Goal: Task Accomplishment & Management: Complete application form

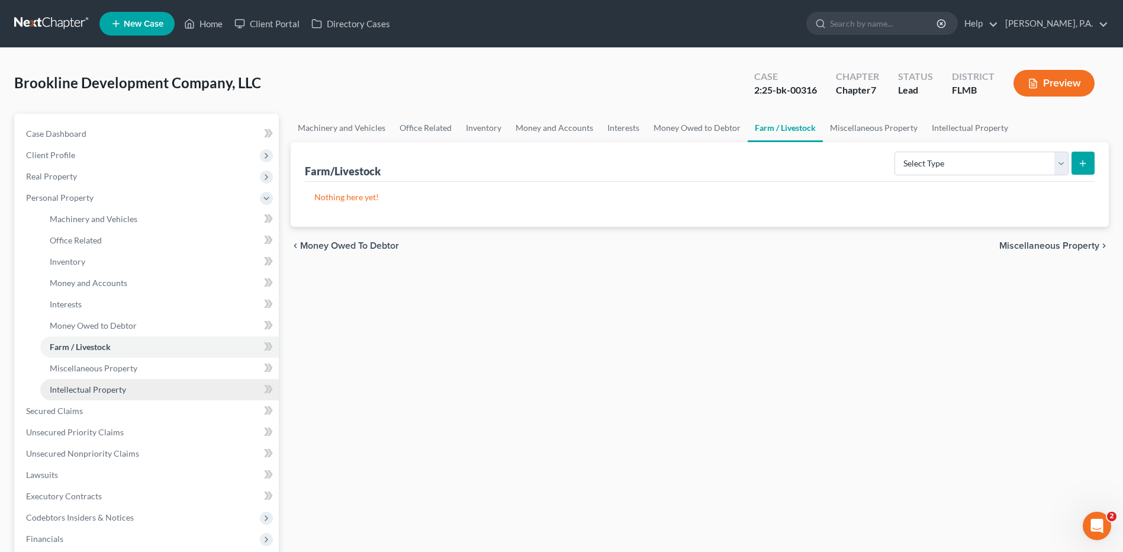
click at [94, 384] on span "Intellectual Property" at bounding box center [88, 389] width 76 height 10
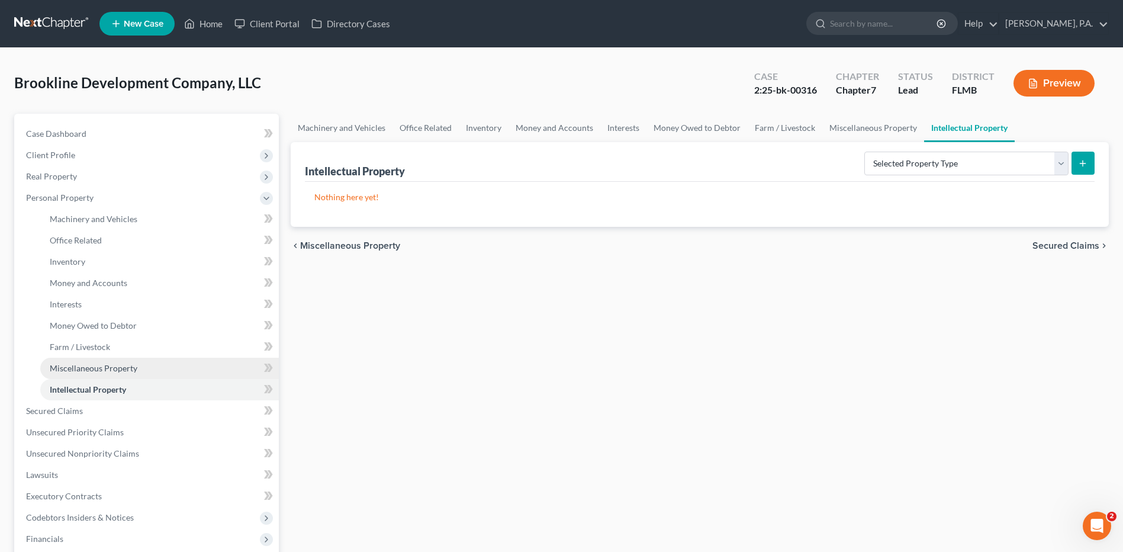
click at [95, 370] on span "Miscellaneous Property" at bounding box center [94, 368] width 88 height 10
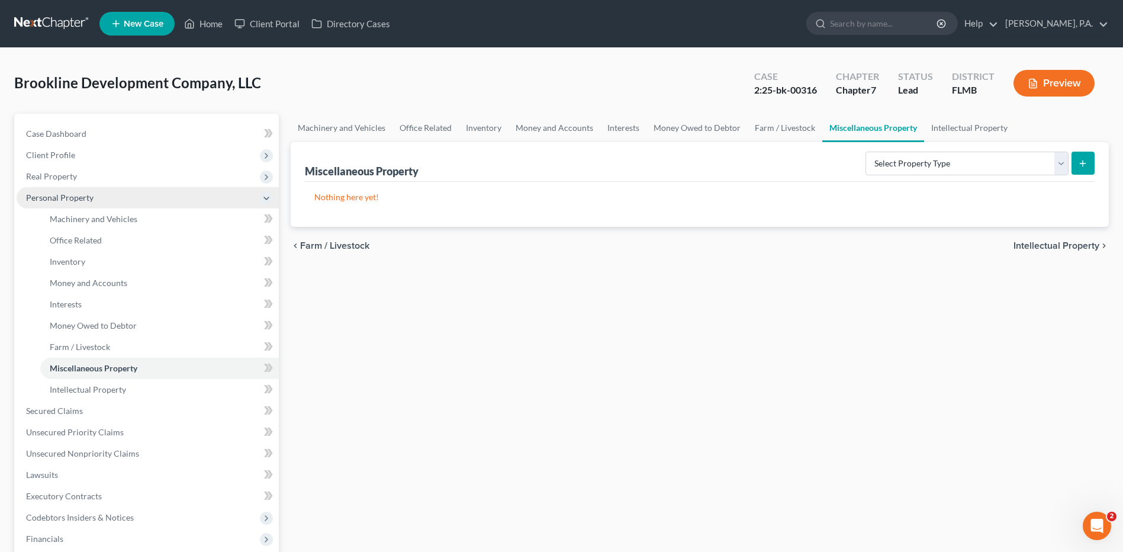
click at [83, 199] on span "Personal Property" at bounding box center [60, 197] width 68 height 10
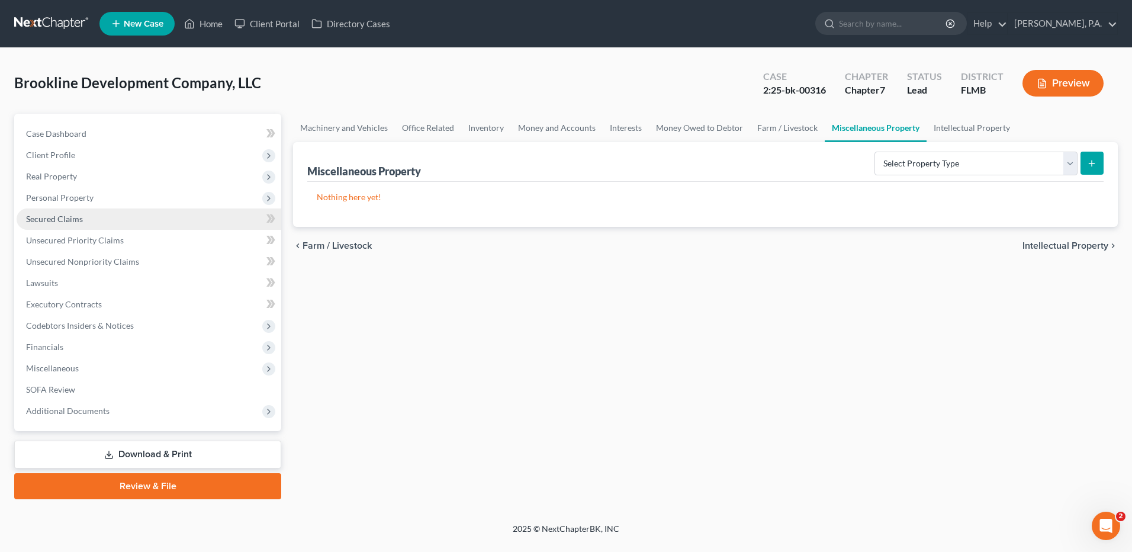
click at [71, 217] on span "Secured Claims" at bounding box center [54, 219] width 57 height 10
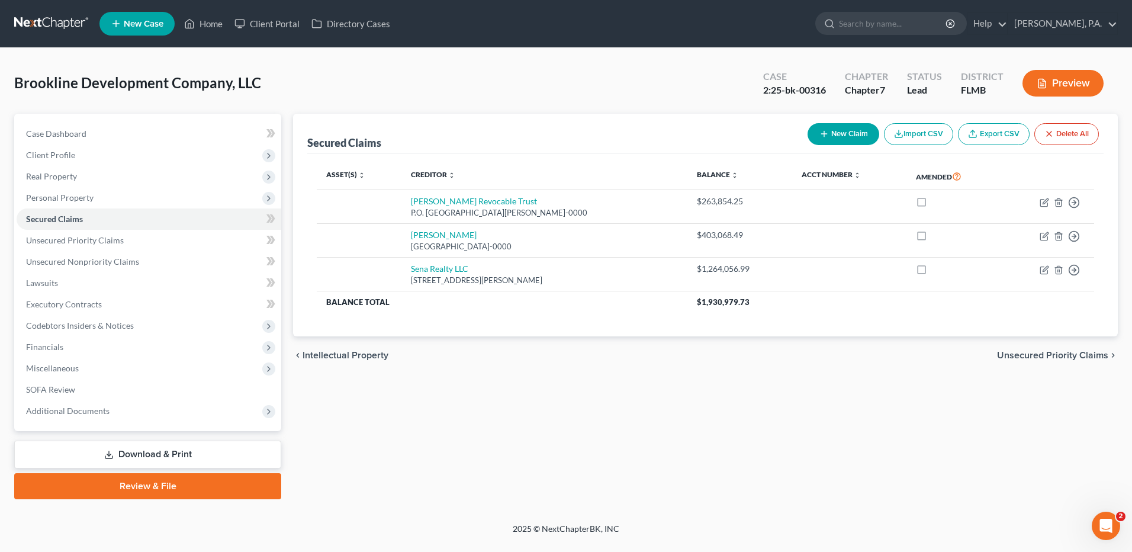
click at [1029, 81] on button "Preview" at bounding box center [1063, 83] width 81 height 27
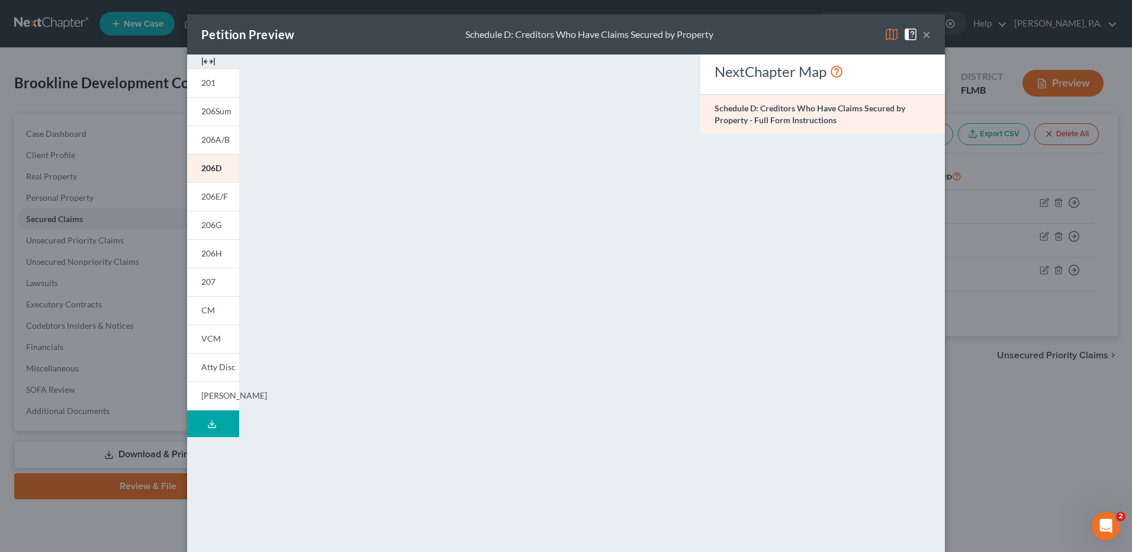
click at [924, 37] on button "×" at bounding box center [927, 34] width 8 height 14
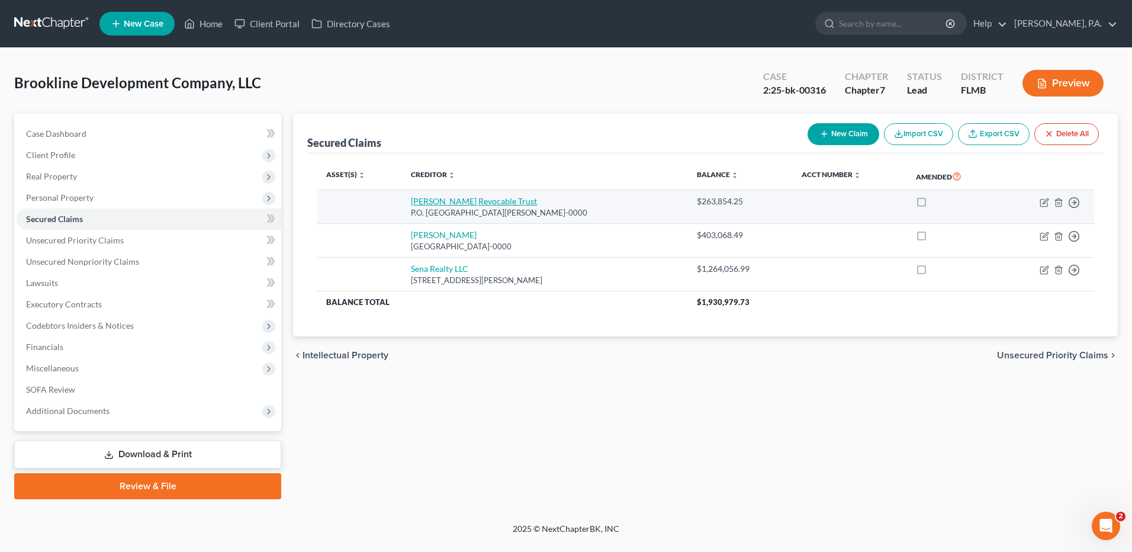
click at [454, 202] on link "[PERSON_NAME] Revocable Trust" at bounding box center [474, 201] width 126 height 10
select select "24"
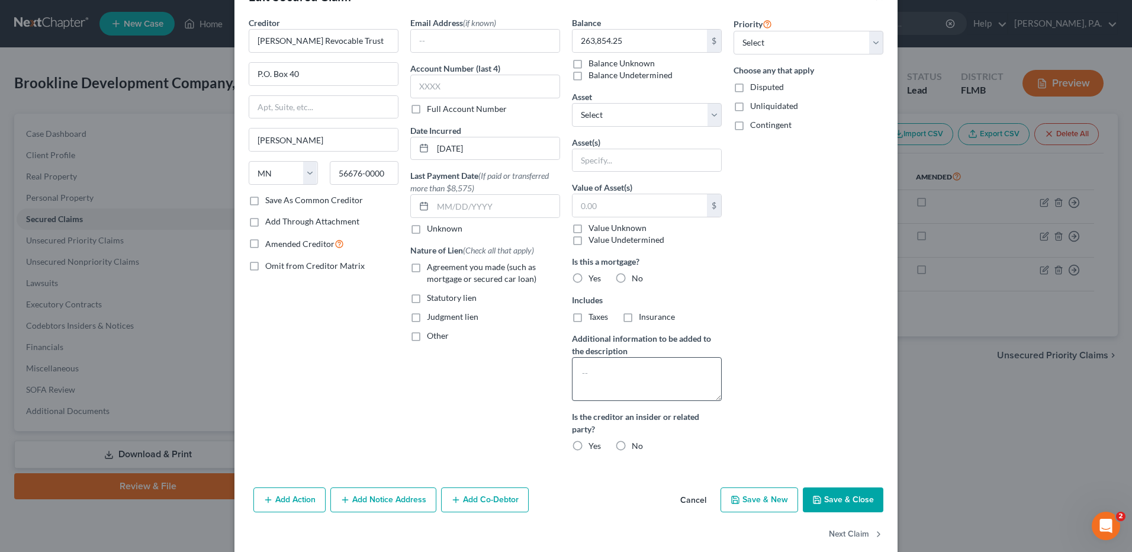
scroll to position [56, 0]
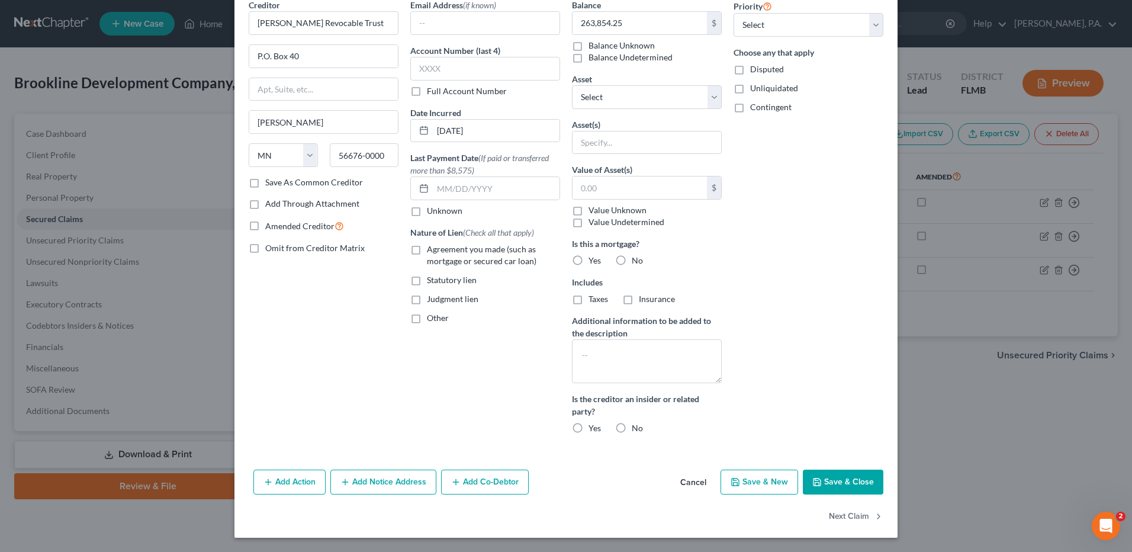
click at [281, 477] on button "Add Action" at bounding box center [289, 482] width 72 height 25
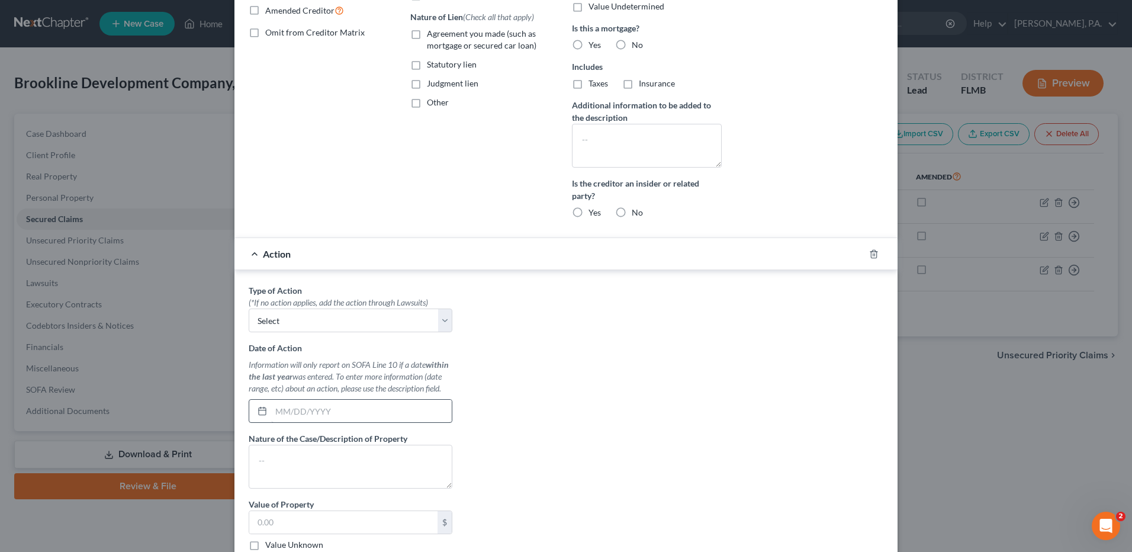
scroll to position [293, 0]
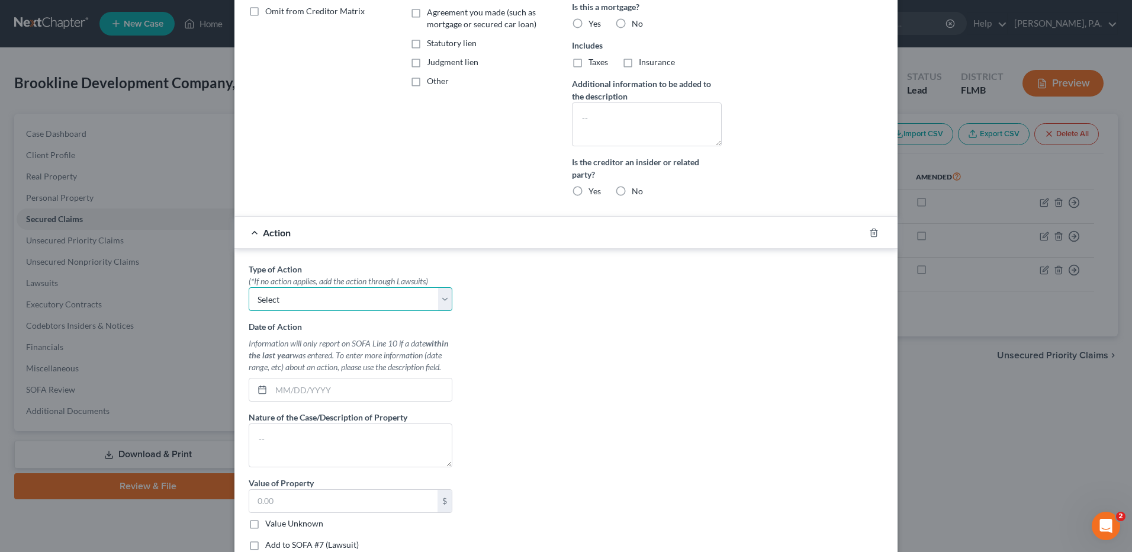
click at [332, 288] on select "Select Repossession Foreclosure Returns" at bounding box center [351, 299] width 204 height 24
drag, startPoint x: 332, startPoint y: 288, endPoint x: 332, endPoint y: 278, distance: 10.1
click at [332, 288] on select "Select Repossession Foreclosure Returns" at bounding box center [351, 299] width 204 height 24
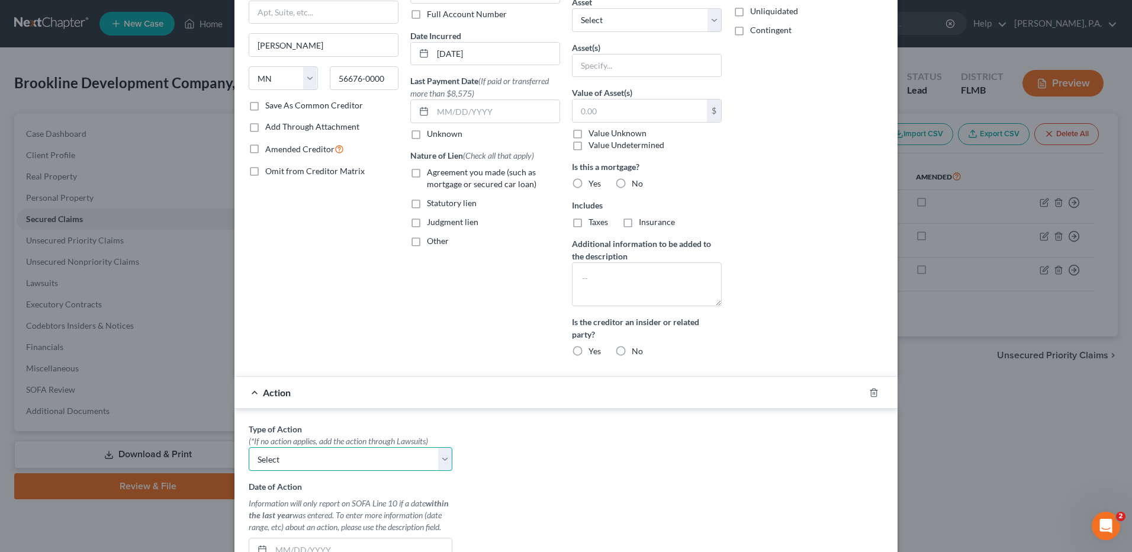
scroll to position [409, 0]
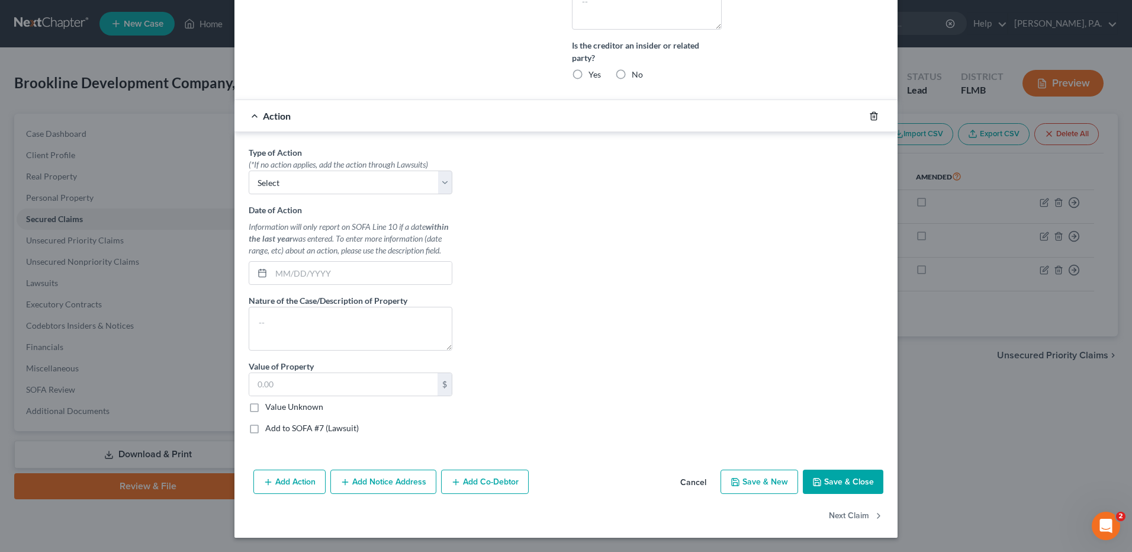
click at [870, 114] on icon "button" at bounding box center [873, 115] width 9 height 9
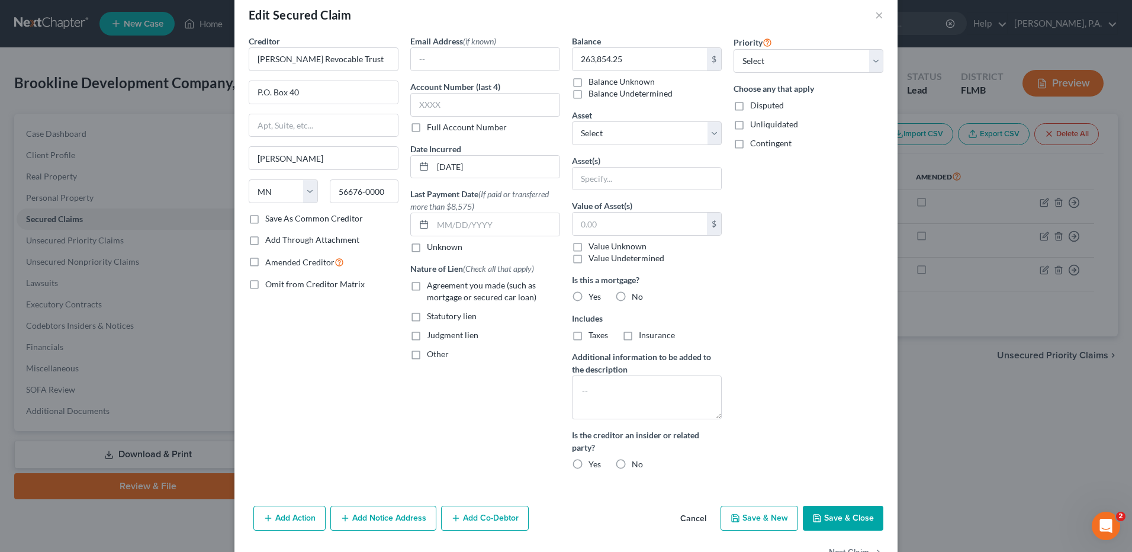
scroll to position [0, 0]
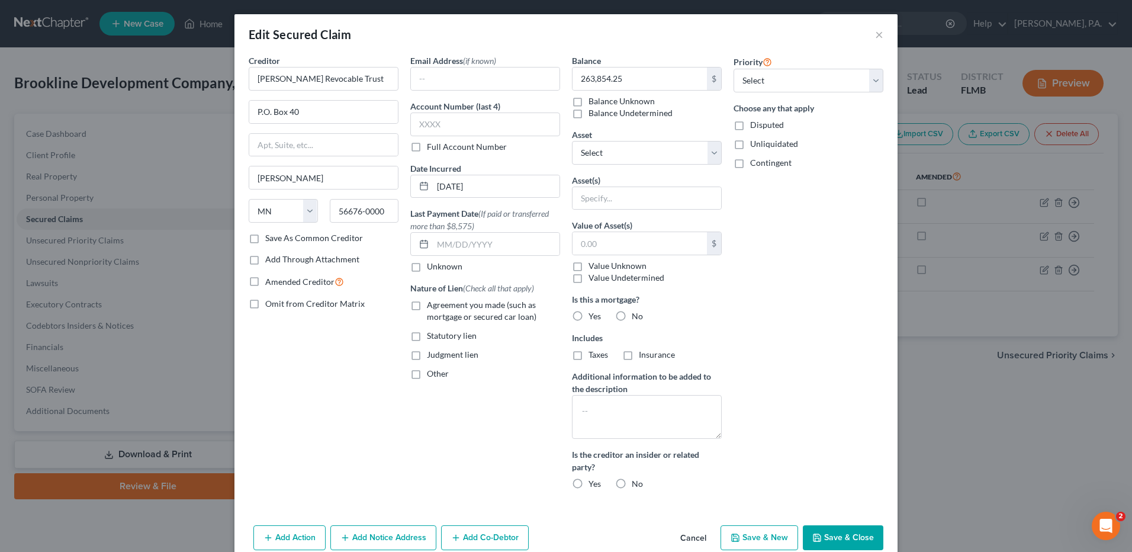
click at [427, 305] on label "Agreement you made (such as mortgage or secured car loan)" at bounding box center [493, 311] width 133 height 24
click at [432, 305] on input "Agreement you made (such as mortgage or secured car loan)" at bounding box center [436, 303] width 8 height 8
checkbox input "true"
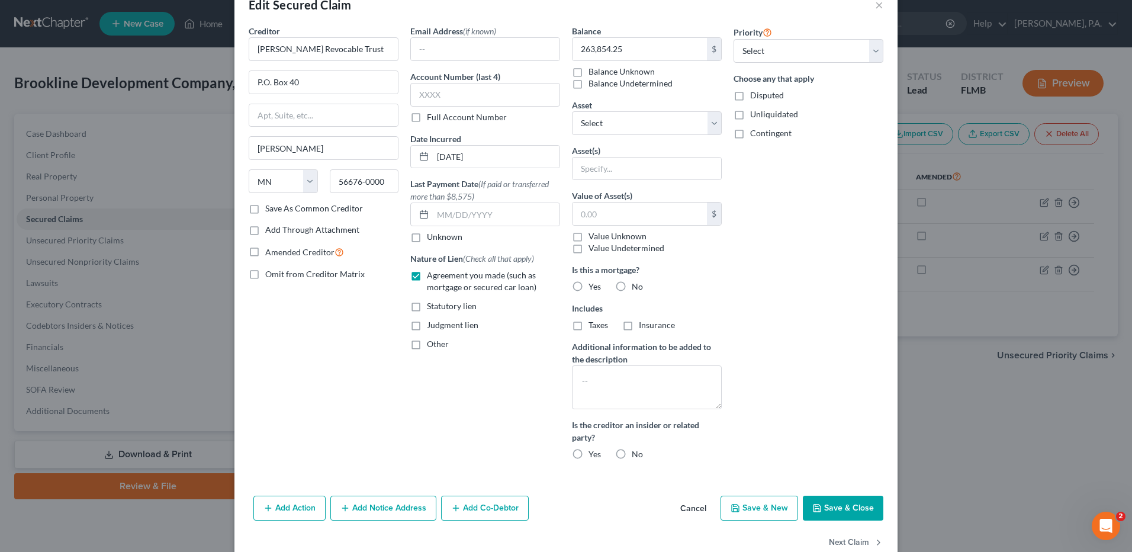
scroll to position [56, 0]
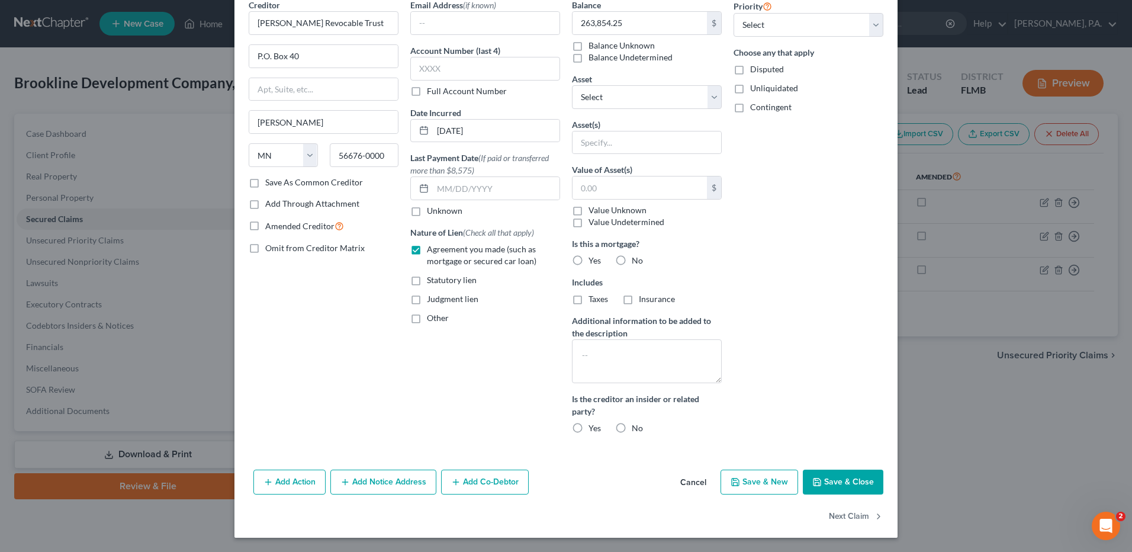
click at [632, 428] on label "No" at bounding box center [637, 428] width 11 height 12
click at [637, 428] on input "No" at bounding box center [641, 426] width 8 height 8
radio input "true"
click at [632, 260] on label "No" at bounding box center [637, 261] width 11 height 12
click at [637, 260] on input "No" at bounding box center [641, 259] width 8 height 8
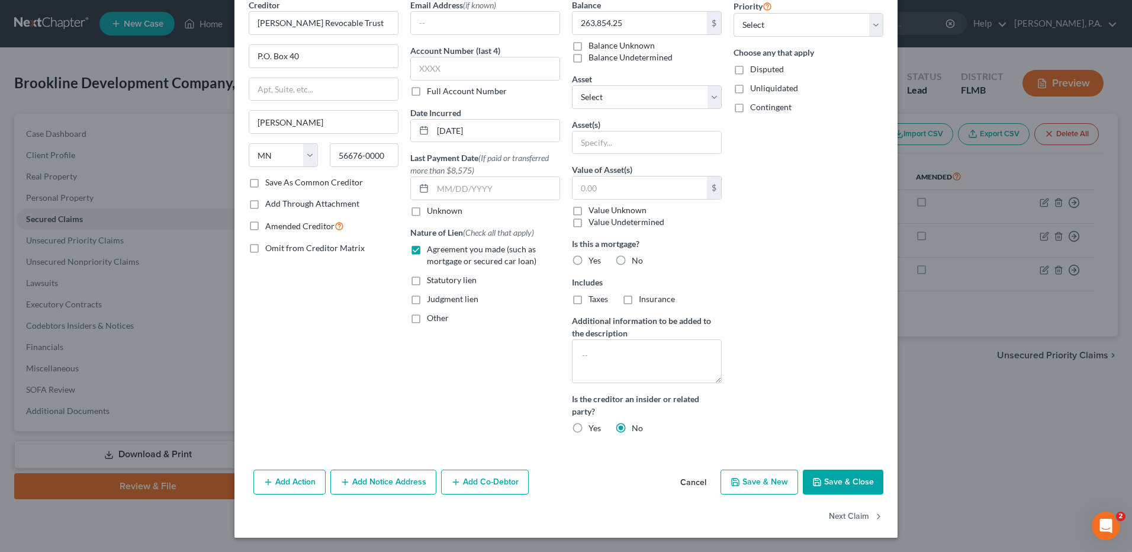
radio input "true"
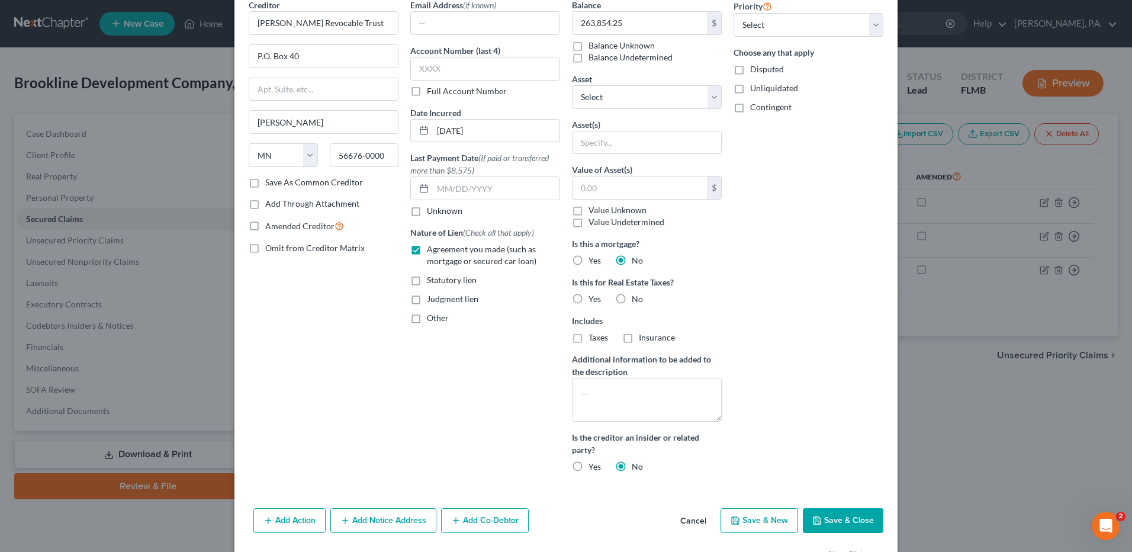
click at [632, 298] on label "No" at bounding box center [637, 299] width 11 height 12
click at [637, 298] on input "No" at bounding box center [641, 297] width 8 height 8
radio input "true"
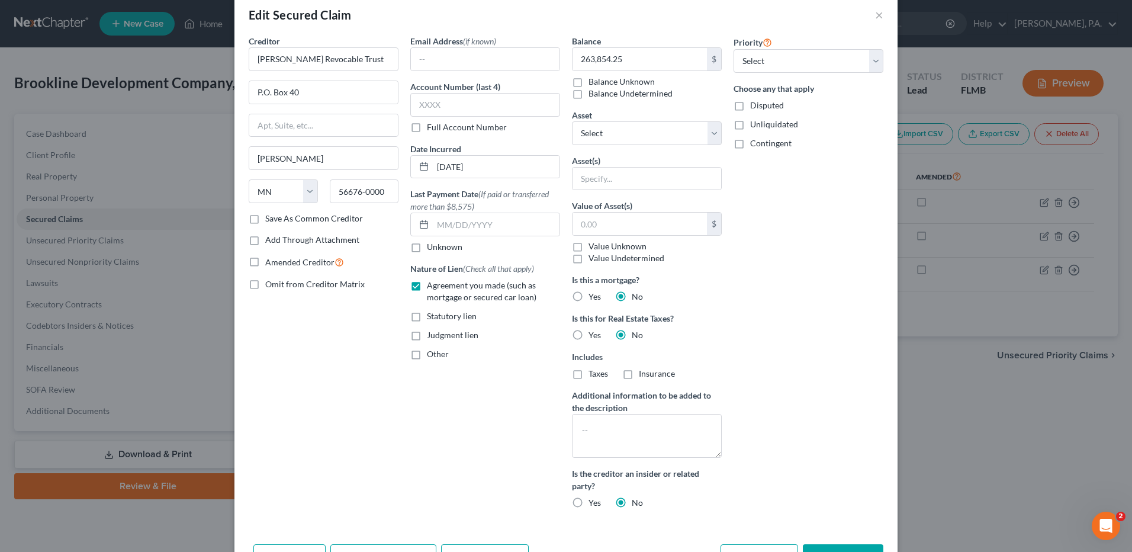
scroll to position [0, 0]
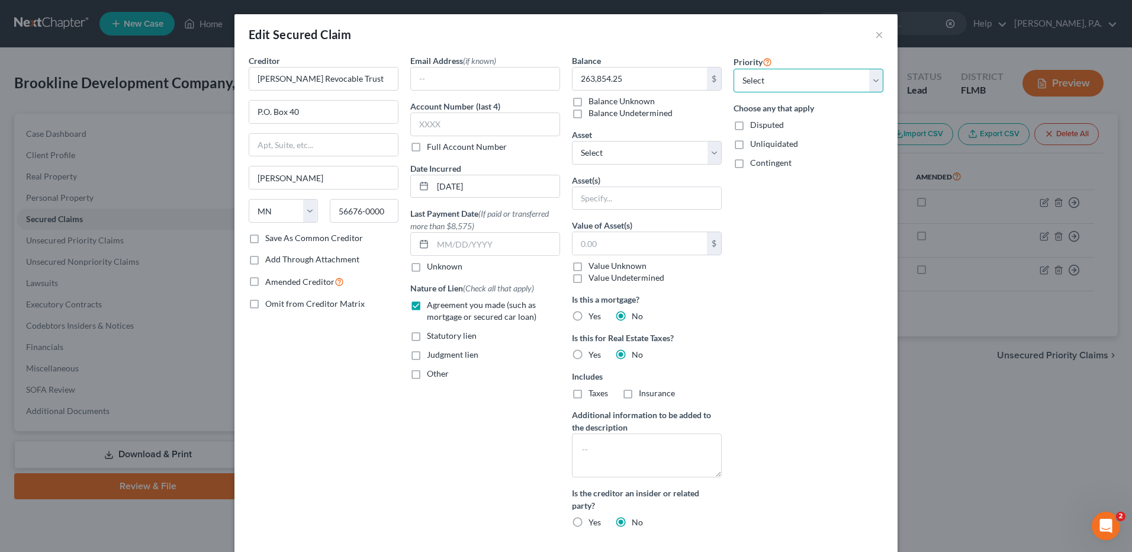
click at [760, 76] on select "Select 1st 2nd 3rd 4th 5th 6th 7th 8th 9th 10th 11th 12th 13th 14th 15th 16th 1…" at bounding box center [809, 81] width 150 height 24
click at [608, 150] on select "Select Other Multiple Assets [STREET_ADDRESS] - $0.0" at bounding box center [647, 153] width 150 height 24
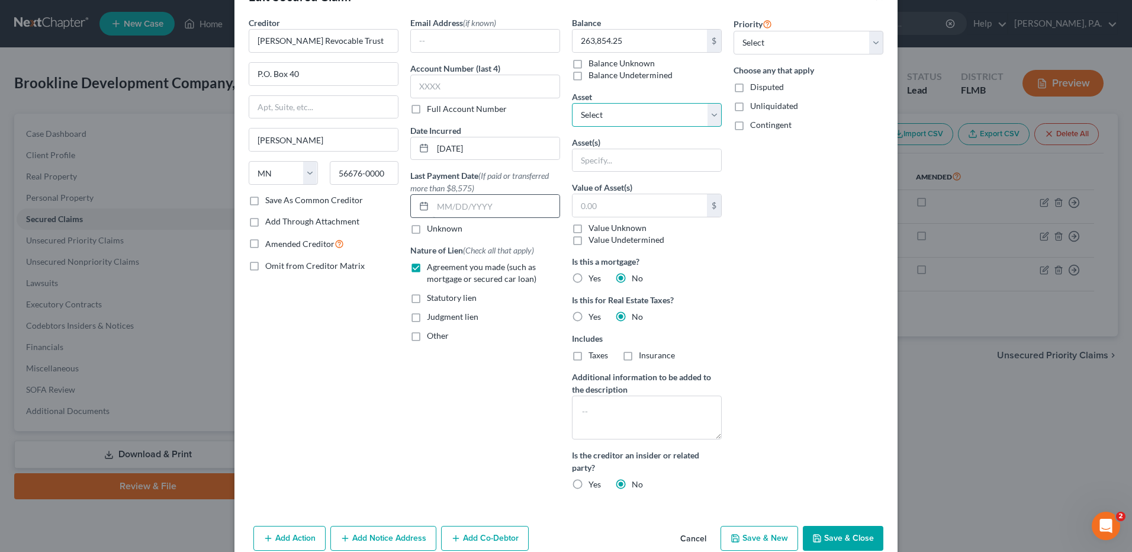
scroll to position [59, 0]
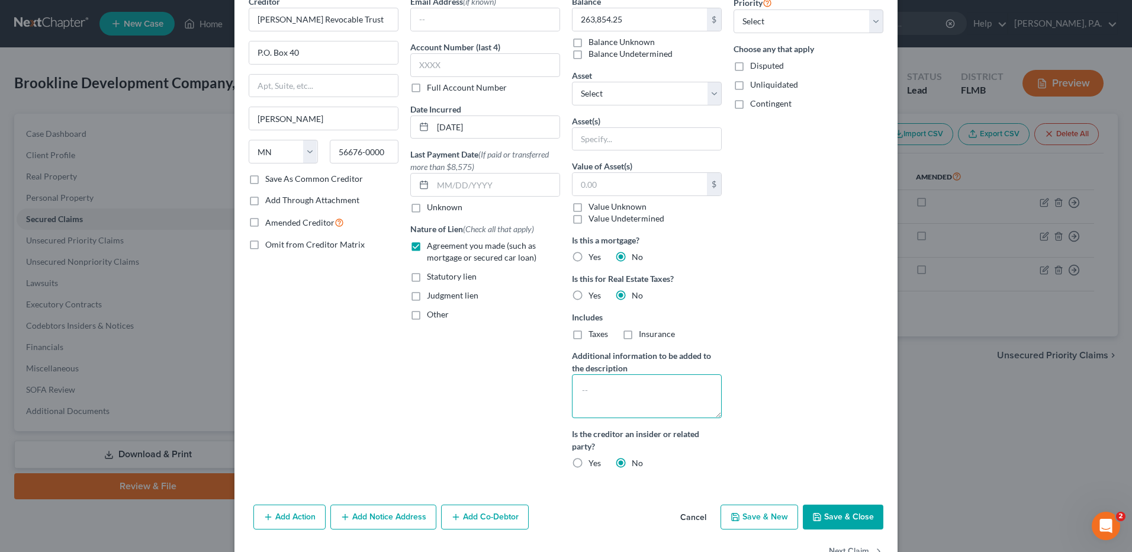
click at [590, 383] on textarea at bounding box center [647, 396] width 150 height 44
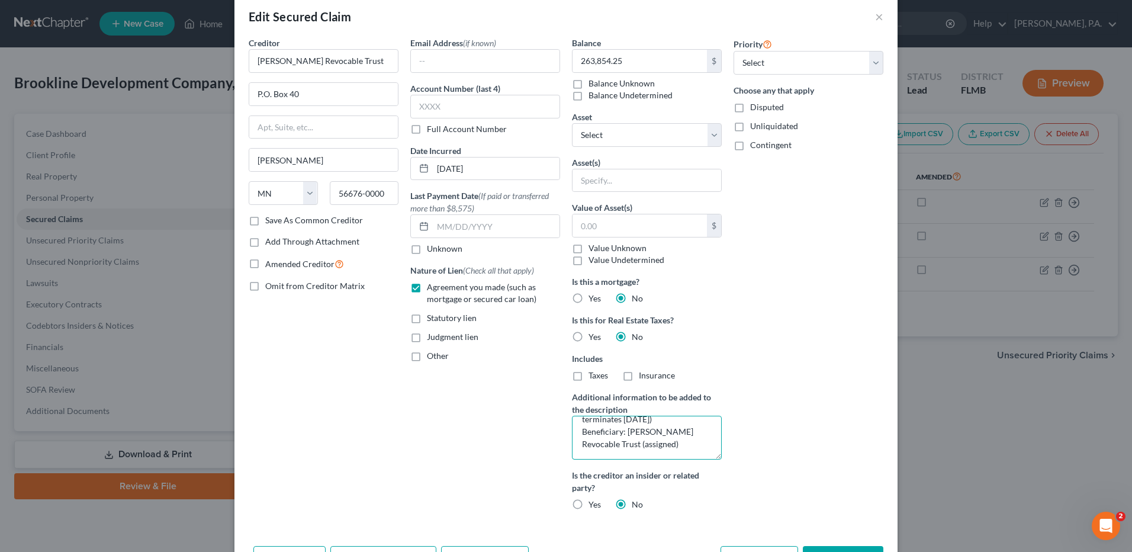
scroll to position [0, 0]
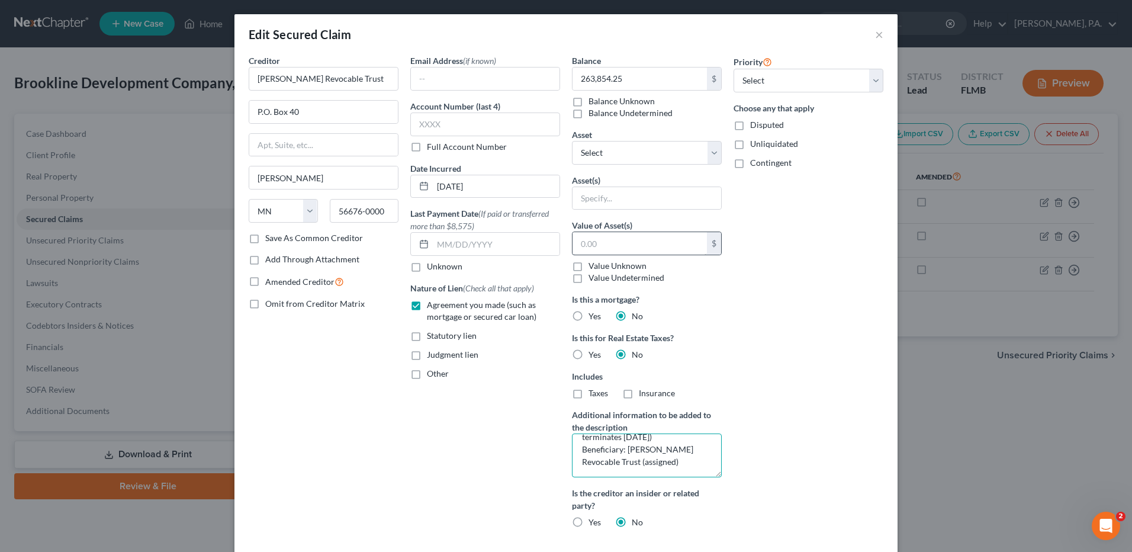
type textarea "Guardian whole life policy ending 3339 (Death Benefit: $792,368 - terminates [D…"
click at [630, 243] on input "text" at bounding box center [640, 243] width 134 height 23
type input "0"
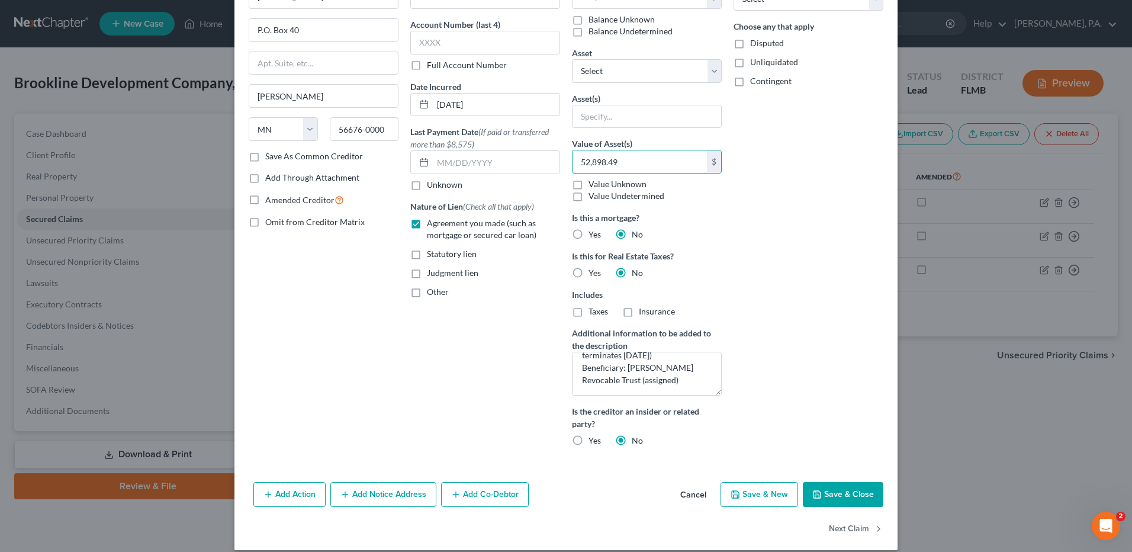
scroll to position [94, 0]
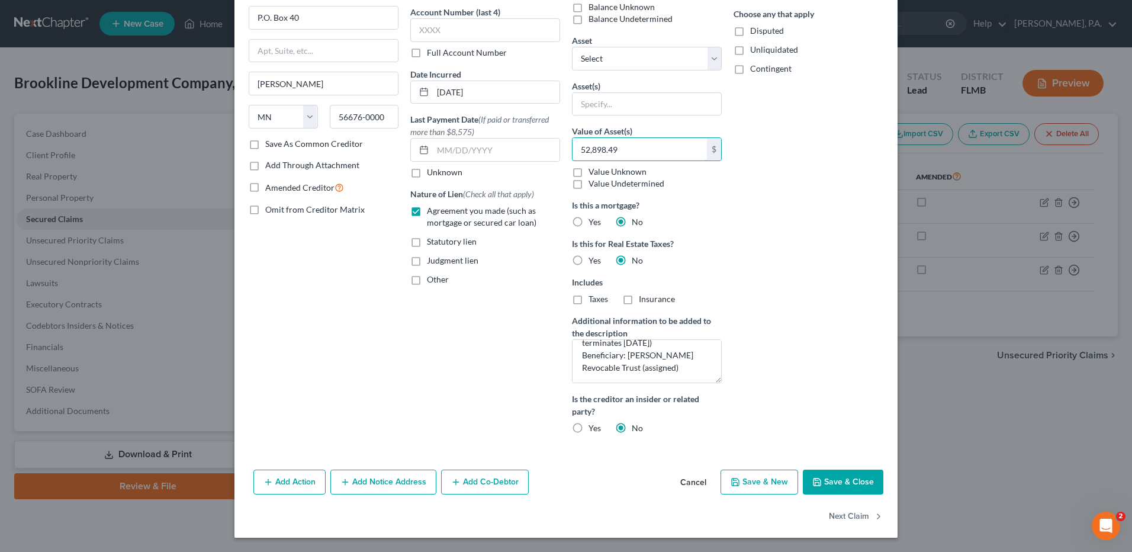
type input "52,898.49"
click at [503, 483] on button "Add Co-Debtor" at bounding box center [485, 482] width 88 height 25
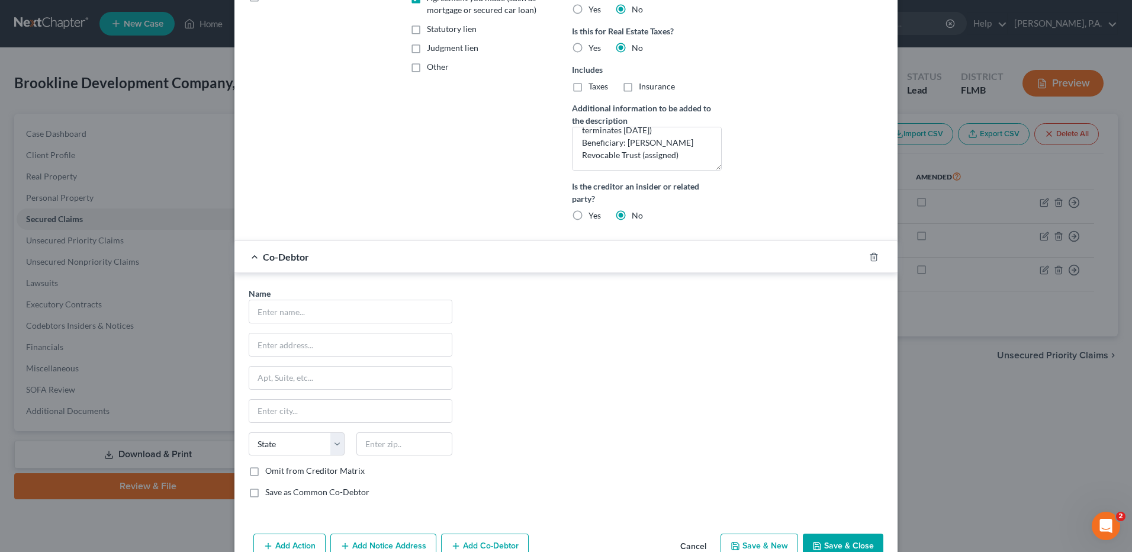
scroll to position [331, 0]
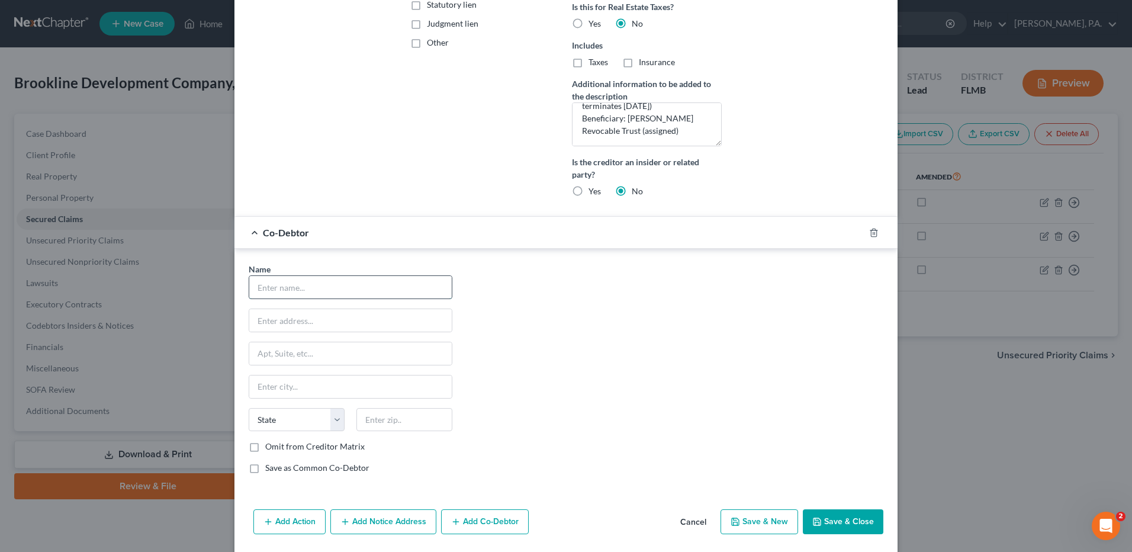
click at [275, 288] on input "text" at bounding box center [350, 287] width 203 height 23
type input "[PERSON_NAME] [PERSON_NAME] [PERSON_NAME], Sr."
click at [281, 322] on input "text" at bounding box center [350, 320] width 203 height 23
type input "[GEOGRAPHIC_DATA]"
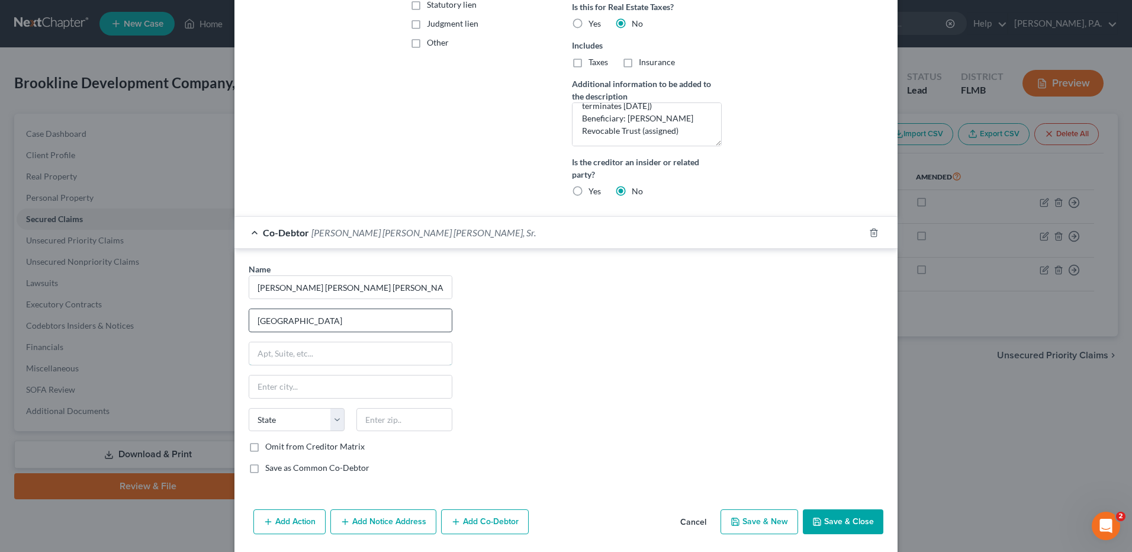
type input "Unit 201"
type input "[GEOGRAPHIC_DATA]"
type input "34110"
select select "9"
type input "[STREET_ADDRESS]"
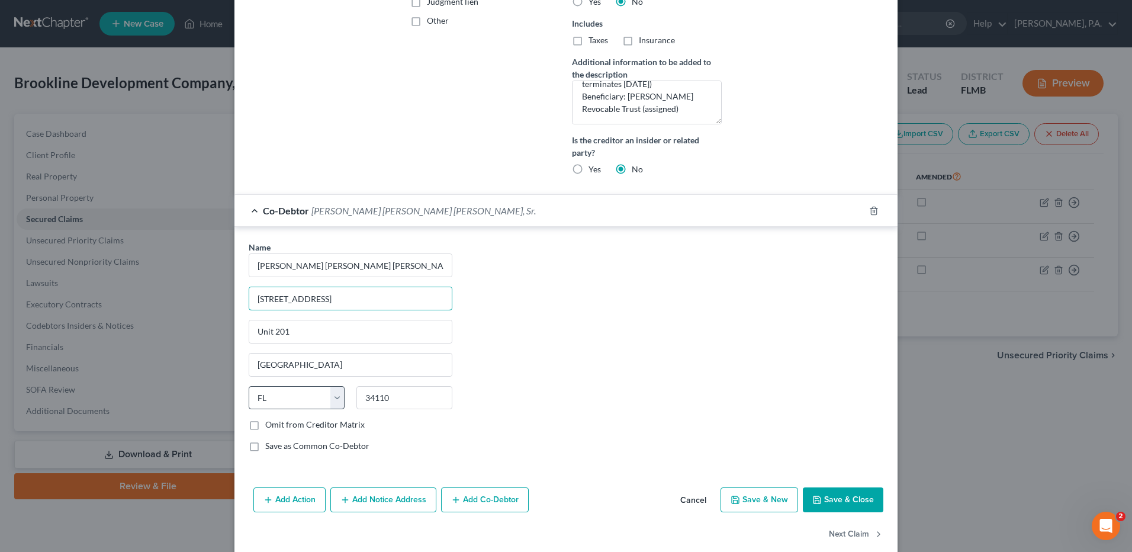
scroll to position [371, 0]
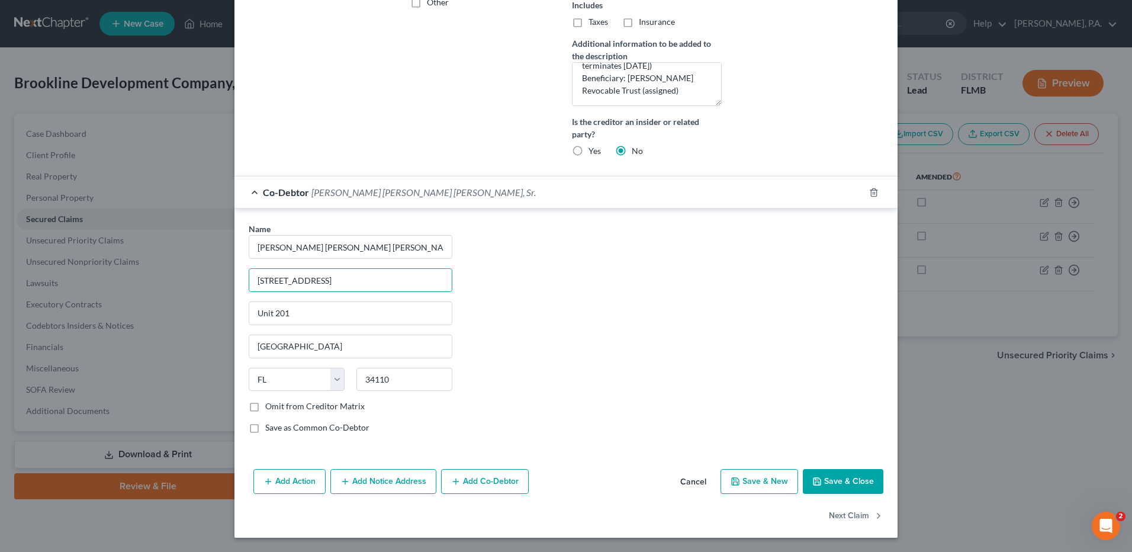
click at [265, 429] on label "Save as Common Co-Debtor" at bounding box center [317, 428] width 104 height 12
click at [270, 429] on input "Save as Common Co-Debtor" at bounding box center [274, 426] width 8 height 8
checkbox input "true"
drag, startPoint x: 309, startPoint y: 288, endPoint x: 315, endPoint y: 285, distance: 7.2
click at [309, 288] on input "[STREET_ADDRESS]" at bounding box center [350, 280] width 203 height 23
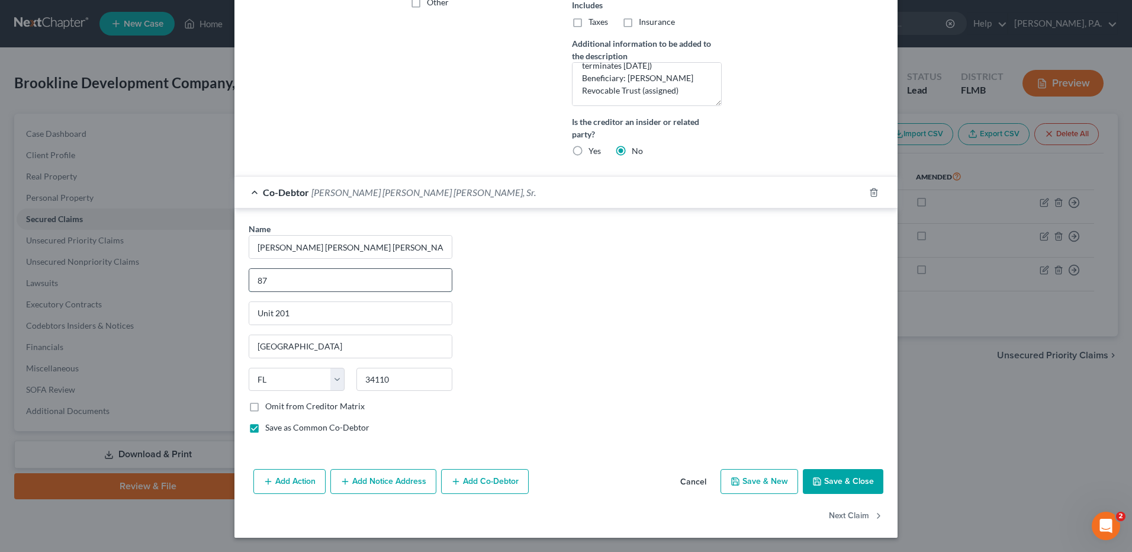
type input "8"
type input "[GEOGRAPHIC_DATA]"
click at [581, 330] on div "Name * [PERSON_NAME] [PERSON_NAME] [PERSON_NAME], Sr. [GEOGRAPHIC_DATA] [GEOGRA…" at bounding box center [566, 333] width 647 height 220
click at [660, 282] on div "Name * [PERSON_NAME] [PERSON_NAME] [PERSON_NAME], Sr. [GEOGRAPHIC_DATA] [GEOGRA…" at bounding box center [566, 333] width 647 height 220
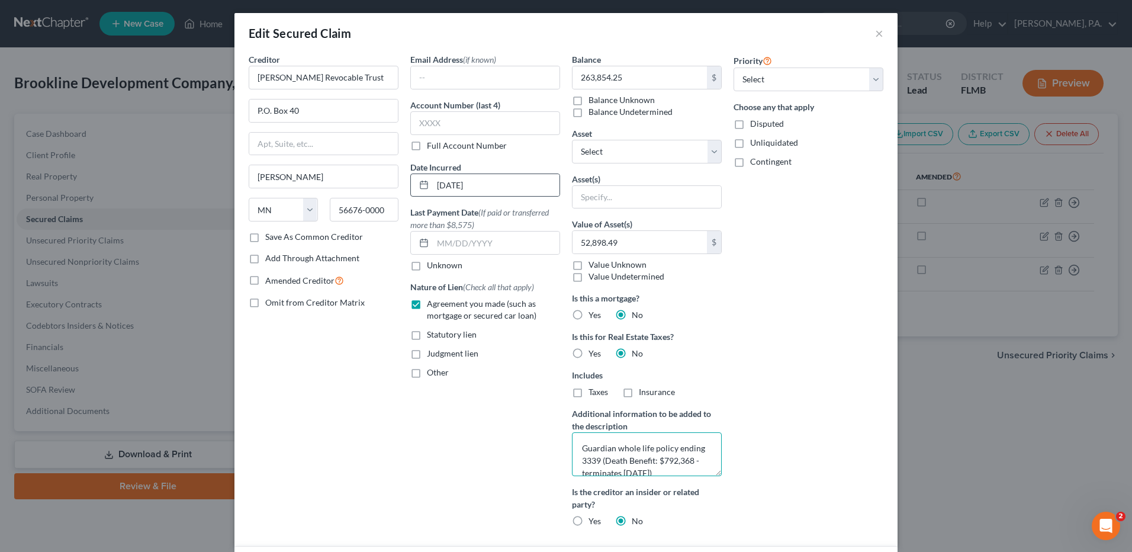
scroll to position [0, 0]
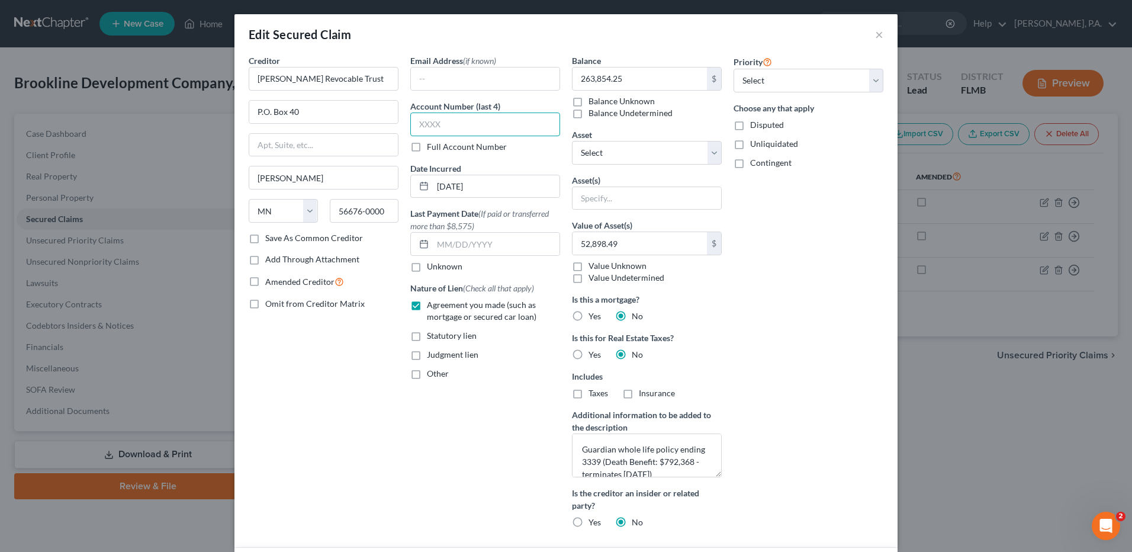
click at [428, 128] on input "text" at bounding box center [485, 125] width 150 height 24
type input "3339"
click at [807, 248] on div "Priority Select 1st 2nd 3rd 4th 5th 6th 7th 8th 9th 10th 11th 12th 13th 14th 15…" at bounding box center [809, 295] width 162 height 483
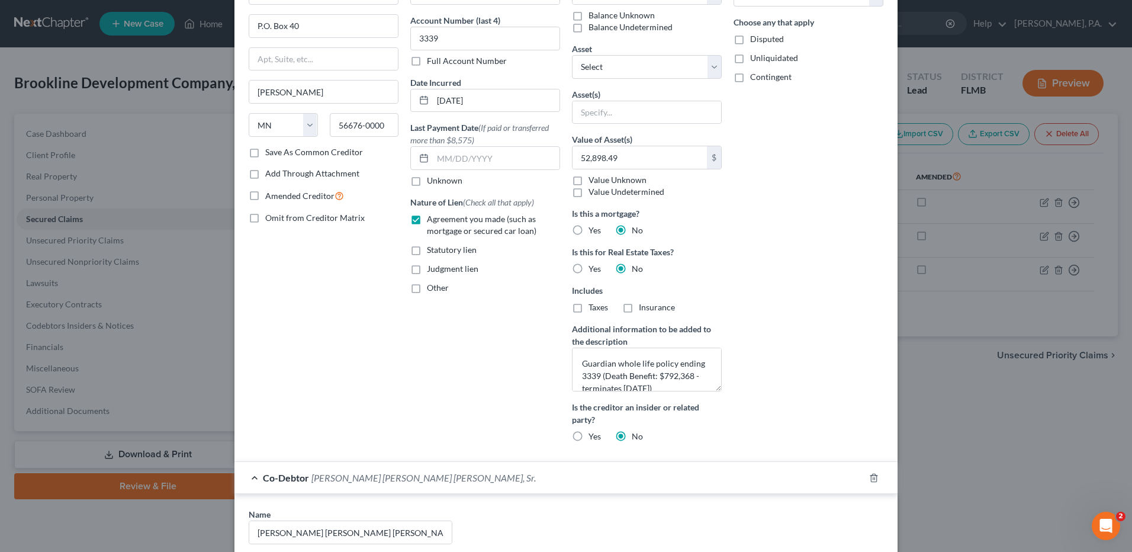
scroll to position [355, 0]
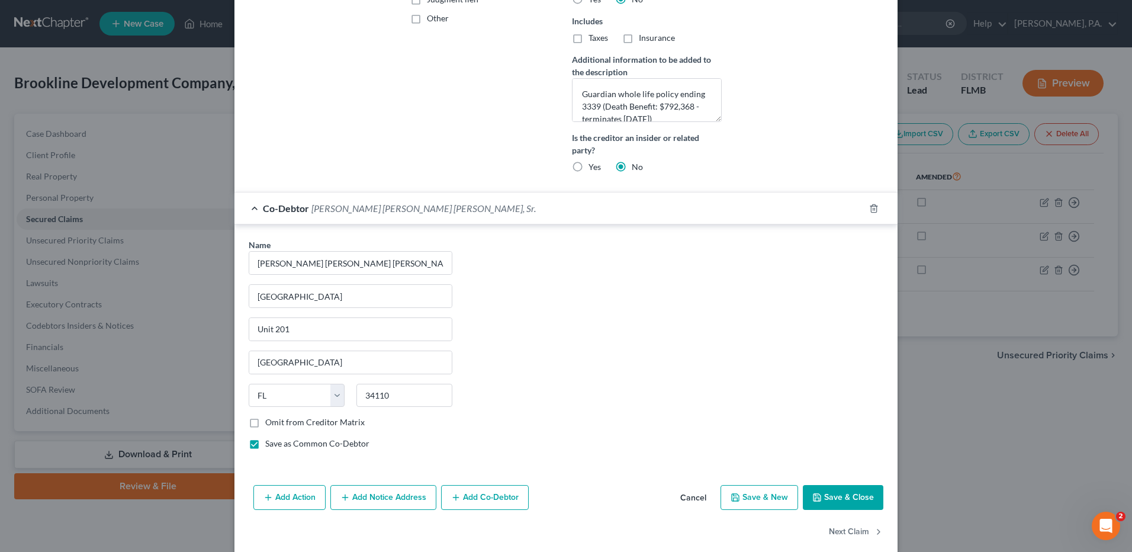
click at [748, 497] on button "Save & New" at bounding box center [760, 497] width 78 height 25
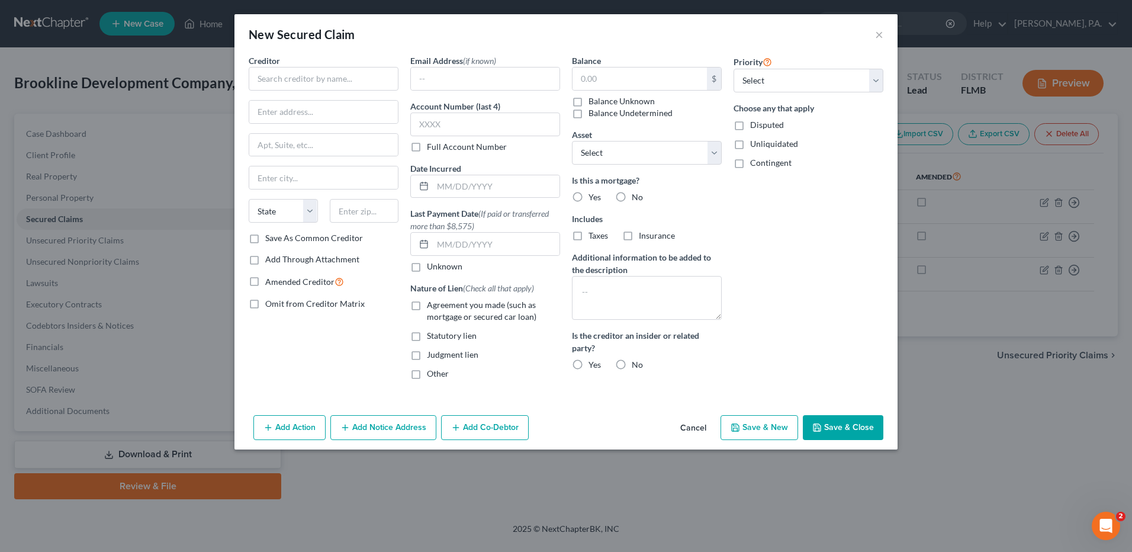
scroll to position [0, 0]
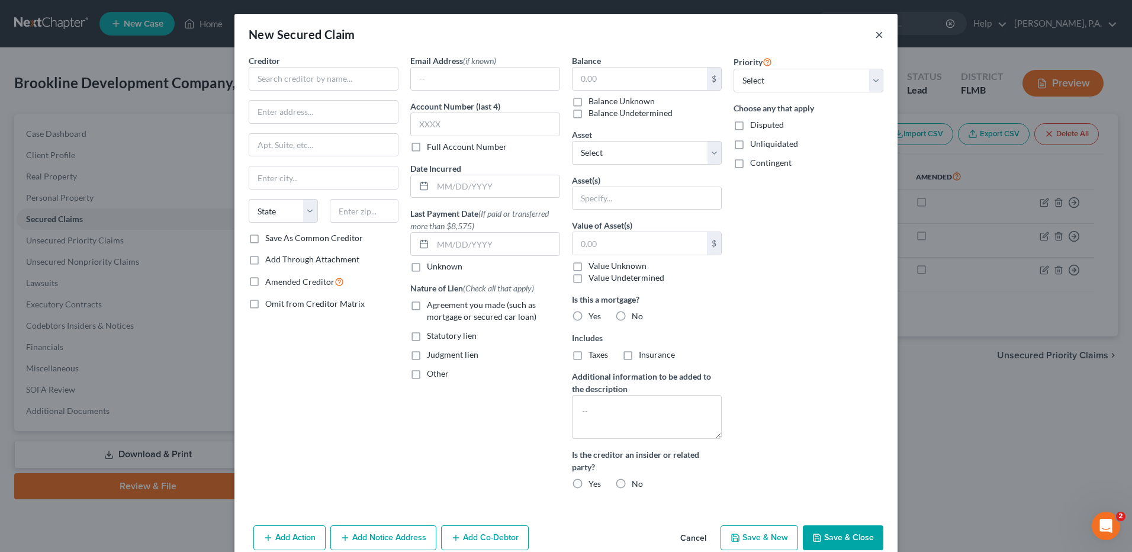
click at [875, 34] on button "×" at bounding box center [879, 34] width 8 height 14
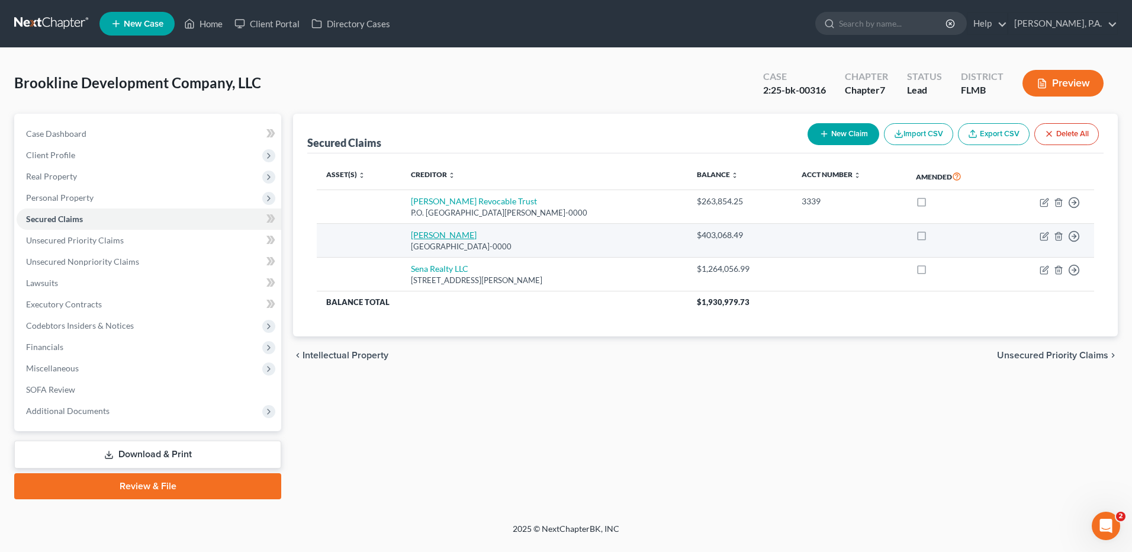
click at [433, 233] on link "[PERSON_NAME]" at bounding box center [444, 235] width 66 height 10
select select "24"
select select "0"
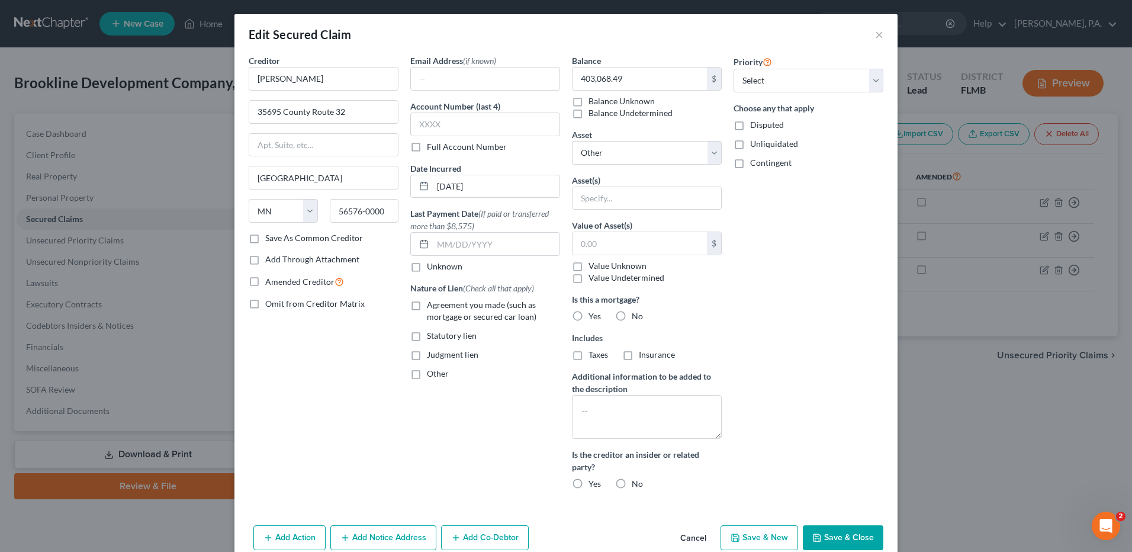
click at [427, 303] on label "Agreement you made (such as mortgage or secured car loan)" at bounding box center [493, 311] width 133 height 24
click at [432, 303] on input "Agreement you made (such as mortgage or secured car loan)" at bounding box center [436, 303] width 8 height 8
checkbox input "true"
click at [632, 316] on label "No" at bounding box center [637, 316] width 11 height 12
click at [637, 316] on input "No" at bounding box center [641, 314] width 8 height 8
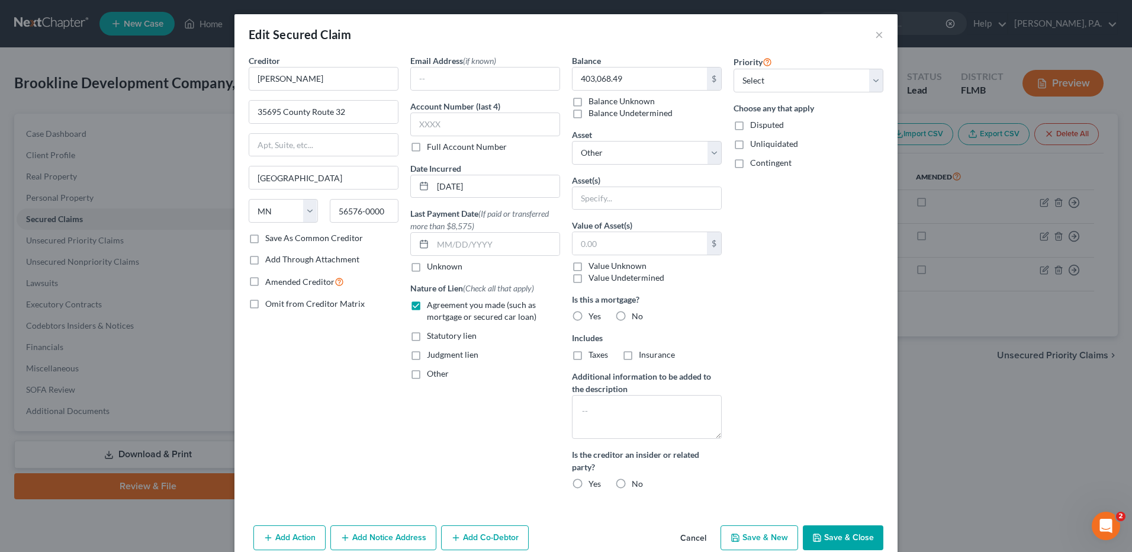
radio input "true"
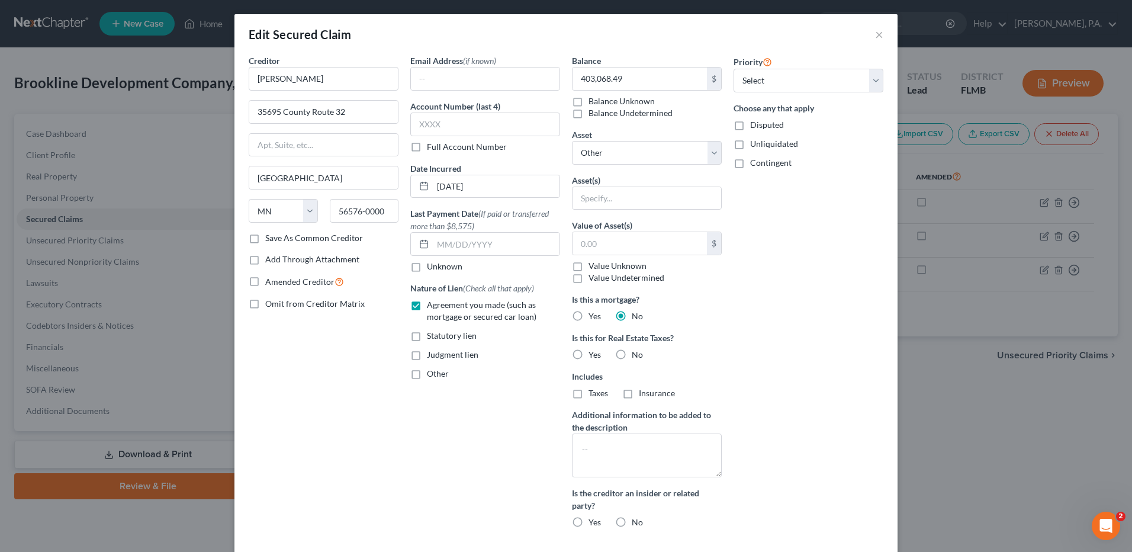
click at [632, 350] on label "No" at bounding box center [637, 355] width 11 height 12
click at [637, 350] on input "No" at bounding box center [641, 353] width 8 height 8
radio input "true"
click at [593, 245] on input "text" at bounding box center [640, 243] width 134 height 23
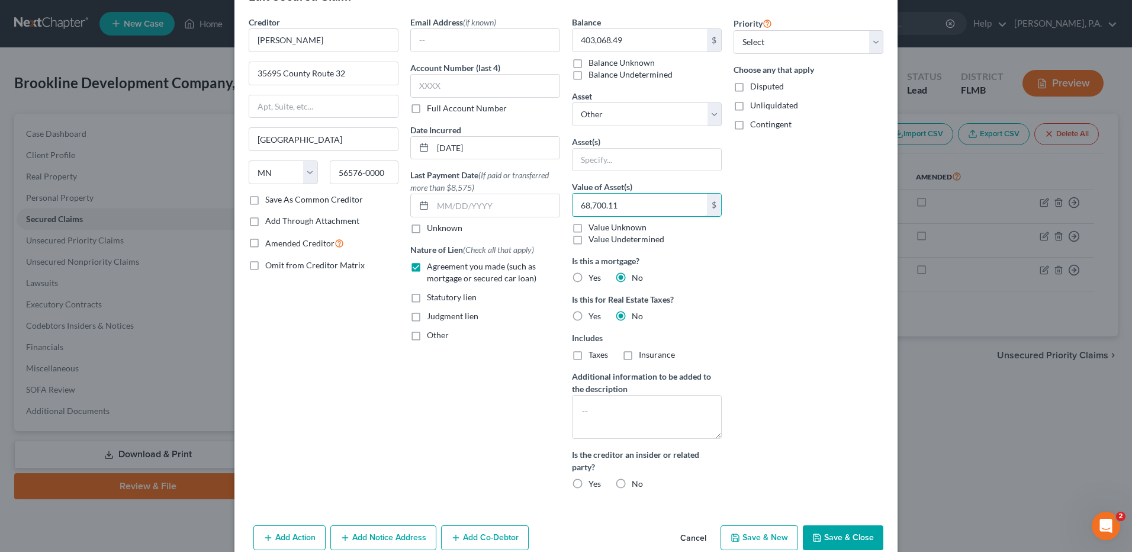
scroll to position [59, 0]
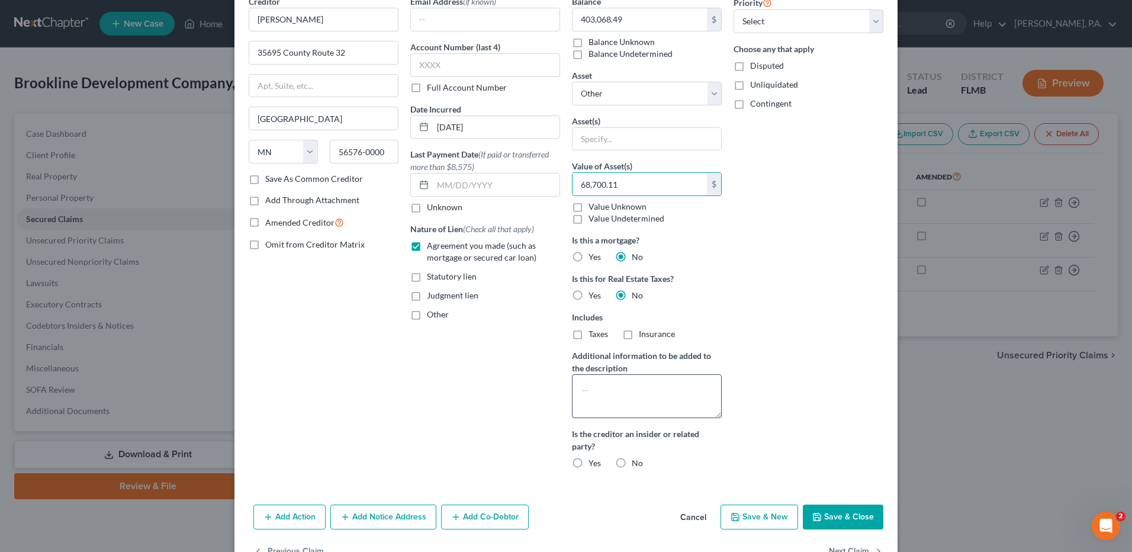
type input "68,700.11"
click at [590, 390] on textarea at bounding box center [647, 396] width 150 height 44
type textarea "Guardian whole life policy ending in 9531 (Death Benefit: $649,278 - terminates…"
click at [632, 461] on label "No" at bounding box center [637, 463] width 11 height 12
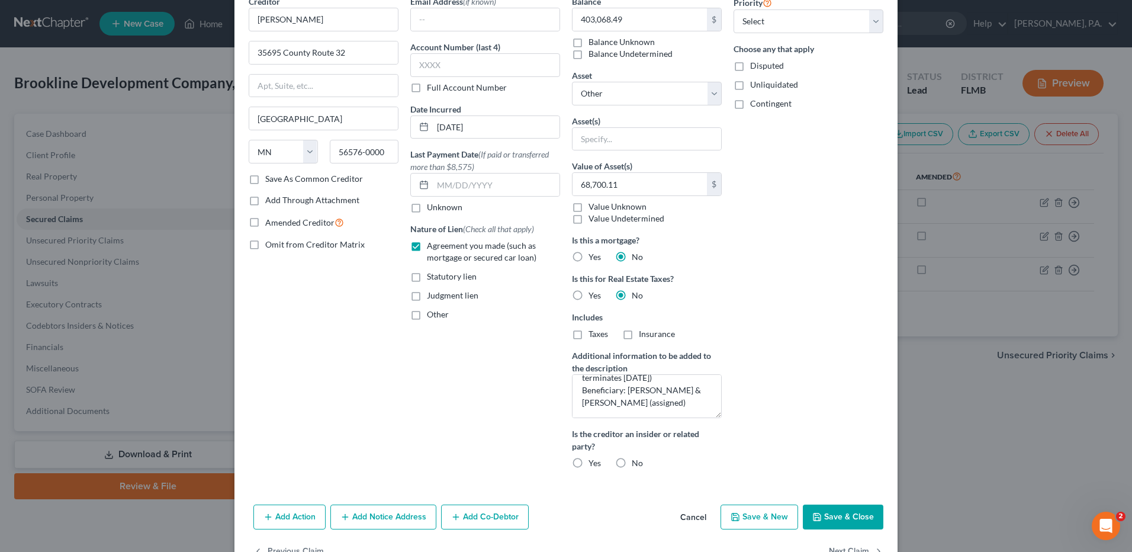
click at [637, 461] on input "No" at bounding box center [641, 461] width 8 height 8
radio input "true"
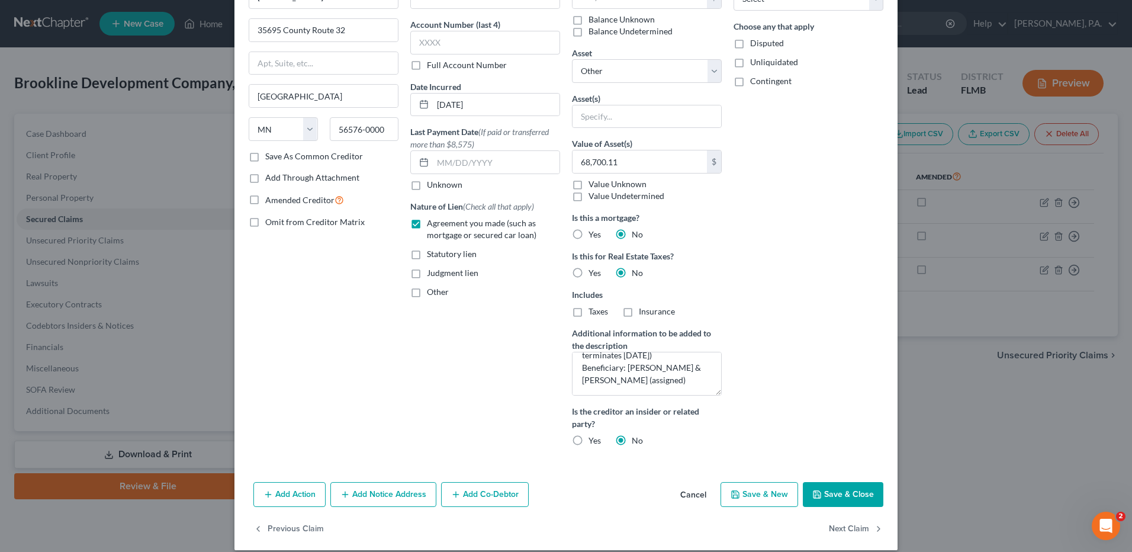
scroll to position [94, 0]
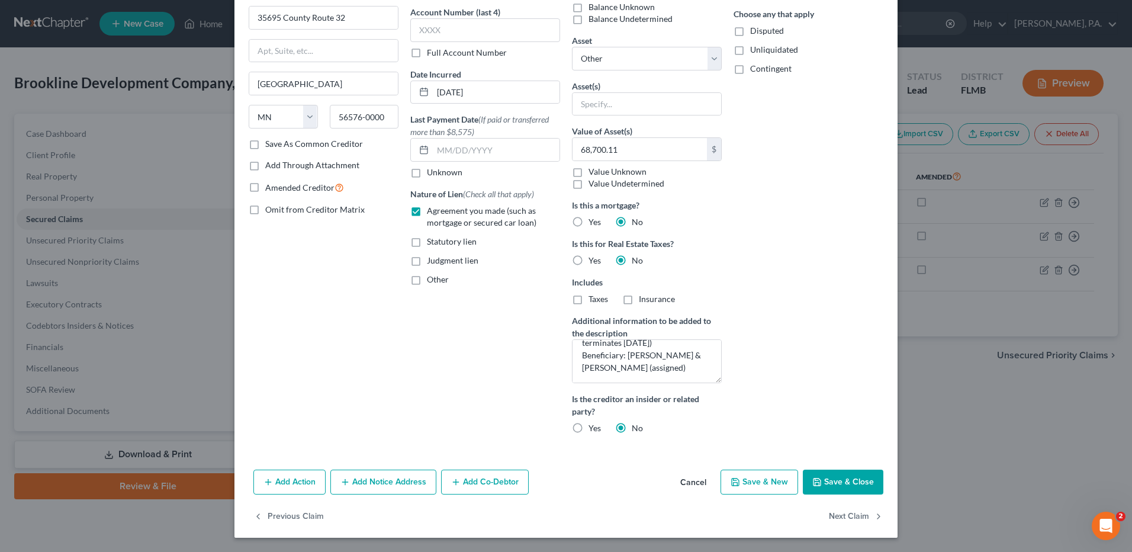
click at [475, 484] on button "Add Co-Debtor" at bounding box center [485, 482] width 88 height 25
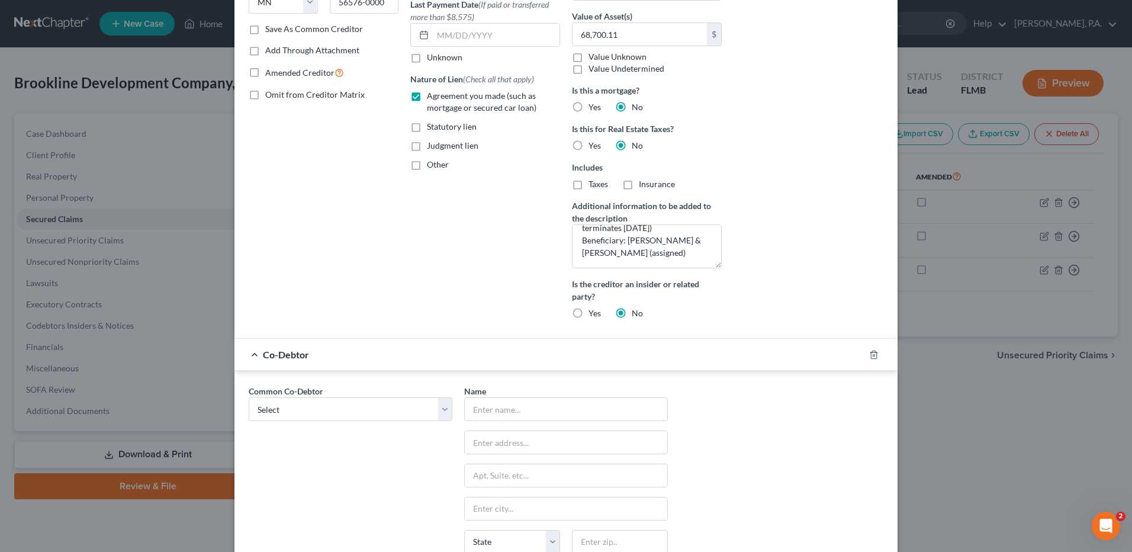
scroll to position [371, 0]
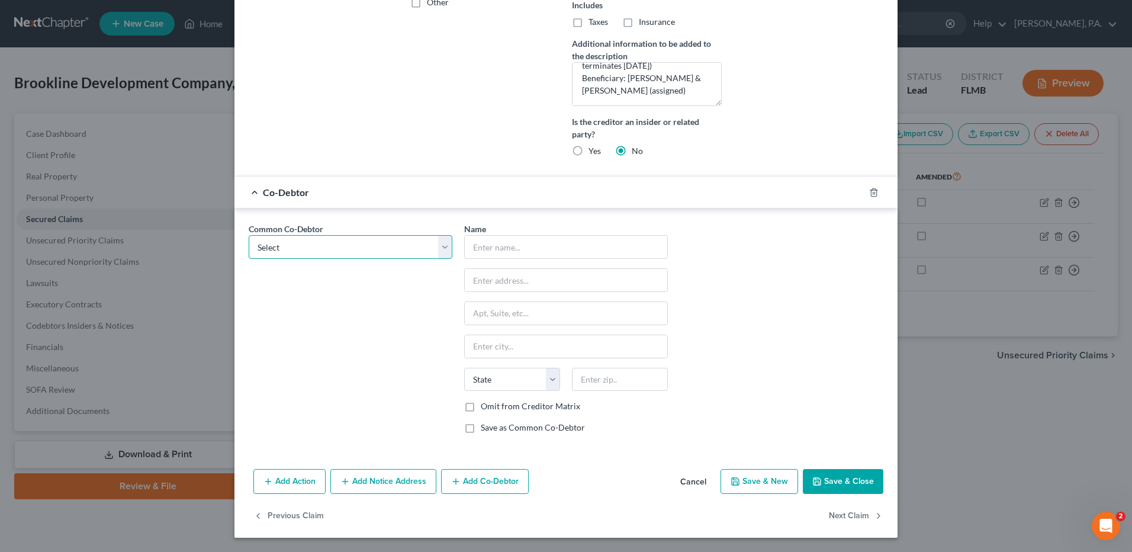
click at [415, 258] on select "Select [PERSON_NAME] Burns [PERSON_NAME]" at bounding box center [351, 247] width 204 height 24
select select "0"
click at [249, 235] on select "Select [PERSON_NAME] Burns [PERSON_NAME]" at bounding box center [351, 247] width 204 height 24
type input "[PERSON_NAME] [PERSON_NAME] [PERSON_NAME], Sr."
type input "[GEOGRAPHIC_DATA]"
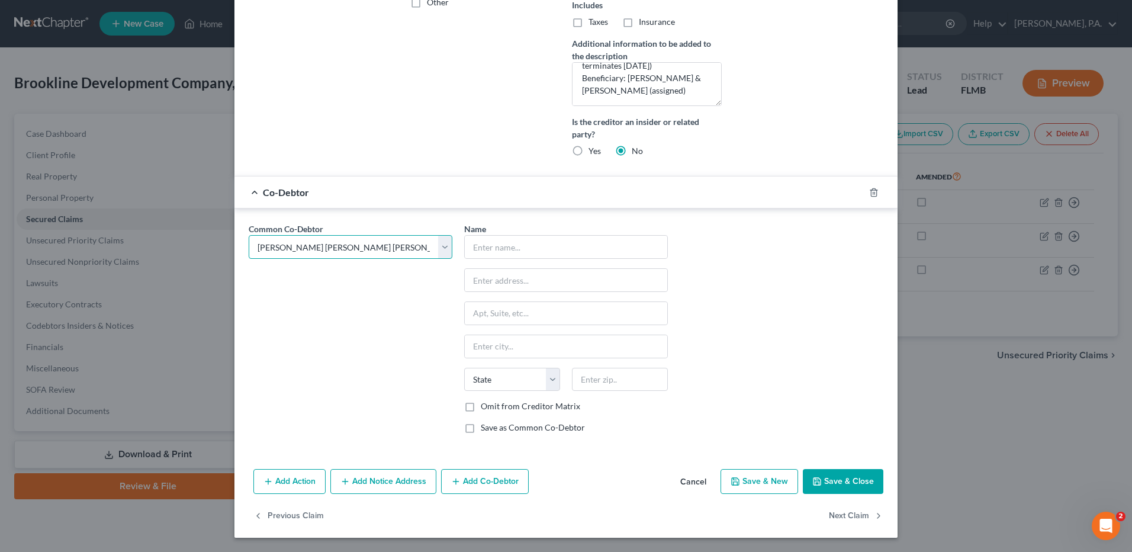
type input "Unit 201"
type input "[GEOGRAPHIC_DATA]"
select select "9"
type input "34110"
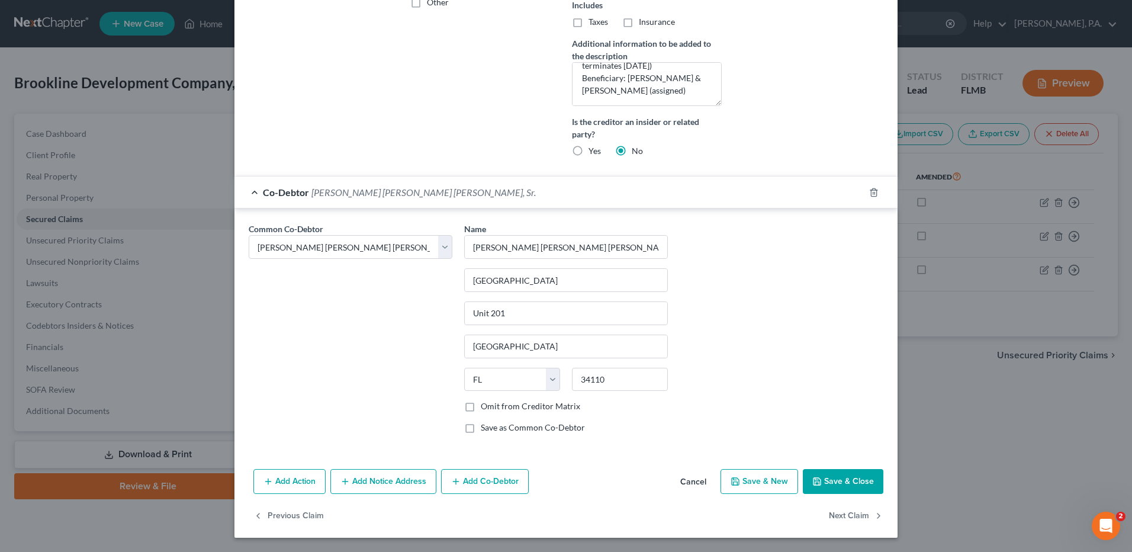
click at [808, 482] on button "Save & Close" at bounding box center [843, 481] width 81 height 25
select select
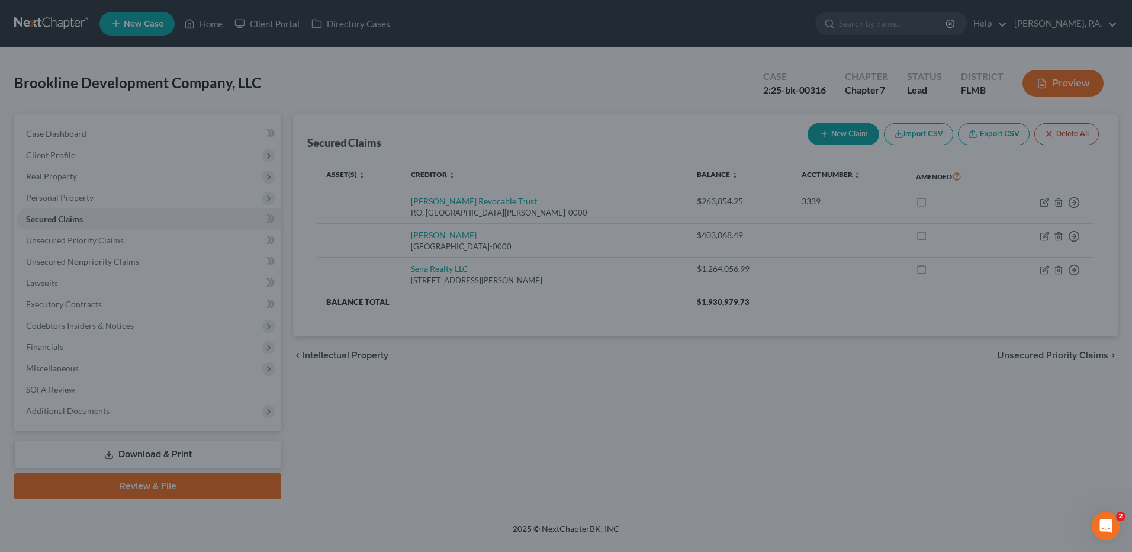
scroll to position [0, 0]
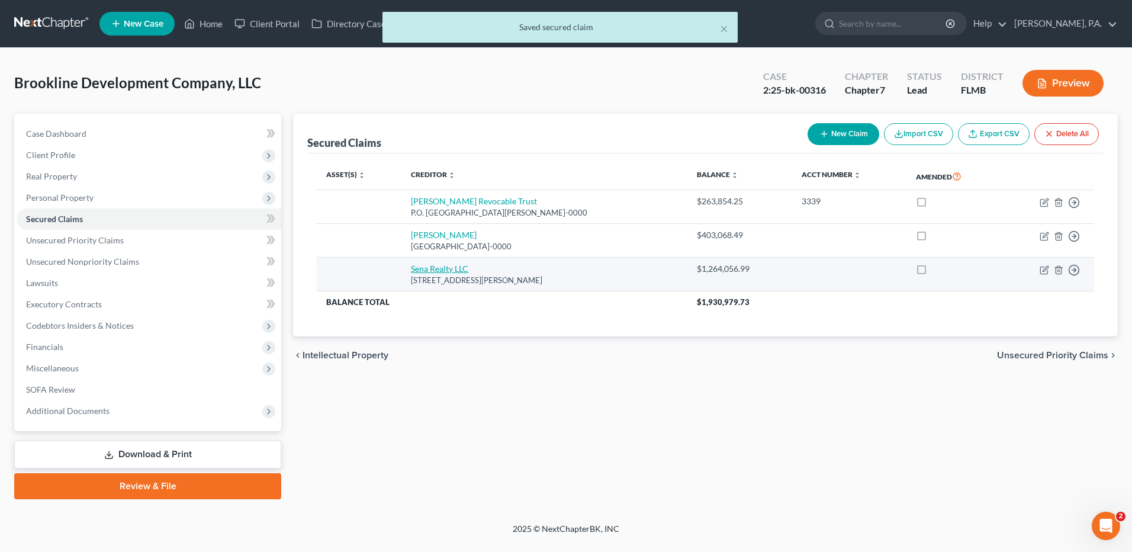
click at [446, 268] on link "Sena Realty LLC" at bounding box center [439, 269] width 57 height 10
select select "9"
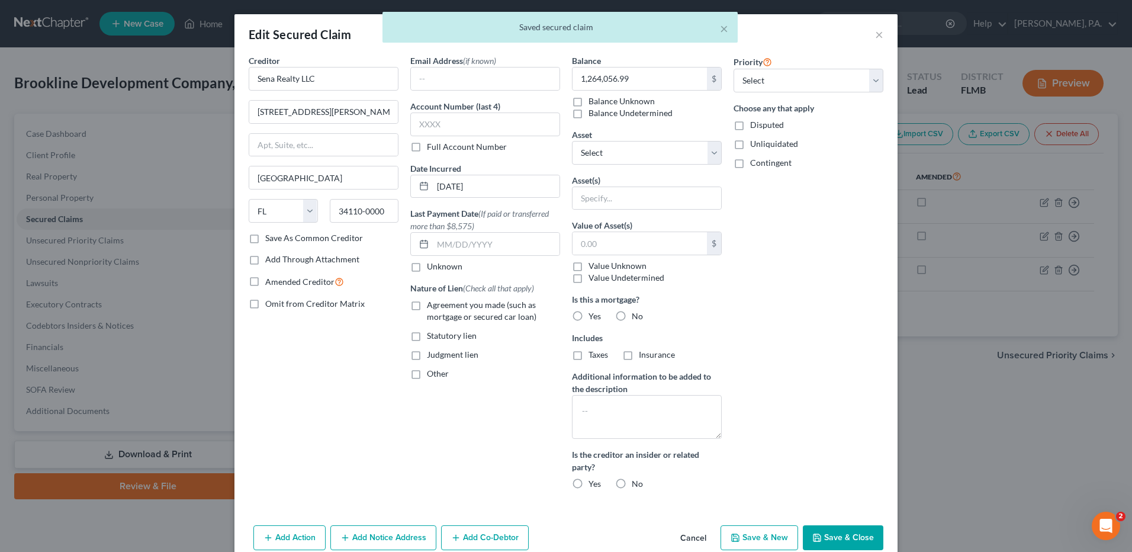
click at [878, 36] on div "× Saved secured claim" at bounding box center [560, 30] width 1132 height 37
click at [872, 33] on div "× Saved secured claim" at bounding box center [560, 30] width 1132 height 37
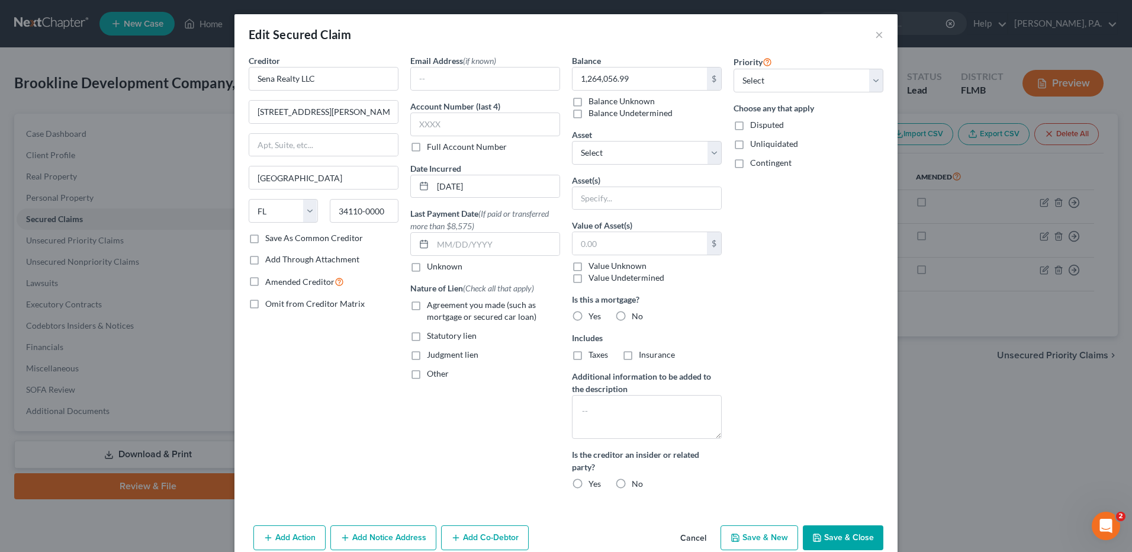
click at [696, 530] on button "Cancel" at bounding box center [693, 538] width 45 height 24
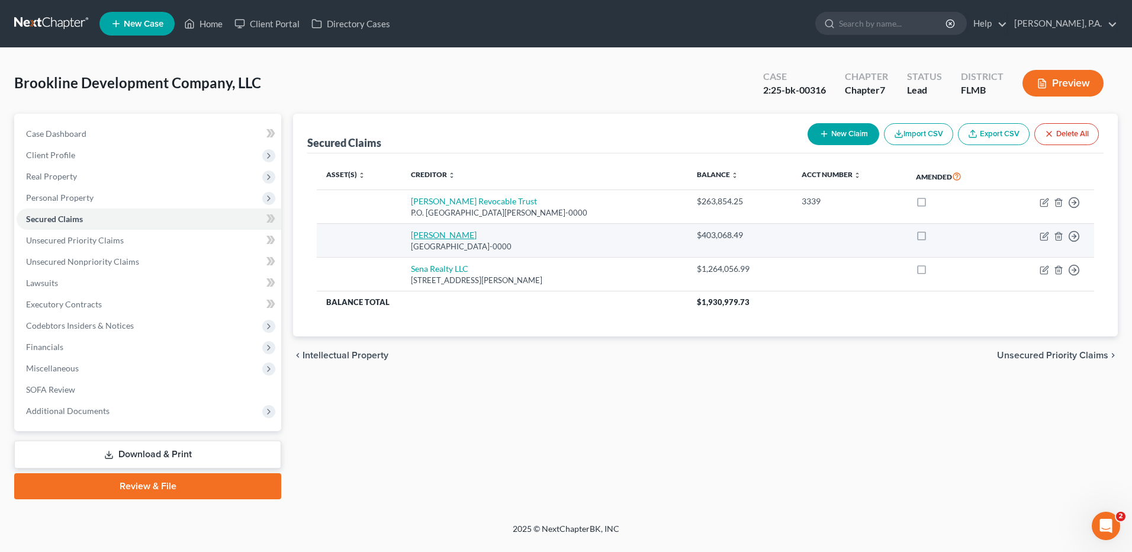
click at [428, 234] on link "[PERSON_NAME]" at bounding box center [444, 235] width 66 height 10
select select "24"
select select "0"
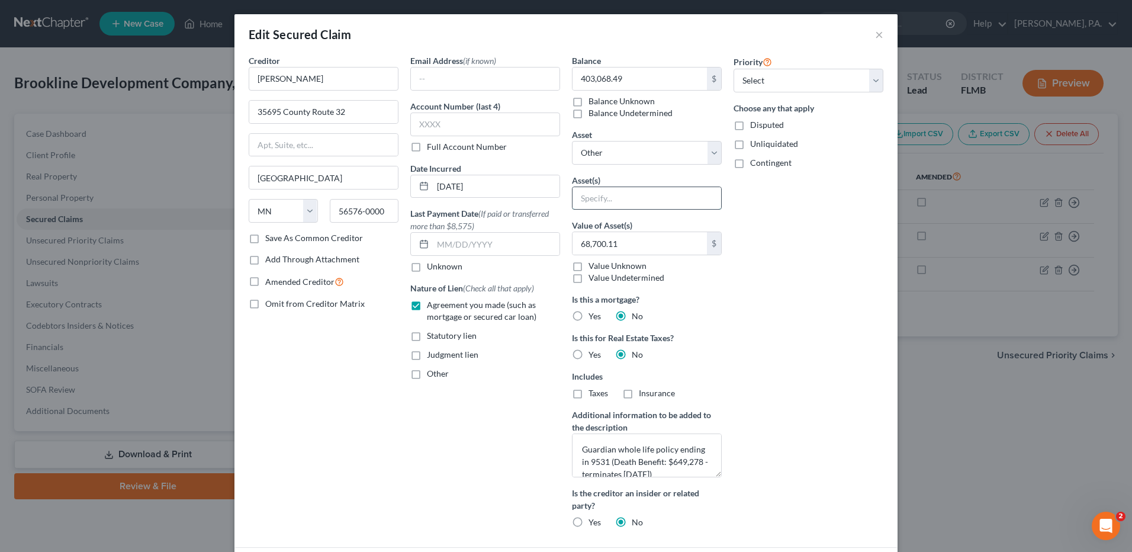
click at [632, 201] on input "text" at bounding box center [647, 198] width 149 height 23
click at [768, 200] on div "Priority Select 1st 2nd 3rd 4th 5th 6th 7th 8th 9th 10th 11th 12th 13th 14th 15…" at bounding box center [809, 295] width 162 height 483
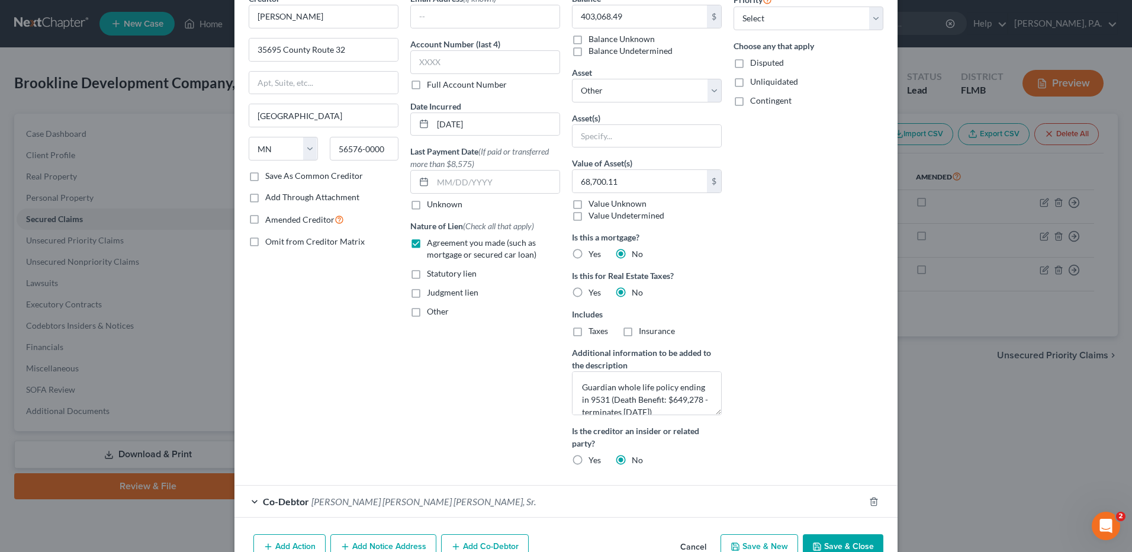
scroll to position [127, 0]
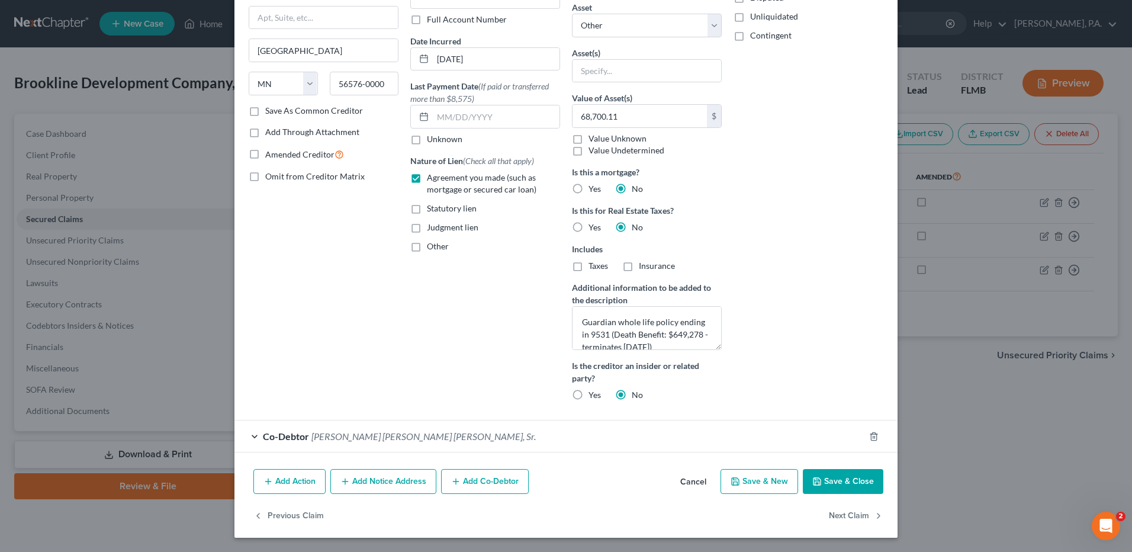
click at [830, 484] on button "Save & Close" at bounding box center [843, 481] width 81 height 25
select select
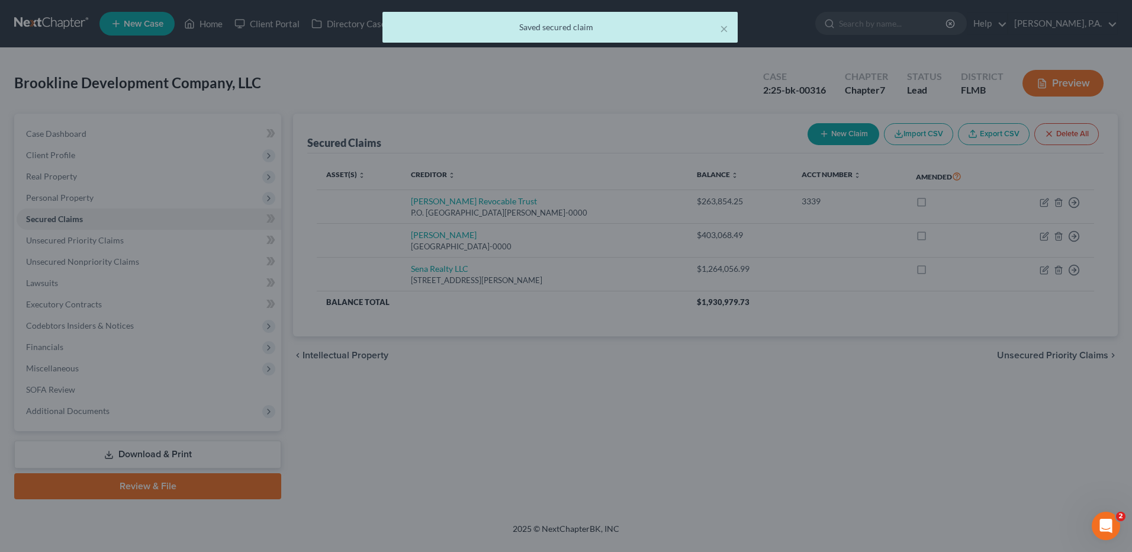
scroll to position [0, 0]
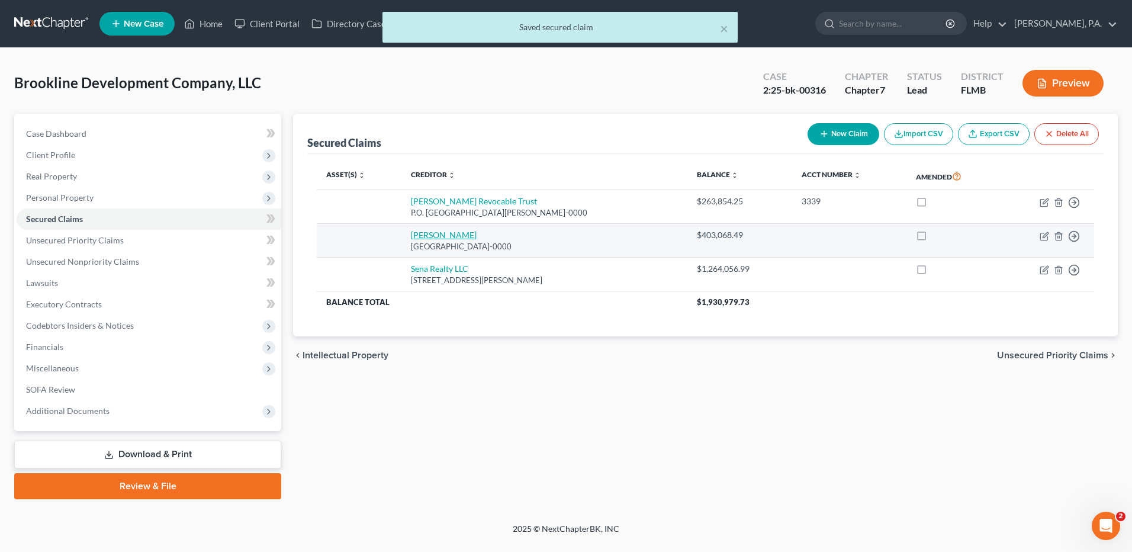
click at [445, 235] on link "[PERSON_NAME]" at bounding box center [444, 235] width 66 height 10
select select "24"
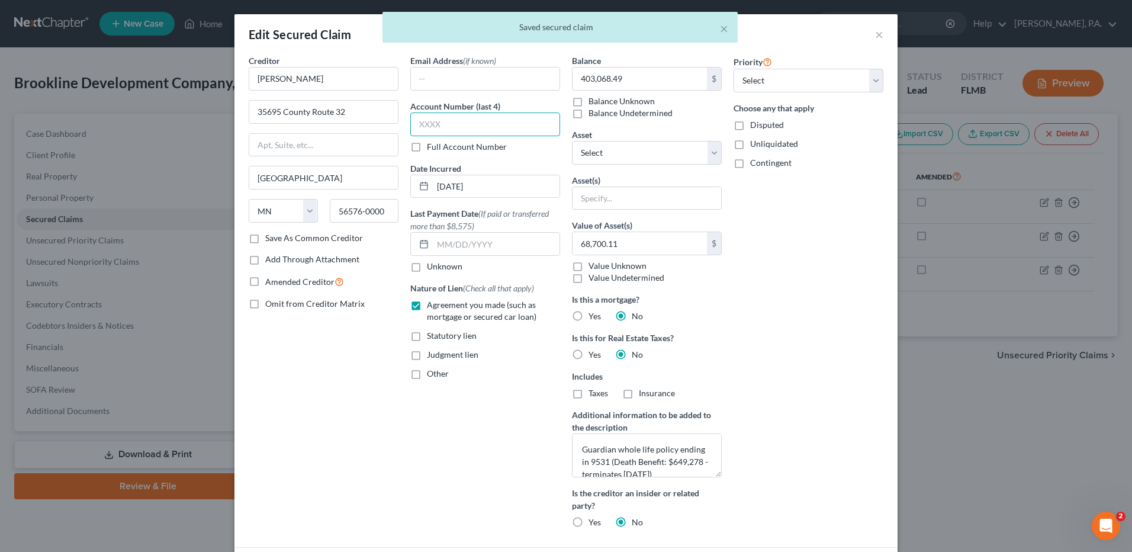
click at [471, 121] on input "text" at bounding box center [485, 125] width 150 height 24
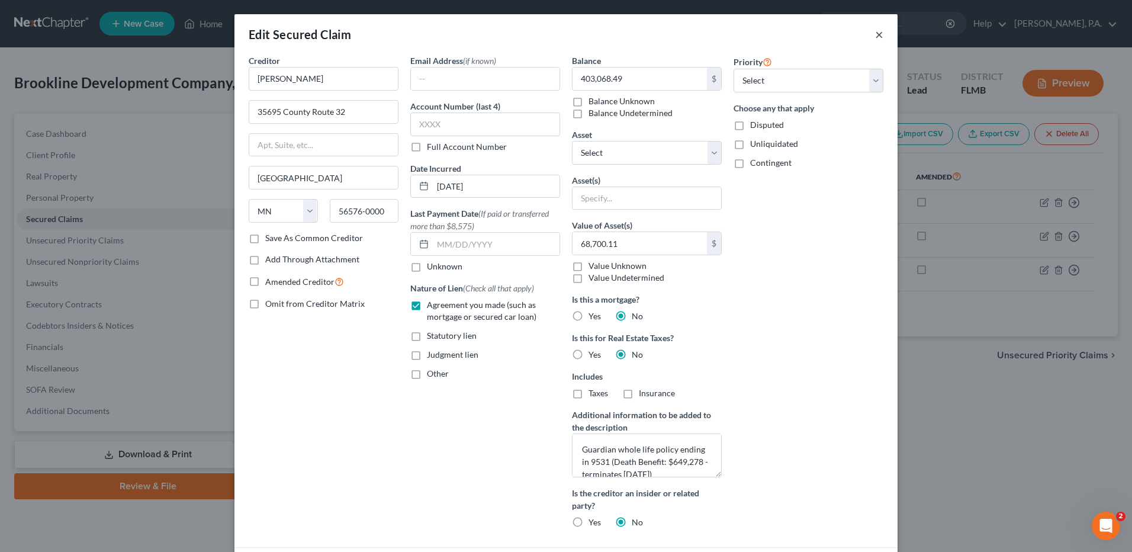
click at [875, 34] on button "×" at bounding box center [879, 34] width 8 height 14
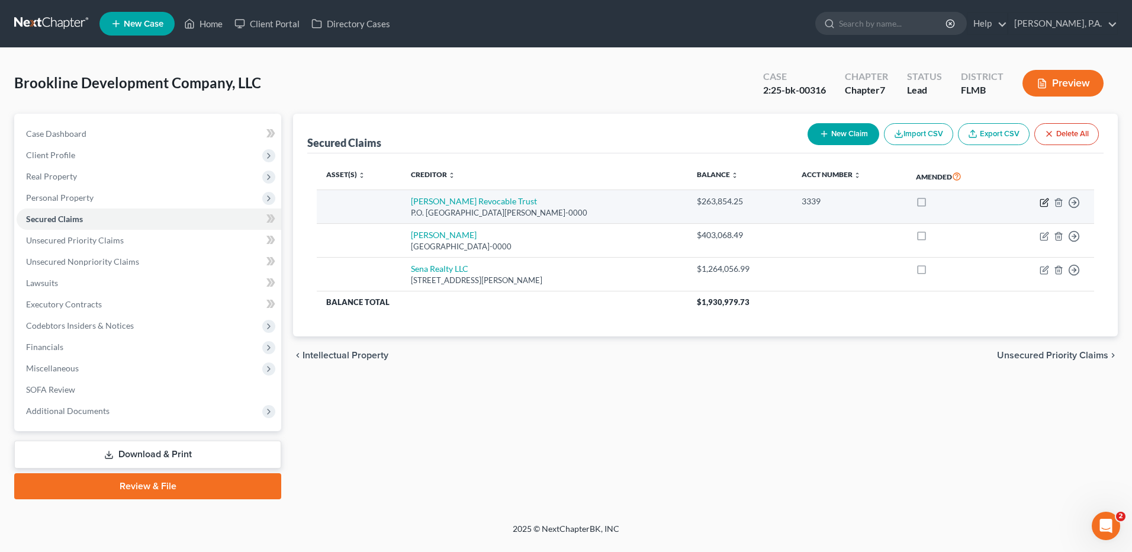
click at [1045, 203] on icon "button" at bounding box center [1044, 202] width 9 height 9
select select "24"
select select "0"
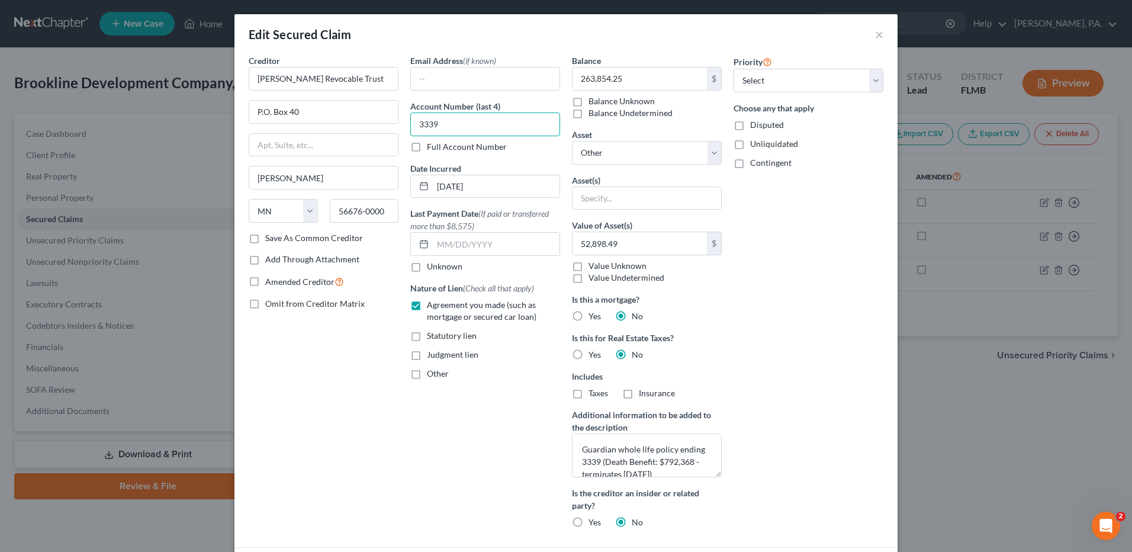
drag, startPoint x: 467, startPoint y: 123, endPoint x: 312, endPoint y: 129, distance: 155.3
click at [314, 129] on div "Creditor * [PERSON_NAME] Revocable Trust P.O. [GEOGRAPHIC_DATA][PERSON_NAME] [U…" at bounding box center [566, 295] width 647 height 483
click at [802, 346] on div "Priority Select 1st 2nd 3rd 4th 5th 6th 7th 8th 9th 10th 11th 12th 13th 14th 15…" at bounding box center [809, 295] width 162 height 483
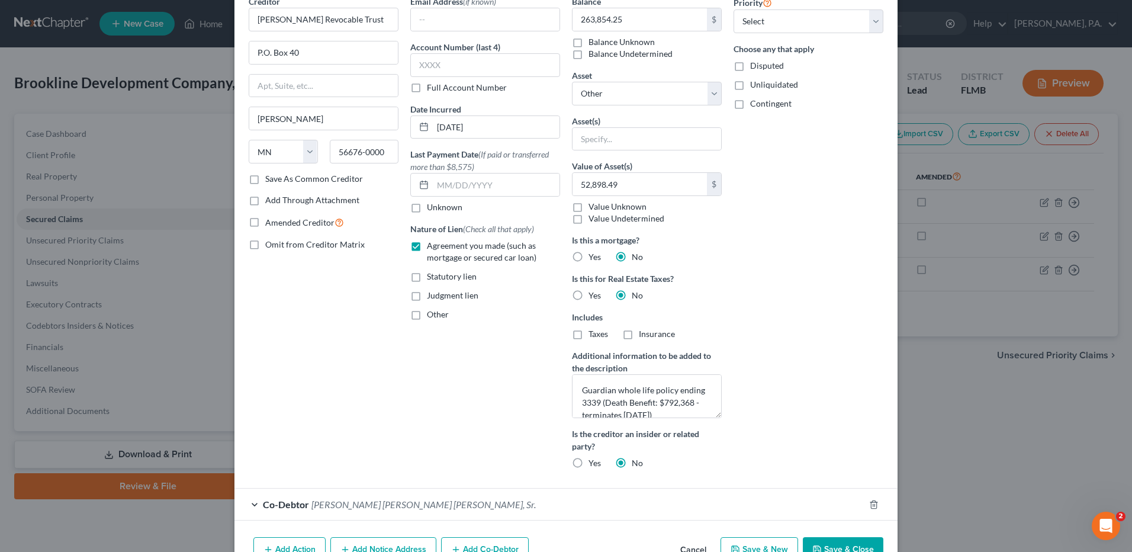
scroll to position [127, 0]
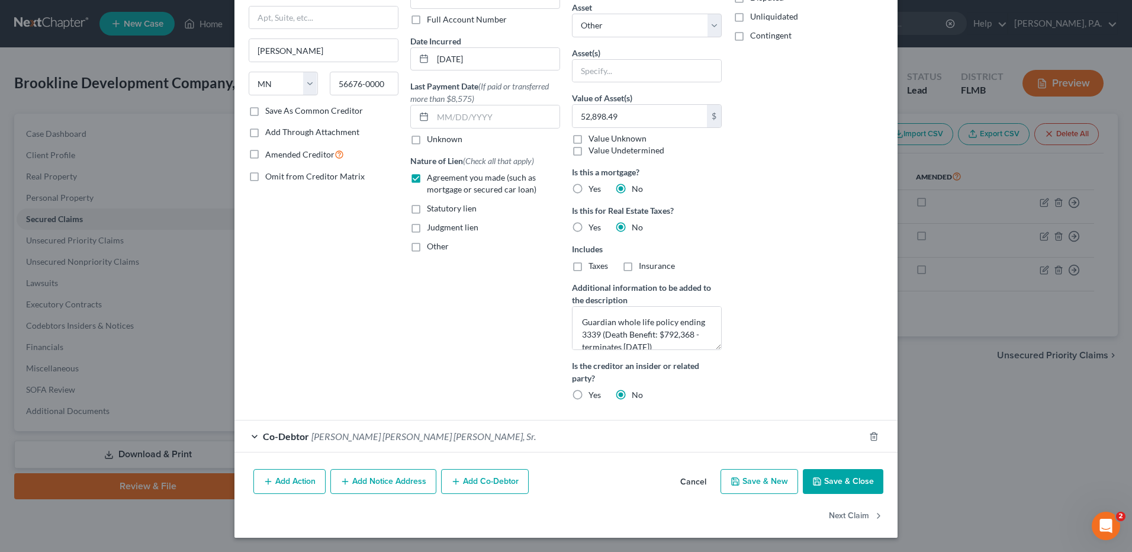
click at [815, 479] on icon "button" at bounding box center [816, 481] width 9 height 9
select select
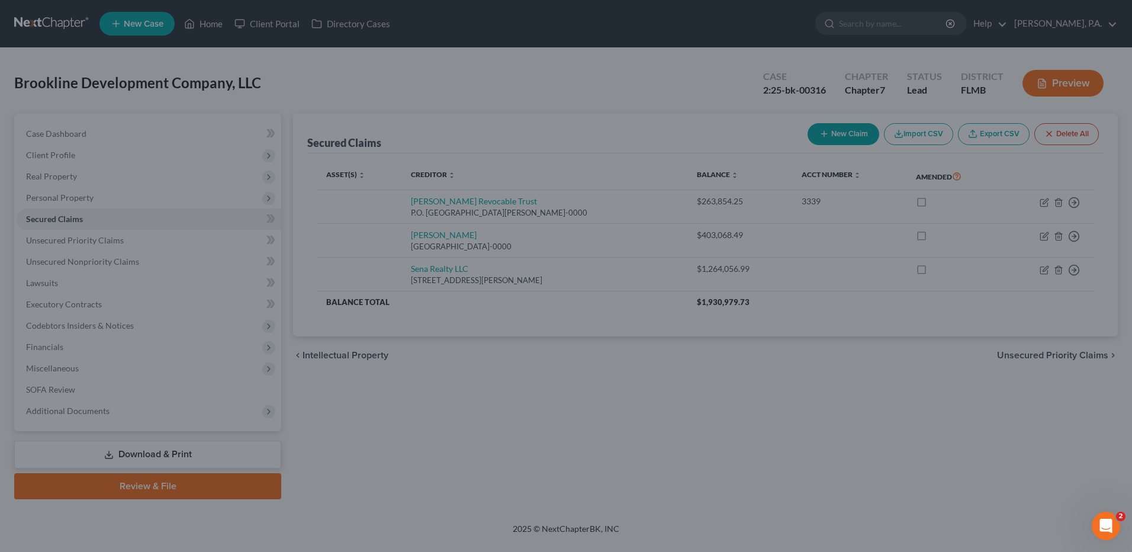
scroll to position [8, 0]
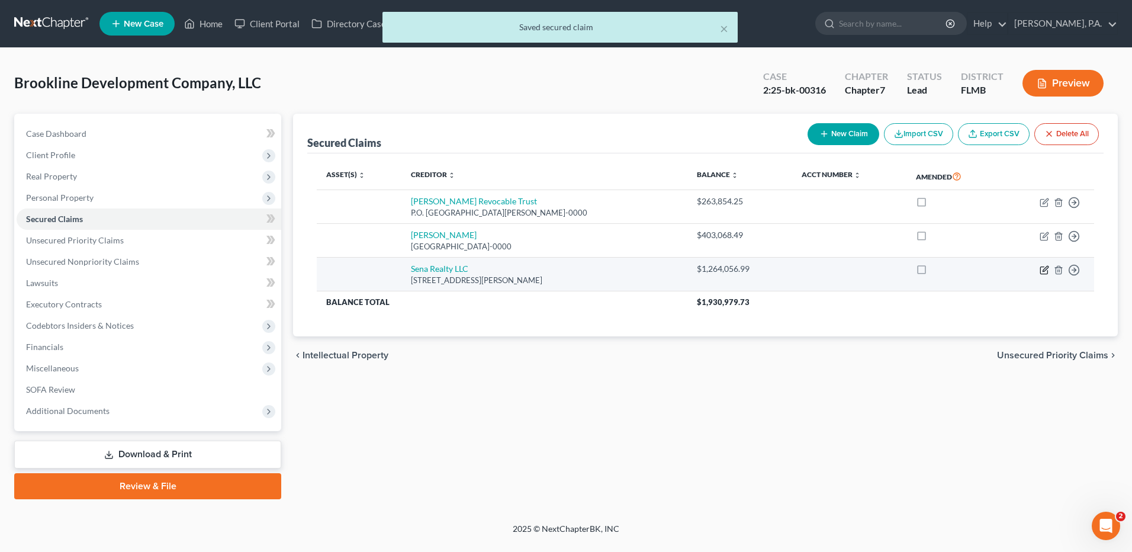
click at [1043, 271] on icon "button" at bounding box center [1045, 268] width 5 height 5
select select "9"
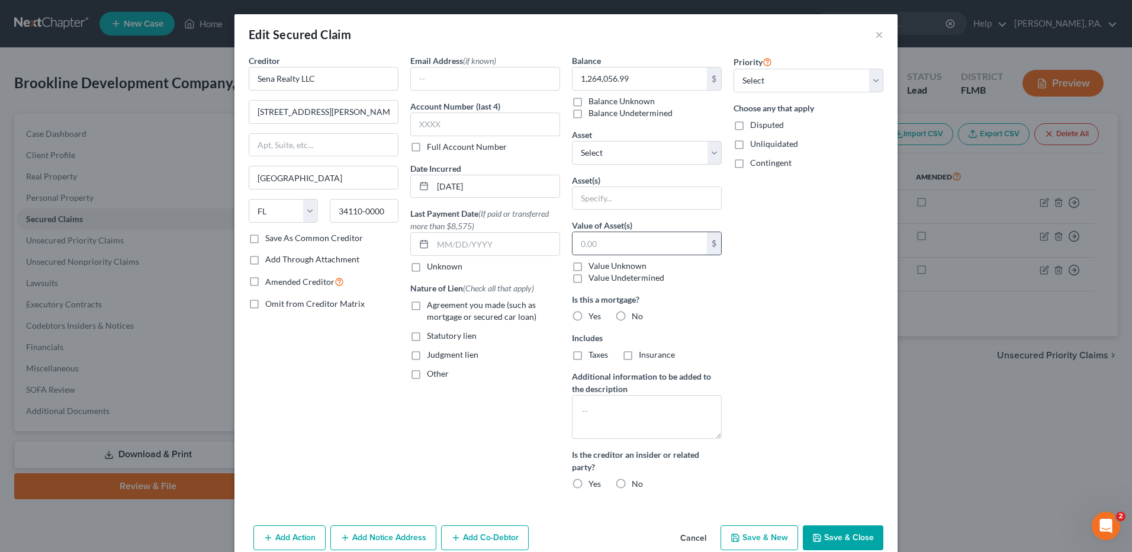
click at [579, 243] on input "text" at bounding box center [640, 243] width 134 height 23
type input "1,500,000"
click at [427, 306] on label "Agreement you made (such as mortgage or secured car loan)" at bounding box center [493, 311] width 133 height 24
click at [432, 306] on input "Agreement you made (such as mortgage or secured car loan)" at bounding box center [436, 303] width 8 height 8
checkbox input "true"
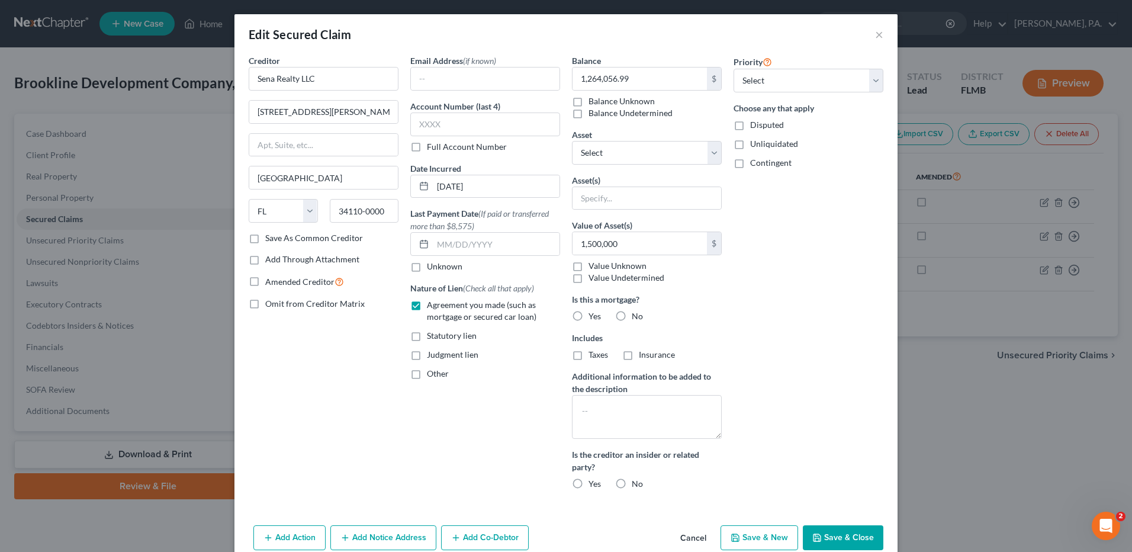
click at [589, 315] on label "Yes" at bounding box center [595, 316] width 12 height 12
click at [593, 315] on input "Yes" at bounding box center [597, 314] width 8 height 8
radio input "true"
click at [589, 316] on label "Yes" at bounding box center [595, 316] width 12 height 12
click at [593, 316] on input "Yes" at bounding box center [597, 314] width 8 height 8
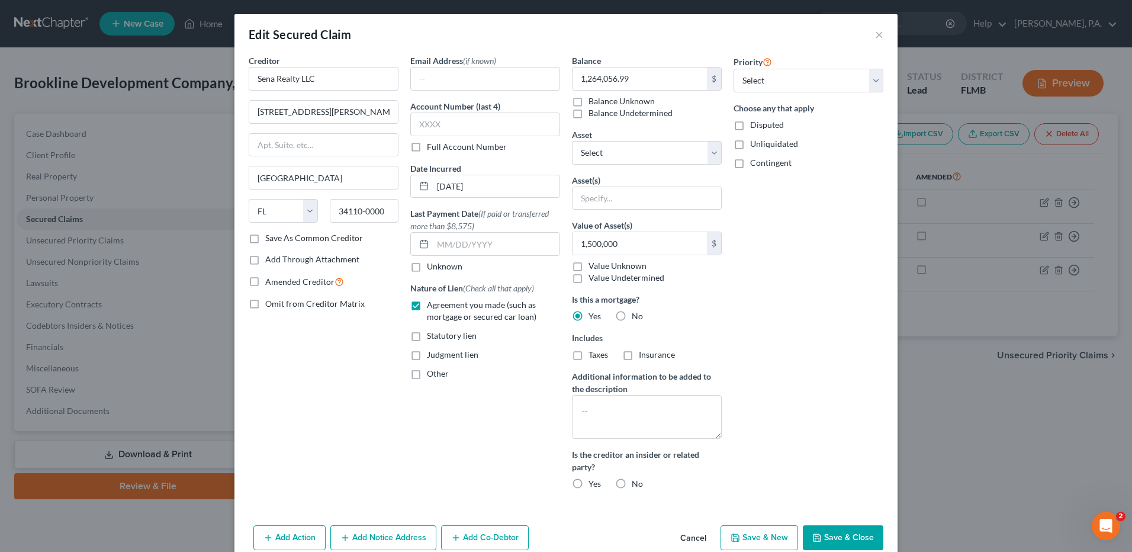
click at [589, 314] on label "Yes" at bounding box center [595, 316] width 12 height 12
click at [593, 314] on input "Yes" at bounding box center [597, 314] width 8 height 8
click at [632, 313] on label "No" at bounding box center [637, 316] width 11 height 12
click at [637, 313] on input "No" at bounding box center [641, 314] width 8 height 8
radio input "true"
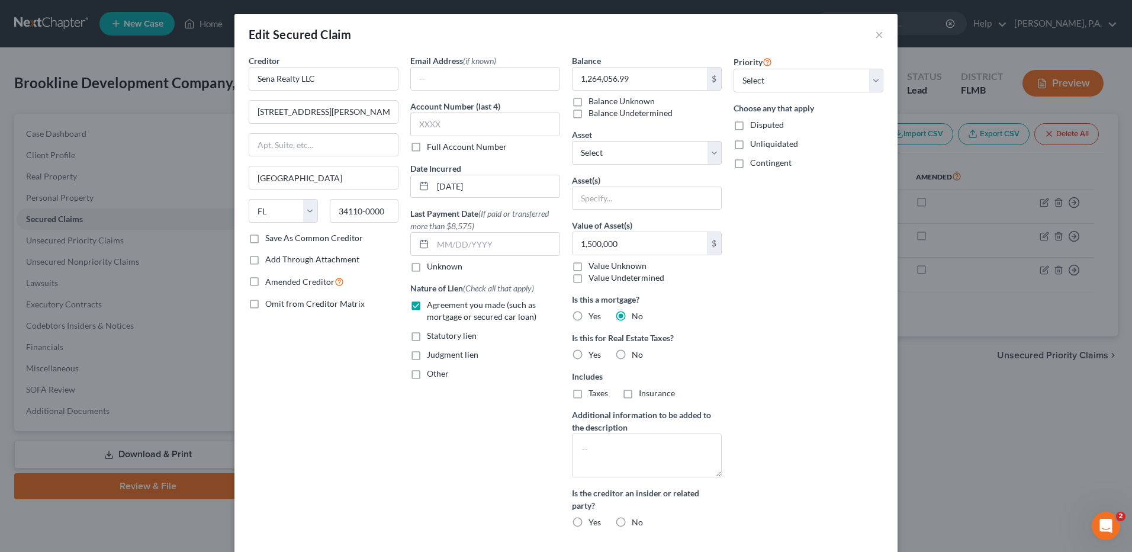
click at [589, 316] on label "Yes" at bounding box center [595, 316] width 12 height 12
click at [593, 316] on input "Yes" at bounding box center [597, 314] width 8 height 8
radio input "true"
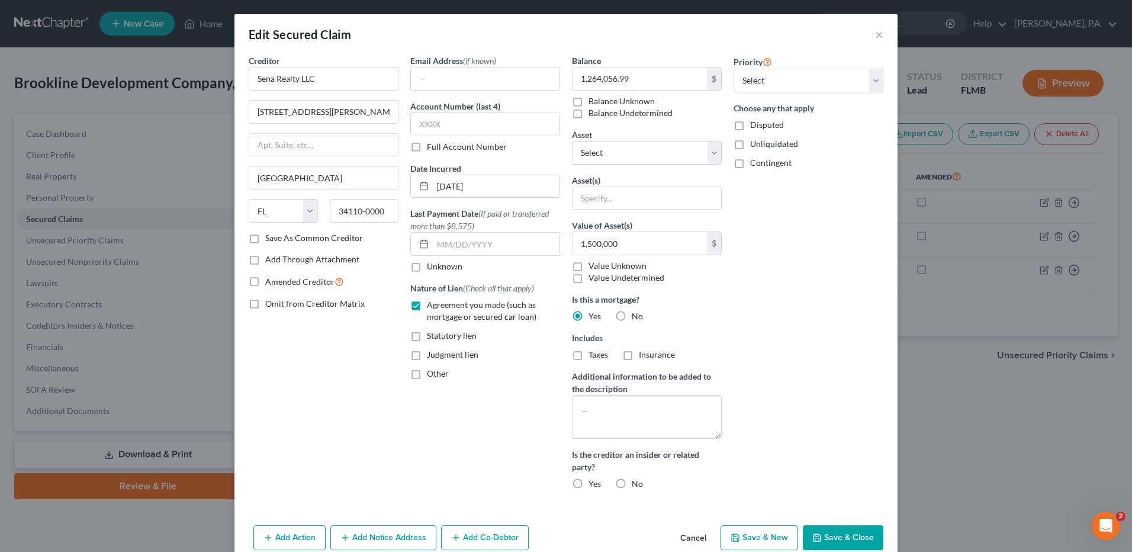
scroll to position [56, 0]
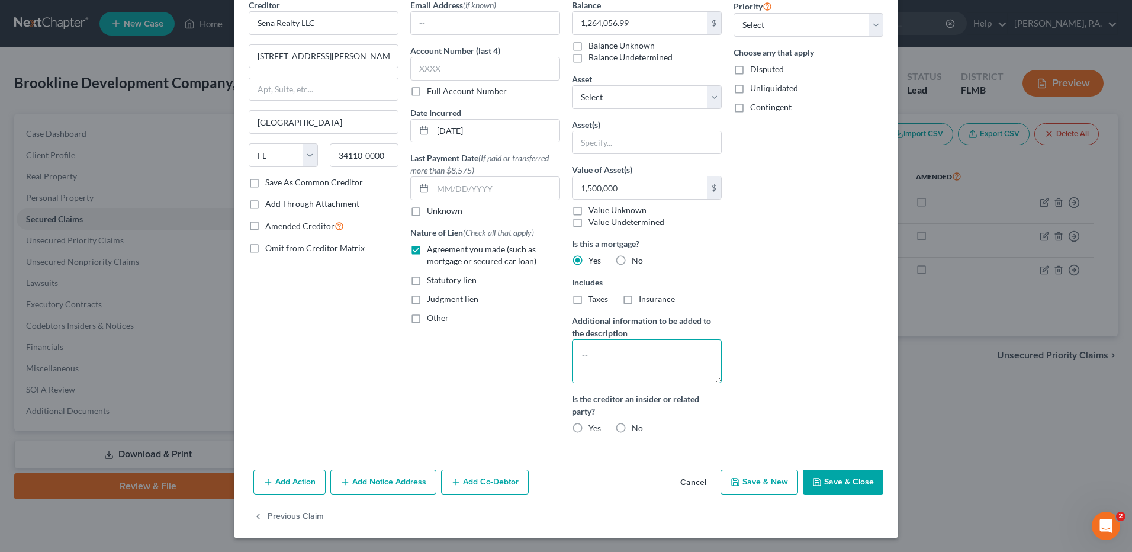
click at [584, 351] on textarea at bounding box center [647, 361] width 150 height 44
type textarea "[STREET_ADDRESS][GEOGRAPHIC_DATA] property includes golf membership"
click at [632, 426] on label "No" at bounding box center [637, 428] width 11 height 12
click at [637, 426] on input "No" at bounding box center [641, 426] width 8 height 8
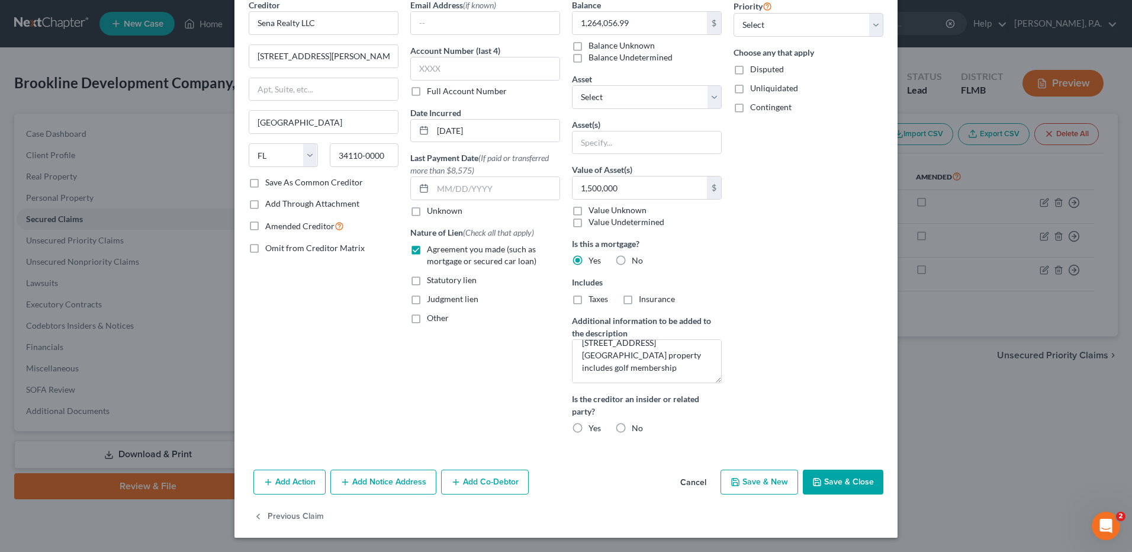
radio input "true"
click at [457, 481] on icon "button" at bounding box center [455, 481] width 9 height 9
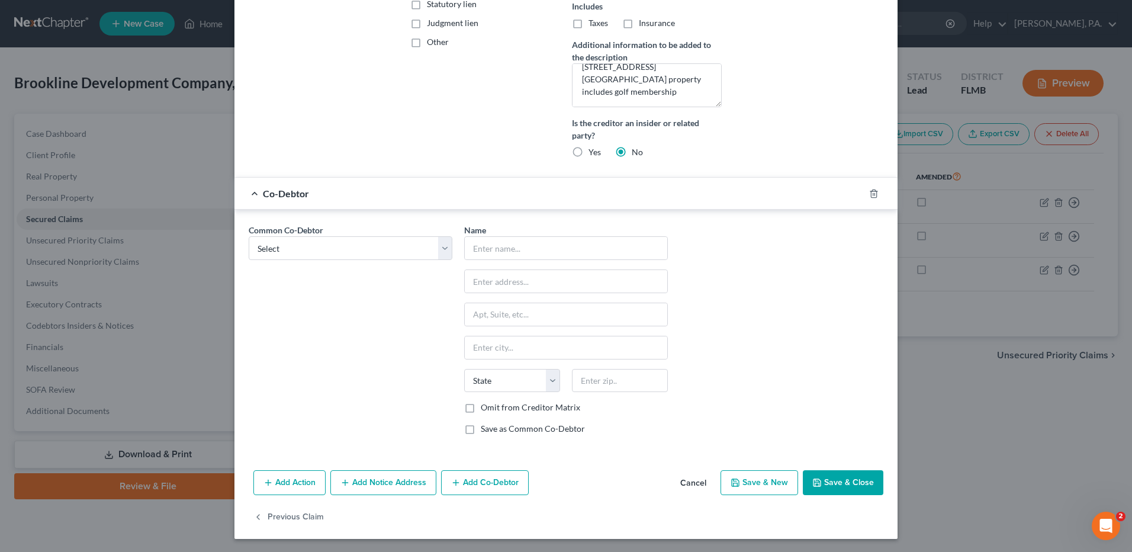
scroll to position [333, 0]
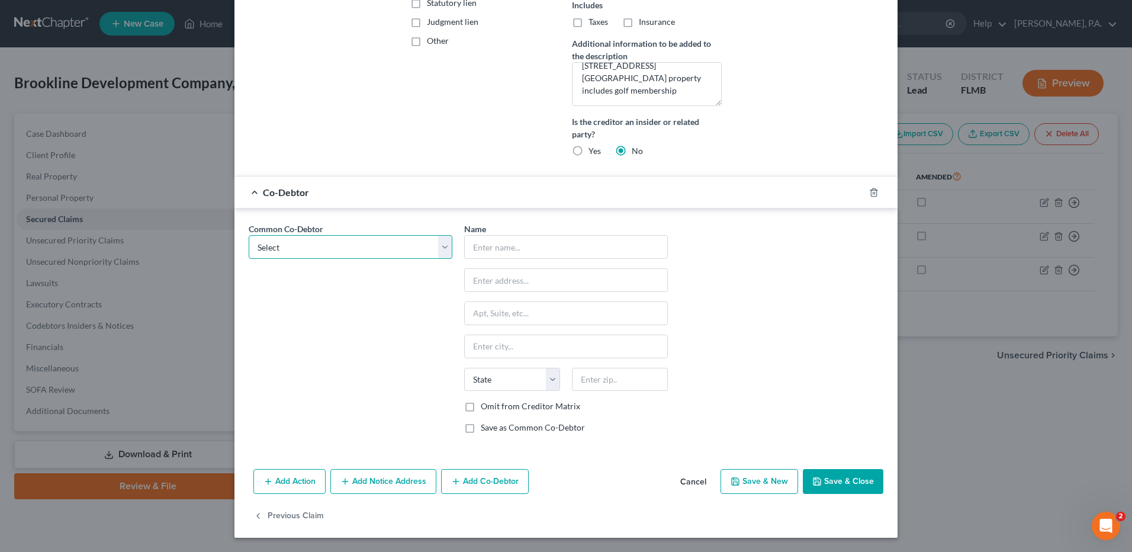
click at [411, 242] on select "Select [PERSON_NAME] Burns [PERSON_NAME]" at bounding box center [351, 247] width 204 height 24
select select "0"
click at [249, 235] on select "Select [PERSON_NAME] Burns [PERSON_NAME]" at bounding box center [351, 247] width 204 height 24
type input "[PERSON_NAME] [PERSON_NAME] [PERSON_NAME], Sr."
type input "[GEOGRAPHIC_DATA]"
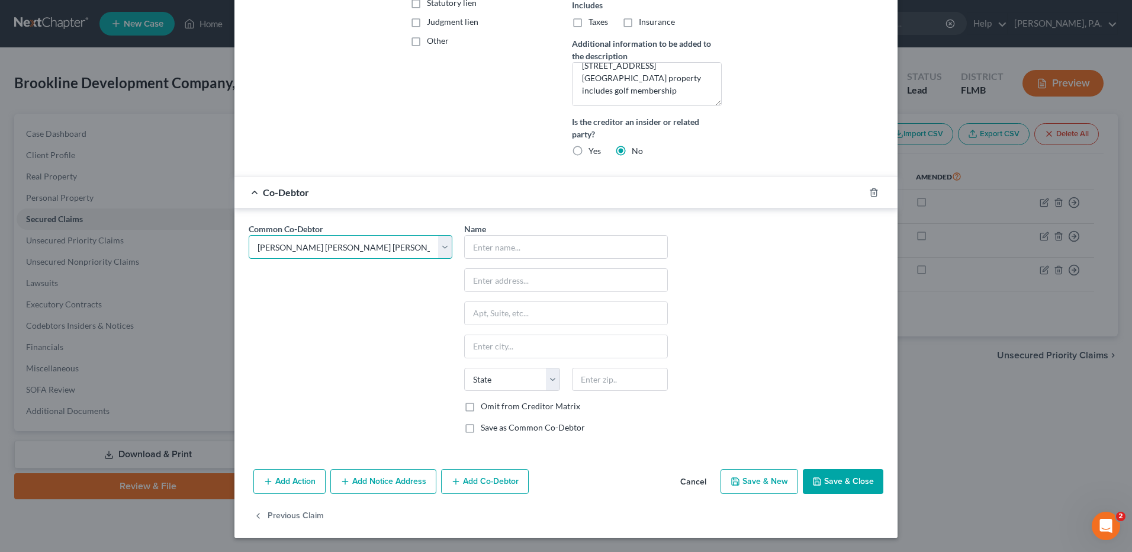
type input "Unit 201"
type input "[GEOGRAPHIC_DATA]"
select select "9"
type input "34110"
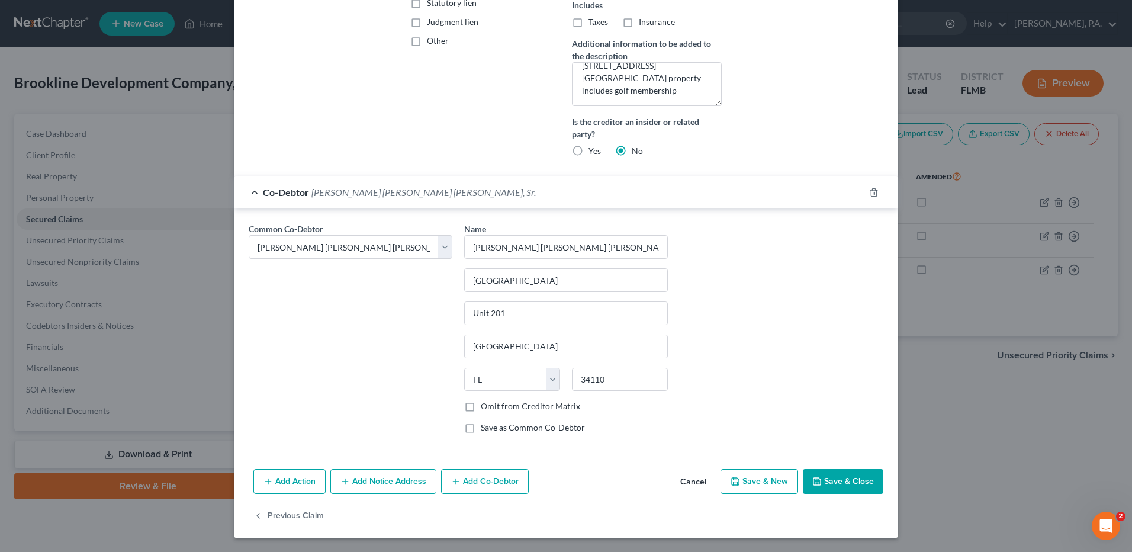
click at [833, 481] on button "Save & Close" at bounding box center [843, 481] width 81 height 25
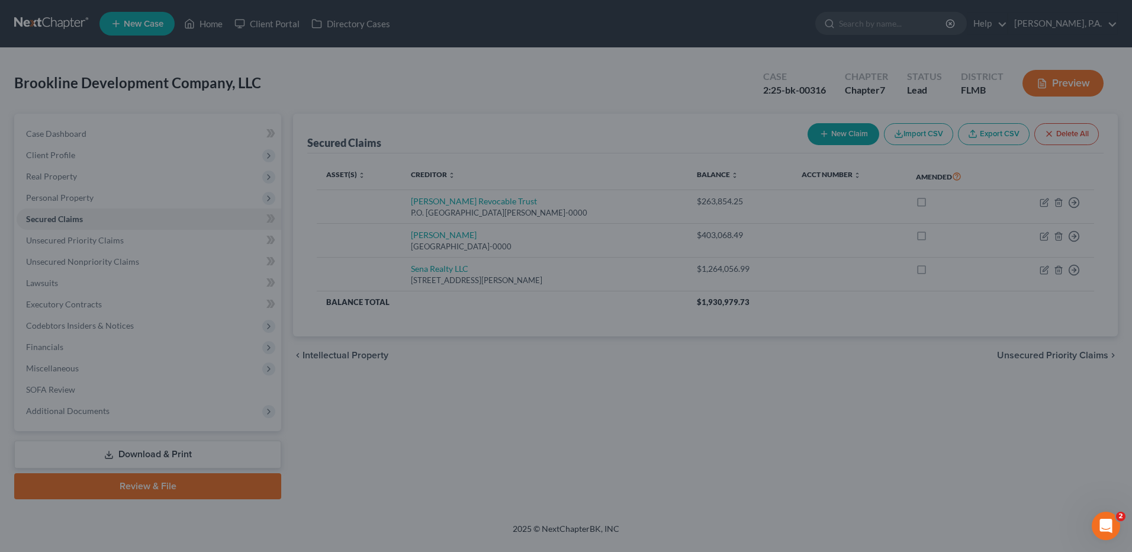
scroll to position [0, 0]
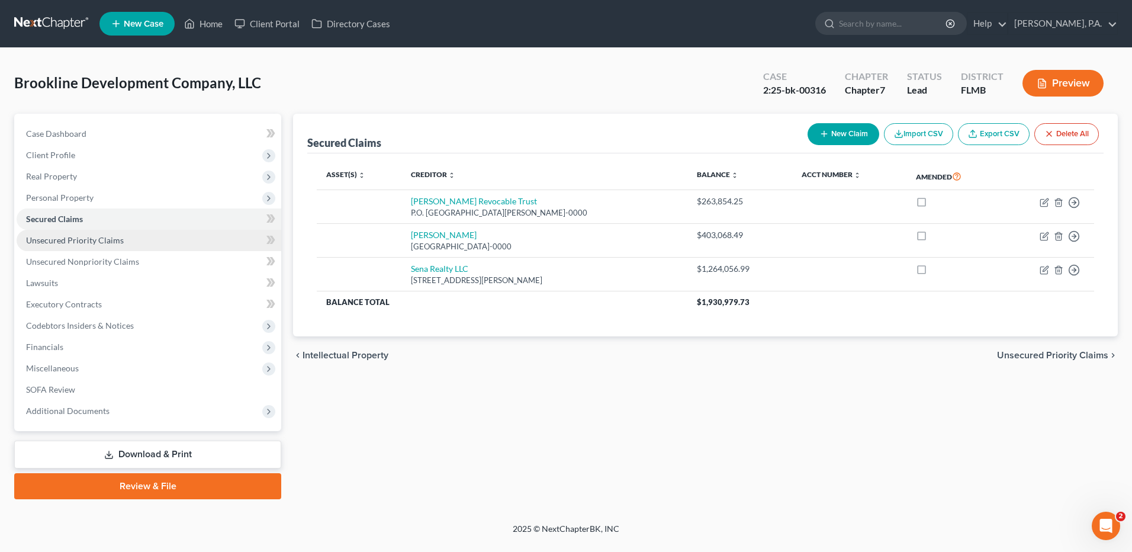
click at [111, 240] on span "Unsecured Priority Claims" at bounding box center [75, 240] width 98 height 10
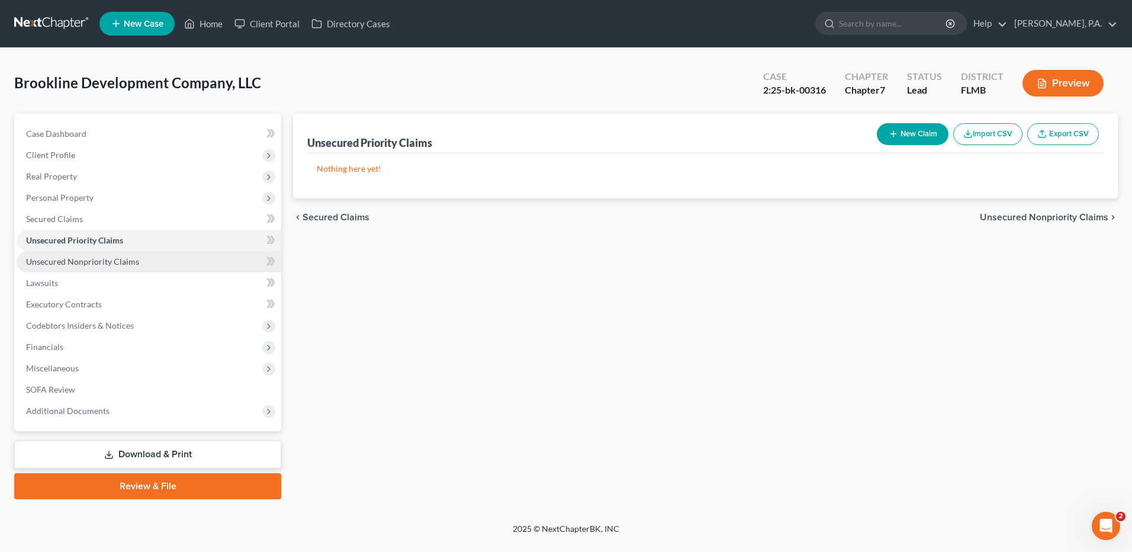
click at [111, 259] on span "Unsecured Nonpriority Claims" at bounding box center [82, 261] width 113 height 10
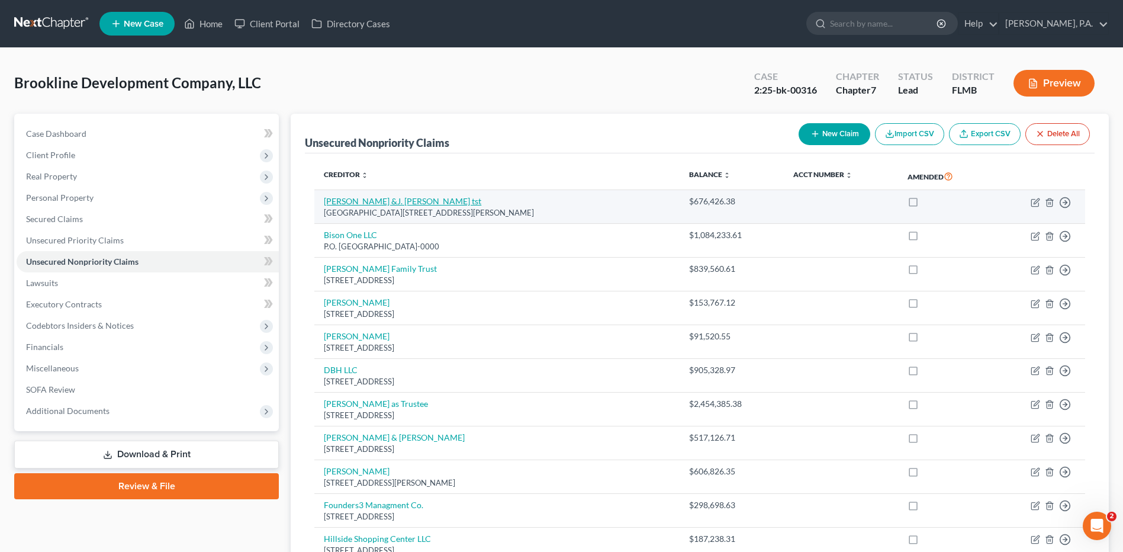
click at [406, 202] on link "[PERSON_NAME] &J. [PERSON_NAME] tst" at bounding box center [403, 201] width 158 height 10
select select "35"
select select "2"
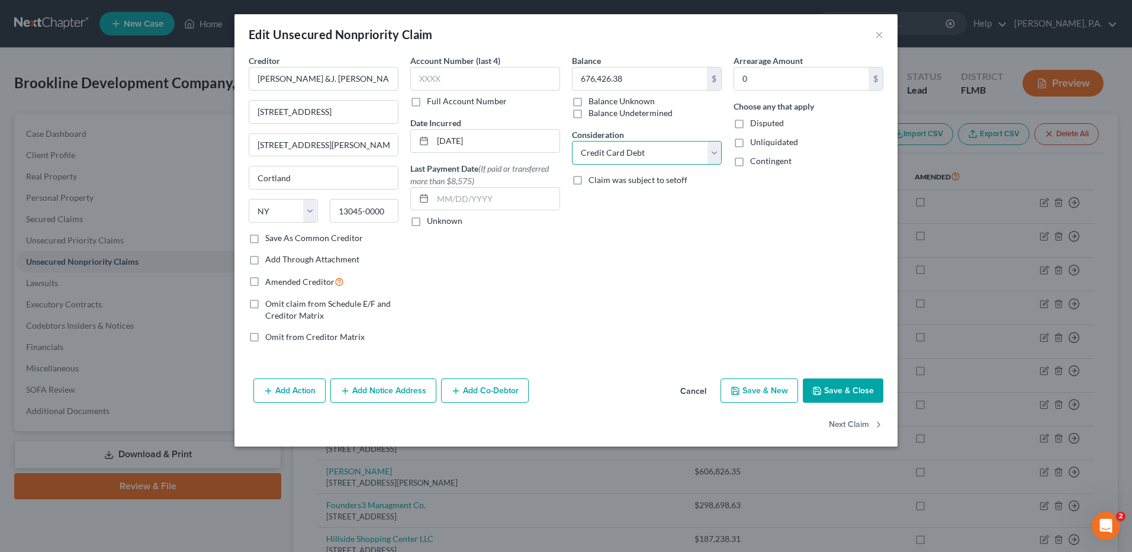
click at [650, 153] on select "Select Cable / Satellite Services Collection Agency Credit Card Debt Debt Couns…" at bounding box center [647, 153] width 150 height 24
click at [572, 141] on select "Select Cable / Satellite Services Collection Agency Credit Card Debt Debt Couns…" at bounding box center [647, 153] width 150 height 24
click at [488, 394] on button "Add Co-Debtor" at bounding box center [485, 390] width 88 height 25
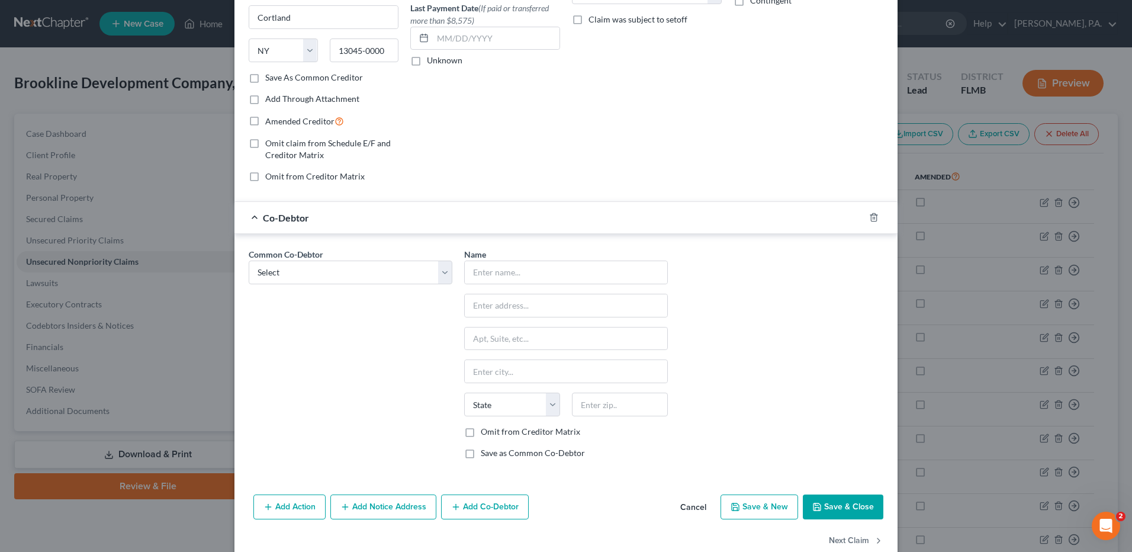
scroll to position [185, 0]
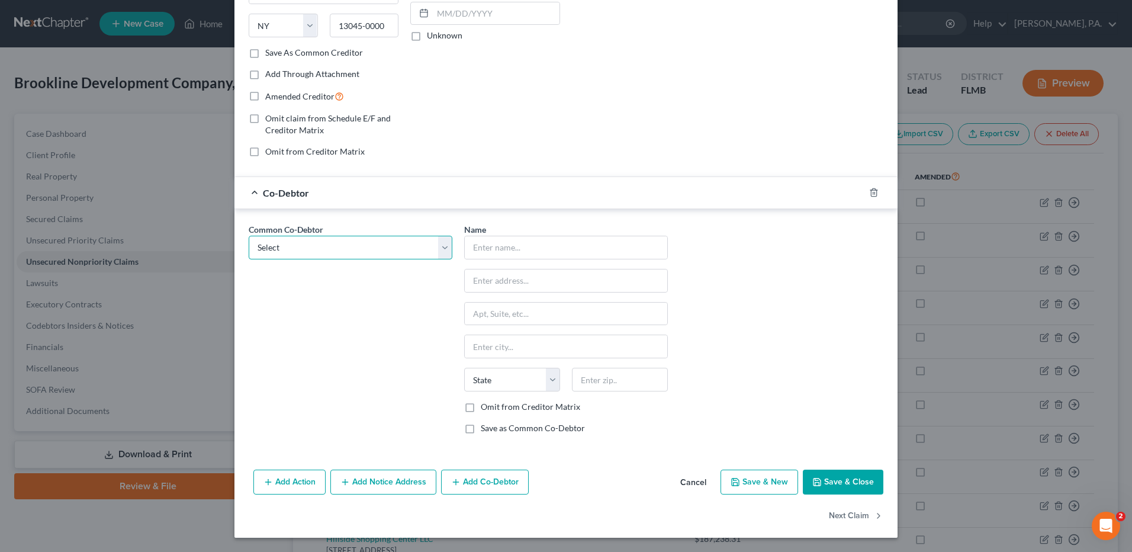
drag, startPoint x: 376, startPoint y: 239, endPoint x: 365, endPoint y: 261, distance: 24.6
click at [376, 239] on select "Select [PERSON_NAME] Burns [PERSON_NAME]" at bounding box center [351, 248] width 204 height 24
select select "0"
click at [249, 236] on select "Select [PERSON_NAME] Burns [PERSON_NAME]" at bounding box center [351, 248] width 204 height 24
type input "[PERSON_NAME] [PERSON_NAME] [PERSON_NAME], Sr."
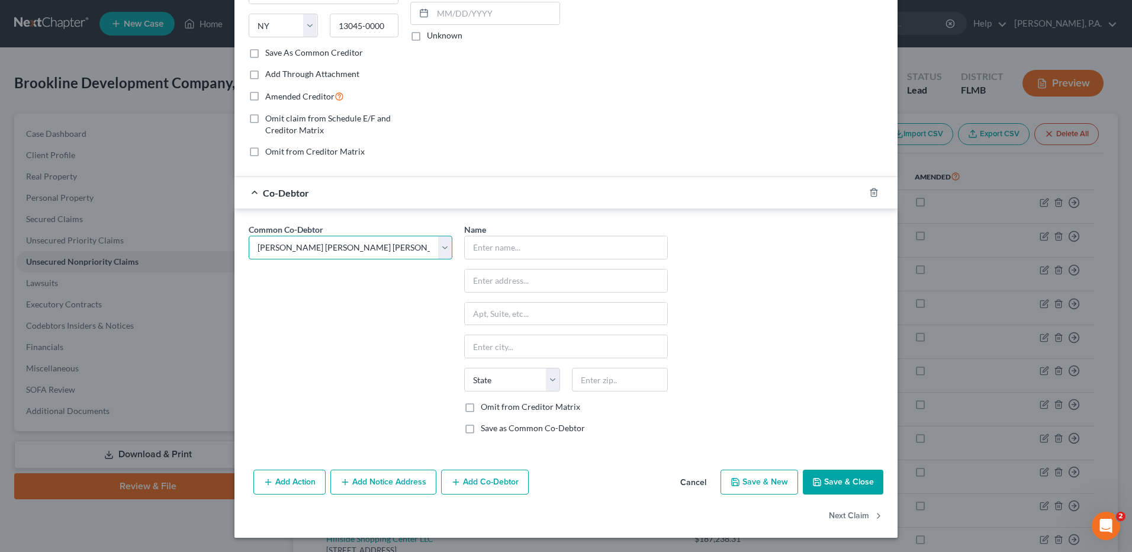
type input "[GEOGRAPHIC_DATA]"
type input "Unit 201"
type input "[GEOGRAPHIC_DATA]"
select select "9"
type input "34110"
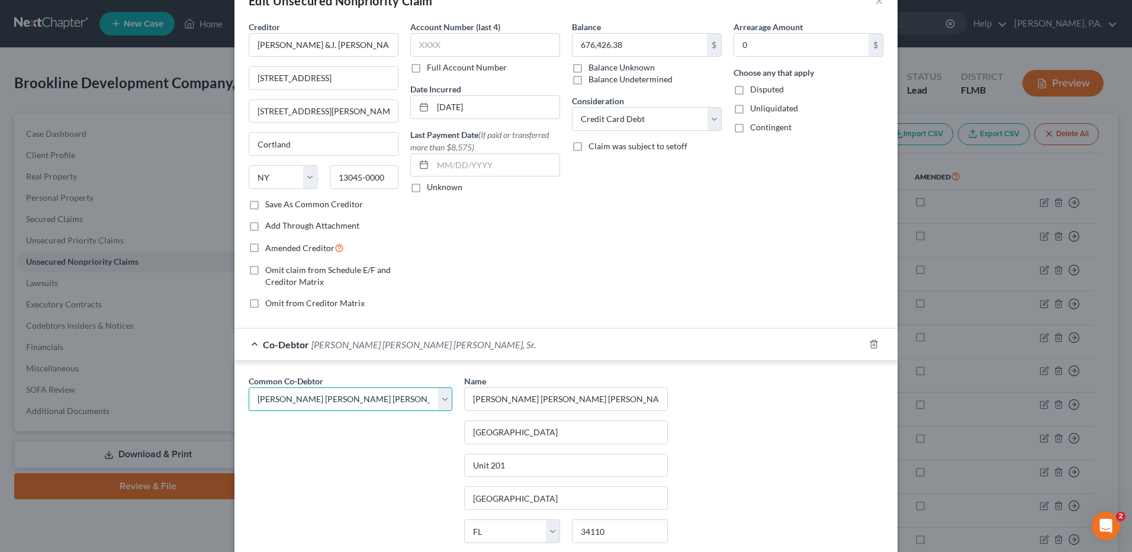
scroll to position [0, 0]
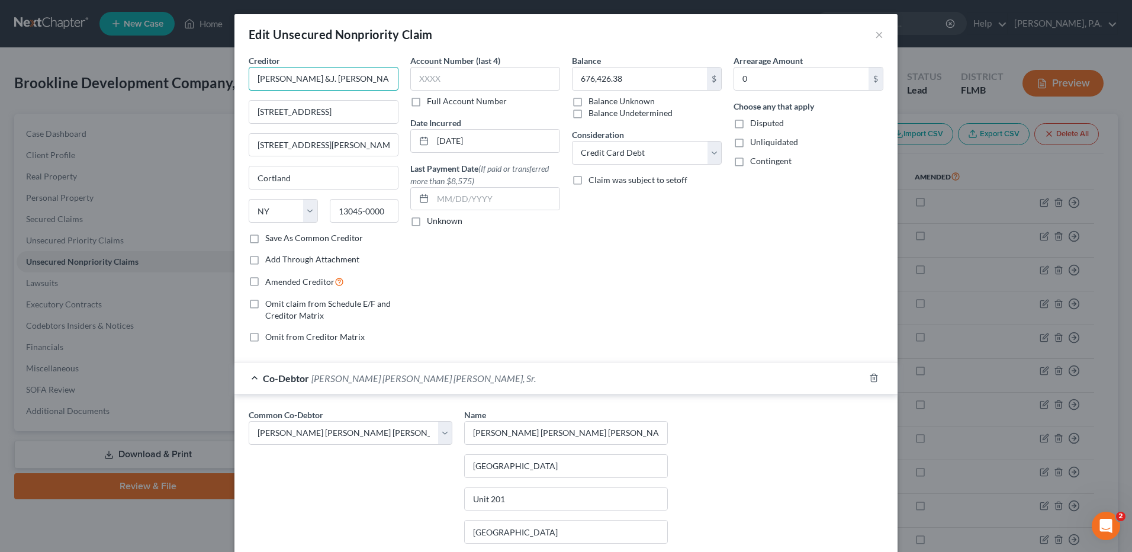
click at [308, 81] on input "[PERSON_NAME] &J. [PERSON_NAME] tst" at bounding box center [324, 79] width 150 height 24
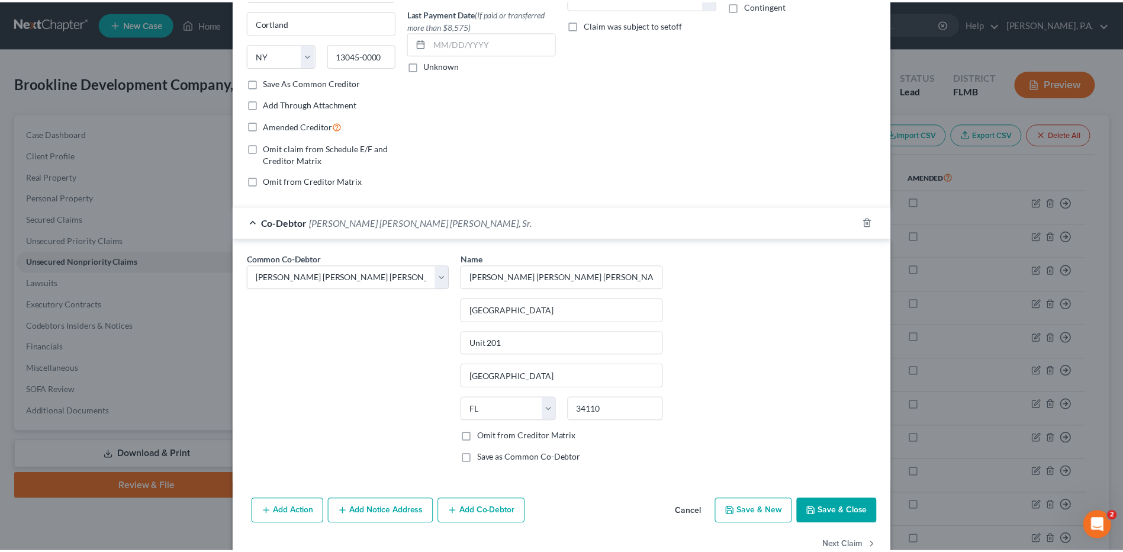
scroll to position [185, 0]
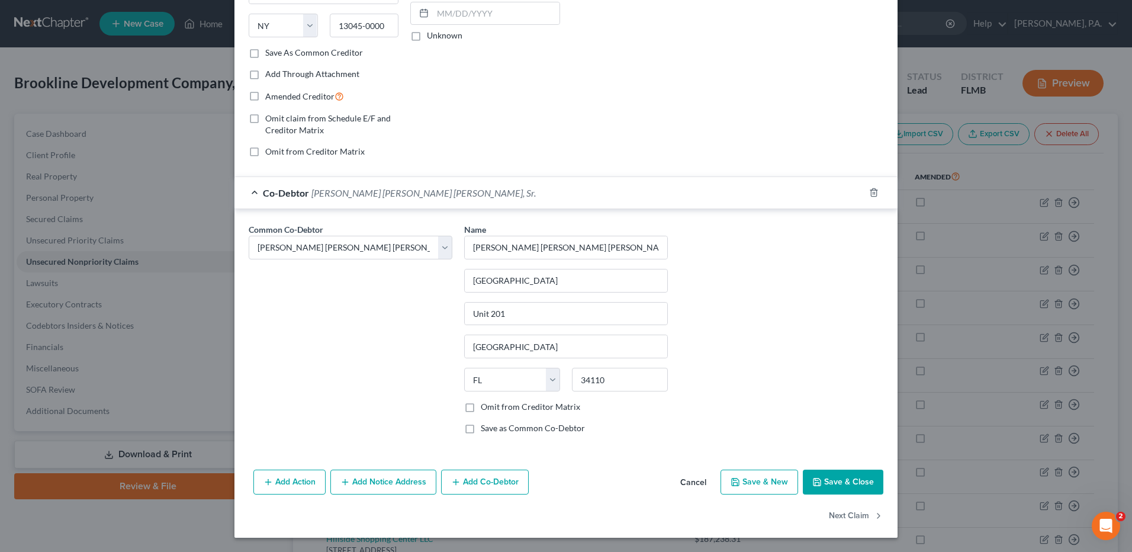
type input "[PERSON_NAME] & [PERSON_NAME] tst"
click at [842, 484] on button "Save & Close" at bounding box center [843, 482] width 81 height 25
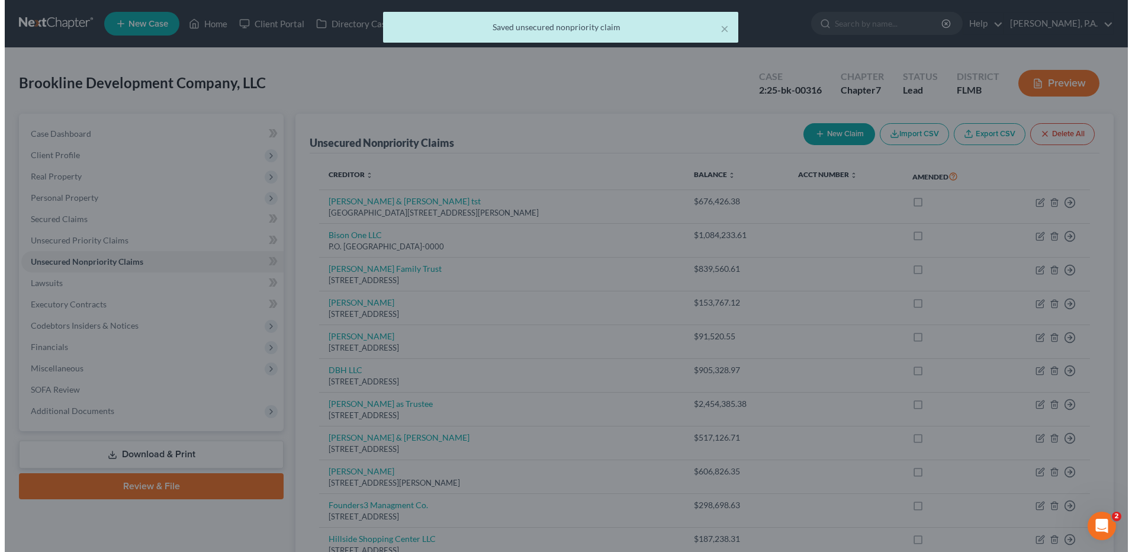
scroll to position [0, 0]
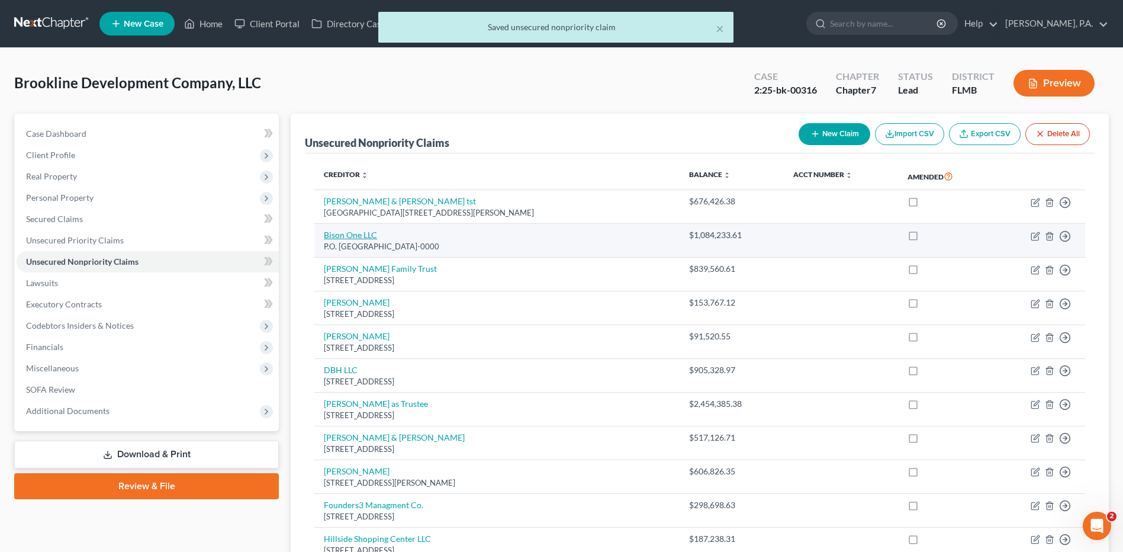
click at [367, 234] on link "Bison One LLC" at bounding box center [350, 235] width 53 height 10
select select "35"
select select "2"
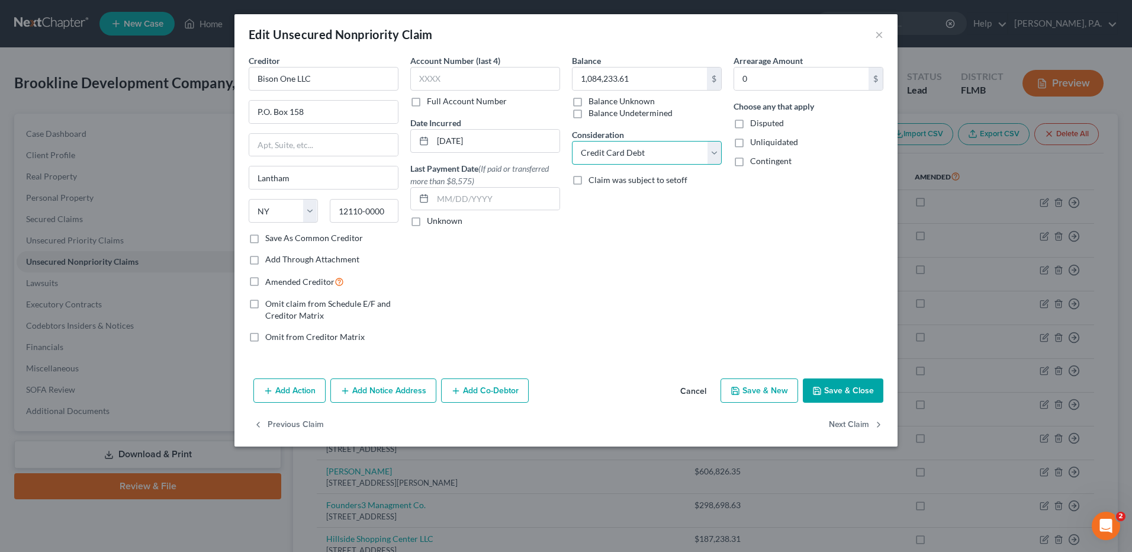
click at [608, 148] on select "Select Cable / Satellite Services Collection Agency Credit Card Debt Debt Couns…" at bounding box center [647, 153] width 150 height 24
click at [572, 141] on select "Select Cable / Satellite Services Collection Agency Credit Card Debt Debt Couns…" at bounding box center [647, 153] width 150 height 24
click at [603, 154] on select "Select Cable / Satellite Services Collection Agency Credit Card Debt Debt Couns…" at bounding box center [647, 153] width 150 height 24
select select "11"
click at [572, 141] on select "Select Cable / Satellite Services Collection Agency Credit Card Debt Debt Couns…" at bounding box center [647, 153] width 150 height 24
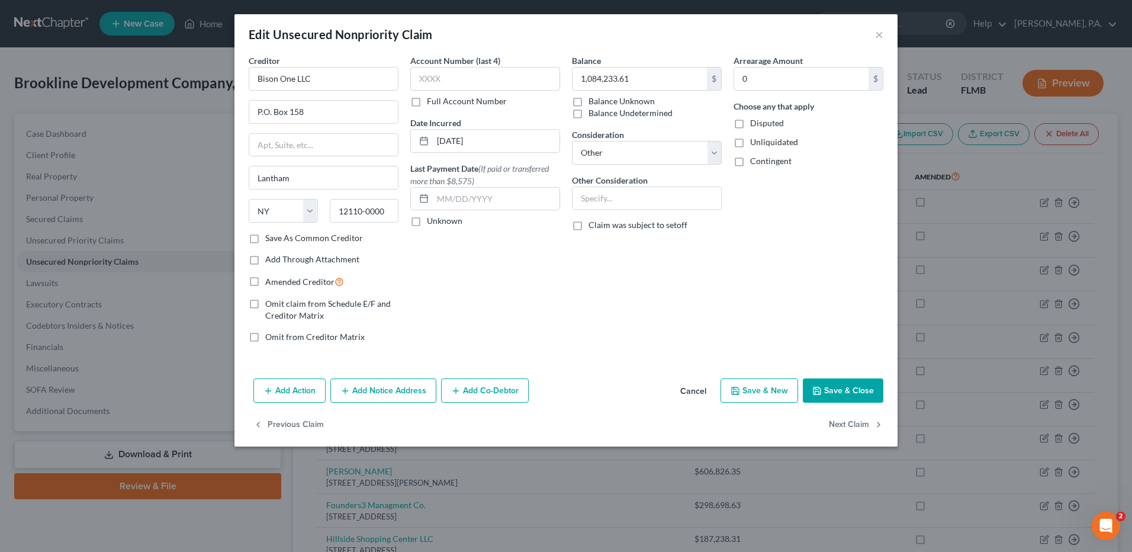
click at [497, 393] on button "Add Co-Debtor" at bounding box center [485, 390] width 88 height 25
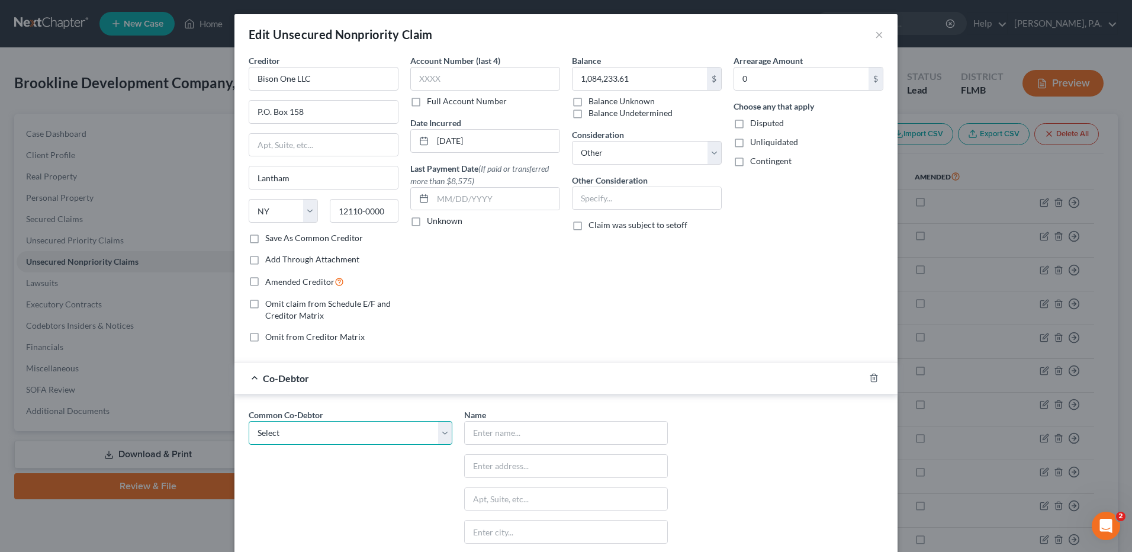
click at [342, 440] on select "Select [PERSON_NAME] Burns [PERSON_NAME]" at bounding box center [351, 433] width 204 height 24
select select "0"
click at [249, 421] on select "Select [PERSON_NAME] Burns [PERSON_NAME]" at bounding box center [351, 433] width 204 height 24
type input "[PERSON_NAME] [PERSON_NAME] [PERSON_NAME], Sr."
type input "[GEOGRAPHIC_DATA]"
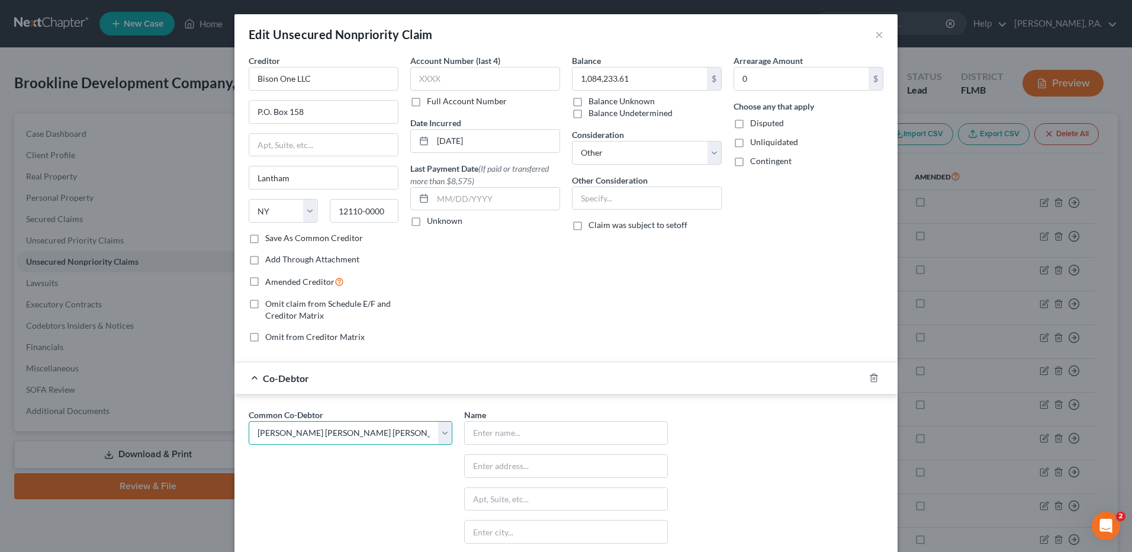
type input "Unit 201"
type input "[GEOGRAPHIC_DATA]"
select select "9"
type input "34110"
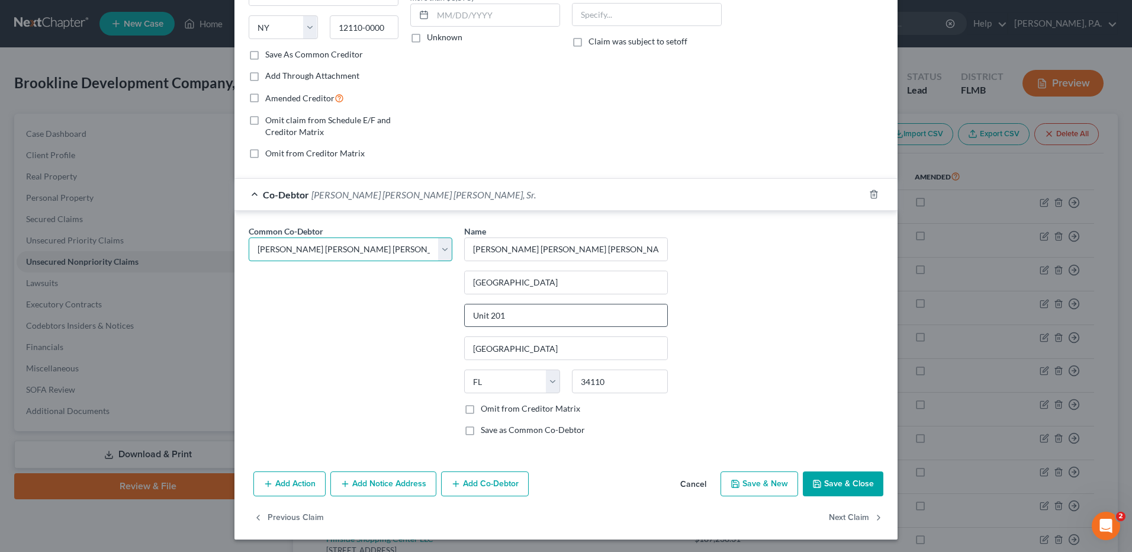
scroll to position [185, 0]
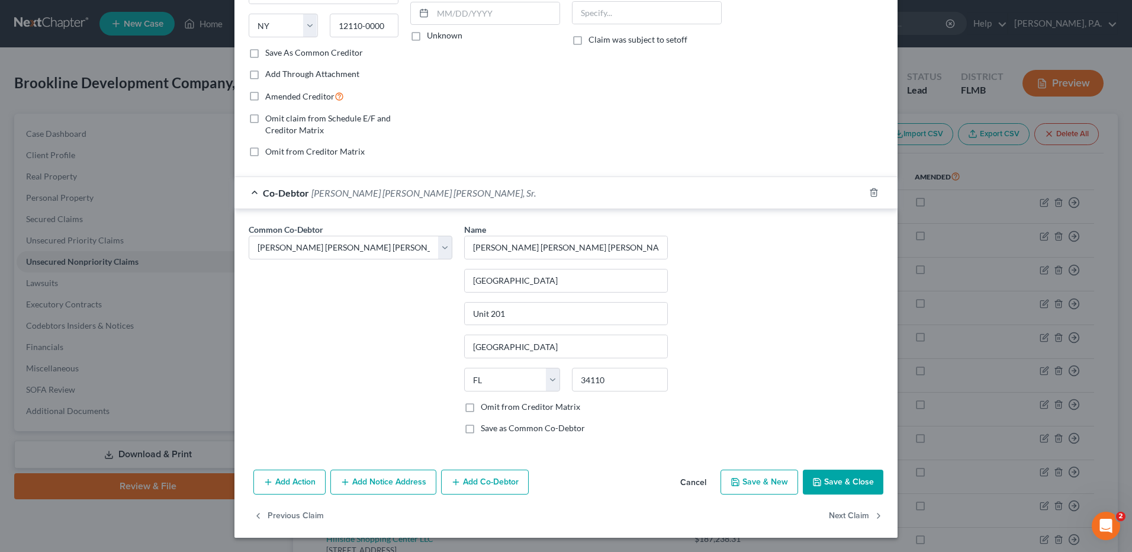
click at [833, 487] on button "Save & Close" at bounding box center [843, 482] width 81 height 25
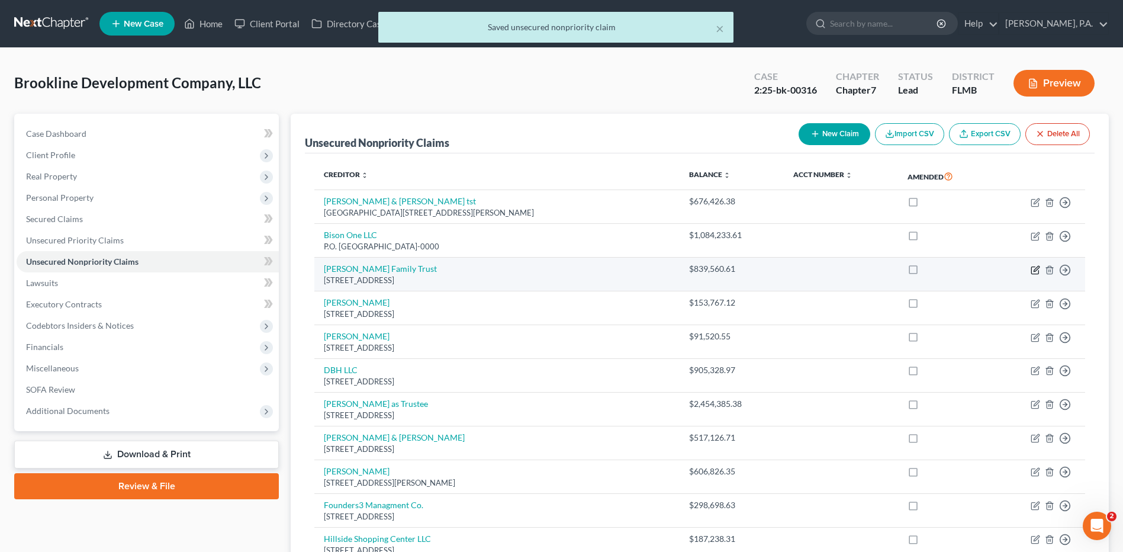
click at [1034, 271] on icon "button" at bounding box center [1036, 268] width 5 height 5
select select "35"
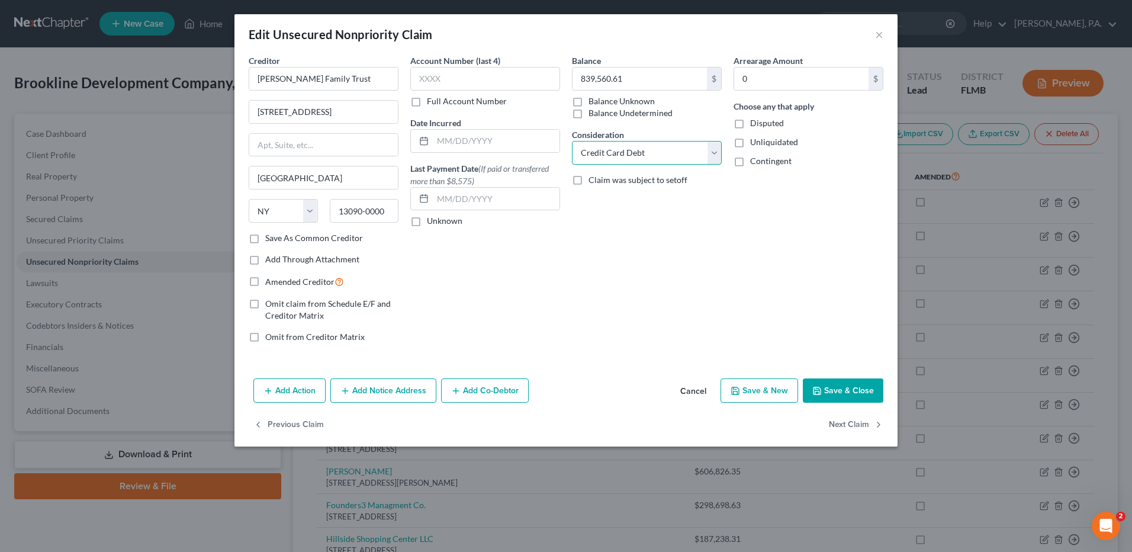
drag, startPoint x: 615, startPoint y: 147, endPoint x: 615, endPoint y: 159, distance: 11.8
click at [615, 147] on select "Select Cable / Satellite Services Collection Agency Credit Card Debt Debt Couns…" at bounding box center [647, 153] width 150 height 24
select select "11"
click at [572, 141] on select "Select Cable / Satellite Services Collection Agency Credit Card Debt Debt Couns…" at bounding box center [647, 153] width 150 height 24
click at [474, 391] on button "Add Co-Debtor" at bounding box center [485, 390] width 88 height 25
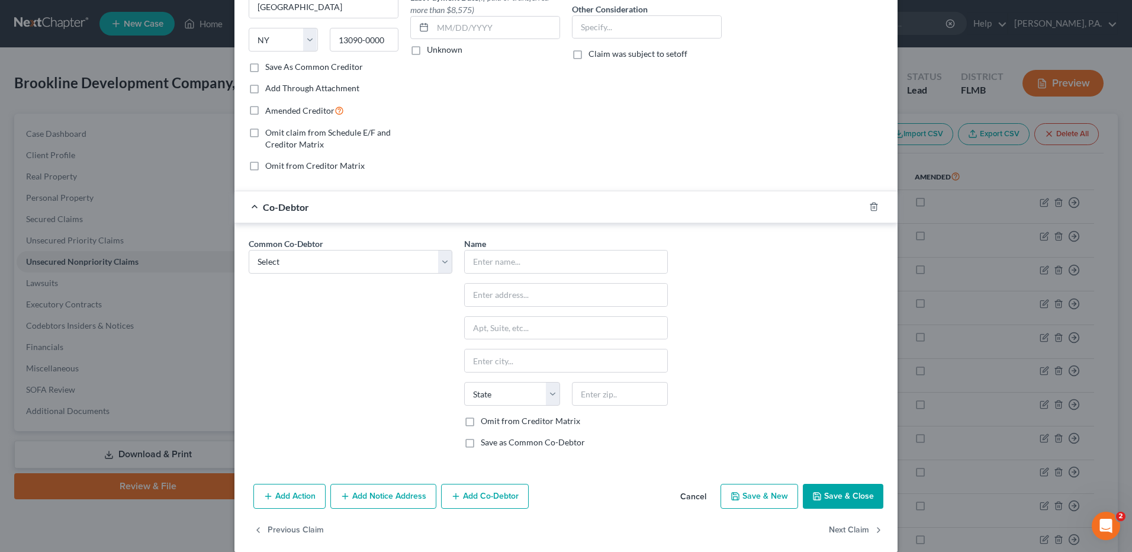
scroll to position [178, 0]
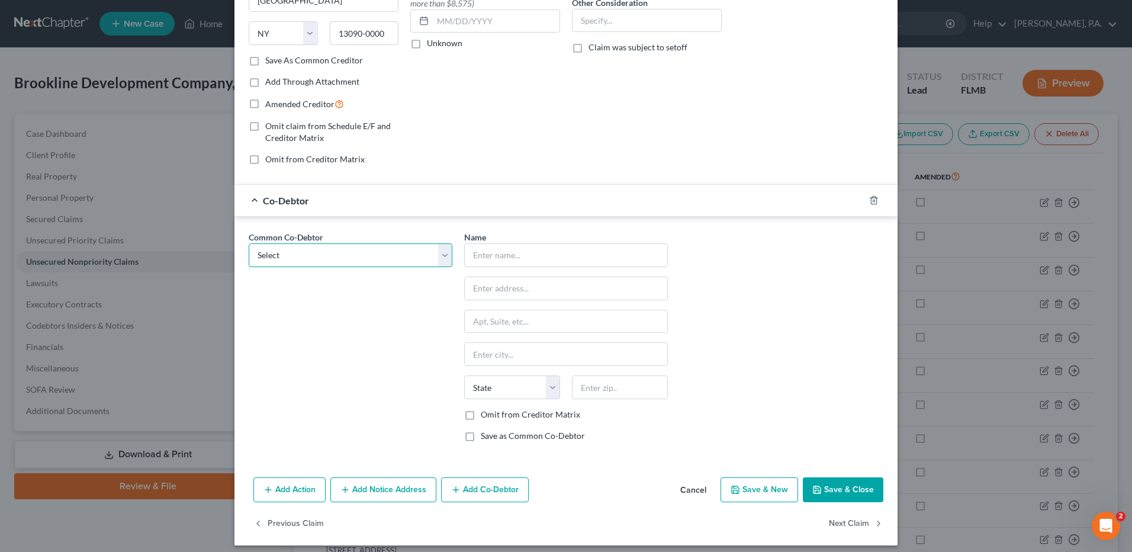
click at [290, 255] on select "Select [PERSON_NAME] Burns [PERSON_NAME]" at bounding box center [351, 255] width 204 height 24
select select "0"
click at [249, 243] on select "Select [PERSON_NAME] Burns [PERSON_NAME]" at bounding box center [351, 255] width 204 height 24
type input "[PERSON_NAME] [PERSON_NAME] [PERSON_NAME], Sr."
type input "[GEOGRAPHIC_DATA]"
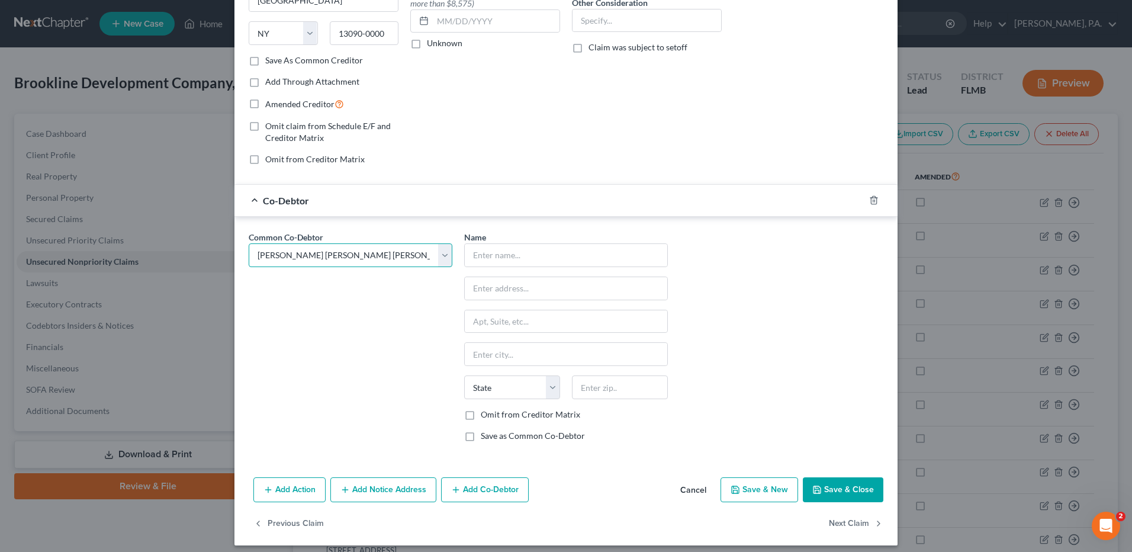
type input "Unit 201"
type input "[GEOGRAPHIC_DATA]"
select select "9"
type input "34110"
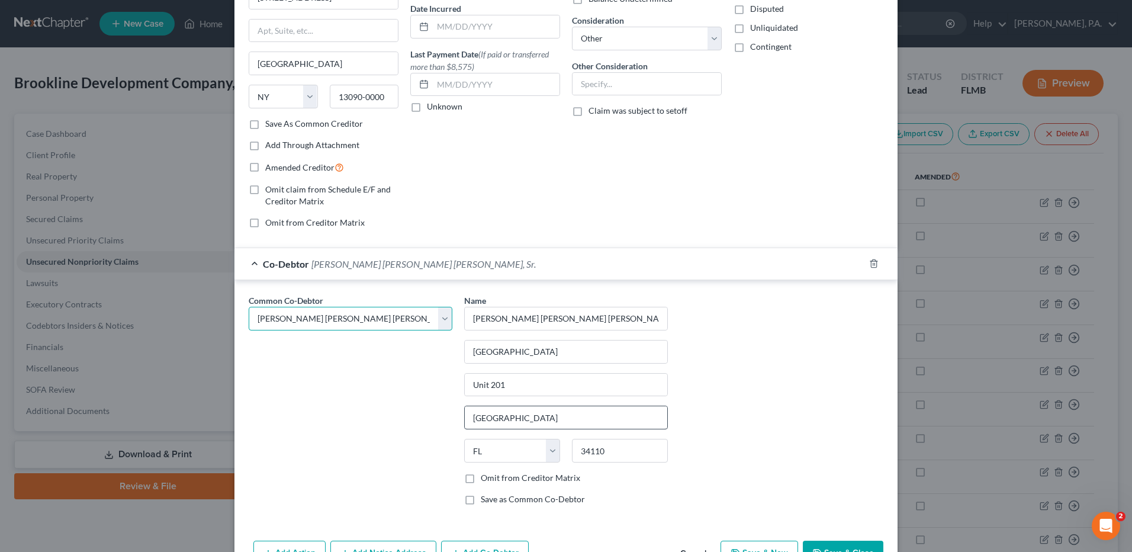
scroll to position [185, 0]
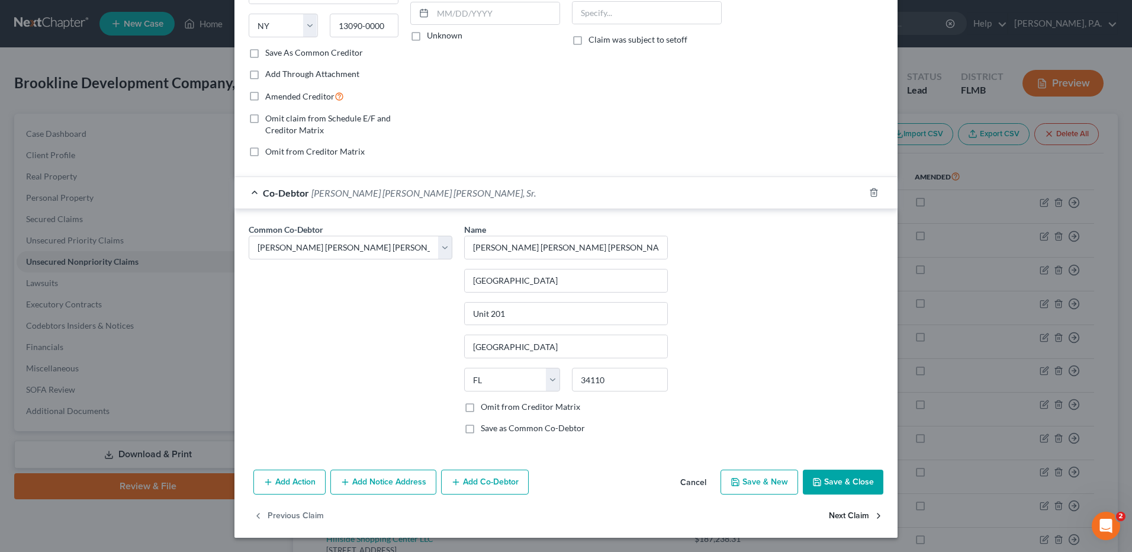
click at [849, 513] on button "Next Claim" at bounding box center [856, 516] width 54 height 25
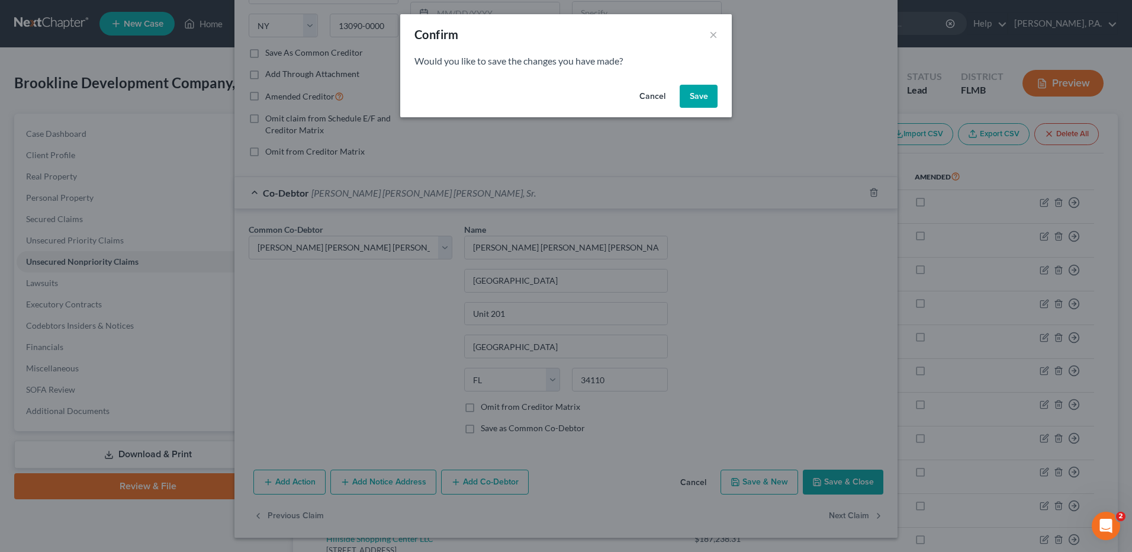
click at [696, 94] on button "Save" at bounding box center [699, 97] width 38 height 24
select select "9"
select select "2"
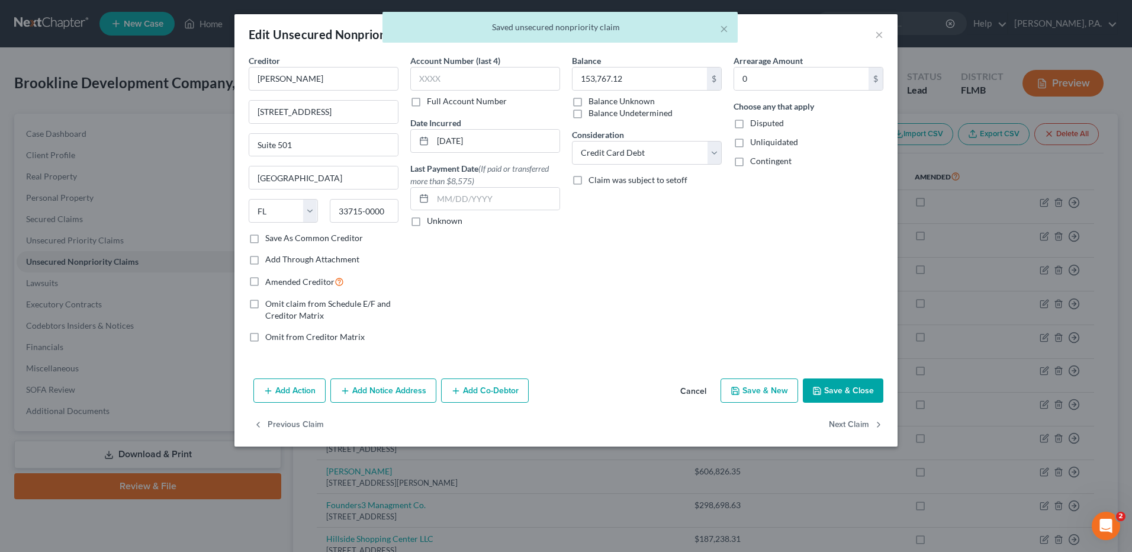
scroll to position [0, 0]
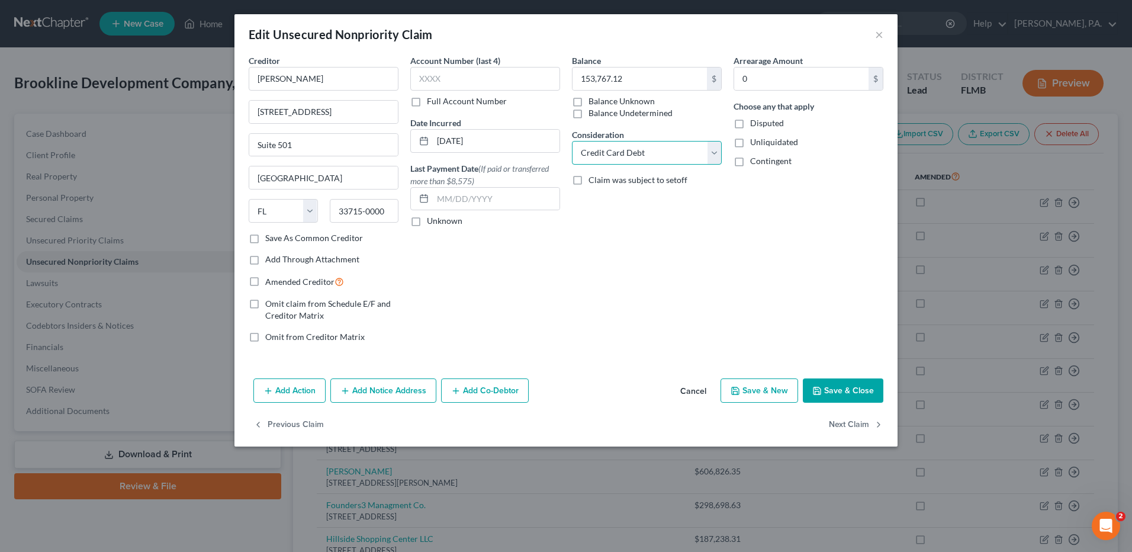
drag, startPoint x: 581, startPoint y: 151, endPoint x: 584, endPoint y: 163, distance: 12.4
click at [581, 151] on select "Select Cable / Satellite Services Collection Agency Credit Card Debt Debt Couns…" at bounding box center [647, 153] width 150 height 24
click at [572, 141] on select "Select Cable / Satellite Services Collection Agency Credit Card Debt Debt Couns…" at bounding box center [647, 153] width 150 height 24
click at [593, 160] on select "Select Cable / Satellite Services Collection Agency Credit Card Debt Debt Couns…" at bounding box center [647, 153] width 150 height 24
select select "11"
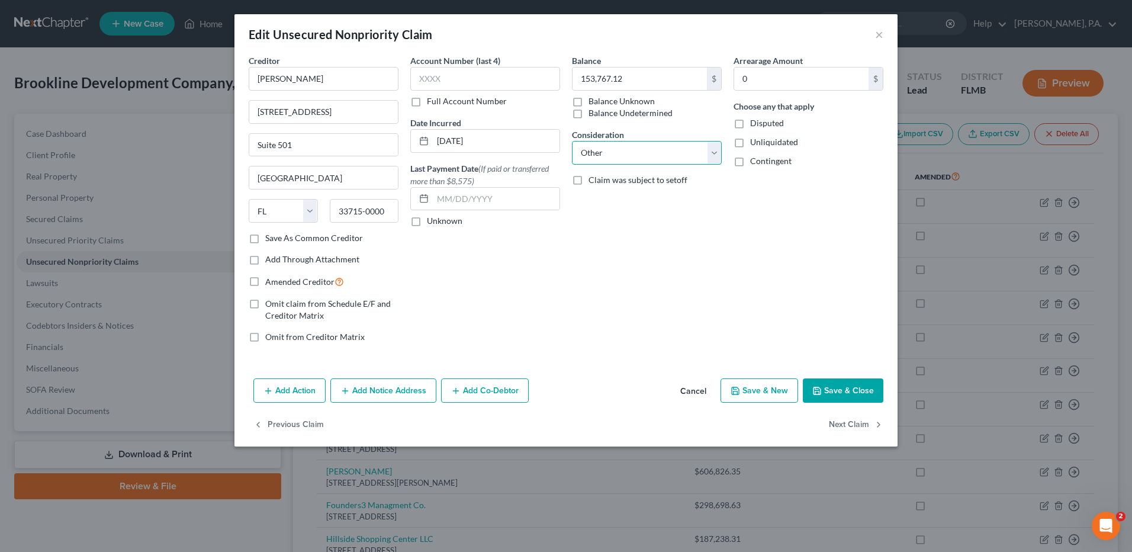
click at [572, 141] on select "Select Cable / Satellite Services Collection Agency Credit Card Debt Debt Couns…" at bounding box center [647, 153] width 150 height 24
click at [492, 390] on button "Add Co-Debtor" at bounding box center [485, 390] width 88 height 25
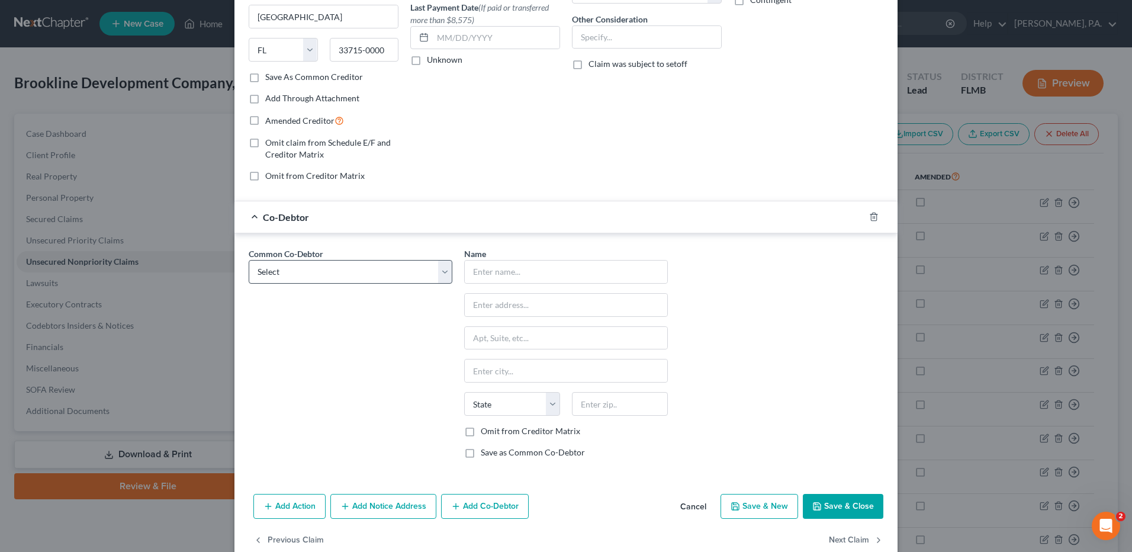
scroll to position [178, 0]
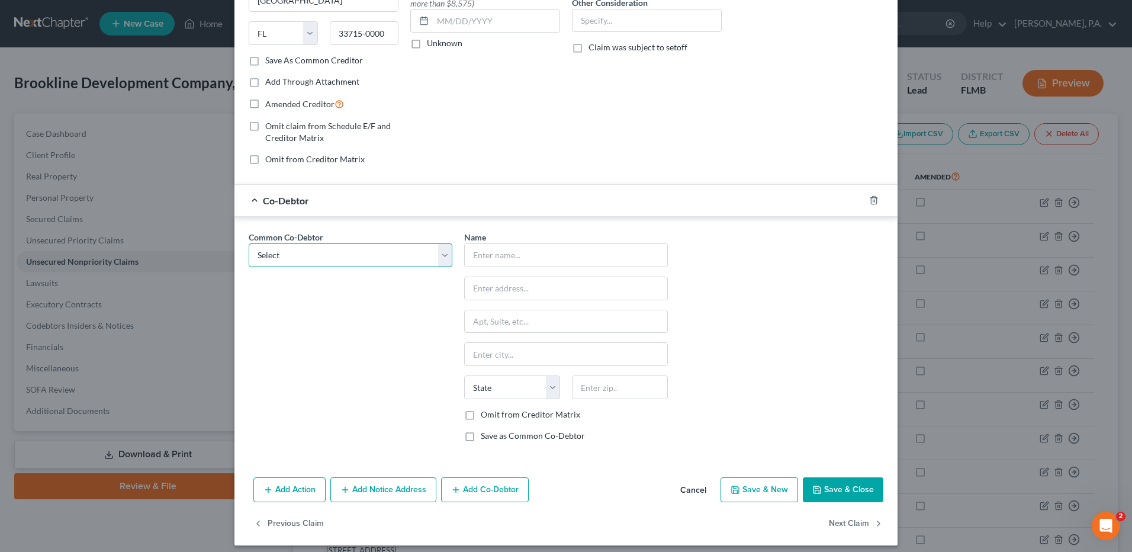
click at [379, 259] on select "Select [PERSON_NAME] Burns [PERSON_NAME]" at bounding box center [351, 255] width 204 height 24
select select "0"
click at [249, 243] on select "Select [PERSON_NAME] Burns [PERSON_NAME]" at bounding box center [351, 255] width 204 height 24
type input "[PERSON_NAME] [PERSON_NAME] [PERSON_NAME], Sr."
type input "[GEOGRAPHIC_DATA]"
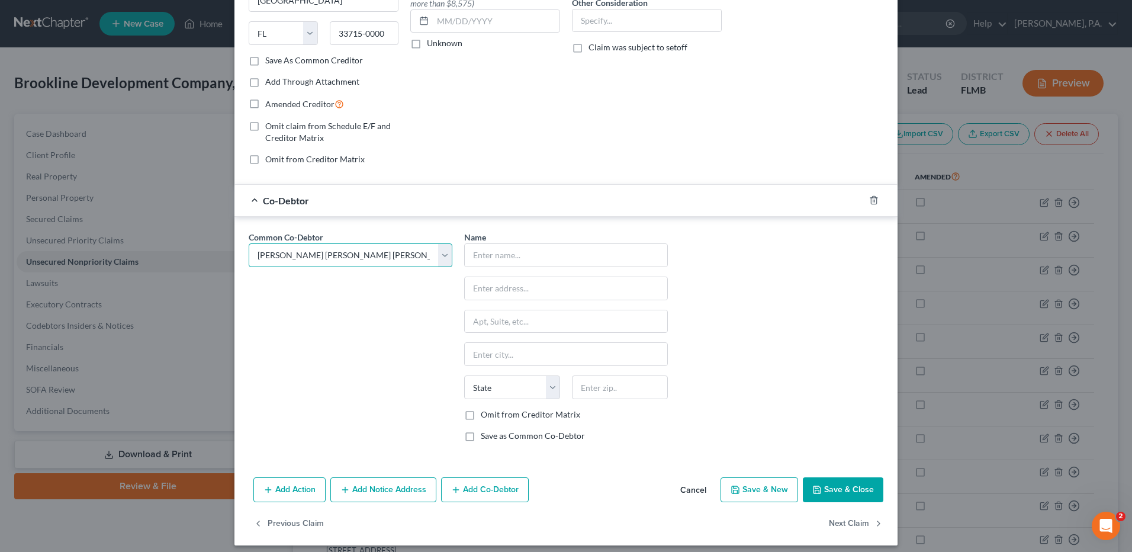
type input "Unit 201"
type input "[GEOGRAPHIC_DATA]"
select select "9"
type input "34110"
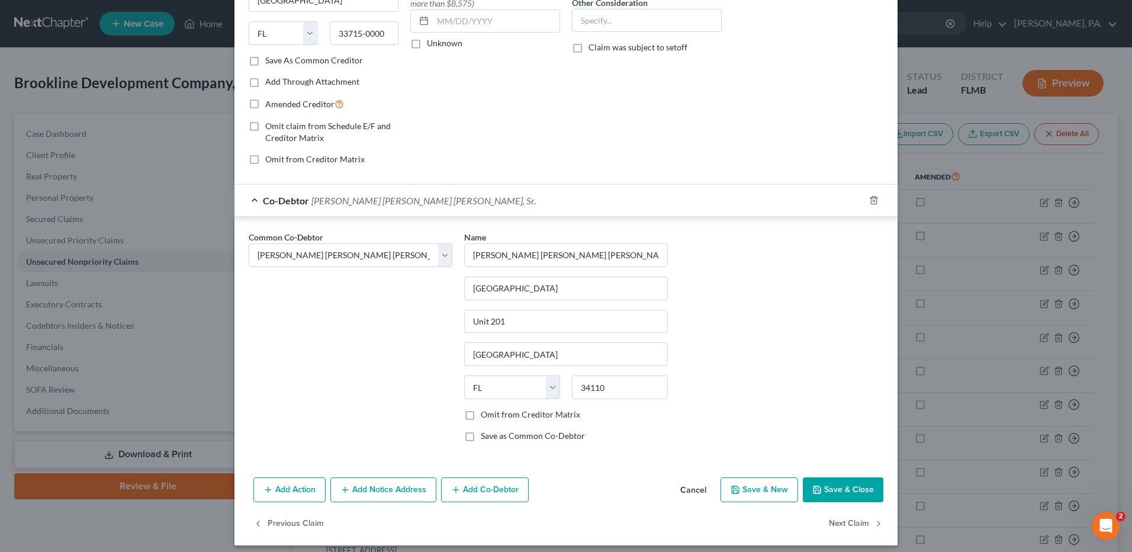
click at [844, 492] on button "Save & Close" at bounding box center [843, 489] width 81 height 25
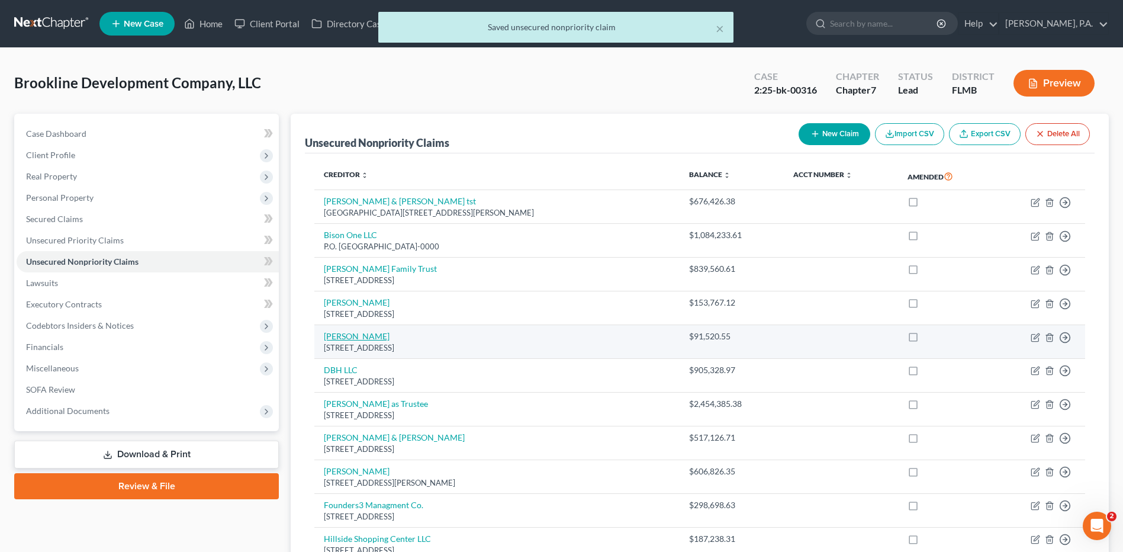
click at [365, 334] on link "[PERSON_NAME]" at bounding box center [357, 336] width 66 height 10
select select "9"
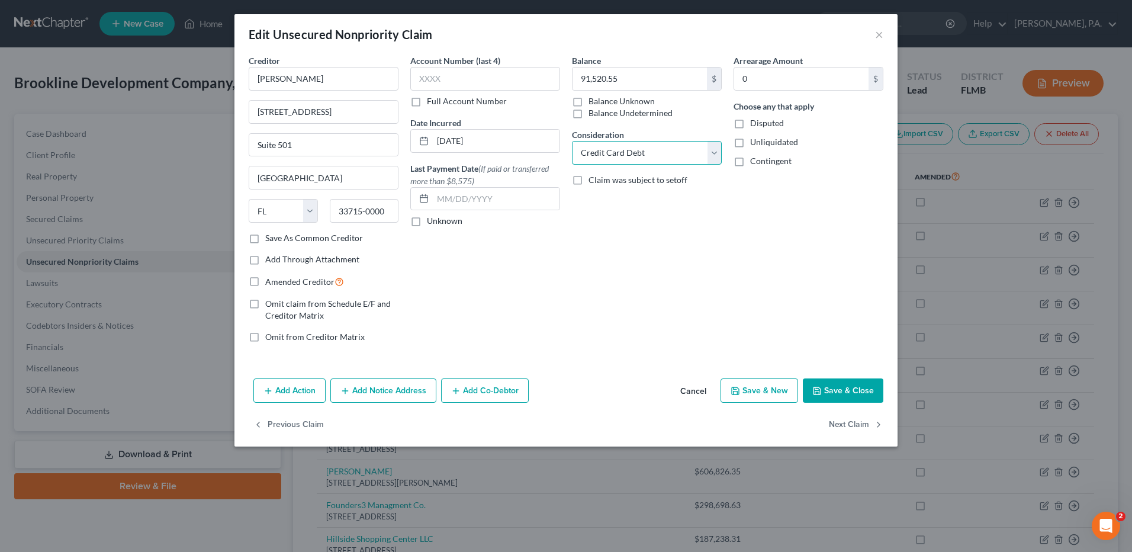
drag, startPoint x: 716, startPoint y: 149, endPoint x: 688, endPoint y: 163, distance: 31.3
click at [716, 149] on select "Select Cable / Satellite Services Collection Agency Credit Card Debt Debt Couns…" at bounding box center [647, 153] width 150 height 24
select select "11"
click at [572, 141] on select "Select Cable / Satellite Services Collection Agency Credit Card Debt Debt Couns…" at bounding box center [647, 153] width 150 height 24
click at [470, 394] on button "Add Co-Debtor" at bounding box center [485, 390] width 88 height 25
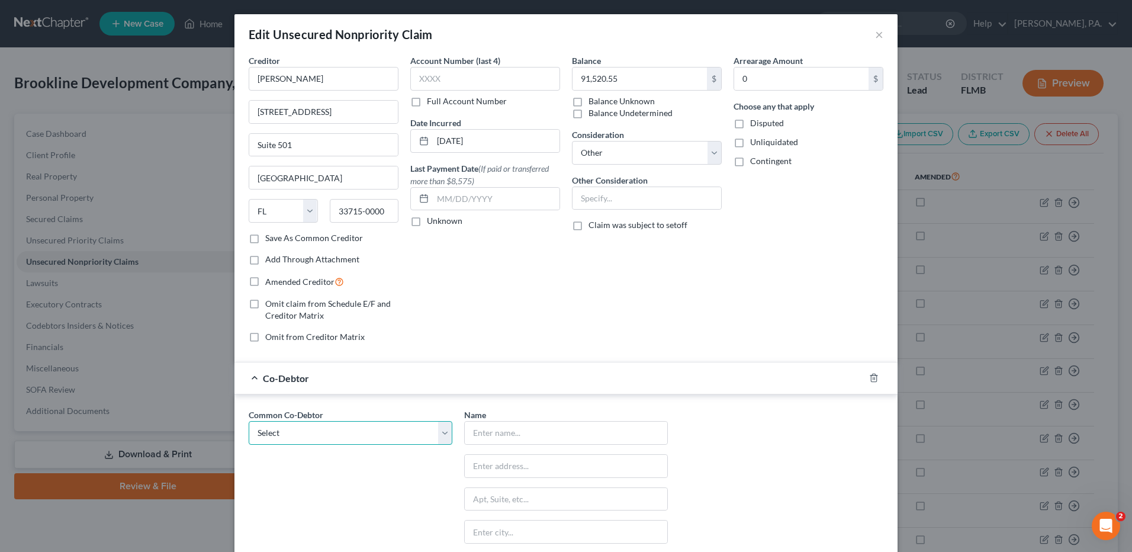
drag, startPoint x: 412, startPoint y: 435, endPoint x: 406, endPoint y: 441, distance: 9.2
click at [412, 435] on select "Select [PERSON_NAME] Burns [PERSON_NAME]" at bounding box center [351, 433] width 204 height 24
select select "0"
click at [249, 421] on select "Select [PERSON_NAME] Burns [PERSON_NAME]" at bounding box center [351, 433] width 204 height 24
type input "[PERSON_NAME] [PERSON_NAME] [PERSON_NAME], Sr."
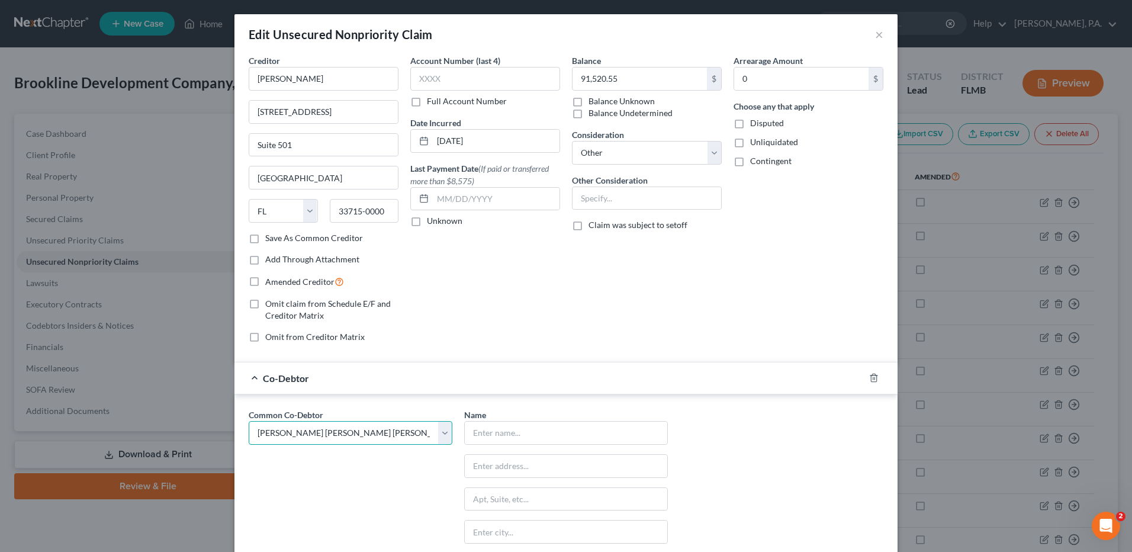
type input "[GEOGRAPHIC_DATA]"
type input "Unit 201"
type input "[GEOGRAPHIC_DATA]"
select select "9"
type input "34110"
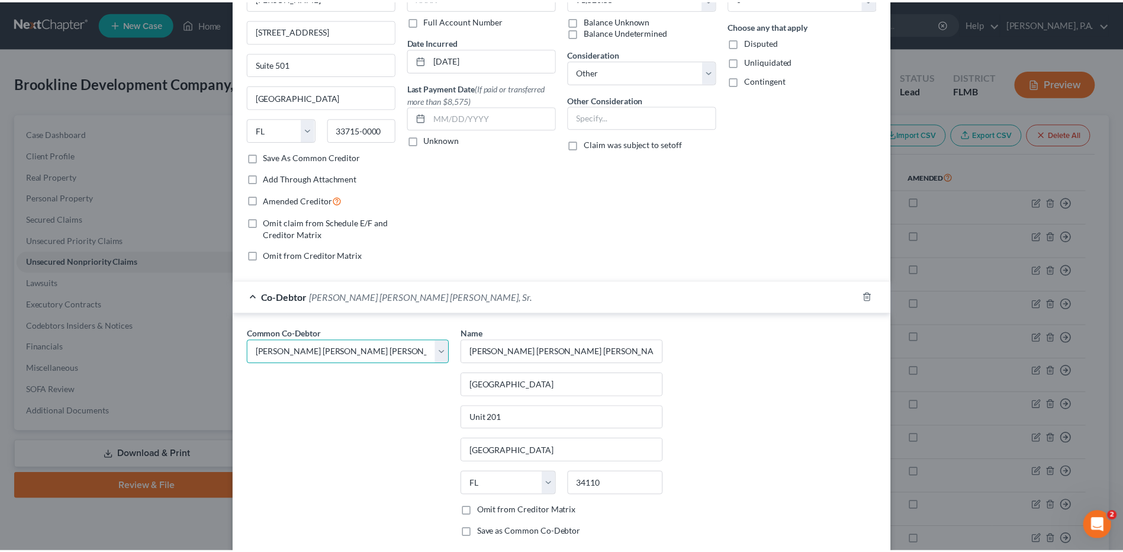
scroll to position [185, 0]
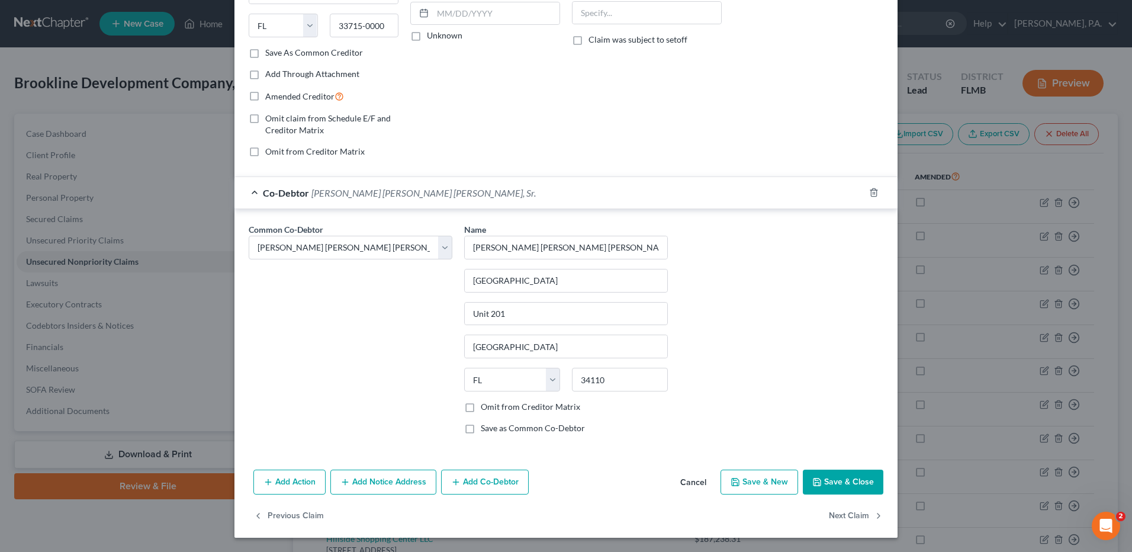
click at [834, 483] on button "Save & Close" at bounding box center [843, 482] width 81 height 25
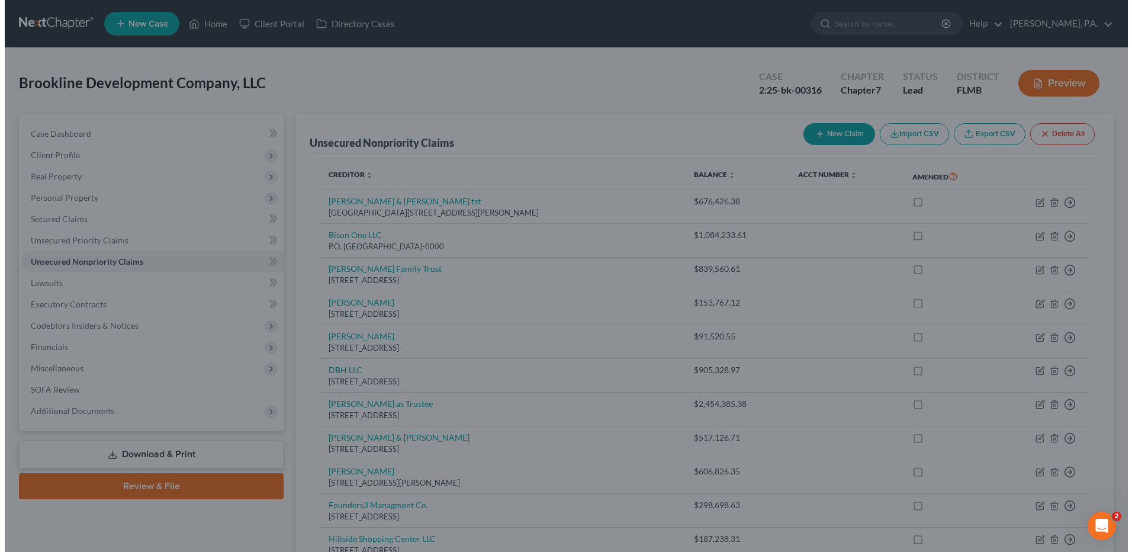
scroll to position [0, 0]
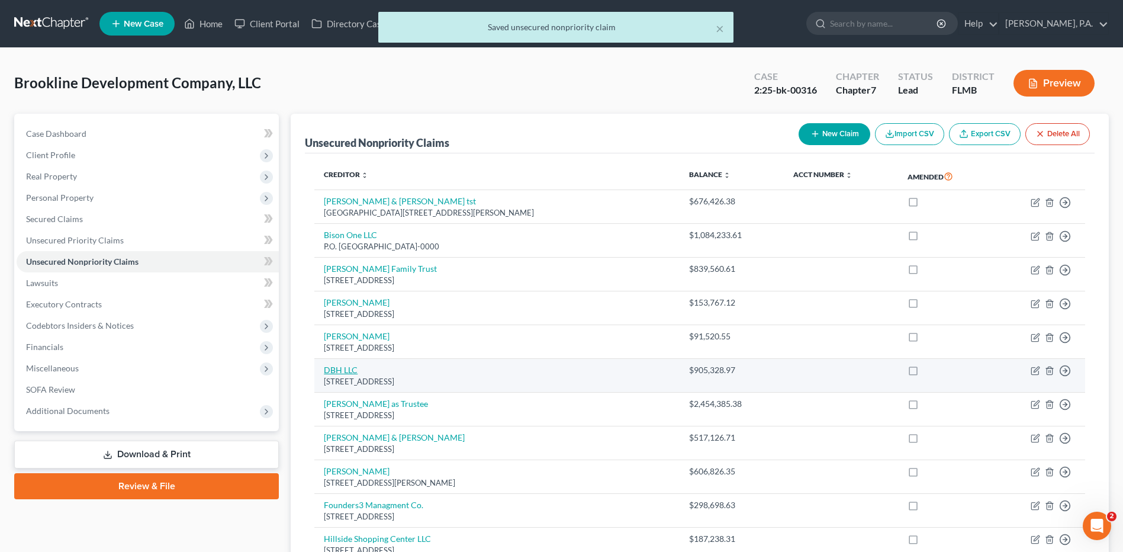
click at [342, 366] on link "DBH LLC" at bounding box center [341, 370] width 34 height 10
select select "35"
select select "2"
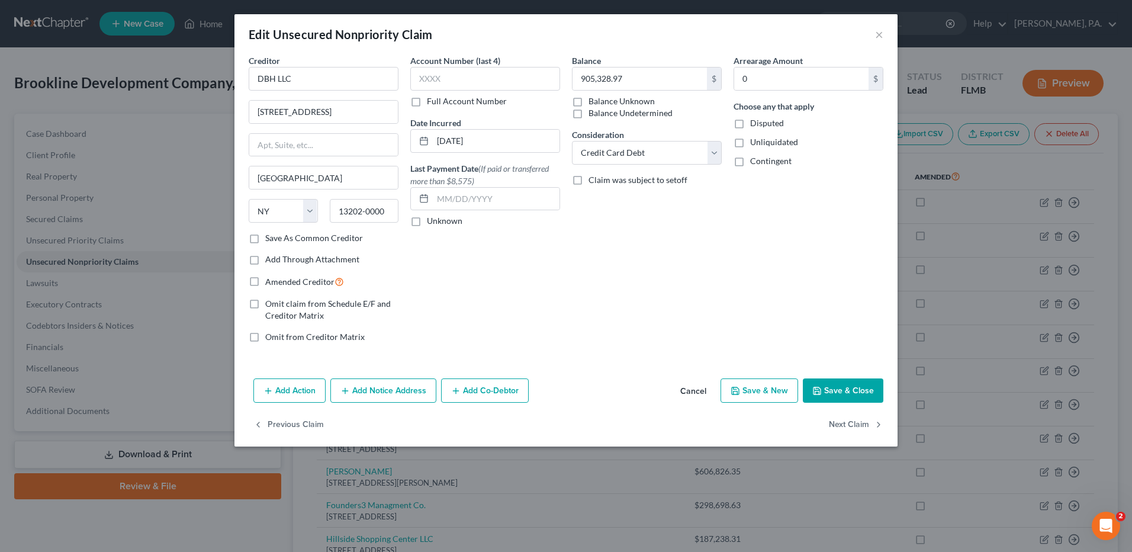
click at [464, 384] on button "Add Co-Debtor" at bounding box center [485, 390] width 88 height 25
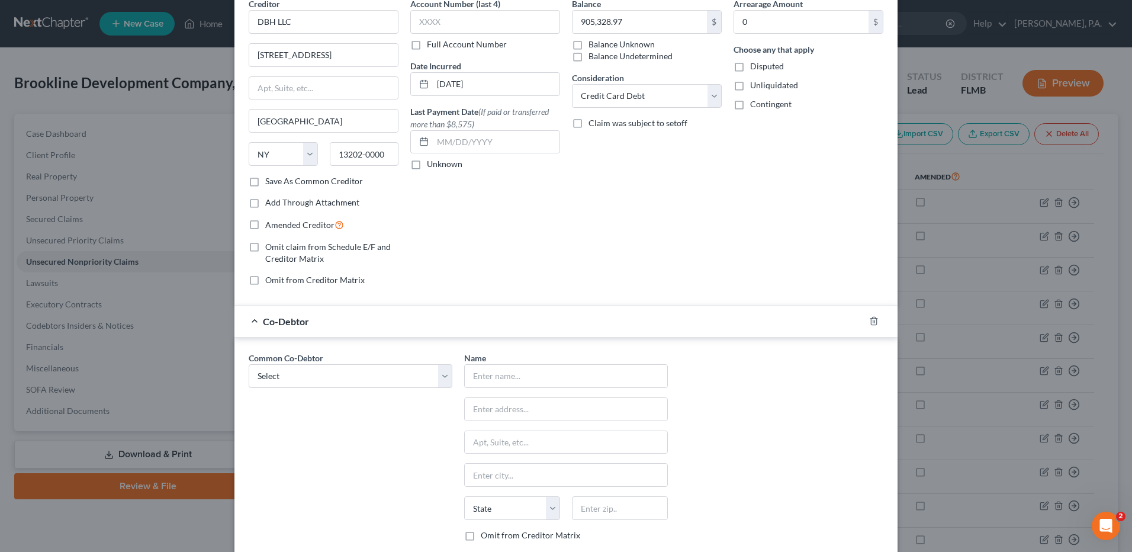
scroll to position [178, 0]
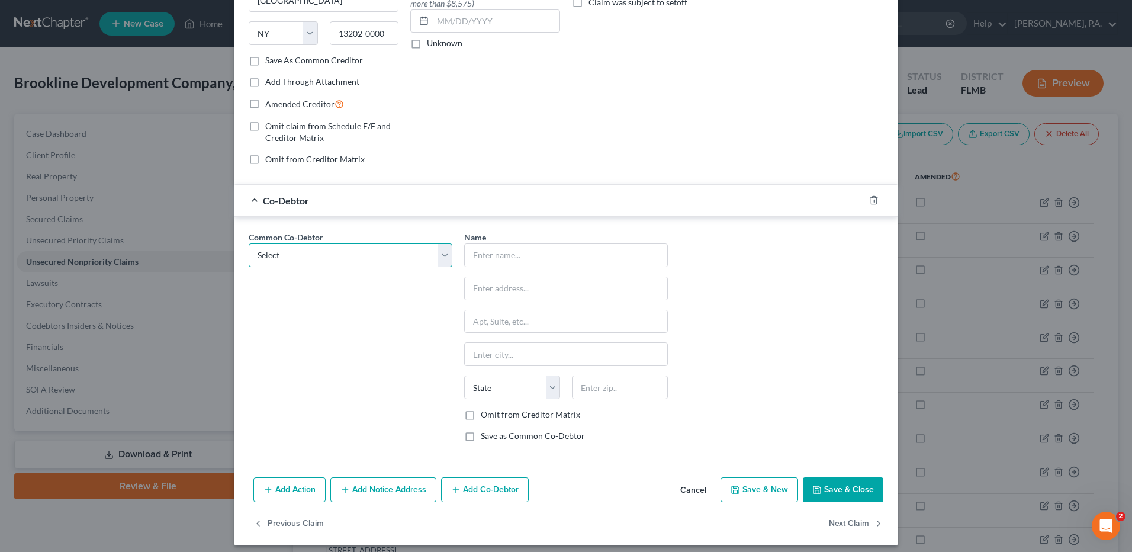
drag, startPoint x: 377, startPoint y: 248, endPoint x: 380, endPoint y: 307, distance: 59.3
click at [377, 248] on select "Select [PERSON_NAME] Burns [PERSON_NAME]" at bounding box center [351, 255] width 204 height 24
select select "0"
click at [249, 243] on select "Select [PERSON_NAME] Burns [PERSON_NAME]" at bounding box center [351, 255] width 204 height 24
type input "[PERSON_NAME] [PERSON_NAME] [PERSON_NAME], Sr."
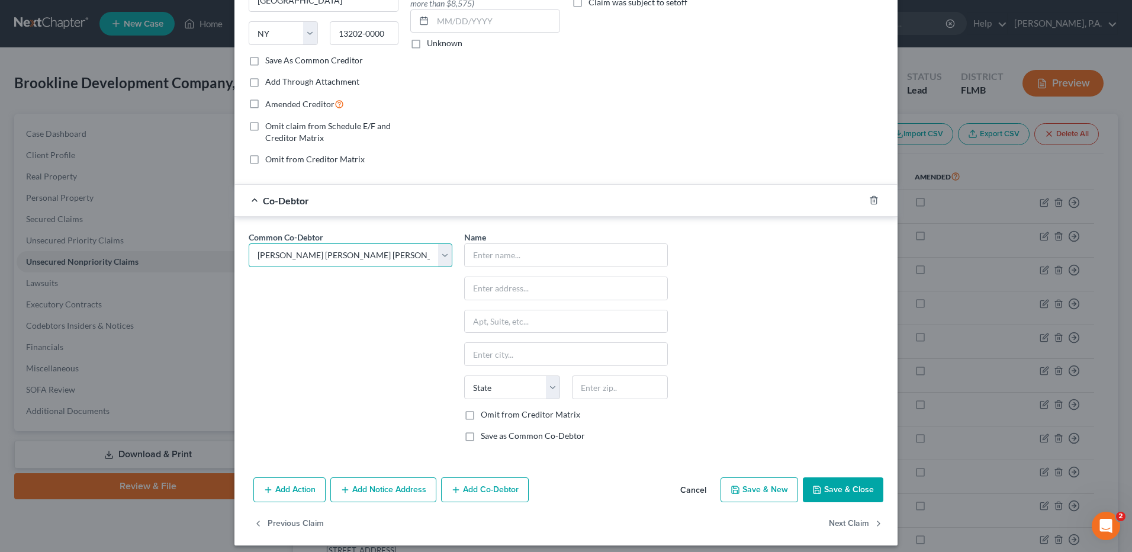
type input "[GEOGRAPHIC_DATA]"
type input "Unit 201"
type input "[GEOGRAPHIC_DATA]"
select select "9"
type input "34110"
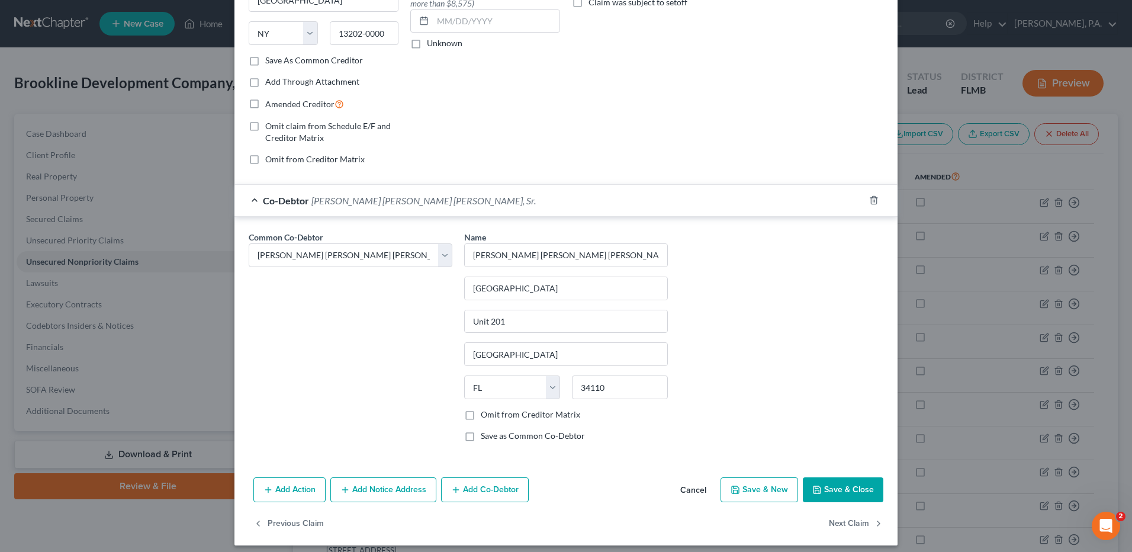
click at [830, 492] on button "Save & Close" at bounding box center [843, 489] width 81 height 25
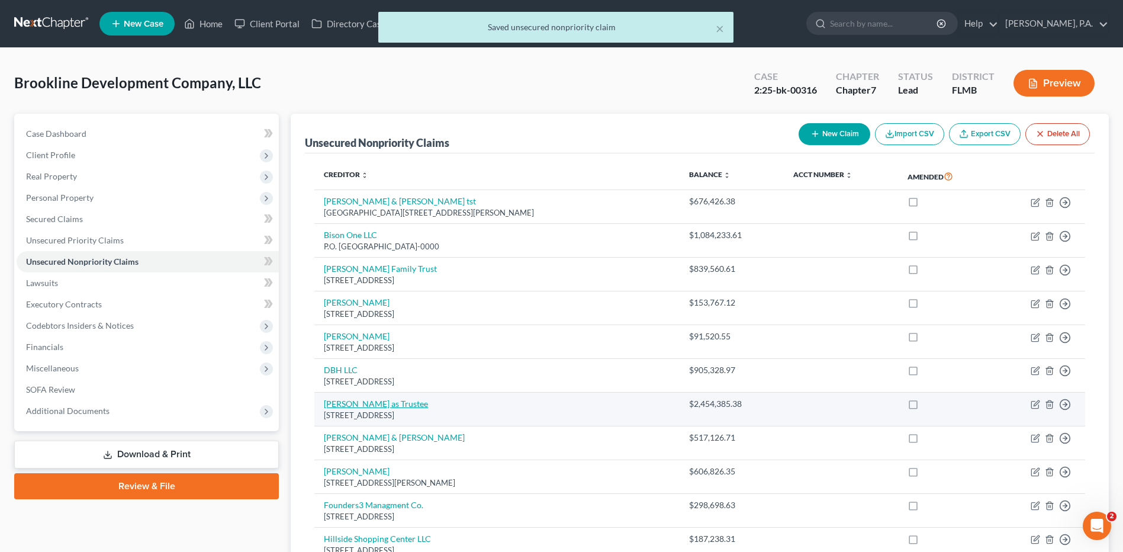
click at [409, 406] on link "[PERSON_NAME] as Trustee" at bounding box center [376, 404] width 104 height 10
select select "3"
select select "2"
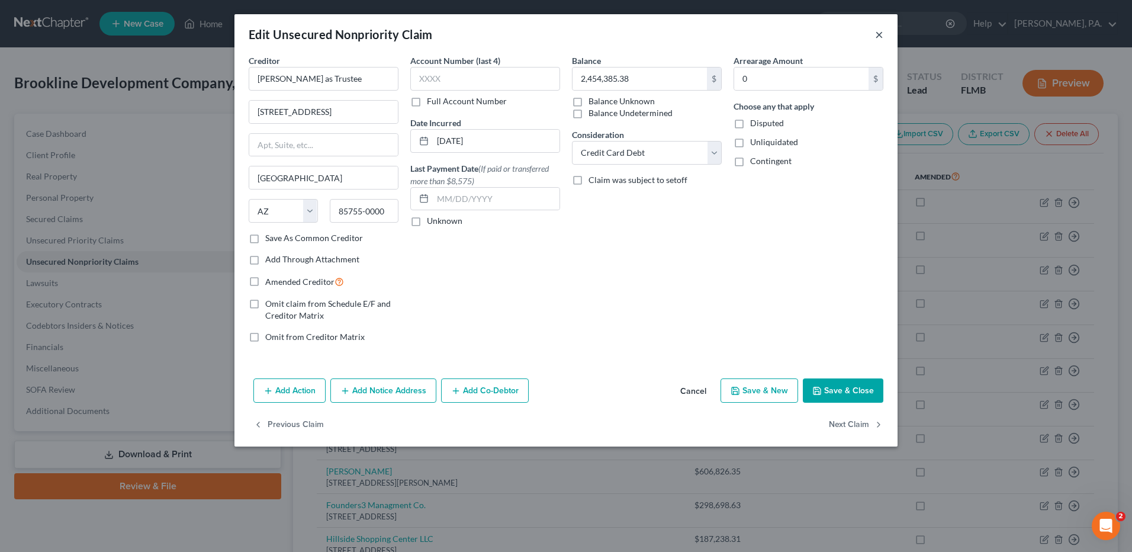
click at [876, 33] on button "×" at bounding box center [879, 34] width 8 height 14
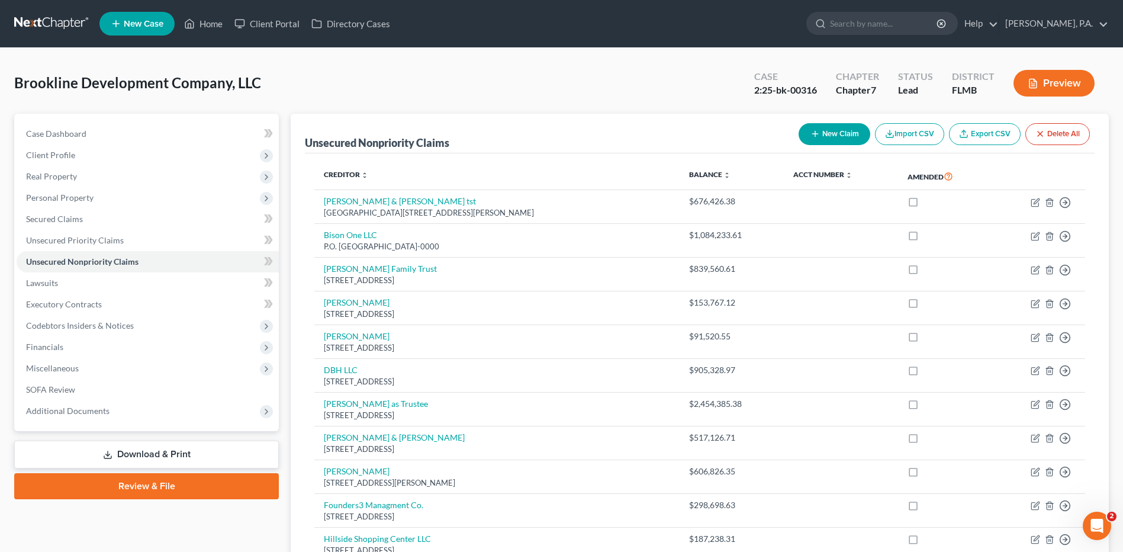
drag, startPoint x: 476, startPoint y: 443, endPoint x: 1093, endPoint y: 454, distance: 616.5
click at [490, 445] on div "[STREET_ADDRESS]" at bounding box center [497, 449] width 346 height 11
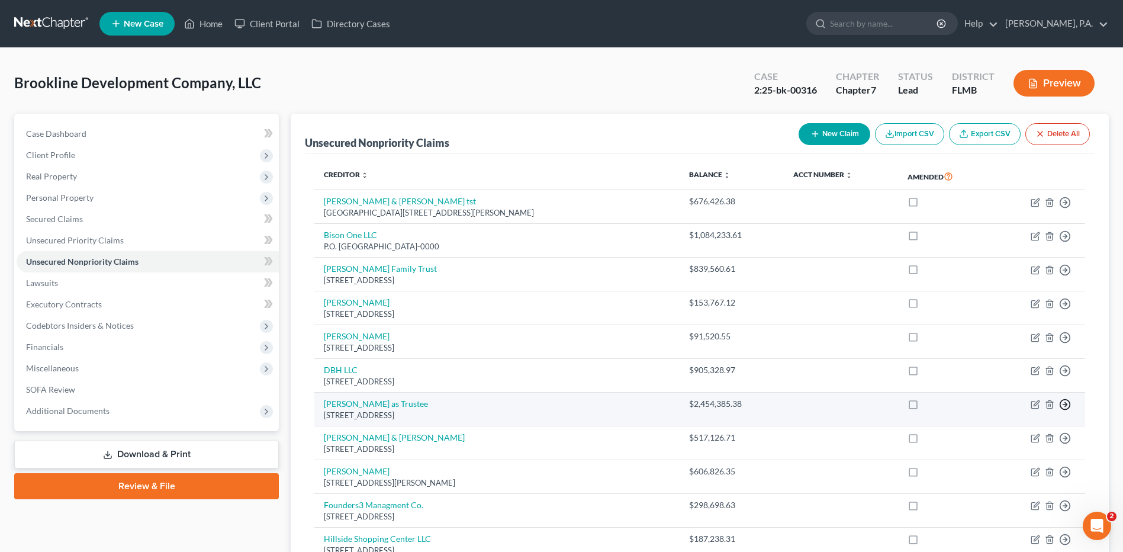
click at [1068, 203] on line "button" at bounding box center [1066, 203] width 4 height 0
click at [1068, 404] on line "button" at bounding box center [1066, 404] width 4 height 0
click at [1036, 406] on icon "button" at bounding box center [1036, 403] width 5 height 5
select select "3"
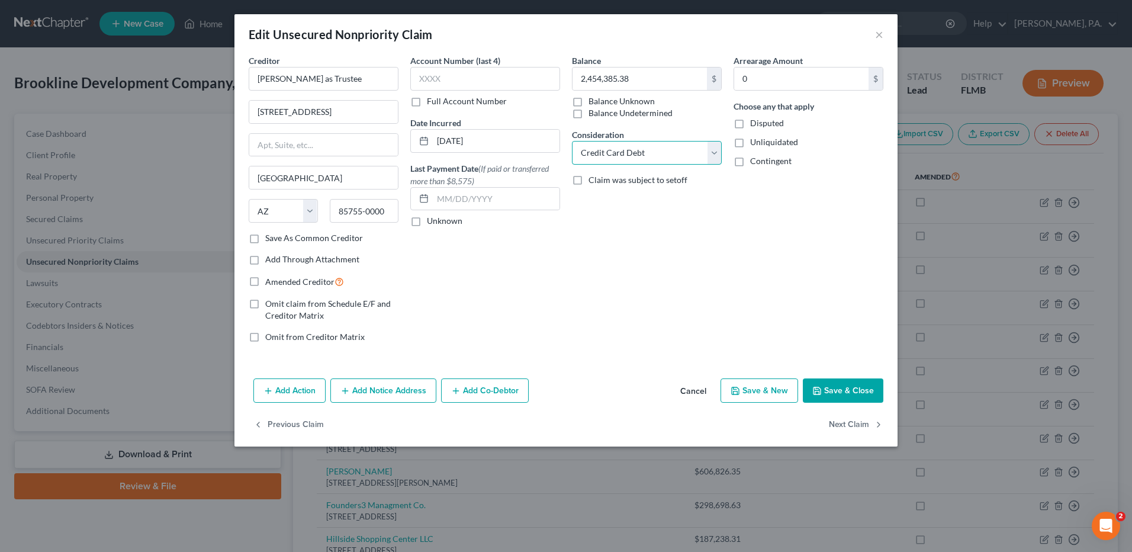
click at [716, 149] on select "Select Cable / Satellite Services Collection Agency Credit Card Debt Debt Couns…" at bounding box center [647, 153] width 150 height 24
select select "11"
click at [572, 141] on select "Select Cable / Satellite Services Collection Agency Credit Card Debt Debt Couns…" at bounding box center [647, 153] width 150 height 24
click at [479, 386] on button "Add Co-Debtor" at bounding box center [485, 390] width 88 height 25
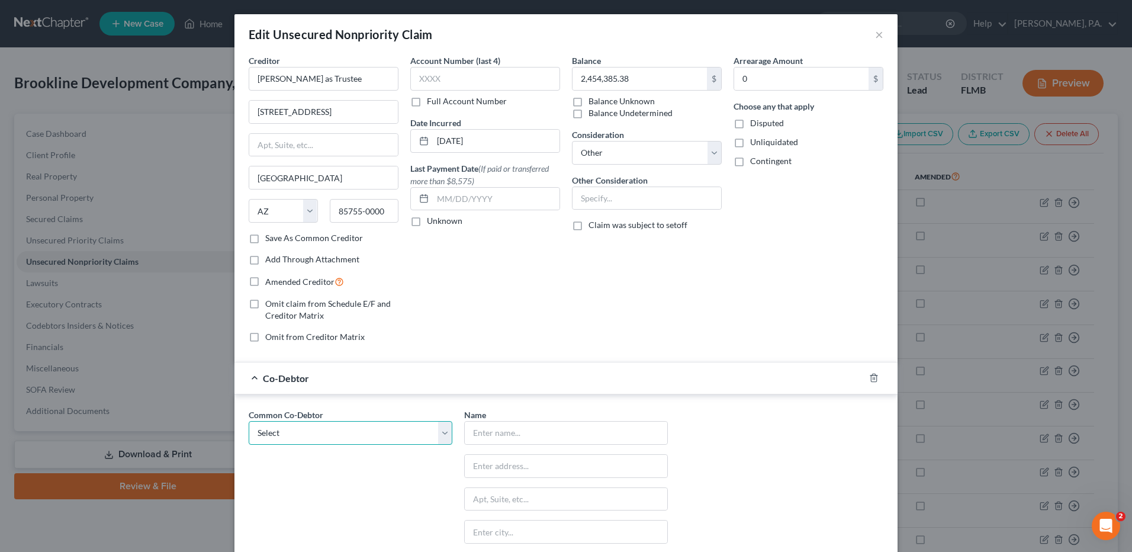
drag, startPoint x: 326, startPoint y: 431, endPoint x: 327, endPoint y: 446, distance: 15.4
click at [326, 431] on select "Select [PERSON_NAME] Burns [PERSON_NAME]" at bounding box center [351, 433] width 204 height 24
select select "0"
click at [249, 421] on select "Select [PERSON_NAME] Burns [PERSON_NAME]" at bounding box center [351, 433] width 204 height 24
type input "[PERSON_NAME] [PERSON_NAME] [PERSON_NAME], Sr."
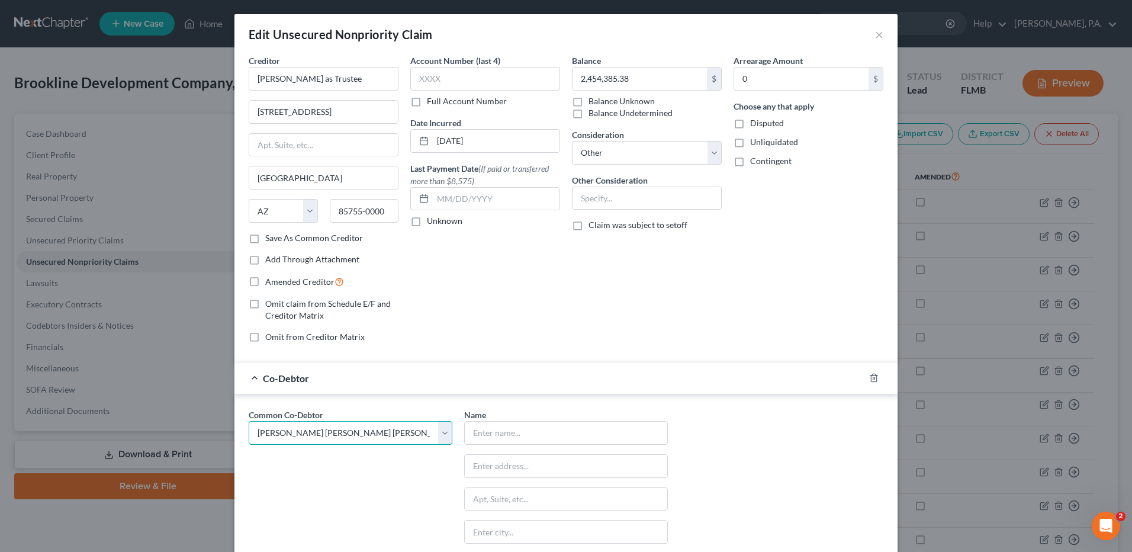
type input "[GEOGRAPHIC_DATA]"
type input "Unit 201"
type input "[GEOGRAPHIC_DATA]"
select select "9"
type input "34110"
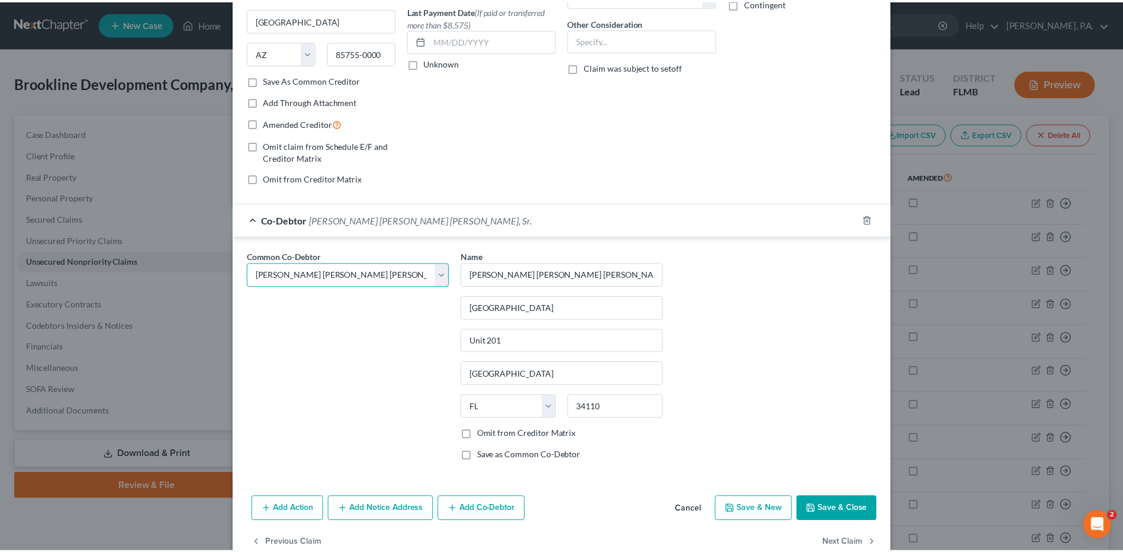
scroll to position [185, 0]
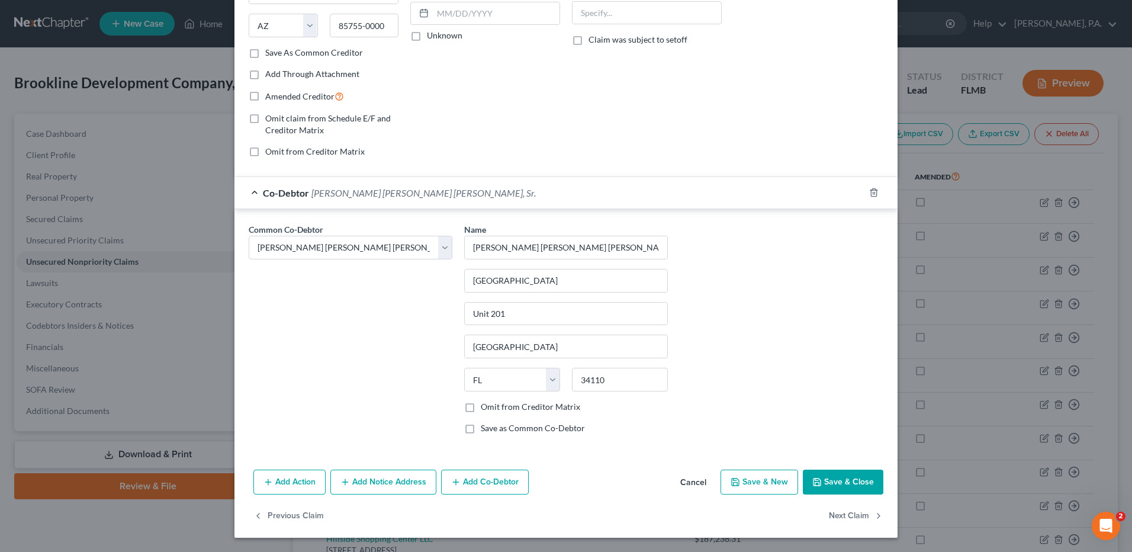
click at [842, 479] on button "Save & Close" at bounding box center [843, 482] width 81 height 25
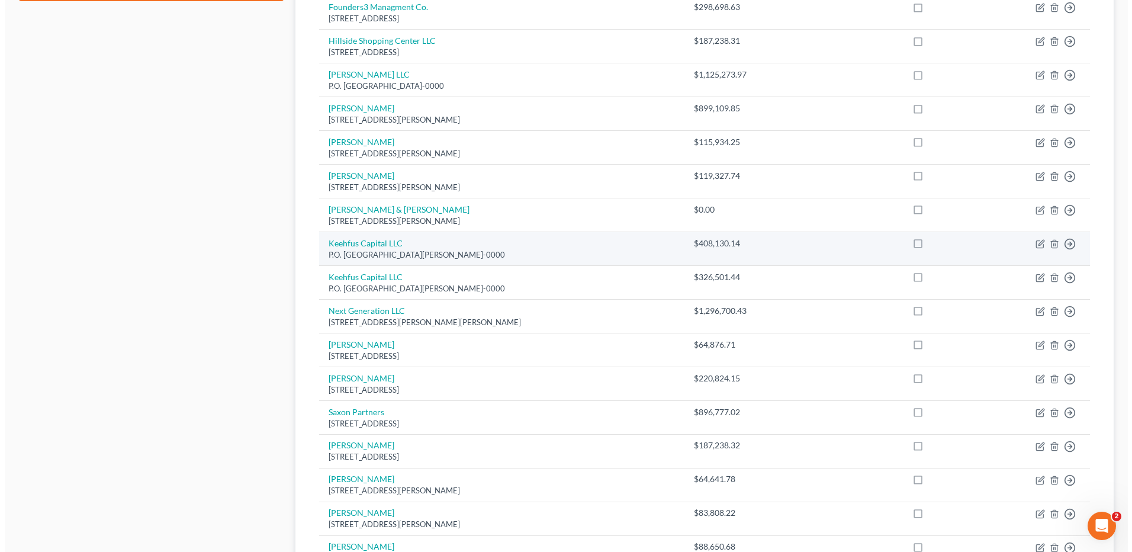
scroll to position [355, 0]
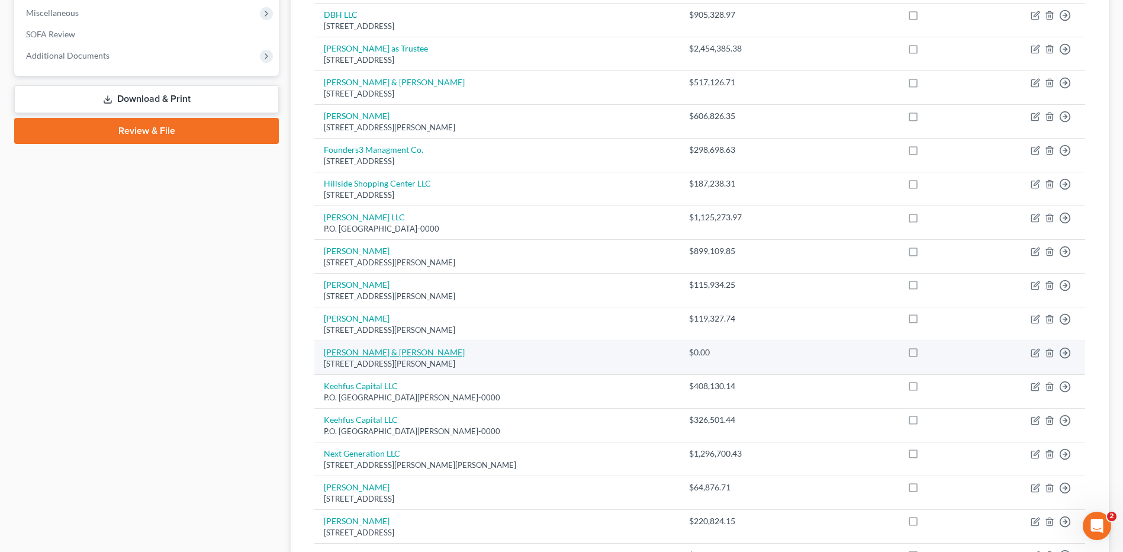
click at [381, 352] on link "[PERSON_NAME] & [PERSON_NAME]" at bounding box center [394, 352] width 141 height 10
select select "42"
select select "2"
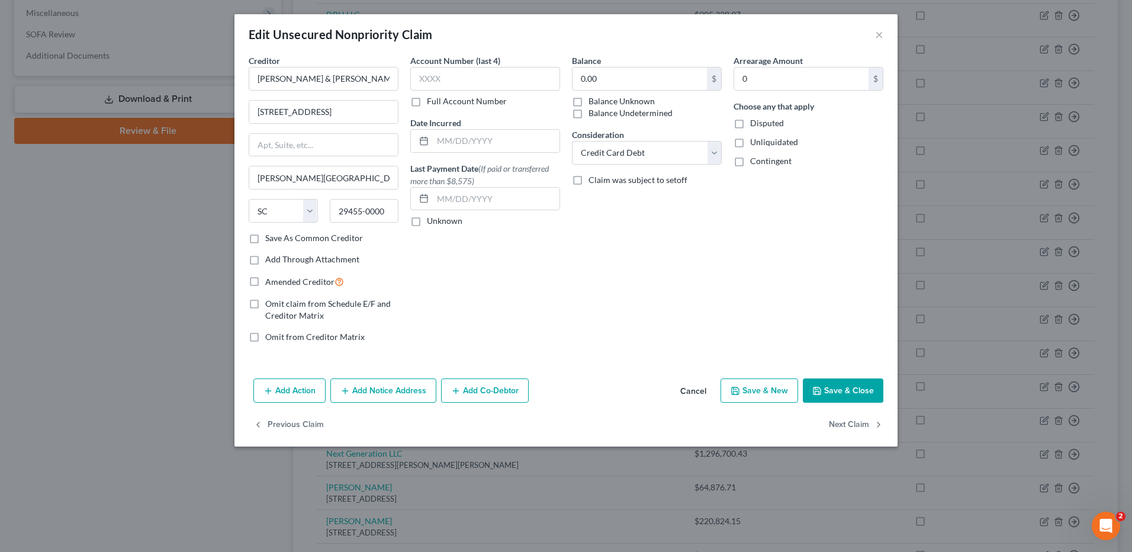
click at [589, 100] on label "Balance Unknown" at bounding box center [622, 101] width 66 height 12
click at [593, 100] on input "Balance Unknown" at bounding box center [597, 99] width 8 height 8
checkbox input "true"
click at [718, 153] on select "Select Cable / Satellite Services Collection Agency Credit Card Debt Debt Couns…" at bounding box center [647, 153] width 150 height 24
select select "11"
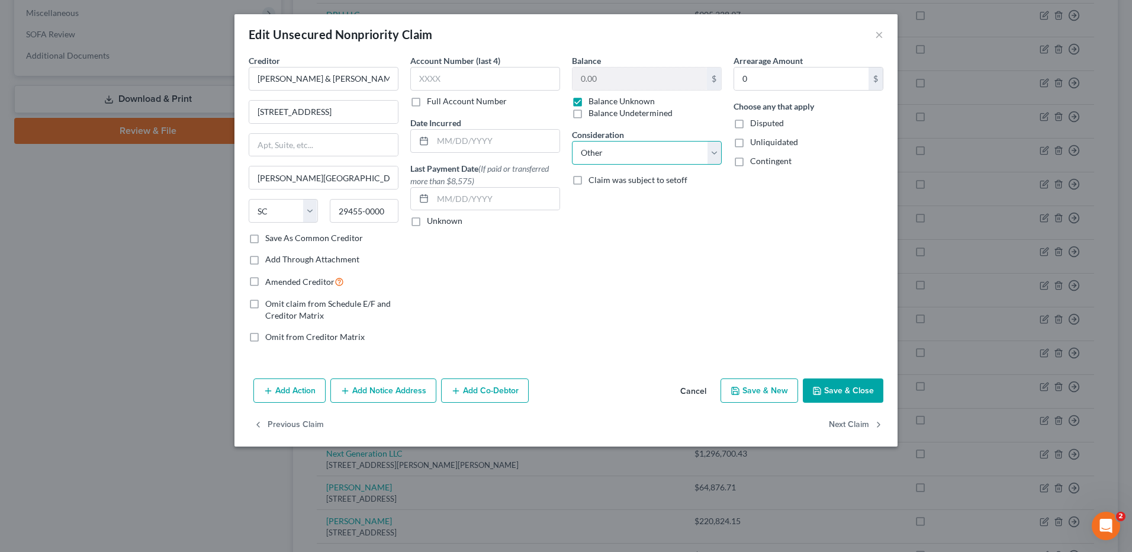
click at [572, 141] on select "Select Cable / Satellite Services Collection Agency Credit Card Debt Debt Couns…" at bounding box center [647, 153] width 150 height 24
drag, startPoint x: 739, startPoint y: 119, endPoint x: 738, endPoint y: 144, distance: 24.9
click at [750, 120] on label "Disputed" at bounding box center [767, 123] width 34 height 12
click at [755, 120] on input "Disputed" at bounding box center [759, 121] width 8 height 8
checkbox input "true"
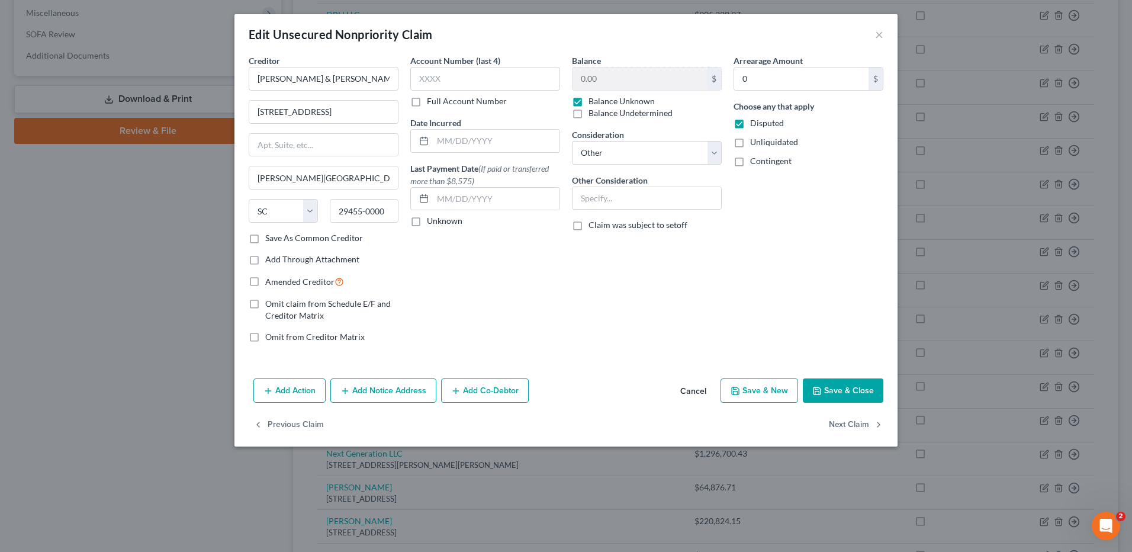
click at [750, 144] on label "Unliquidated" at bounding box center [774, 142] width 48 height 12
click at [755, 144] on input "Unliquidated" at bounding box center [759, 140] width 8 height 8
checkbox input "true"
click at [750, 161] on label "Contingent" at bounding box center [770, 161] width 41 height 12
click at [755, 161] on input "Contingent" at bounding box center [759, 159] width 8 height 8
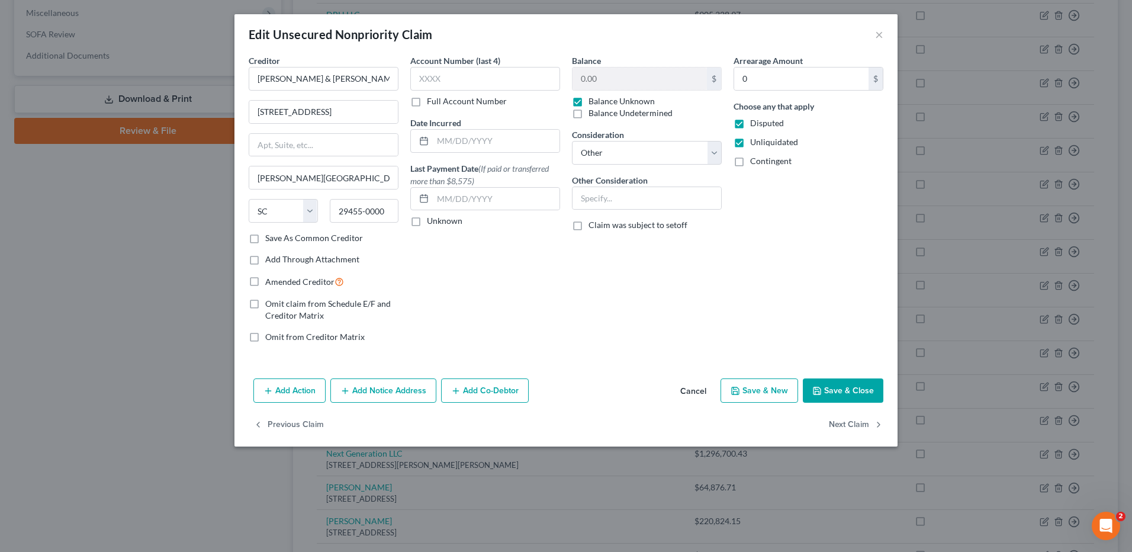
checkbox input "true"
click at [471, 387] on button "Add Co-Debtor" at bounding box center [485, 390] width 88 height 25
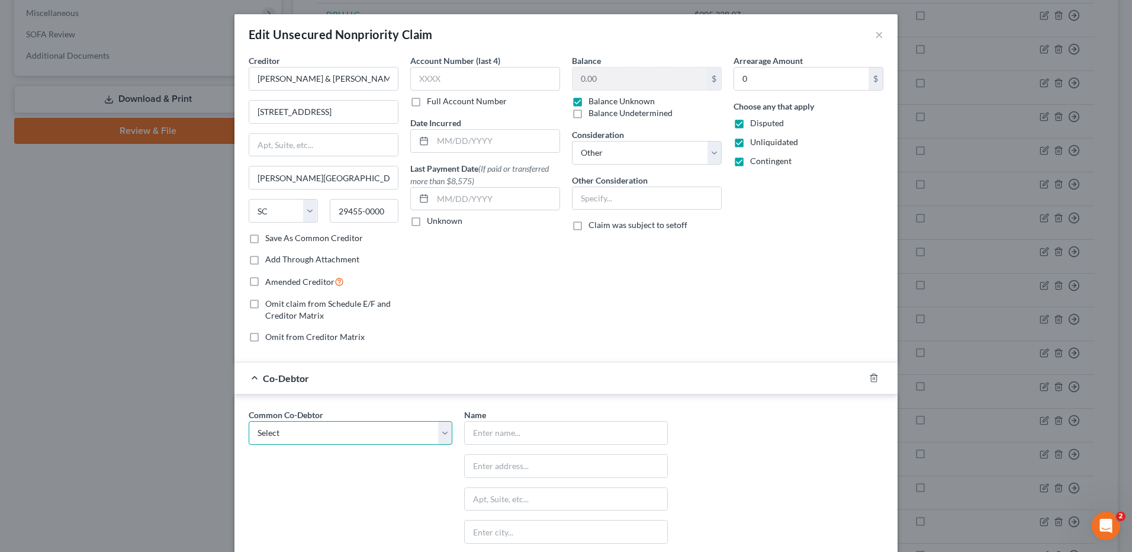
drag, startPoint x: 379, startPoint y: 431, endPoint x: 376, endPoint y: 446, distance: 15.7
click at [379, 431] on select "Select [PERSON_NAME] Burns [PERSON_NAME]" at bounding box center [351, 433] width 204 height 24
select select "0"
click at [249, 421] on select "Select [PERSON_NAME] Burns [PERSON_NAME]" at bounding box center [351, 433] width 204 height 24
type input "[PERSON_NAME] [PERSON_NAME] [PERSON_NAME], Sr."
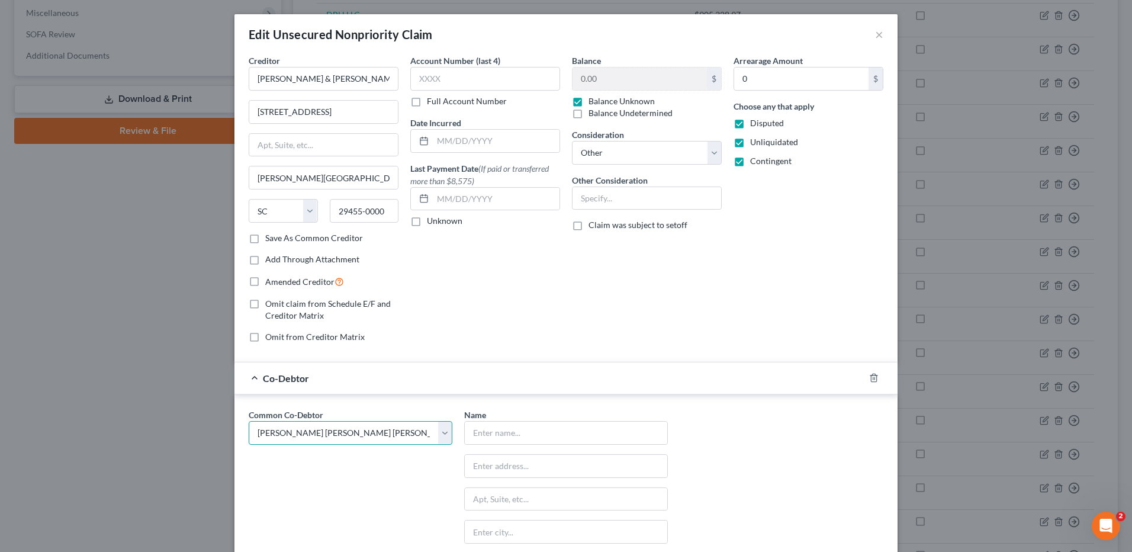
type input "[GEOGRAPHIC_DATA]"
type input "Unit 201"
type input "[GEOGRAPHIC_DATA]"
select select "9"
type input "34110"
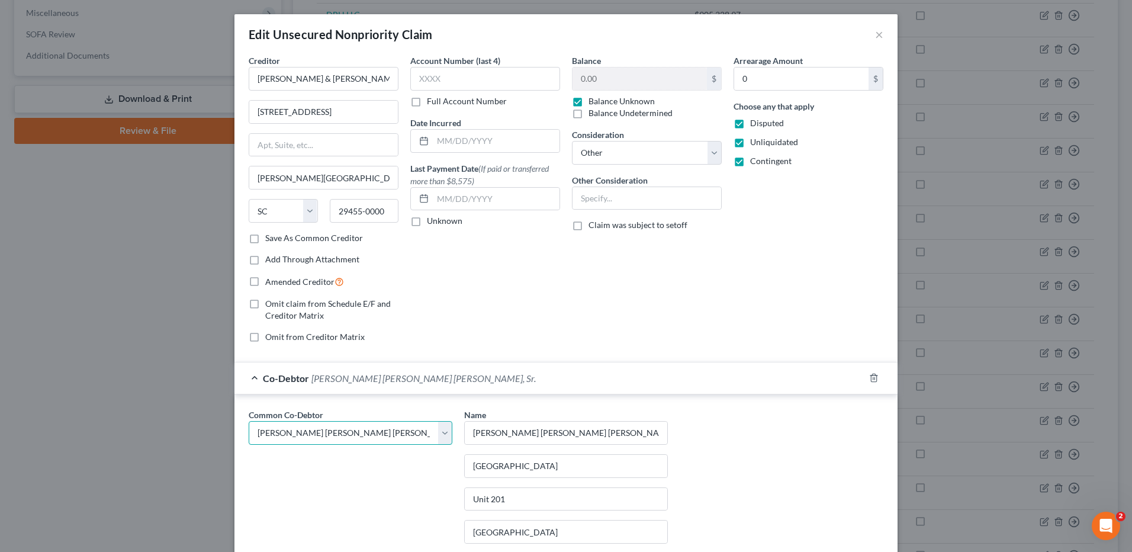
scroll to position [185, 0]
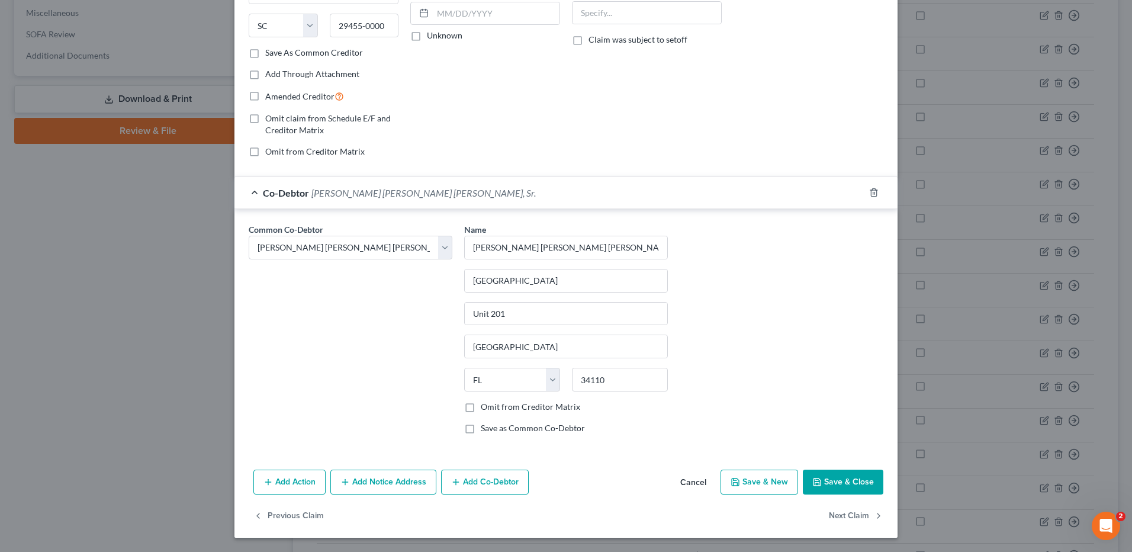
click at [470, 477] on button "Add Co-Debtor" at bounding box center [485, 482] width 88 height 25
select select "0"
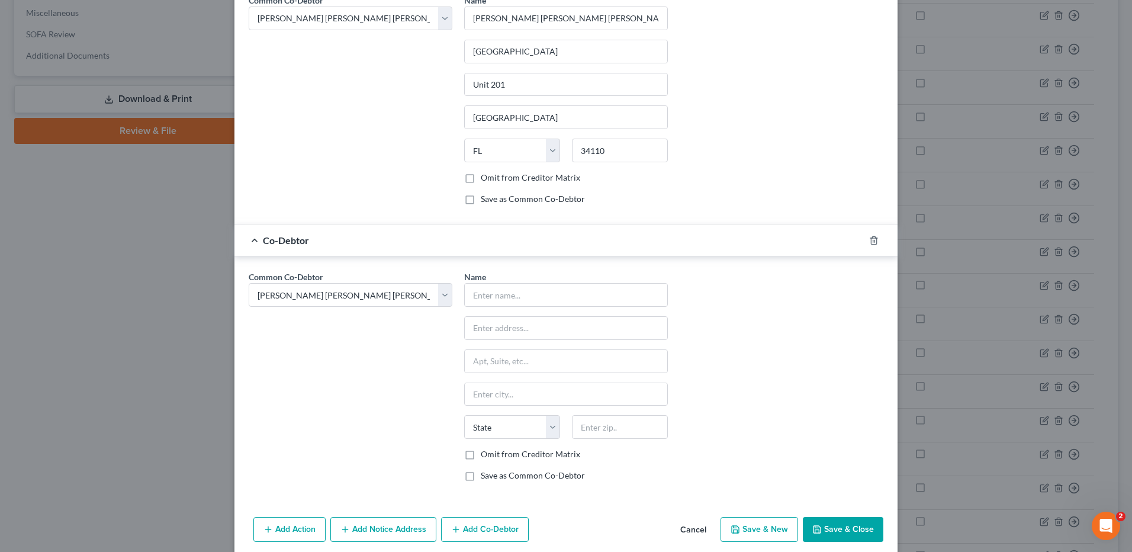
scroll to position [422, 0]
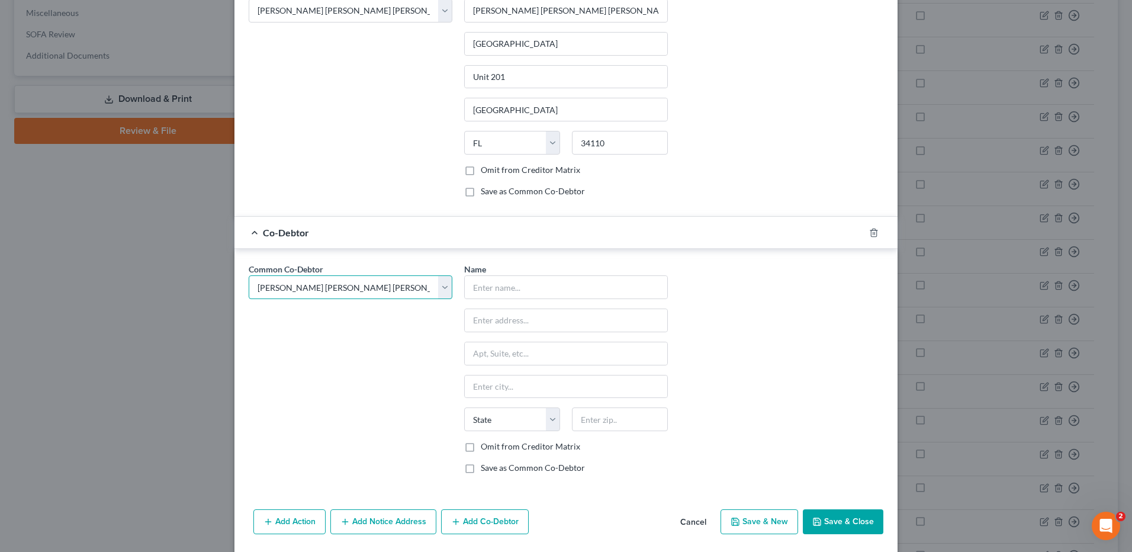
drag, startPoint x: 438, startPoint y: 287, endPoint x: 429, endPoint y: 287, distance: 8.9
click at [438, 287] on select "Select [PERSON_NAME] Burns [PERSON_NAME]" at bounding box center [351, 287] width 204 height 24
select select
click at [249, 275] on select "Select [PERSON_NAME] Burns [PERSON_NAME]" at bounding box center [351, 287] width 204 height 24
select select
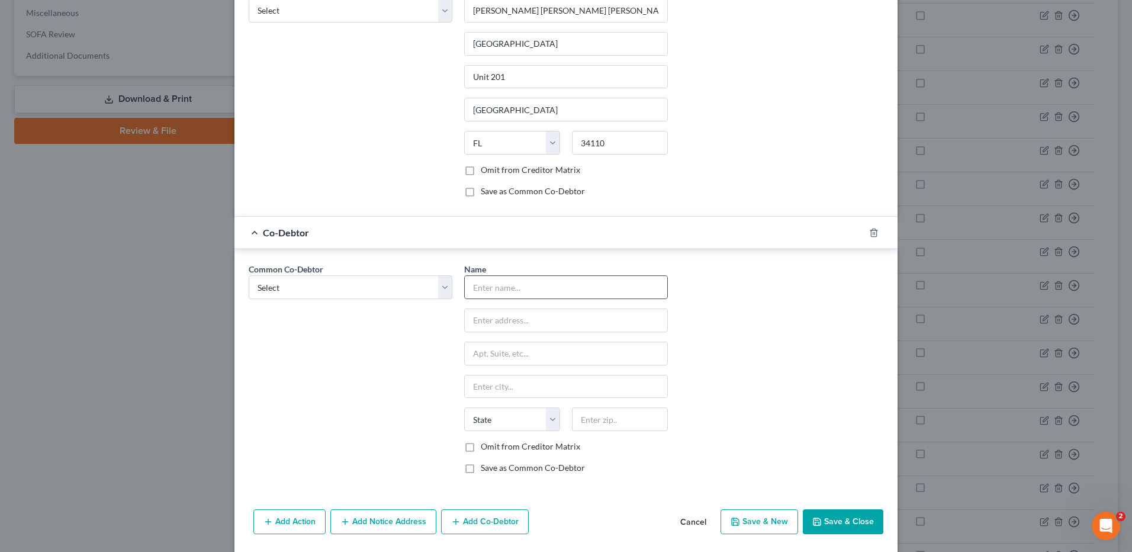
click at [492, 284] on input "text" at bounding box center [566, 287] width 203 height 23
type input "[PERSON_NAME]"
type input "[STREET_ADDRESS]"
type input "[GEOGRAPHIC_DATA]"
type input "13205"
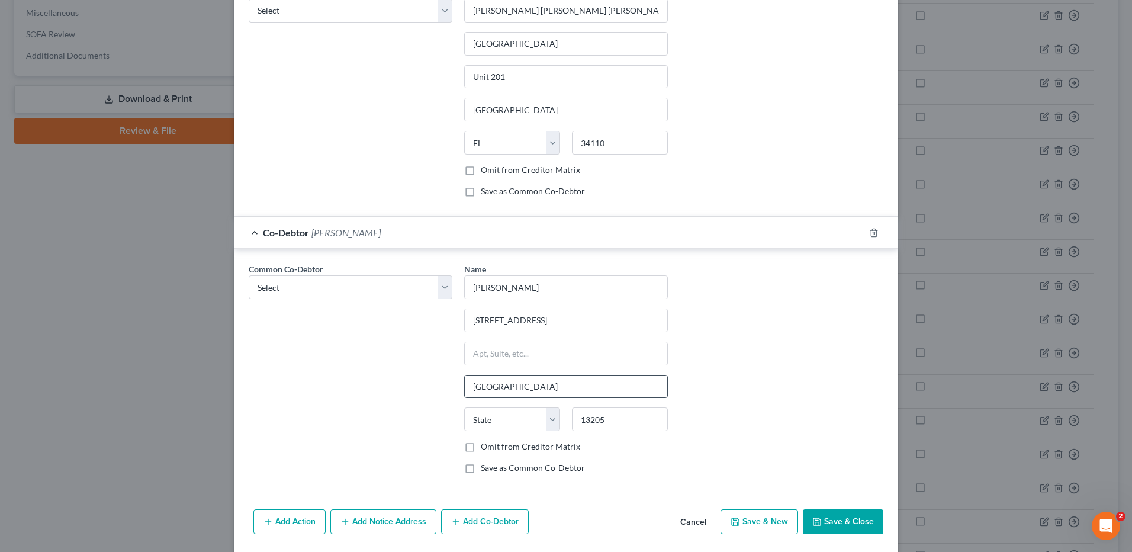
select select "35"
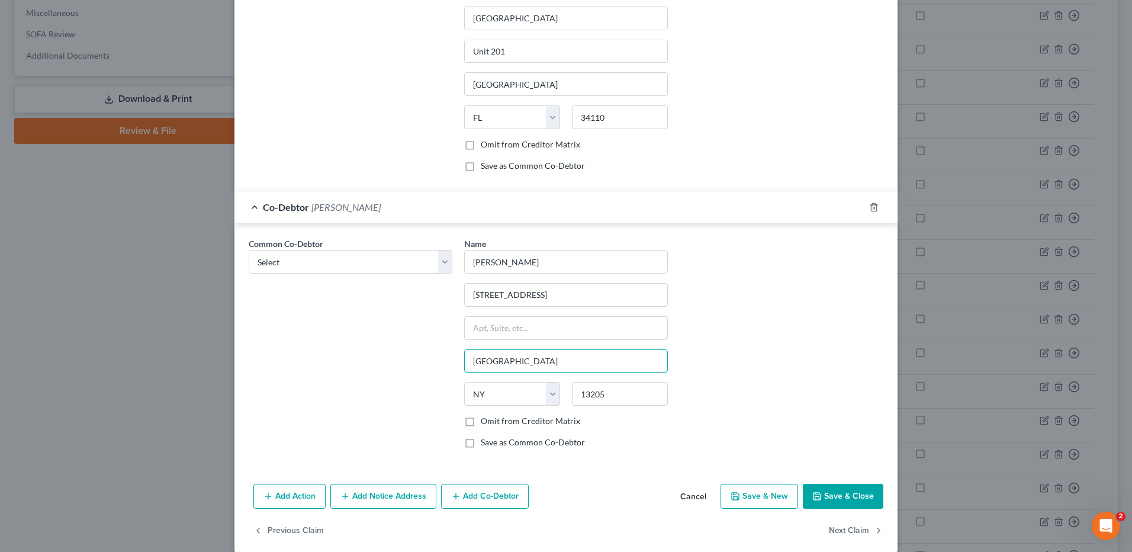
scroll to position [462, 0]
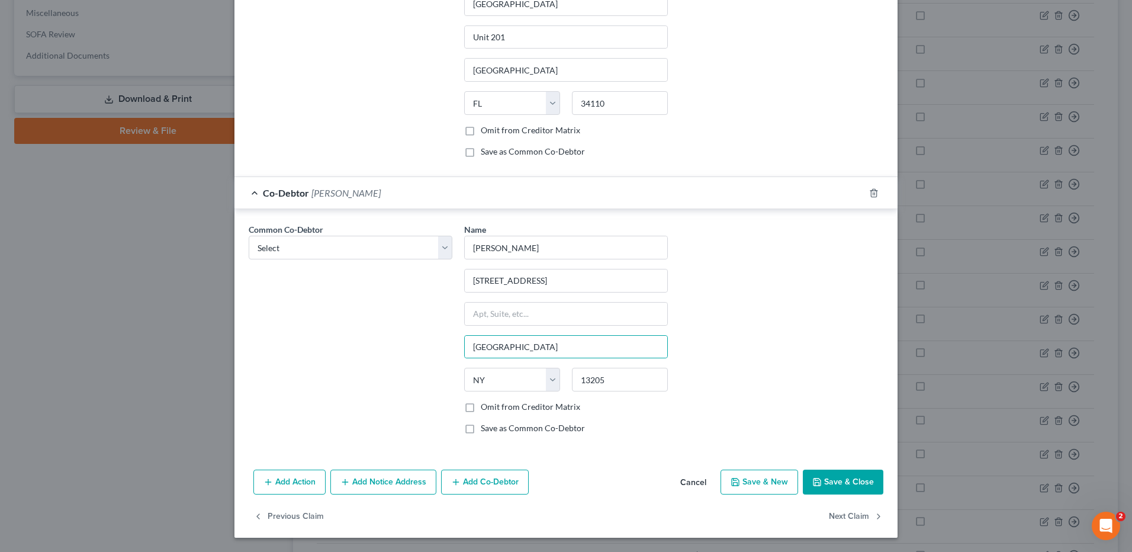
click at [467, 479] on button "Add Co-Debtor" at bounding box center [485, 482] width 88 height 25
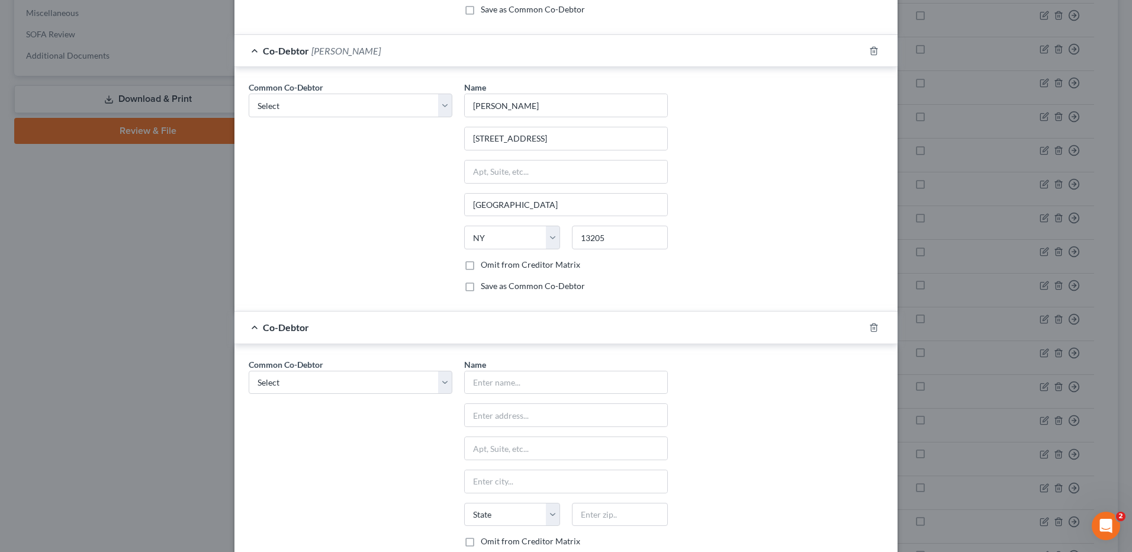
scroll to position [640, 0]
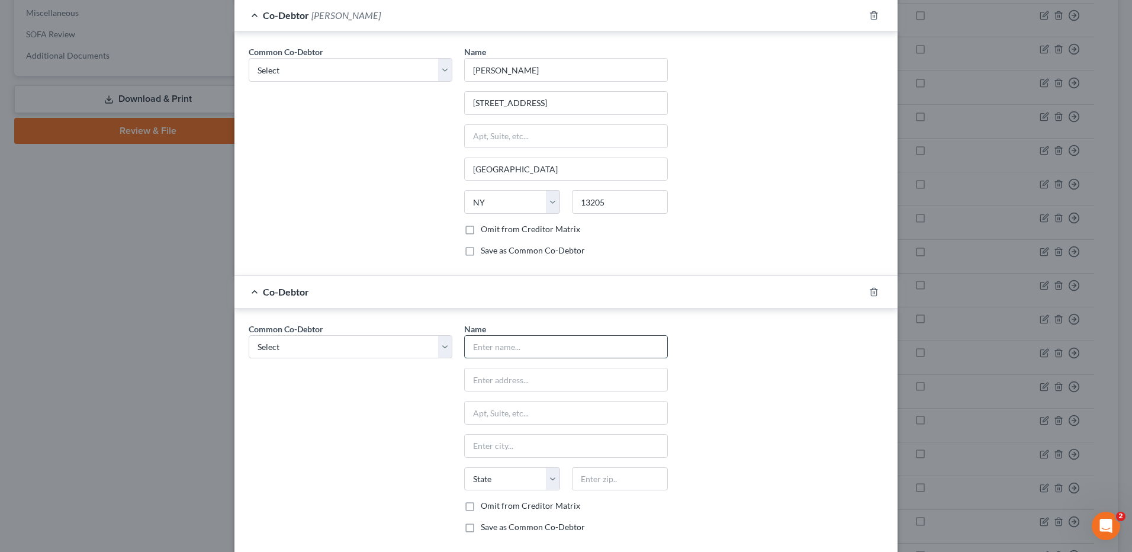
click at [486, 352] on input "text" at bounding box center [566, 347] width 203 height 23
type input "[PERSON_NAME]"
type input "[STREET_ADDRESS]"
type input "Apt 255"
type input "[GEOGRAPHIC_DATA]"
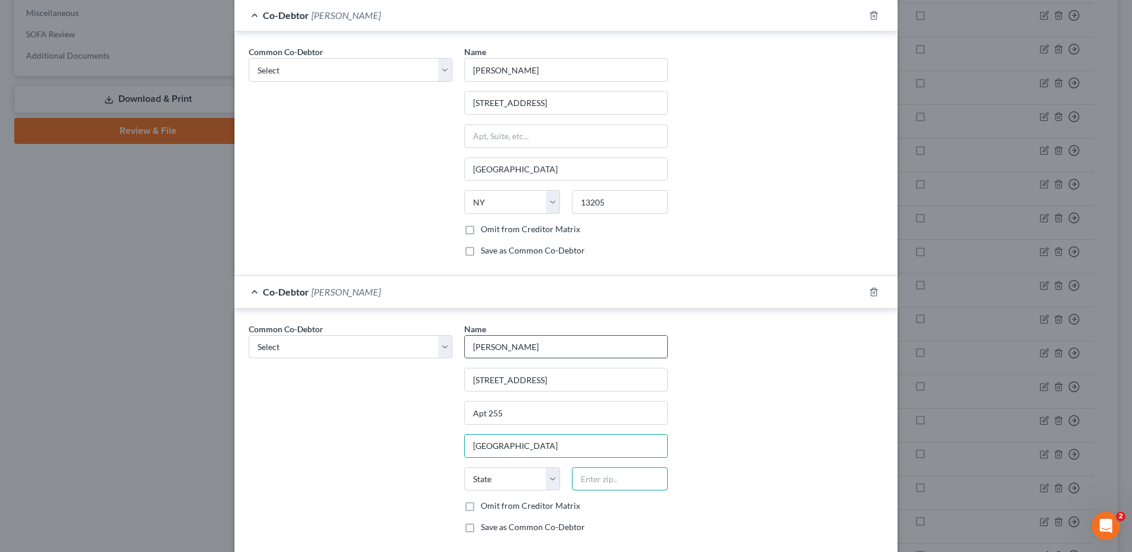
type input "33701"
type input "[GEOGRAPHIC_DATA]"
select select "9"
type input "[GEOGRAPHIC_DATA]"
click at [777, 407] on div "Common Co-Debtor Select [PERSON_NAME] Burns [PERSON_NAME], Sr. Name * [PERSON_N…" at bounding box center [566, 433] width 647 height 220
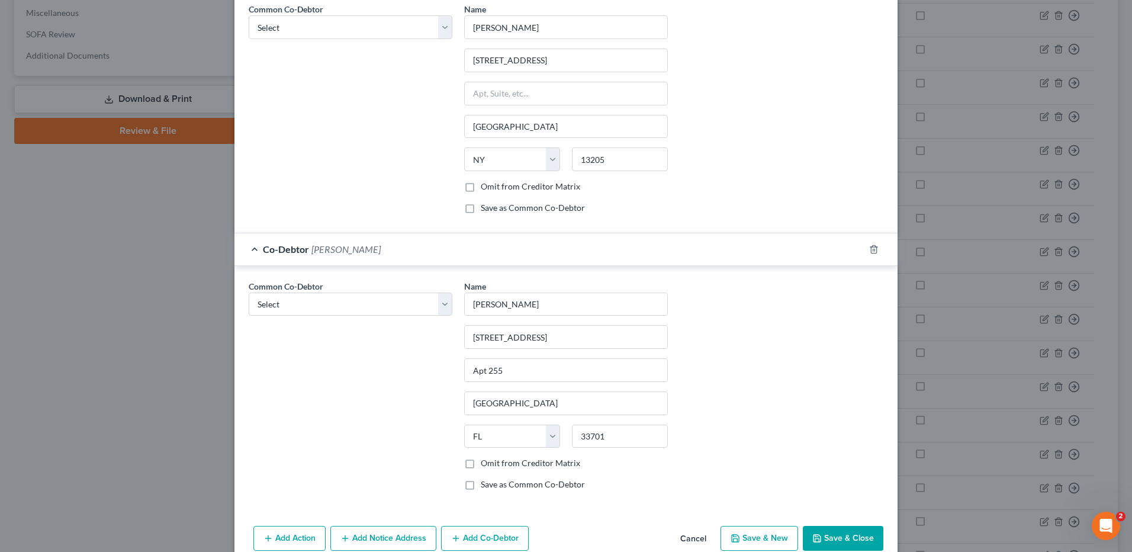
scroll to position [739, 0]
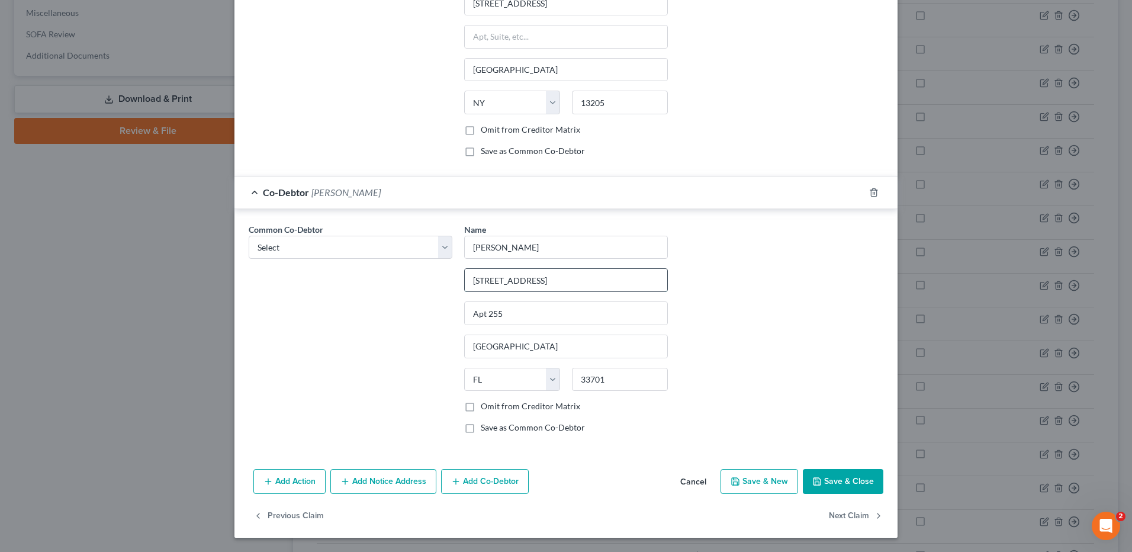
click at [556, 280] on input "[STREET_ADDRESS]" at bounding box center [566, 280] width 203 height 23
drag, startPoint x: 556, startPoint y: 280, endPoint x: 527, endPoint y: 282, distance: 29.1
click at [527, 282] on input "[STREET_ADDRESS]" at bounding box center [566, 280] width 203 height 23
type input "[STREET_ADDRESS]"
click at [774, 291] on div "Common Co-Debtor Select [PERSON_NAME] Burns [PERSON_NAME], Sr. Name * [PERSON_N…" at bounding box center [566, 333] width 647 height 220
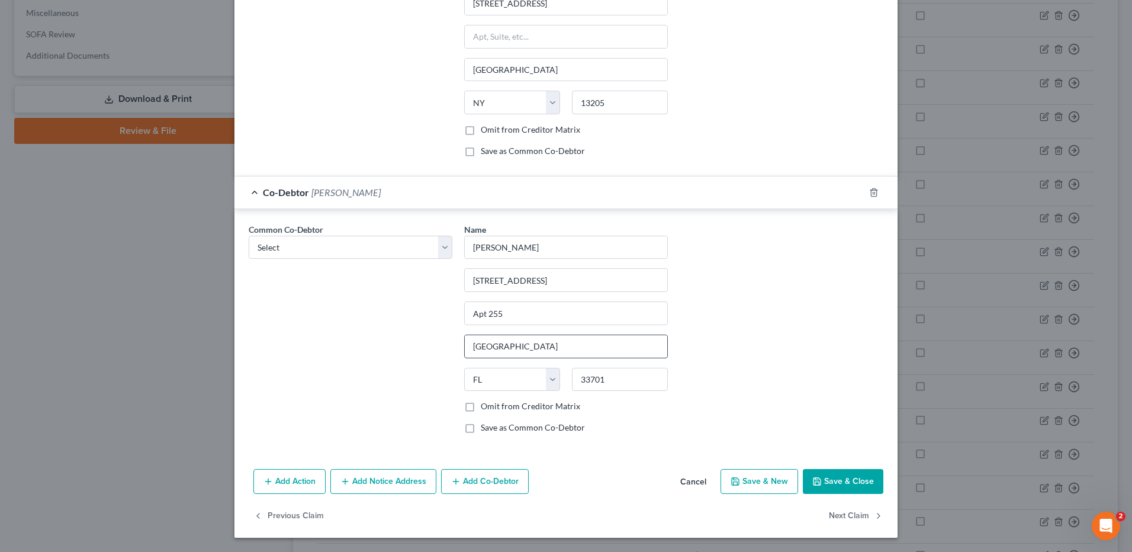
click at [554, 345] on input "[GEOGRAPHIC_DATA]" at bounding box center [566, 346] width 203 height 23
drag, startPoint x: 554, startPoint y: 345, endPoint x: 359, endPoint y: 338, distance: 194.9
click at [347, 353] on div "Common Co-Debtor Select [PERSON_NAME] Burns [PERSON_NAME], Sr. Name * [PERSON_N…" at bounding box center [566, 333] width 647 height 220
drag, startPoint x: 561, startPoint y: 348, endPoint x: 521, endPoint y: 349, distance: 39.7
click at [521, 349] on input "[GEOGRAPHIC_DATA]" at bounding box center [566, 346] width 203 height 23
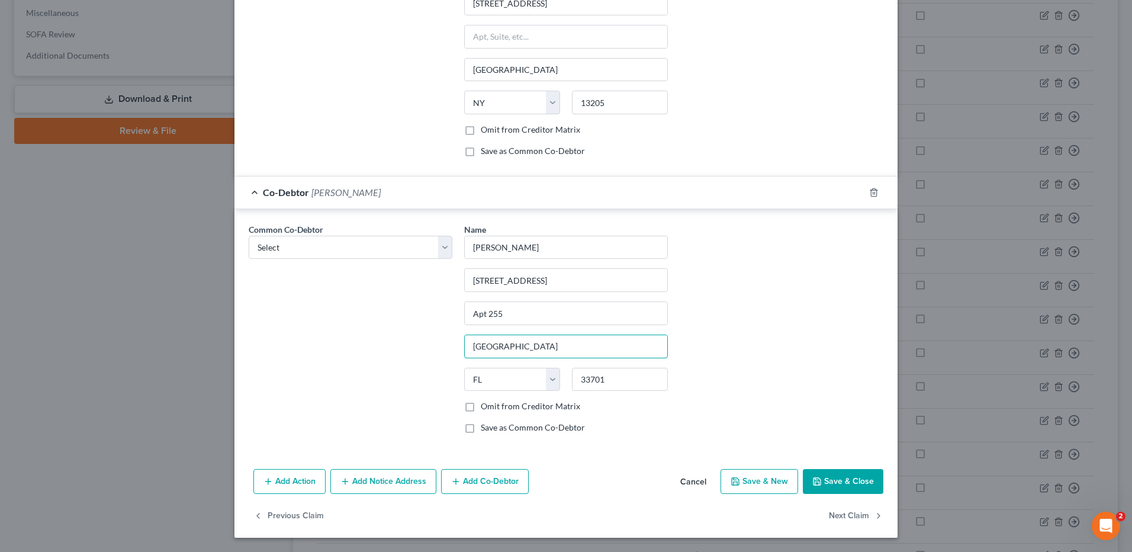
type input "[GEOGRAPHIC_DATA]"
click at [772, 304] on div "Common Co-Debtor Select [PERSON_NAME] Burns [PERSON_NAME], Sr. Name * [PERSON_N…" at bounding box center [566, 333] width 647 height 220
click at [827, 482] on button "Save & Close" at bounding box center [843, 481] width 81 height 25
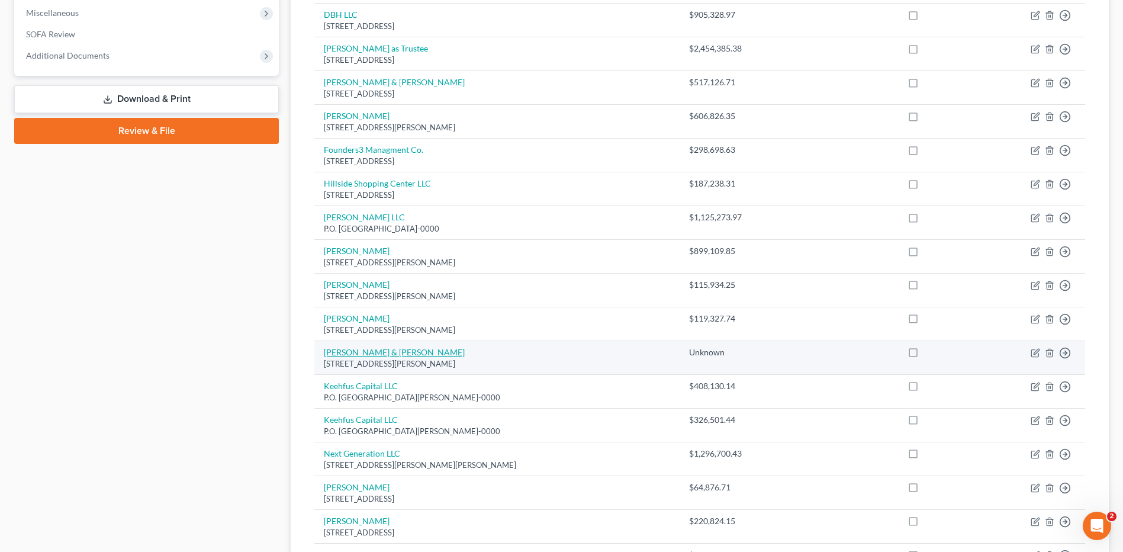
click at [383, 348] on link "[PERSON_NAME] & [PERSON_NAME]" at bounding box center [394, 352] width 141 height 10
select select "42"
select select "11"
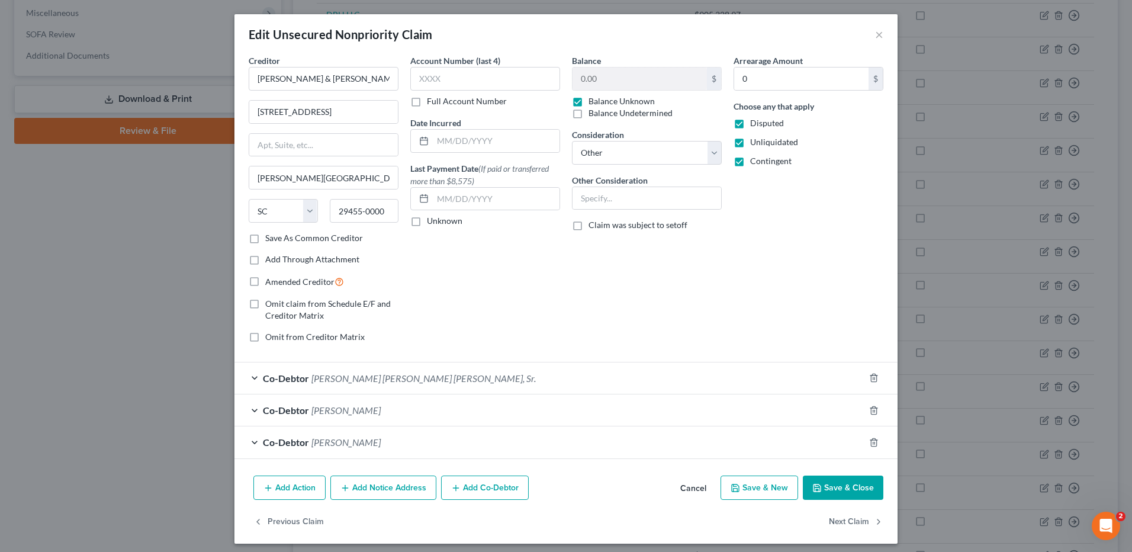
scroll to position [6, 0]
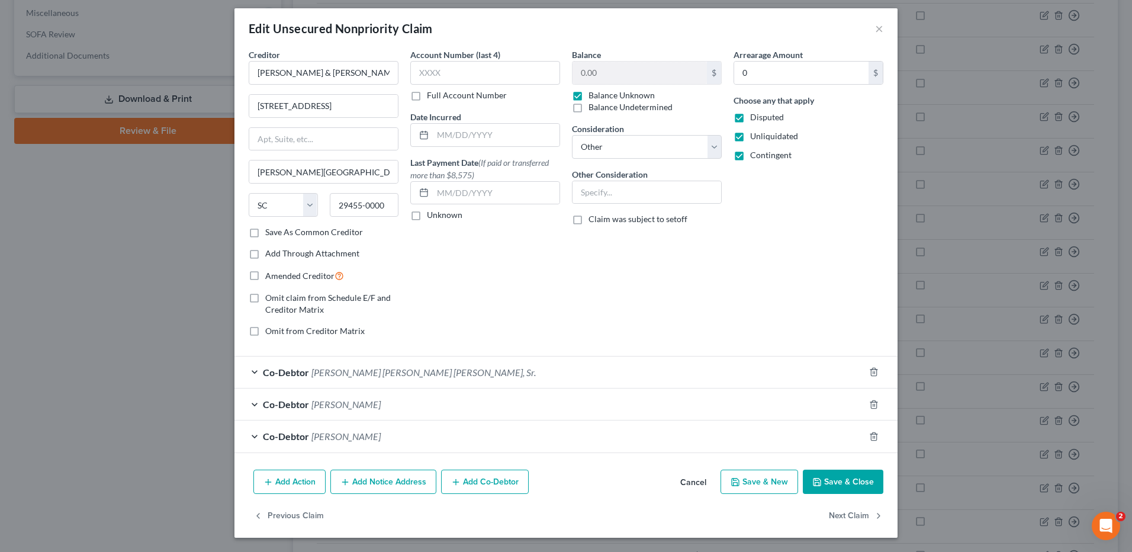
click at [487, 484] on button "Add Co-Debtor" at bounding box center [485, 482] width 88 height 25
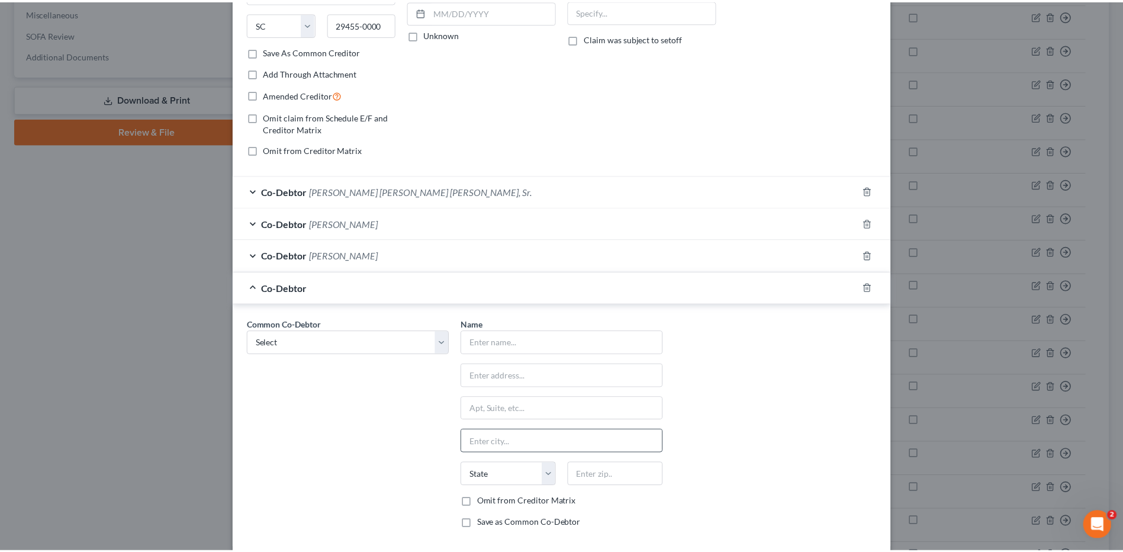
scroll to position [243, 0]
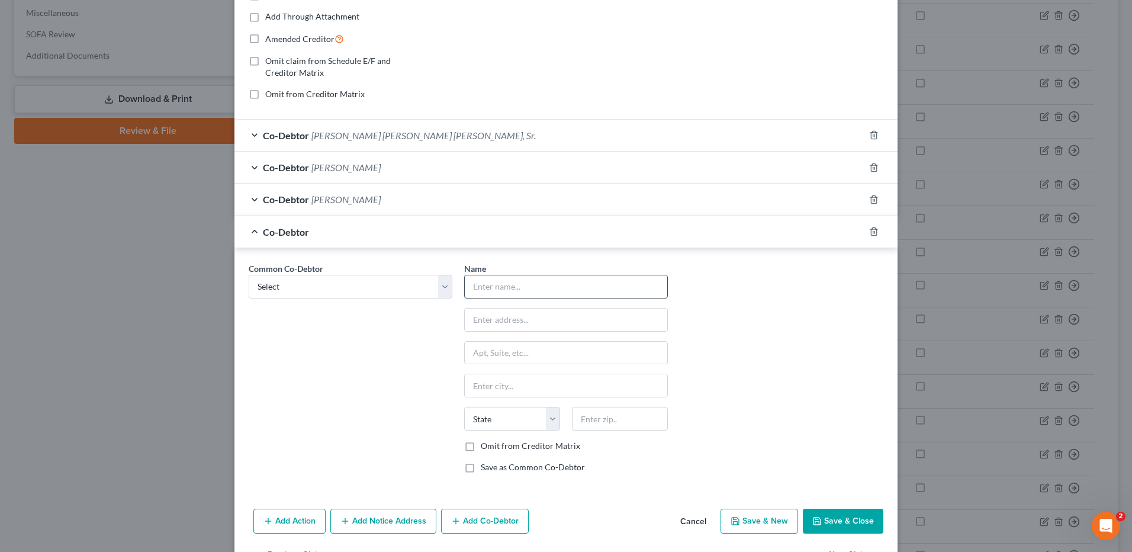
click at [517, 293] on input "text" at bounding box center [566, 286] width 203 height 23
type input "BL-Branch Group One, LLC"
type input "[STREET_ADDRESS][PERSON_NAME][US_STATE]"
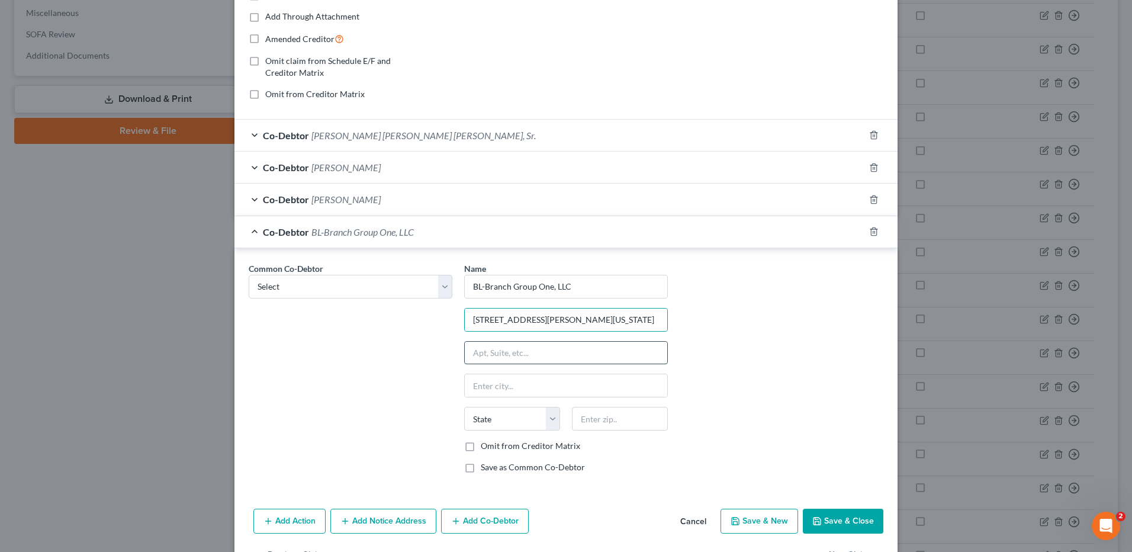
click at [496, 358] on input "text" at bounding box center [566, 353] width 203 height 23
type input "Suite 201"
click at [489, 389] on input "text" at bounding box center [566, 385] width 203 height 23
type input "[GEOGRAPHIC_DATA]"
select select "35"
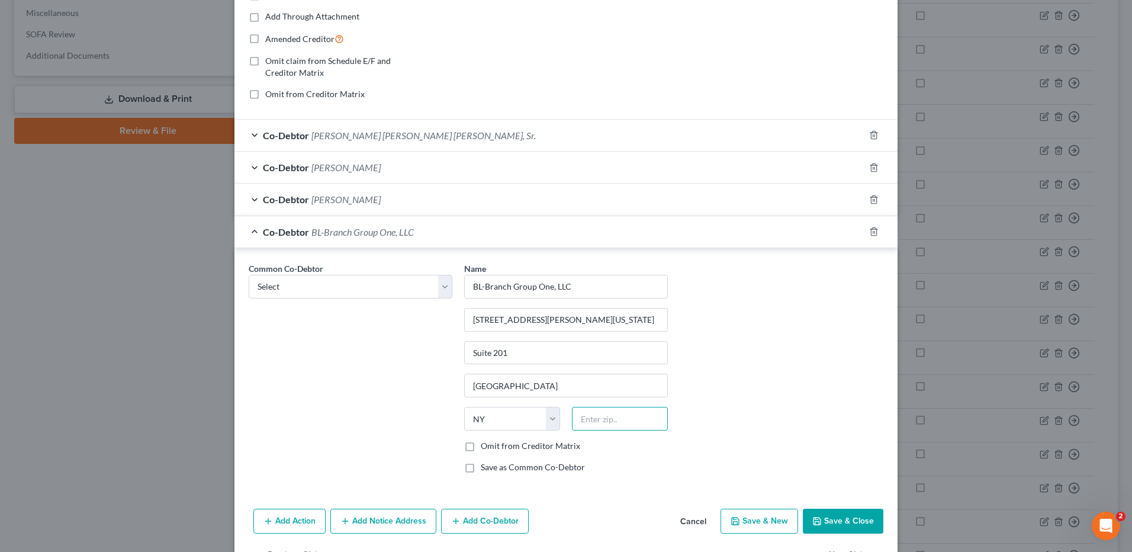
click at [600, 423] on input "text" at bounding box center [620, 419] width 96 height 24
type input "13202"
click at [764, 385] on div "Common Co-Debtor Select [PERSON_NAME] Burns [PERSON_NAME], Sr. Name * BL-Branch…" at bounding box center [566, 372] width 647 height 220
click at [834, 522] on button "Save & Close" at bounding box center [843, 521] width 81 height 25
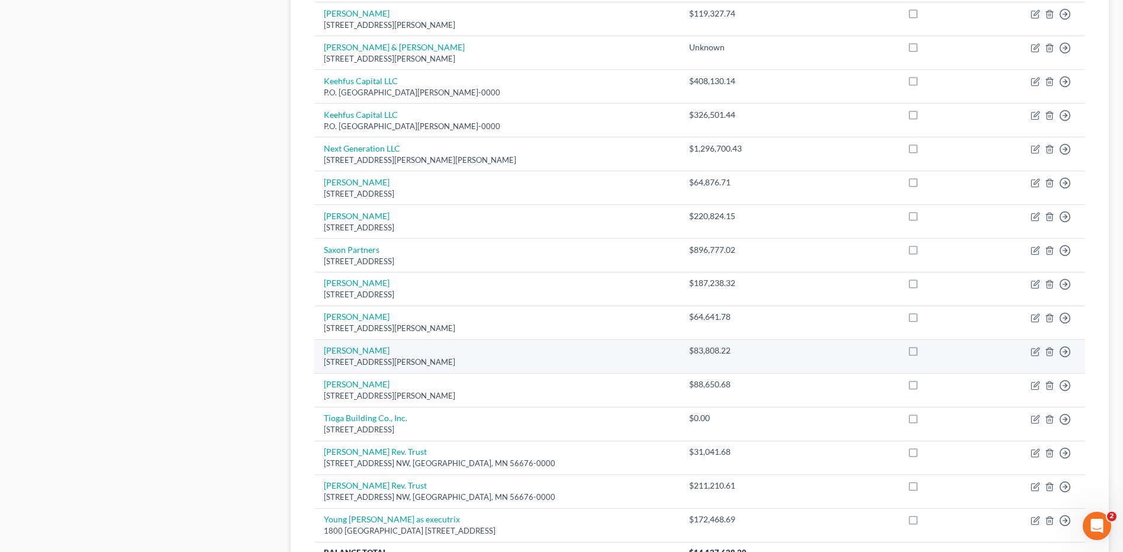
scroll to position [779, 0]
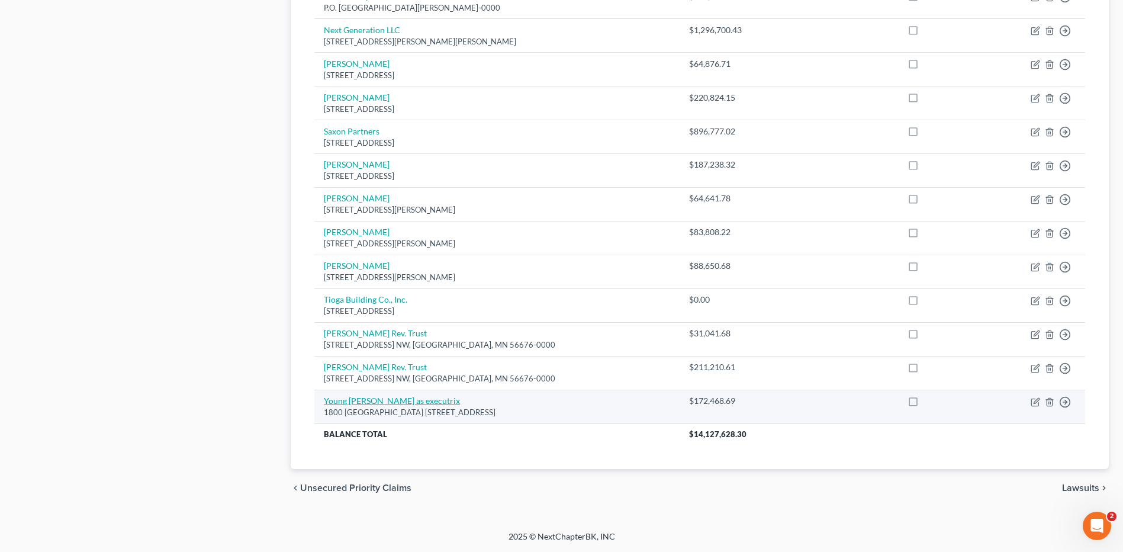
click at [406, 400] on link "Young [PERSON_NAME] as executrix" at bounding box center [392, 401] width 136 height 10
select select "35"
select select "2"
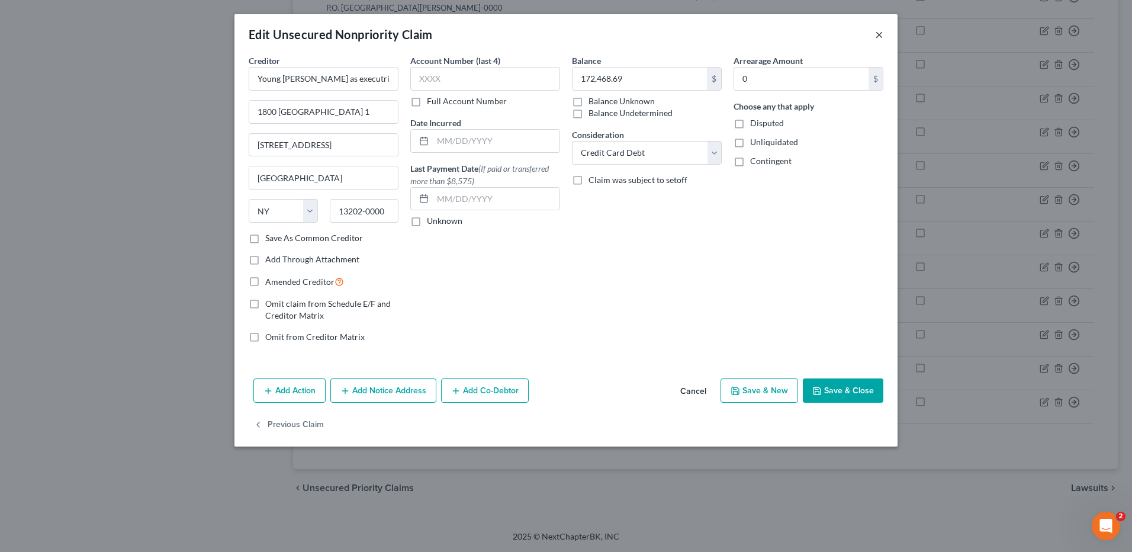
drag, startPoint x: 878, startPoint y: 33, endPoint x: 857, endPoint y: 40, distance: 21.6
click at [878, 33] on button "×" at bounding box center [879, 34] width 8 height 14
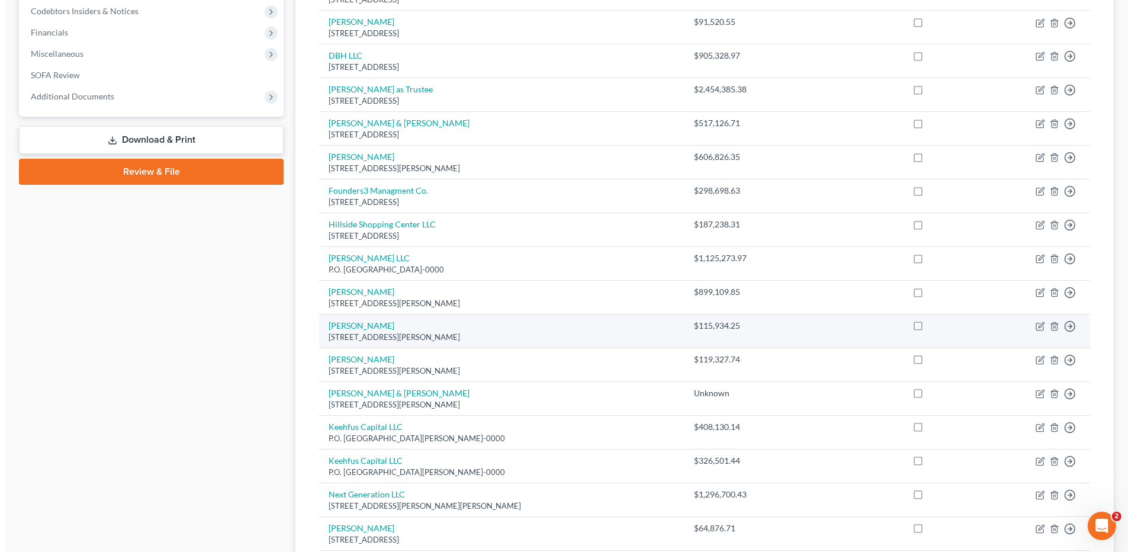
scroll to position [68, 0]
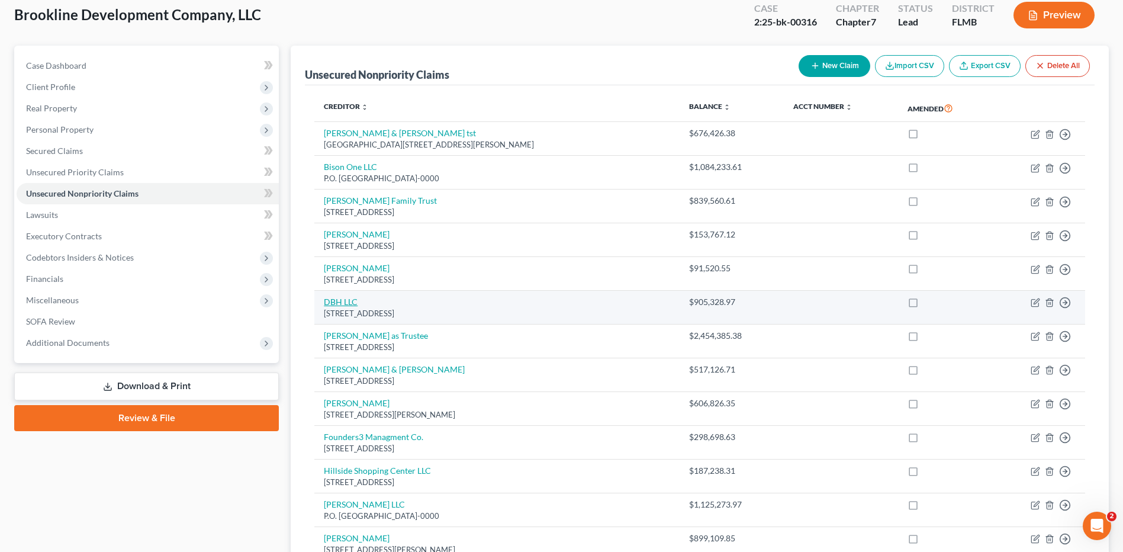
click at [350, 302] on link "DBH LLC" at bounding box center [341, 302] width 34 height 10
select select "35"
select select "2"
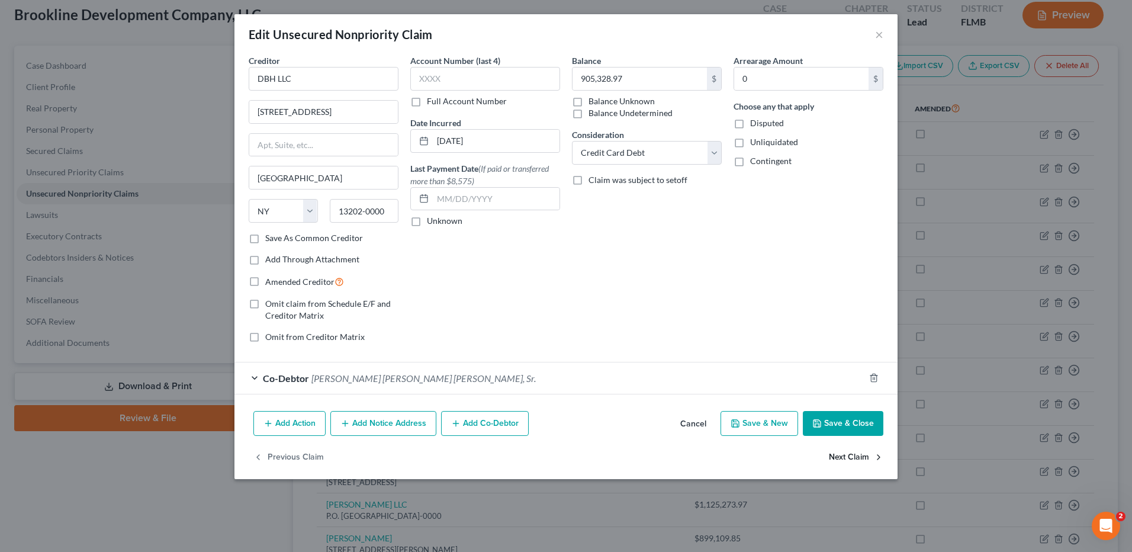
click at [844, 456] on button "Next Claim" at bounding box center [856, 457] width 54 height 25
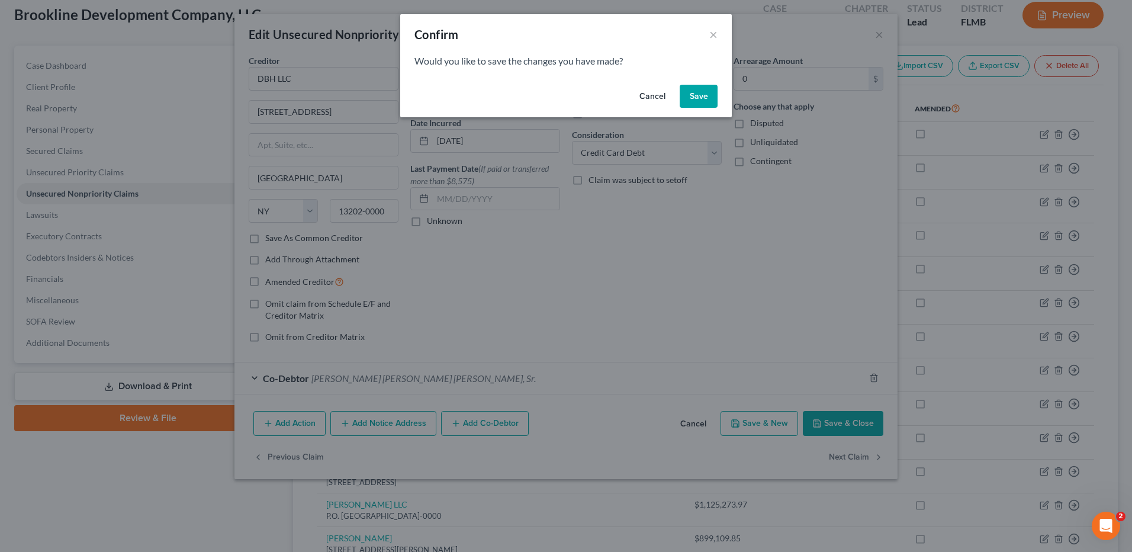
click at [696, 96] on button "Save" at bounding box center [699, 97] width 38 height 24
select select "3"
select select "11"
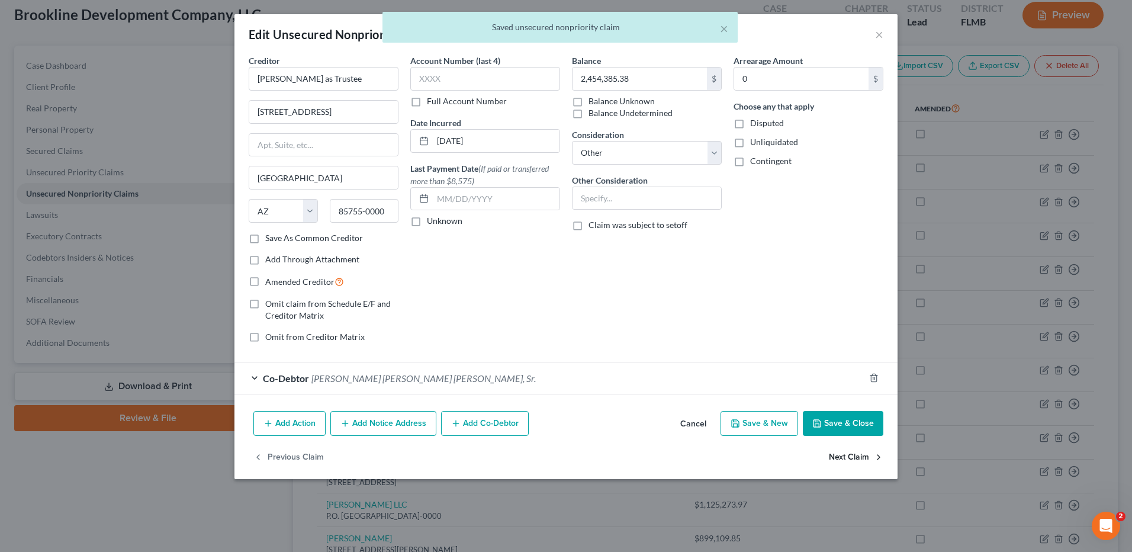
click at [867, 457] on button "Next Claim" at bounding box center [856, 457] width 54 height 25
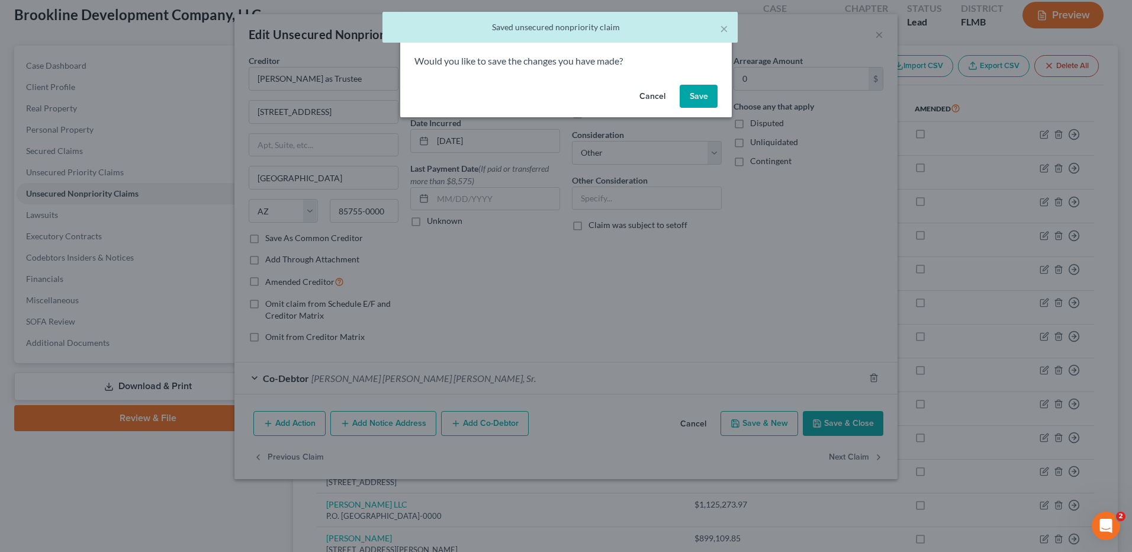
click at [707, 97] on button "Save" at bounding box center [699, 97] width 38 height 24
select select "9"
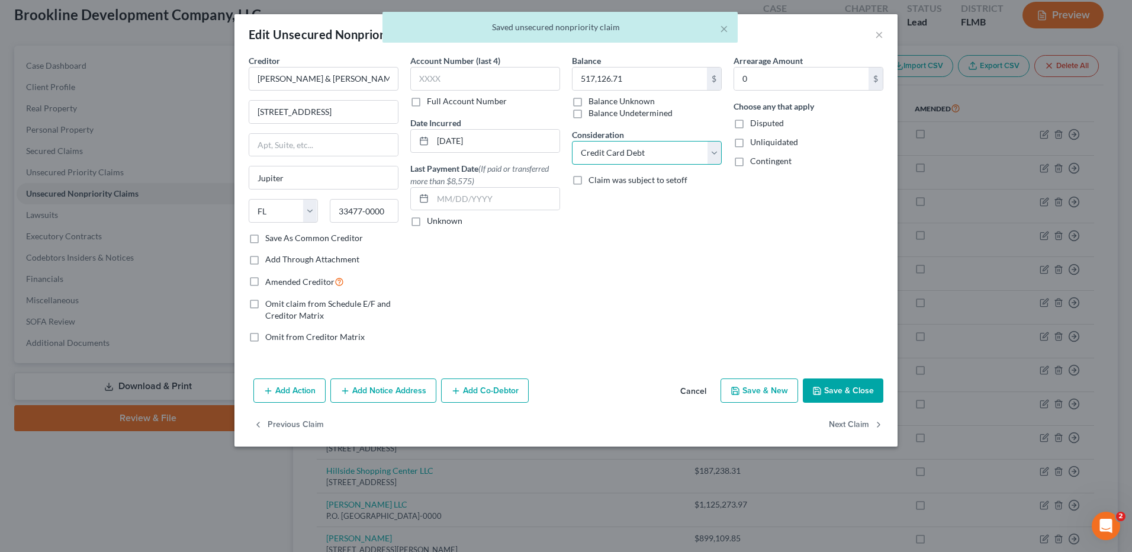
drag, startPoint x: 709, startPoint y: 151, endPoint x: 704, endPoint y: 162, distance: 11.9
click at [709, 151] on select "Select Cable / Satellite Services Collection Agency Credit Card Debt Debt Couns…" at bounding box center [647, 153] width 150 height 24
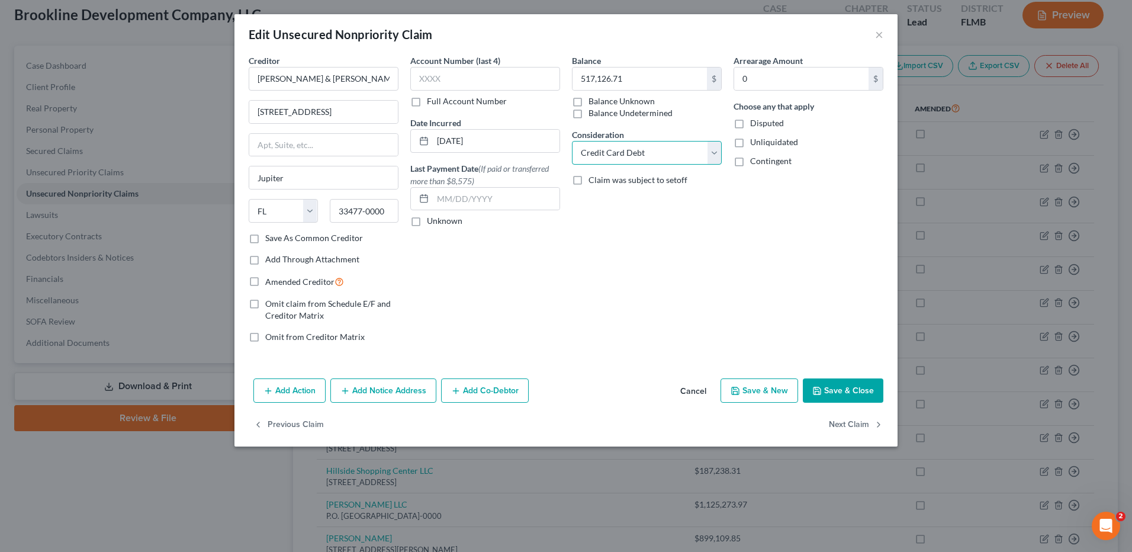
select select "11"
click at [572, 141] on select "Select Cable / Satellite Services Collection Agency Credit Card Debt Debt Couns…" at bounding box center [647, 153] width 150 height 24
click at [493, 391] on button "Add Co-Debtor" at bounding box center [485, 390] width 88 height 25
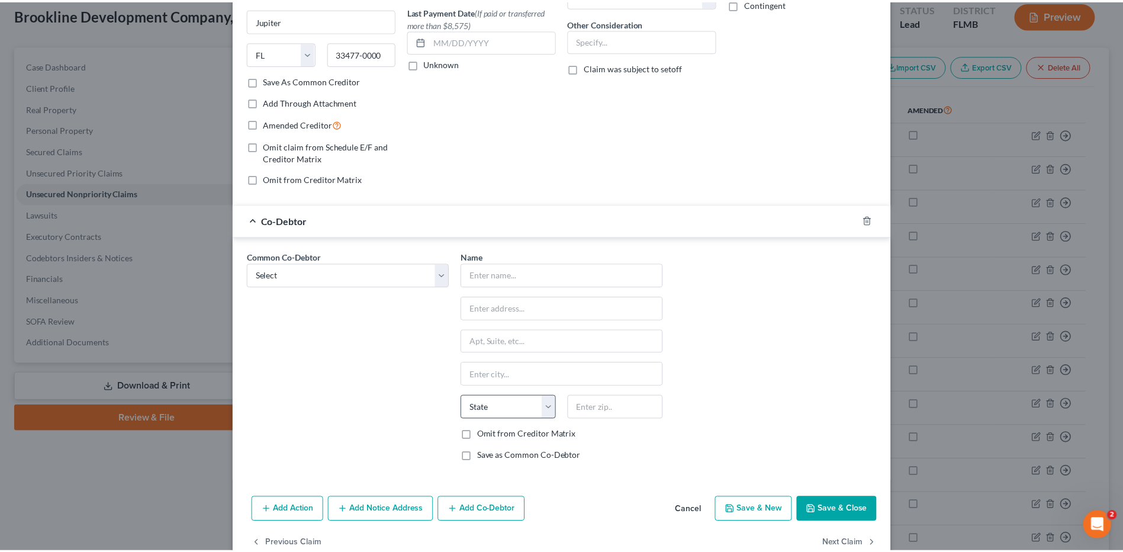
scroll to position [185, 0]
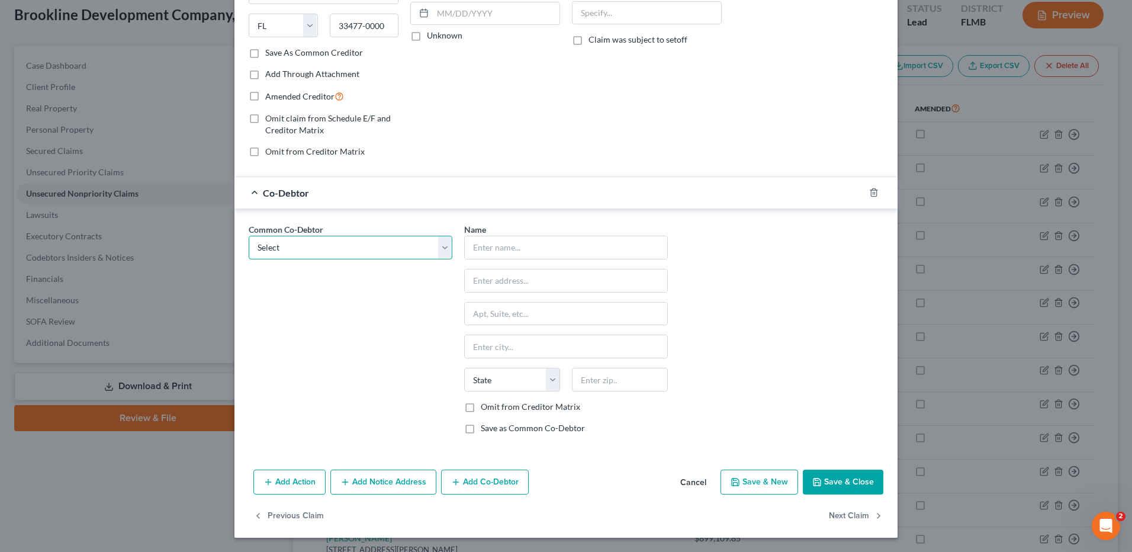
drag, startPoint x: 418, startPoint y: 250, endPoint x: 416, endPoint y: 260, distance: 10.2
click at [418, 250] on select "Select [PERSON_NAME] Burns [PERSON_NAME]" at bounding box center [351, 248] width 204 height 24
select select "0"
click at [249, 236] on select "Select [PERSON_NAME] Burns [PERSON_NAME]" at bounding box center [351, 248] width 204 height 24
type input "[PERSON_NAME] [PERSON_NAME] [PERSON_NAME], Sr."
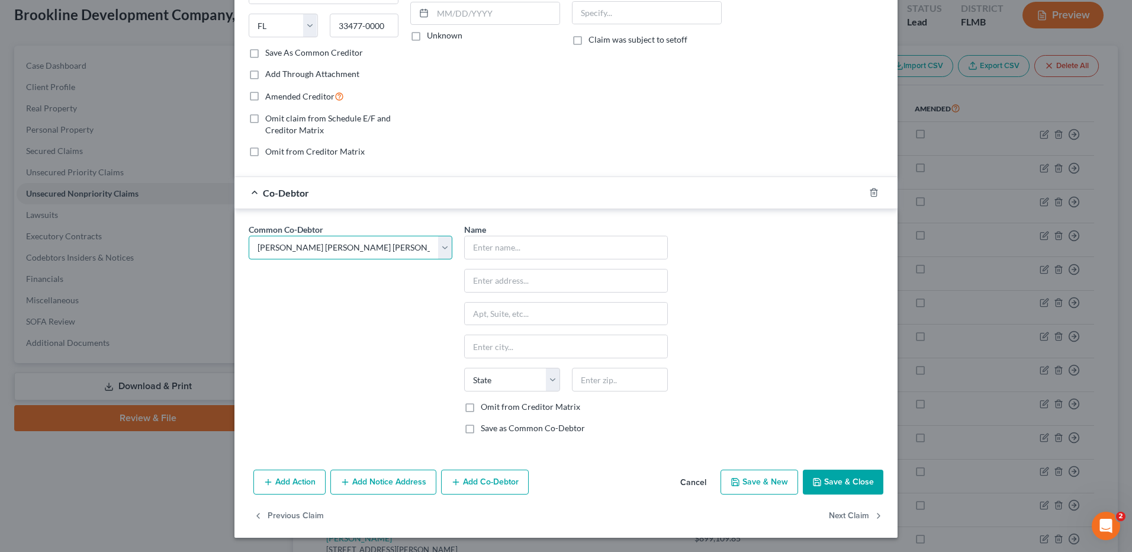
type input "[GEOGRAPHIC_DATA]"
type input "Unit 201"
type input "[GEOGRAPHIC_DATA]"
select select "9"
type input "34110"
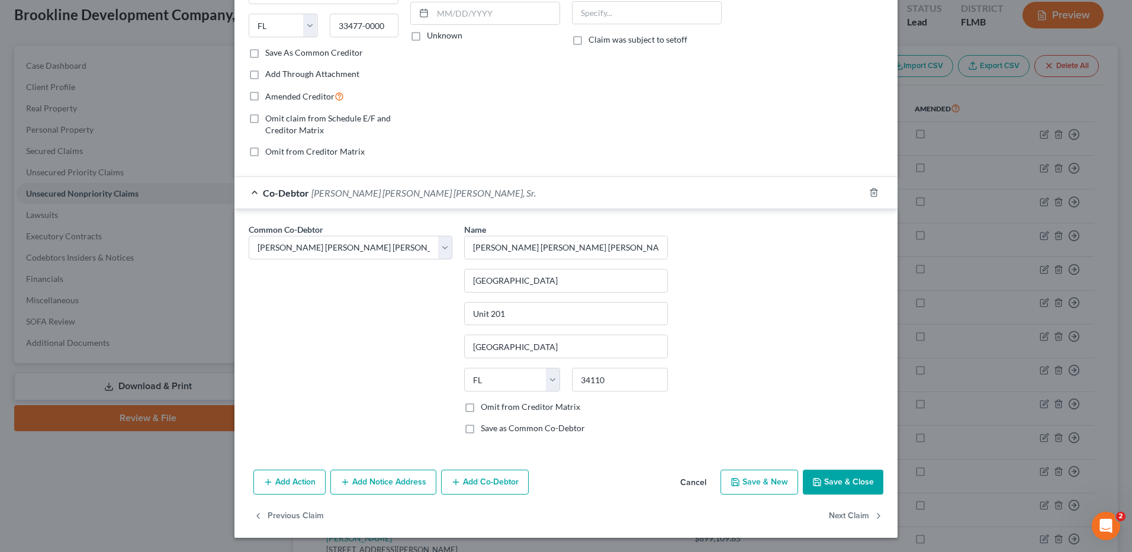
click at [832, 479] on button "Save & Close" at bounding box center [843, 482] width 81 height 25
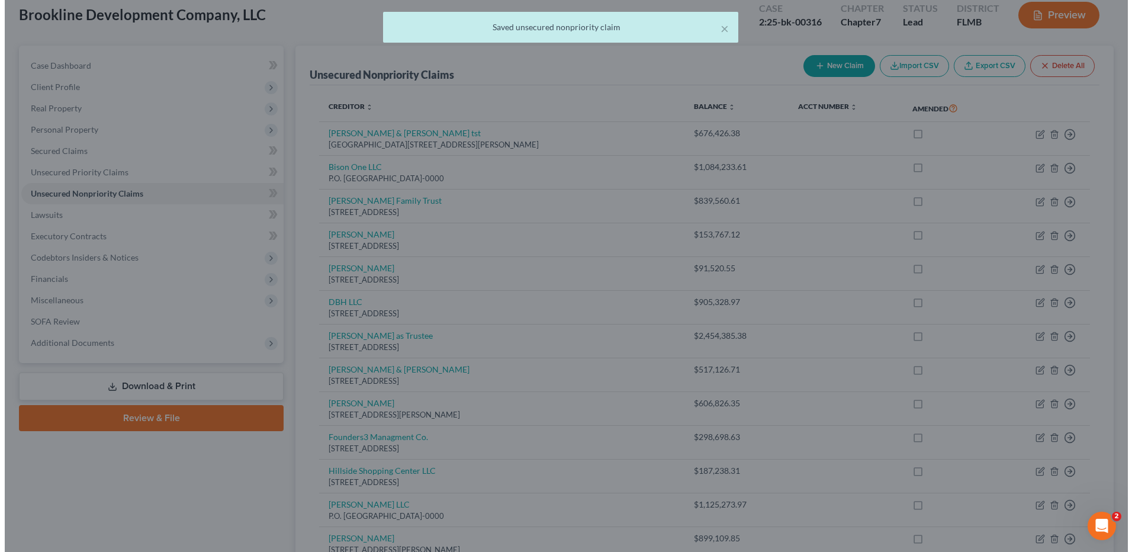
scroll to position [0, 0]
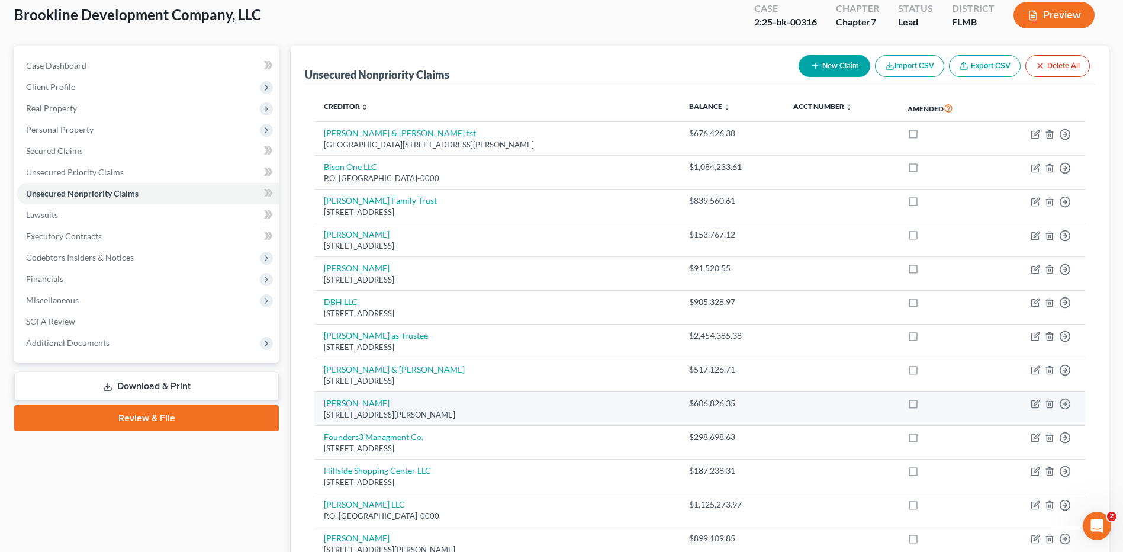
click at [355, 402] on link "[PERSON_NAME]" at bounding box center [357, 403] width 66 height 10
select select "35"
select select "2"
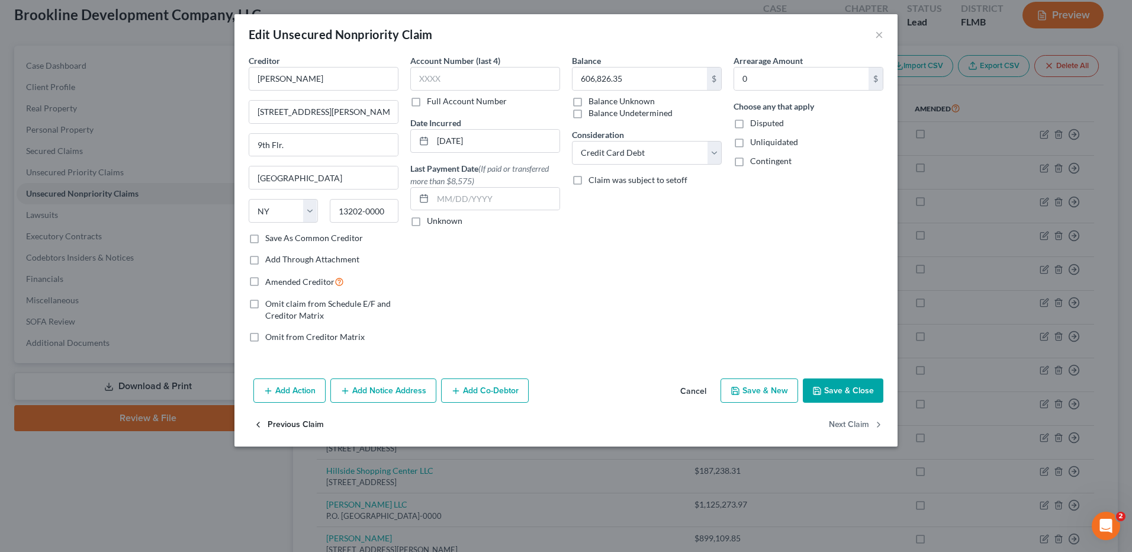
click at [268, 419] on button "Previous Claim" at bounding box center [288, 424] width 70 height 25
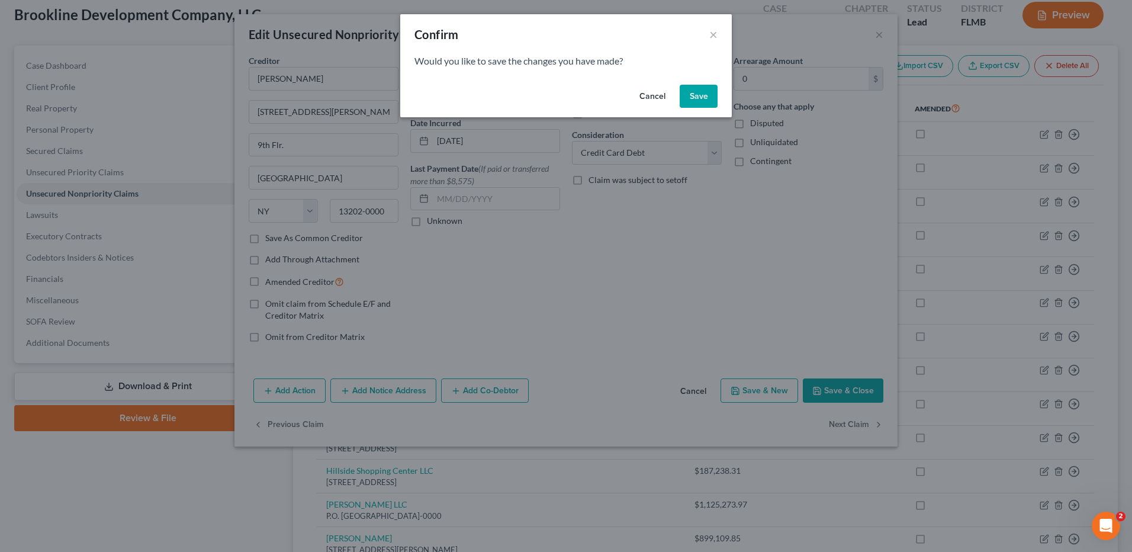
click at [657, 98] on button "Cancel" at bounding box center [652, 97] width 45 height 24
select select "9"
select select "11"
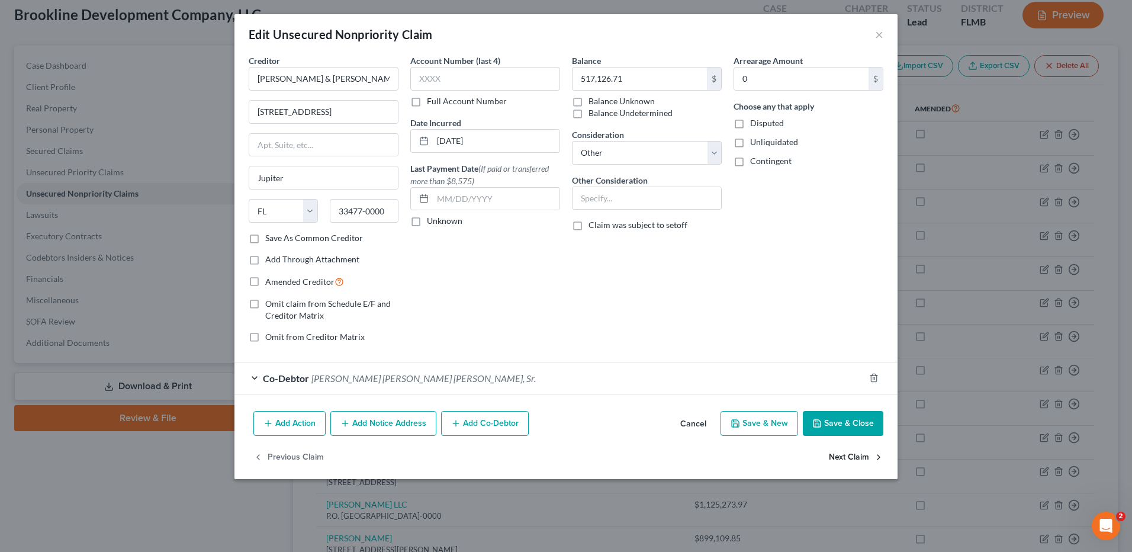
click at [855, 454] on button "Next Claim" at bounding box center [856, 457] width 54 height 25
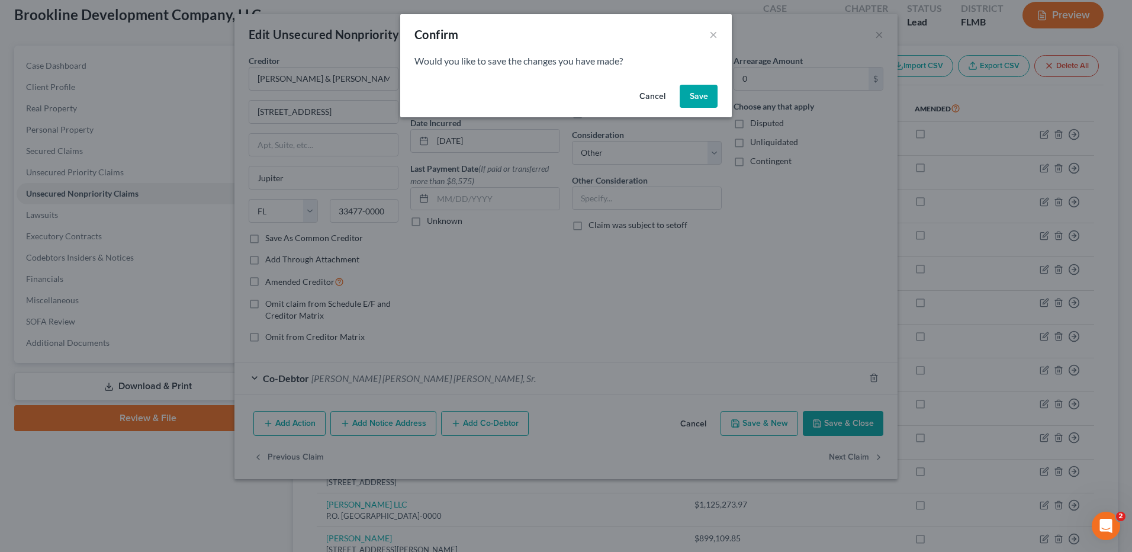
click at [707, 99] on button "Save" at bounding box center [699, 97] width 38 height 24
select select "35"
select select "2"
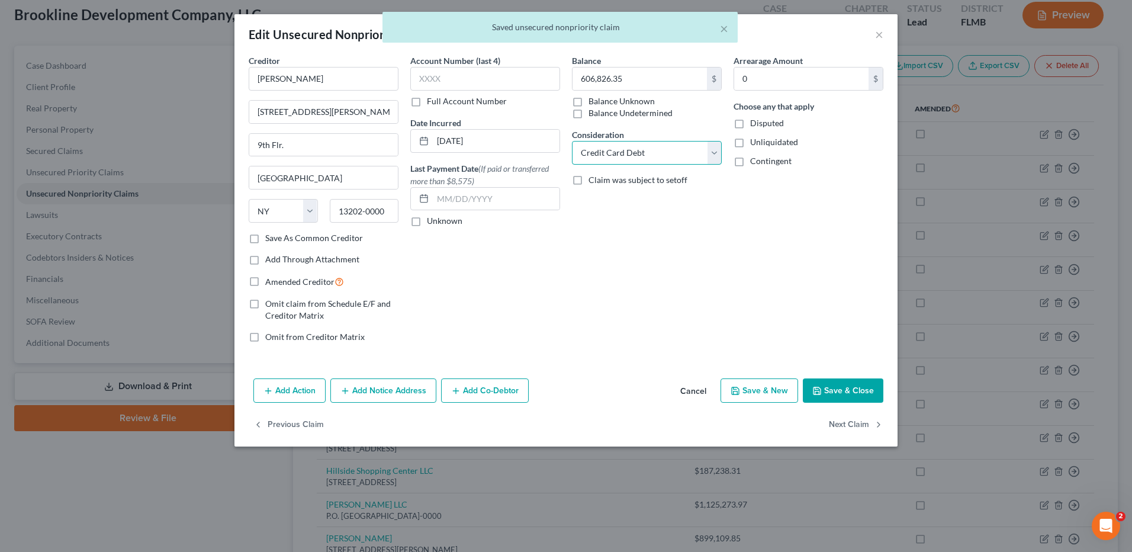
click at [643, 157] on select "Select Cable / Satellite Services Collection Agency Credit Card Debt Debt Couns…" at bounding box center [647, 153] width 150 height 24
click at [572, 141] on select "Select Cable / Satellite Services Collection Agency Credit Card Debt Debt Couns…" at bounding box center [647, 153] width 150 height 24
drag, startPoint x: 647, startPoint y: 150, endPoint x: 647, endPoint y: 165, distance: 14.8
click at [647, 150] on select "Select Cable / Satellite Services Collection Agency Credit Card Debt Debt Couns…" at bounding box center [647, 153] width 150 height 24
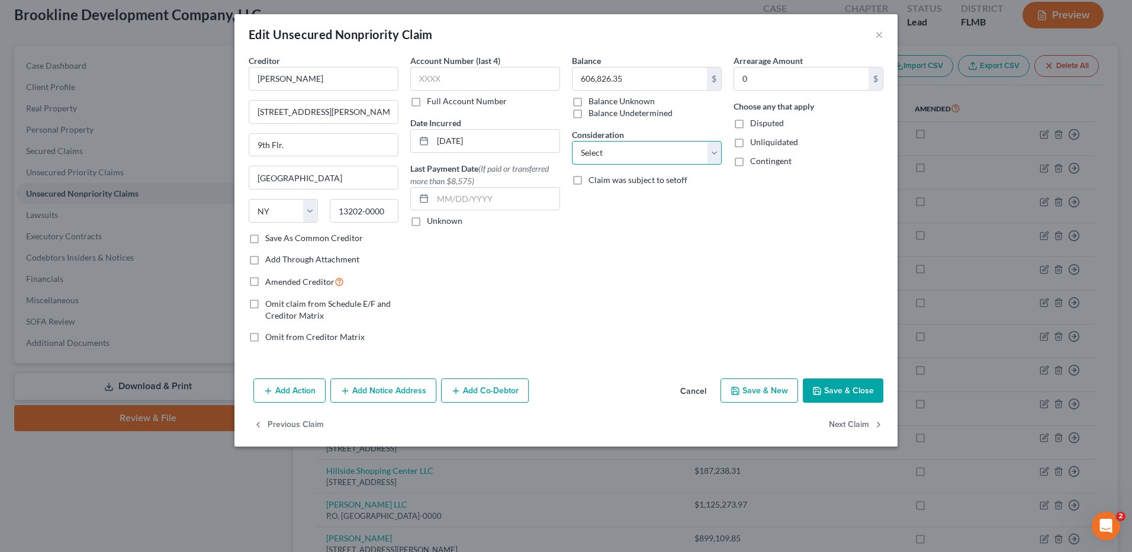
select select "11"
click at [572, 141] on select "Select Cable / Satellite Services Collection Agency Credit Card Debt Debt Couns…" at bounding box center [647, 153] width 150 height 24
click at [496, 391] on button "Add Co-Debtor" at bounding box center [485, 390] width 88 height 25
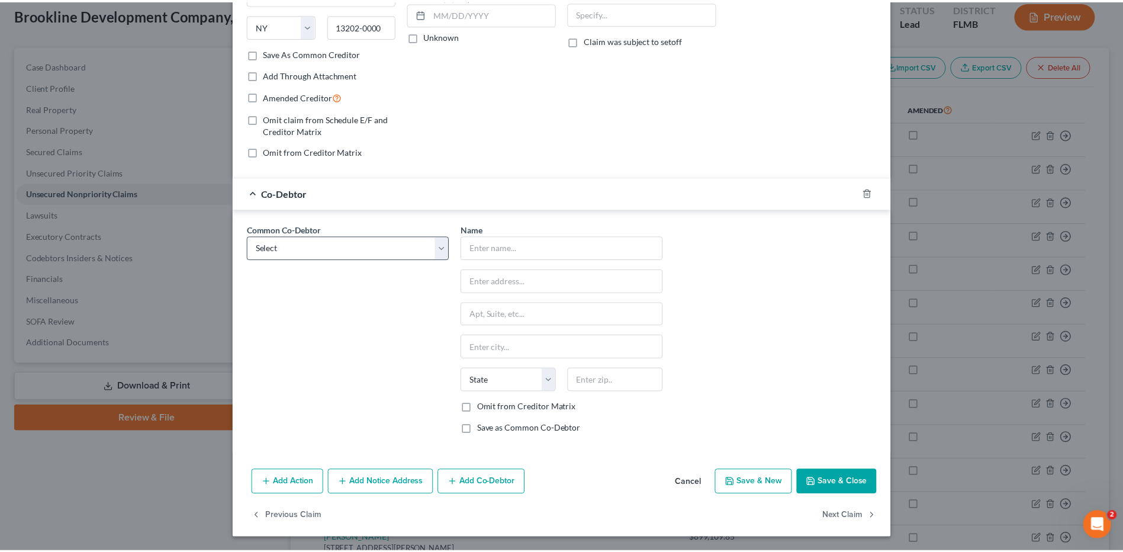
scroll to position [185, 0]
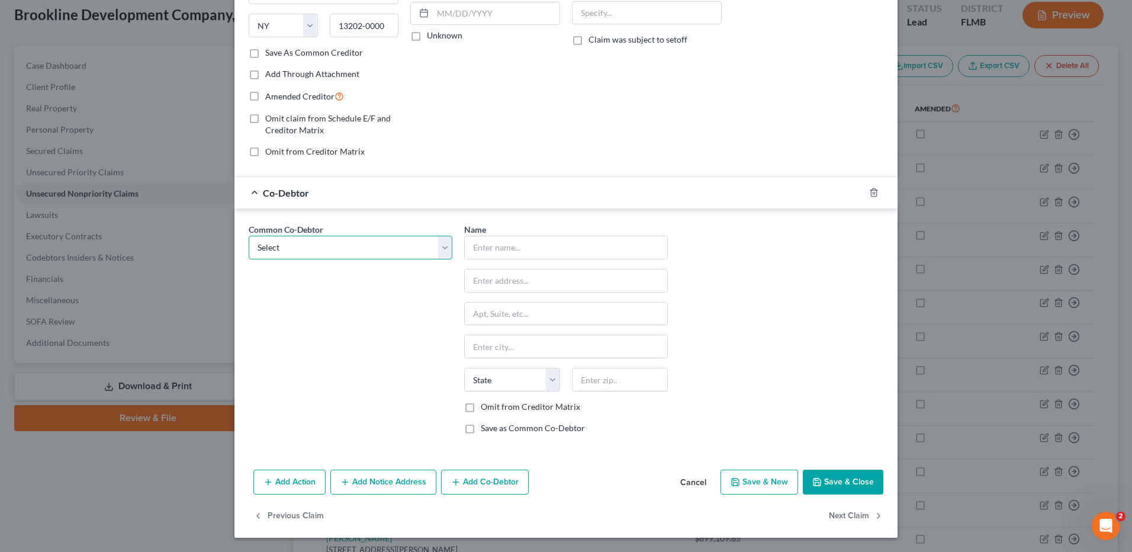
click at [346, 245] on select "Select [PERSON_NAME] Burns [PERSON_NAME]" at bounding box center [351, 248] width 204 height 24
select select "0"
click at [249, 236] on select "Select [PERSON_NAME] Burns [PERSON_NAME]" at bounding box center [351, 248] width 204 height 24
type input "[PERSON_NAME] [PERSON_NAME] [PERSON_NAME], Sr."
type input "[GEOGRAPHIC_DATA]"
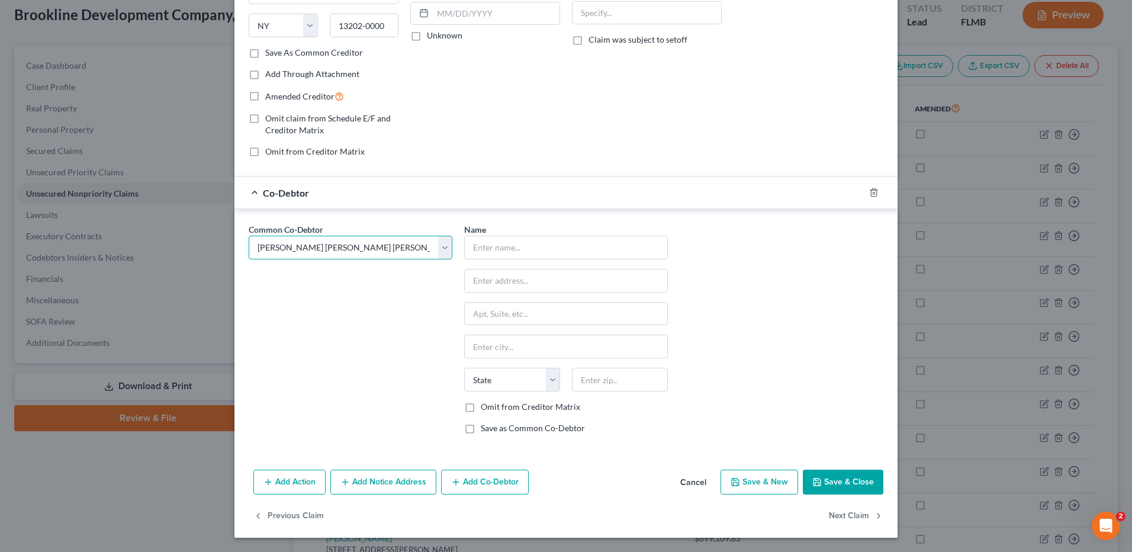
type input "Unit 201"
type input "[GEOGRAPHIC_DATA]"
select select "9"
type input "34110"
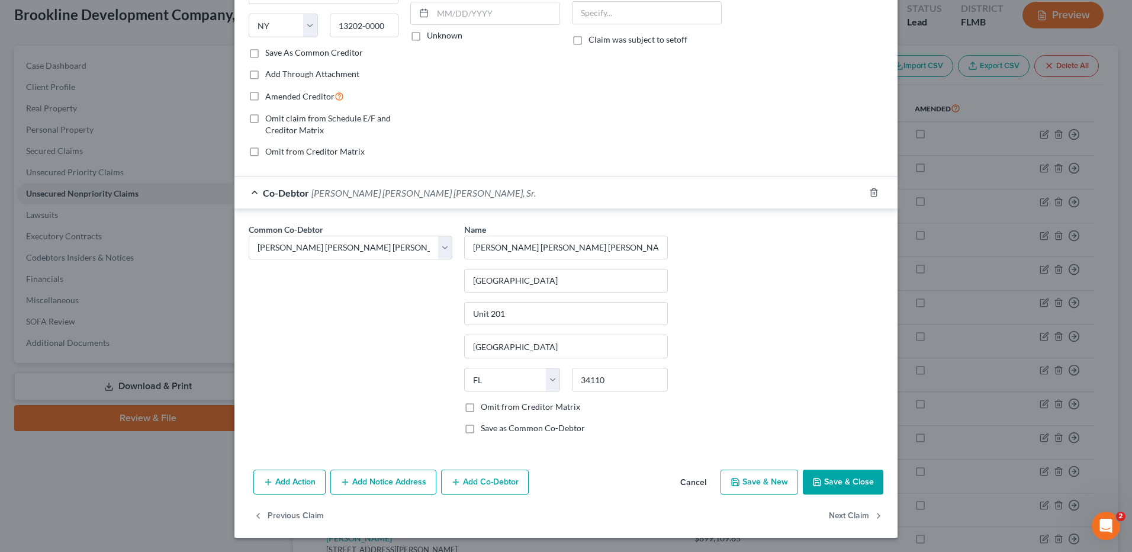
click at [839, 477] on button "Save & Close" at bounding box center [843, 482] width 81 height 25
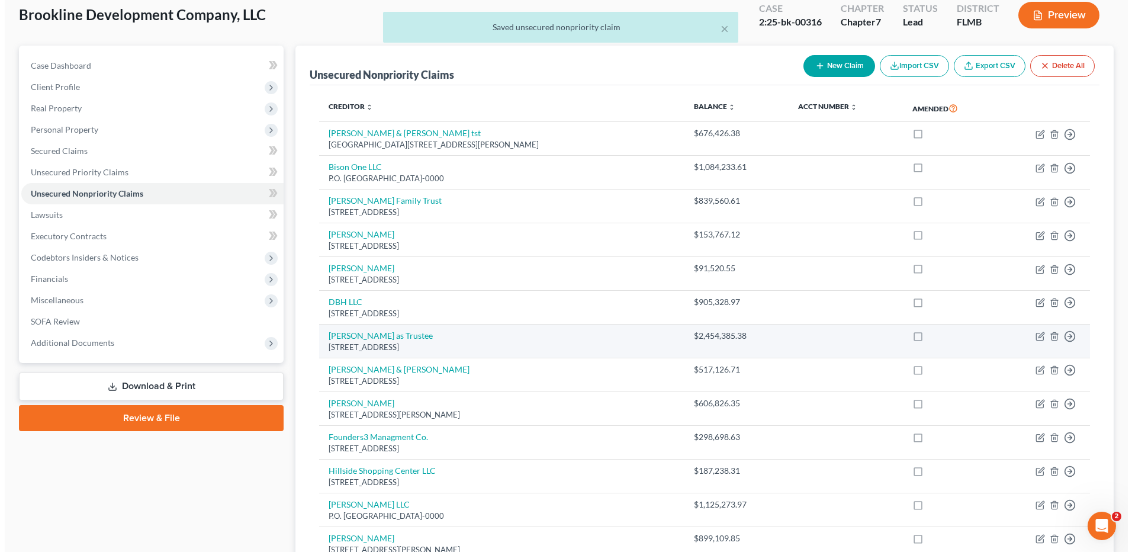
scroll to position [127, 0]
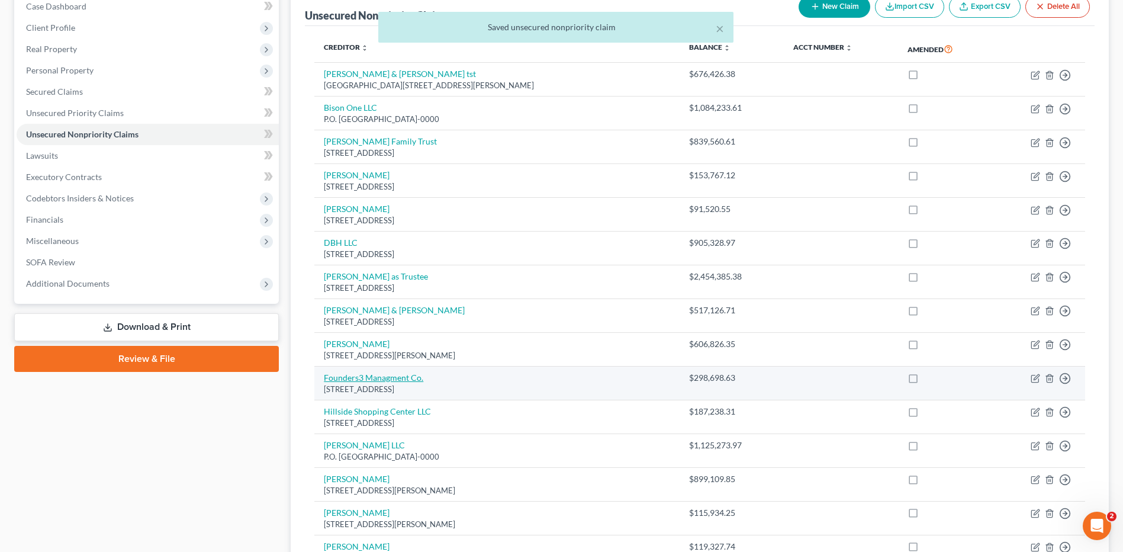
click at [359, 378] on link "Founders3 Managment Co." at bounding box center [373, 377] width 99 height 10
select select "52"
select select "2"
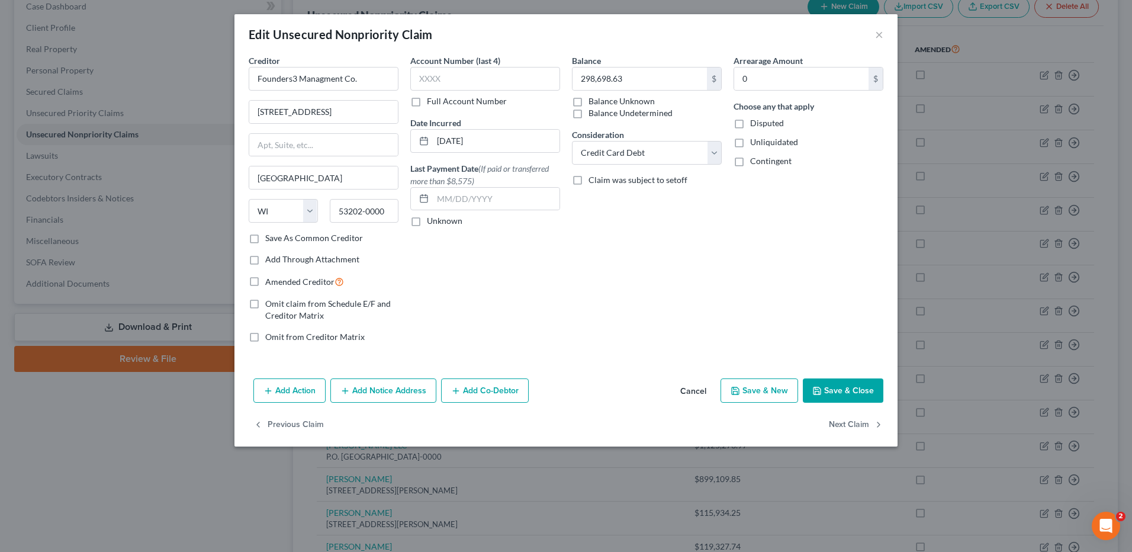
click at [493, 394] on button "Add Co-Debtor" at bounding box center [485, 390] width 88 height 25
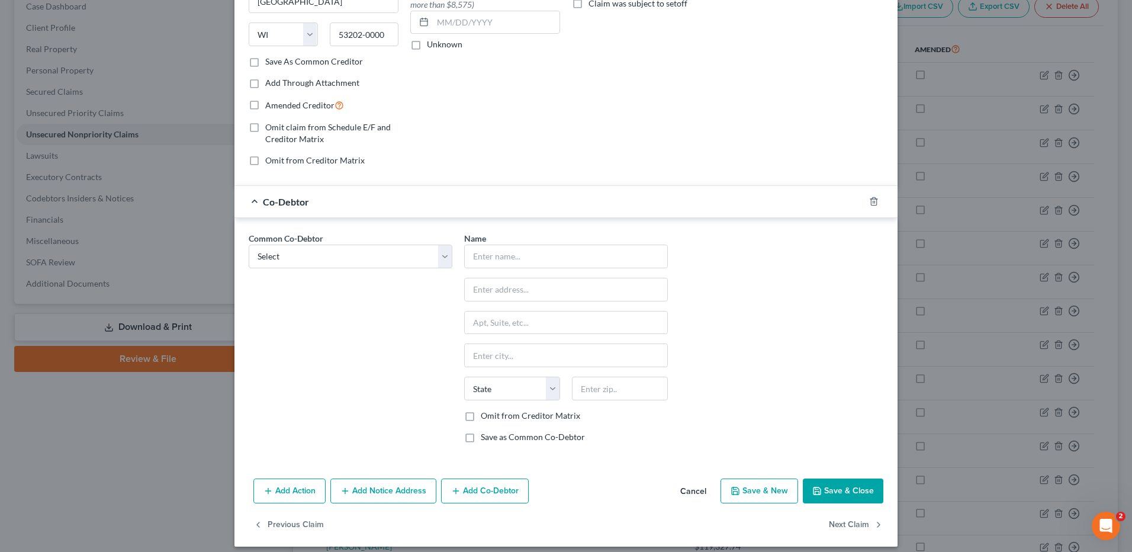
scroll to position [185, 0]
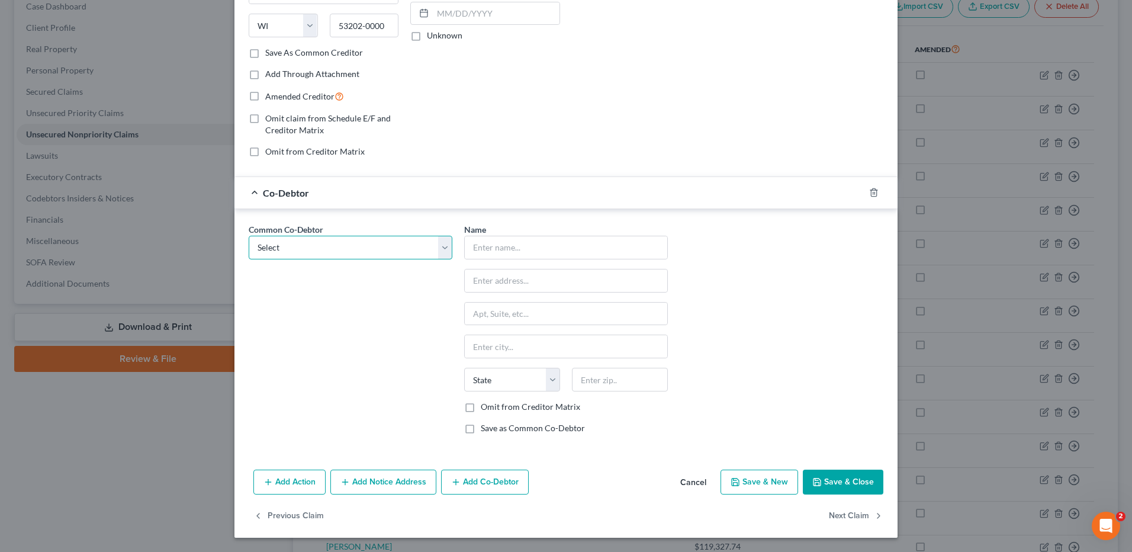
drag, startPoint x: 445, startPoint y: 245, endPoint x: 439, endPoint y: 259, distance: 14.9
click at [445, 245] on select "Select [PERSON_NAME] Burns [PERSON_NAME]" at bounding box center [351, 248] width 204 height 24
click at [422, 294] on div "Common Co-Debtor Select [PERSON_NAME] Burns [PERSON_NAME], Sr." at bounding box center [351, 333] width 216 height 220
click at [400, 251] on select "Select [PERSON_NAME] Burns [PERSON_NAME]" at bounding box center [351, 248] width 204 height 24
select select "0"
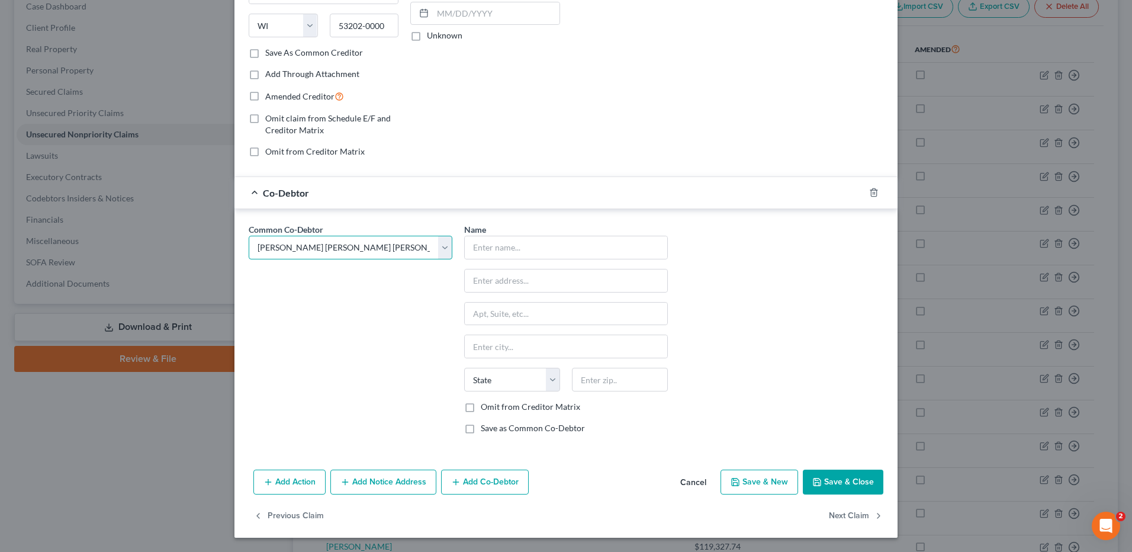
click at [249, 236] on select "Select [PERSON_NAME] Burns [PERSON_NAME]" at bounding box center [351, 248] width 204 height 24
type input "[PERSON_NAME] [PERSON_NAME] [PERSON_NAME], Sr."
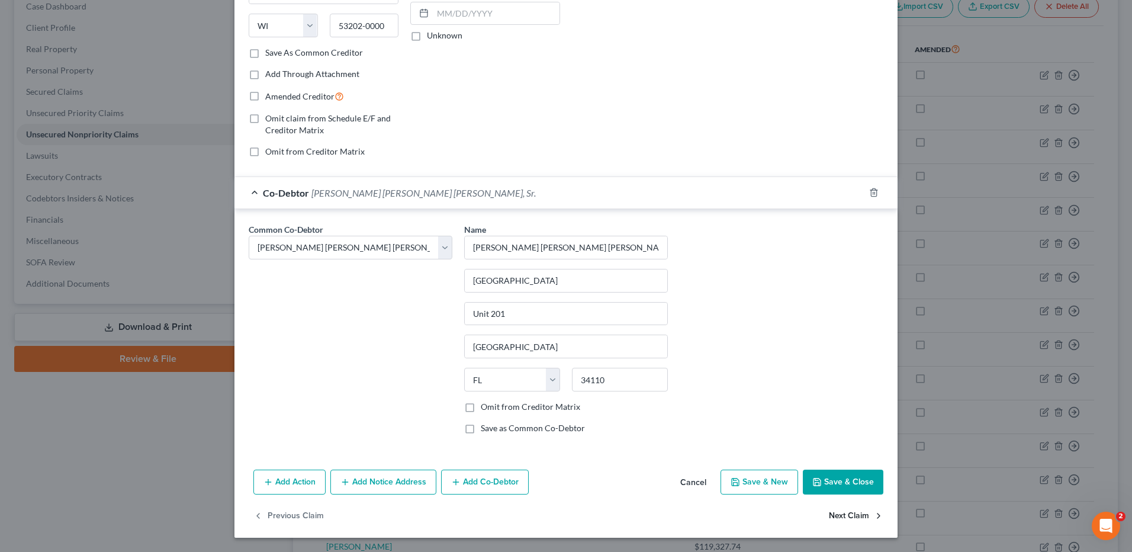
click at [841, 513] on button "Next Claim" at bounding box center [856, 516] width 54 height 25
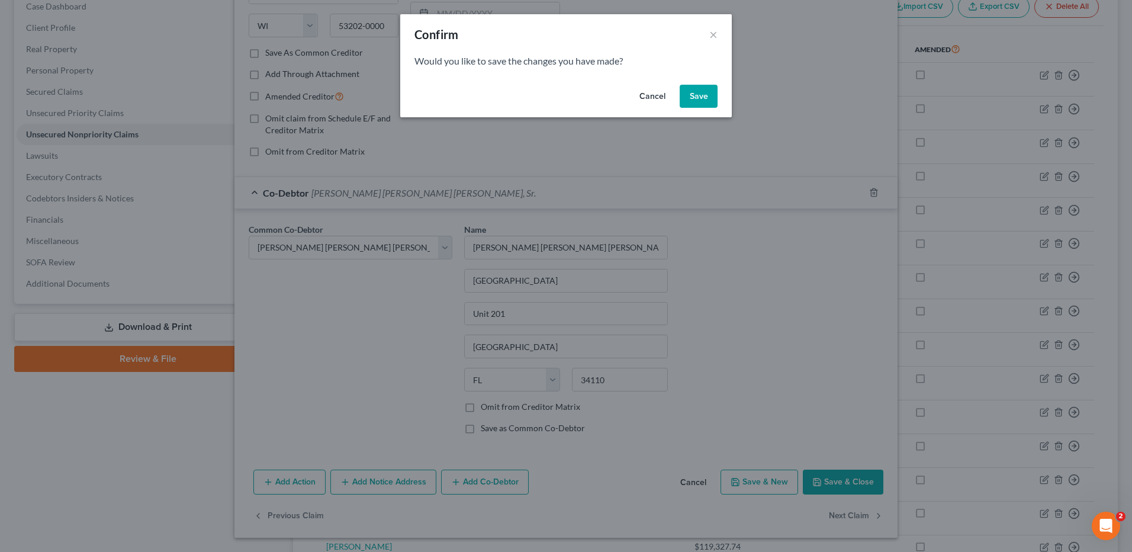
click at [690, 96] on button "Save" at bounding box center [699, 97] width 38 height 24
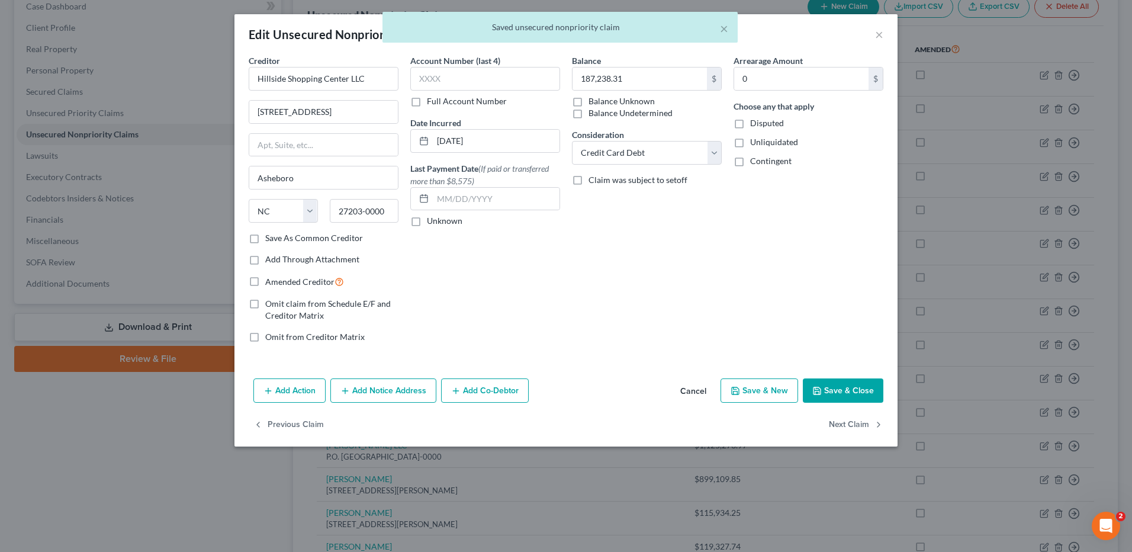
scroll to position [0, 0]
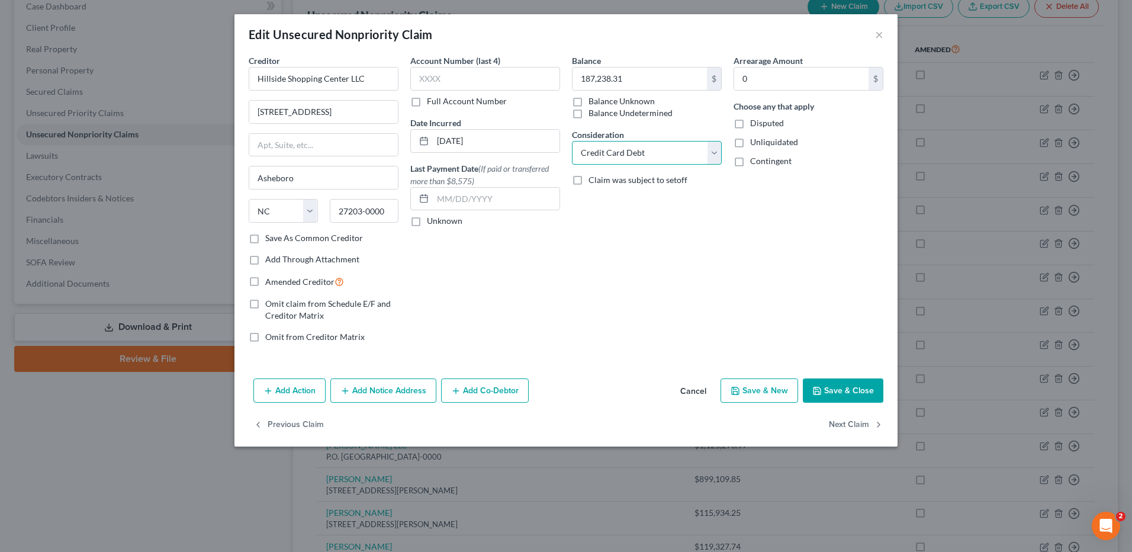
drag, startPoint x: 712, startPoint y: 147, endPoint x: 670, endPoint y: 164, distance: 45.2
click at [712, 147] on select "Select Cable / Satellite Services Collection Agency Credit Card Debt Debt Couns…" at bounding box center [647, 153] width 150 height 24
click at [572, 141] on select "Select Cable / Satellite Services Collection Agency Credit Card Debt Debt Couns…" at bounding box center [647, 153] width 150 height 24
click at [455, 387] on icon "button" at bounding box center [455, 390] width 9 height 9
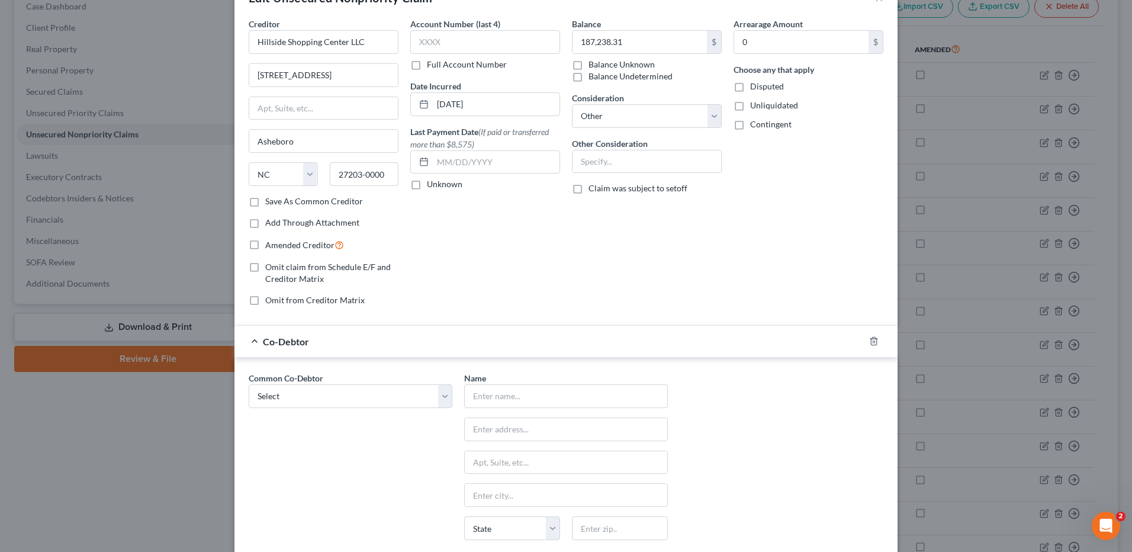
scroll to position [178, 0]
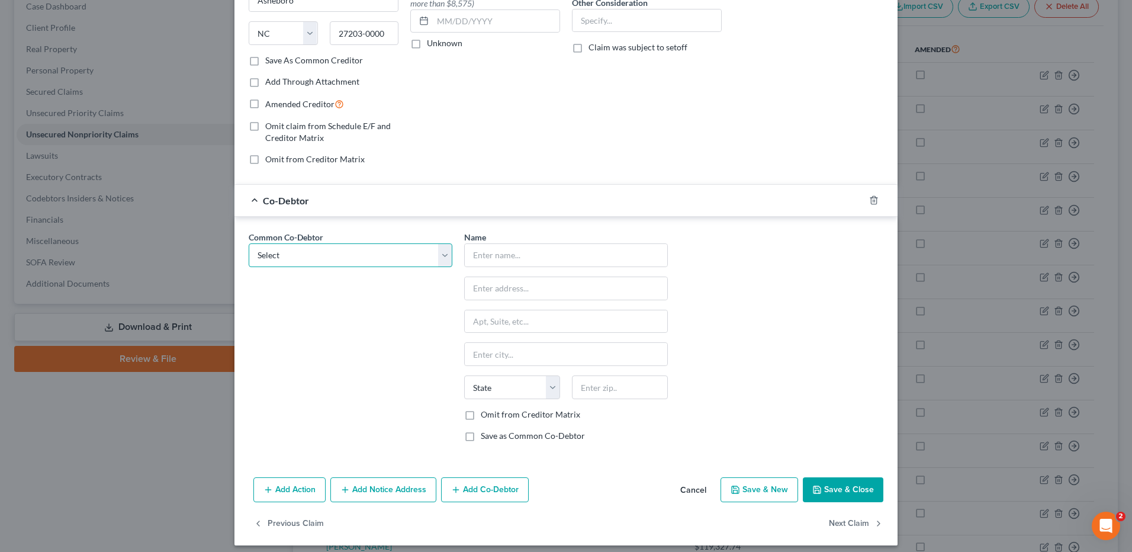
drag, startPoint x: 423, startPoint y: 251, endPoint x: 422, endPoint y: 269, distance: 17.8
click at [423, 251] on select "Select [PERSON_NAME] Burns [PERSON_NAME]" at bounding box center [351, 255] width 204 height 24
click at [249, 243] on select "Select [PERSON_NAME] Burns [PERSON_NAME]" at bounding box center [351, 255] width 204 height 24
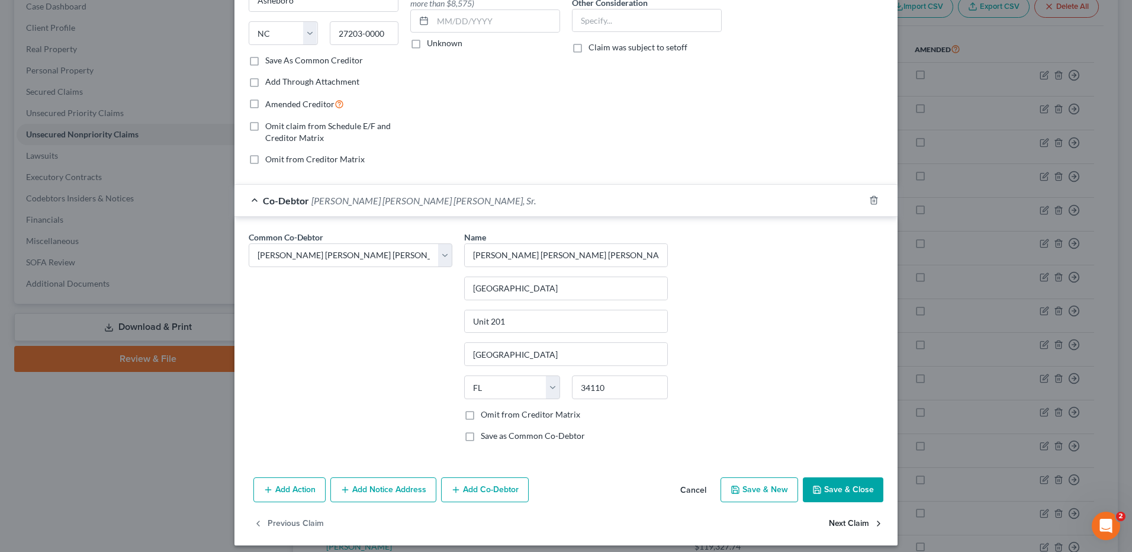
click at [842, 521] on button "Next Claim" at bounding box center [856, 524] width 54 height 25
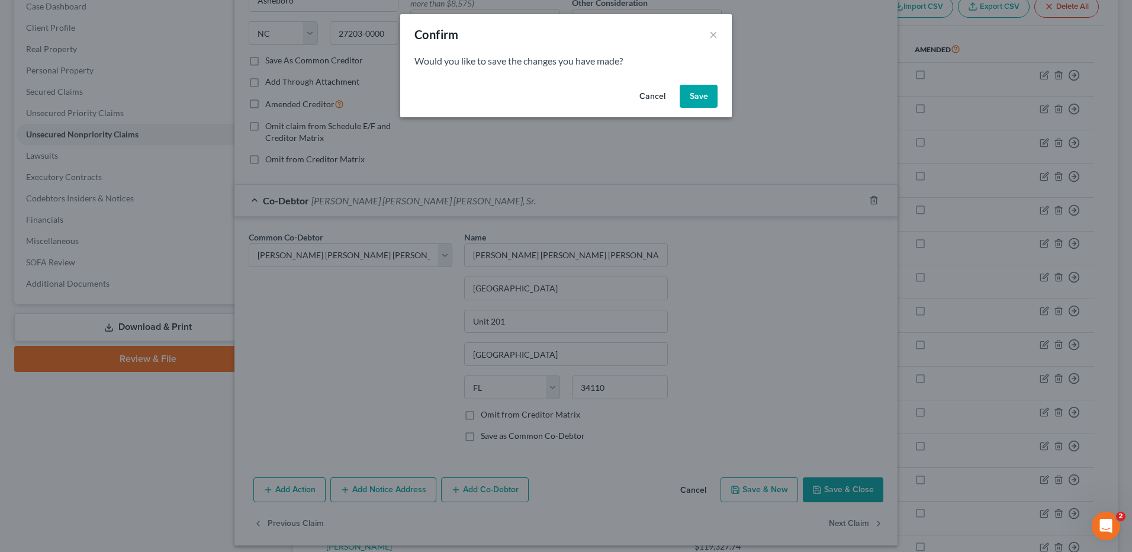
click at [699, 97] on button "Save" at bounding box center [699, 97] width 38 height 24
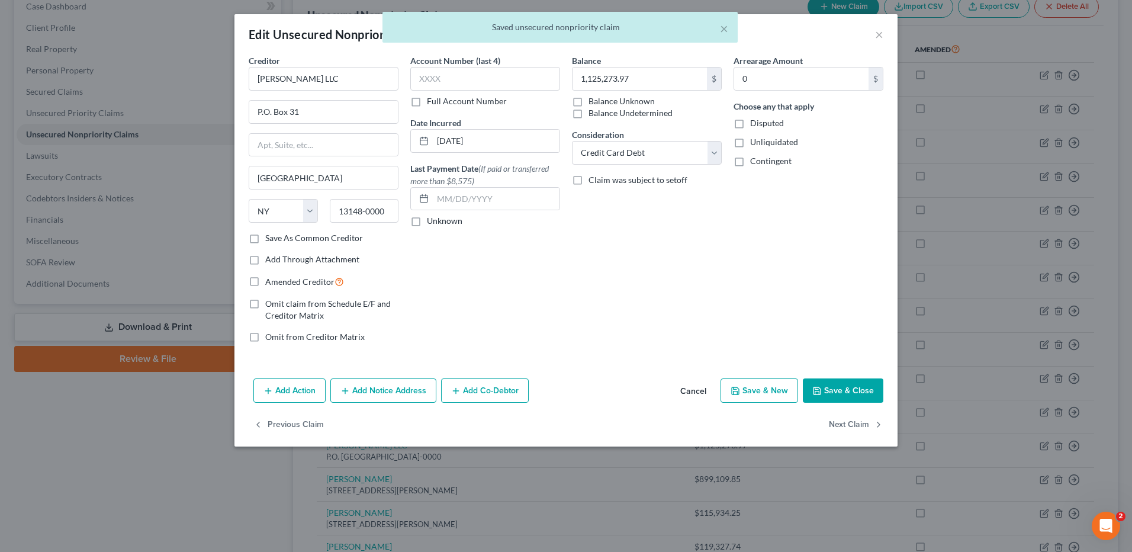
scroll to position [0, 0]
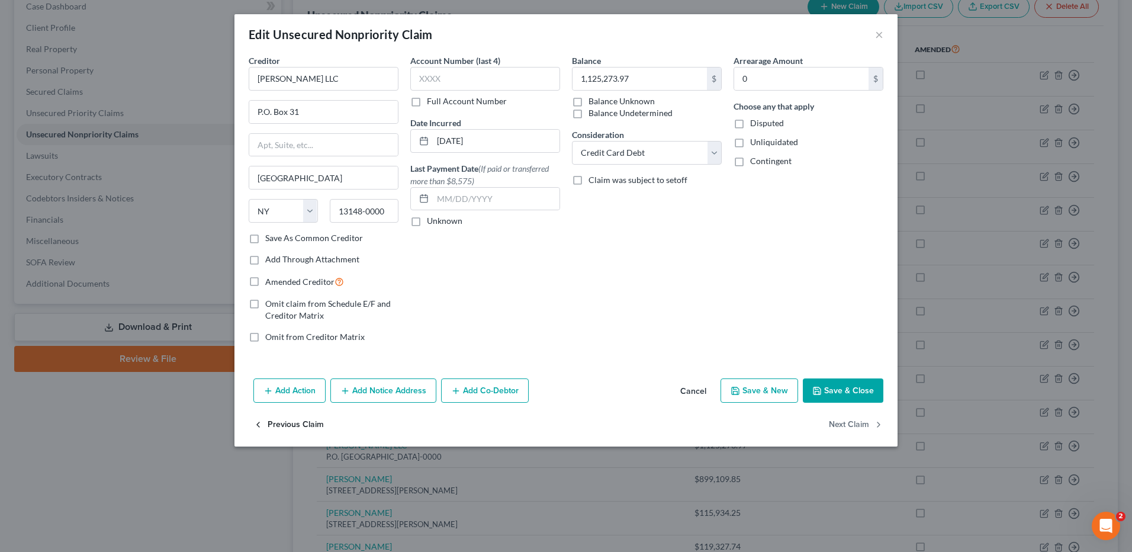
click at [307, 425] on button "Previous Claim" at bounding box center [288, 424] width 70 height 25
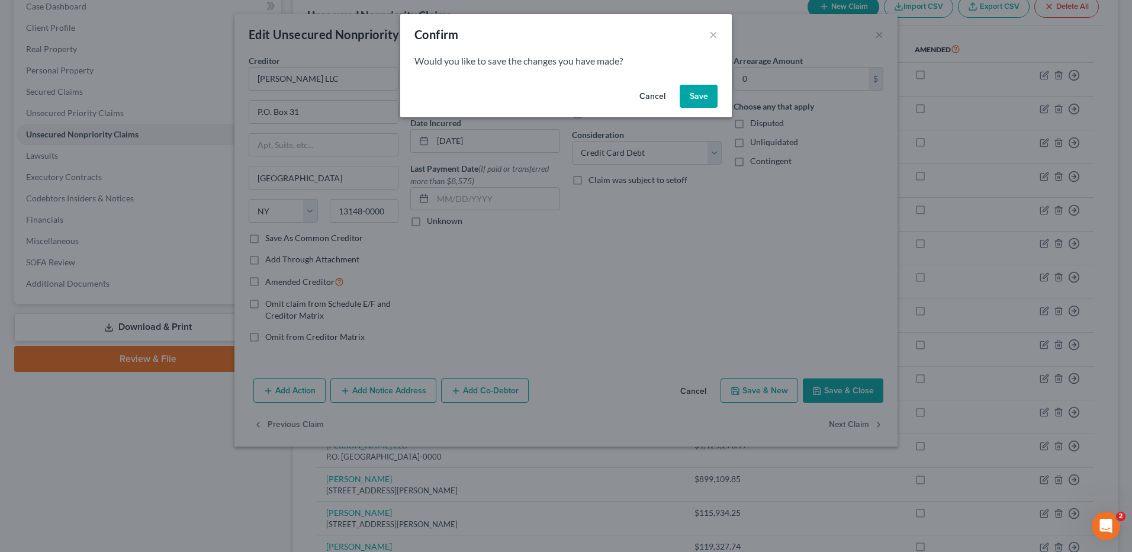
click at [653, 97] on button "Cancel" at bounding box center [652, 97] width 45 height 24
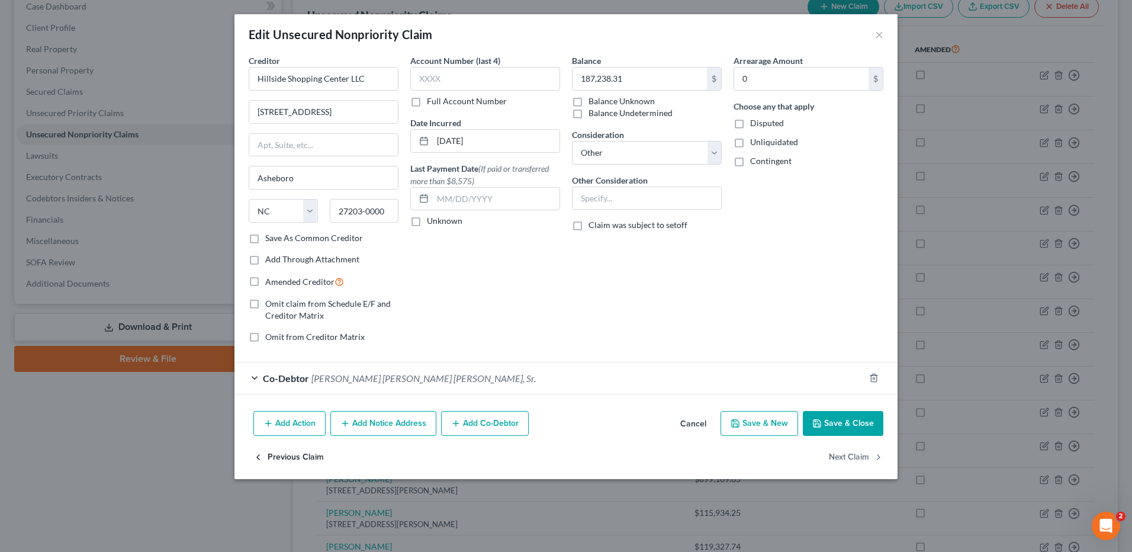
click at [279, 458] on button "Previous Claim" at bounding box center [288, 457] width 70 height 25
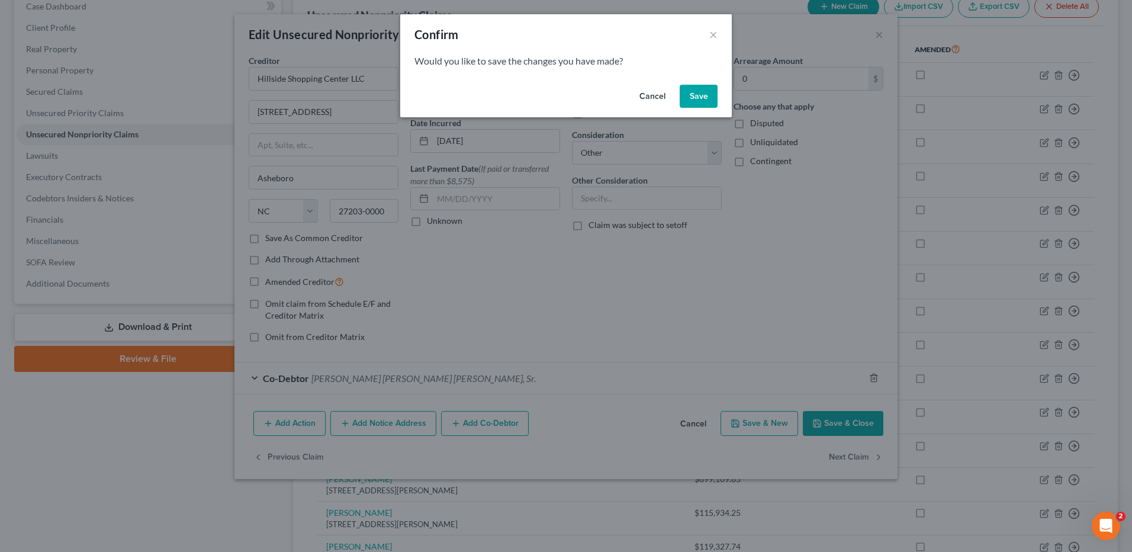
click at [661, 93] on button "Cancel" at bounding box center [652, 97] width 45 height 24
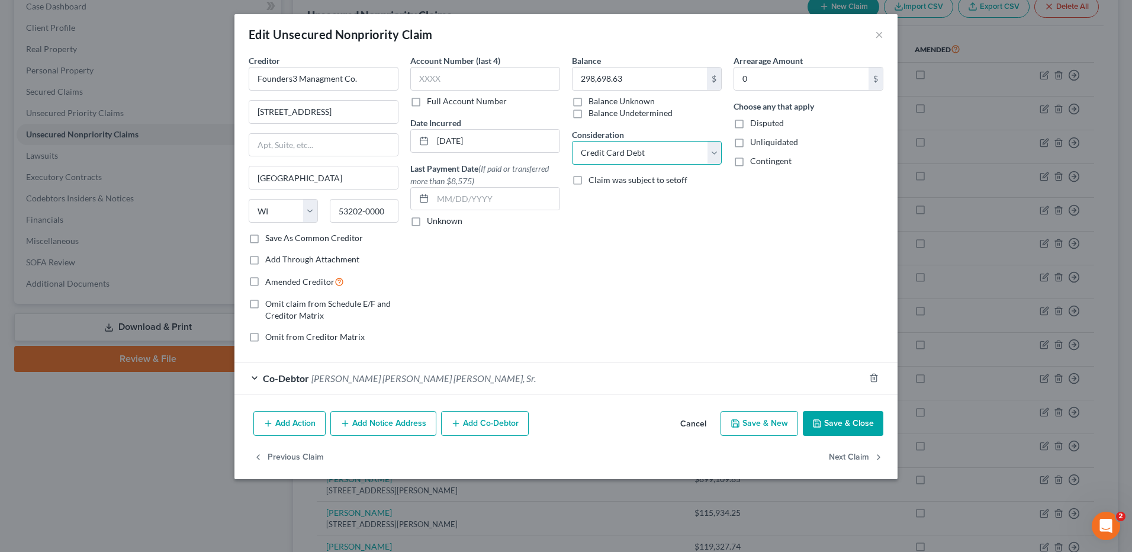
click at [623, 153] on select "Select Cable / Satellite Services Collection Agency Credit Card Debt Debt Couns…" at bounding box center [647, 153] width 150 height 24
click at [572, 141] on select "Select Cable / Satellite Services Collection Agency Credit Card Debt Debt Couns…" at bounding box center [647, 153] width 150 height 24
drag, startPoint x: 845, startPoint y: 428, endPoint x: 826, endPoint y: 421, distance: 20.2
click at [845, 428] on button "Save & Close" at bounding box center [843, 423] width 81 height 25
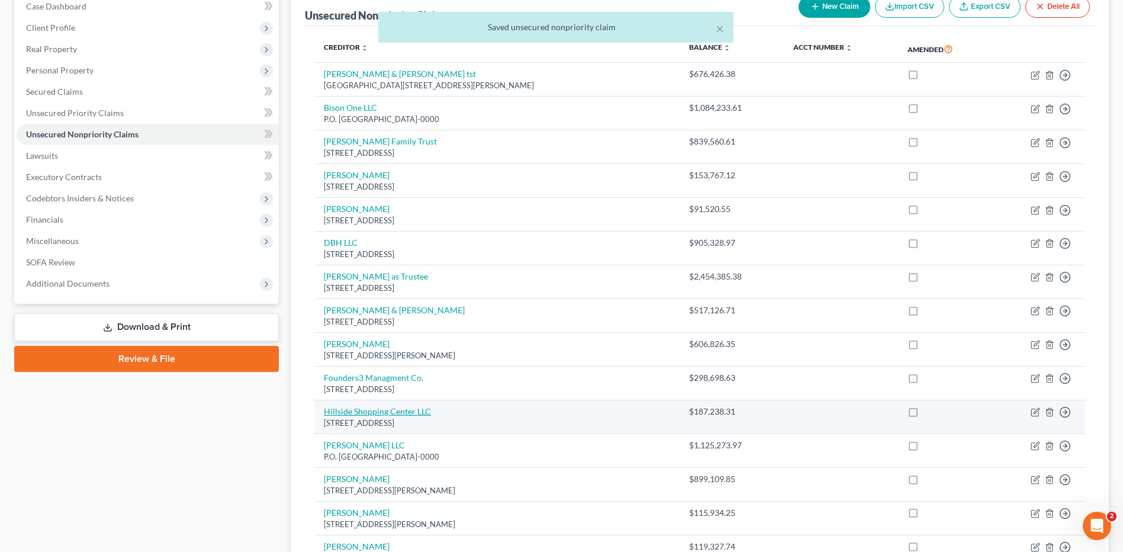
click at [386, 413] on link "Hillside Shopping Center LLC" at bounding box center [377, 411] width 107 height 10
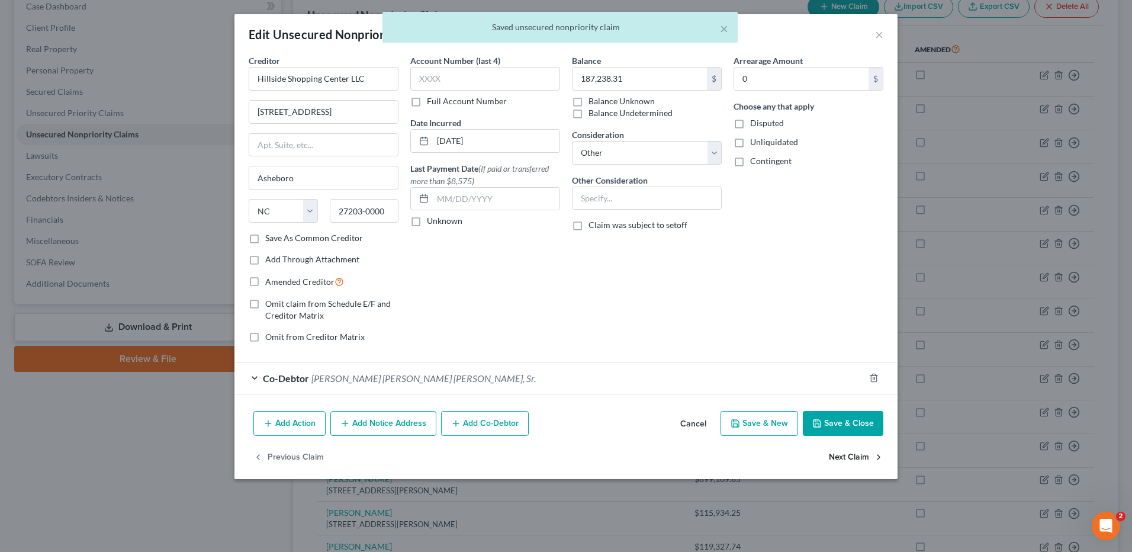
click at [867, 452] on button "Next Claim" at bounding box center [856, 457] width 54 height 25
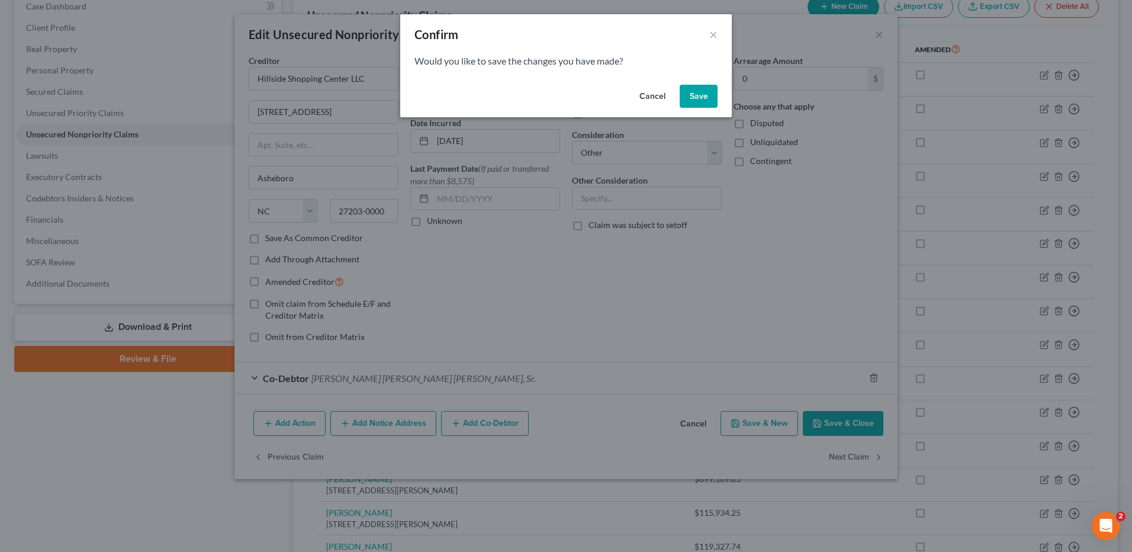
click at [709, 93] on button "Save" at bounding box center [699, 97] width 38 height 24
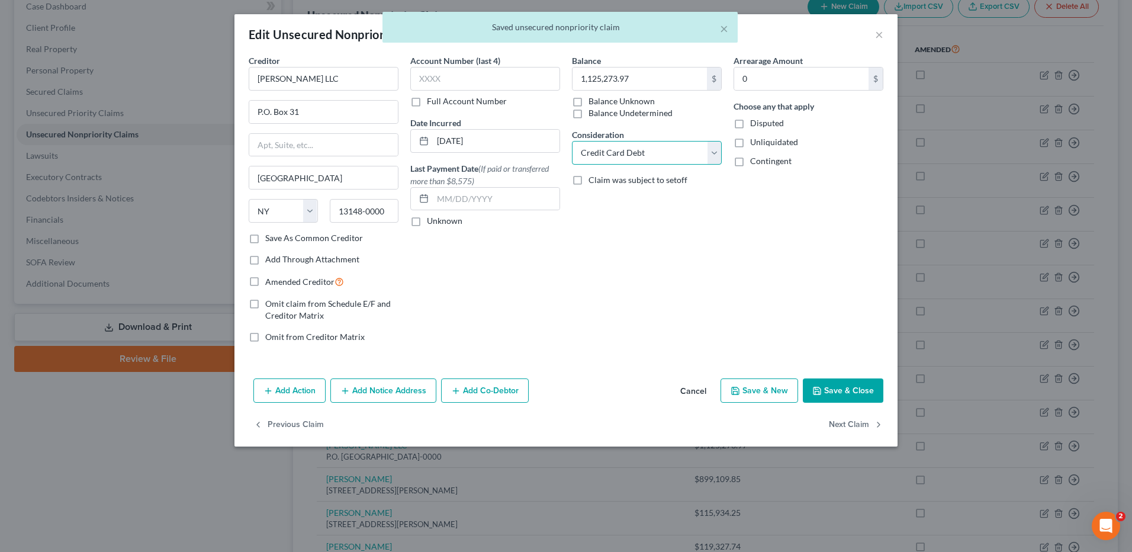
drag, startPoint x: 714, startPoint y: 155, endPoint x: 702, endPoint y: 166, distance: 15.9
click at [714, 155] on select "Select Cable / Satellite Services Collection Agency Credit Card Debt Debt Couns…" at bounding box center [647, 153] width 150 height 24
click at [572, 141] on select "Select Cable / Satellite Services Collection Agency Credit Card Debt Debt Couns…" at bounding box center [647, 153] width 150 height 24
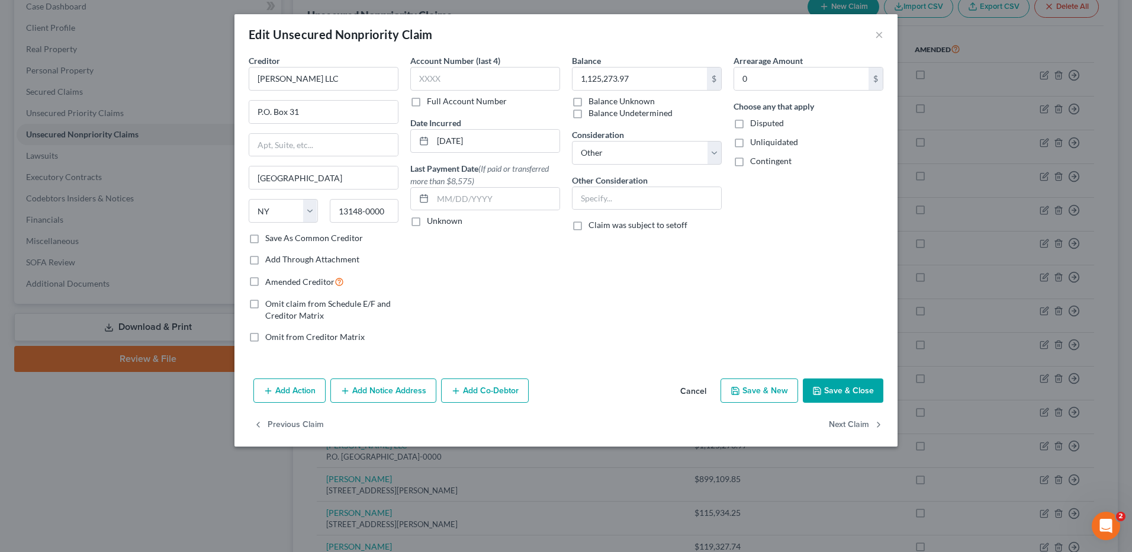
click at [471, 396] on button "Add Co-Debtor" at bounding box center [485, 390] width 88 height 25
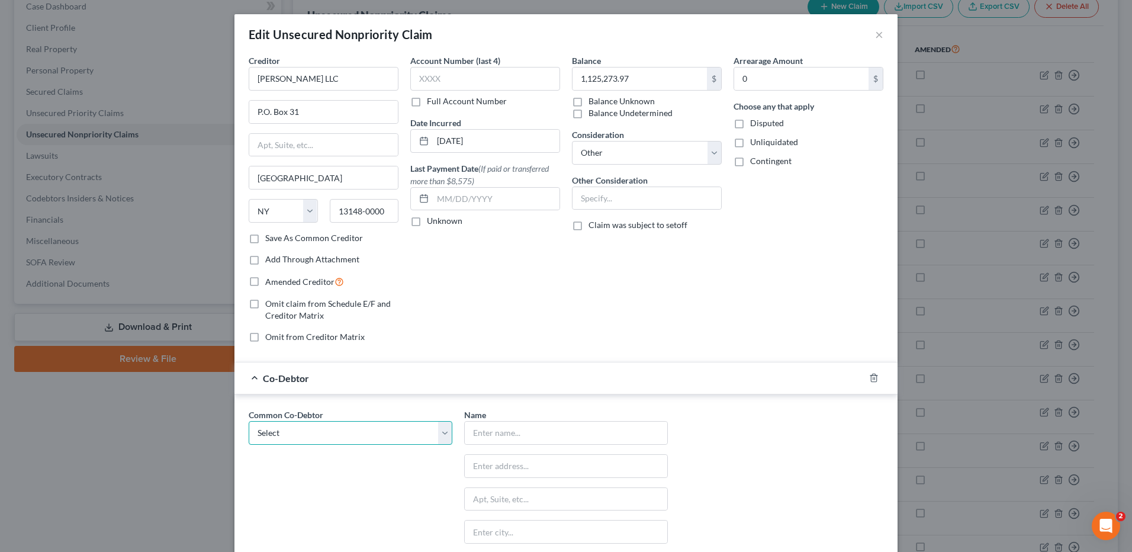
click at [387, 426] on select "Select [PERSON_NAME] Burns [PERSON_NAME]" at bounding box center [351, 433] width 204 height 24
click at [249, 421] on select "Select [PERSON_NAME] Burns [PERSON_NAME]" at bounding box center [351, 433] width 204 height 24
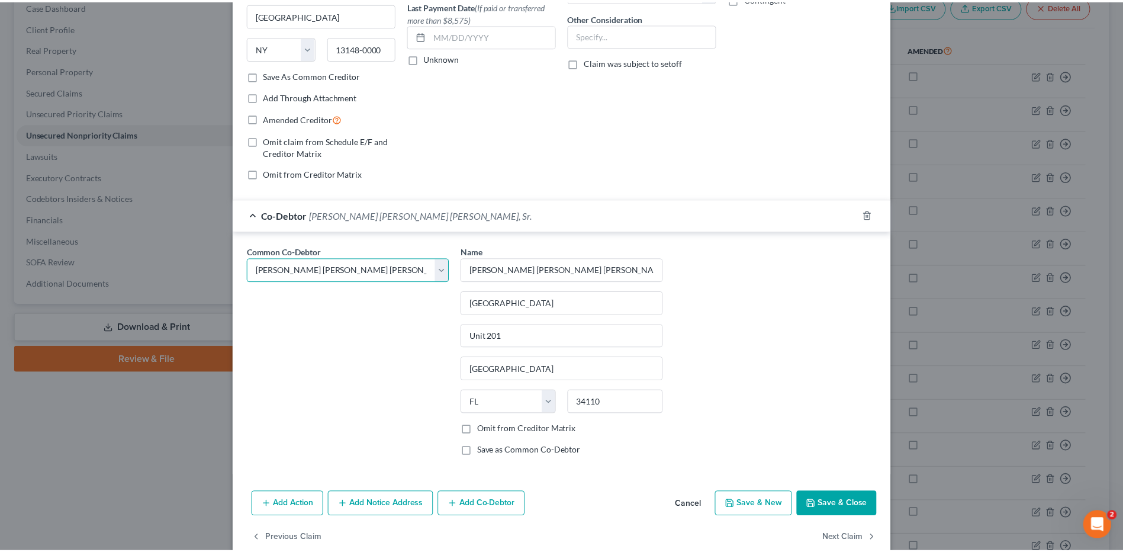
scroll to position [185, 0]
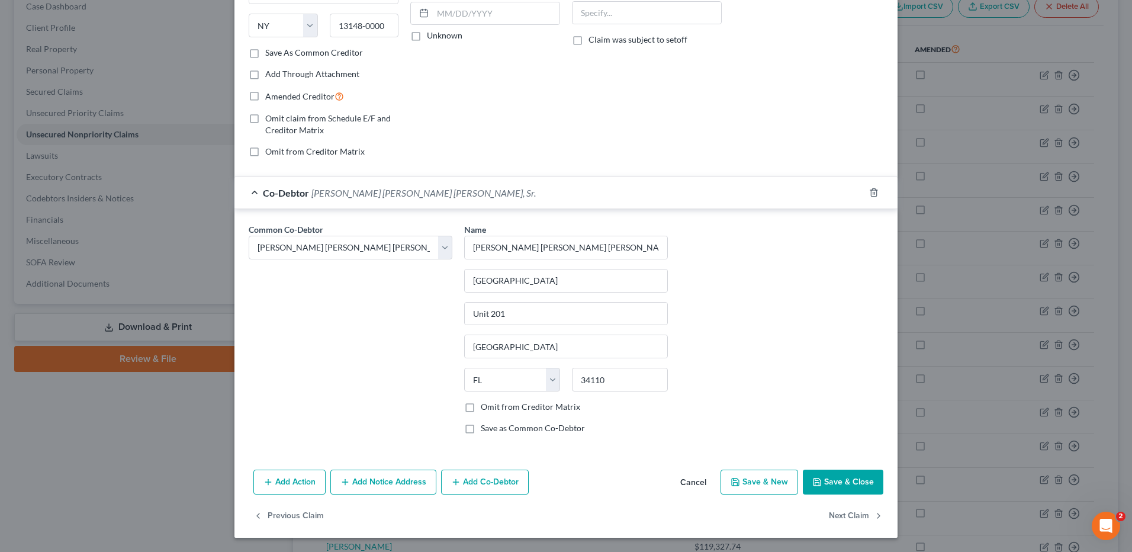
click at [481, 428] on label "Save as Common Co-Debtor" at bounding box center [533, 428] width 104 height 12
click at [486, 428] on input "Save as Common Co-Debtor" at bounding box center [490, 426] width 8 height 8
click at [829, 482] on button "Save & Close" at bounding box center [843, 482] width 81 height 25
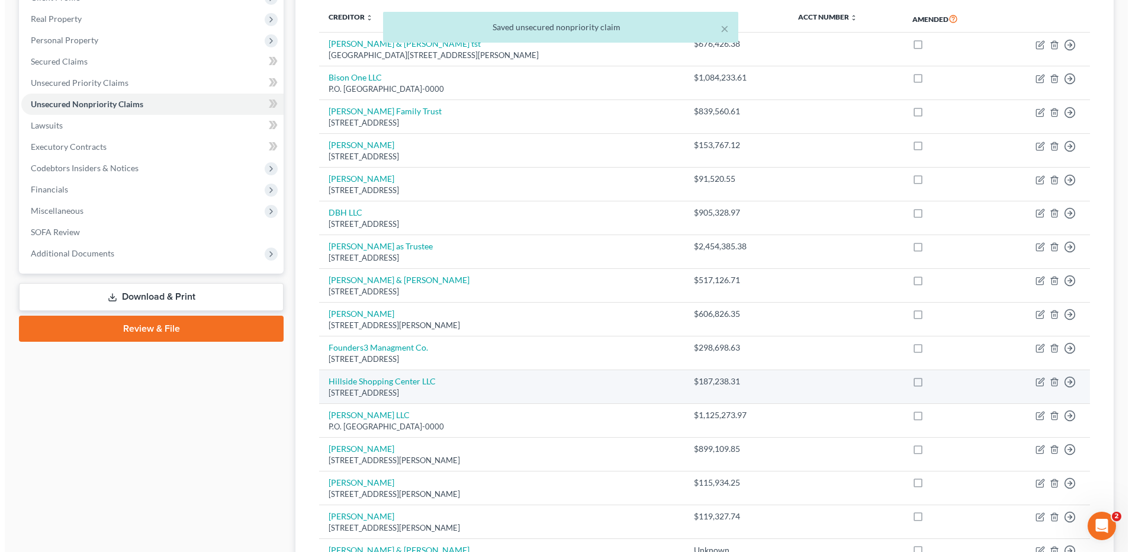
scroll to position [187, 0]
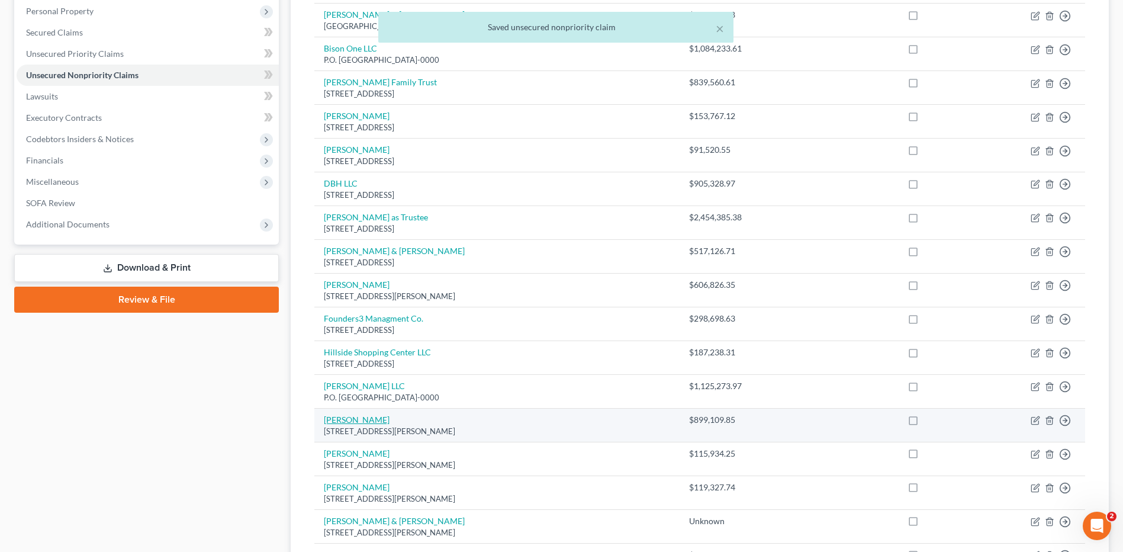
click at [355, 420] on link "[PERSON_NAME]" at bounding box center [357, 420] width 66 height 10
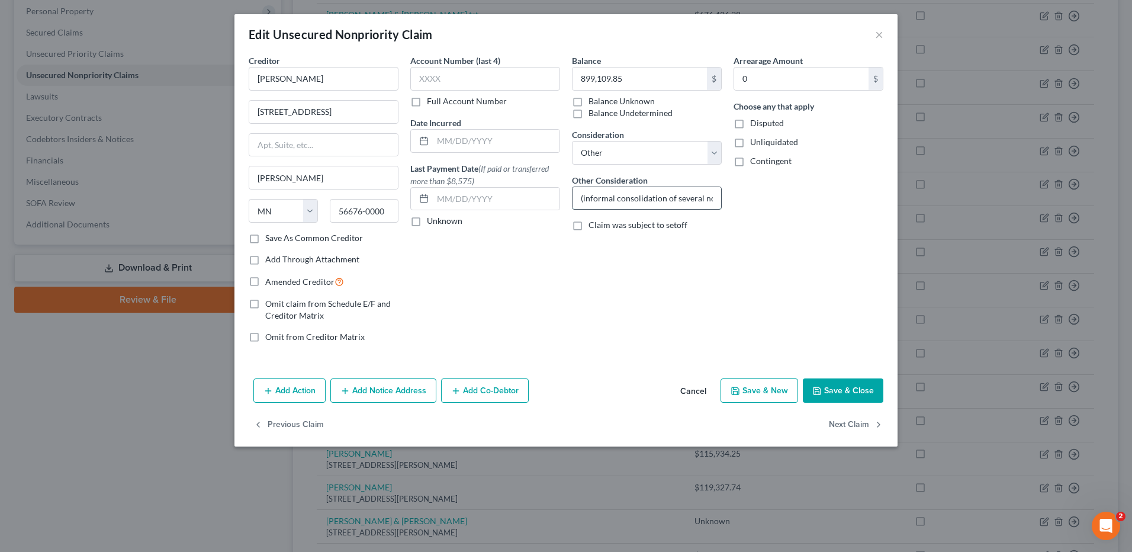
click at [632, 197] on input "(informal consolidation of several notes)" at bounding box center [647, 198] width 149 height 23
drag, startPoint x: 578, startPoint y: 200, endPoint x: 734, endPoint y: 199, distance: 155.7
click at [734, 199] on div "Creditor * [PERSON_NAME] [STREET_ADDRESS] [PERSON_NAME] State [US_STATE] AK AR …" at bounding box center [566, 203] width 647 height 298
click at [730, 255] on div "Arrearage Amount 0 $ Choose any that apply Disputed Unliquidated Contingent" at bounding box center [809, 203] width 162 height 298
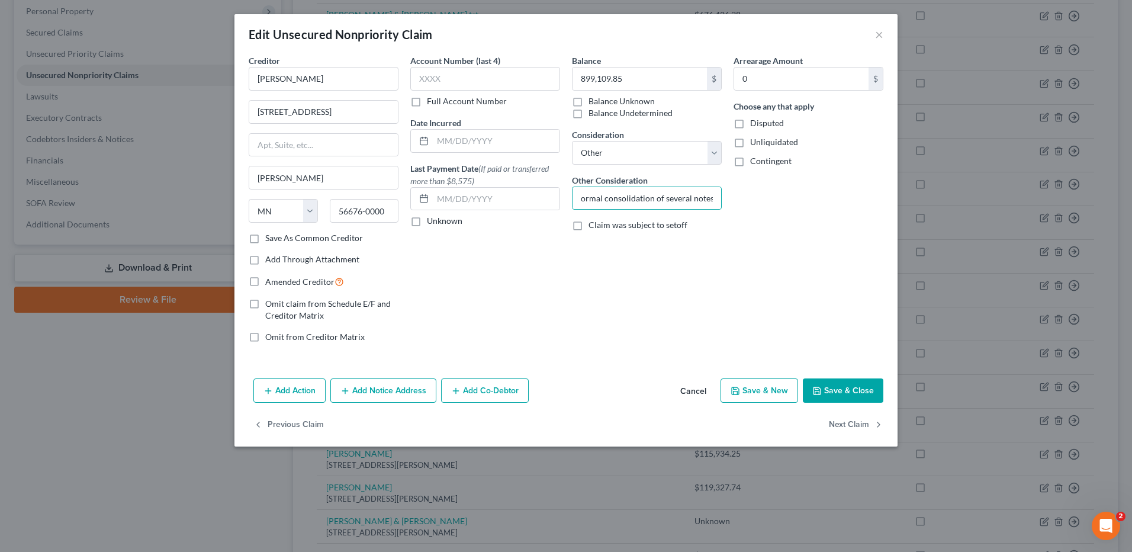
scroll to position [0, 0]
click at [455, 387] on icon "button" at bounding box center [455, 390] width 9 height 9
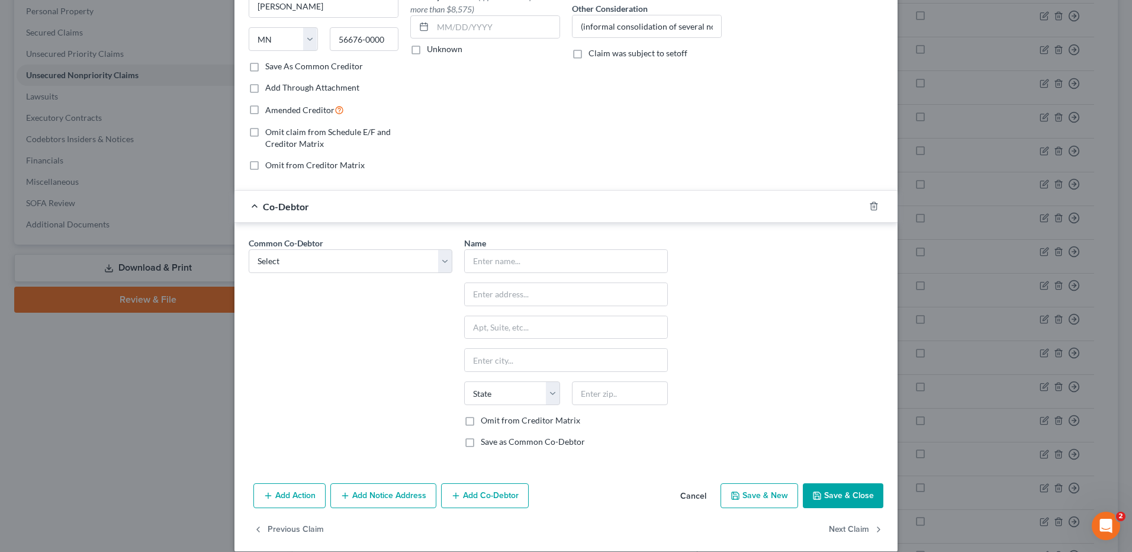
scroll to position [178, 0]
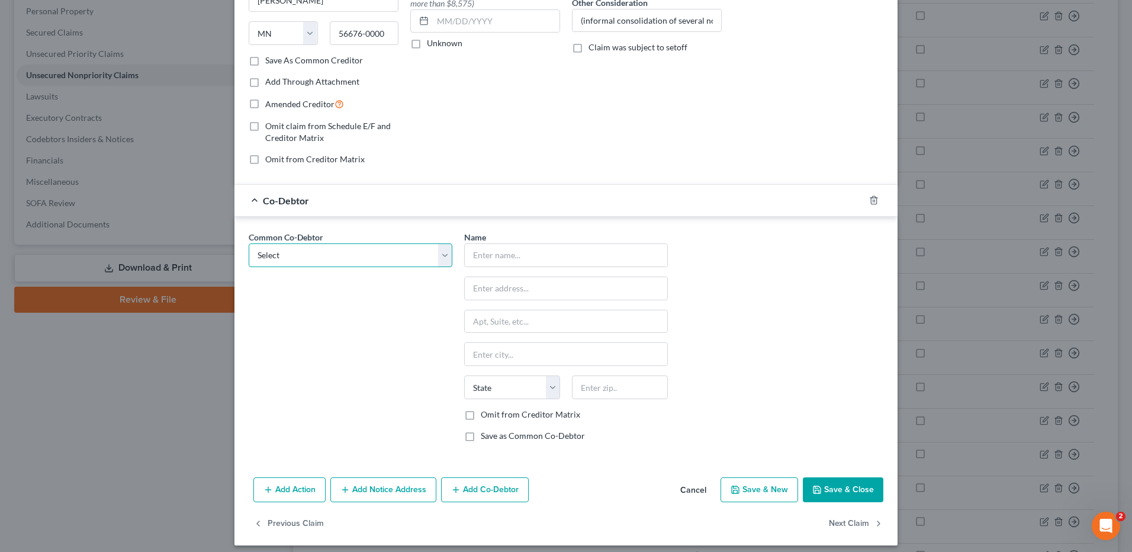
drag, startPoint x: 391, startPoint y: 254, endPoint x: 390, endPoint y: 269, distance: 14.9
click at [391, 254] on select "Select [PERSON_NAME] Burns [PERSON_NAME] [PERSON_NAME] [PERSON_NAME] [PERSON_NA…" at bounding box center [351, 255] width 204 height 24
click at [249, 243] on select "Select [PERSON_NAME] Burns [PERSON_NAME] [PERSON_NAME] [PERSON_NAME] [PERSON_NA…" at bounding box center [351, 255] width 204 height 24
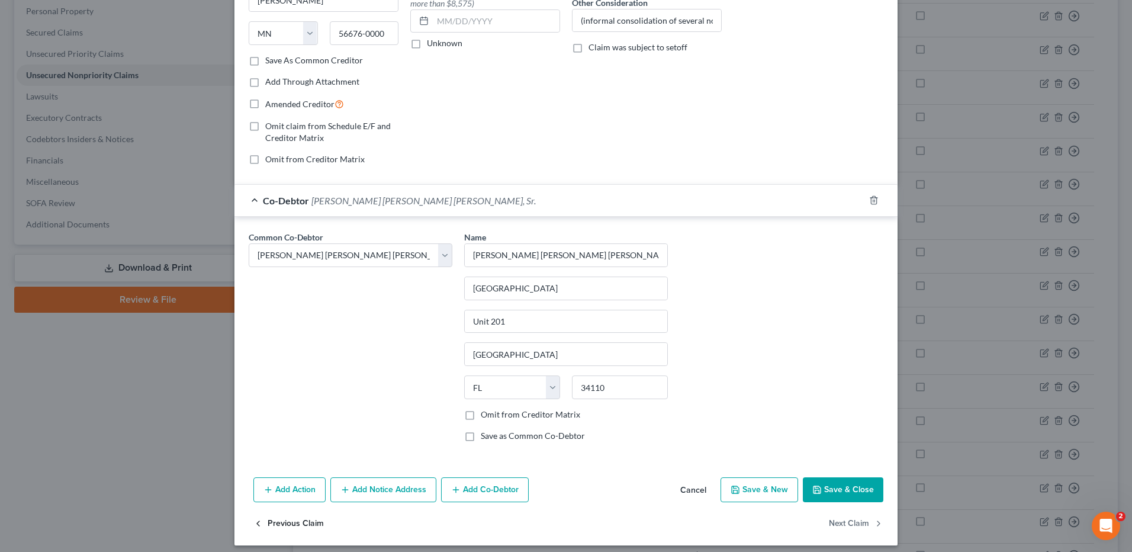
click at [297, 524] on button "Previous Claim" at bounding box center [288, 524] width 70 height 25
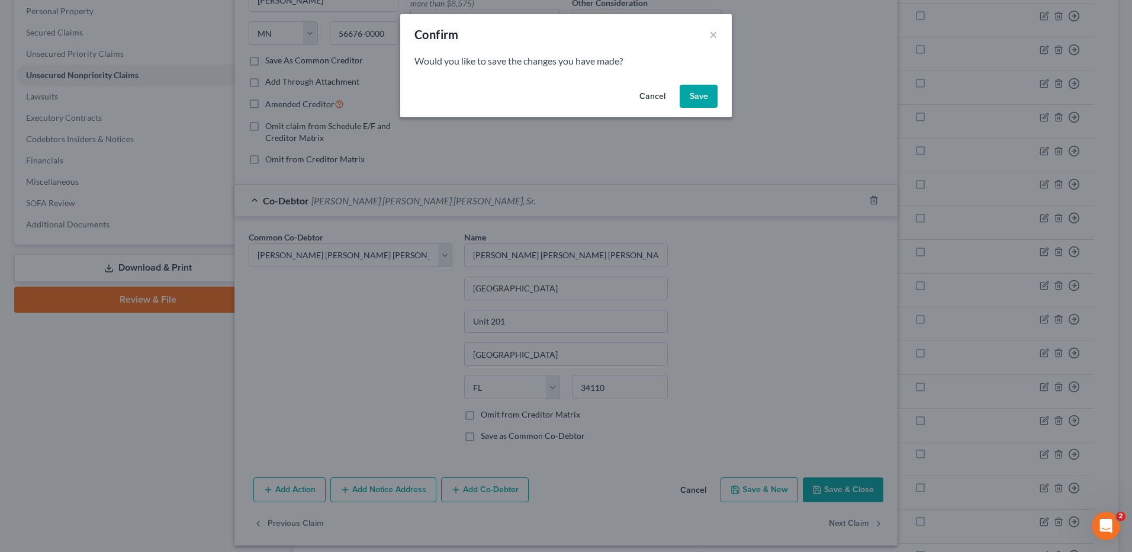
click at [708, 102] on button "Save" at bounding box center [699, 97] width 38 height 24
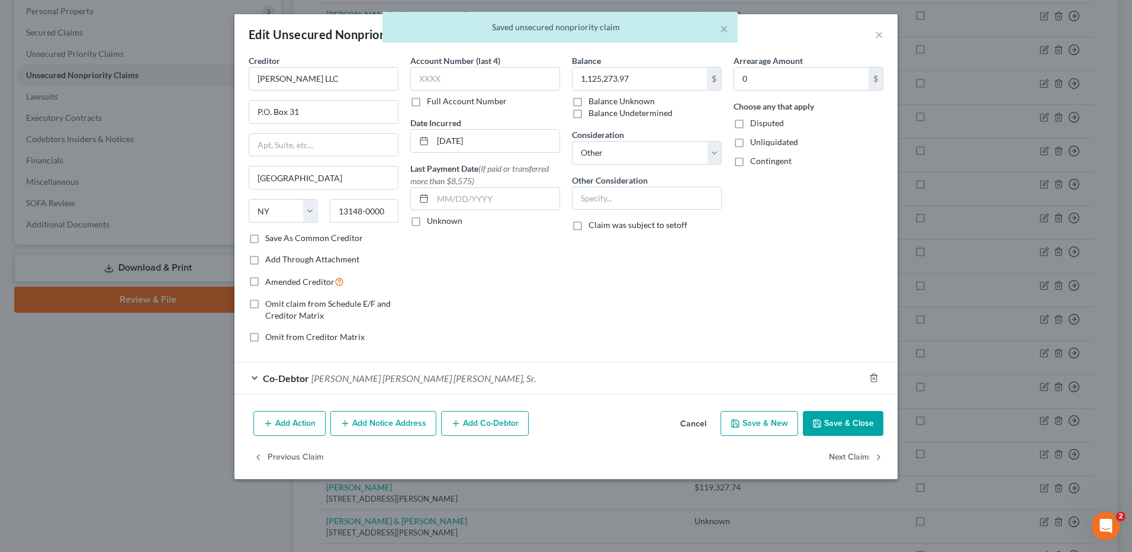
scroll to position [0, 0]
click at [557, 377] on div "Co-Debtor [PERSON_NAME] Burns [PERSON_NAME], Sr." at bounding box center [550, 377] width 630 height 31
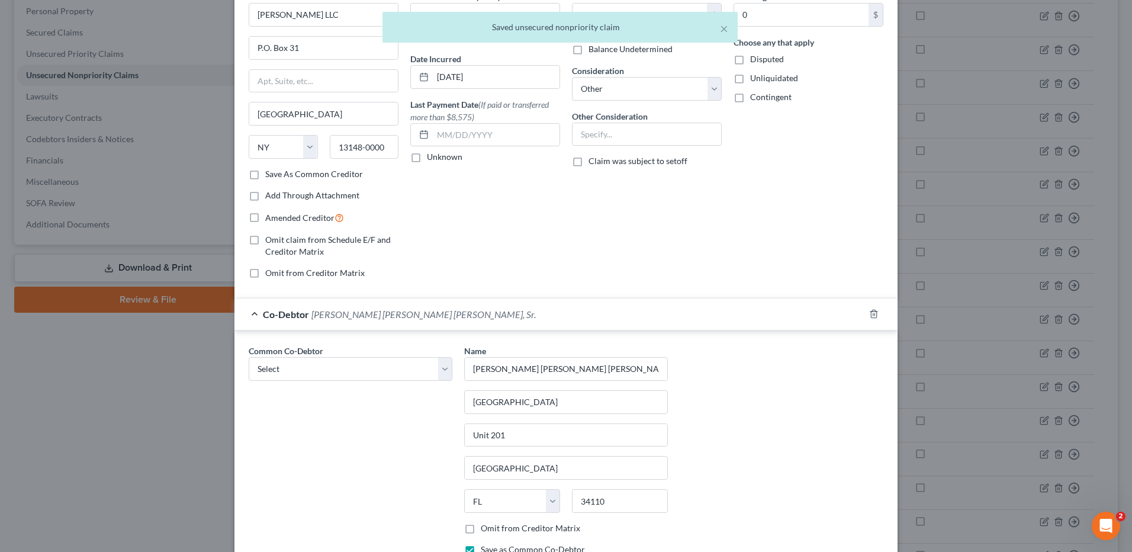
scroll to position [185, 0]
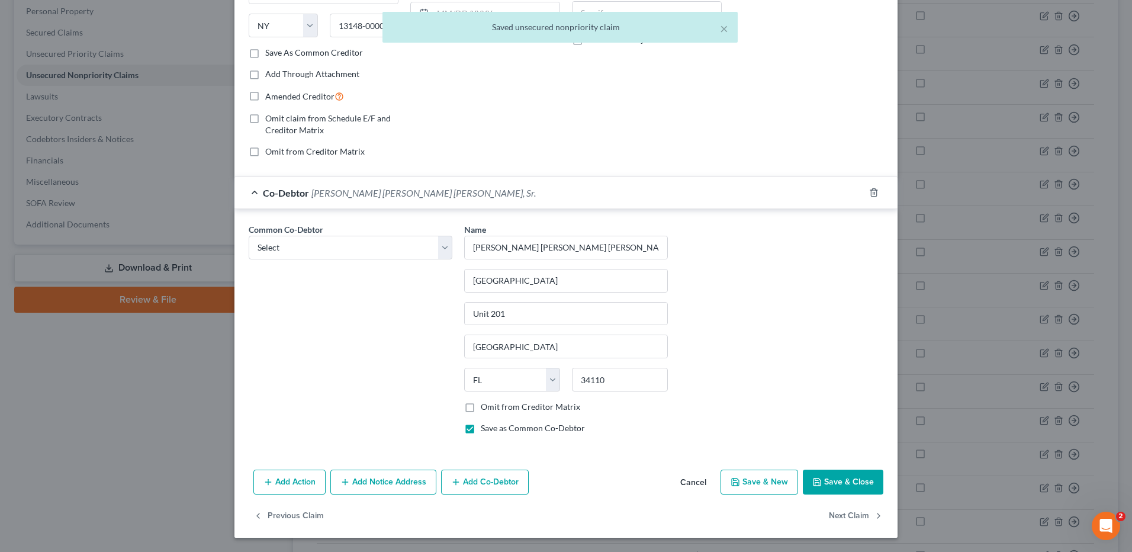
click at [481, 428] on label "Save as Common Co-Debtor" at bounding box center [533, 428] width 104 height 12
click at [486, 428] on input "Save as Common Co-Debtor" at bounding box center [490, 426] width 8 height 8
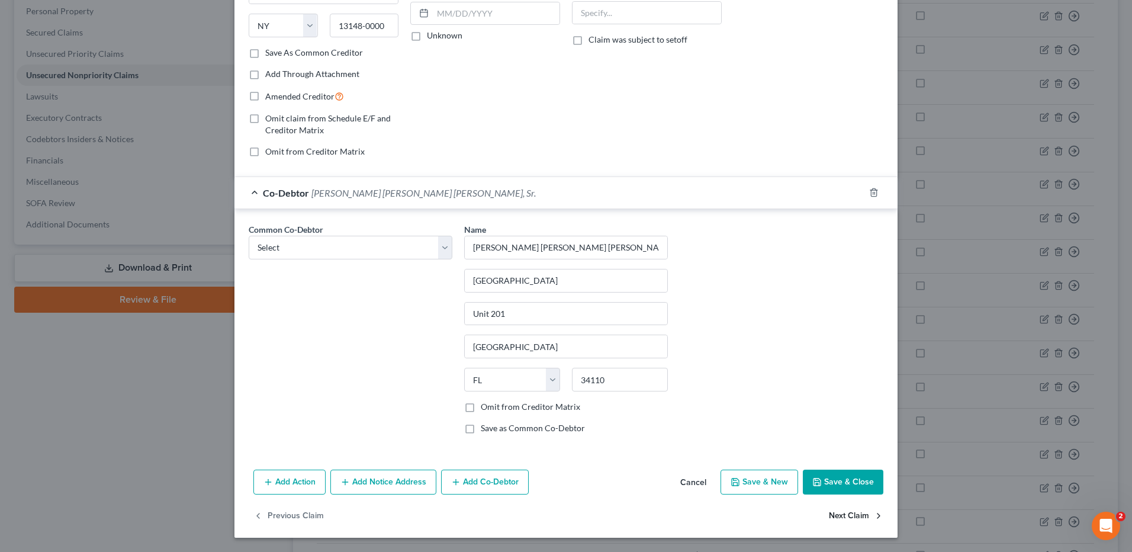
click at [839, 512] on button "Next Claim" at bounding box center [856, 516] width 54 height 25
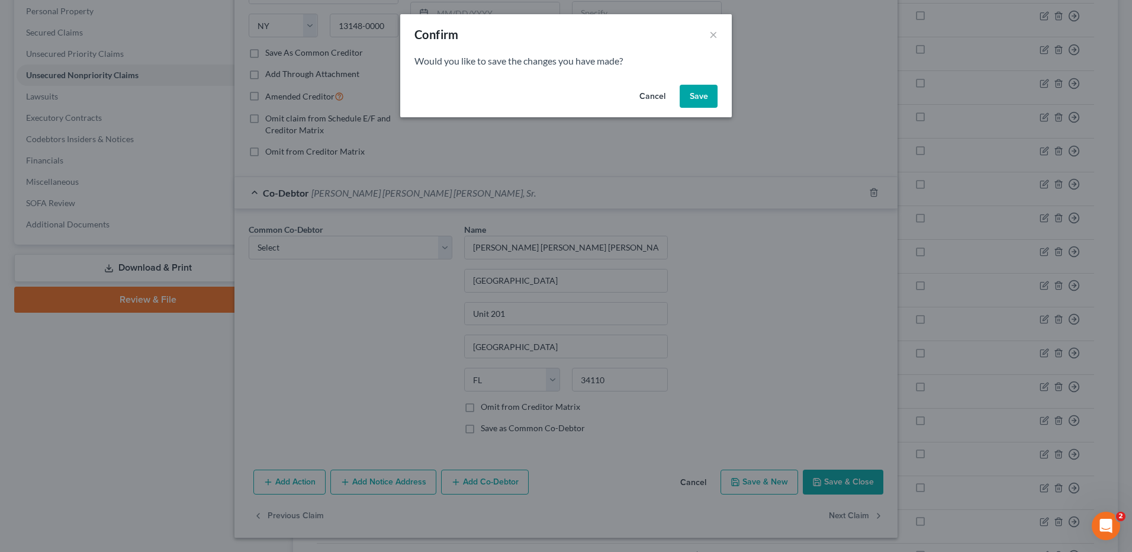
click at [689, 93] on button "Save" at bounding box center [699, 97] width 38 height 24
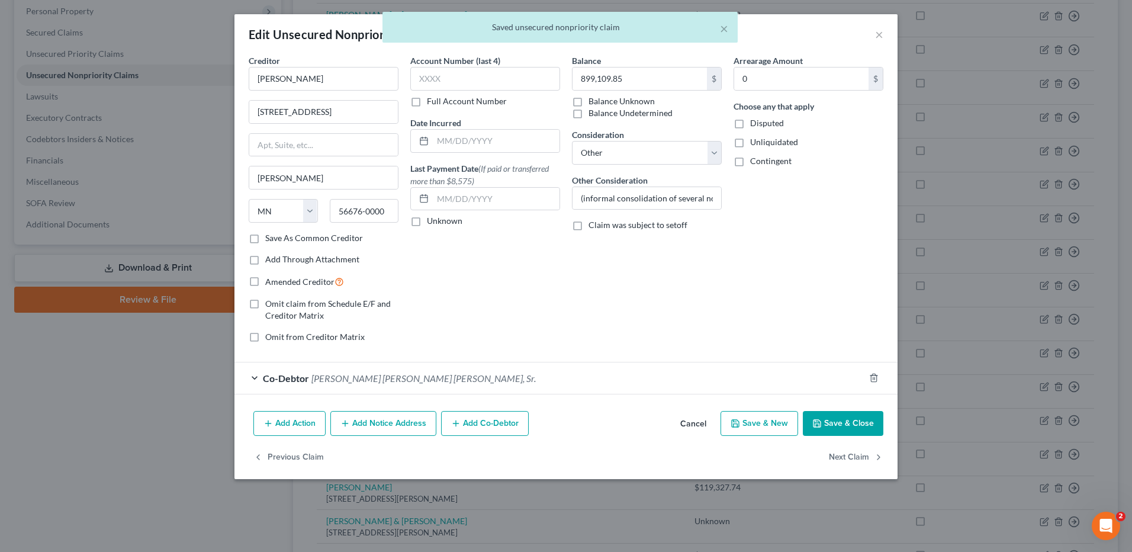
scroll to position [0, 0]
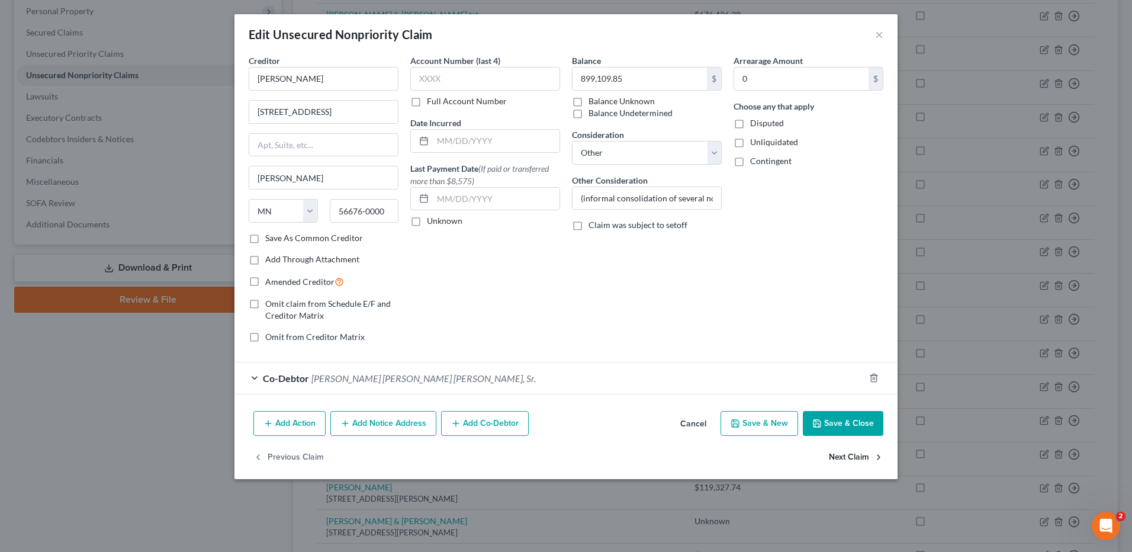
click at [849, 459] on button "Next Claim" at bounding box center [856, 457] width 54 height 25
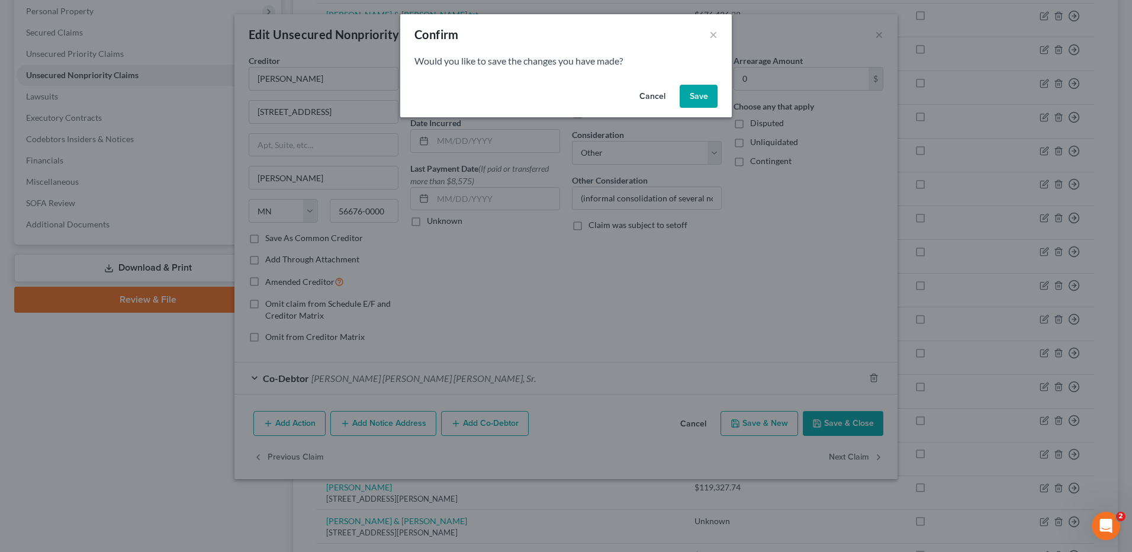
click at [704, 92] on button "Save" at bounding box center [699, 97] width 38 height 24
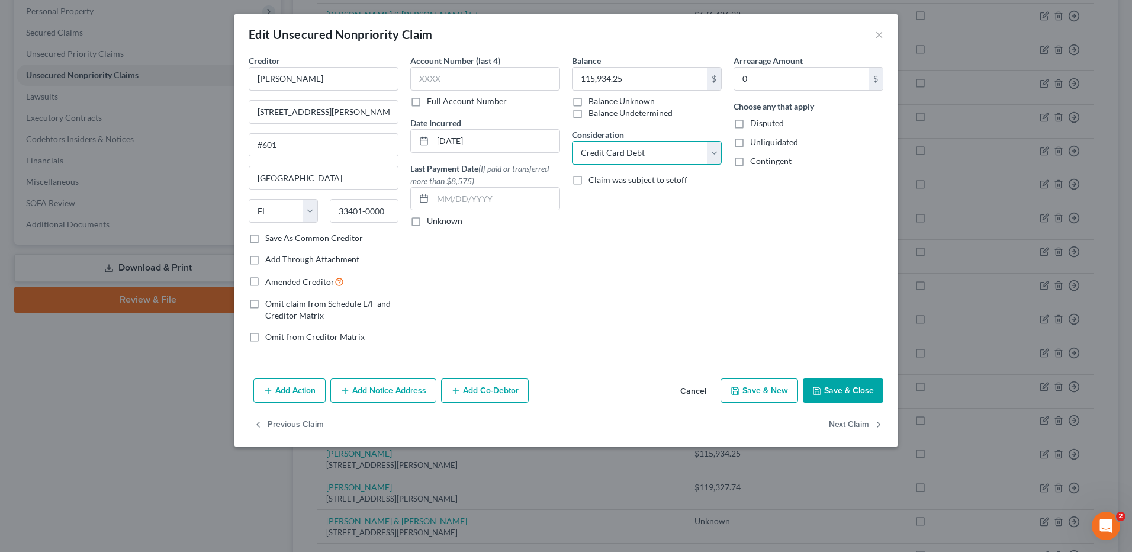
click at [718, 153] on select "Select Cable / Satellite Services Collection Agency Credit Card Debt Debt Couns…" at bounding box center [647, 153] width 150 height 24
click at [572, 141] on select "Select Cable / Satellite Services Collection Agency Credit Card Debt Debt Couns…" at bounding box center [647, 153] width 150 height 24
click at [456, 387] on icon "button" at bounding box center [455, 390] width 9 height 9
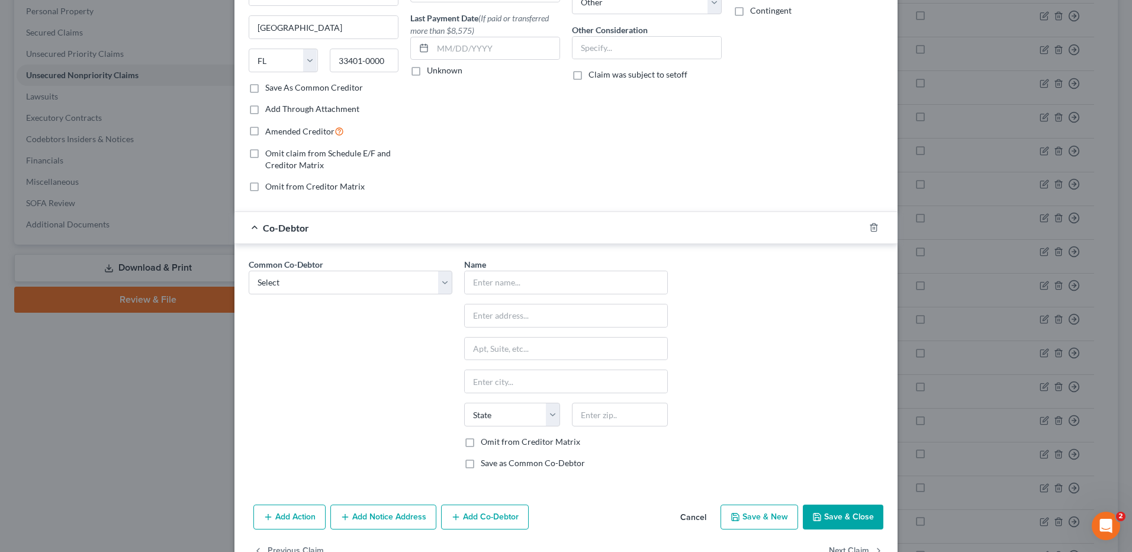
scroll to position [178, 0]
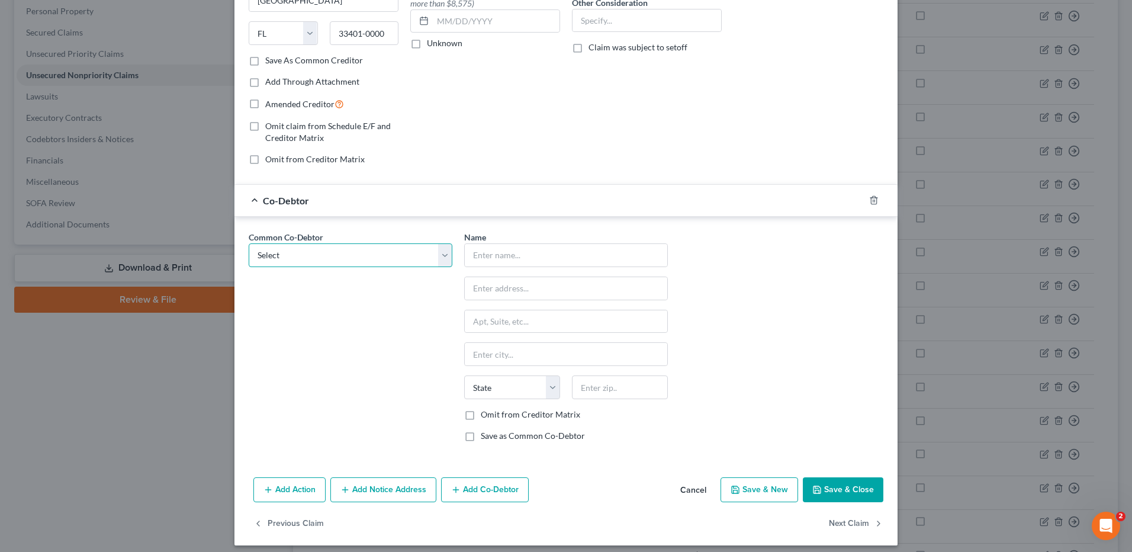
drag, startPoint x: 409, startPoint y: 248, endPoint x: 405, endPoint y: 266, distance: 18.7
click at [409, 248] on select "Select [PERSON_NAME] Burns [PERSON_NAME] [PERSON_NAME] [PERSON_NAME] [PERSON_NA…" at bounding box center [351, 255] width 204 height 24
click at [249, 243] on select "Select [PERSON_NAME] Burns [PERSON_NAME] [PERSON_NAME] [PERSON_NAME] [PERSON_NA…" at bounding box center [351, 255] width 204 height 24
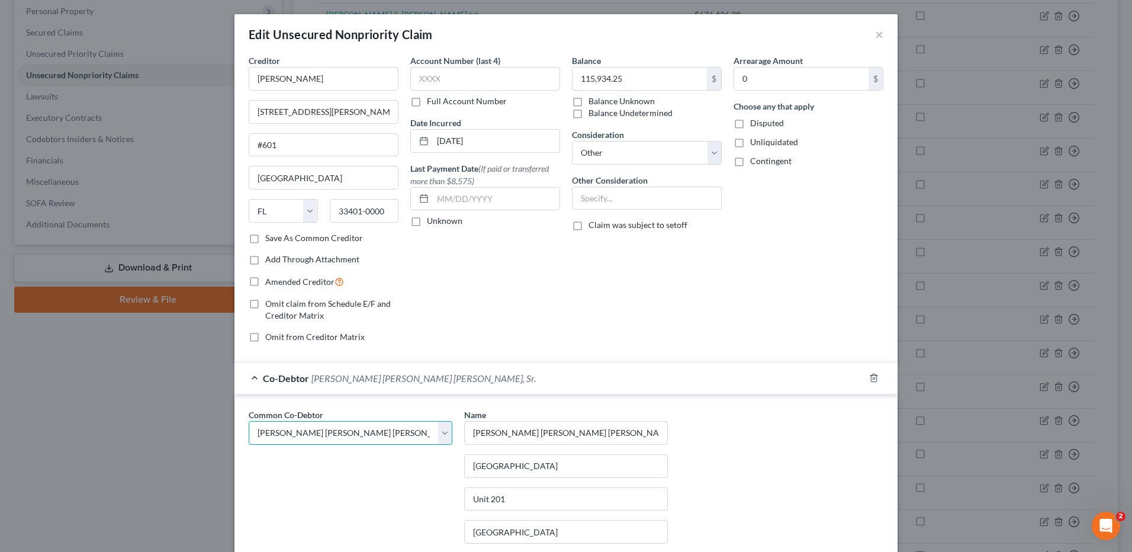
scroll to position [185, 0]
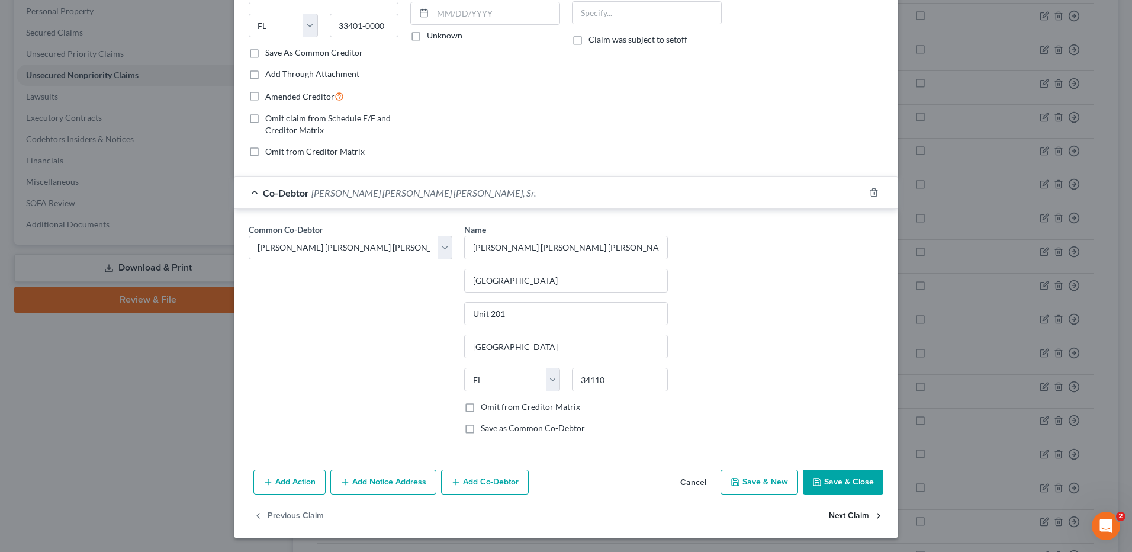
click at [849, 515] on button "Next Claim" at bounding box center [856, 516] width 54 height 25
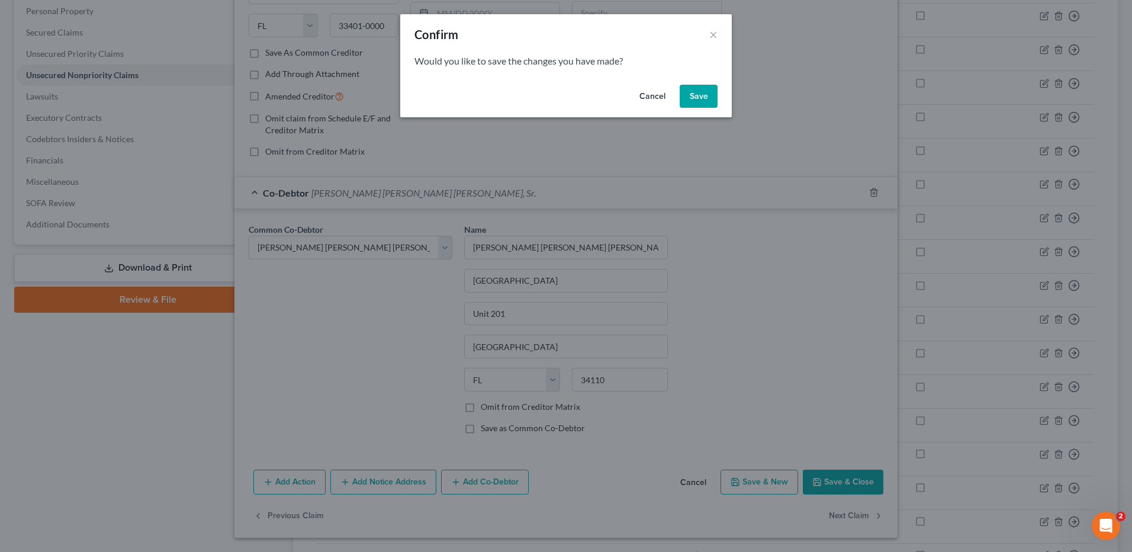
click at [690, 95] on button "Save" at bounding box center [699, 97] width 38 height 24
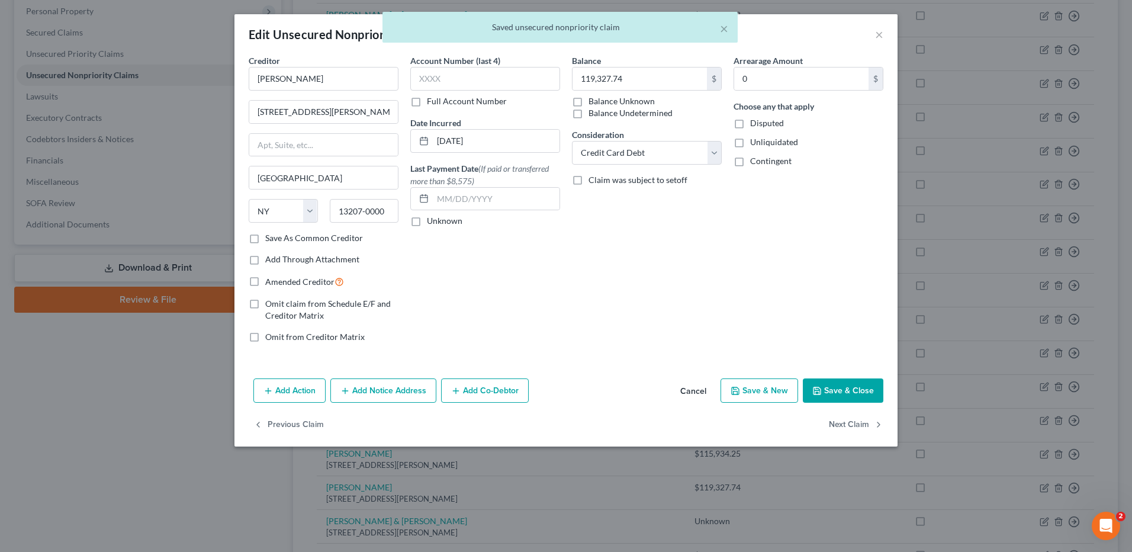
scroll to position [0, 0]
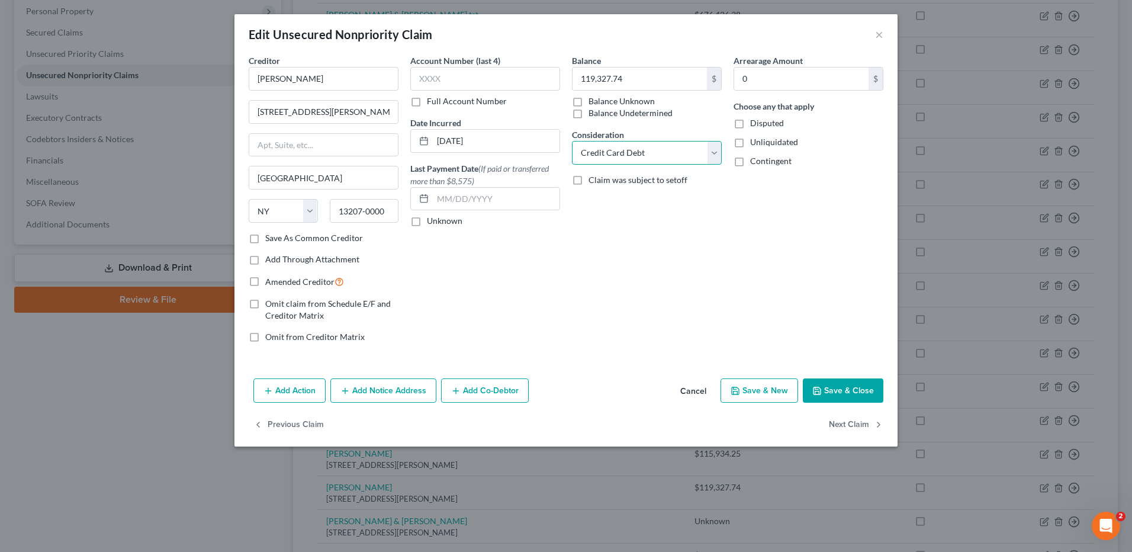
drag, startPoint x: 713, startPoint y: 151, endPoint x: 704, endPoint y: 163, distance: 15.3
click at [713, 151] on select "Select Cable / Satellite Services Collection Agency Credit Card Debt Debt Couns…" at bounding box center [647, 153] width 150 height 24
click at [572, 141] on select "Select Cable / Satellite Services Collection Agency Credit Card Debt Debt Couns…" at bounding box center [647, 153] width 150 height 24
click at [499, 391] on button "Add Co-Debtor" at bounding box center [485, 390] width 88 height 25
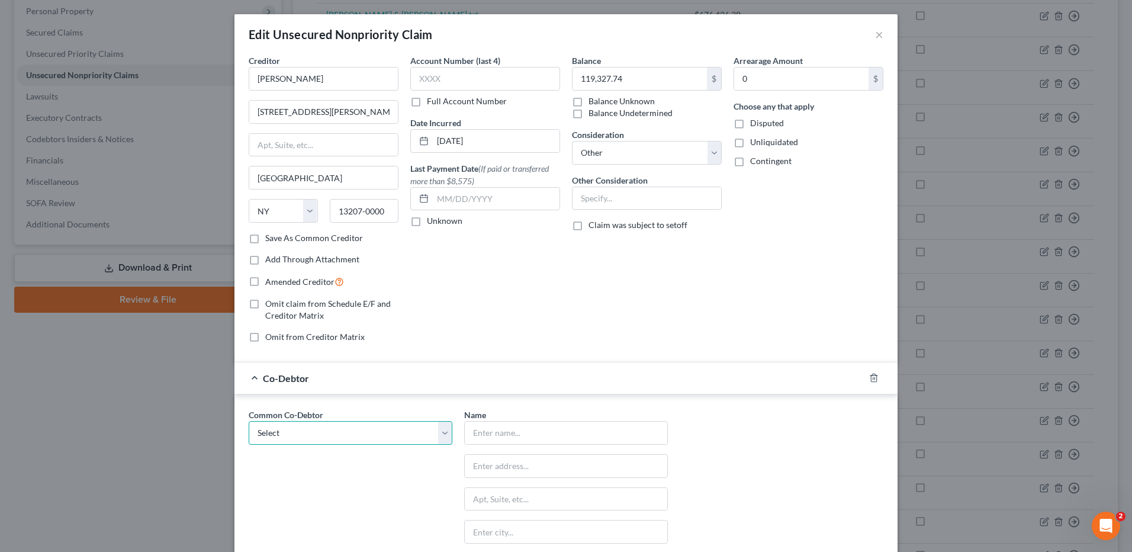
drag, startPoint x: 366, startPoint y: 434, endPoint x: 365, endPoint y: 444, distance: 10.1
click at [366, 434] on select "Select [PERSON_NAME] Burns [PERSON_NAME] [PERSON_NAME] [PERSON_NAME] [PERSON_NA…" at bounding box center [351, 433] width 204 height 24
click at [249, 421] on select "Select [PERSON_NAME] Burns [PERSON_NAME] [PERSON_NAME] [PERSON_NAME] [PERSON_NA…" at bounding box center [351, 433] width 204 height 24
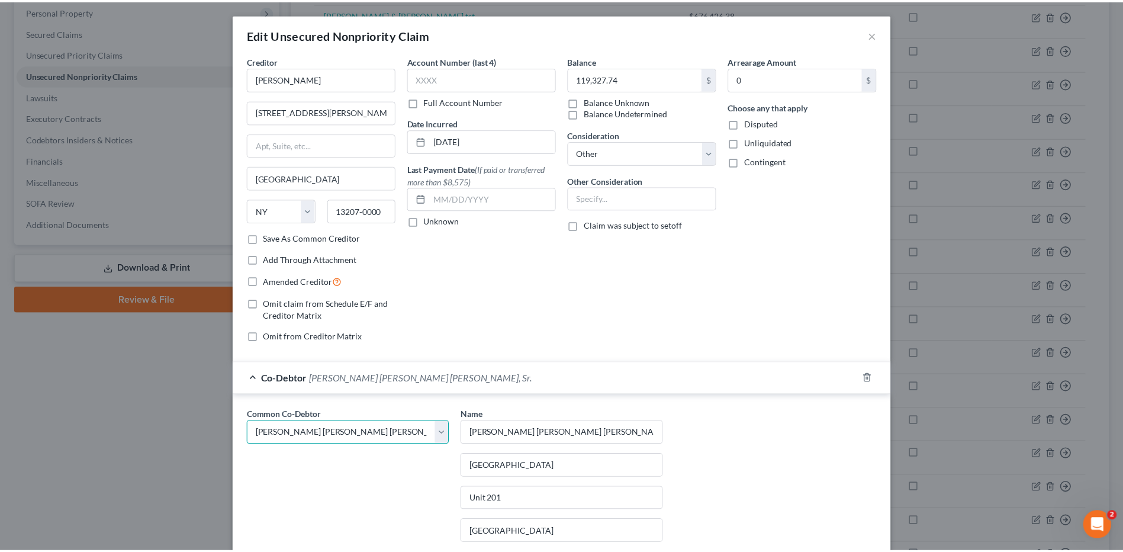
scroll to position [185, 0]
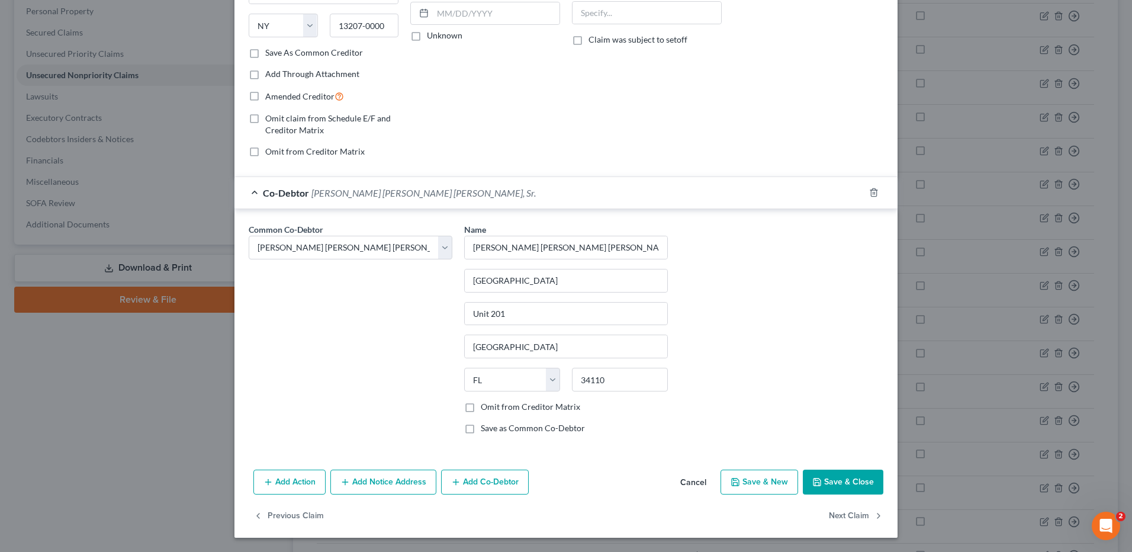
click at [856, 480] on button "Save & Close" at bounding box center [843, 482] width 81 height 25
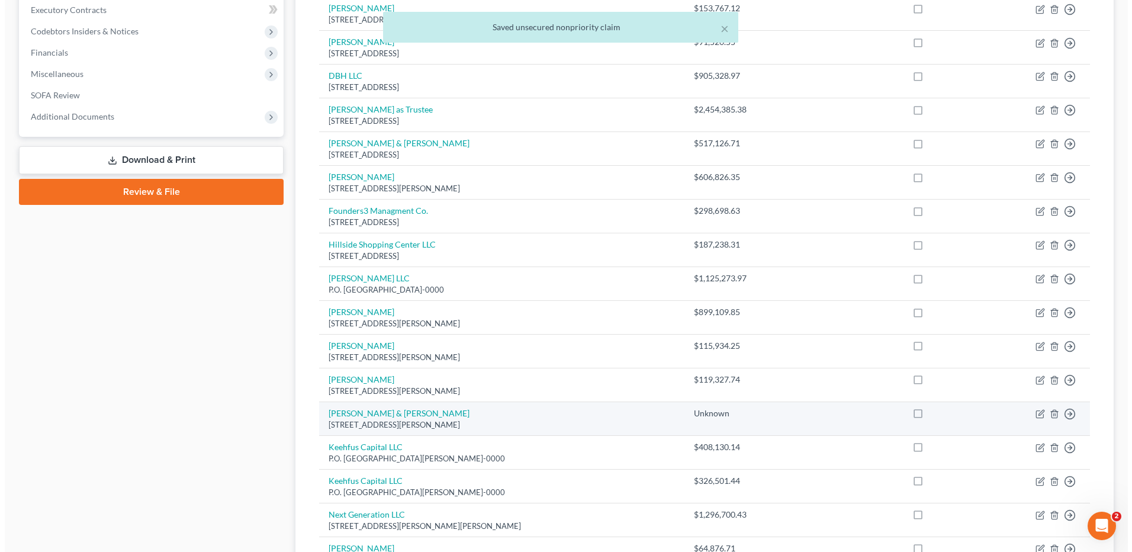
scroll to position [305, 0]
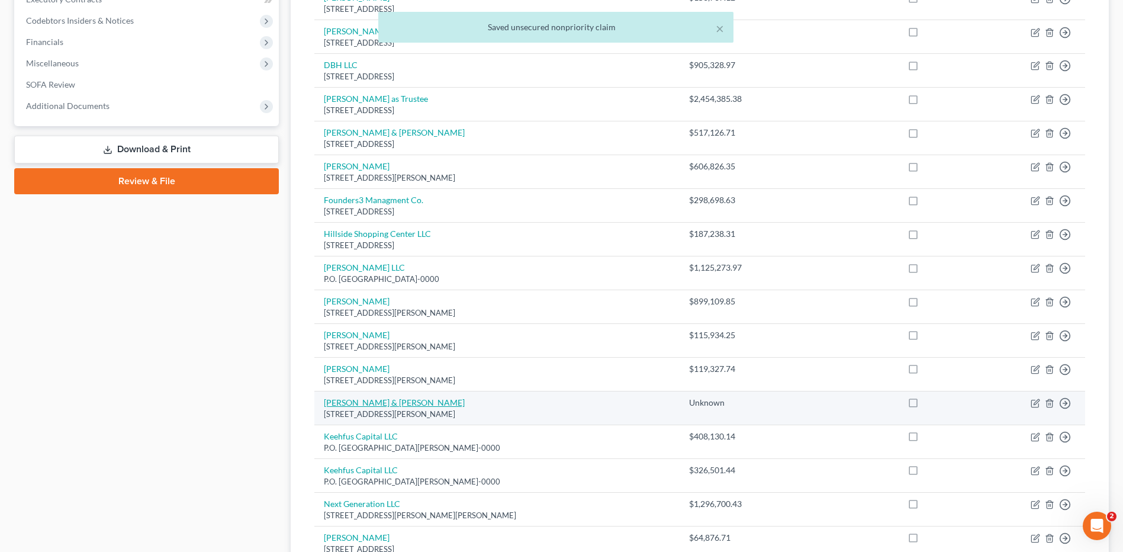
click at [348, 403] on link "[PERSON_NAME] & [PERSON_NAME]" at bounding box center [394, 402] width 141 height 10
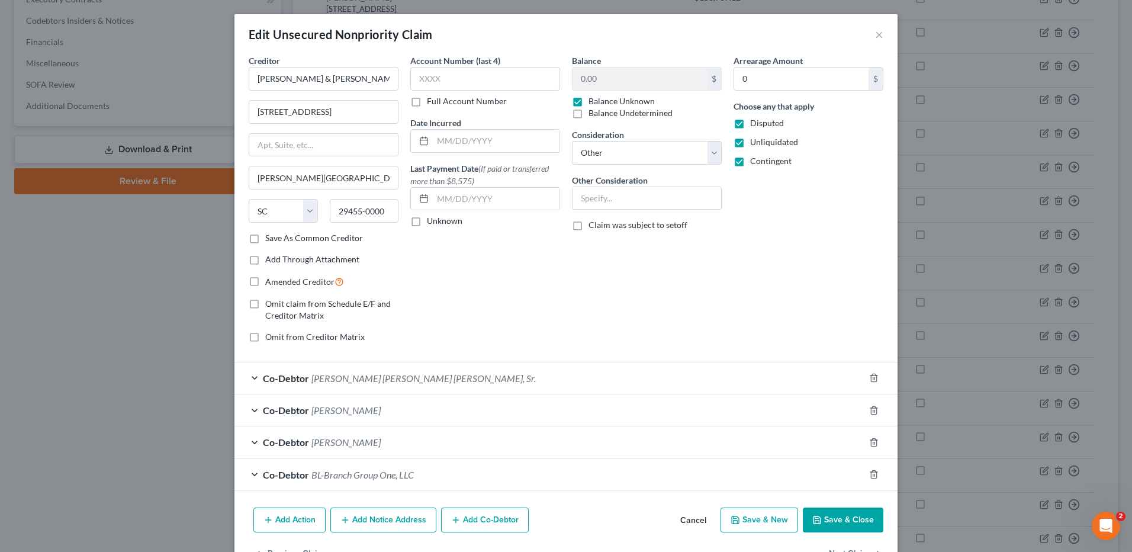
scroll to position [38, 0]
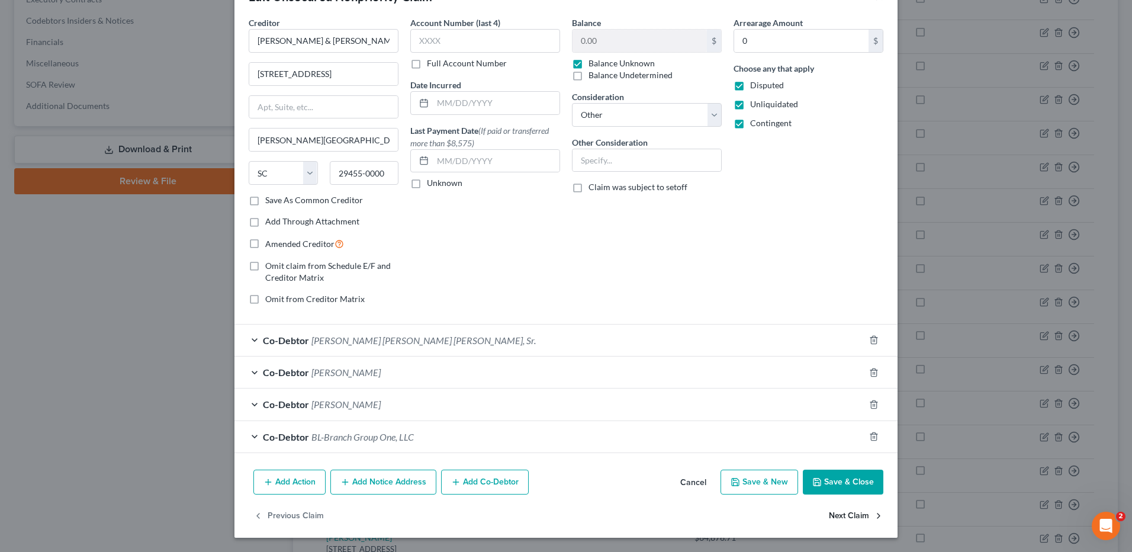
click at [848, 519] on button "Next Claim" at bounding box center [856, 516] width 54 height 25
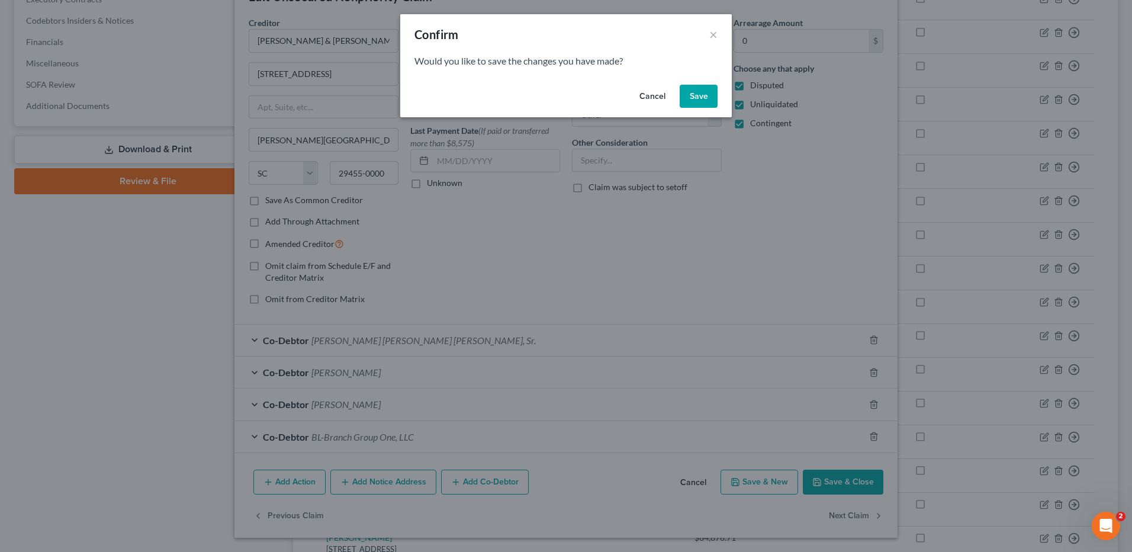
click at [689, 95] on button "Save" at bounding box center [699, 97] width 38 height 24
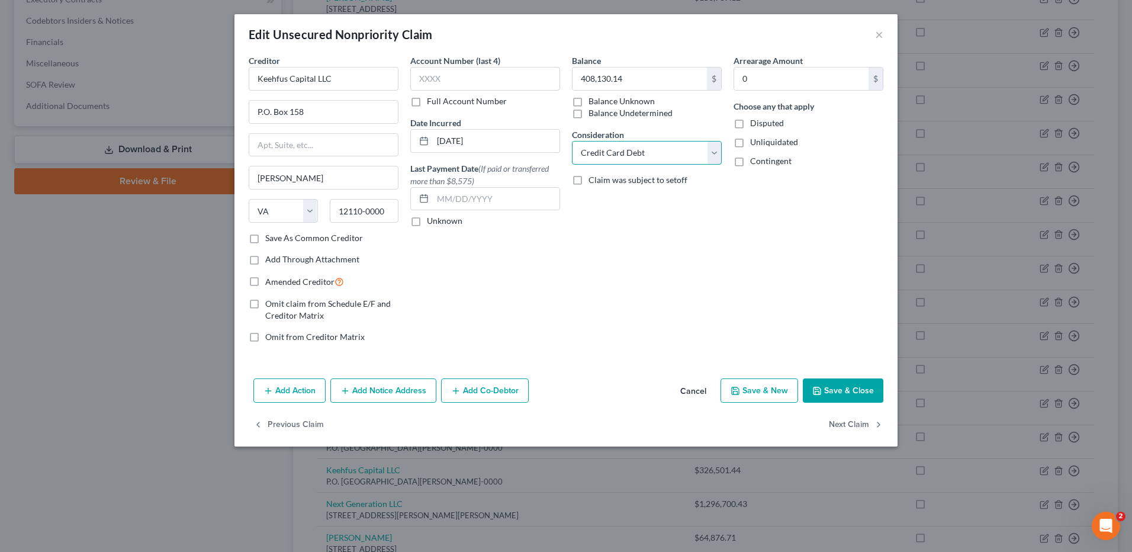
click at [714, 150] on select "Select Cable / Satellite Services Collection Agency Credit Card Debt Debt Couns…" at bounding box center [647, 153] width 150 height 24
click at [572, 141] on select "Select Cable / Satellite Services Collection Agency Credit Card Debt Debt Couns…" at bounding box center [647, 153] width 150 height 24
click at [474, 393] on button "Add Co-Debtor" at bounding box center [485, 390] width 88 height 25
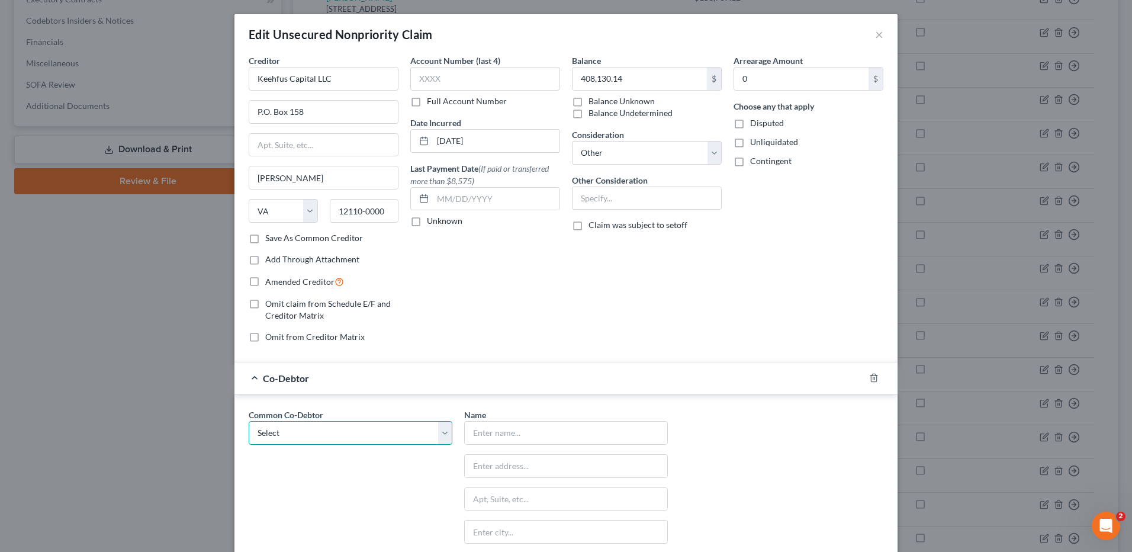
drag, startPoint x: 358, startPoint y: 432, endPoint x: 364, endPoint y: 446, distance: 16.2
click at [358, 432] on select "Select [PERSON_NAME] Burns [PERSON_NAME] [PERSON_NAME] [PERSON_NAME] [PERSON_NA…" at bounding box center [351, 433] width 204 height 24
click at [249, 421] on select "Select [PERSON_NAME] Burns [PERSON_NAME] [PERSON_NAME] [PERSON_NAME] [PERSON_NA…" at bounding box center [351, 433] width 204 height 24
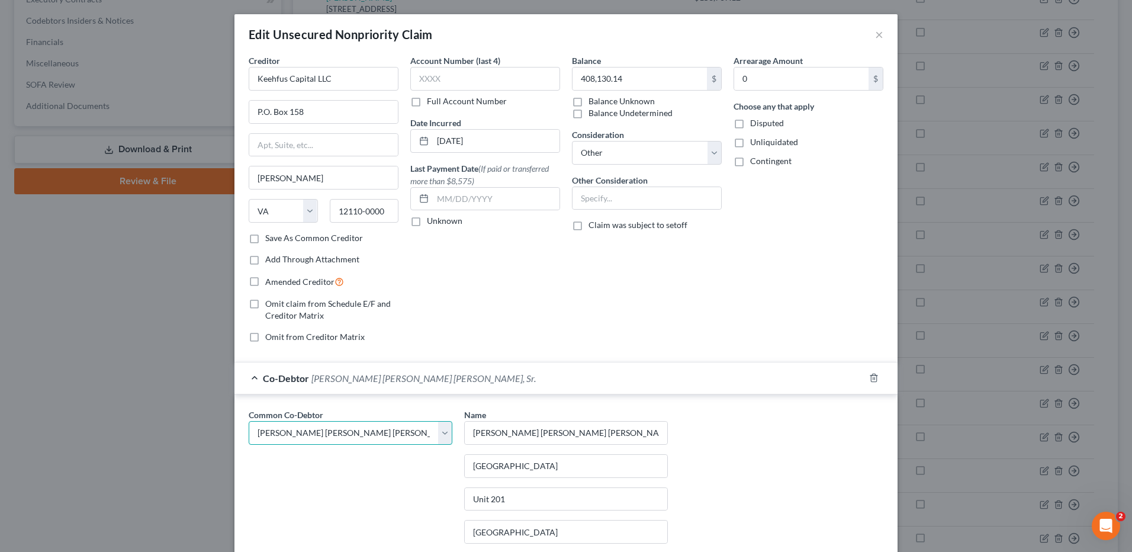
scroll to position [185, 0]
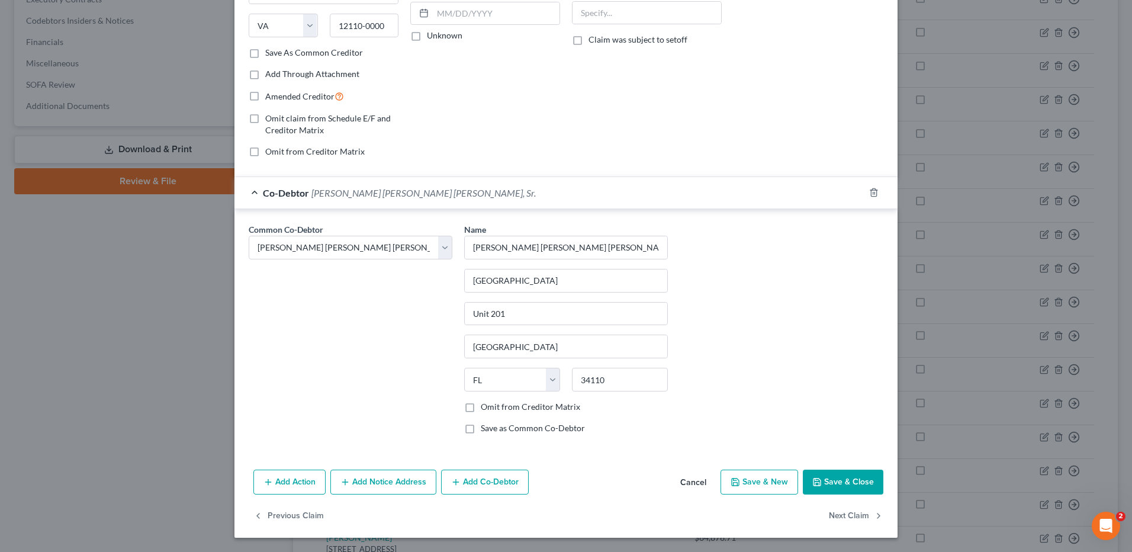
click at [833, 480] on button "Save & Close" at bounding box center [843, 482] width 81 height 25
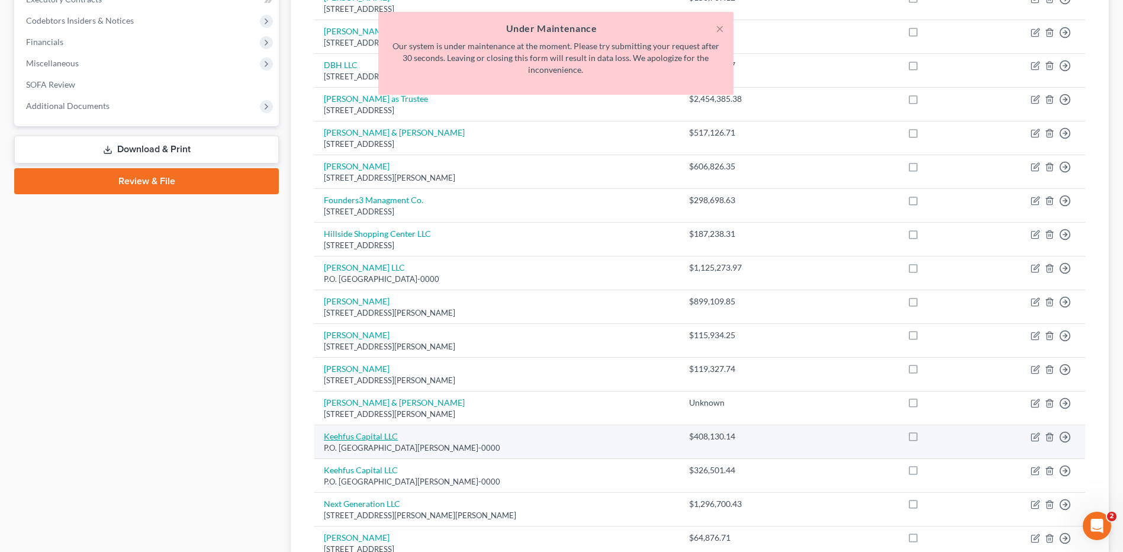
click at [364, 432] on link "Keehfus Capital LLC" at bounding box center [361, 436] width 74 height 10
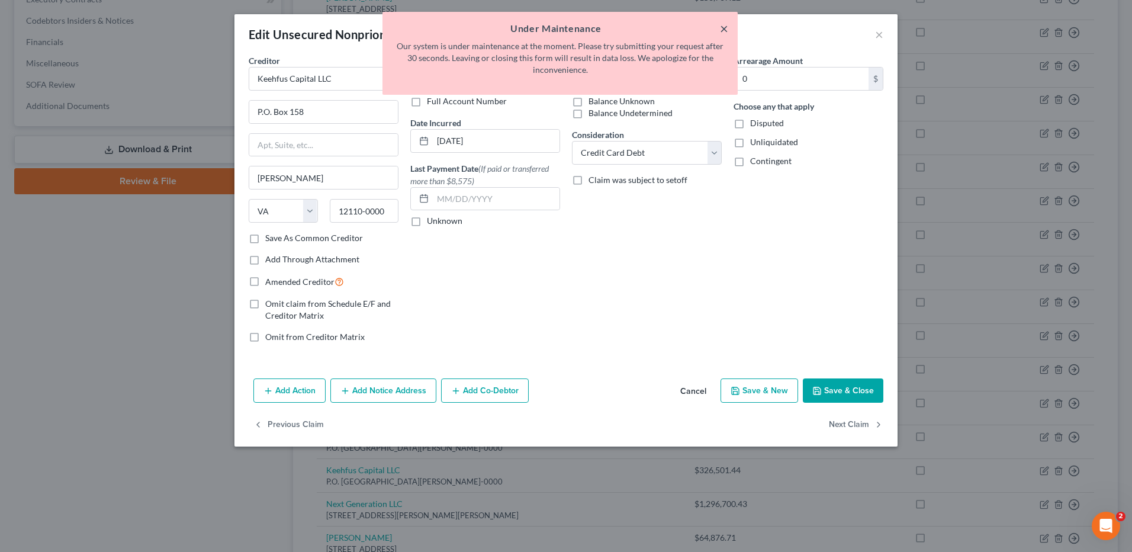
click at [721, 26] on button "×" at bounding box center [724, 28] width 8 height 14
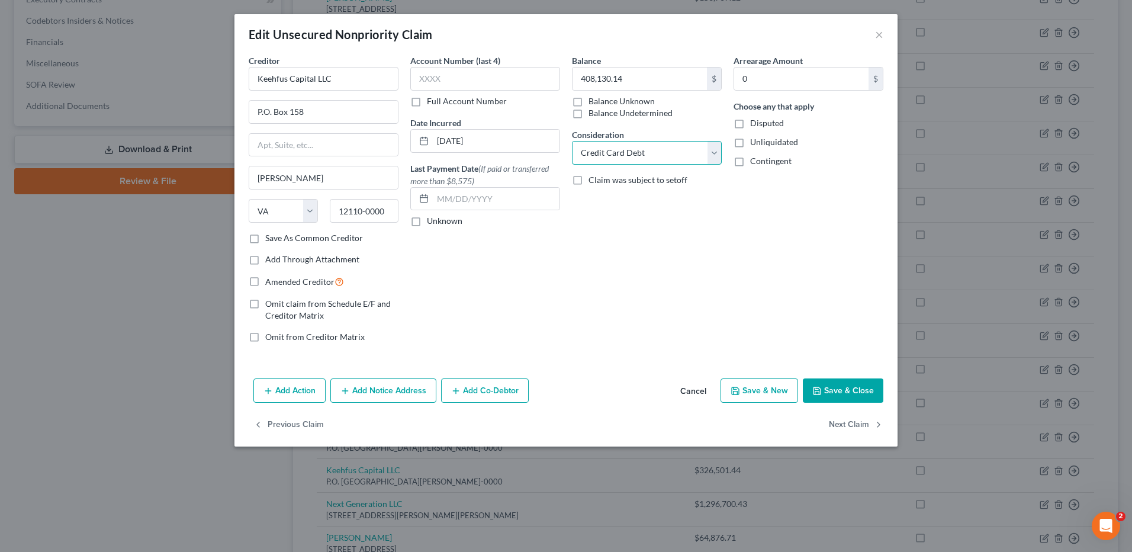
click at [708, 149] on select "Select Cable / Satellite Services Collection Agency Credit Card Debt Debt Couns…" at bounding box center [647, 153] width 150 height 24
click at [572, 141] on select "Select Cable / Satellite Services Collection Agency Credit Card Debt Debt Couns…" at bounding box center [647, 153] width 150 height 24
click at [480, 387] on button "Add Co-Debtor" at bounding box center [485, 390] width 88 height 25
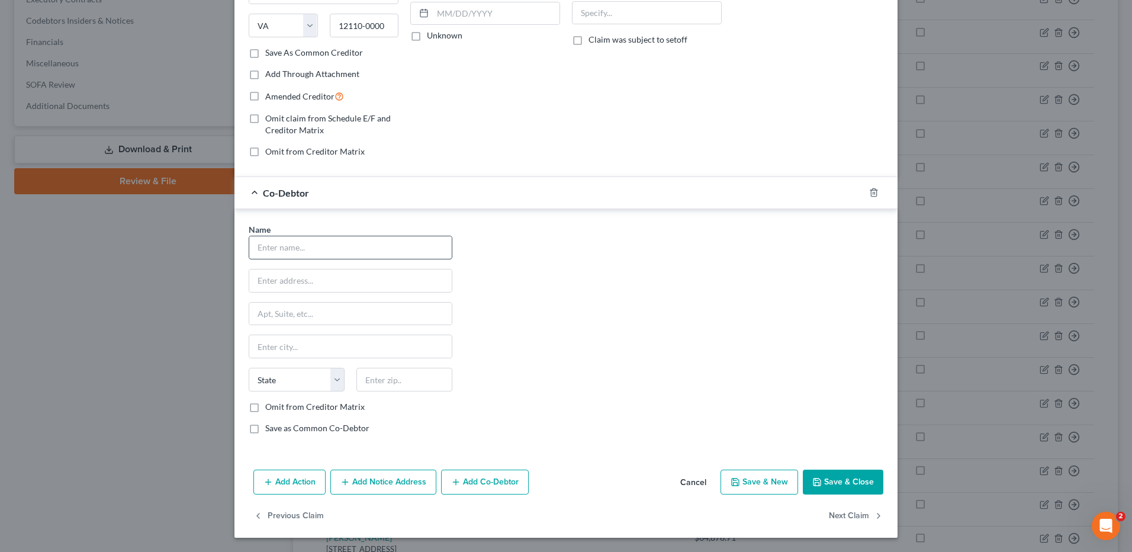
click at [264, 255] on input "text" at bounding box center [350, 247] width 203 height 23
drag, startPoint x: 265, startPoint y: 242, endPoint x: 258, endPoint y: 183, distance: 59.0
click at [265, 242] on input "text" at bounding box center [350, 247] width 203 height 23
drag, startPoint x: 258, startPoint y: 183, endPoint x: 259, endPoint y: 191, distance: 8.4
click at [258, 183] on div "Co-Debtor" at bounding box center [550, 192] width 630 height 31
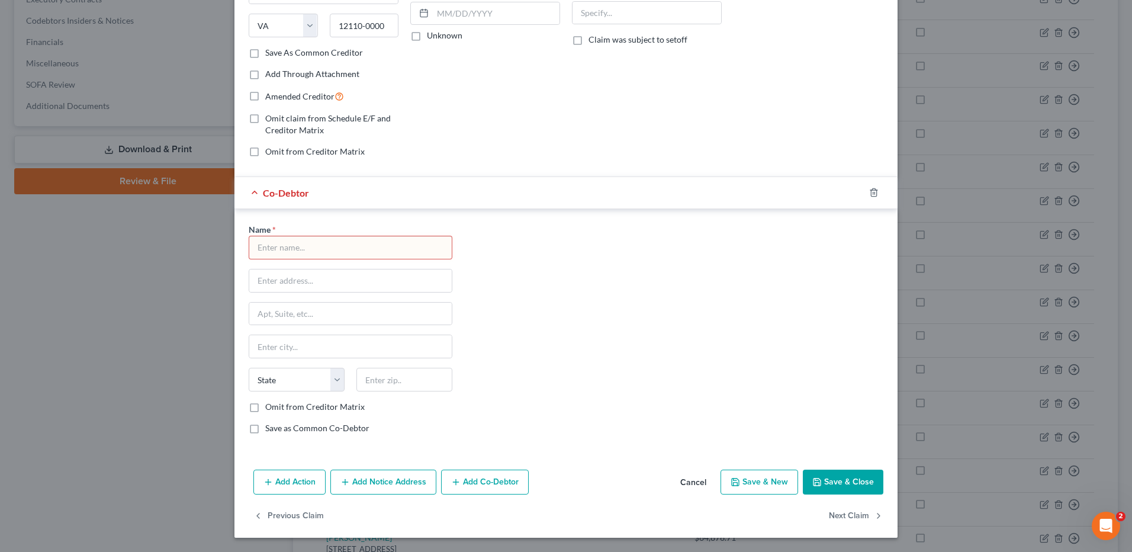
click at [255, 191] on div "Co-Debtor" at bounding box center [550, 192] width 630 height 31
click at [820, 484] on button "Save & Close" at bounding box center [843, 482] width 81 height 25
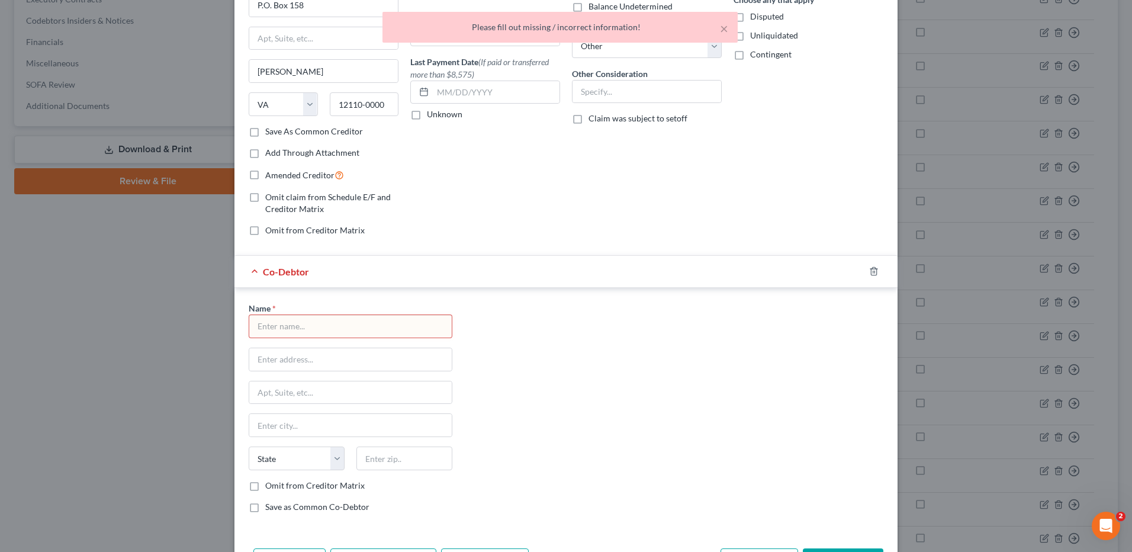
scroll to position [118, 0]
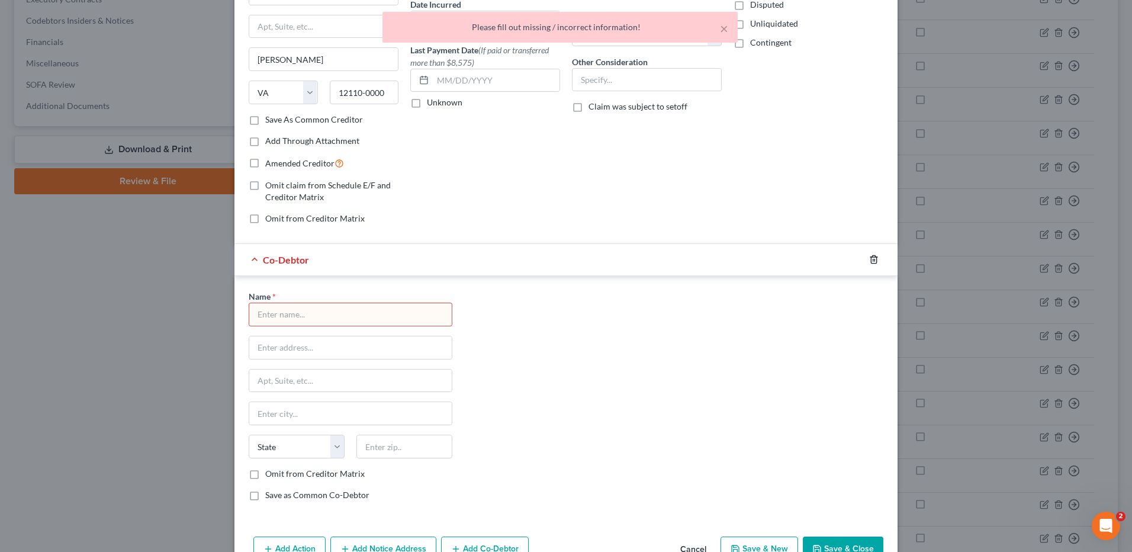
click at [871, 259] on icon "button" at bounding box center [873, 259] width 9 height 9
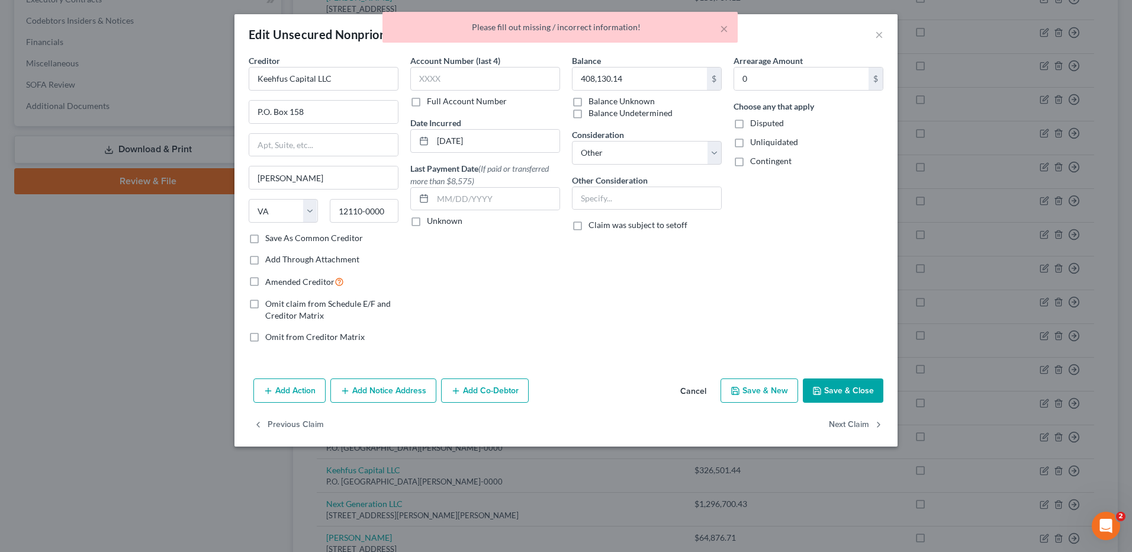
scroll to position [0, 0]
click at [489, 393] on button "Add Co-Debtor" at bounding box center [485, 390] width 88 height 25
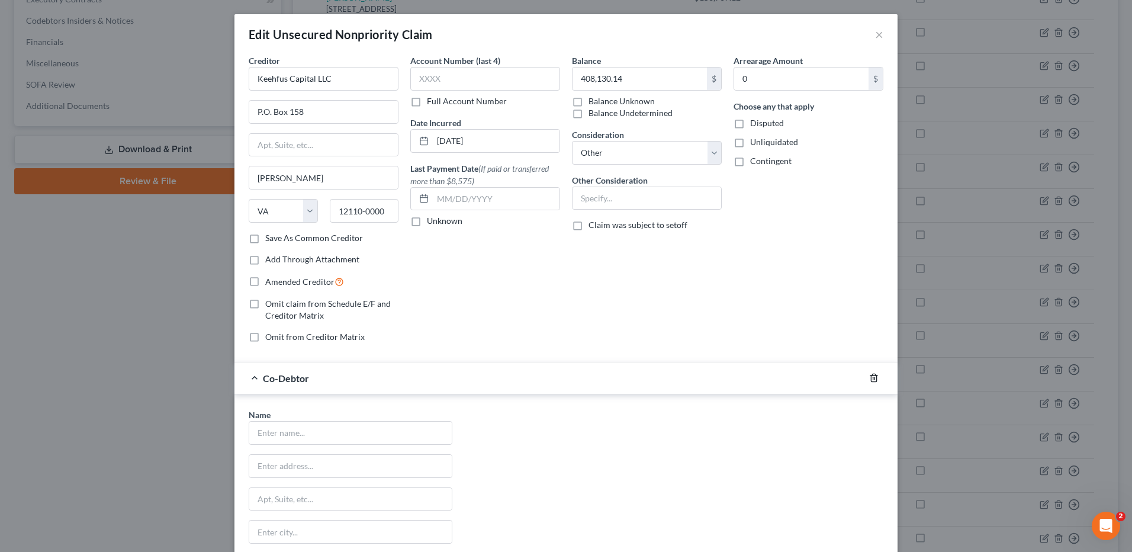
click at [870, 378] on icon "button" at bounding box center [873, 377] width 9 height 9
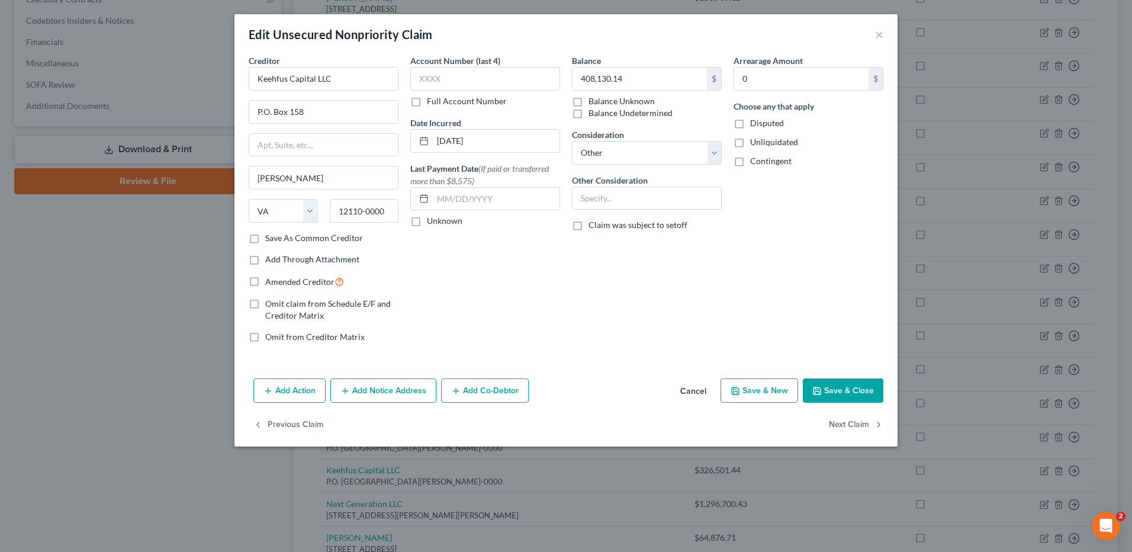
click at [821, 391] on icon "button" at bounding box center [816, 390] width 9 height 9
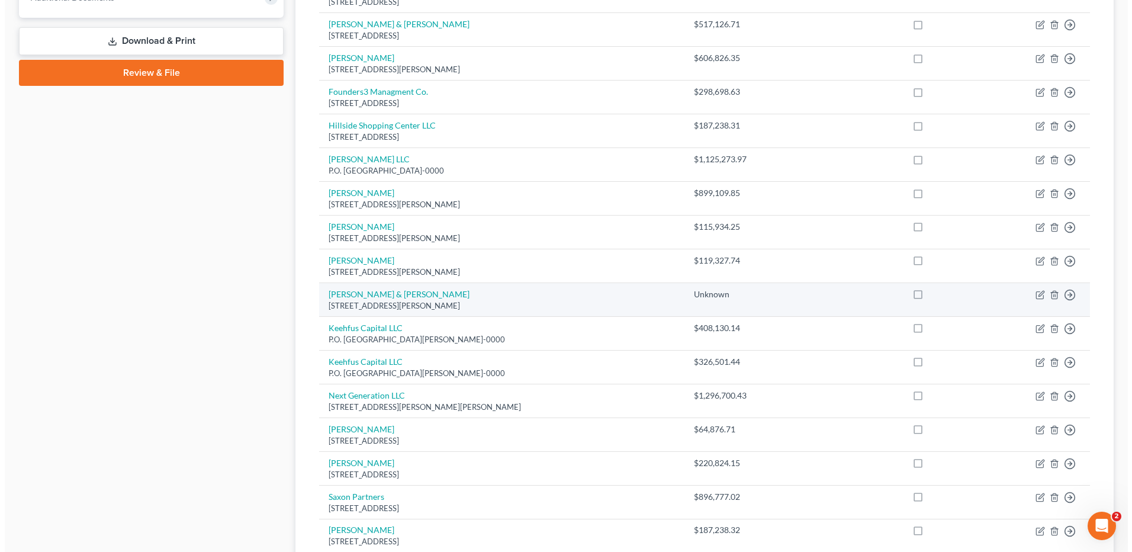
scroll to position [415, 0]
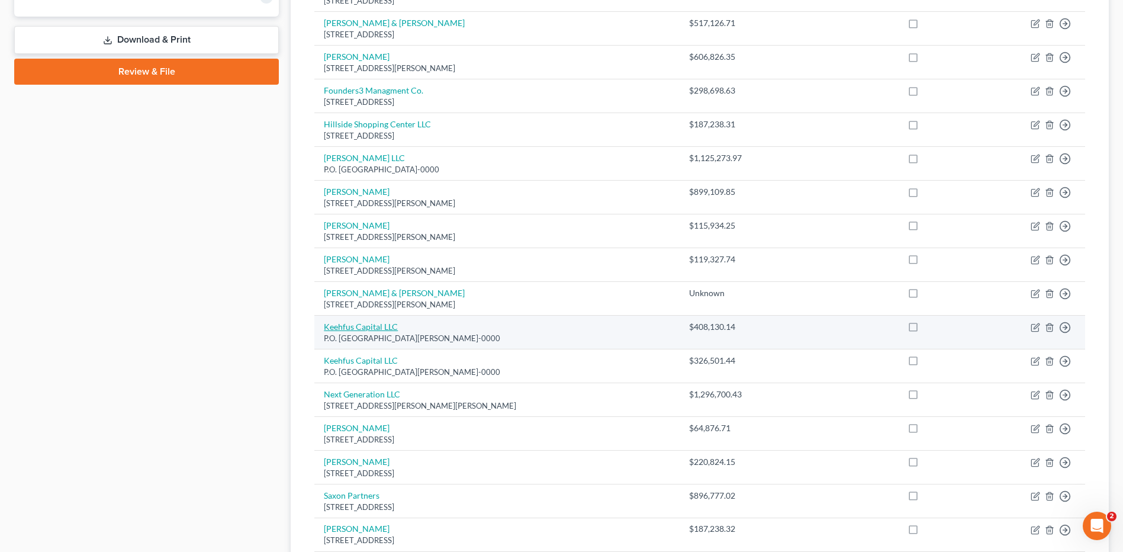
click at [387, 326] on link "Keehfus Capital LLC" at bounding box center [361, 327] width 74 height 10
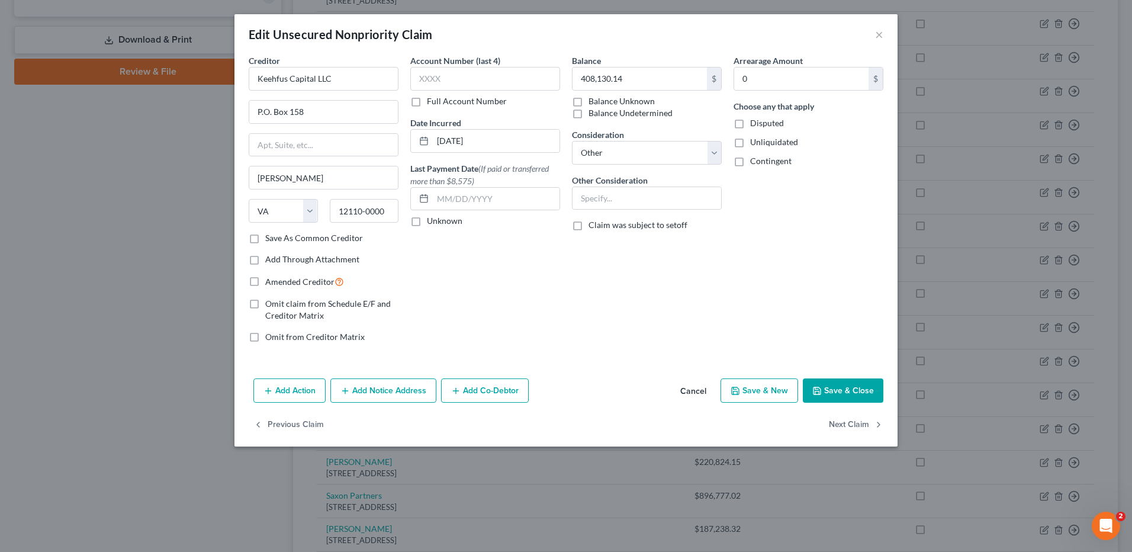
click at [499, 388] on button "Add Co-Debtor" at bounding box center [485, 390] width 88 height 25
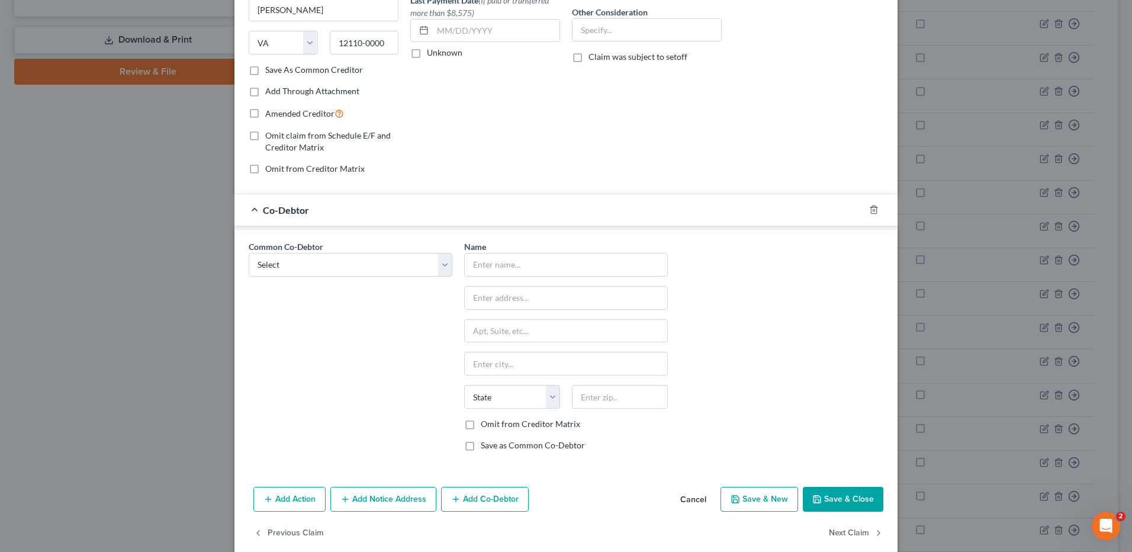
scroll to position [185, 0]
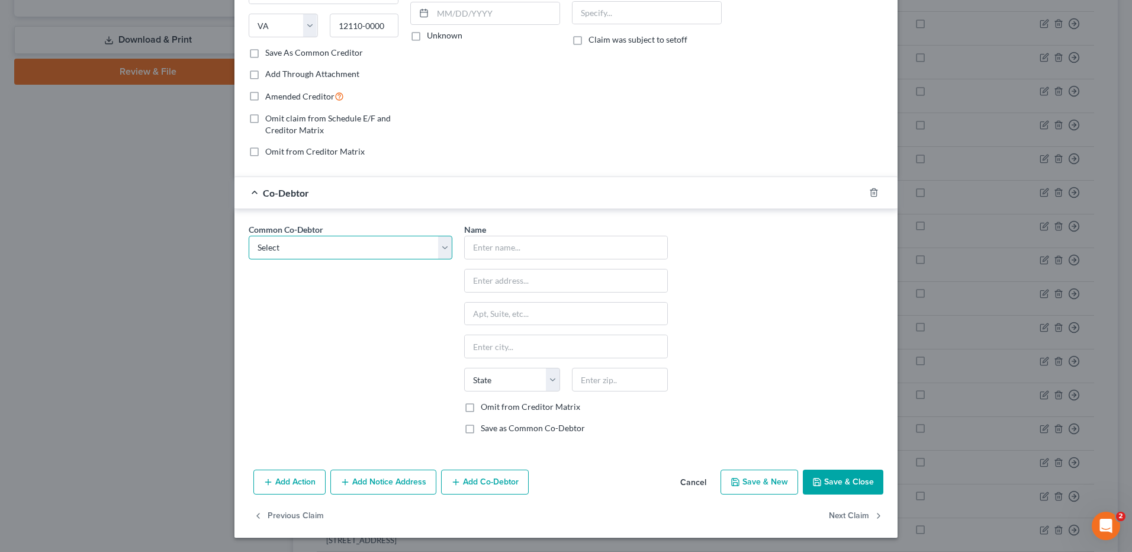
click at [434, 249] on select "Select [PERSON_NAME] Burns [PERSON_NAME] [PERSON_NAME] [PERSON_NAME] [PERSON_NA…" at bounding box center [351, 248] width 204 height 24
click at [249, 236] on select "Select [PERSON_NAME] Burns [PERSON_NAME] [PERSON_NAME] [PERSON_NAME] [PERSON_NA…" at bounding box center [351, 248] width 204 height 24
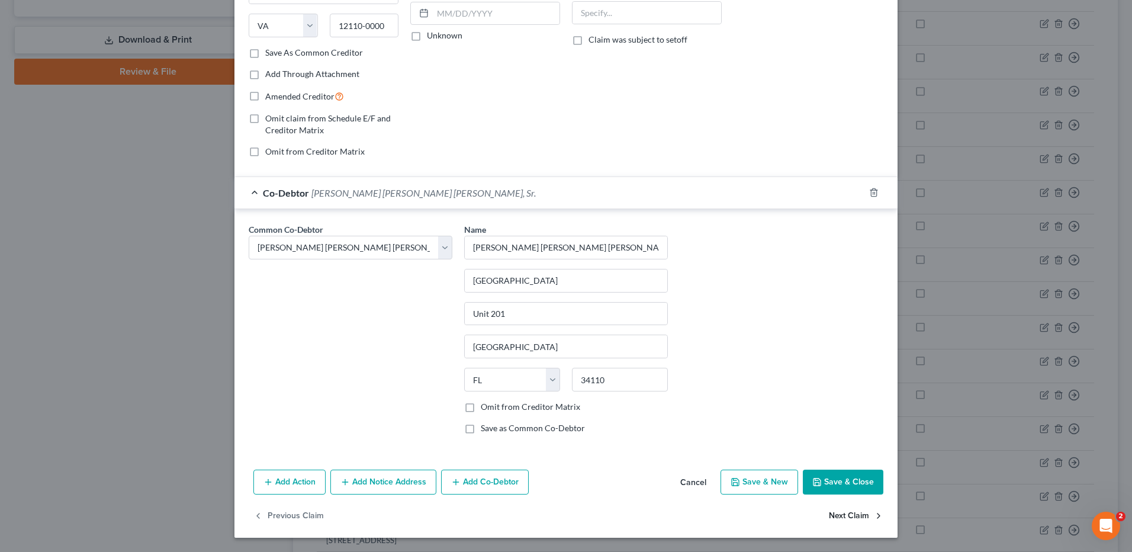
click at [851, 517] on button "Next Claim" at bounding box center [856, 516] width 54 height 25
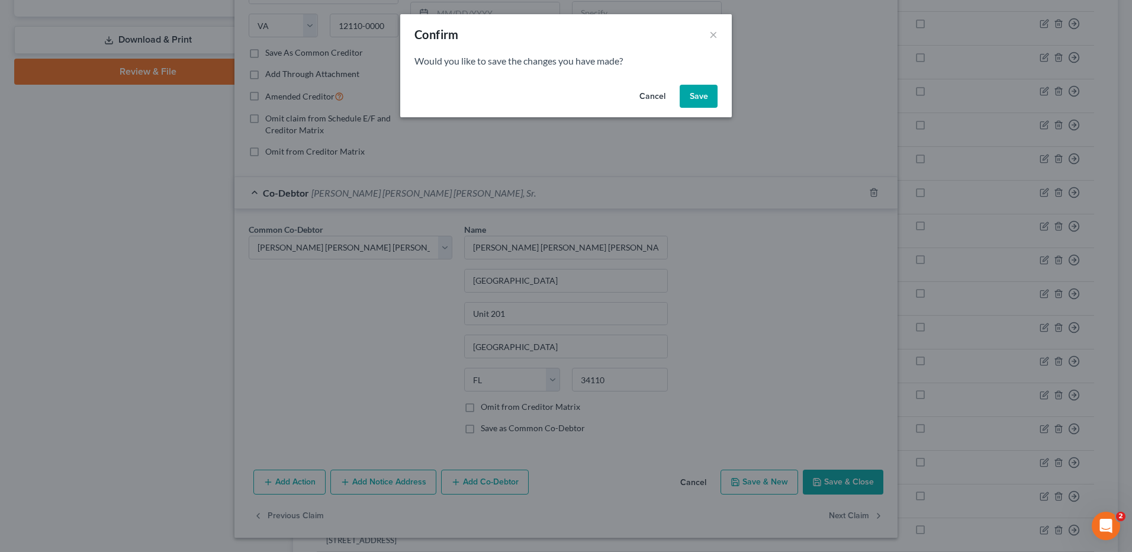
click at [692, 91] on button "Save" at bounding box center [699, 97] width 38 height 24
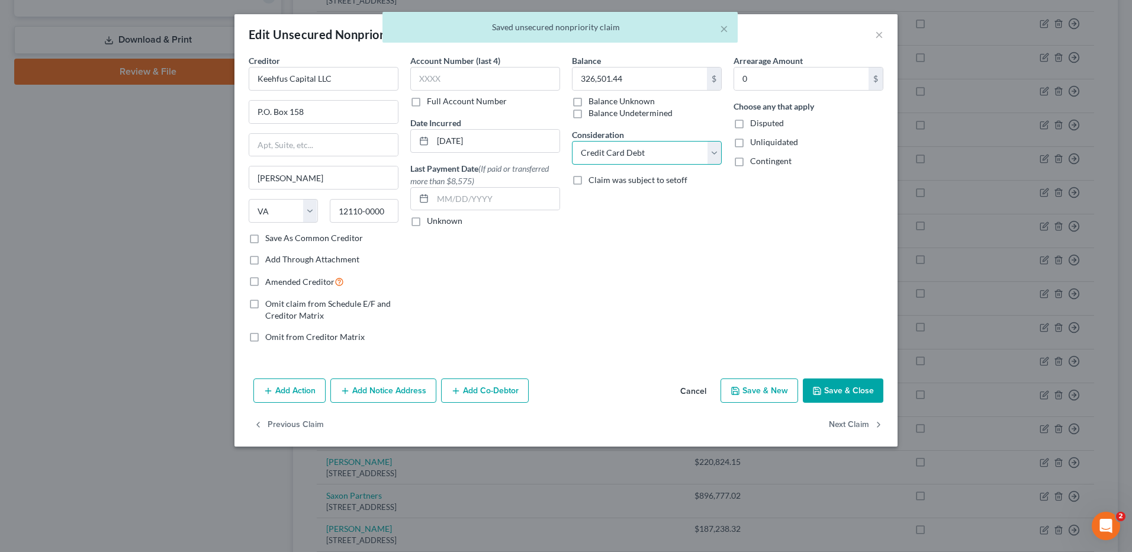
drag, startPoint x: 712, startPoint y: 152, endPoint x: 704, endPoint y: 166, distance: 15.9
click at [712, 152] on select "Select Cable / Satellite Services Collection Agency Credit Card Debt Debt Couns…" at bounding box center [647, 153] width 150 height 24
click at [572, 141] on select "Select Cable / Satellite Services Collection Agency Credit Card Debt Debt Couns…" at bounding box center [647, 153] width 150 height 24
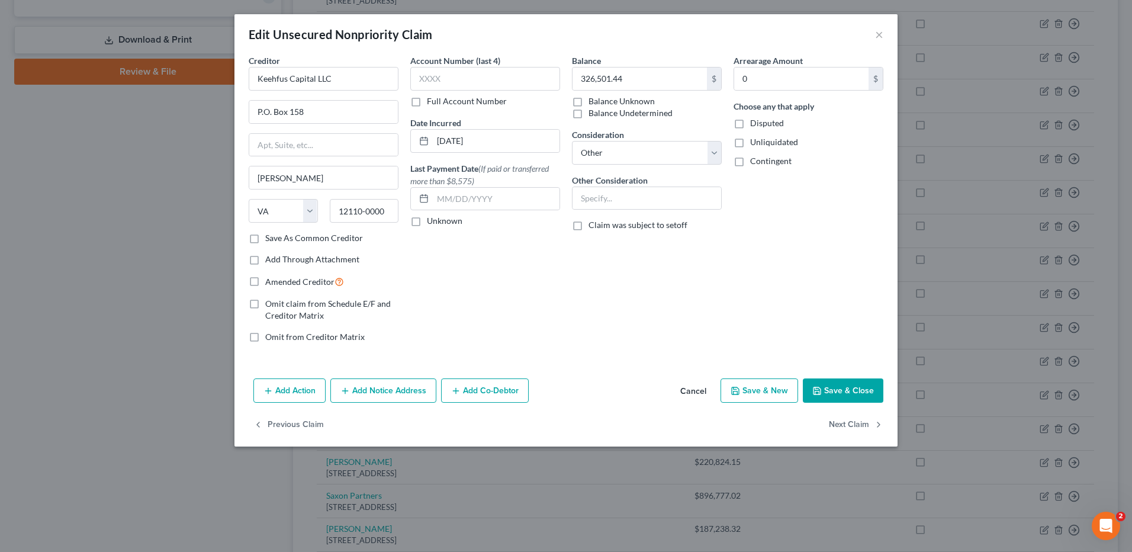
click at [464, 393] on button "Add Co-Debtor" at bounding box center [485, 390] width 88 height 25
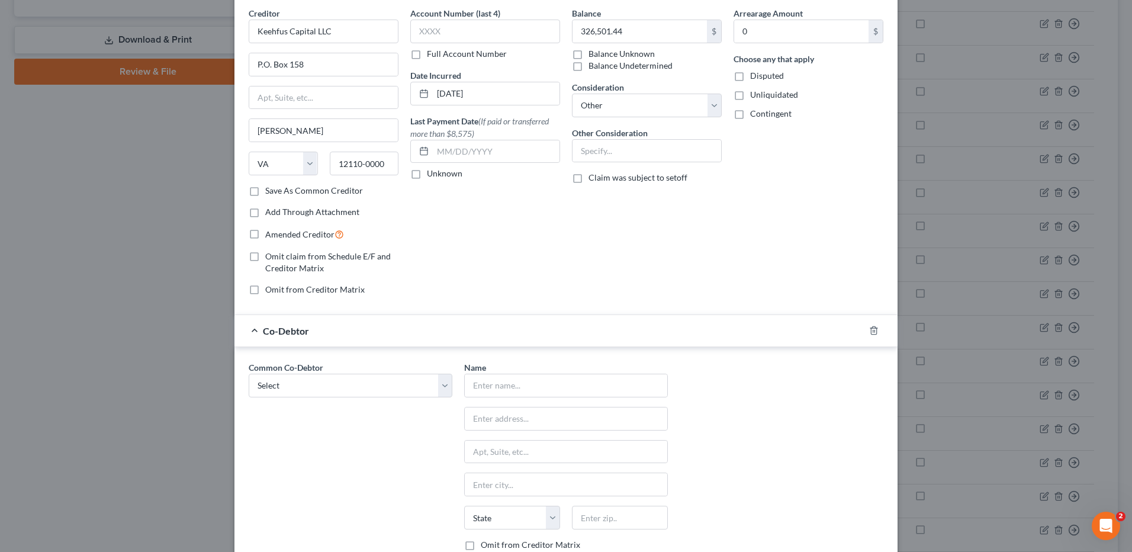
scroll to position [118, 0]
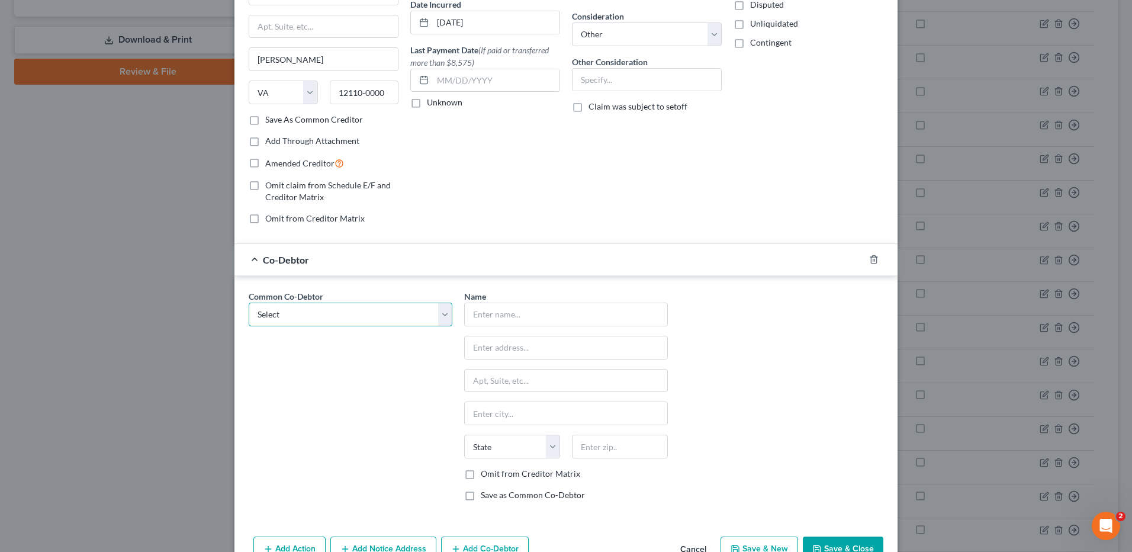
drag, startPoint x: 446, startPoint y: 319, endPoint x: 433, endPoint y: 327, distance: 15.4
click at [446, 319] on select "Select [PERSON_NAME] Burns [PERSON_NAME] [PERSON_NAME] [PERSON_NAME] [PERSON_NA…" at bounding box center [351, 315] width 204 height 24
click at [249, 303] on select "Select [PERSON_NAME] Burns [PERSON_NAME] [PERSON_NAME] [PERSON_NAME] [PERSON_NA…" at bounding box center [351, 315] width 204 height 24
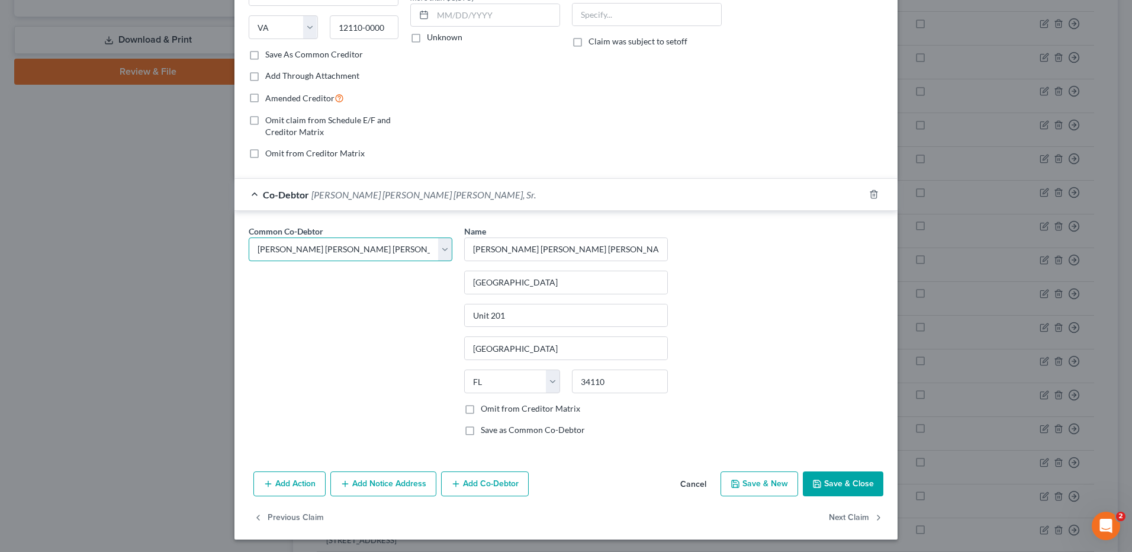
scroll to position [185, 0]
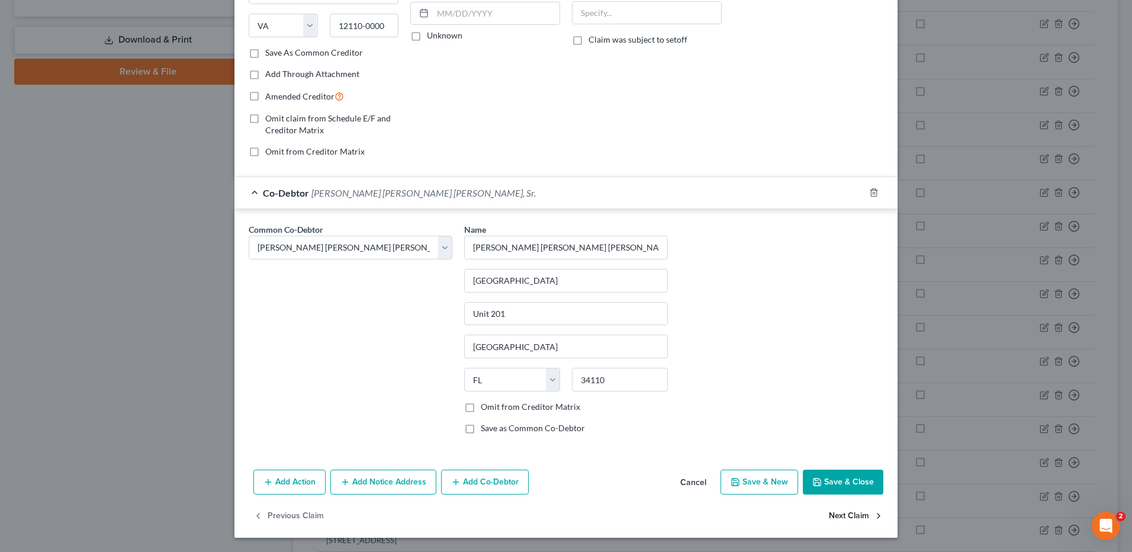
click at [855, 515] on button "Next Claim" at bounding box center [856, 516] width 54 height 25
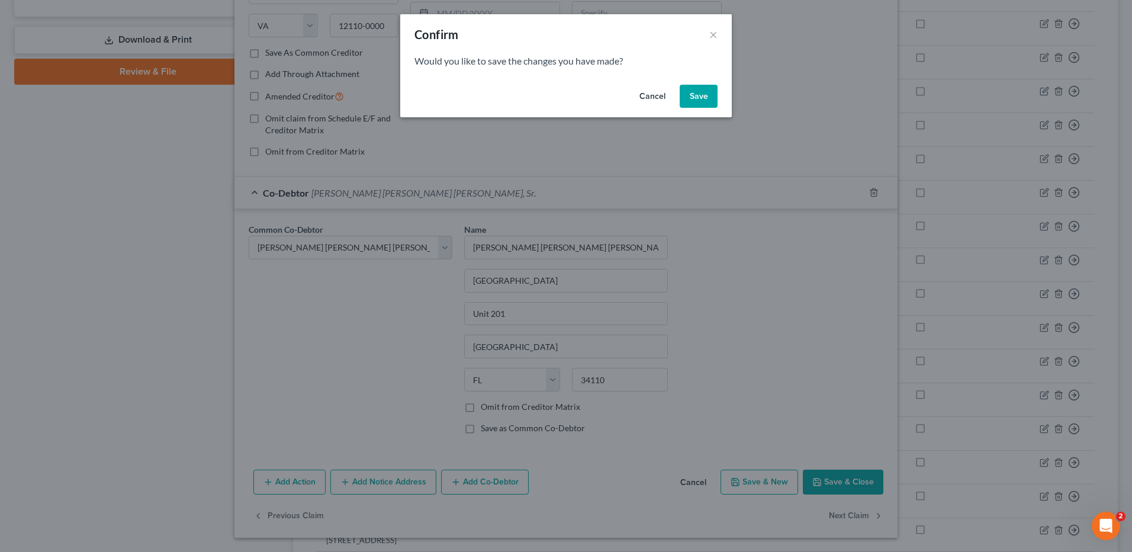
click at [698, 100] on button "Save" at bounding box center [699, 97] width 38 height 24
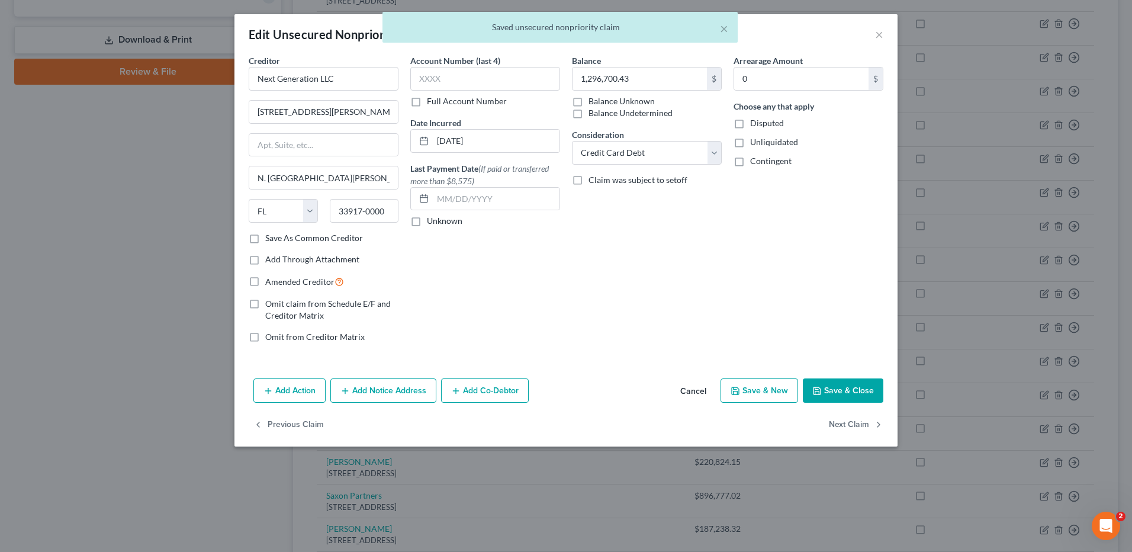
scroll to position [0, 0]
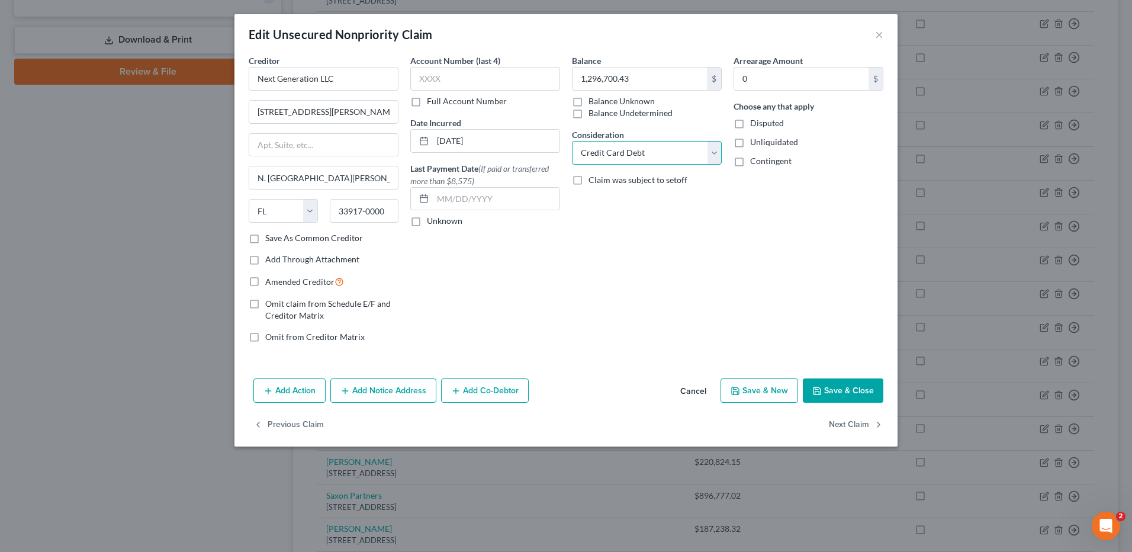
drag, startPoint x: 624, startPoint y: 151, endPoint x: 624, endPoint y: 166, distance: 14.8
click at [624, 151] on select "Select Cable / Satellite Services Collection Agency Credit Card Debt Debt Couns…" at bounding box center [647, 153] width 150 height 24
click at [572, 141] on select "Select Cable / Satellite Services Collection Agency Credit Card Debt Debt Couns…" at bounding box center [647, 153] width 150 height 24
click at [469, 388] on button "Add Co-Debtor" at bounding box center [485, 390] width 88 height 25
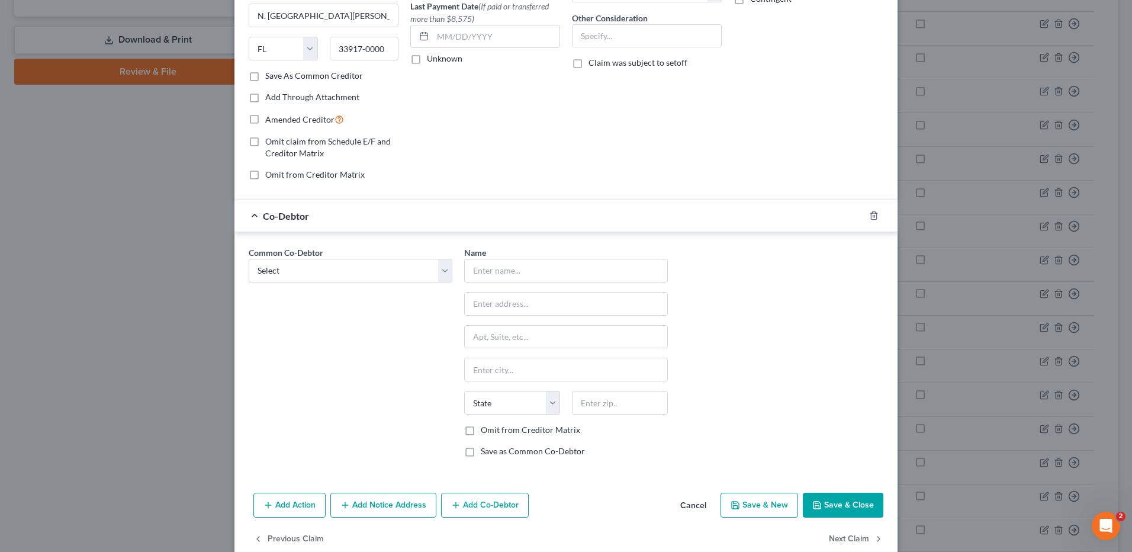
scroll to position [185, 0]
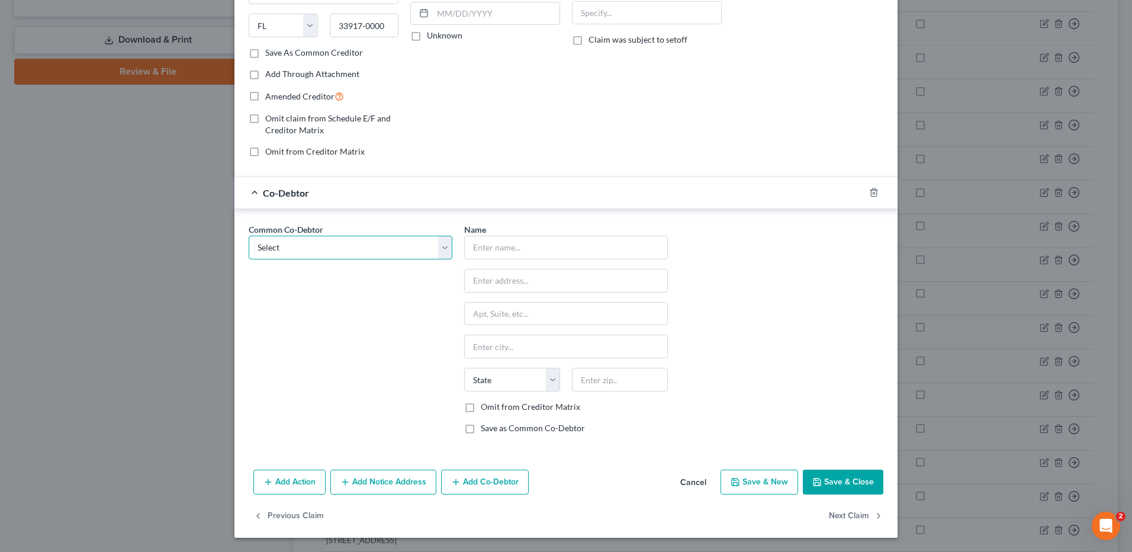
drag, startPoint x: 409, startPoint y: 250, endPoint x: 407, endPoint y: 261, distance: 10.8
click at [409, 250] on select "Select [PERSON_NAME] Burns [PERSON_NAME] [PERSON_NAME] [PERSON_NAME] [PERSON_NA…" at bounding box center [351, 248] width 204 height 24
click at [249, 236] on select "Select [PERSON_NAME] Burns [PERSON_NAME] [PERSON_NAME] [PERSON_NAME] [PERSON_NA…" at bounding box center [351, 248] width 204 height 24
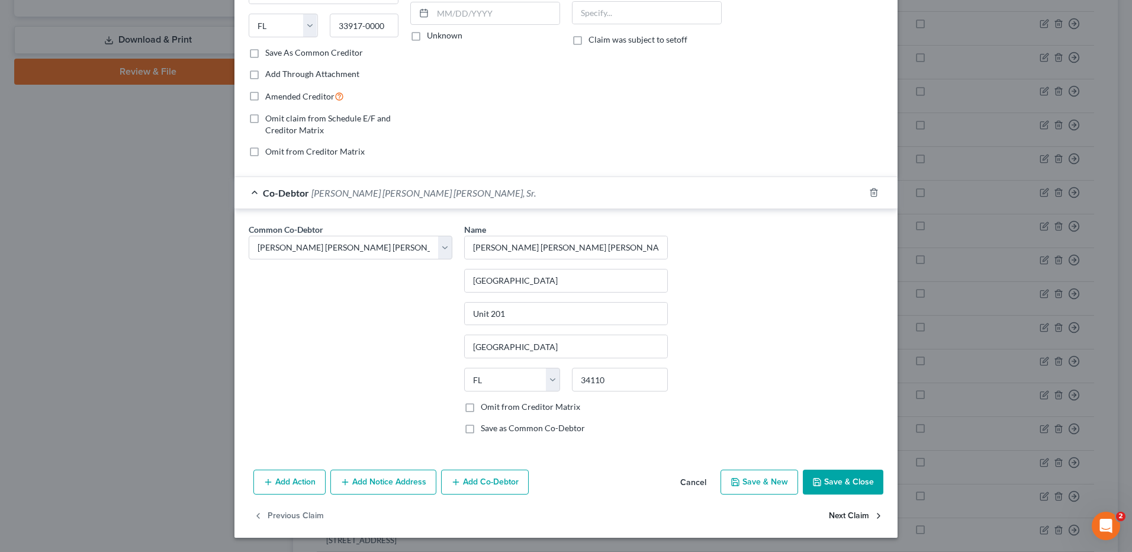
click at [840, 516] on button "Next Claim" at bounding box center [856, 516] width 54 height 25
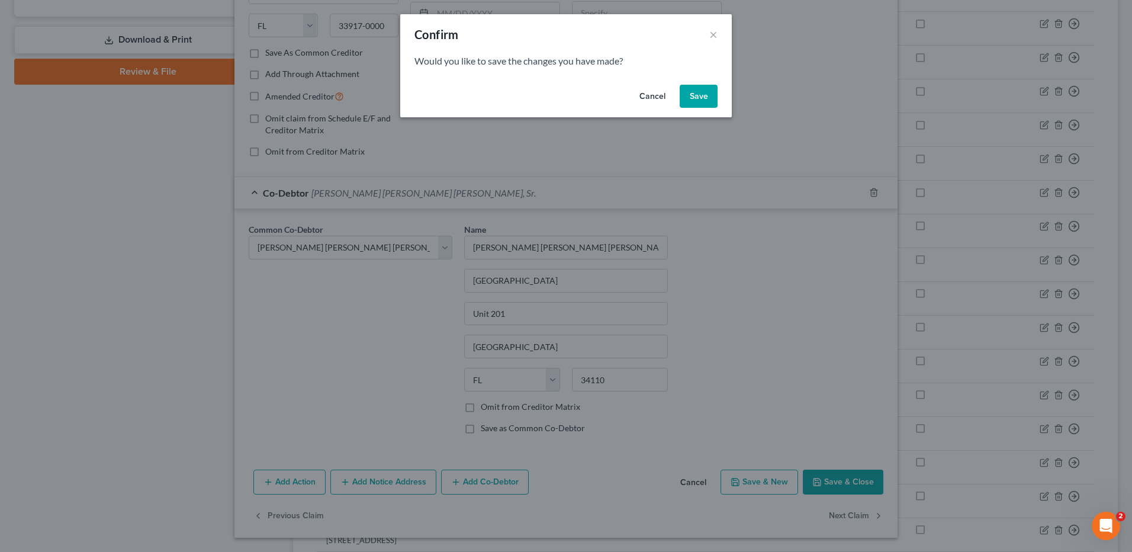
click at [682, 102] on button "Save" at bounding box center [699, 97] width 38 height 24
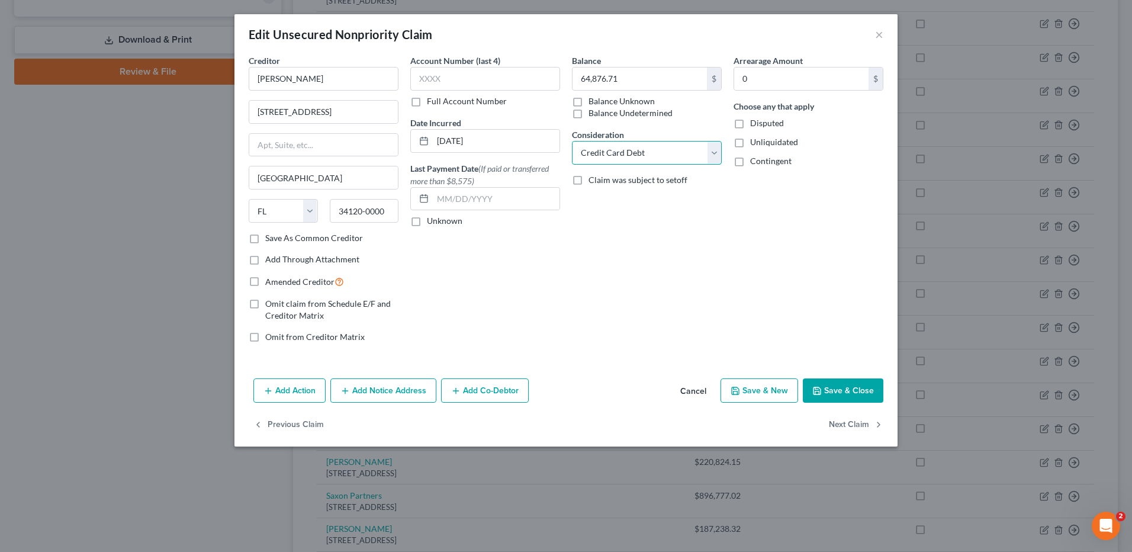
click at [600, 155] on select "Select Cable / Satellite Services Collection Agency Credit Card Debt Debt Couns…" at bounding box center [647, 153] width 150 height 24
click at [572, 141] on select "Select Cable / Satellite Services Collection Agency Credit Card Debt Debt Couns…" at bounding box center [647, 153] width 150 height 24
click at [487, 384] on button "Add Co-Debtor" at bounding box center [485, 390] width 88 height 25
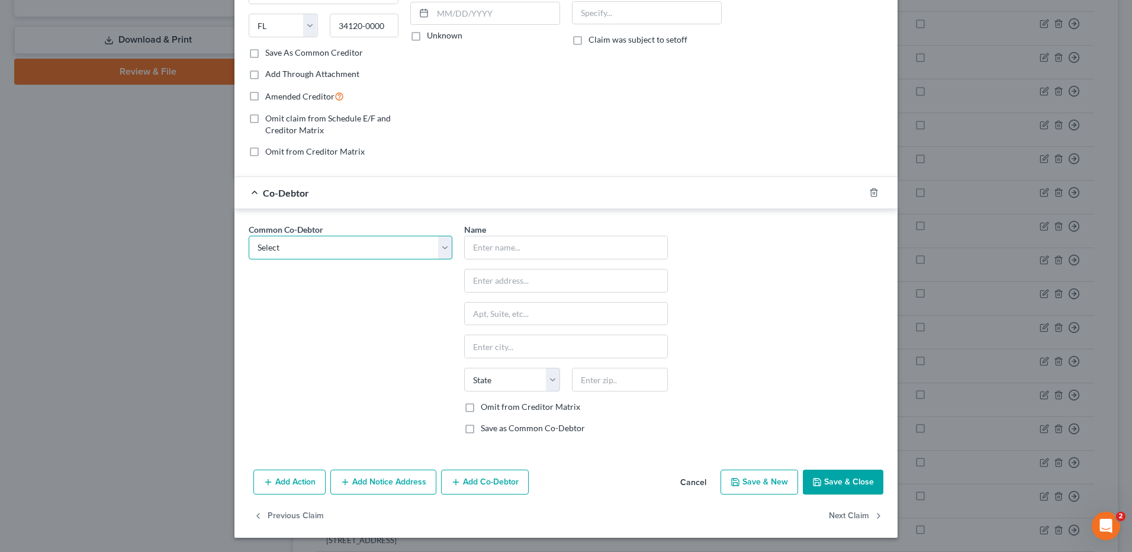
click at [441, 253] on select "Select [PERSON_NAME] Burns [PERSON_NAME] [PERSON_NAME] [PERSON_NAME] [PERSON_NA…" at bounding box center [351, 248] width 204 height 24
click at [249, 236] on select "Select [PERSON_NAME] Burns [PERSON_NAME] [PERSON_NAME] [PERSON_NAME] [PERSON_NA…" at bounding box center [351, 248] width 204 height 24
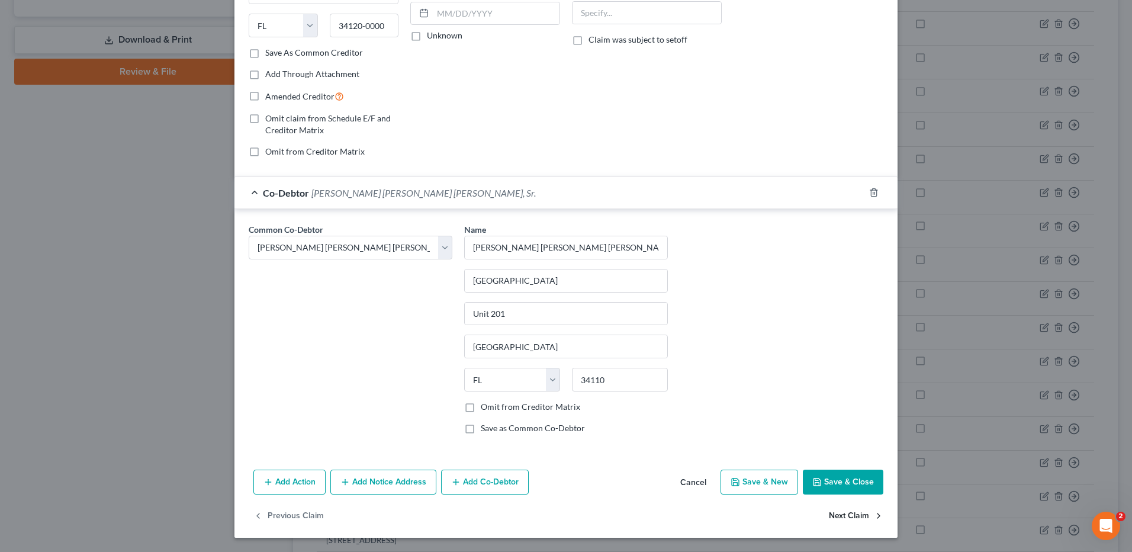
click at [848, 512] on button "Next Claim" at bounding box center [856, 516] width 54 height 25
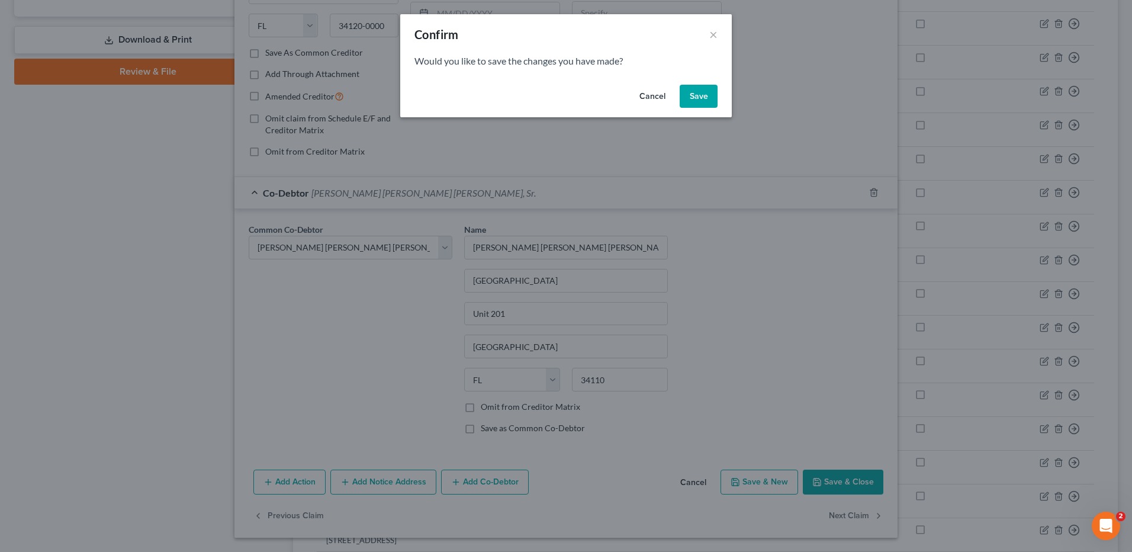
click at [688, 100] on button "Save" at bounding box center [699, 97] width 38 height 24
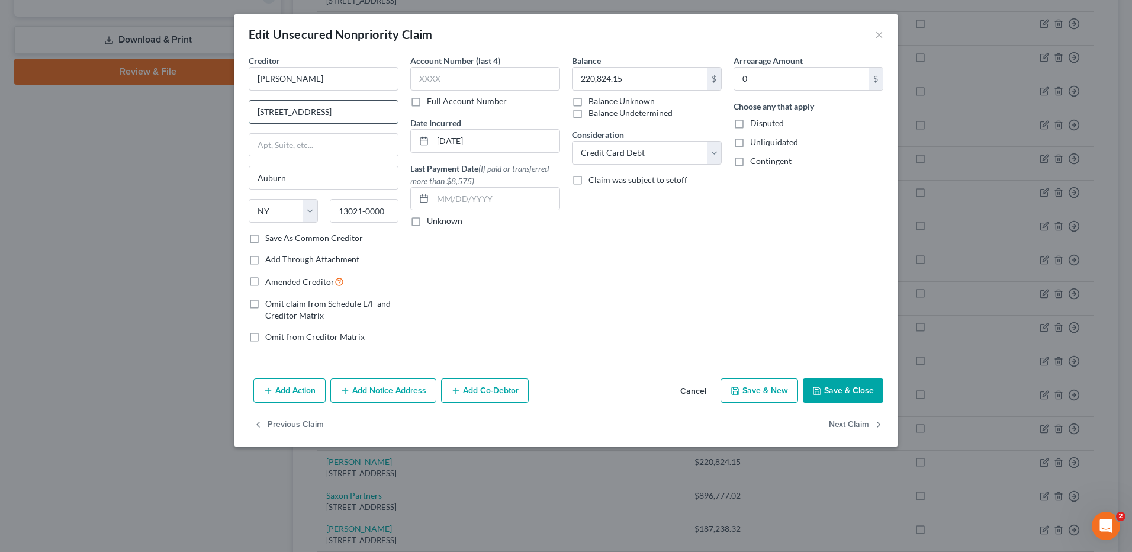
click at [318, 113] on input "[STREET_ADDRESS]" at bounding box center [323, 112] width 149 height 23
click at [714, 152] on select "Select Cable / Satellite Services Collection Agency Credit Card Debt Debt Couns…" at bounding box center [647, 153] width 150 height 24
click at [572, 141] on select "Select Cable / Satellite Services Collection Agency Credit Card Debt Debt Couns…" at bounding box center [647, 153] width 150 height 24
click at [467, 387] on button "Add Co-Debtor" at bounding box center [485, 390] width 88 height 25
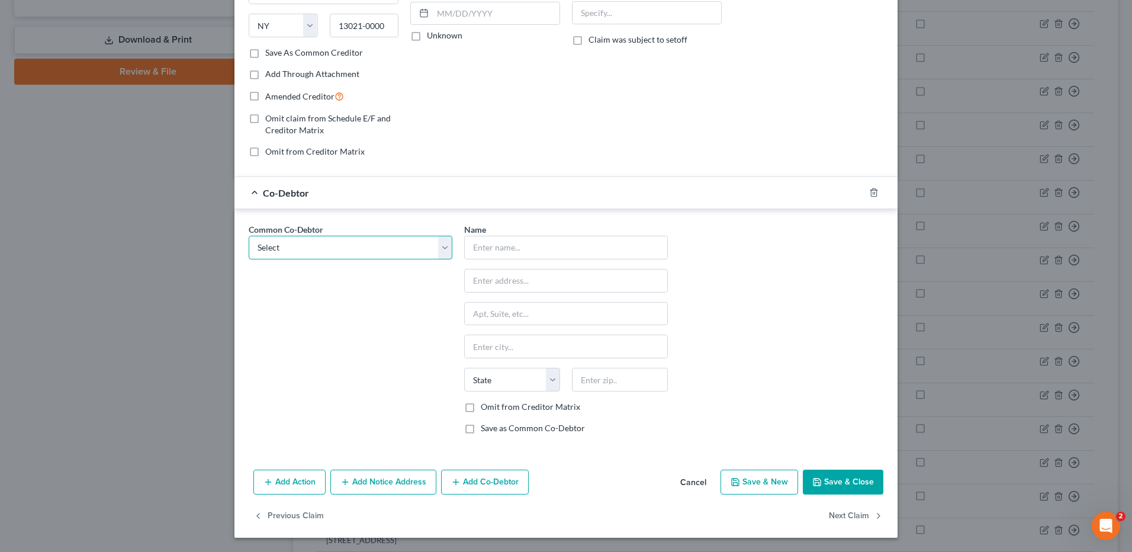
drag, startPoint x: 442, startPoint y: 245, endPoint x: 441, endPoint y: 261, distance: 16.0
click at [442, 245] on select "Select [PERSON_NAME] Burns [PERSON_NAME] [PERSON_NAME] [PERSON_NAME] [PERSON_NA…" at bounding box center [351, 248] width 204 height 24
click at [249, 236] on select "Select [PERSON_NAME] Burns [PERSON_NAME] [PERSON_NAME] [PERSON_NAME] [PERSON_NA…" at bounding box center [351, 248] width 204 height 24
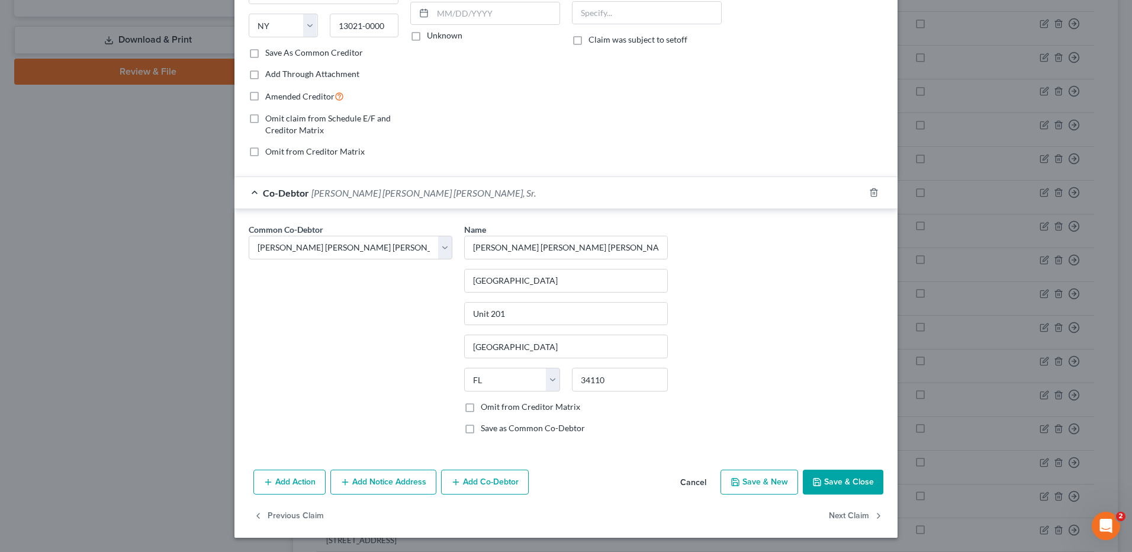
click at [827, 481] on button "Save & Close" at bounding box center [843, 482] width 81 height 25
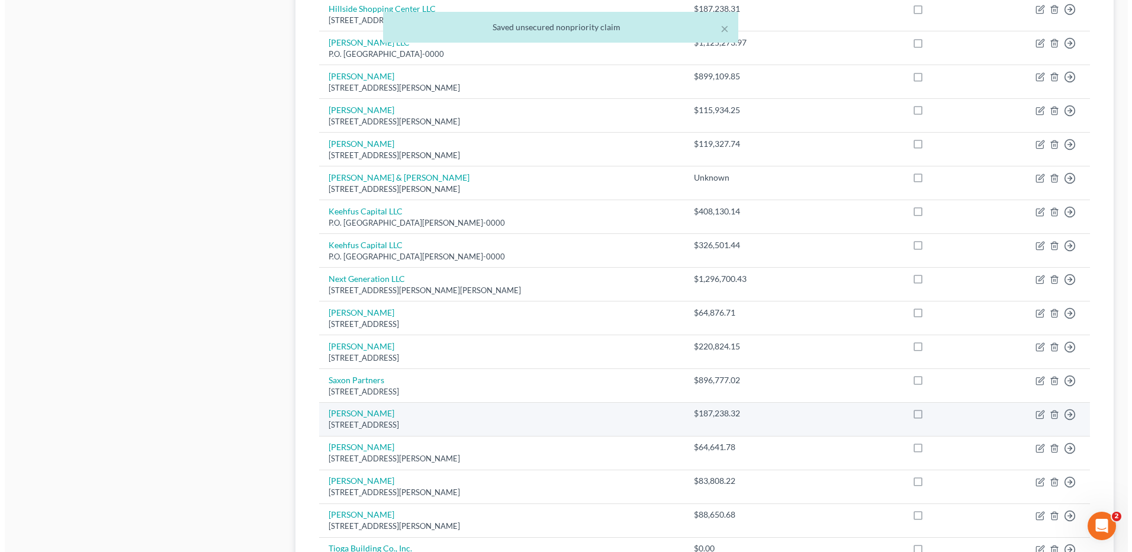
scroll to position [533, 0]
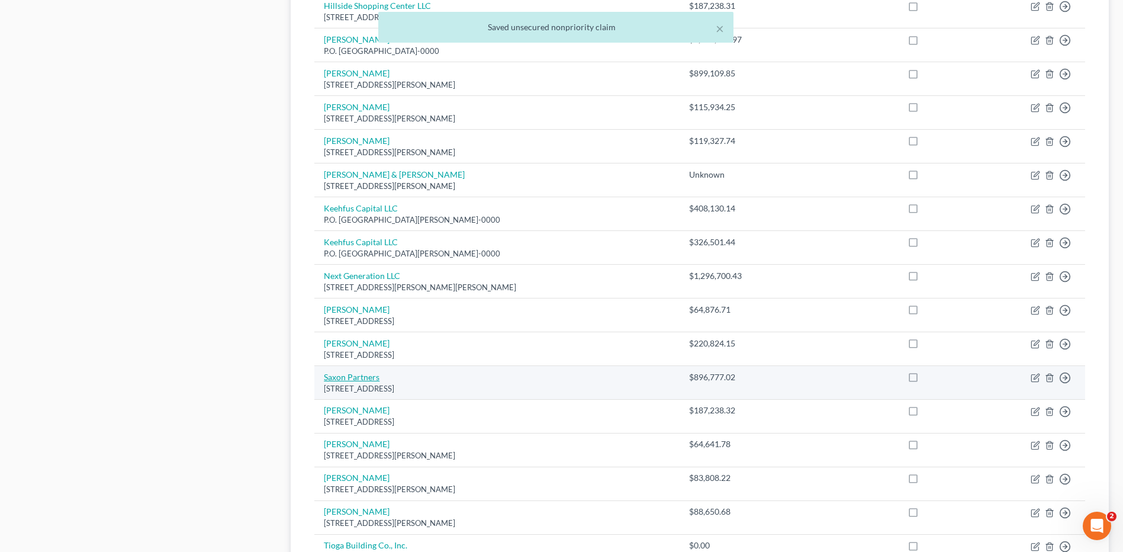
click at [342, 373] on link "Saxon Partners" at bounding box center [352, 377] width 56 height 10
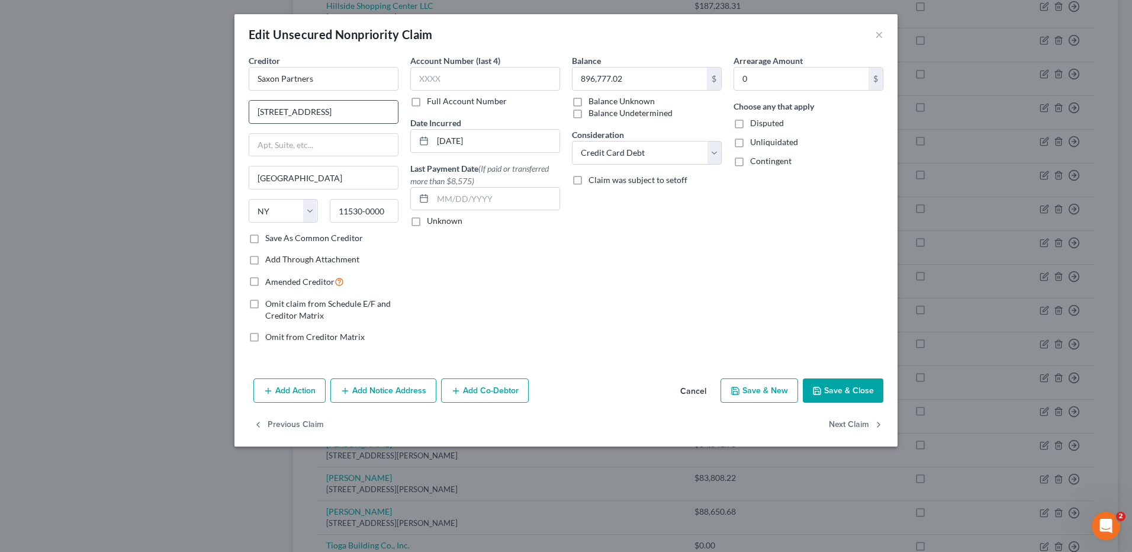
click at [298, 114] on input "[STREET_ADDRESS]" at bounding box center [323, 112] width 149 height 23
click at [312, 114] on input "[STREET_ADDRESS]" at bounding box center [323, 112] width 149 height 23
drag, startPoint x: 715, startPoint y: 147, endPoint x: 709, endPoint y: 165, distance: 19.3
click at [715, 147] on select "Select Cable / Satellite Services Collection Agency Credit Card Debt Debt Couns…" at bounding box center [647, 153] width 150 height 24
click at [572, 141] on select "Select Cable / Satellite Services Collection Agency Credit Card Debt Debt Couns…" at bounding box center [647, 153] width 150 height 24
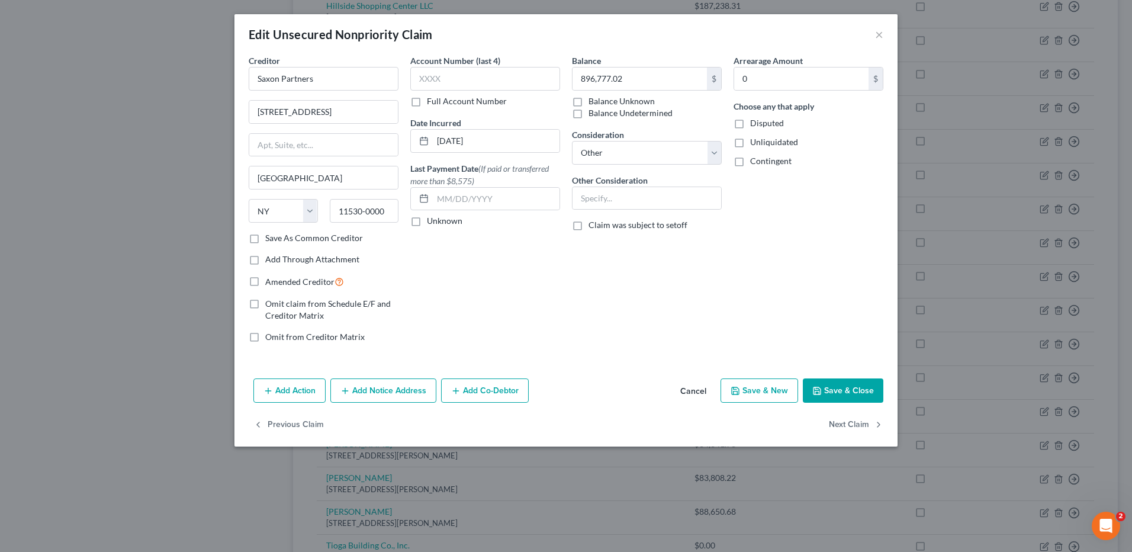
click at [492, 393] on button "Add Co-Debtor" at bounding box center [485, 390] width 88 height 25
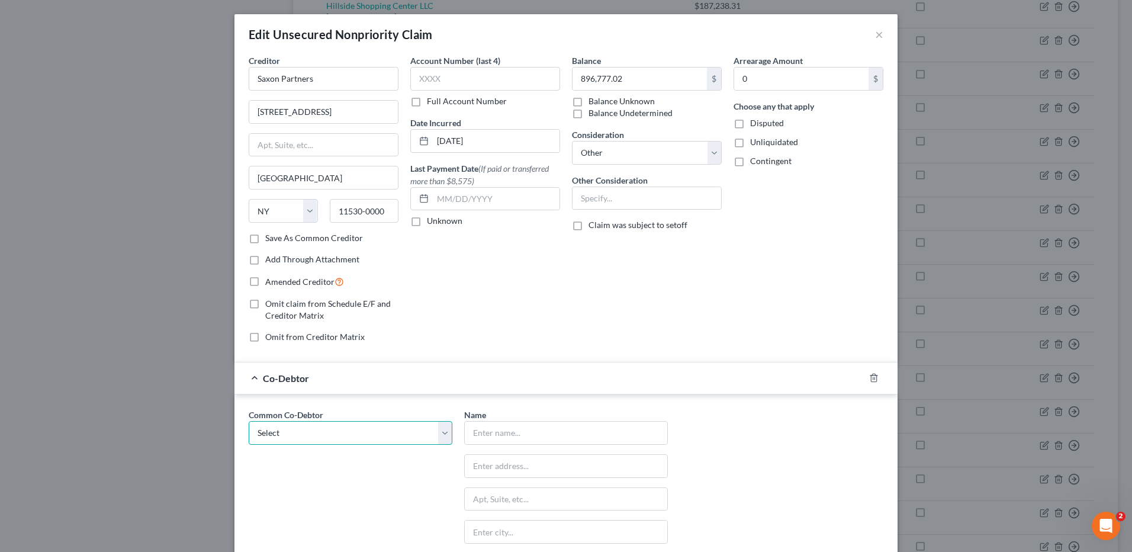
click at [349, 437] on select "Select [PERSON_NAME] Burns [PERSON_NAME] [PERSON_NAME] [PERSON_NAME] [PERSON_NA…" at bounding box center [351, 433] width 204 height 24
click at [249, 421] on select "Select [PERSON_NAME] Burns [PERSON_NAME] [PERSON_NAME] [PERSON_NAME] [PERSON_NA…" at bounding box center [351, 433] width 204 height 24
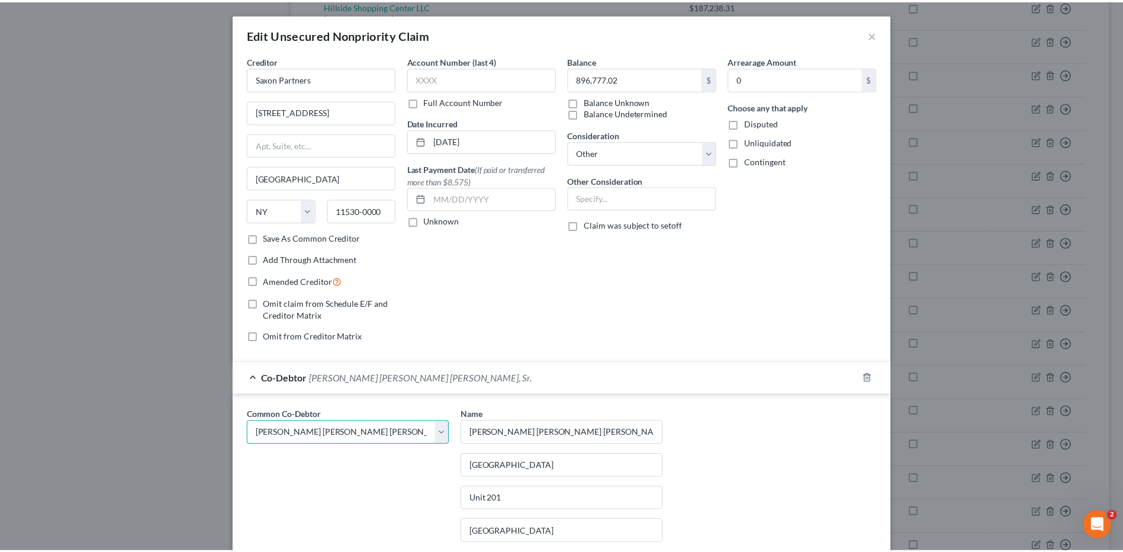
scroll to position [185, 0]
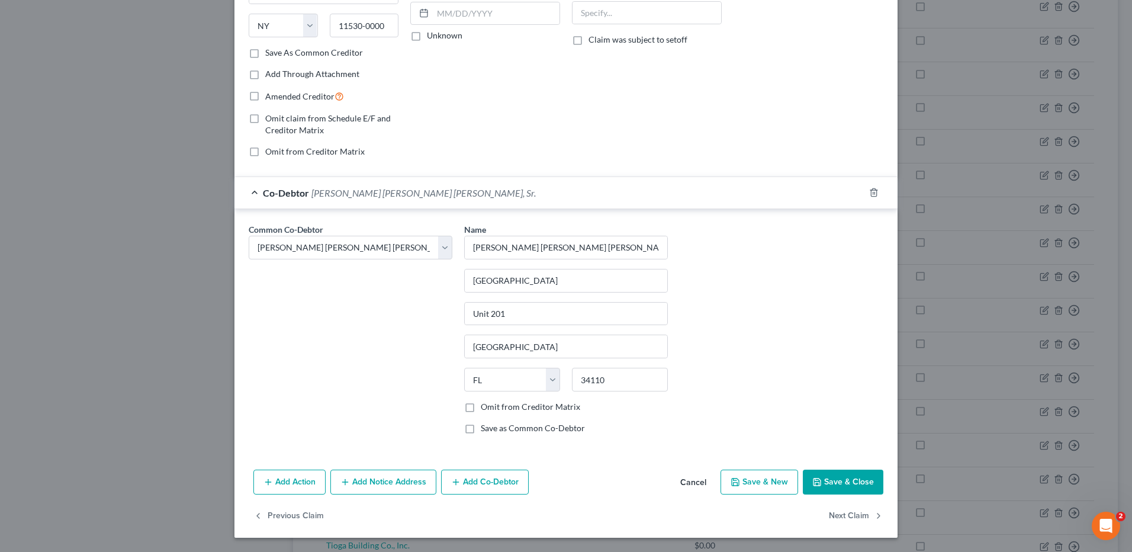
click at [847, 484] on button "Save & Close" at bounding box center [843, 482] width 81 height 25
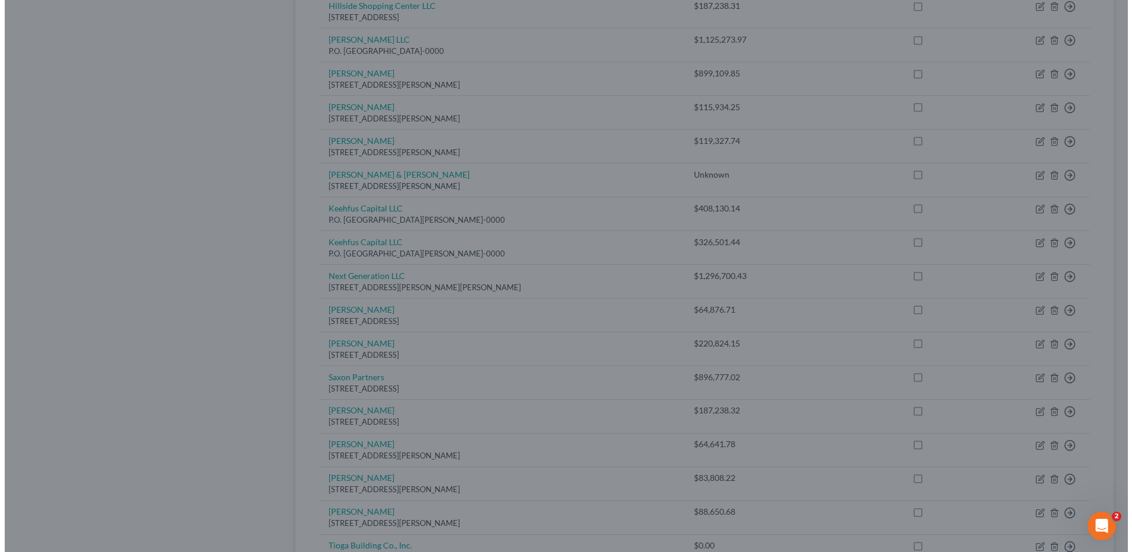
scroll to position [0, 0]
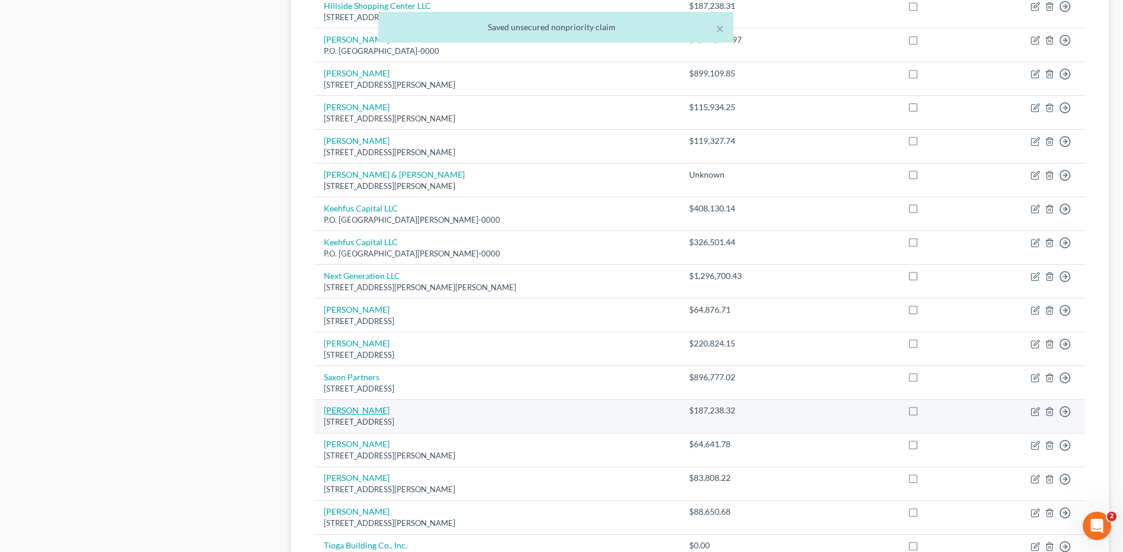
click at [346, 411] on link "[PERSON_NAME]" at bounding box center [357, 410] width 66 height 10
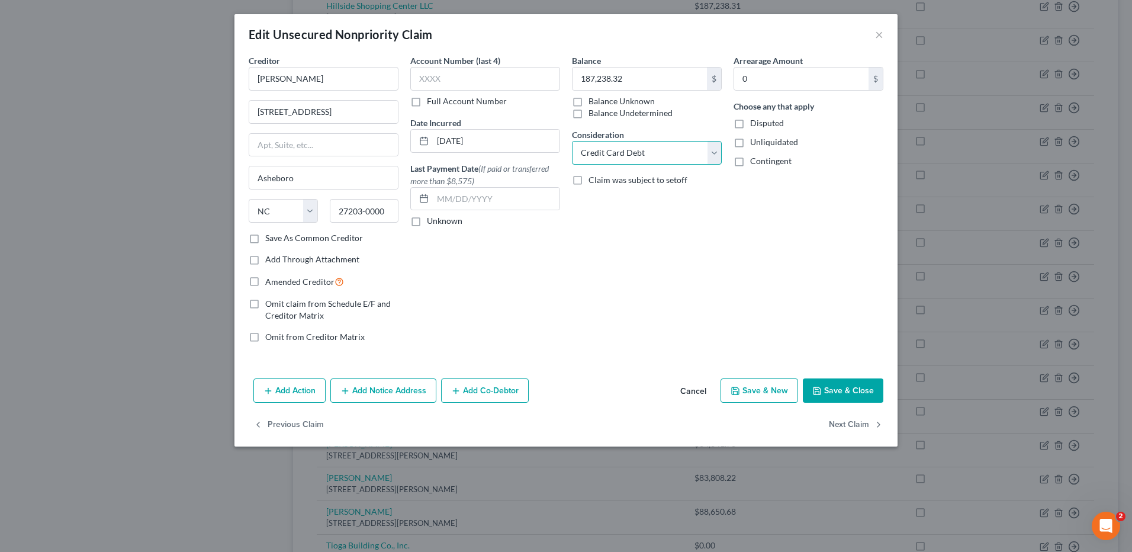
drag, startPoint x: 711, startPoint y: 144, endPoint x: 699, endPoint y: 162, distance: 21.8
click at [711, 144] on select "Select Cable / Satellite Services Collection Agency Credit Card Debt Debt Couns…" at bounding box center [647, 153] width 150 height 24
click at [572, 141] on select "Select Cable / Satellite Services Collection Agency Credit Card Debt Debt Couns…" at bounding box center [647, 153] width 150 height 24
click at [454, 388] on icon "button" at bounding box center [455, 390] width 9 height 9
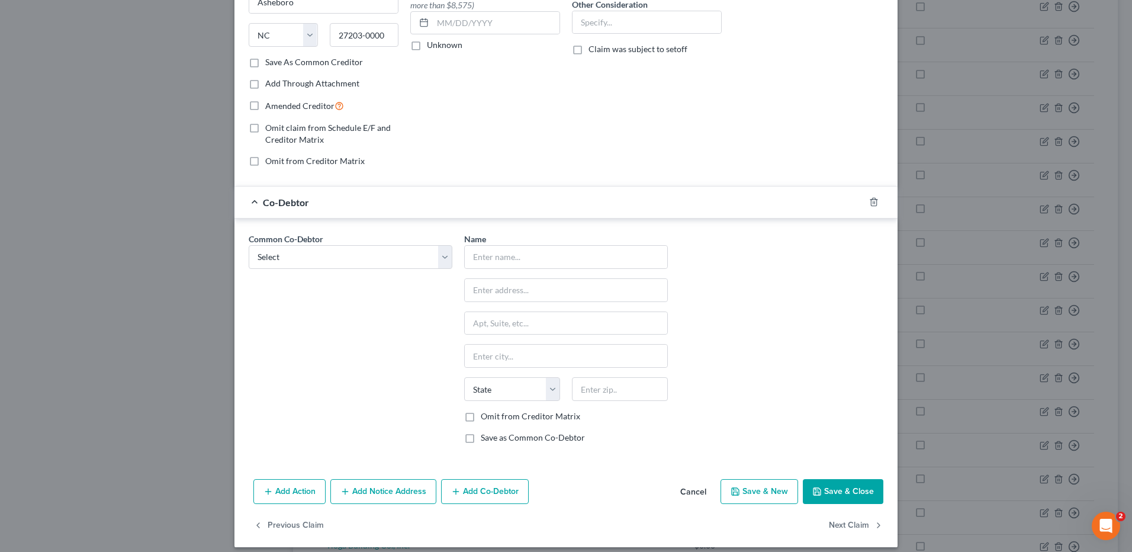
scroll to position [185, 0]
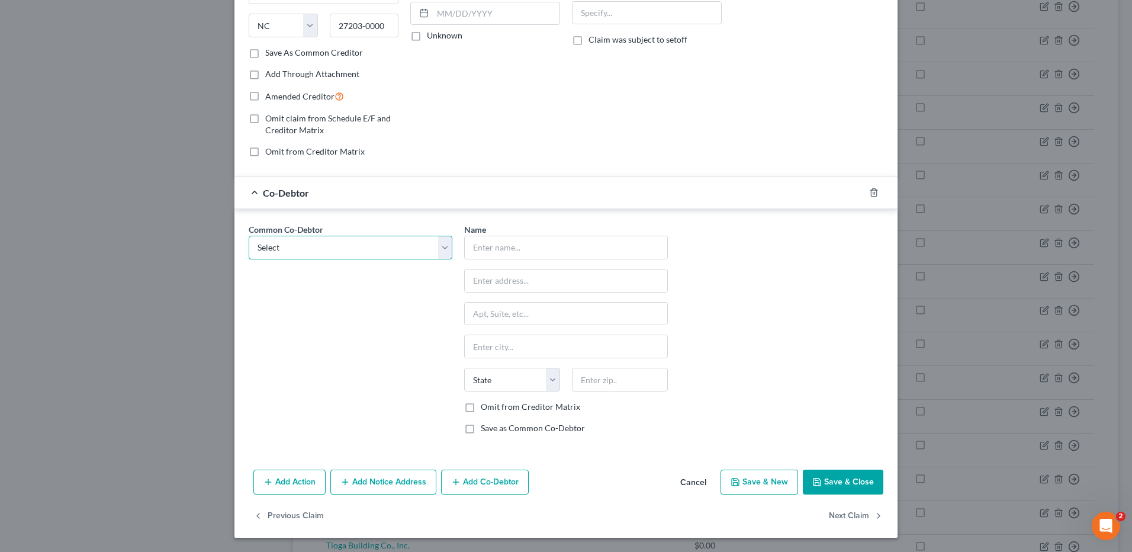
drag, startPoint x: 348, startPoint y: 242, endPoint x: 350, endPoint y: 257, distance: 15.6
click at [348, 242] on select "Select [PERSON_NAME] Burns [PERSON_NAME] [PERSON_NAME] [PERSON_NAME] [PERSON_NA…" at bounding box center [351, 248] width 204 height 24
click at [249, 236] on select "Select [PERSON_NAME] Burns [PERSON_NAME] [PERSON_NAME] [PERSON_NAME] [PERSON_NA…" at bounding box center [351, 248] width 204 height 24
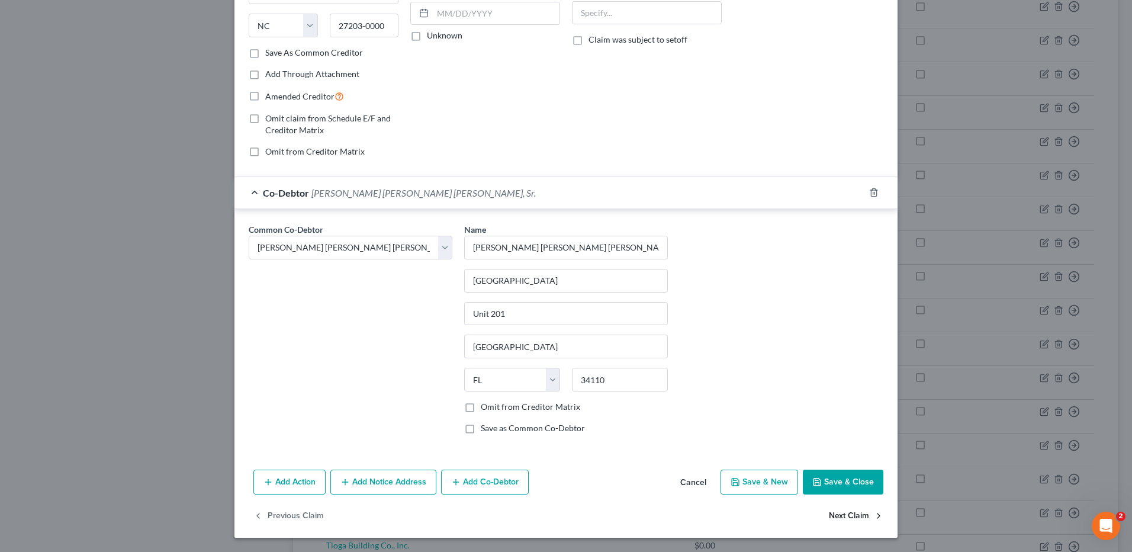
click at [840, 514] on button "Next Claim" at bounding box center [856, 516] width 54 height 25
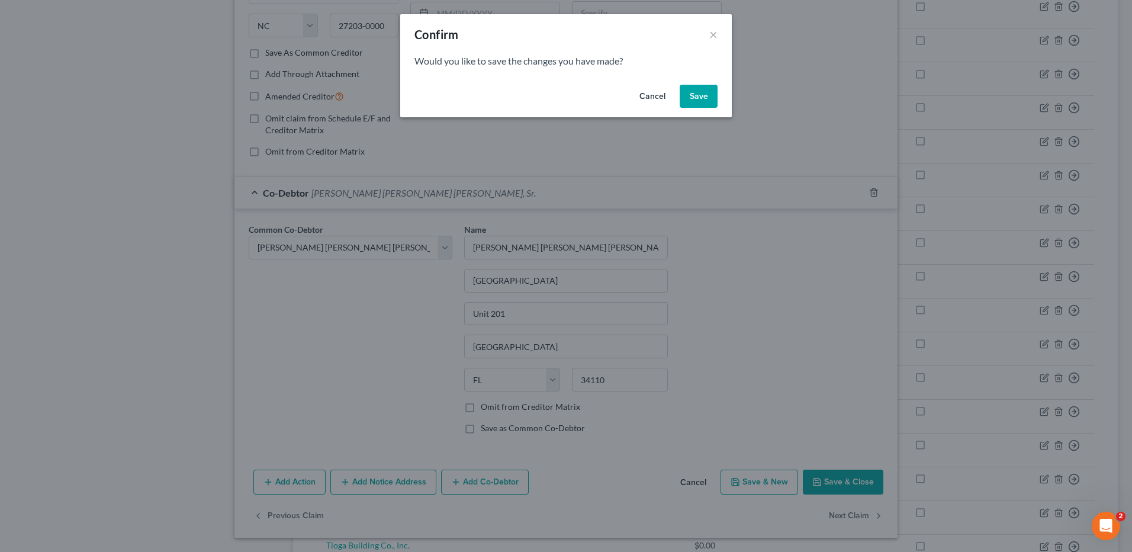
click at [708, 94] on button "Save" at bounding box center [699, 97] width 38 height 24
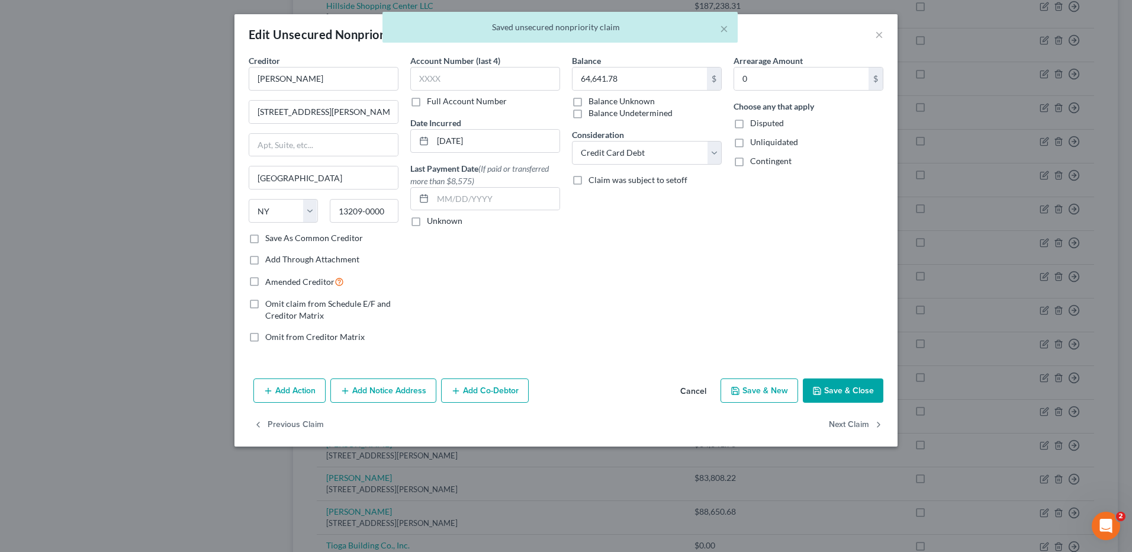
scroll to position [0, 0]
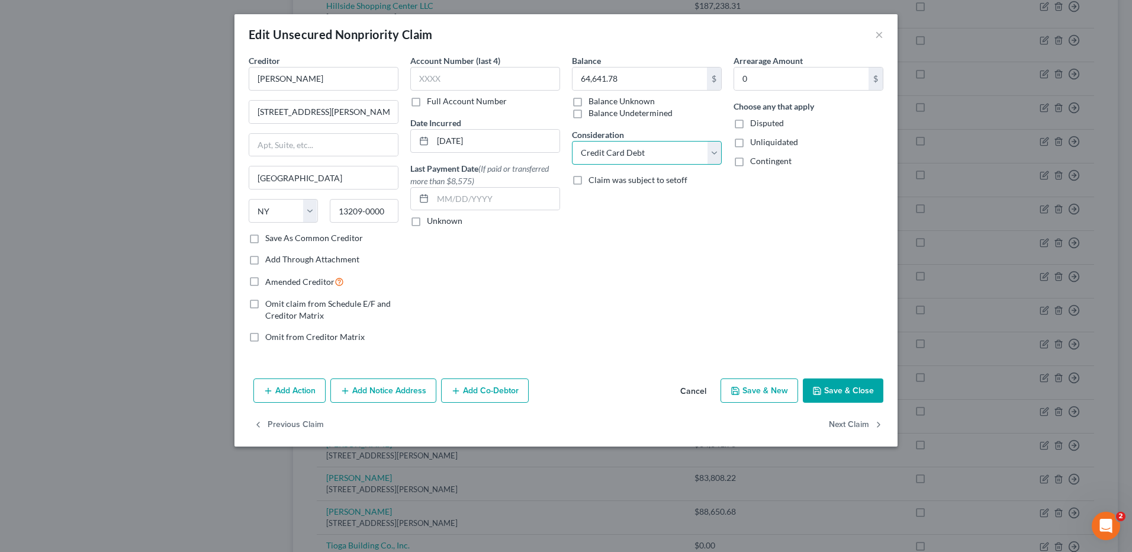
click at [712, 150] on select "Select Cable / Satellite Services Collection Agency Credit Card Debt Debt Couns…" at bounding box center [647, 153] width 150 height 24
click at [572, 141] on select "Select Cable / Satellite Services Collection Agency Credit Card Debt Debt Couns…" at bounding box center [647, 153] width 150 height 24
click at [501, 388] on button "Add Co-Debtor" at bounding box center [485, 390] width 88 height 25
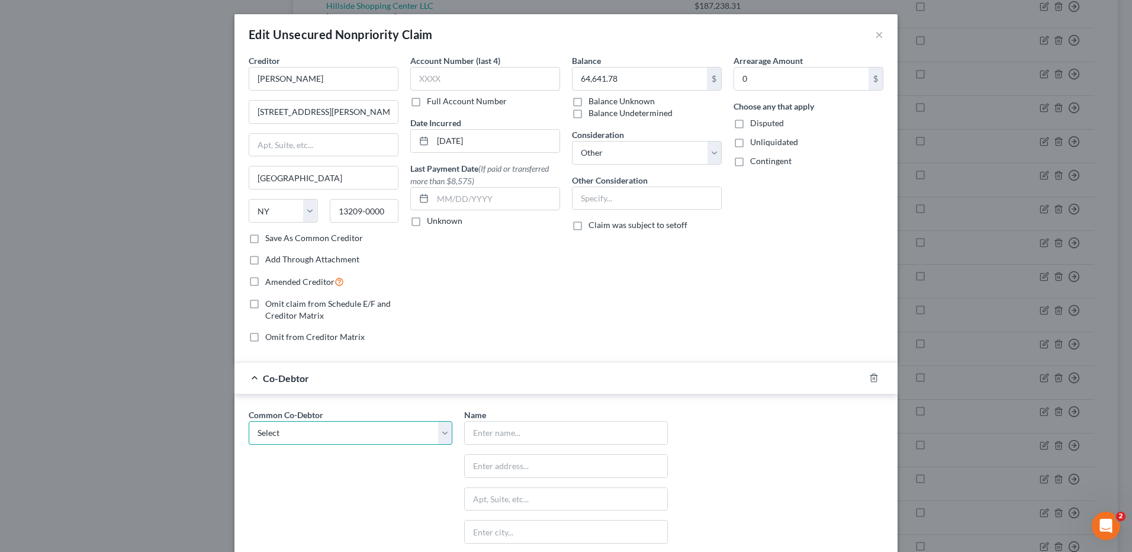
drag, startPoint x: 390, startPoint y: 431, endPoint x: 380, endPoint y: 434, distance: 10.7
click at [390, 431] on select "Select [PERSON_NAME] Burns [PERSON_NAME] [PERSON_NAME] [PERSON_NAME] [PERSON_NA…" at bounding box center [351, 433] width 204 height 24
click at [249, 421] on select "Select [PERSON_NAME] Burns [PERSON_NAME] [PERSON_NAME] [PERSON_NAME] [PERSON_NA…" at bounding box center [351, 433] width 204 height 24
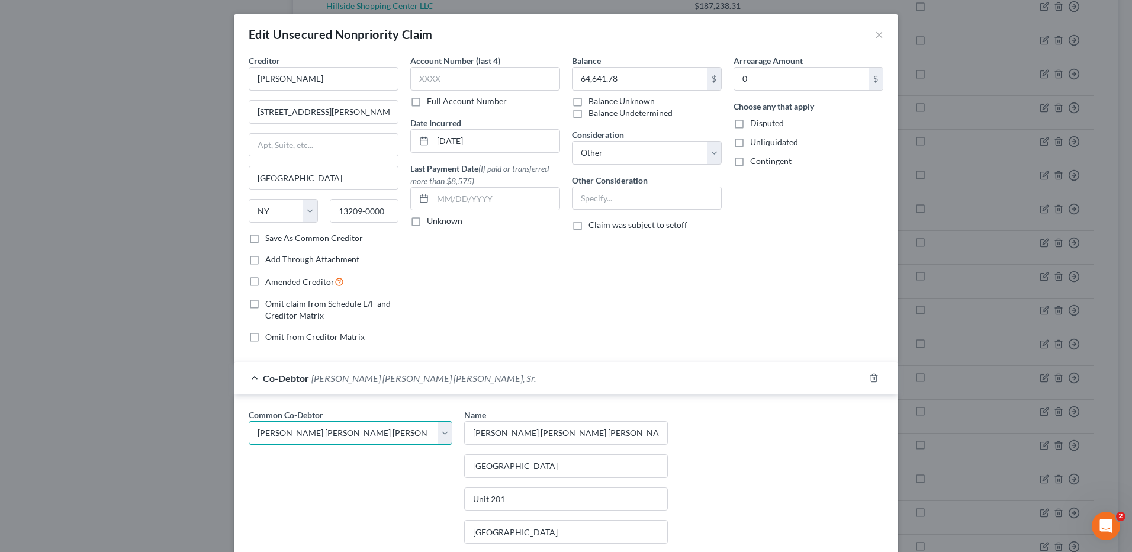
scroll to position [185, 0]
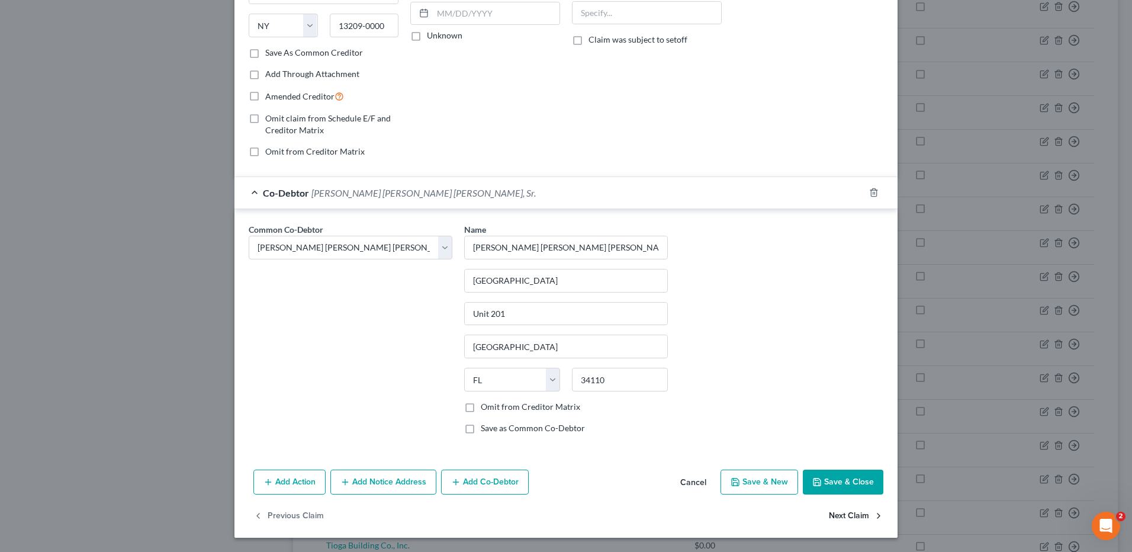
click at [848, 518] on button "Next Claim" at bounding box center [856, 516] width 54 height 25
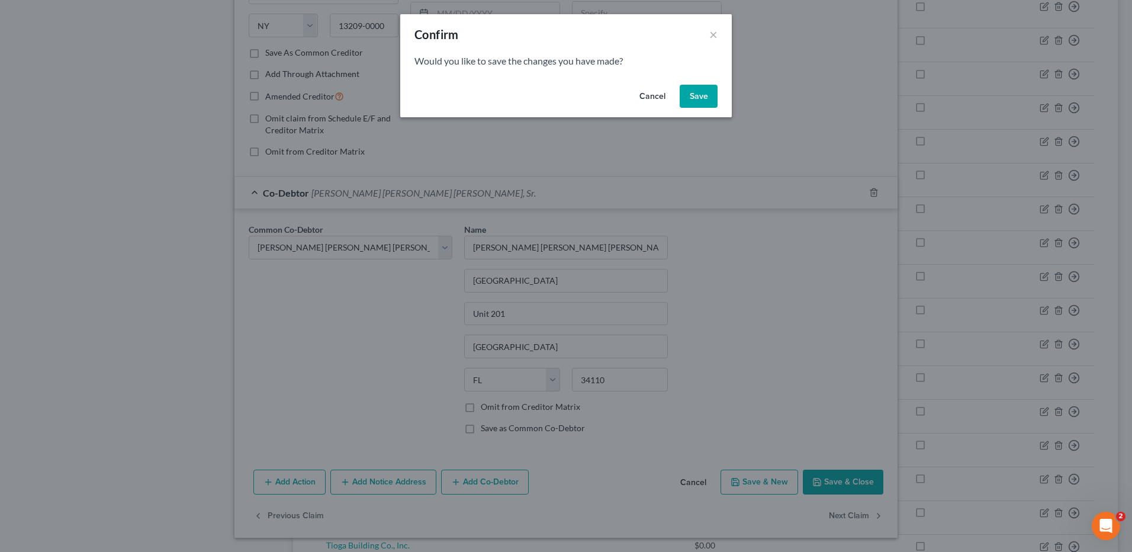
click at [700, 92] on button "Save" at bounding box center [699, 97] width 38 height 24
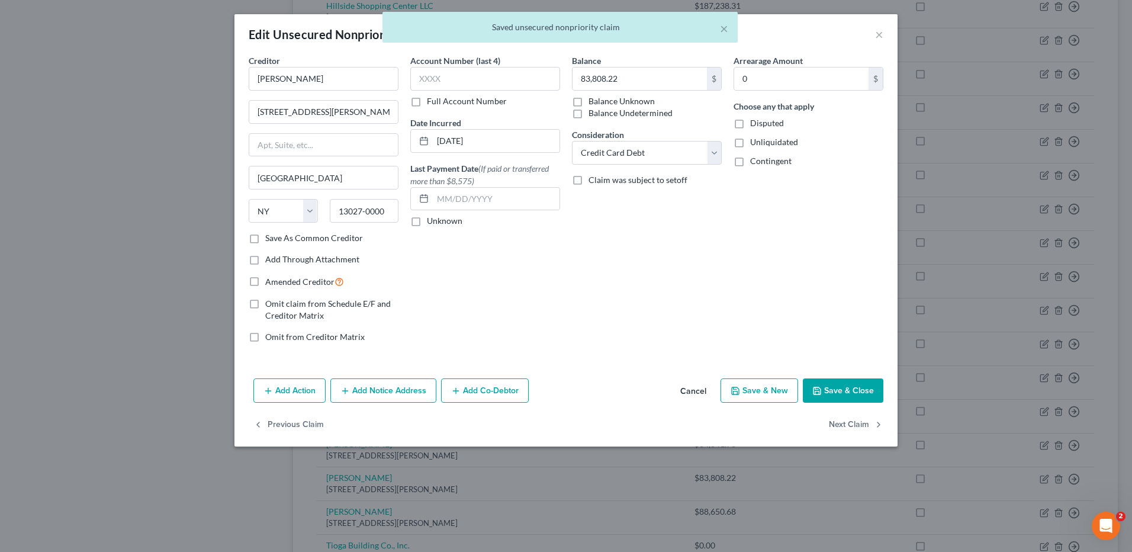
scroll to position [0, 0]
drag, startPoint x: 717, startPoint y: 154, endPoint x: 711, endPoint y: 164, distance: 11.7
click at [717, 154] on select "Select Cable / Satellite Services Collection Agency Credit Card Debt Debt Couns…" at bounding box center [647, 153] width 150 height 24
click at [572, 141] on select "Select Cable / Satellite Services Collection Agency Credit Card Debt Debt Couns…" at bounding box center [647, 153] width 150 height 24
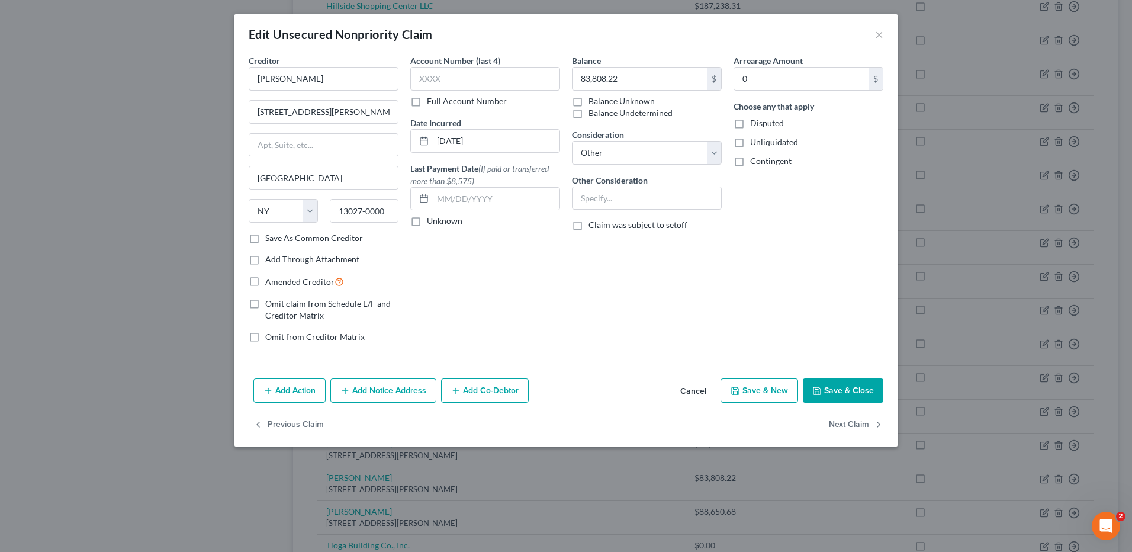
click at [467, 380] on button "Add Co-Debtor" at bounding box center [485, 390] width 88 height 25
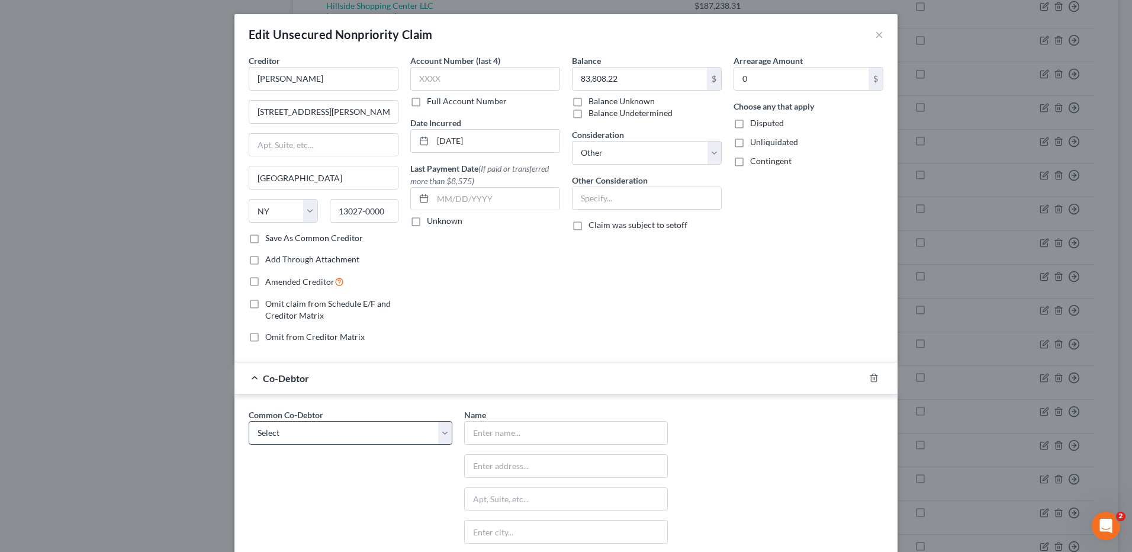
drag, startPoint x: 295, startPoint y: 419, endPoint x: 299, endPoint y: 429, distance: 10.9
click at [295, 422] on div "Common Co-Debtor Select [PERSON_NAME] Burns [PERSON_NAME], Sr. [PERSON_NAME] [P…" at bounding box center [351, 427] width 204 height 36
drag, startPoint x: 299, startPoint y: 429, endPoint x: 303, endPoint y: 436, distance: 8.5
click at [299, 430] on select "Select [PERSON_NAME] Burns [PERSON_NAME] [PERSON_NAME] [PERSON_NAME] [PERSON_NA…" at bounding box center [351, 433] width 204 height 24
click at [249, 421] on select "Select [PERSON_NAME] Burns [PERSON_NAME] [PERSON_NAME] [PERSON_NAME] [PERSON_NA…" at bounding box center [351, 433] width 204 height 24
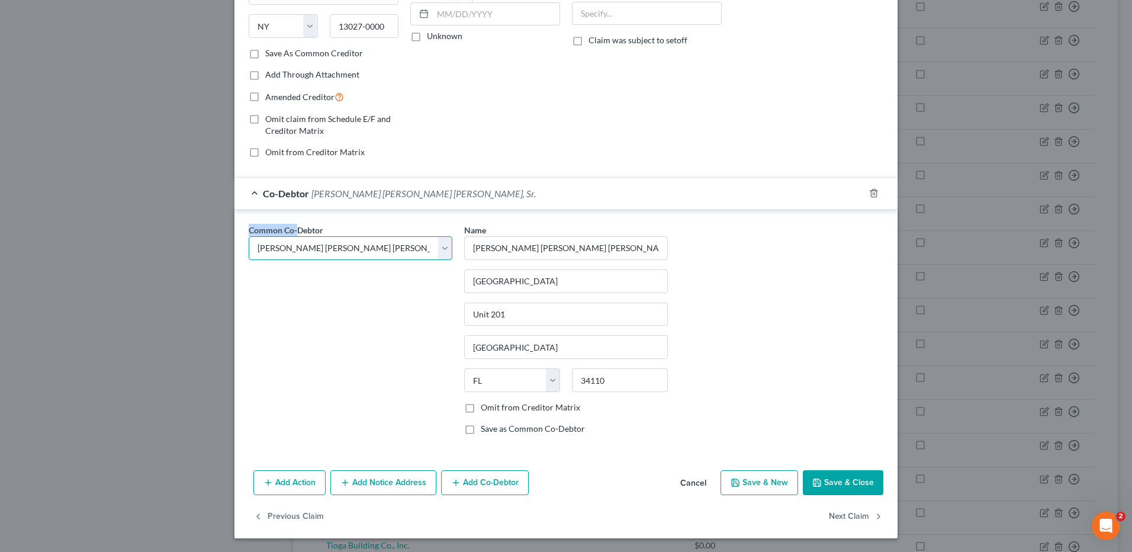
scroll to position [185, 0]
click at [839, 519] on button "Next Claim" at bounding box center [856, 516] width 54 height 25
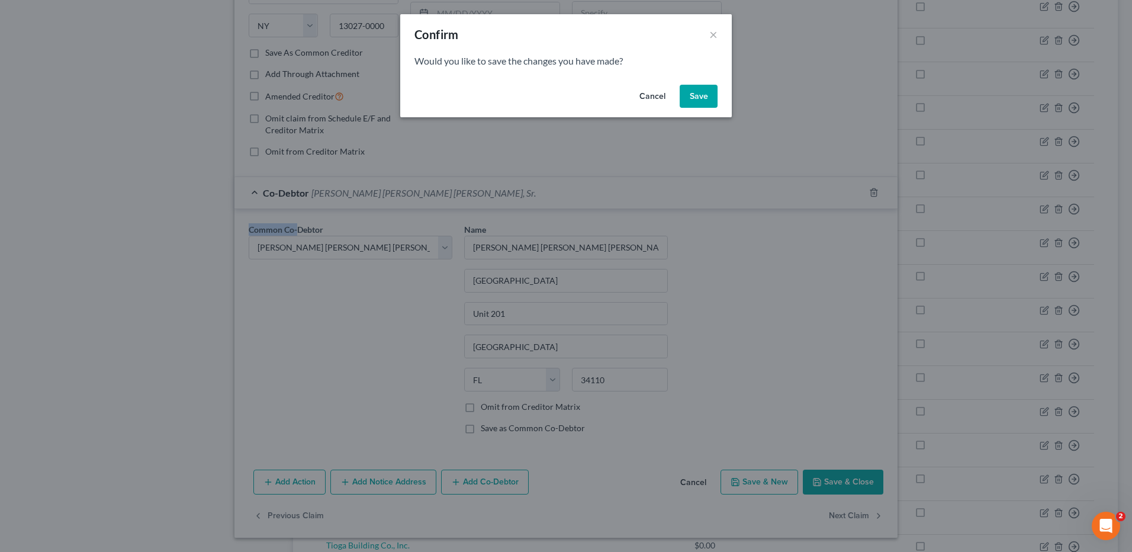
click at [689, 87] on button "Save" at bounding box center [699, 97] width 38 height 24
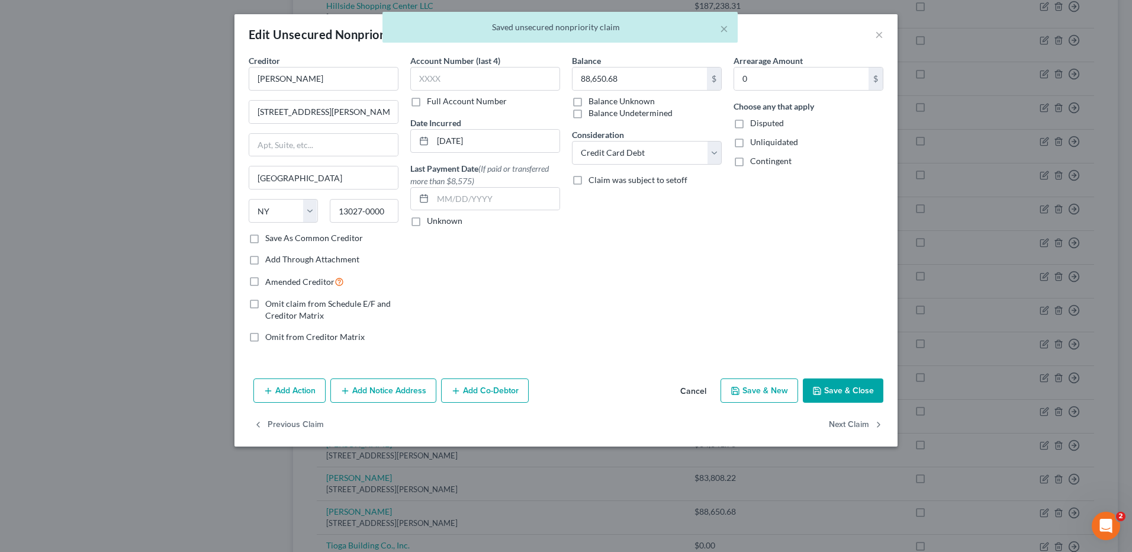
scroll to position [0, 0]
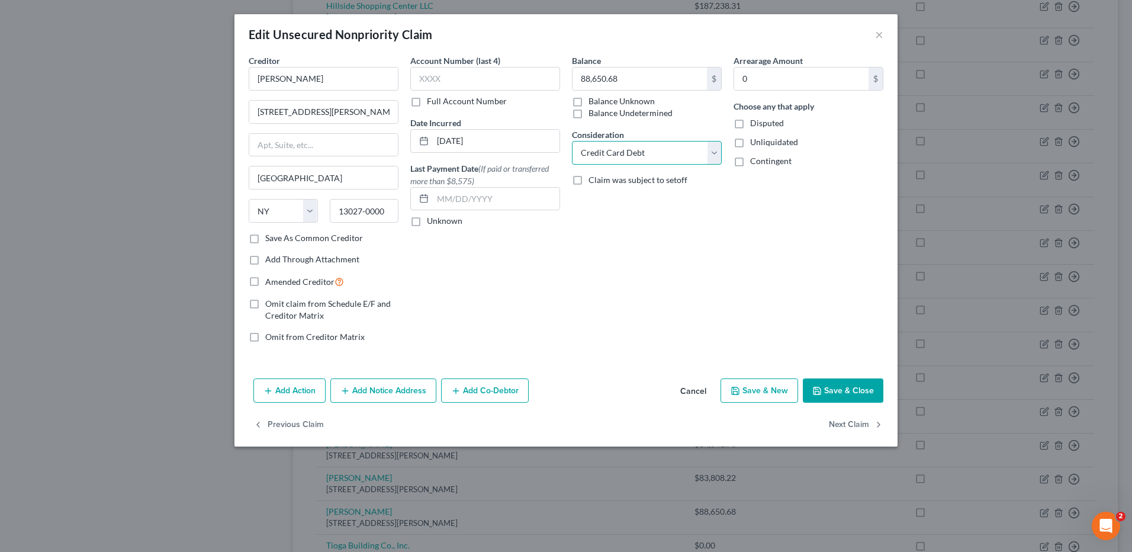
drag, startPoint x: 717, startPoint y: 150, endPoint x: 696, endPoint y: 166, distance: 26.6
click at [717, 150] on select "Select Cable / Satellite Services Collection Agency Credit Card Debt Debt Couns…" at bounding box center [647, 153] width 150 height 24
click at [572, 141] on select "Select Cable / Satellite Services Collection Agency Credit Card Debt Debt Couns…" at bounding box center [647, 153] width 150 height 24
drag, startPoint x: 493, startPoint y: 385, endPoint x: 285, endPoint y: 334, distance: 214.0
click at [493, 384] on button "Add Co-Debtor" at bounding box center [485, 390] width 88 height 25
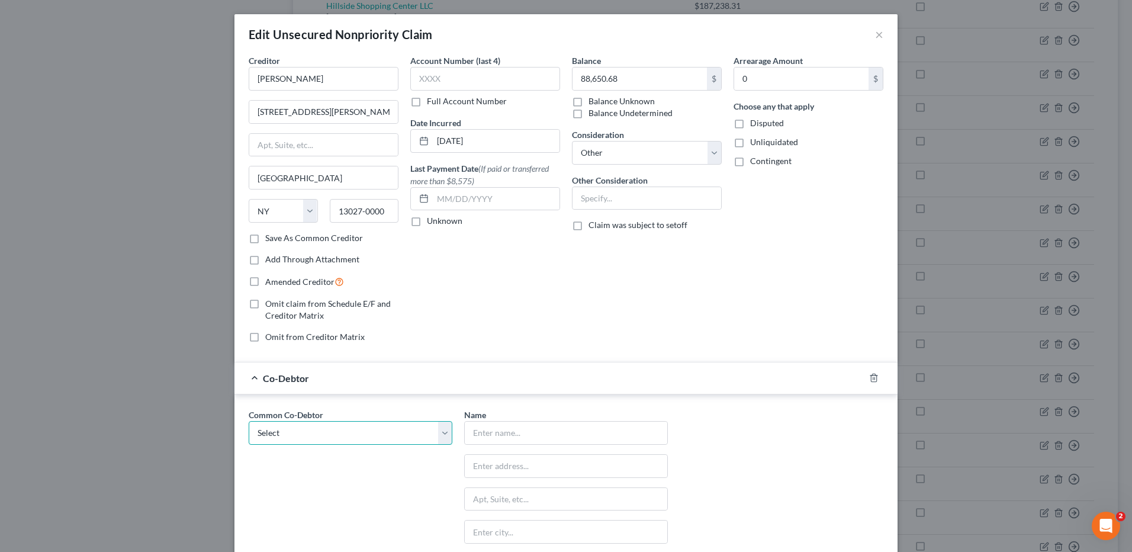
click at [336, 422] on select "Select [PERSON_NAME] Burns [PERSON_NAME] [PERSON_NAME] [PERSON_NAME] [PERSON_NA…" at bounding box center [351, 433] width 204 height 24
click at [249, 421] on select "Select [PERSON_NAME] Burns [PERSON_NAME] [PERSON_NAME] [PERSON_NAME] [PERSON_NA…" at bounding box center [351, 433] width 204 height 24
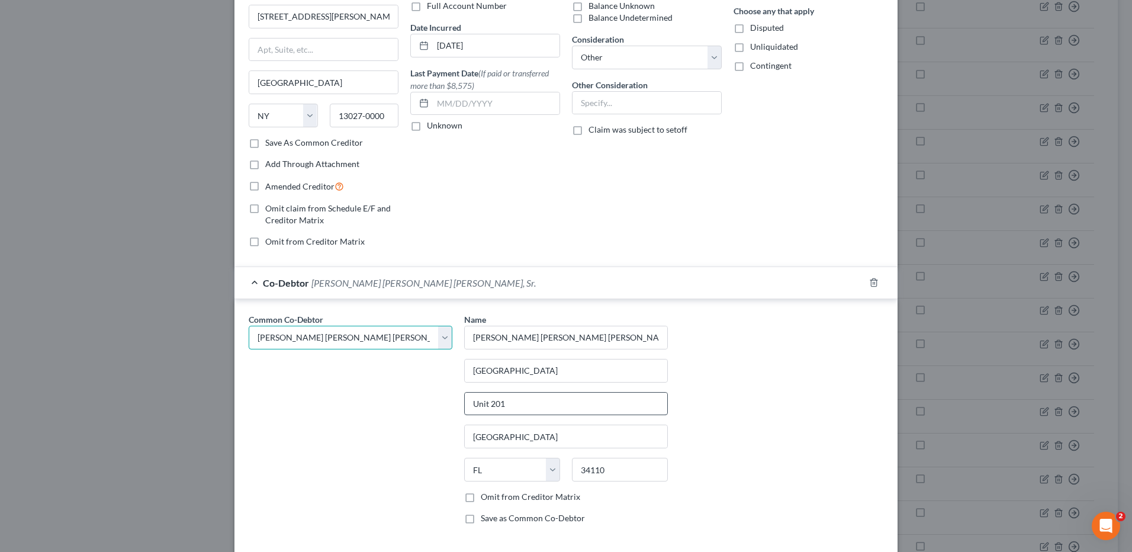
scroll to position [185, 0]
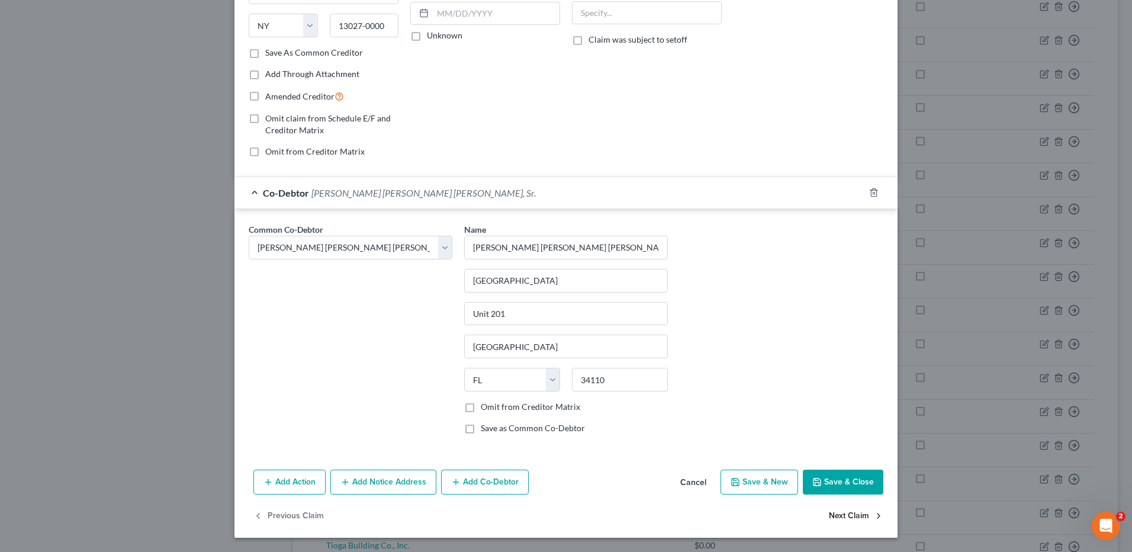
click at [844, 515] on button "Next Claim" at bounding box center [856, 516] width 54 height 25
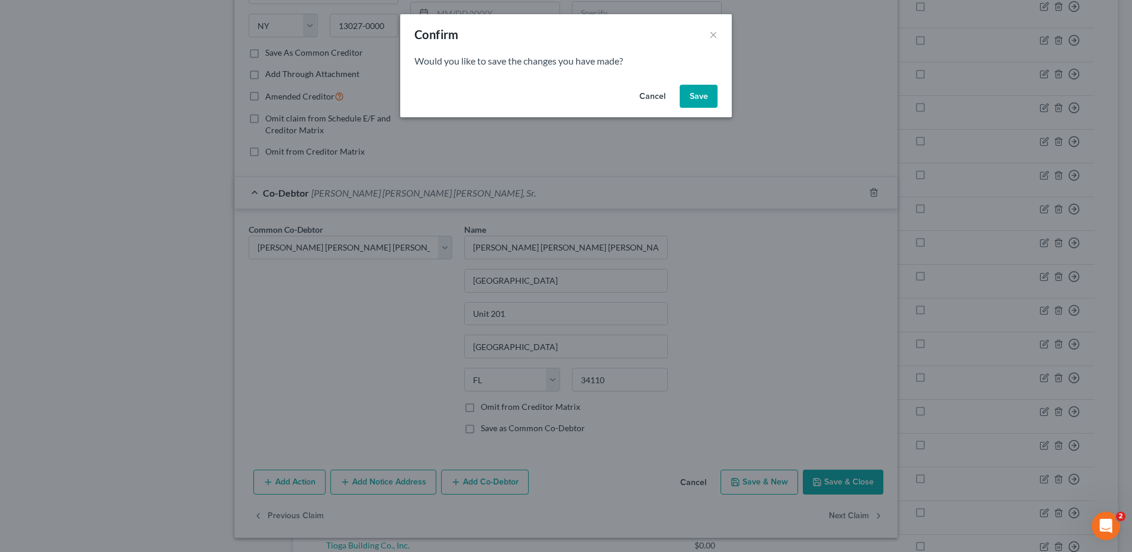
click at [705, 95] on button "Save" at bounding box center [699, 97] width 38 height 24
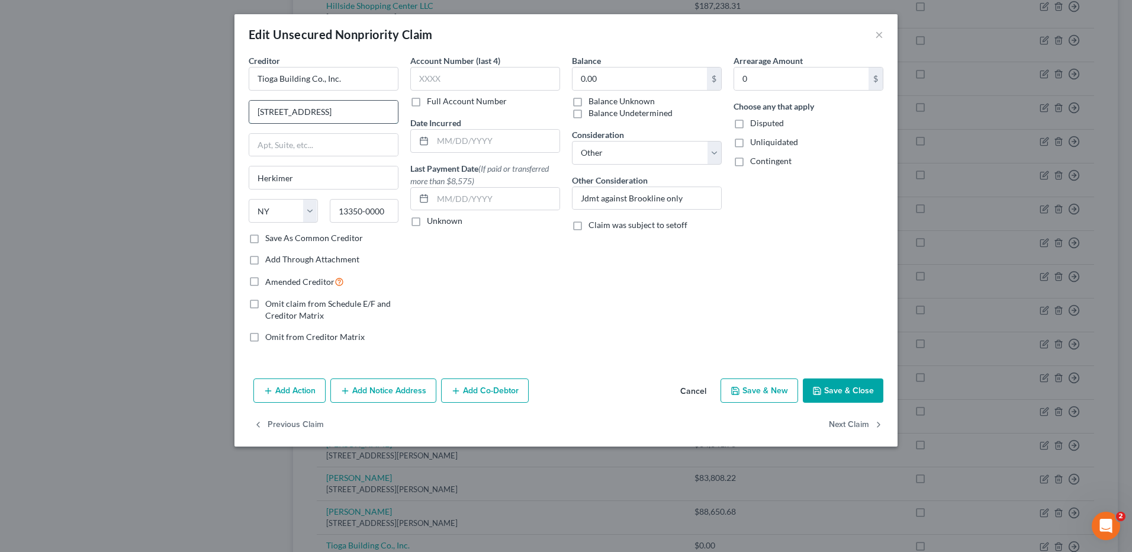
drag, startPoint x: 255, startPoint y: 113, endPoint x: 330, endPoint y: 110, distance: 75.2
click at [330, 110] on input "[STREET_ADDRESS]" at bounding box center [323, 112] width 149 height 23
click at [256, 111] on input "[STREET_ADDRESS]" at bounding box center [323, 112] width 149 height 23
click at [484, 396] on button "Add Co-Debtor" at bounding box center [485, 390] width 88 height 25
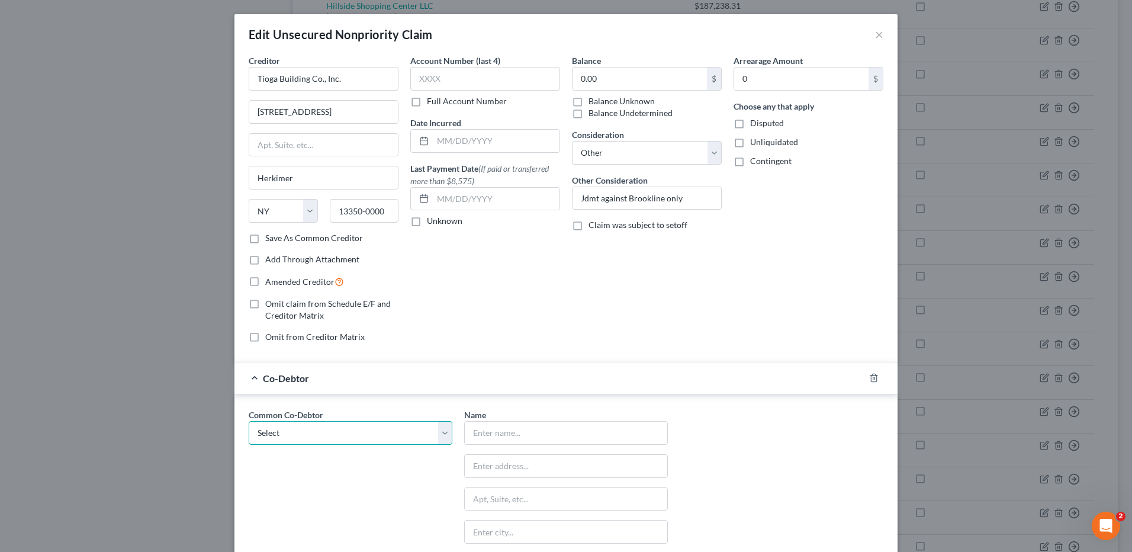
drag, startPoint x: 413, startPoint y: 435, endPoint x: 399, endPoint y: 445, distance: 17.3
click at [413, 435] on select "Select [PERSON_NAME] Burns [PERSON_NAME] [PERSON_NAME] [PERSON_NAME] [PERSON_NA…" at bounding box center [351, 433] width 204 height 24
click at [249, 421] on select "Select [PERSON_NAME] Burns [PERSON_NAME] [PERSON_NAME] [PERSON_NAME] [PERSON_NA…" at bounding box center [351, 433] width 204 height 24
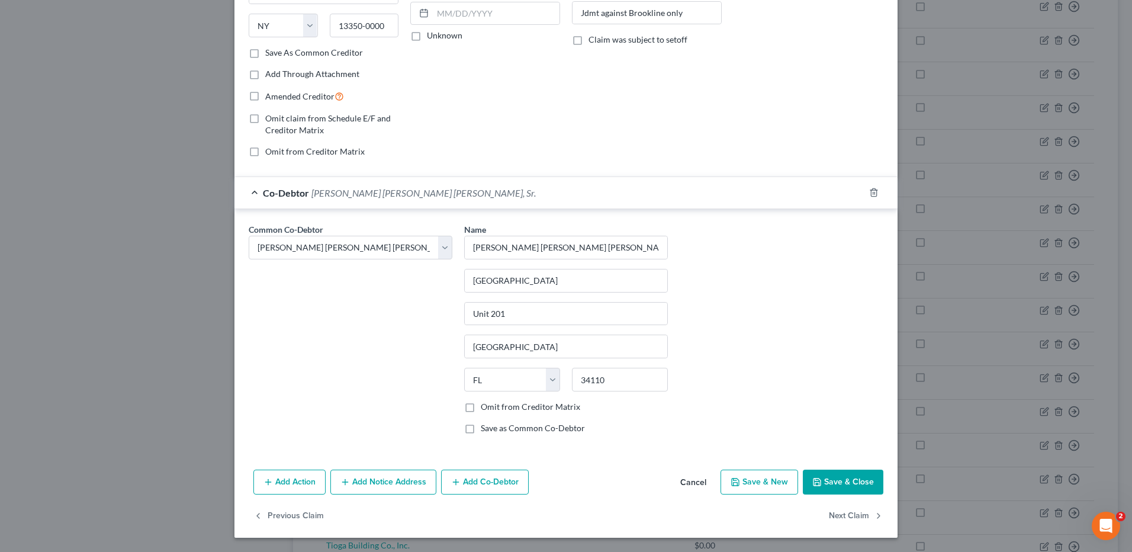
click at [830, 483] on button "Save & Close" at bounding box center [843, 482] width 81 height 25
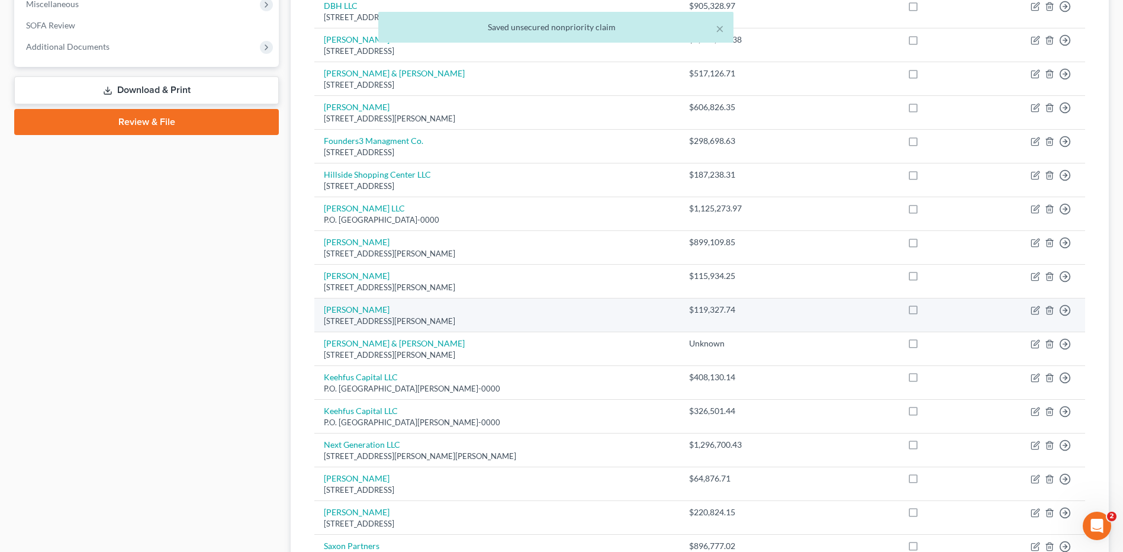
scroll to position [0, 0]
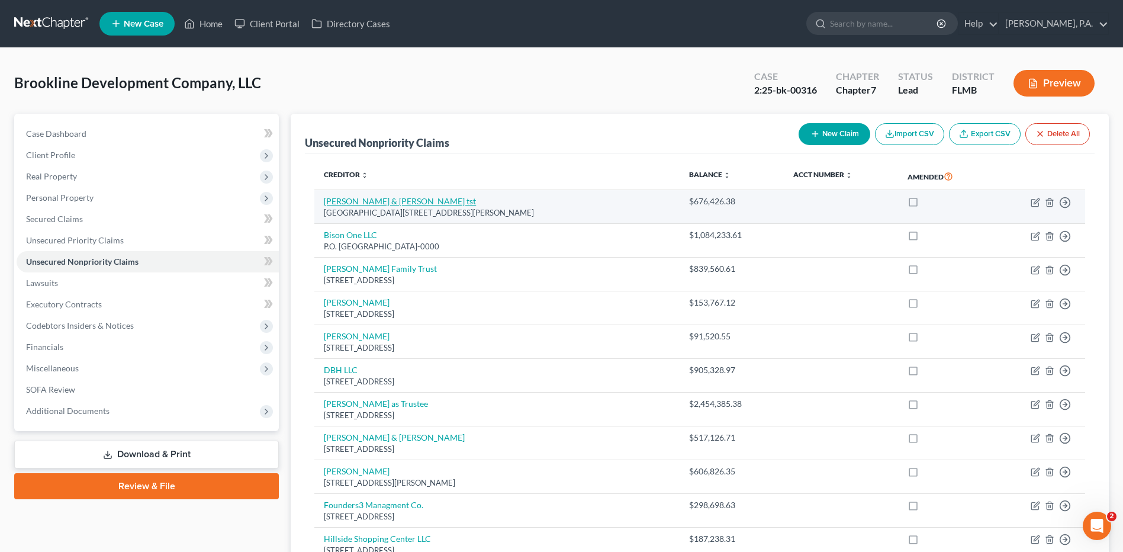
click at [403, 198] on link "[PERSON_NAME] & [PERSON_NAME] tst" at bounding box center [400, 201] width 152 height 10
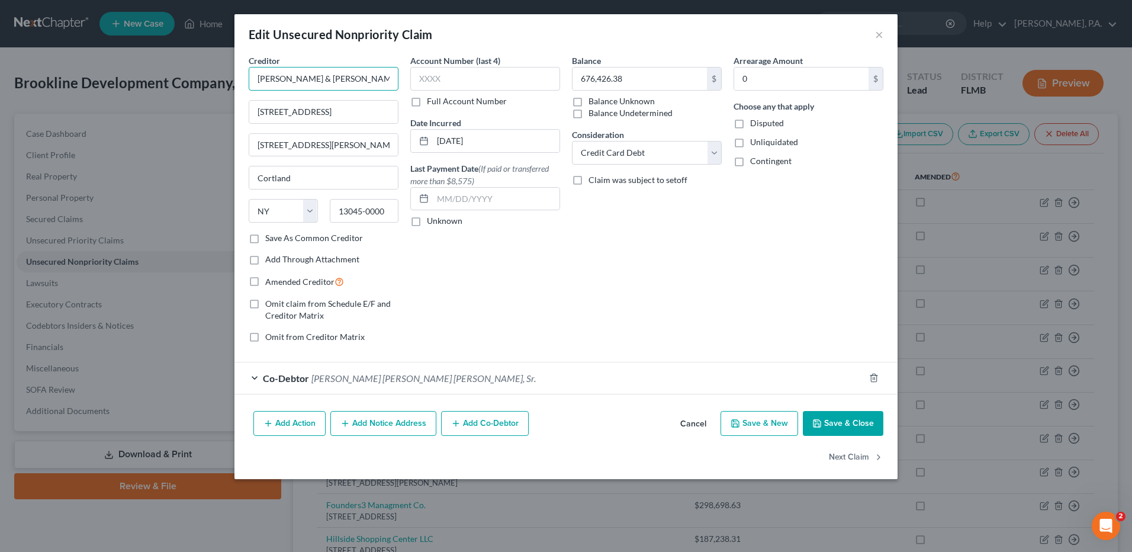
click at [367, 79] on input "[PERSON_NAME] & [PERSON_NAME] tst" at bounding box center [324, 79] width 150 height 24
drag, startPoint x: 258, startPoint y: 111, endPoint x: 340, endPoint y: 108, distance: 82.4
click at [340, 108] on input "[STREET_ADDRESS]" at bounding box center [323, 112] width 149 height 23
click at [333, 180] on input "Cortland" at bounding box center [323, 177] width 149 height 23
drag, startPoint x: 711, startPoint y: 152, endPoint x: 701, endPoint y: 166, distance: 17.8
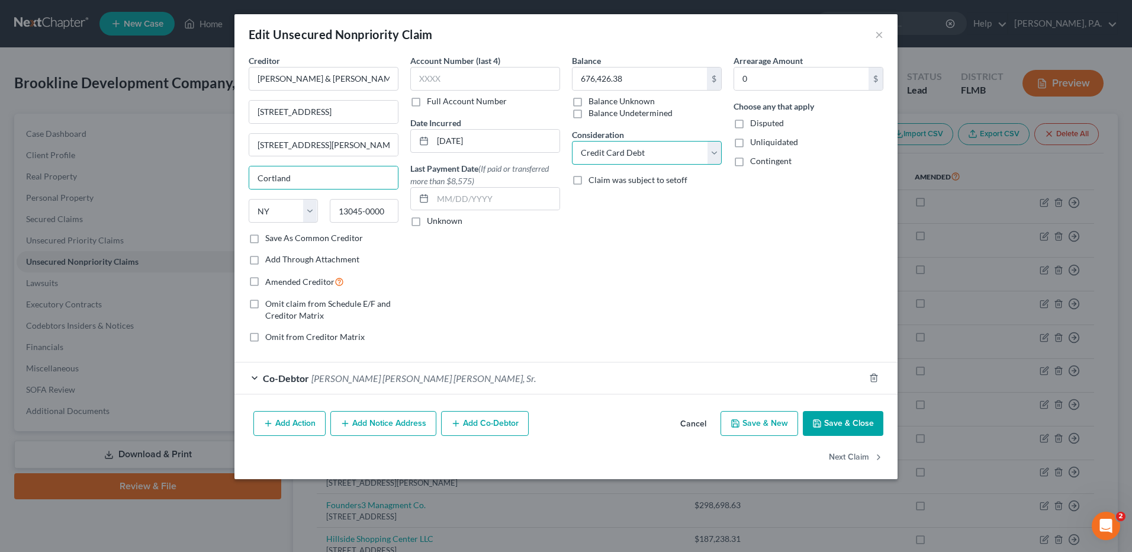
click at [711, 152] on select "Select Cable / Satellite Services Collection Agency Credit Card Debt Debt Couns…" at bounding box center [647, 153] width 150 height 24
click at [572, 141] on select "Select Cable / Satellite Services Collection Agency Credit Card Debt Debt Couns…" at bounding box center [647, 153] width 150 height 24
drag, startPoint x: 254, startPoint y: 113, endPoint x: 353, endPoint y: 109, distance: 99.0
click at [353, 109] on input "[STREET_ADDRESS]" at bounding box center [323, 112] width 149 height 23
click at [650, 356] on form "Creditor * [PERSON_NAME] & [PERSON_NAME] tst [STREET_ADDRESS][PERSON_NAME] Cort…" at bounding box center [566, 224] width 635 height 340
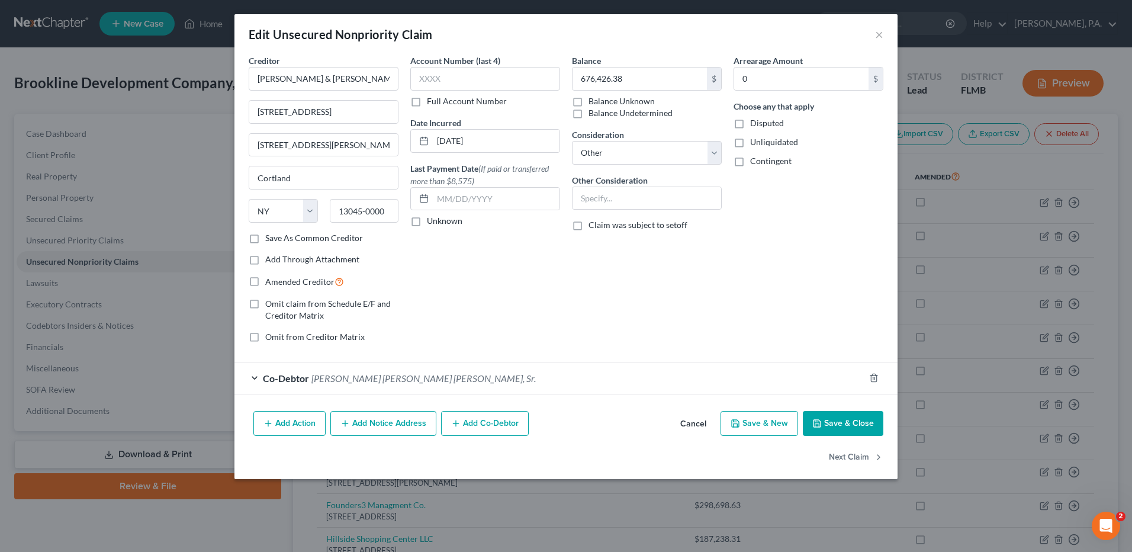
click at [824, 422] on button "Save & Close" at bounding box center [843, 423] width 81 height 25
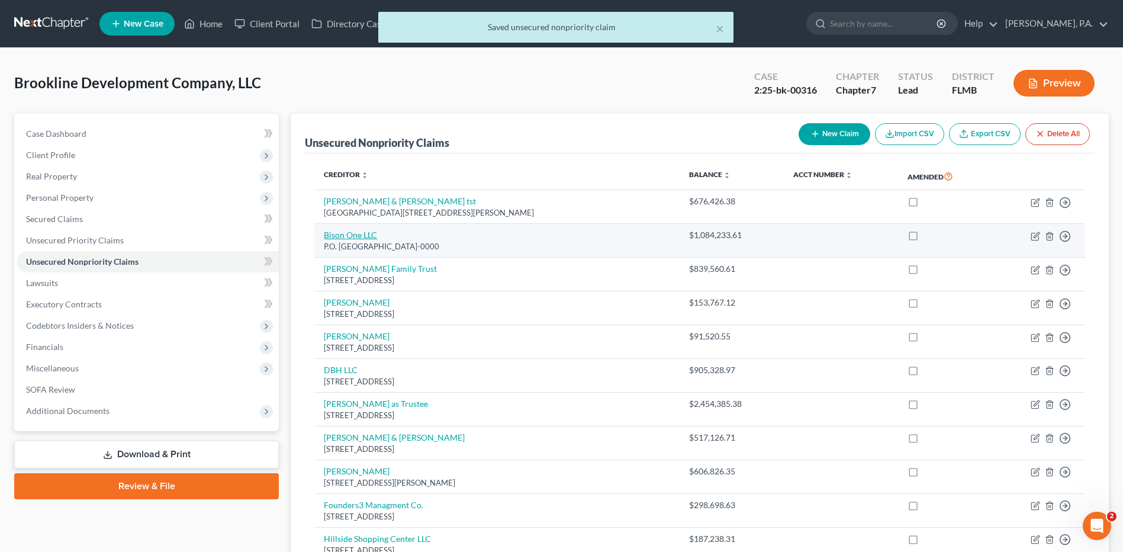
click at [348, 234] on link "Bison One LLC" at bounding box center [350, 235] width 53 height 10
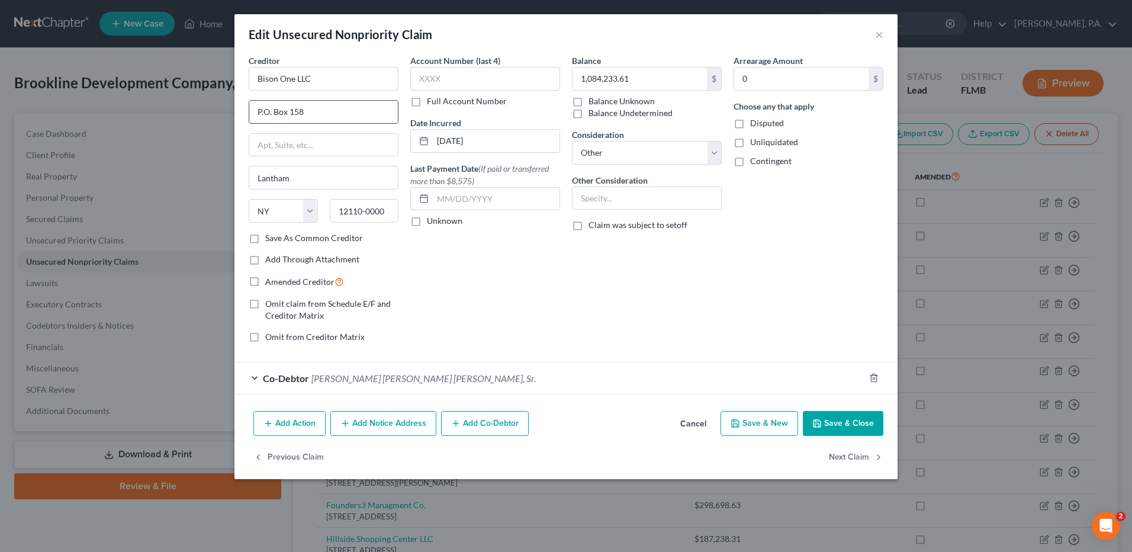
drag, startPoint x: 258, startPoint y: 113, endPoint x: 327, endPoint y: 116, distance: 68.8
click at [327, 116] on input "P.O. Box 158" at bounding box center [323, 112] width 149 height 23
click at [499, 299] on div "Account Number (last 4) Full Account Number Date Incurred [DATE] Last Payment D…" at bounding box center [485, 203] width 162 height 298
drag, startPoint x: 299, startPoint y: 111, endPoint x: 309, endPoint y: 111, distance: 9.5
click at [299, 111] on input "P.O. Box 158" at bounding box center [323, 112] width 149 height 23
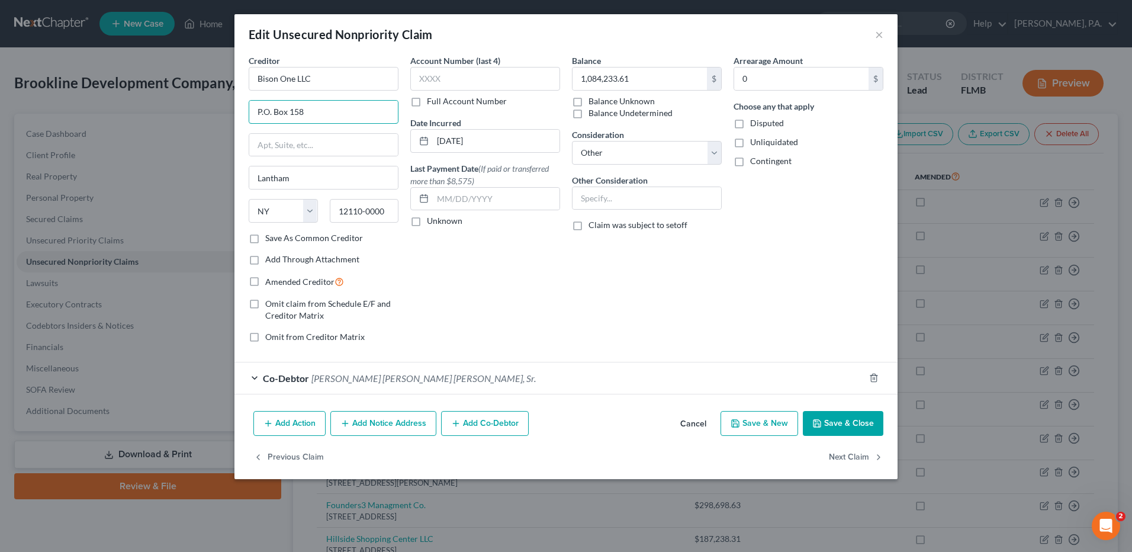
drag, startPoint x: 309, startPoint y: 111, endPoint x: 216, endPoint y: 111, distance: 93.0
click at [216, 111] on div "Edit Unsecured Nonpriority Claim × Creditor * Bison One LLC P.O. [GEOGRAPHIC_DA…" at bounding box center [566, 276] width 1132 height 552
click at [492, 302] on div "Account Number (last 4) Full Account Number Date Incurred [DATE] Last Payment D…" at bounding box center [485, 203] width 162 height 298
click at [847, 462] on button "Next Claim" at bounding box center [856, 457] width 54 height 25
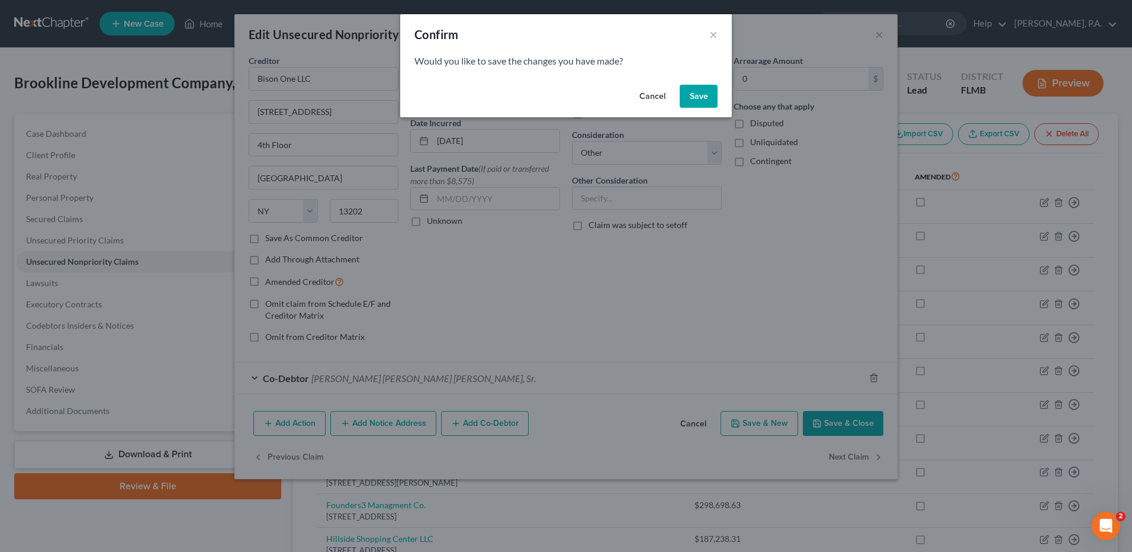
click at [703, 95] on button "Save" at bounding box center [699, 97] width 38 height 24
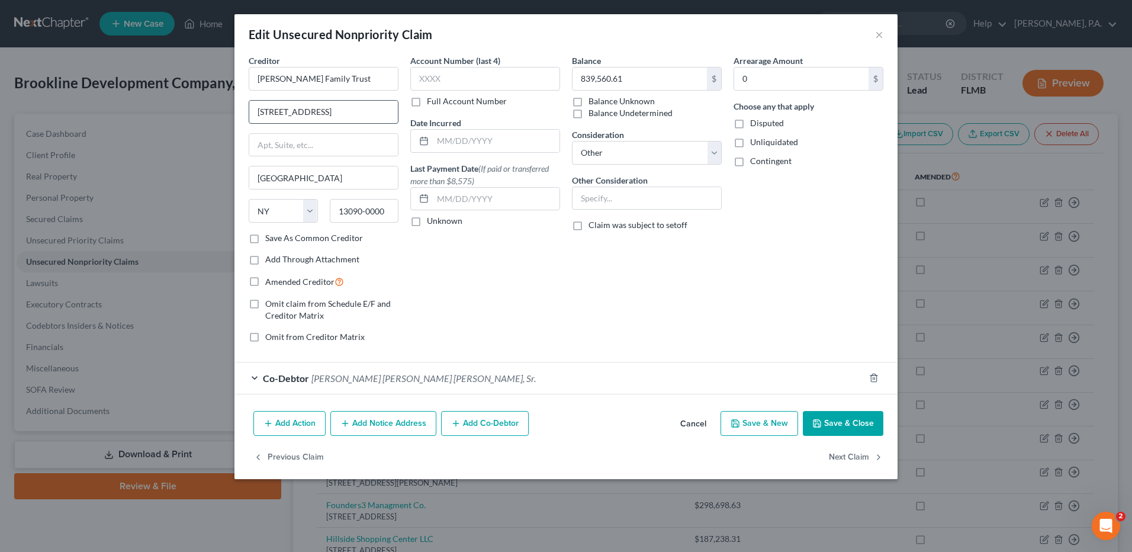
drag, startPoint x: 256, startPoint y: 113, endPoint x: 328, endPoint y: 108, distance: 71.9
click at [328, 108] on input "[STREET_ADDRESS]" at bounding box center [323, 112] width 149 height 23
click at [850, 451] on button "Next Claim" at bounding box center [856, 457] width 54 height 25
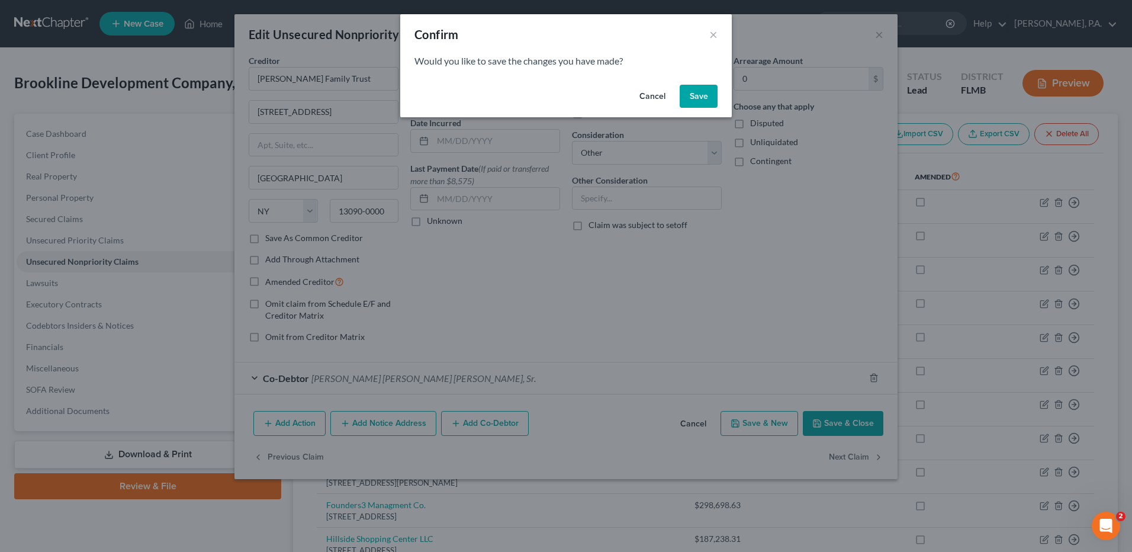
click at [699, 87] on button "Save" at bounding box center [699, 97] width 38 height 24
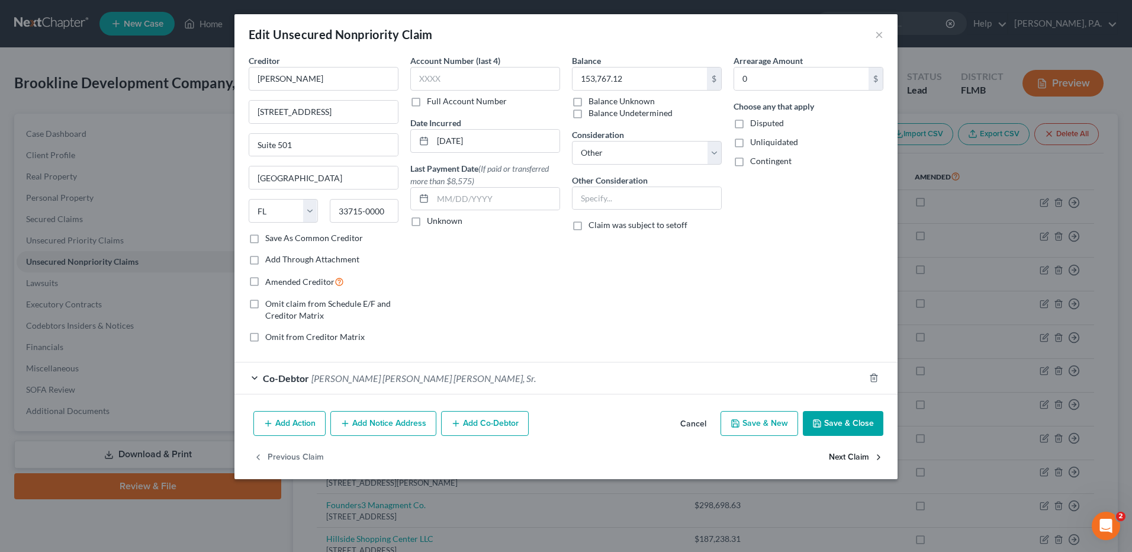
click at [842, 456] on button "Next Claim" at bounding box center [856, 457] width 54 height 25
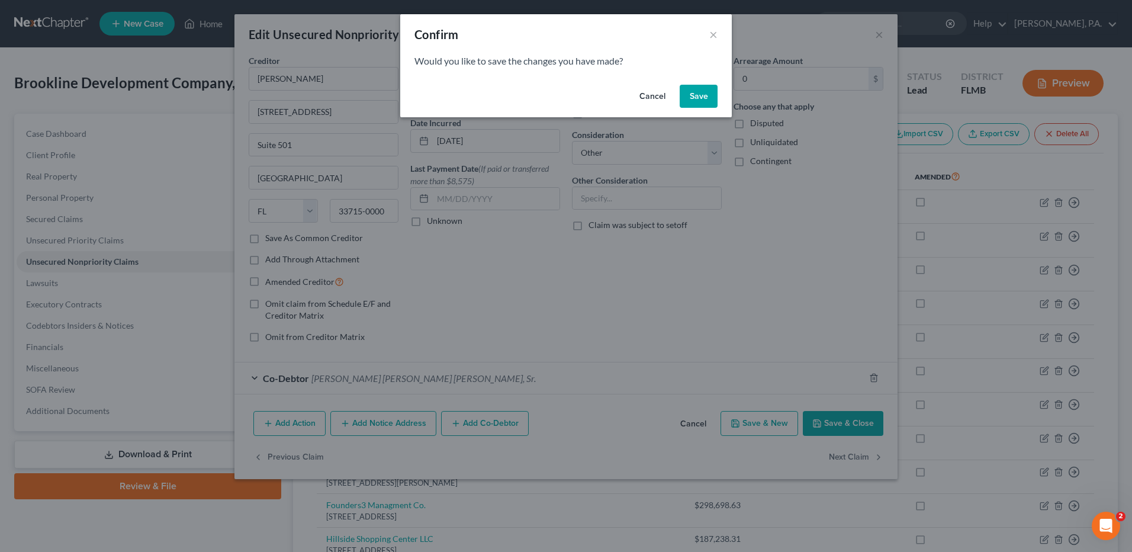
click at [698, 97] on button "Save" at bounding box center [699, 97] width 38 height 24
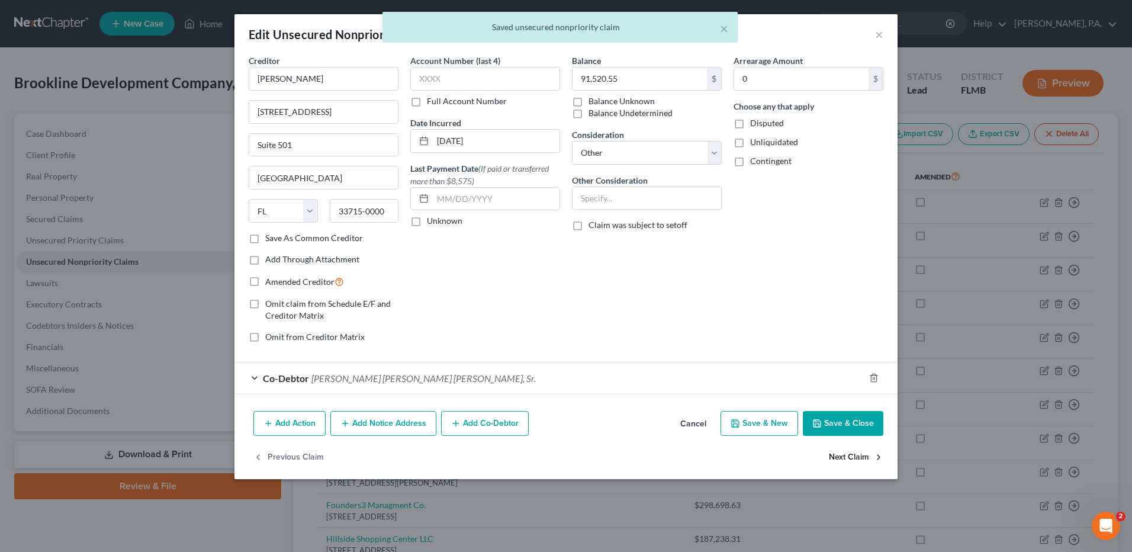
click at [853, 454] on button "Next Claim" at bounding box center [856, 457] width 54 height 25
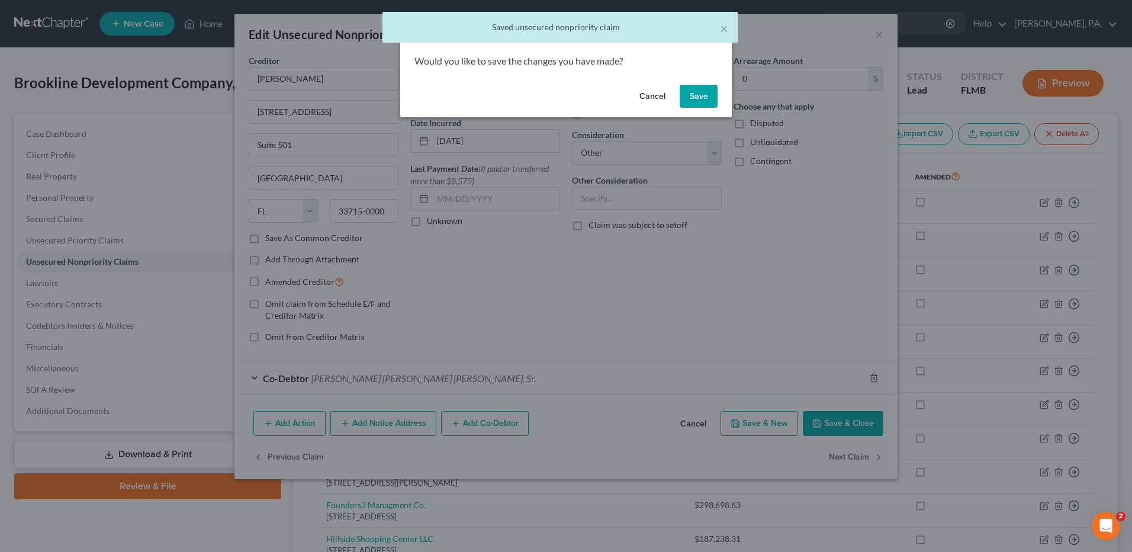
click at [693, 91] on button "Save" at bounding box center [699, 97] width 38 height 24
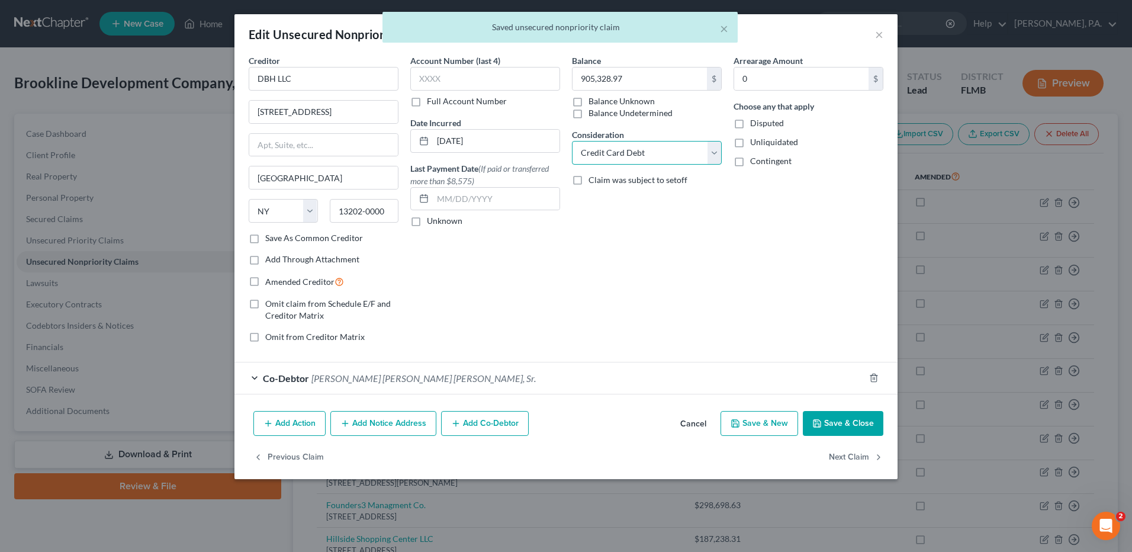
drag, startPoint x: 717, startPoint y: 151, endPoint x: 692, endPoint y: 166, distance: 29.3
click at [717, 151] on select "Select Cable / Satellite Services Collection Agency Credit Card Debt Debt Couns…" at bounding box center [647, 153] width 150 height 24
click at [572, 141] on select "Select Cable / Satellite Services Collection Agency Credit Card Debt Debt Couns…" at bounding box center [647, 153] width 150 height 24
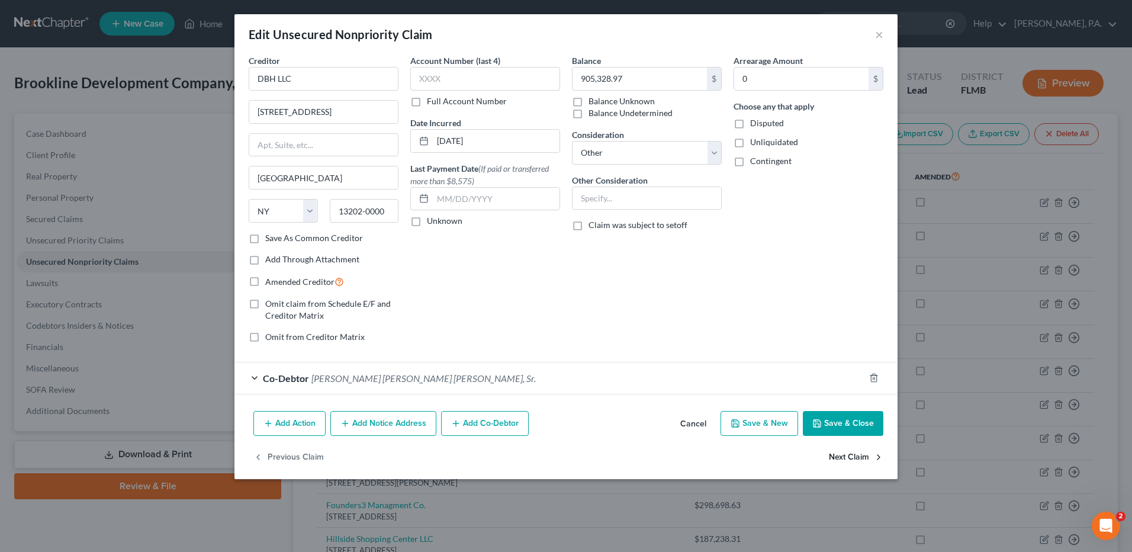
click at [847, 455] on button "Next Claim" at bounding box center [856, 457] width 54 height 25
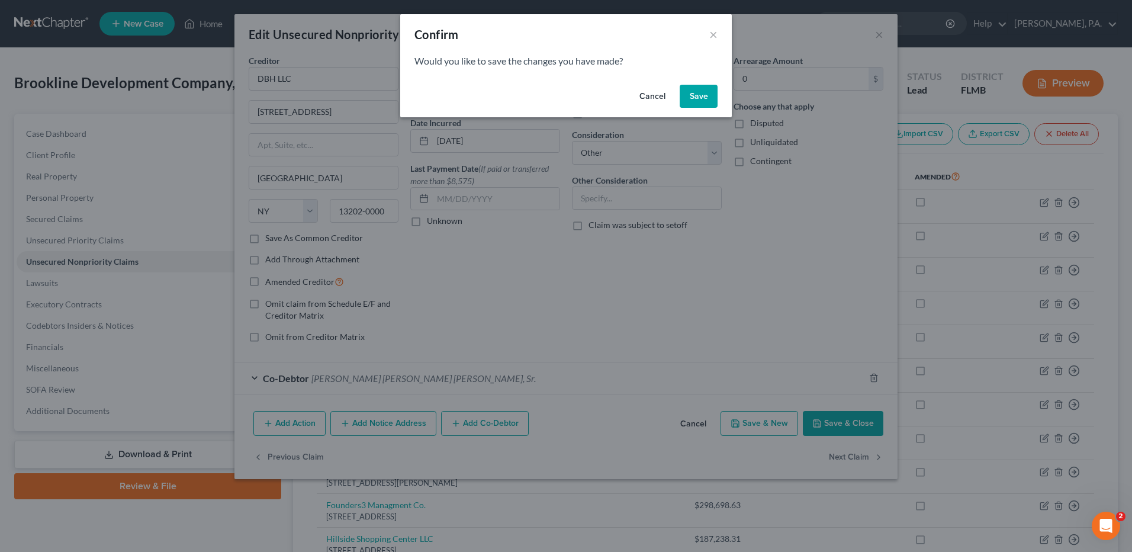
click at [706, 97] on button "Save" at bounding box center [699, 97] width 38 height 24
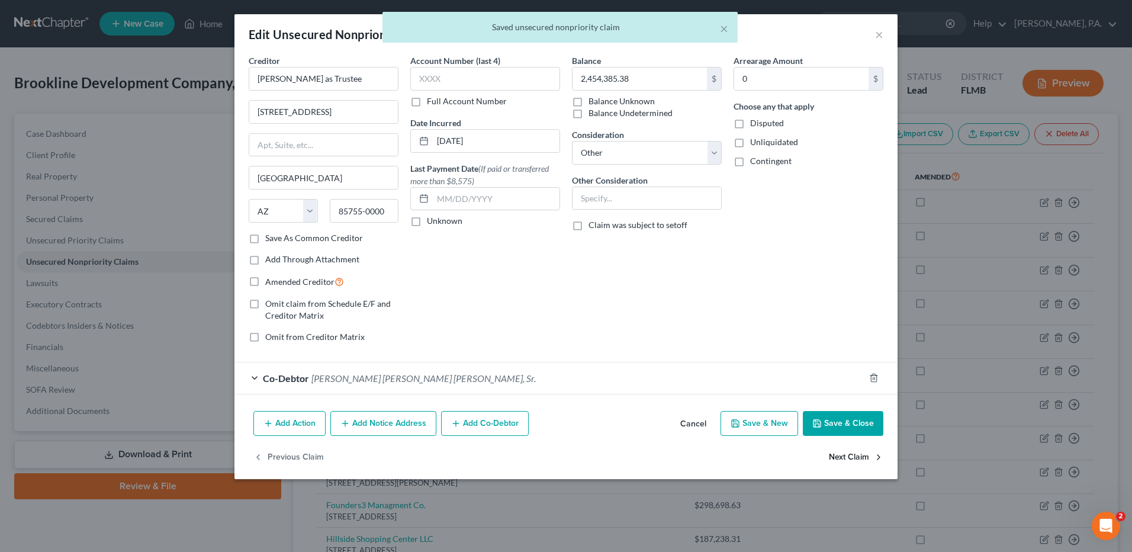
click at [847, 457] on button "Next Claim" at bounding box center [856, 457] width 54 height 25
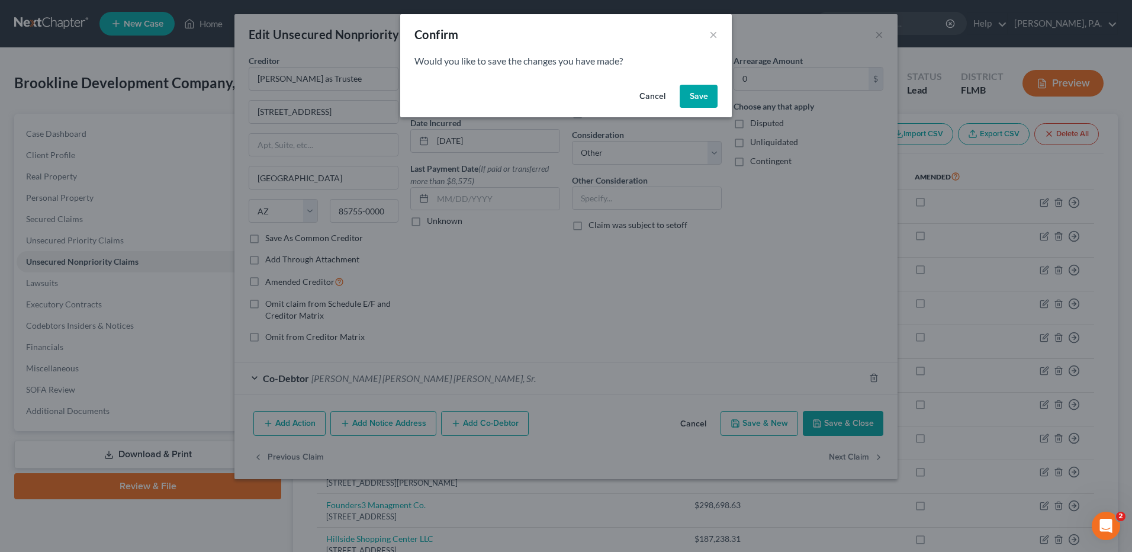
click at [686, 98] on button "Save" at bounding box center [699, 97] width 38 height 24
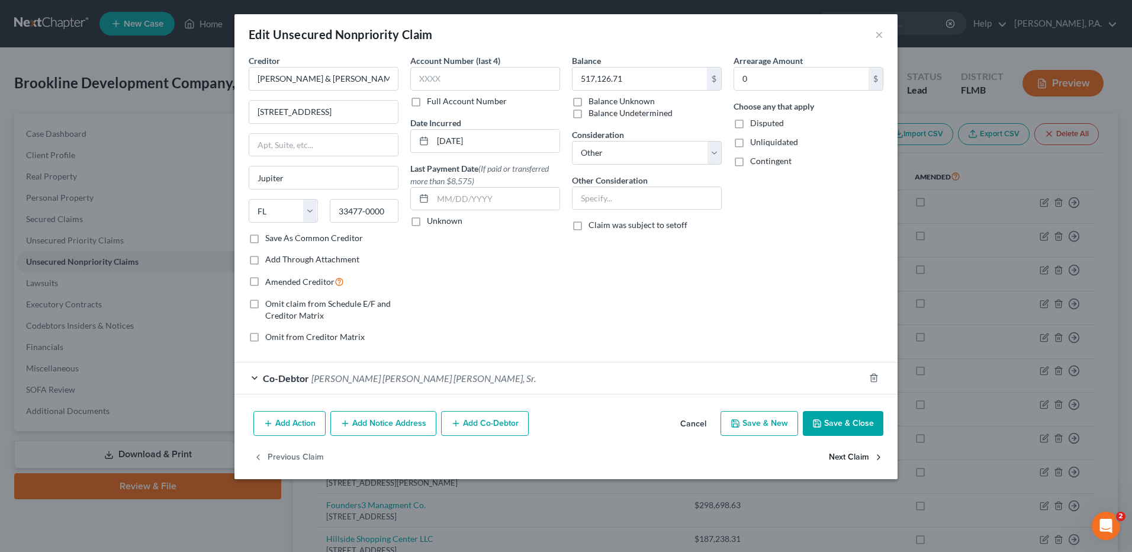
click at [848, 457] on button "Next Claim" at bounding box center [856, 457] width 54 height 25
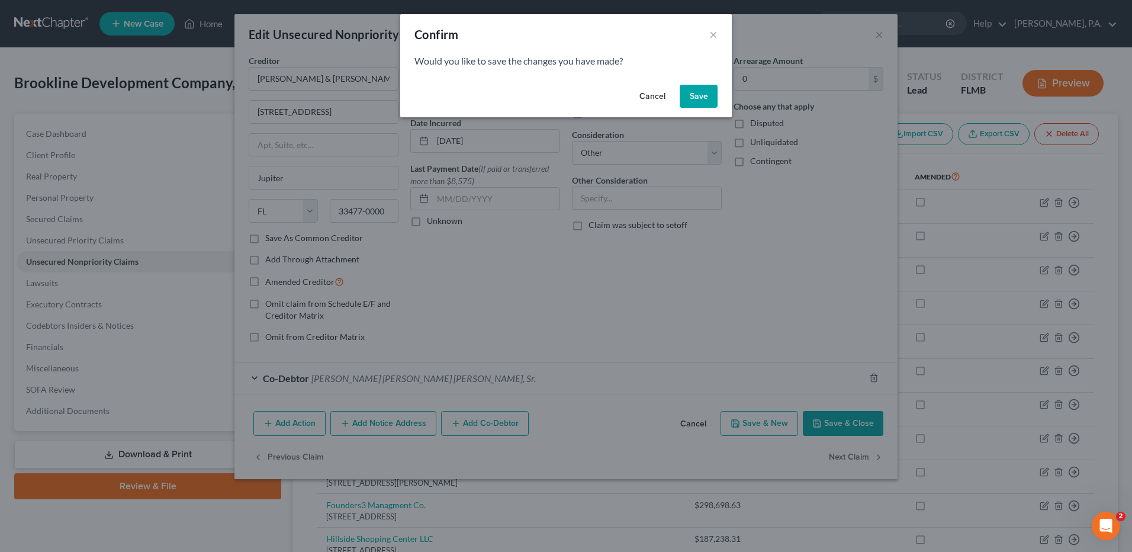
click at [706, 96] on button "Save" at bounding box center [699, 97] width 38 height 24
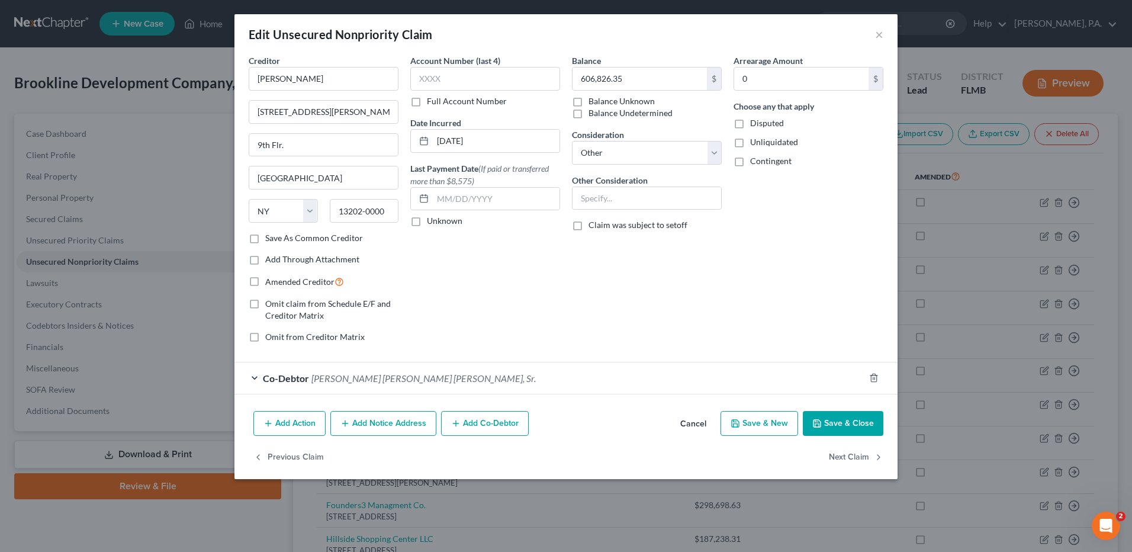
click at [844, 424] on button "Save & Close" at bounding box center [843, 423] width 81 height 25
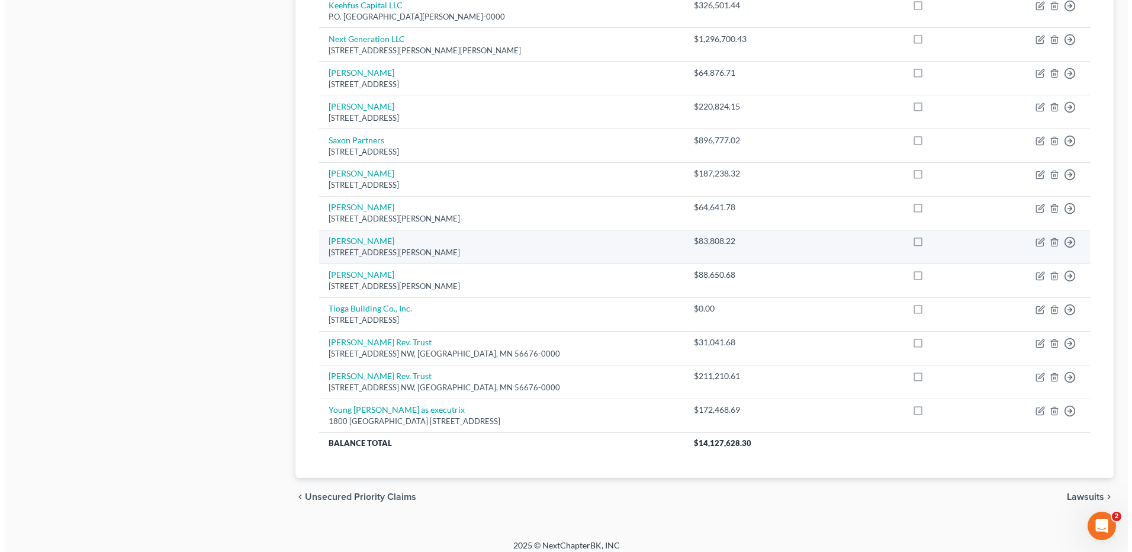
scroll to position [711, 0]
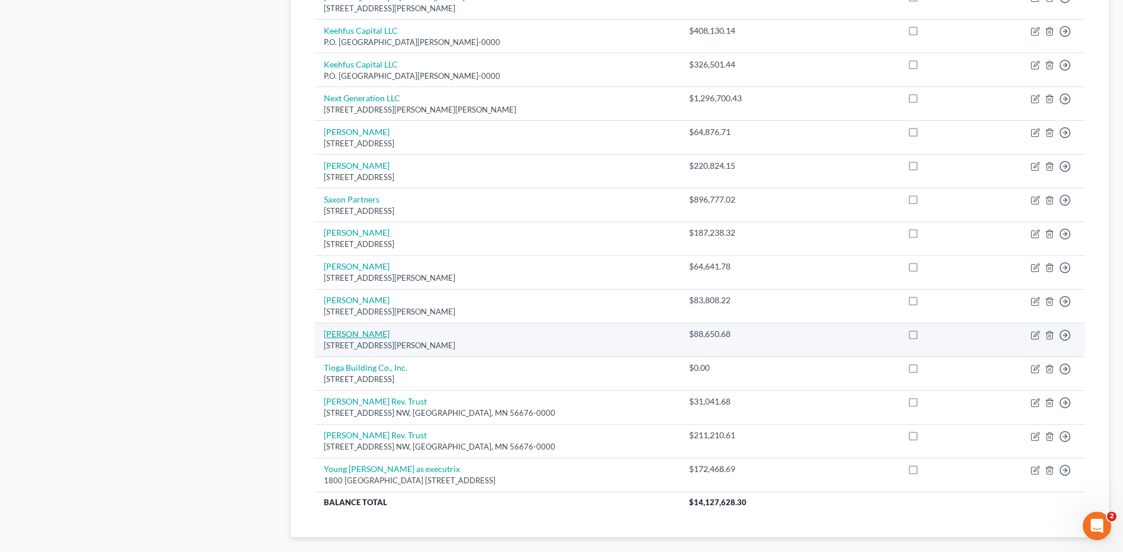
click at [353, 335] on link "[PERSON_NAME]" at bounding box center [357, 334] width 66 height 10
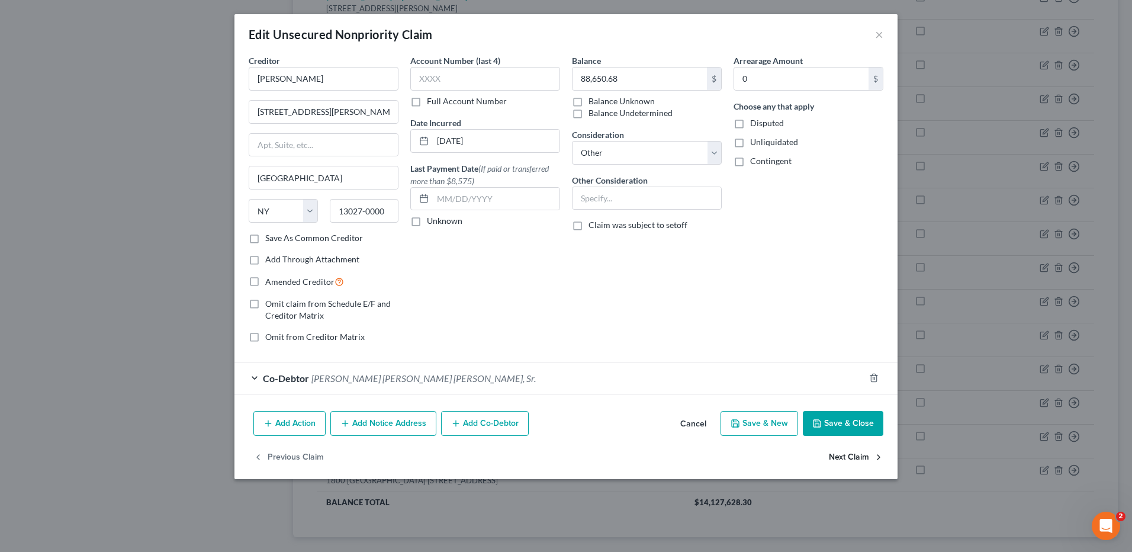
click at [869, 456] on button "Next Claim" at bounding box center [856, 457] width 54 height 25
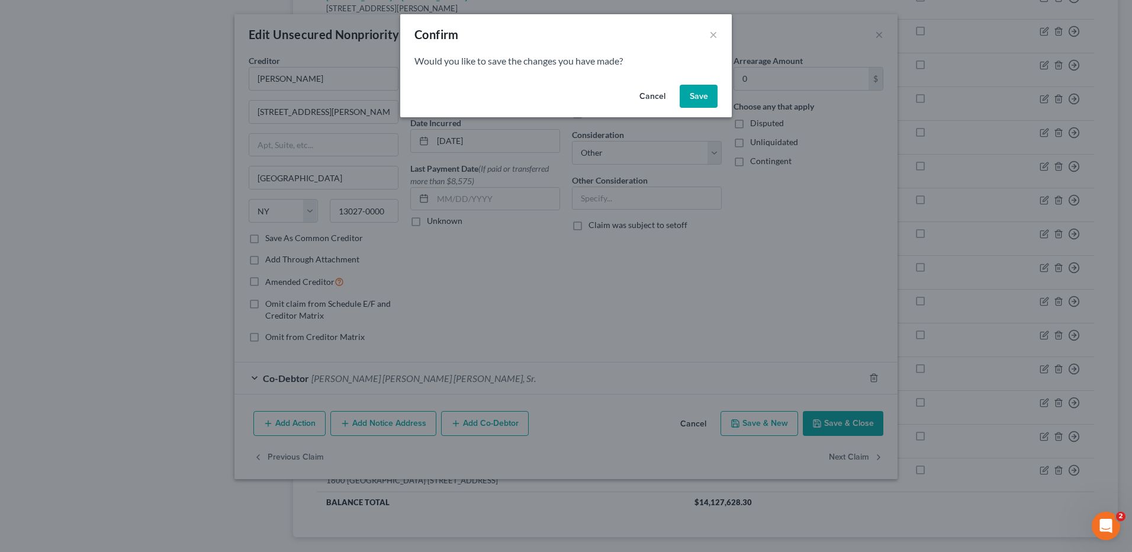
click at [702, 103] on button "Save" at bounding box center [699, 97] width 38 height 24
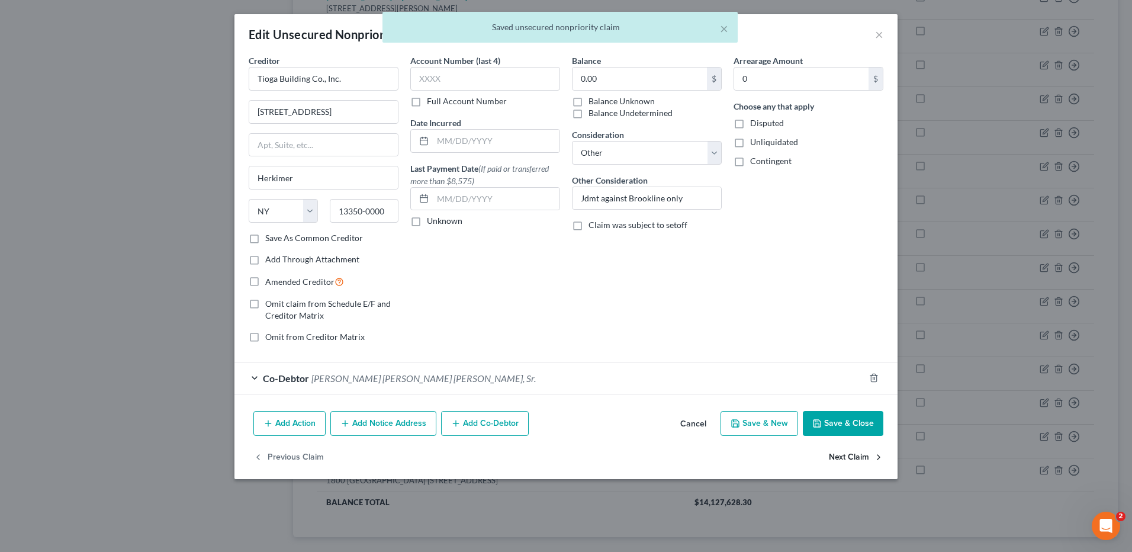
click at [863, 460] on button "Next Claim" at bounding box center [856, 457] width 54 height 25
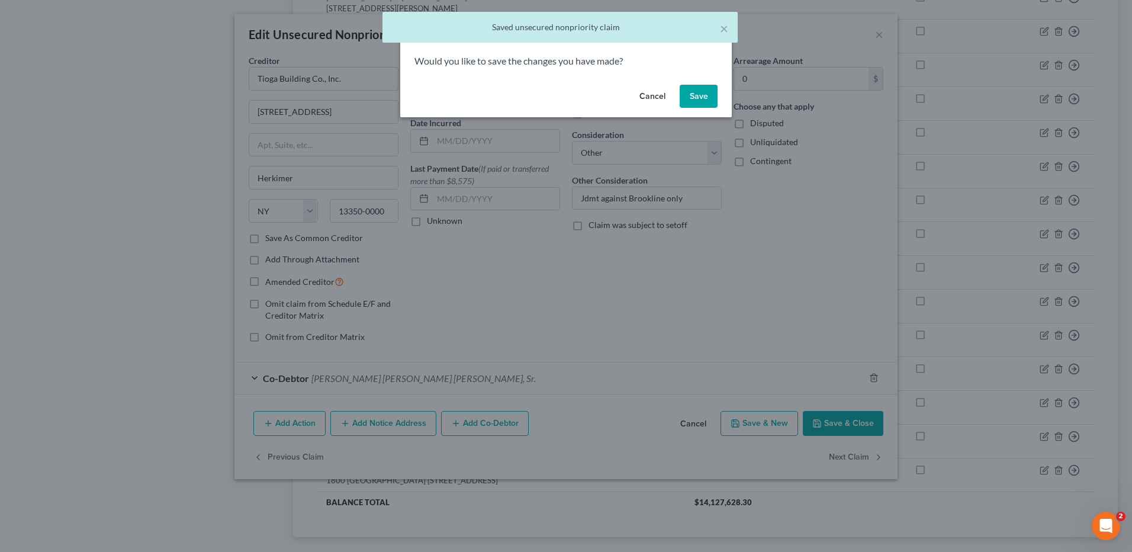
click at [693, 90] on button "Save" at bounding box center [699, 97] width 38 height 24
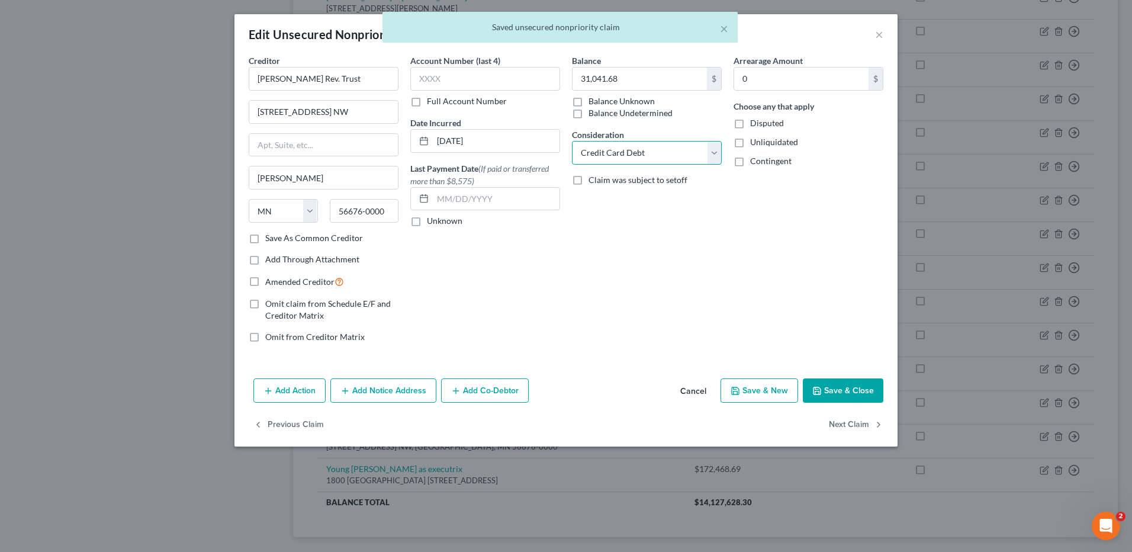
drag, startPoint x: 711, startPoint y: 150, endPoint x: 707, endPoint y: 161, distance: 11.4
click at [711, 150] on select "Select Cable / Satellite Services Collection Agency Credit Card Debt Debt Couns…" at bounding box center [647, 153] width 150 height 24
click at [572, 141] on select "Select Cable / Satellite Services Collection Agency Credit Card Debt Debt Couns…" at bounding box center [647, 153] width 150 height 24
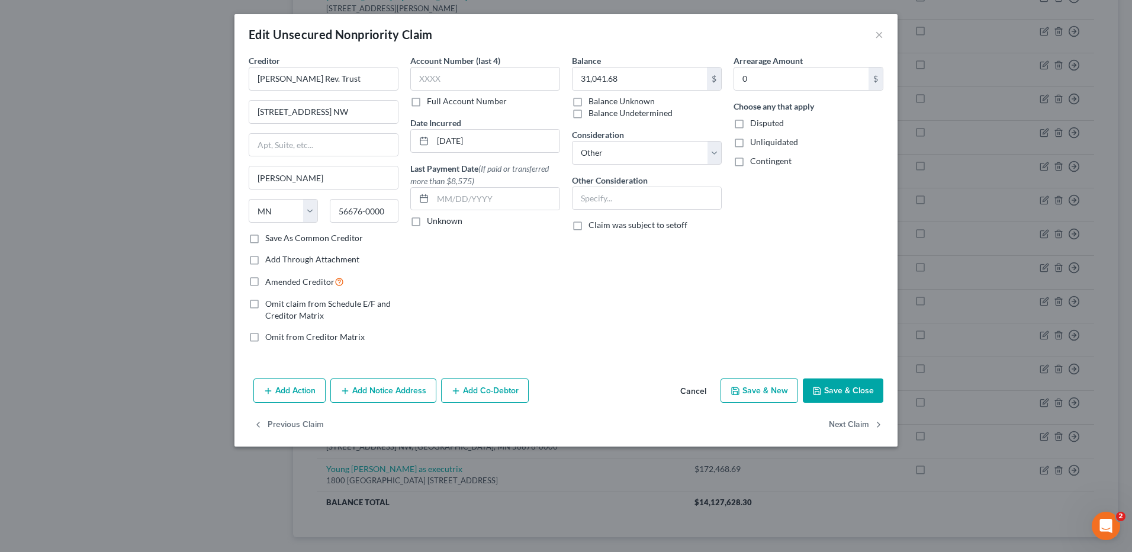
click at [523, 394] on button "Add Co-Debtor" at bounding box center [485, 390] width 88 height 25
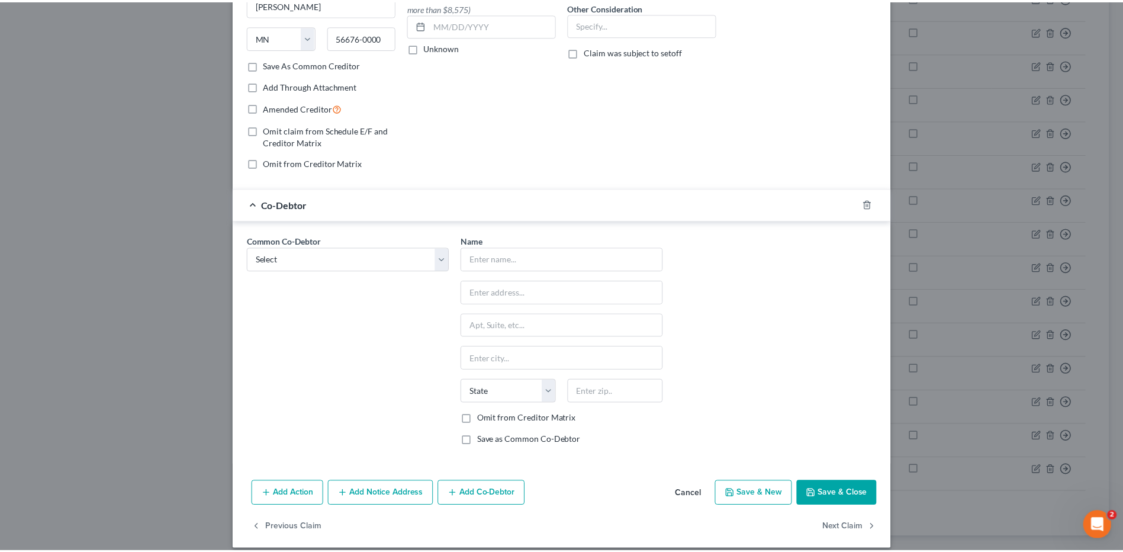
scroll to position [178, 0]
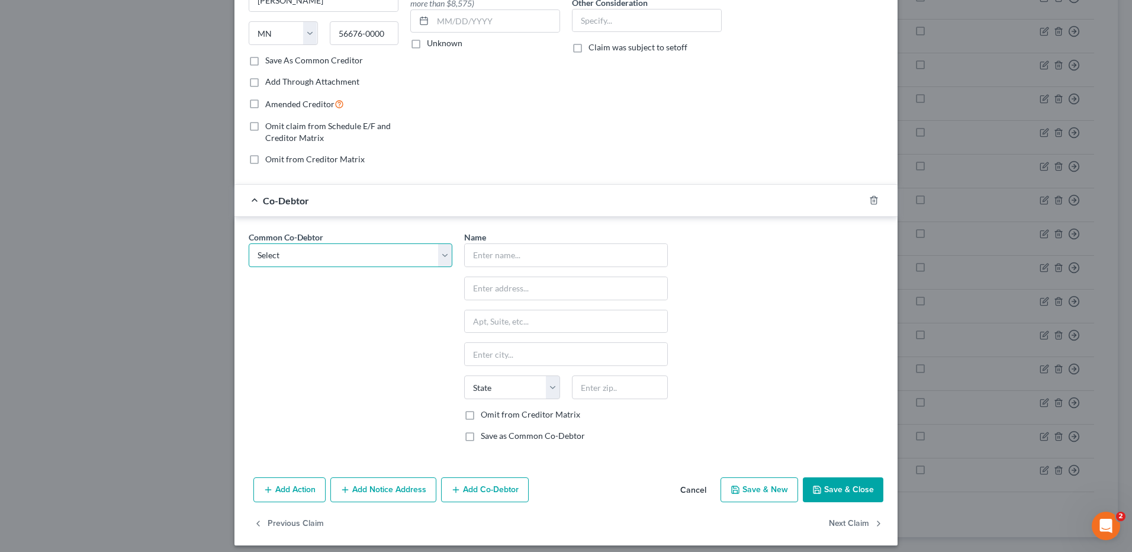
drag, startPoint x: 372, startPoint y: 262, endPoint x: 367, endPoint y: 269, distance: 9.3
click at [372, 262] on select "Select [PERSON_NAME] Burns [PERSON_NAME] [PERSON_NAME] [PERSON_NAME] [PERSON_NA…" at bounding box center [351, 255] width 204 height 24
click at [249, 243] on select "Select [PERSON_NAME] Burns [PERSON_NAME] [PERSON_NAME] [PERSON_NAME] [PERSON_NA…" at bounding box center [351, 255] width 204 height 24
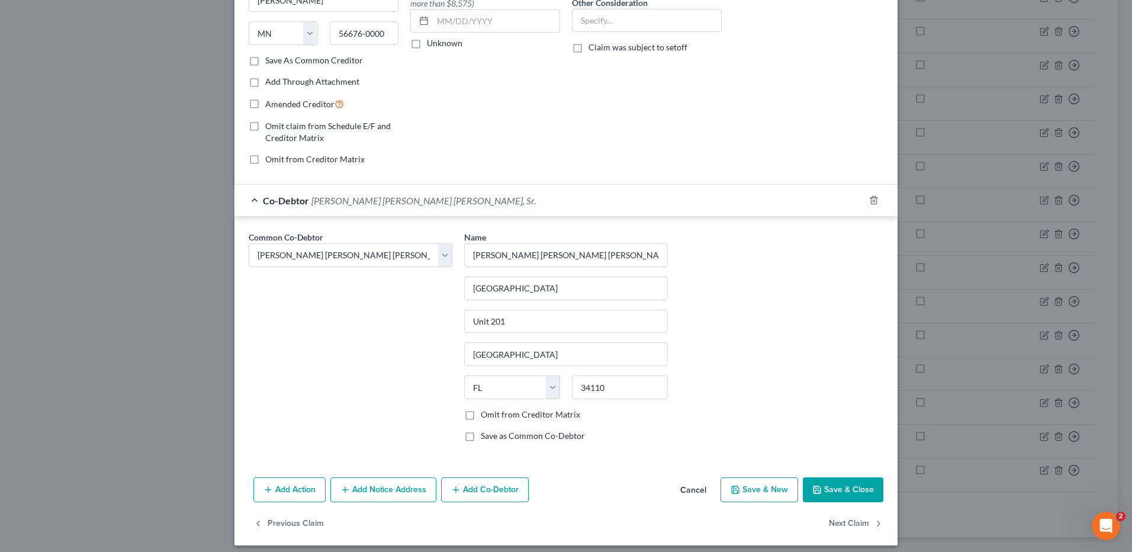
click at [830, 489] on button "Save & Close" at bounding box center [843, 489] width 81 height 25
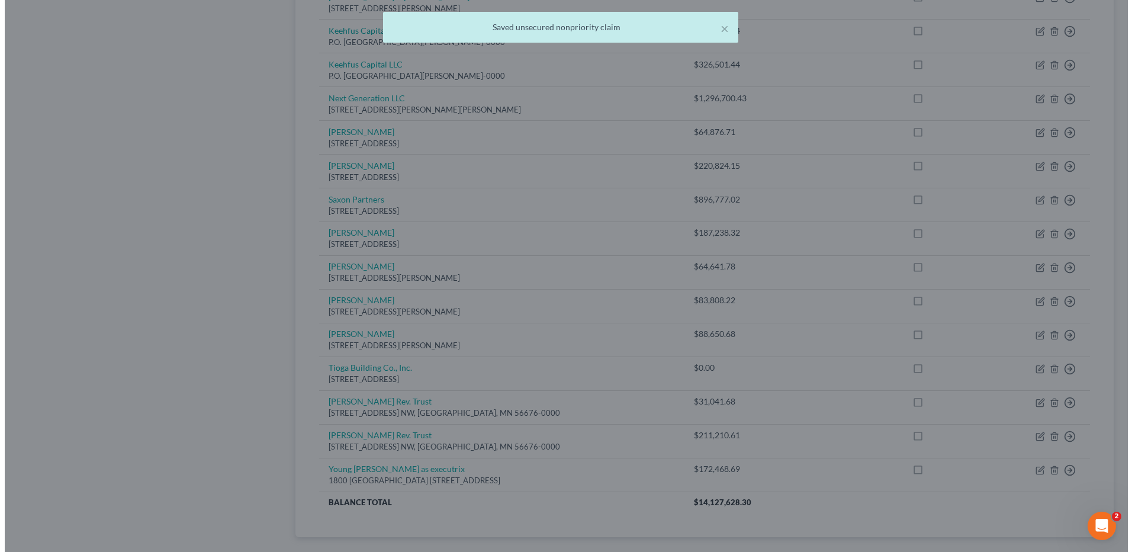
scroll to position [0, 0]
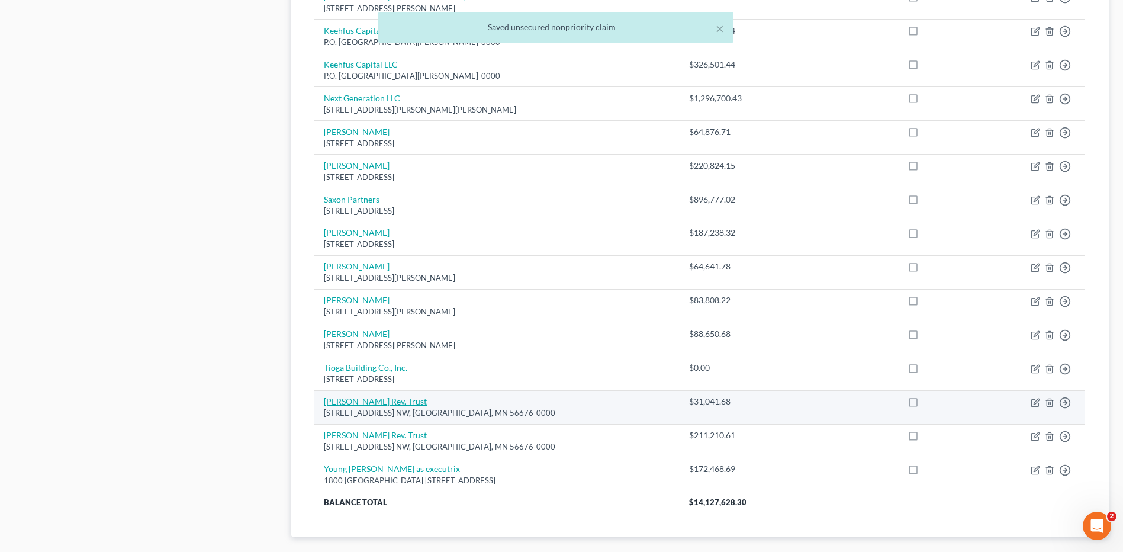
click at [356, 404] on link "[PERSON_NAME] Rev. Trust" at bounding box center [375, 401] width 103 height 10
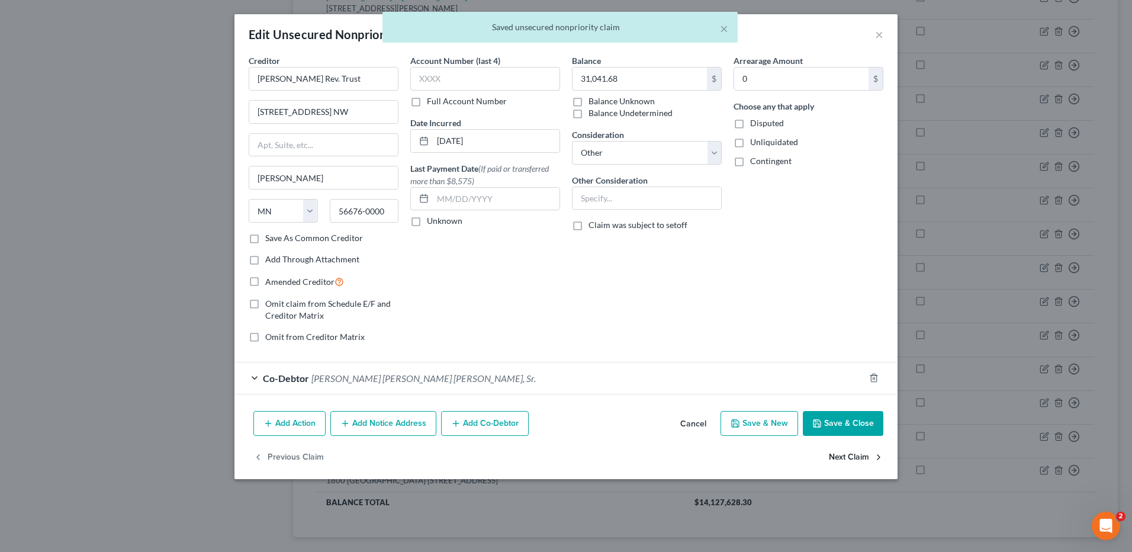
click at [841, 456] on button "Next Claim" at bounding box center [856, 457] width 54 height 25
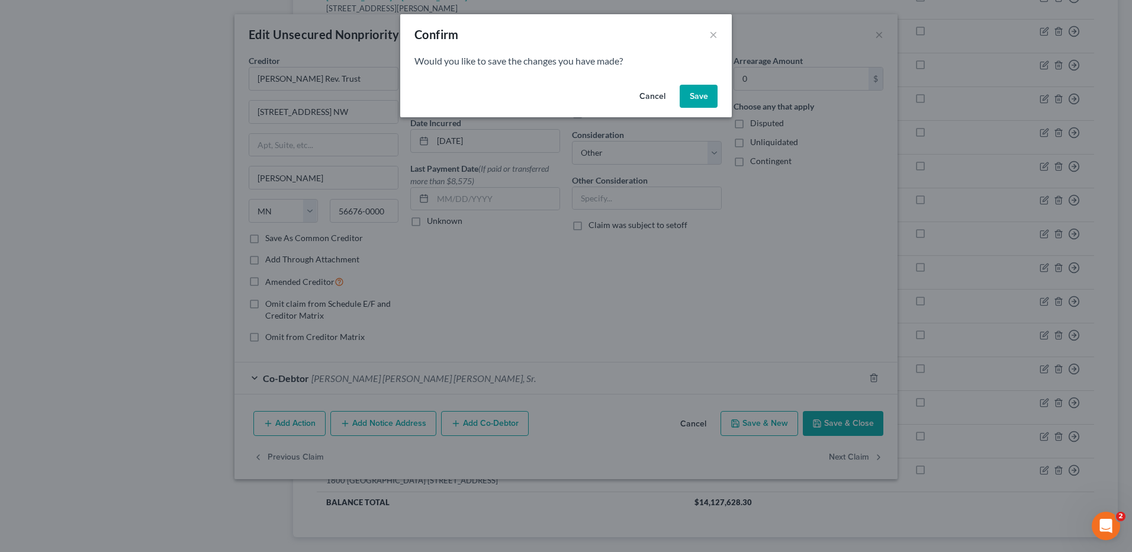
click at [703, 99] on button "Save" at bounding box center [699, 97] width 38 height 24
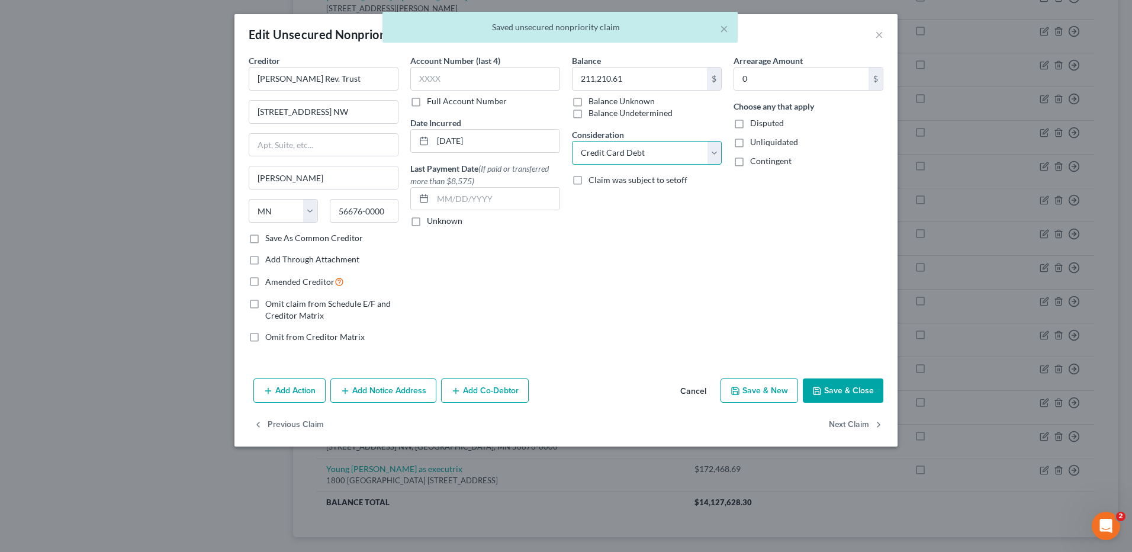
drag, startPoint x: 708, startPoint y: 155, endPoint x: 706, endPoint y: 166, distance: 11.4
click at [708, 155] on select "Select Cable / Satellite Services Collection Agency Credit Card Debt Debt Couns…" at bounding box center [647, 153] width 150 height 24
click at [572, 141] on select "Select Cable / Satellite Services Collection Agency Credit Card Debt Debt Couns…" at bounding box center [647, 153] width 150 height 24
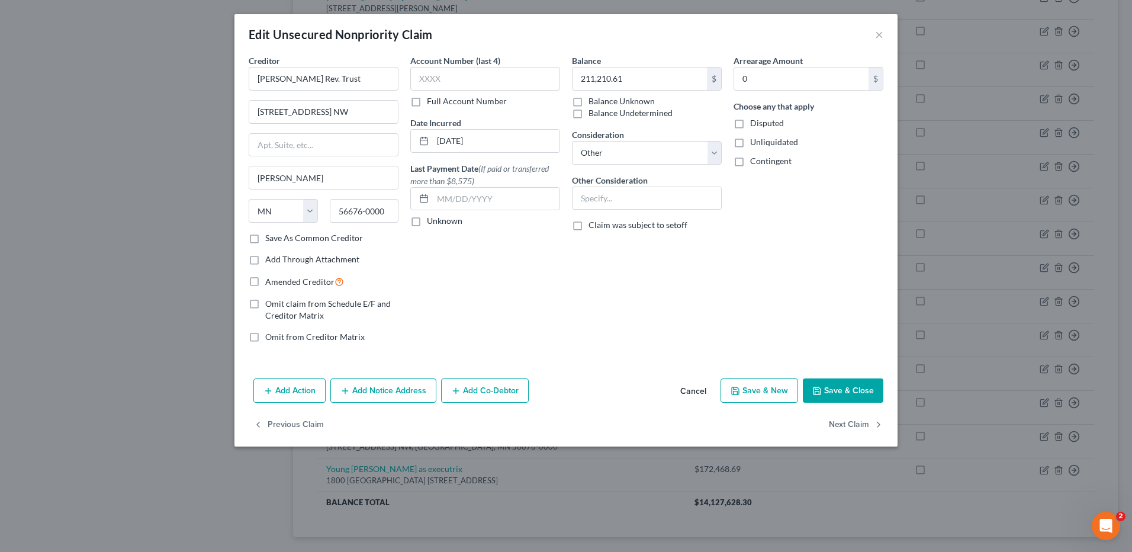
click at [481, 386] on button "Add Co-Debtor" at bounding box center [485, 390] width 88 height 25
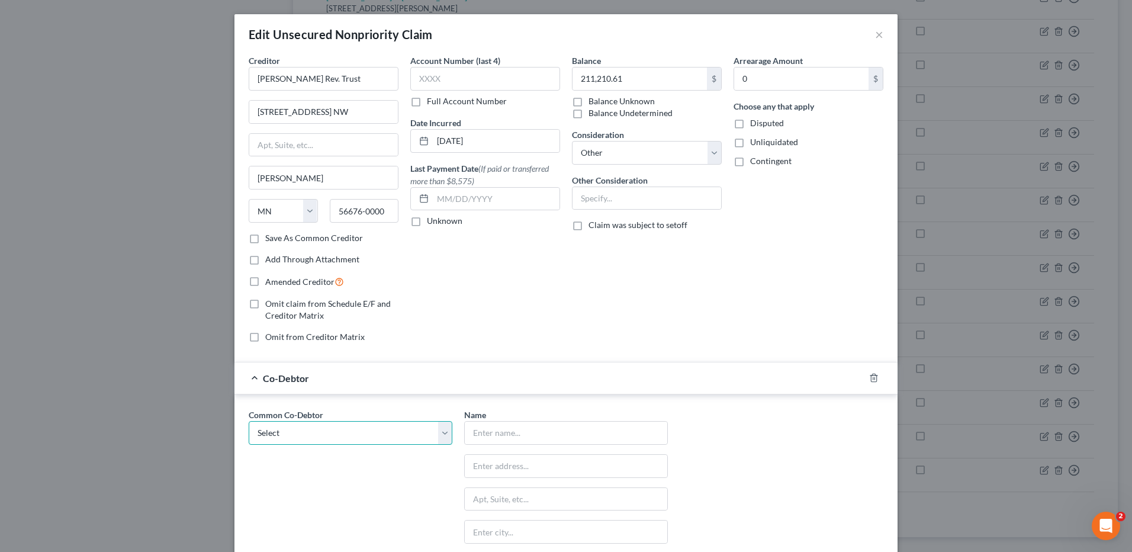
drag, startPoint x: 394, startPoint y: 433, endPoint x: 370, endPoint y: 413, distance: 32.0
click at [394, 433] on select "Select [PERSON_NAME] Burns [PERSON_NAME] [PERSON_NAME] [PERSON_NAME] [PERSON_NA…" at bounding box center [351, 433] width 204 height 24
click at [249, 421] on select "Select [PERSON_NAME] Burns [PERSON_NAME] [PERSON_NAME] [PERSON_NAME] [PERSON_NA…" at bounding box center [351, 433] width 204 height 24
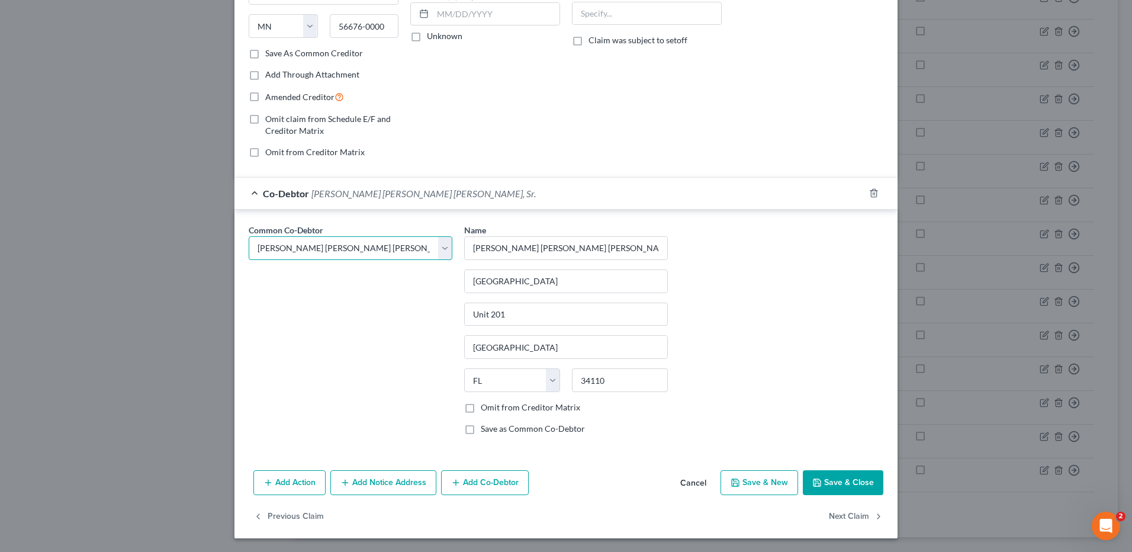
scroll to position [185, 0]
click at [851, 516] on button "Next Claim" at bounding box center [856, 516] width 54 height 25
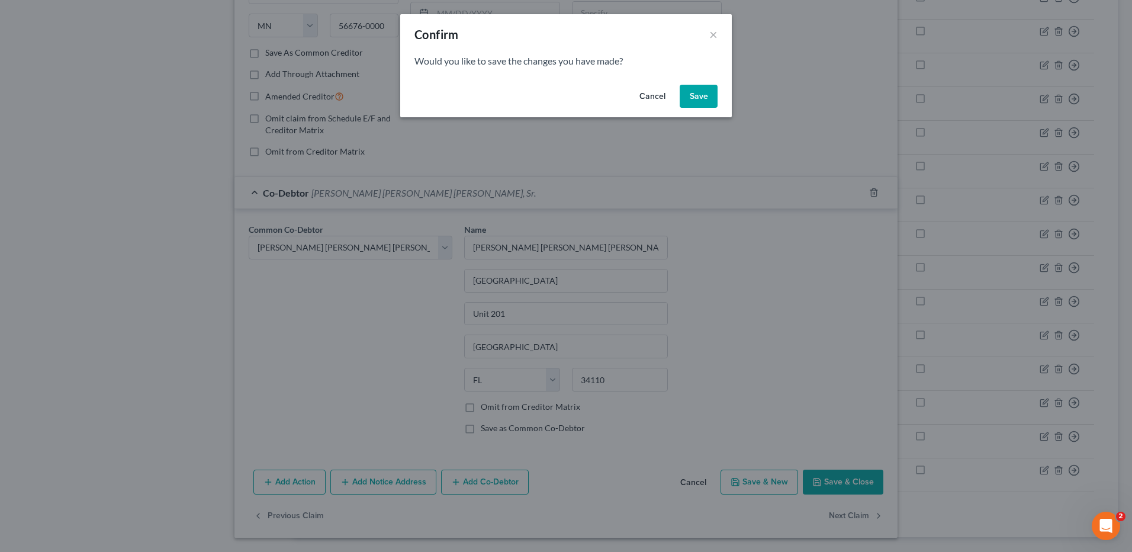
click at [691, 96] on button "Save" at bounding box center [699, 97] width 38 height 24
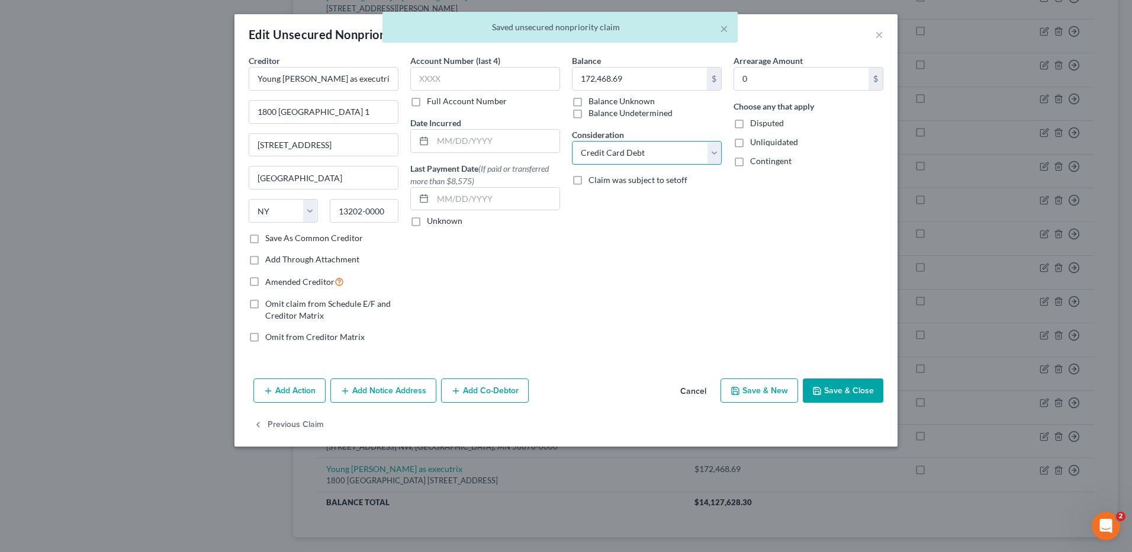
drag, startPoint x: 640, startPoint y: 149, endPoint x: 640, endPoint y: 166, distance: 16.6
click at [640, 149] on select "Select Cable / Satellite Services Collection Agency Credit Card Debt Debt Couns…" at bounding box center [647, 153] width 150 height 24
click at [572, 141] on select "Select Cable / Satellite Services Collection Agency Credit Card Debt Debt Couns…" at bounding box center [647, 153] width 150 height 24
click at [483, 394] on button "Add Co-Debtor" at bounding box center [485, 390] width 88 height 25
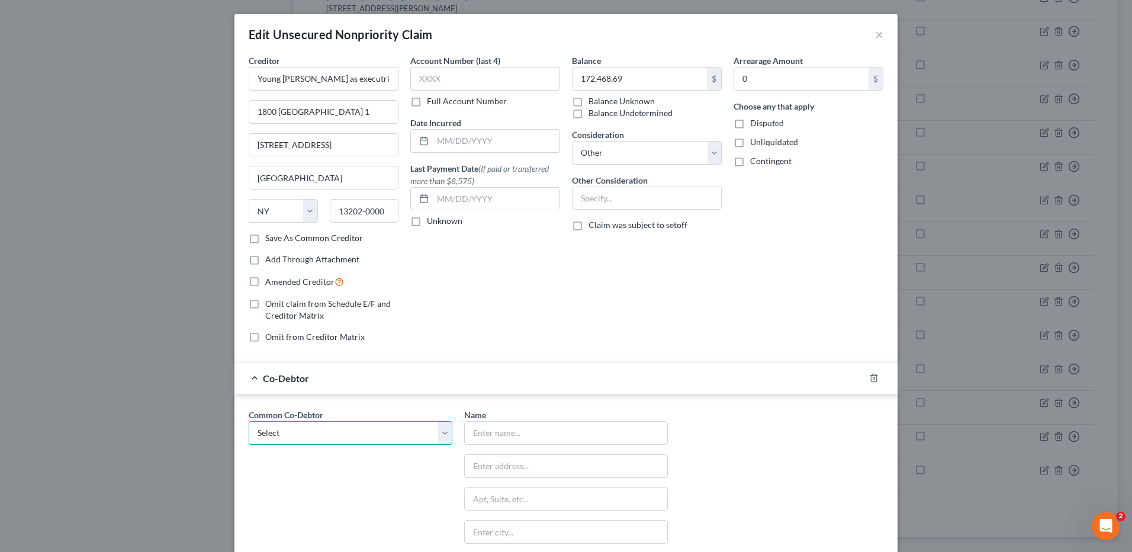
click at [367, 433] on select "Select [PERSON_NAME] Burns [PERSON_NAME] [PERSON_NAME] [PERSON_NAME] [PERSON_NA…" at bounding box center [351, 433] width 204 height 24
click at [249, 421] on select "Select [PERSON_NAME] Burns [PERSON_NAME] [PERSON_NAME] [PERSON_NAME] [PERSON_NA…" at bounding box center [351, 433] width 204 height 24
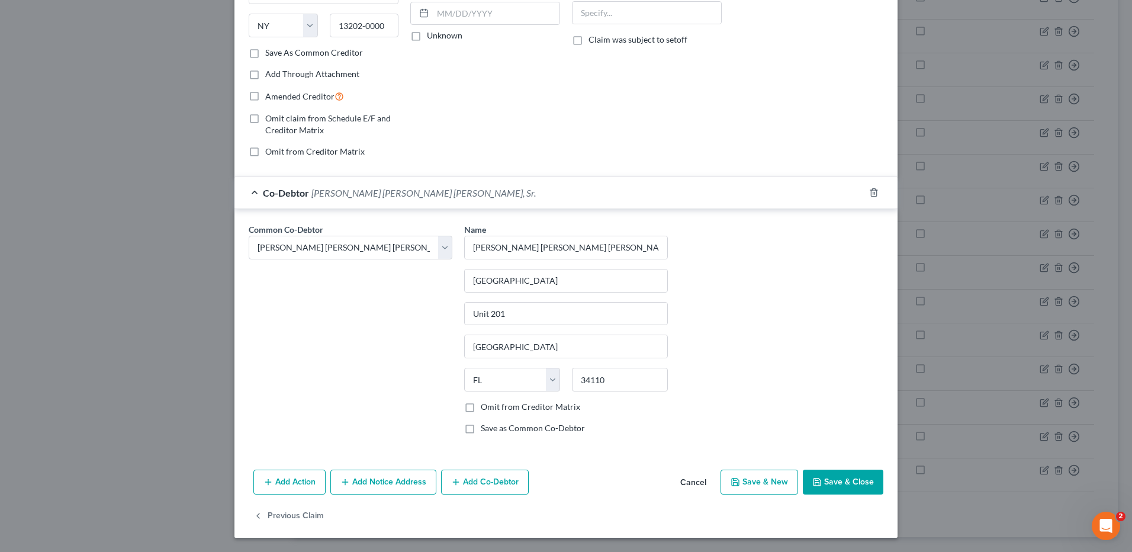
click at [828, 483] on button "Save & Close" at bounding box center [843, 482] width 81 height 25
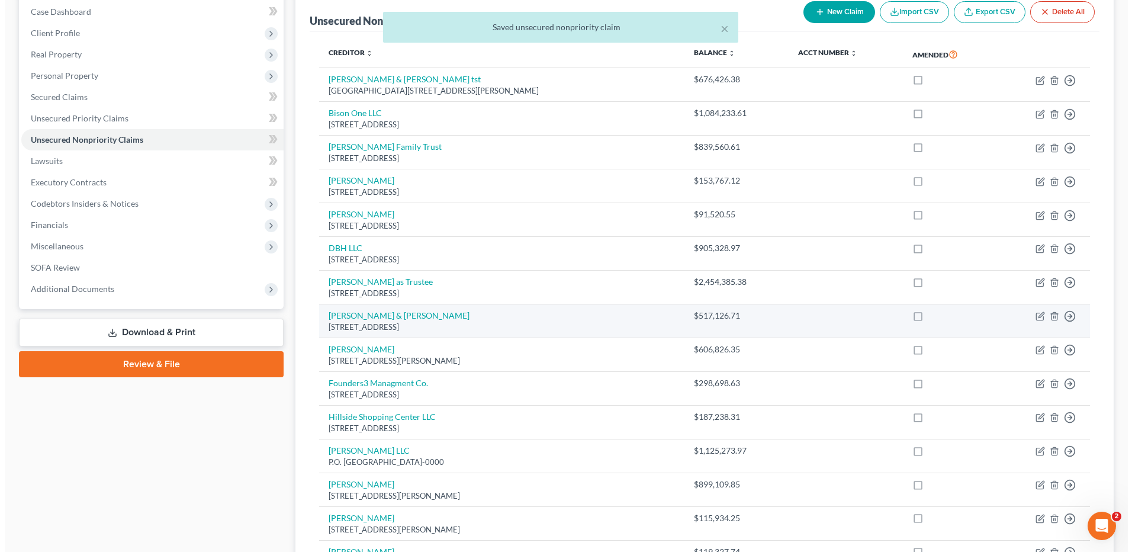
scroll to position [0, 0]
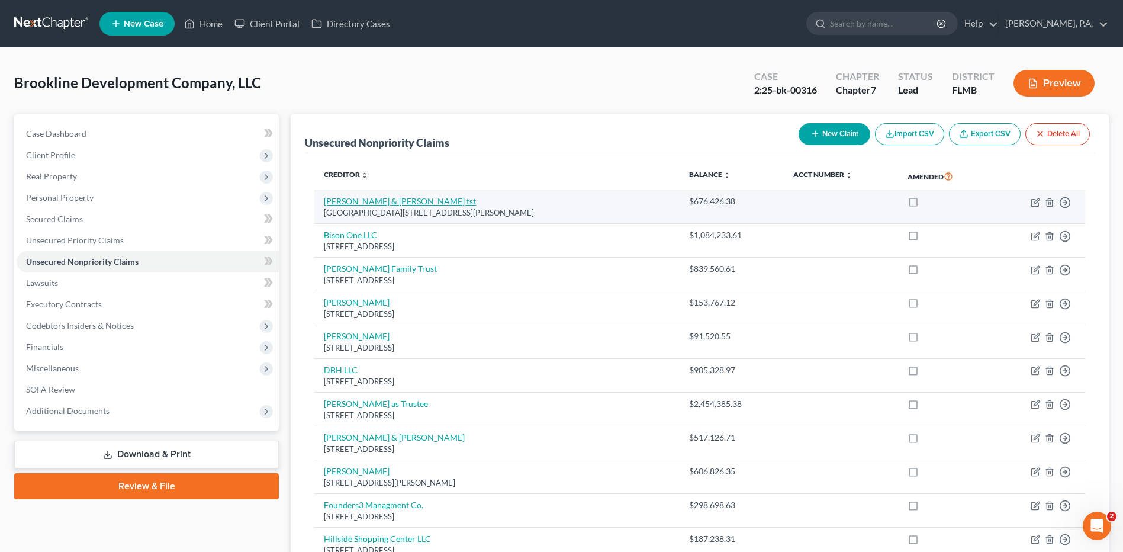
click at [406, 200] on link "[PERSON_NAME] & [PERSON_NAME] tst" at bounding box center [400, 201] width 152 height 10
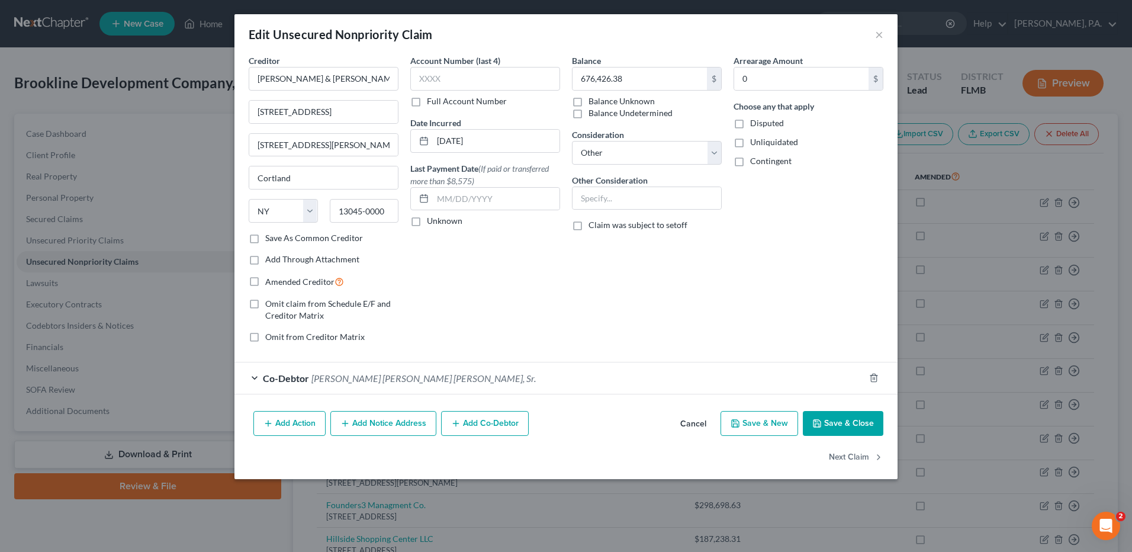
click at [387, 421] on button "Add Notice Address" at bounding box center [383, 423] width 106 height 25
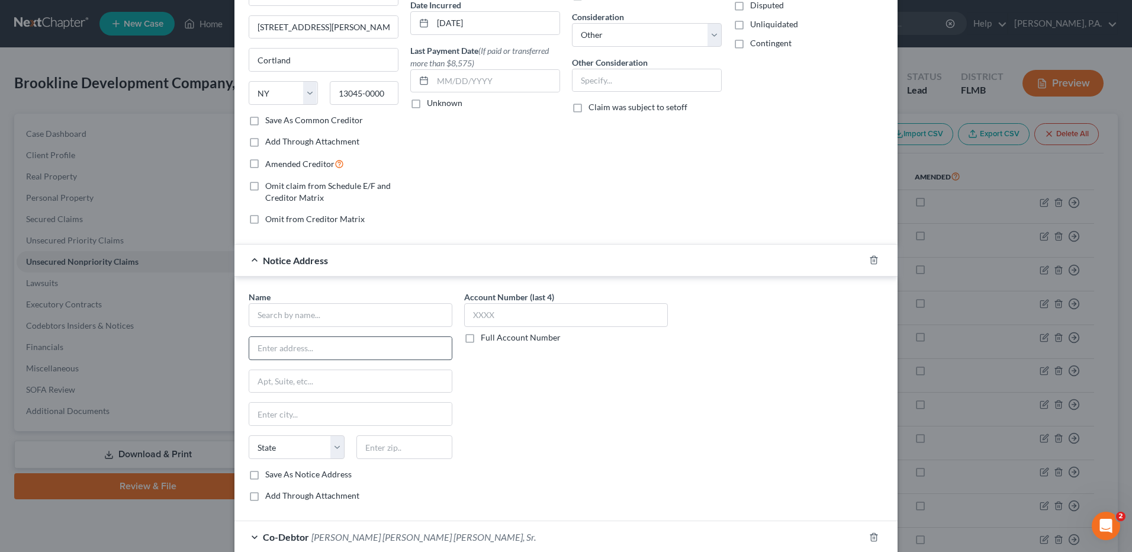
scroll to position [118, 0]
click at [308, 319] on input "text" at bounding box center [351, 315] width 204 height 24
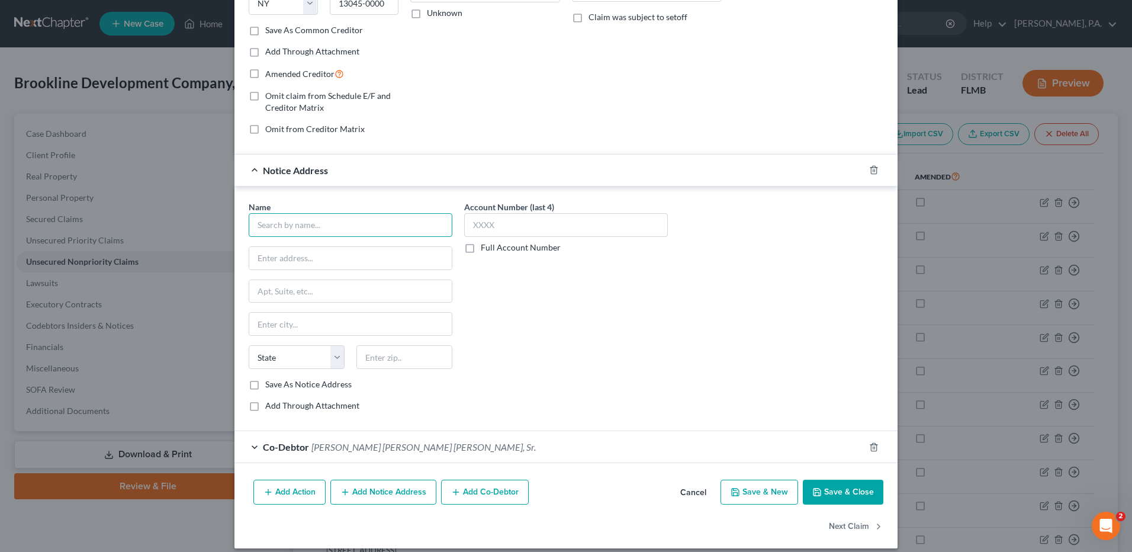
scroll to position [219, 0]
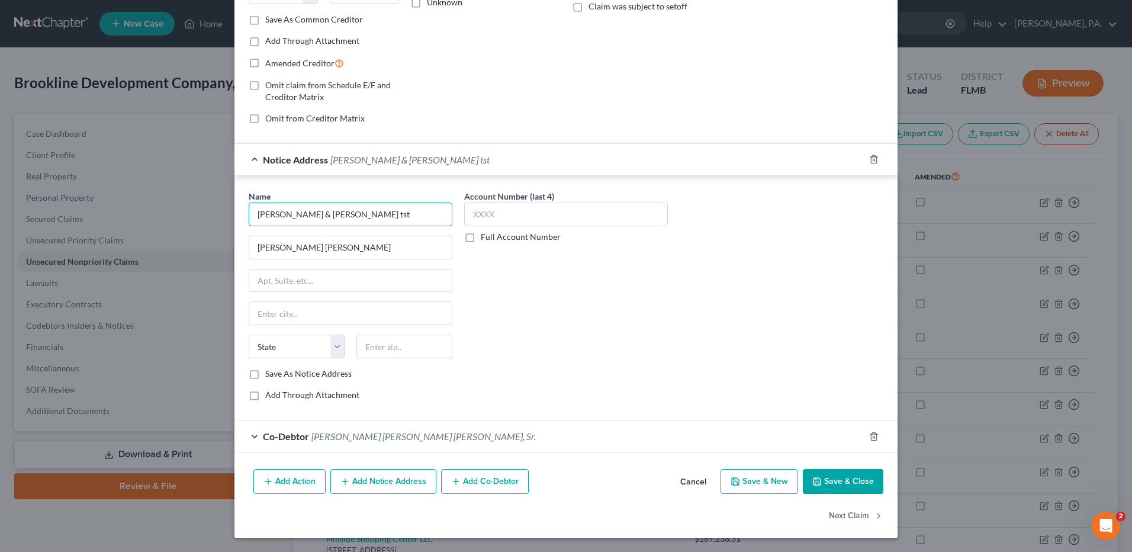
drag, startPoint x: 344, startPoint y: 217, endPoint x: 129, endPoint y: 221, distance: 215.0
click at [129, 221] on div "Edit Unsecured Nonpriority Claim × Creditor * [PERSON_NAME] & [PERSON_NAME] tst…" at bounding box center [566, 276] width 1132 height 552
drag, startPoint x: 343, startPoint y: 250, endPoint x: 223, endPoint y: 245, distance: 120.4
click at [223, 245] on div "Edit Unsecured Nonpriority Claim × Creditor * [PERSON_NAME] & [PERSON_NAME] tst…" at bounding box center [566, 276] width 1132 height 552
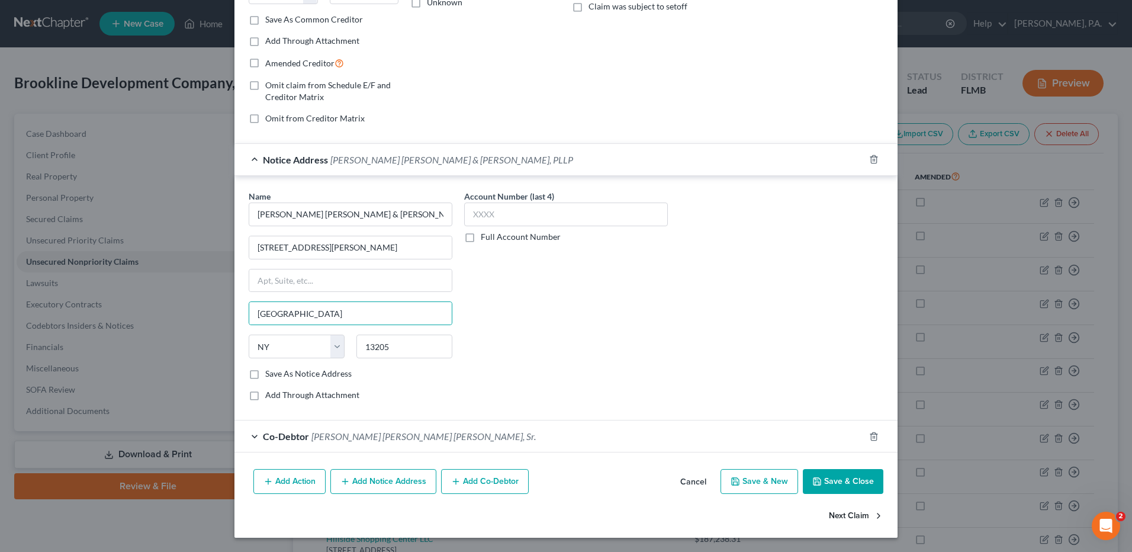
click at [852, 514] on button "Next Claim" at bounding box center [856, 515] width 54 height 25
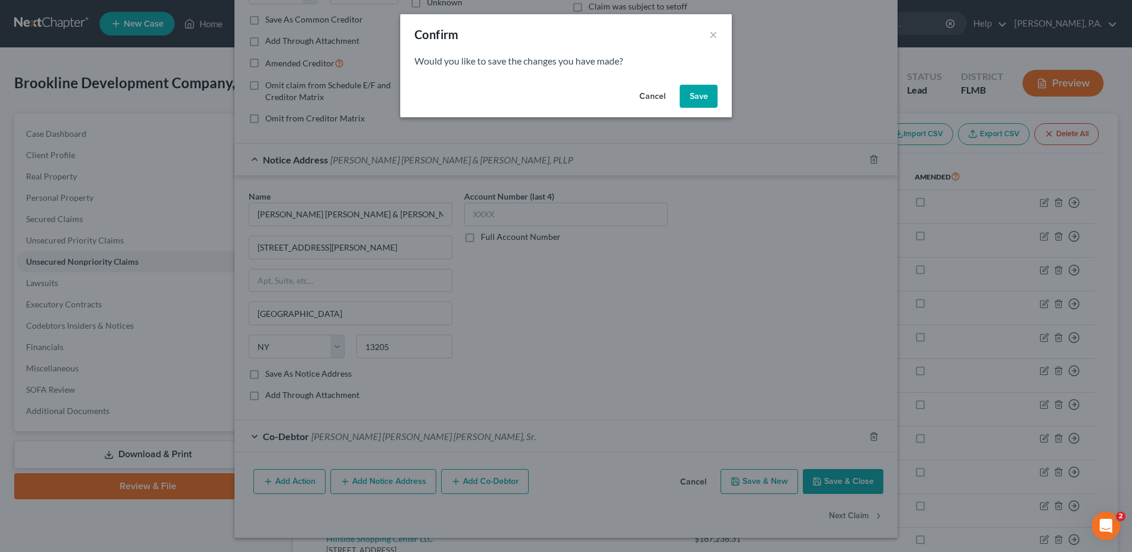
click at [692, 88] on button "Save" at bounding box center [699, 97] width 38 height 24
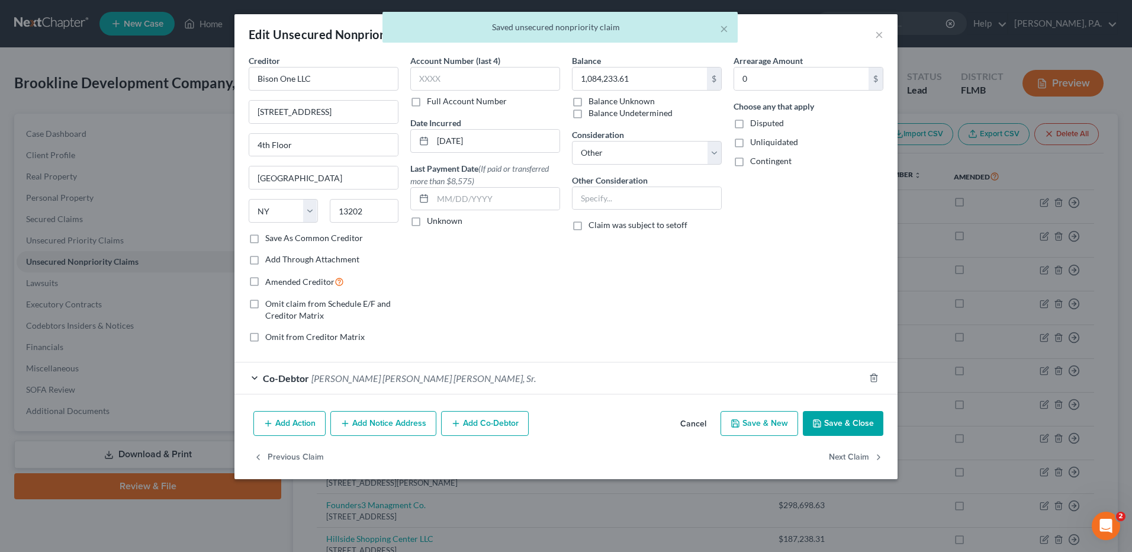
click at [390, 425] on button "Add Notice Address" at bounding box center [383, 423] width 106 height 25
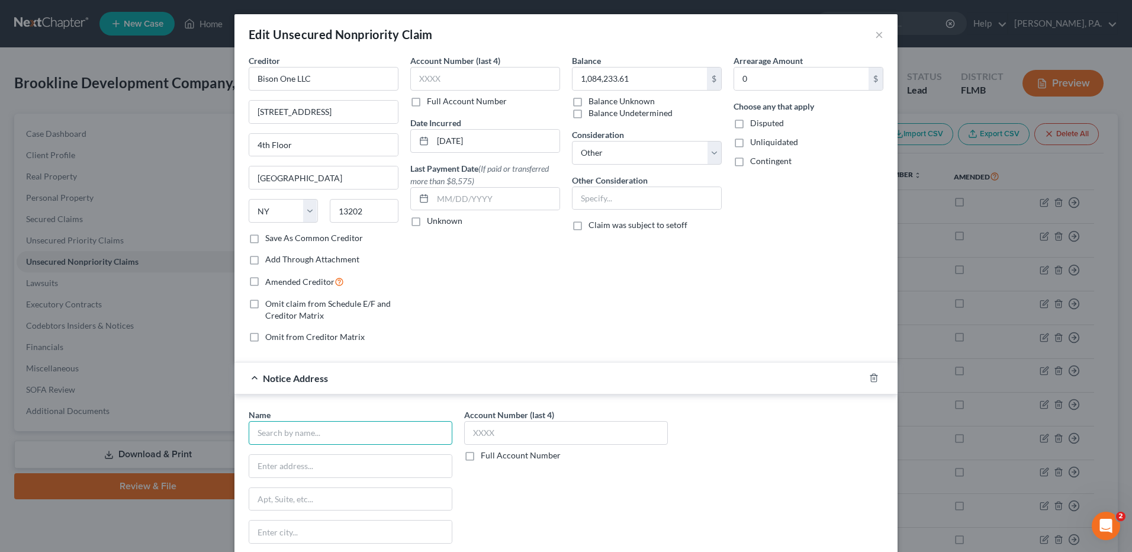
click at [390, 425] on input "text" at bounding box center [351, 433] width 204 height 24
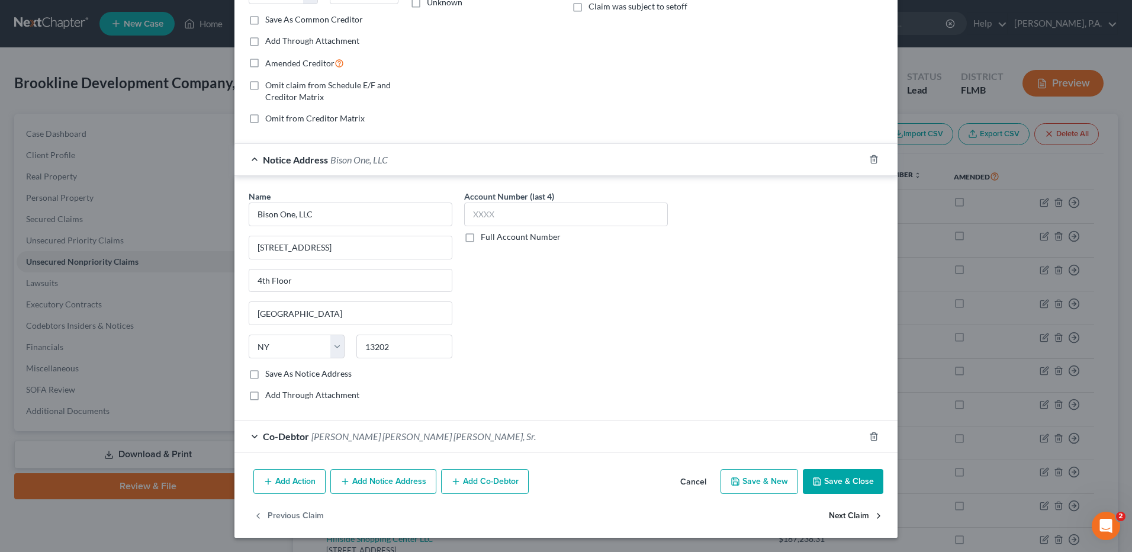
click at [839, 518] on button "Next Claim" at bounding box center [856, 515] width 54 height 25
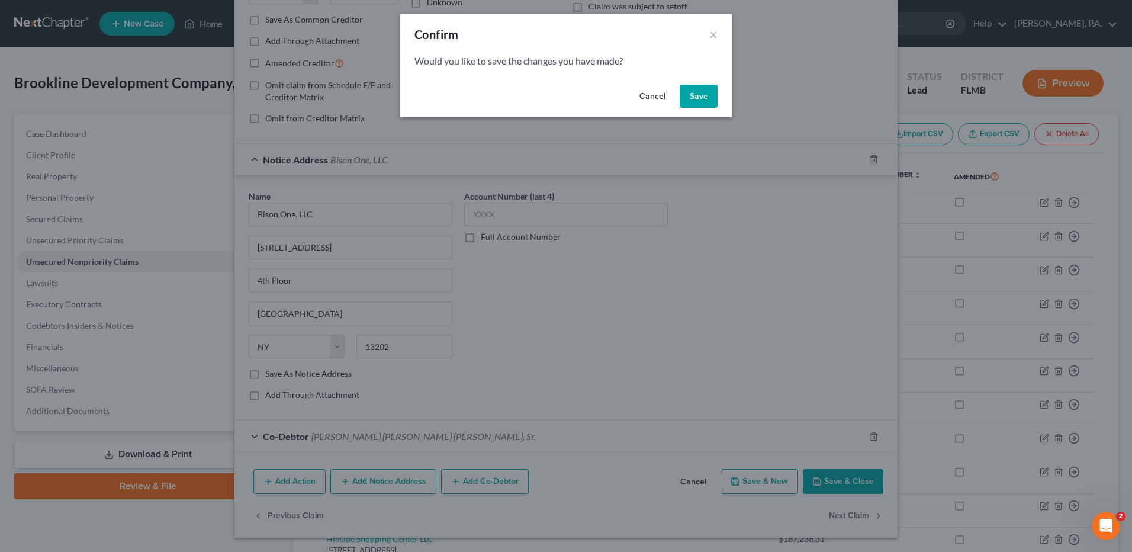
click at [701, 92] on button "Save" at bounding box center [699, 97] width 38 height 24
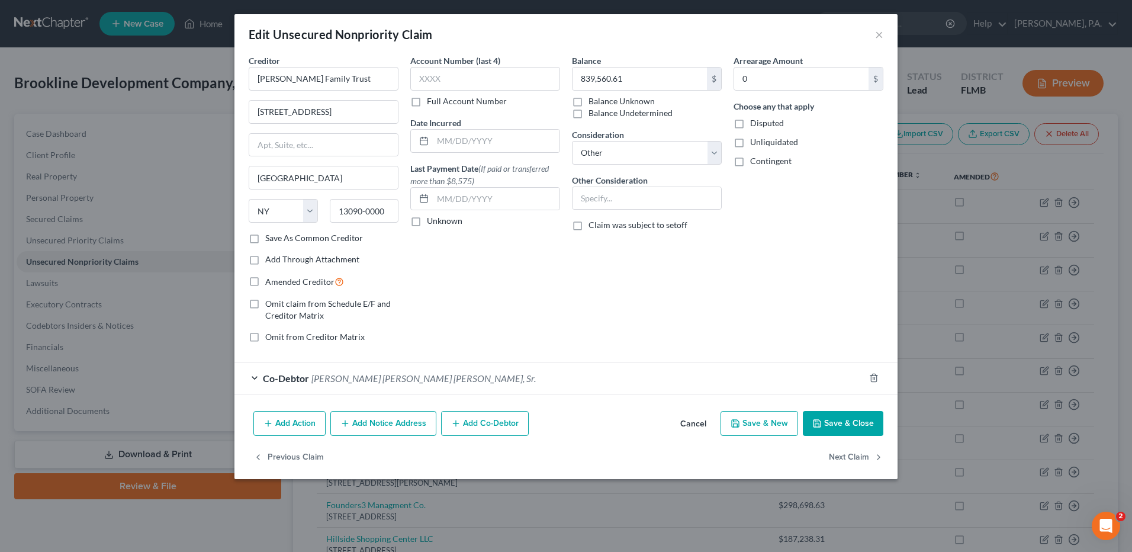
click at [403, 419] on button "Add Notice Address" at bounding box center [383, 423] width 106 height 25
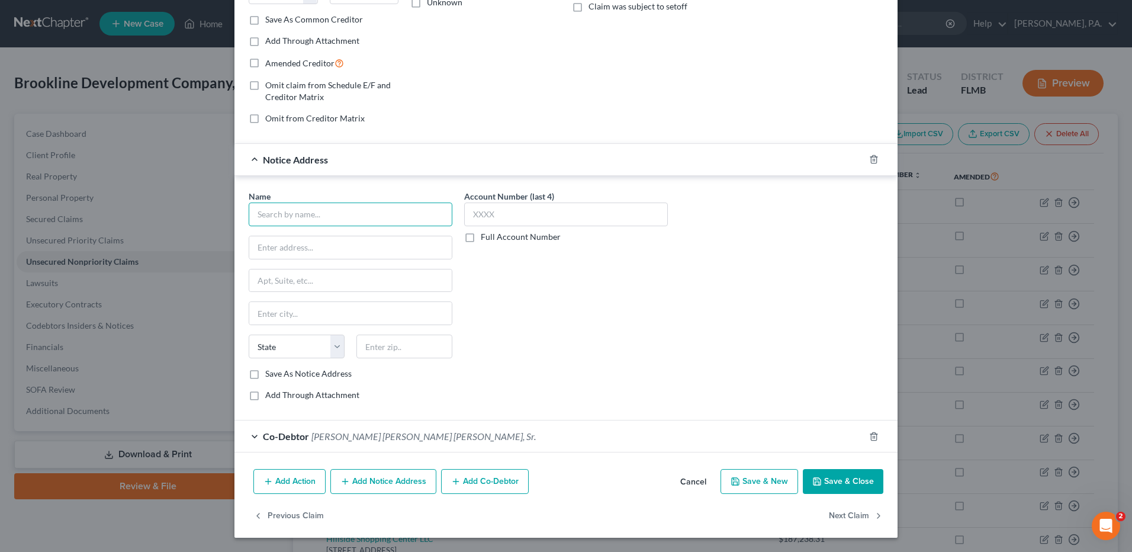
click at [359, 218] on input "text" at bounding box center [351, 215] width 204 height 24
click at [361, 217] on input "[PERSON_NAME] Family Trust" at bounding box center [351, 215] width 204 height 24
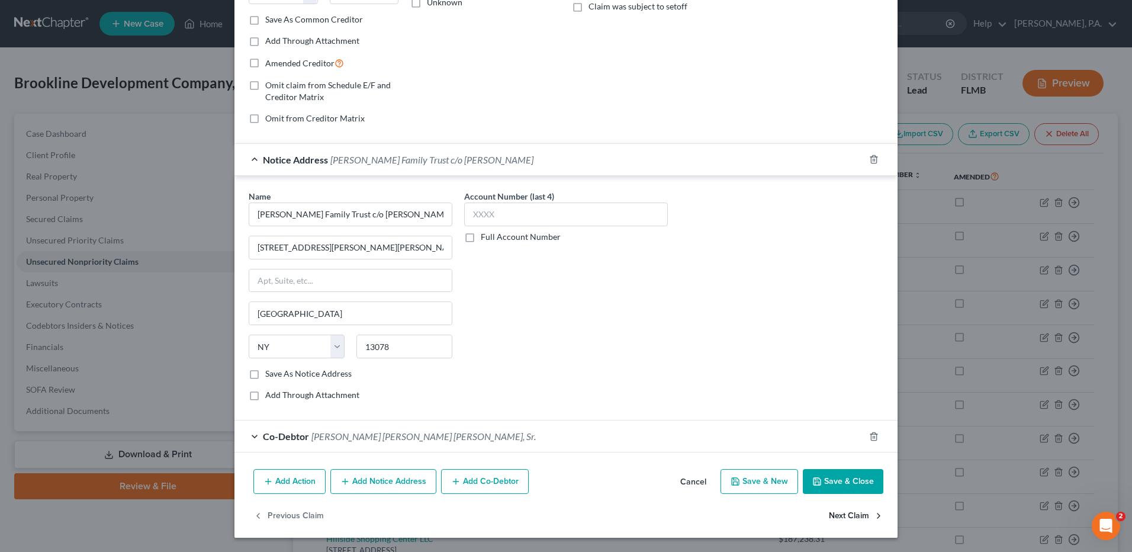
click at [839, 514] on button "Next Claim" at bounding box center [856, 515] width 54 height 25
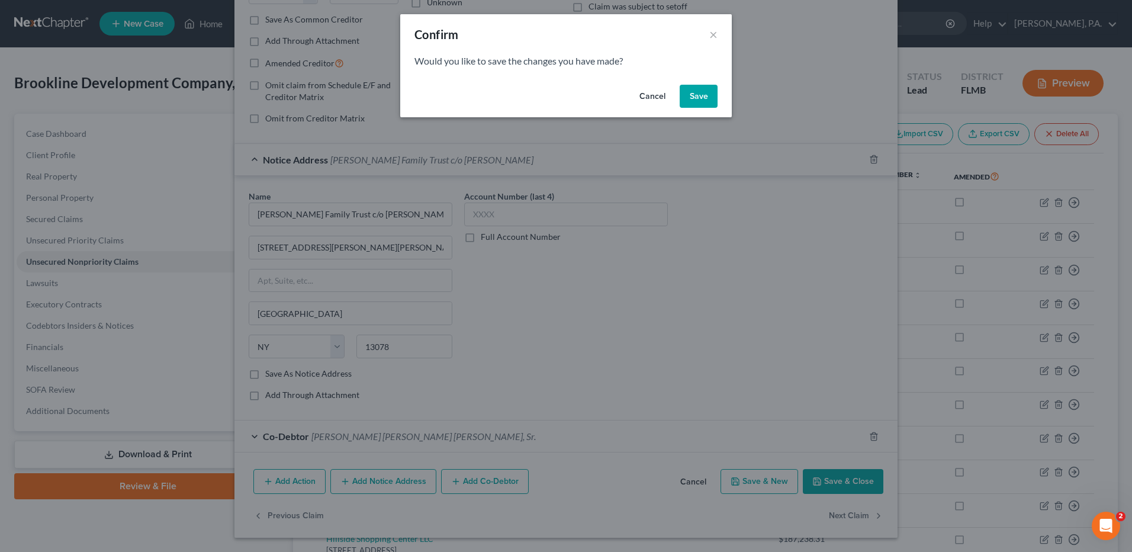
click at [692, 99] on button "Save" at bounding box center [699, 97] width 38 height 24
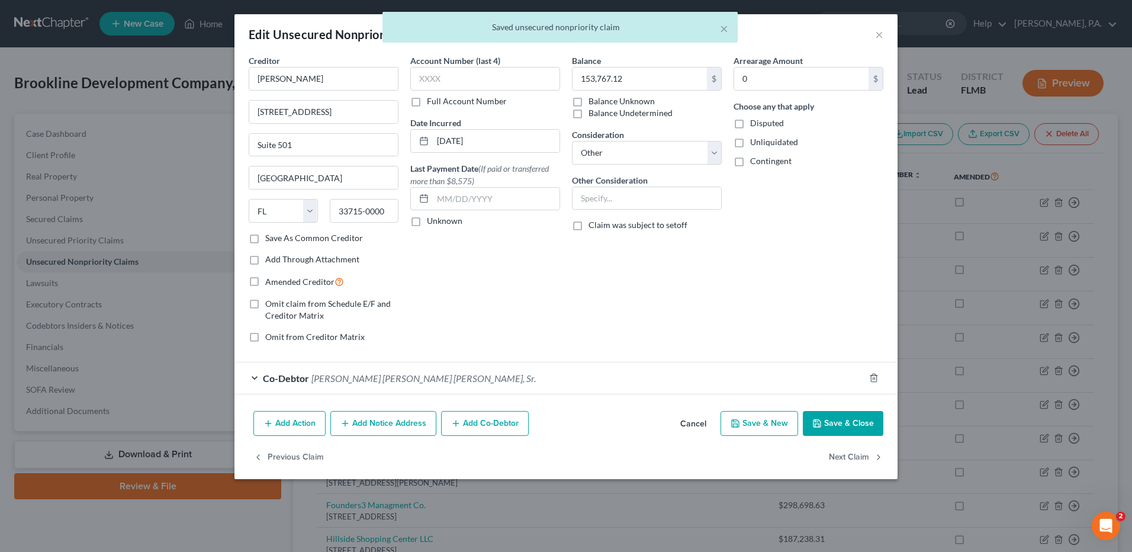
scroll to position [0, 0]
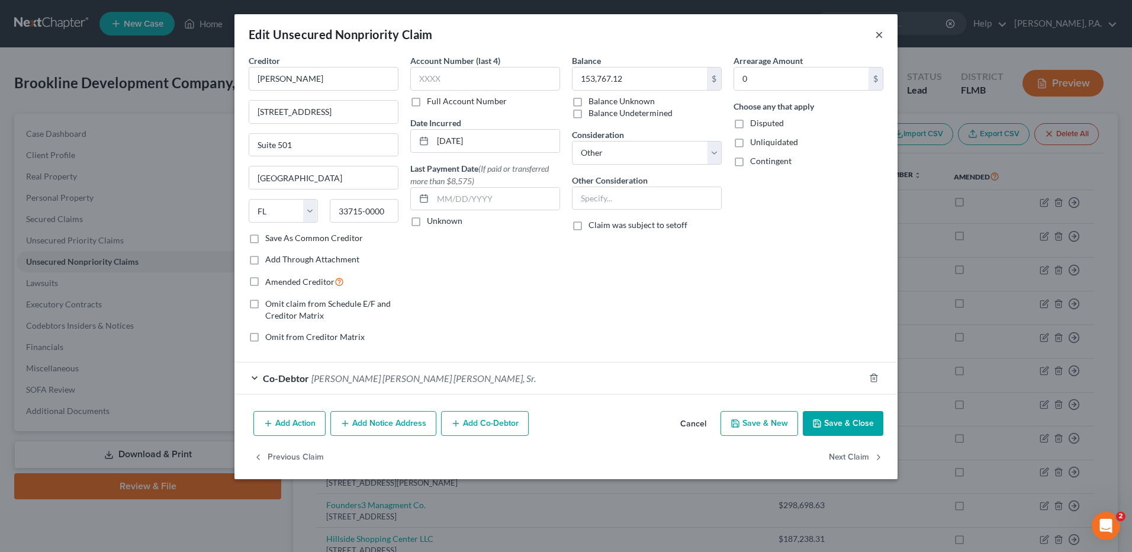
click at [879, 34] on button "×" at bounding box center [879, 34] width 8 height 14
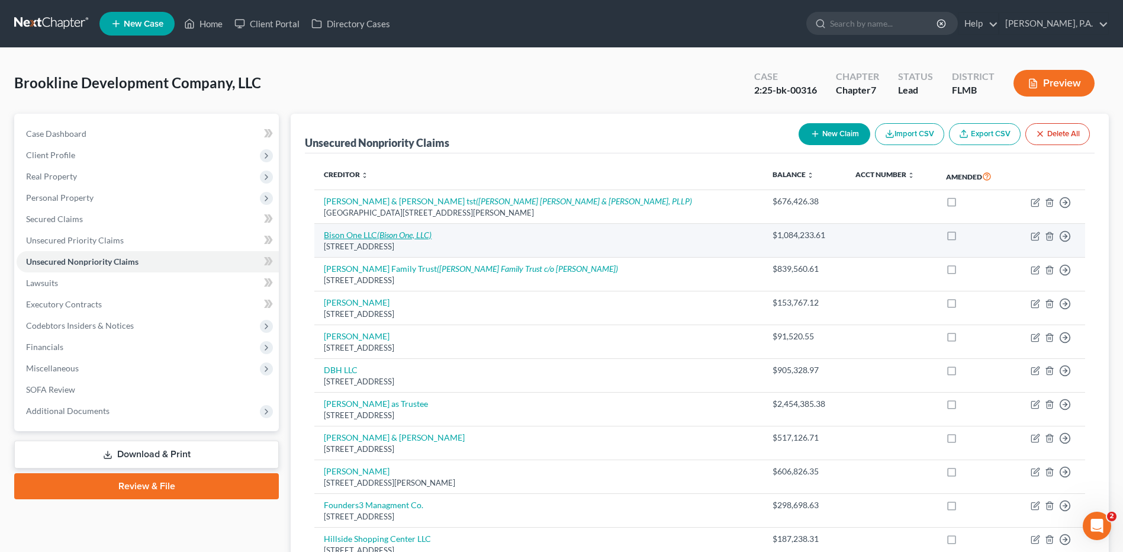
click at [368, 233] on link "Bison One LLC (Bison One, LLC)" at bounding box center [378, 235] width 108 height 10
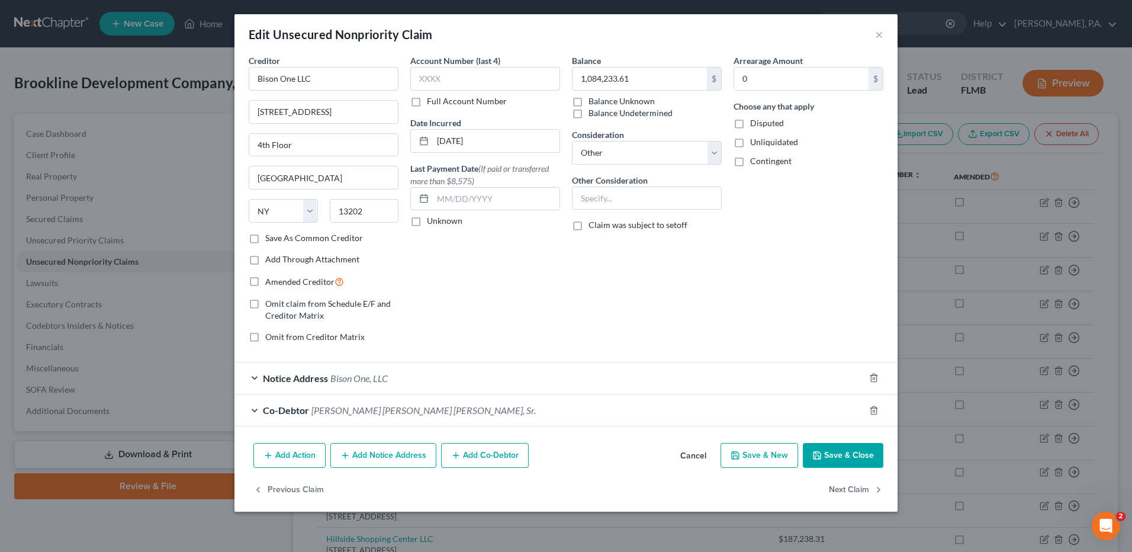
click at [322, 381] on span "Notice Address" at bounding box center [295, 377] width 65 height 11
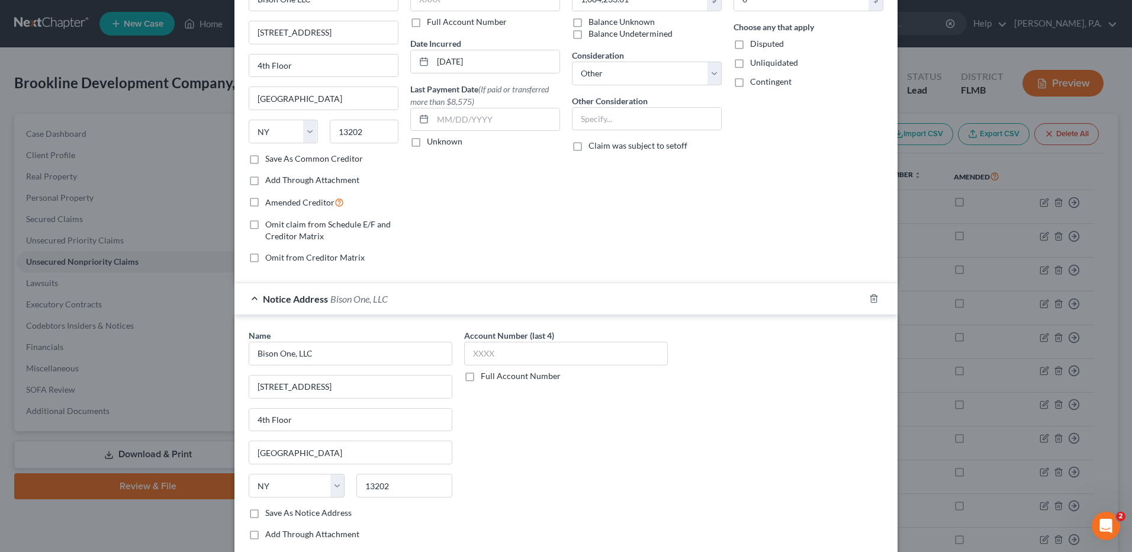
scroll to position [219, 0]
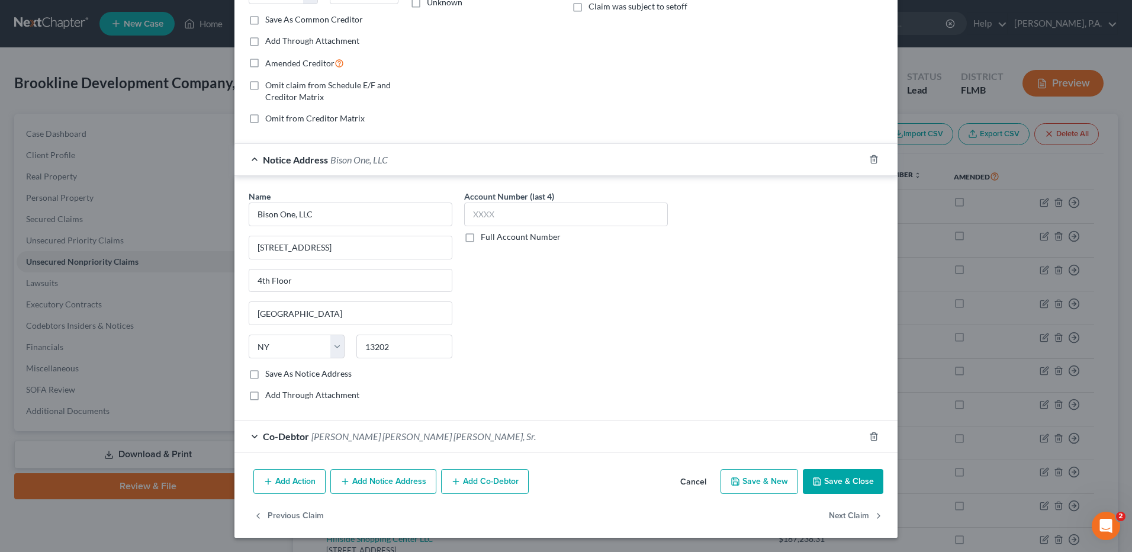
click at [393, 480] on button "Add Notice Address" at bounding box center [383, 481] width 106 height 25
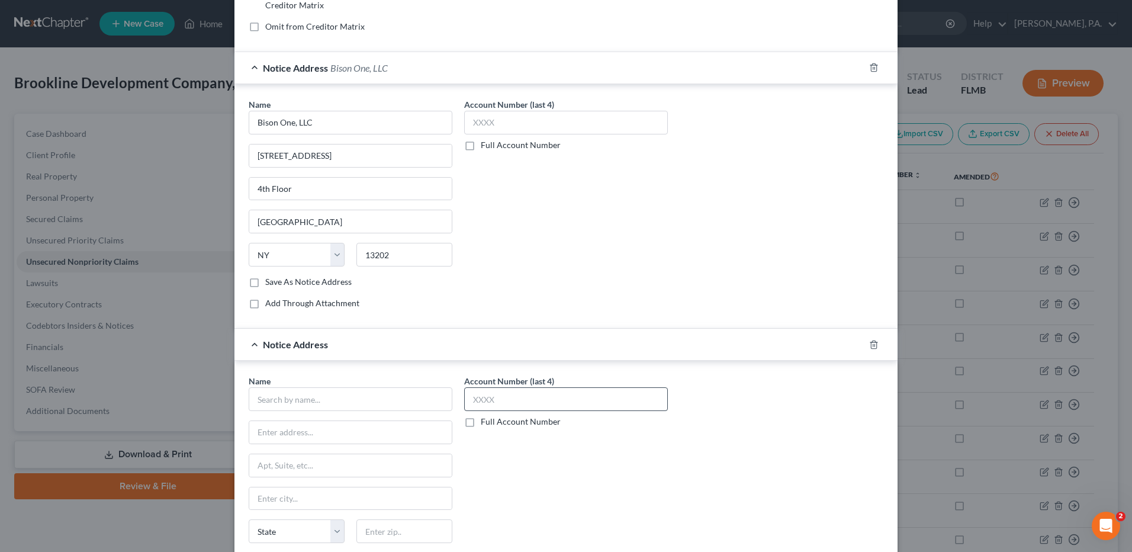
scroll to position [337, 0]
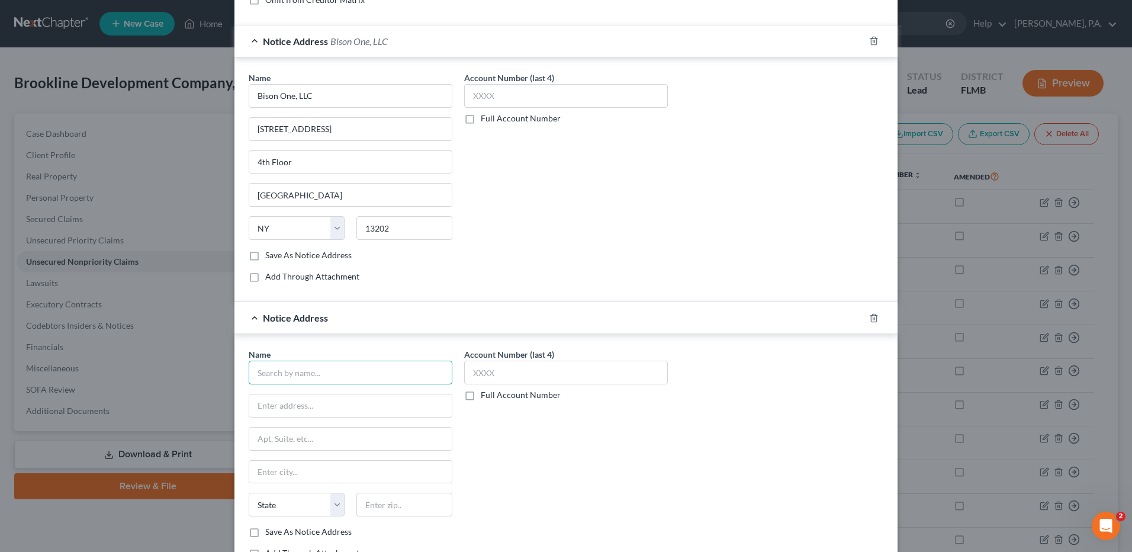
click at [365, 372] on input "text" at bounding box center [351, 373] width 204 height 24
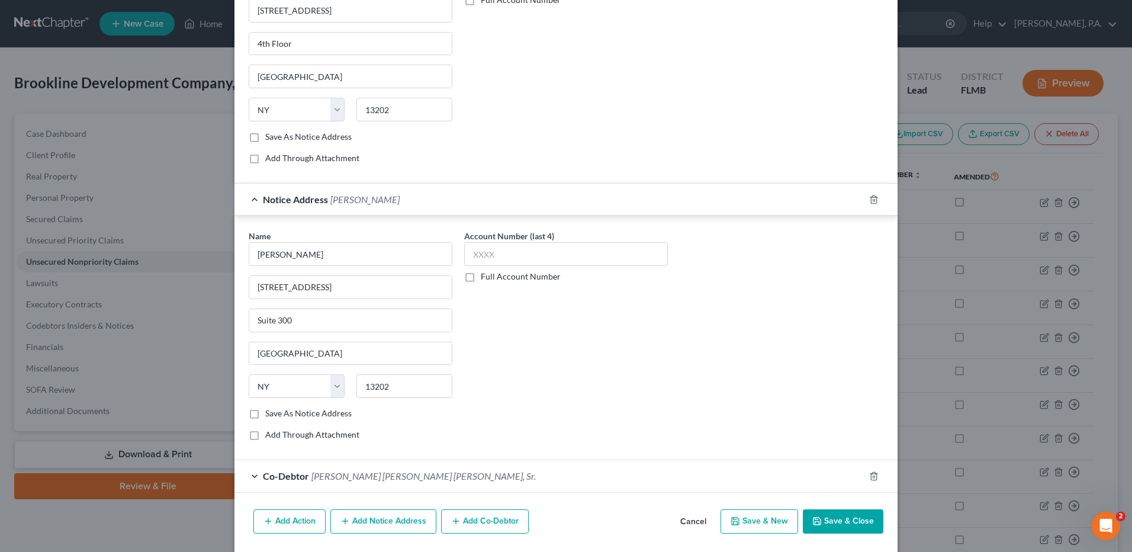
click at [265, 415] on label "Save As Notice Address" at bounding box center [308, 413] width 86 height 12
click at [270, 415] on input "Save As Notice Address" at bounding box center [274, 411] width 8 height 8
click at [265, 413] on label "Save As Notice Address" at bounding box center [308, 413] width 86 height 12
click at [270, 413] on input "Save As Notice Address" at bounding box center [274, 411] width 8 height 8
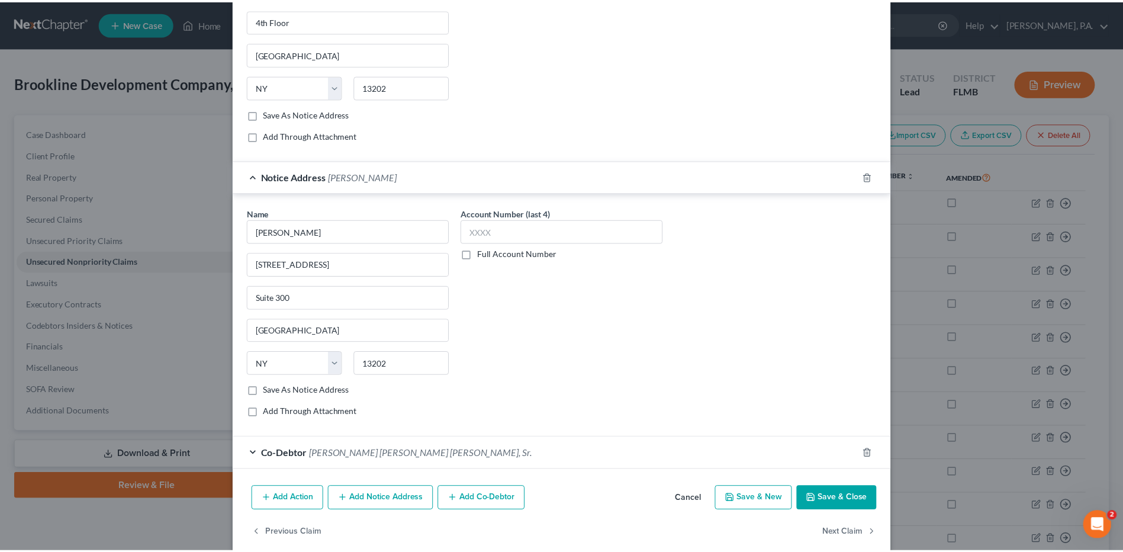
scroll to position [495, 0]
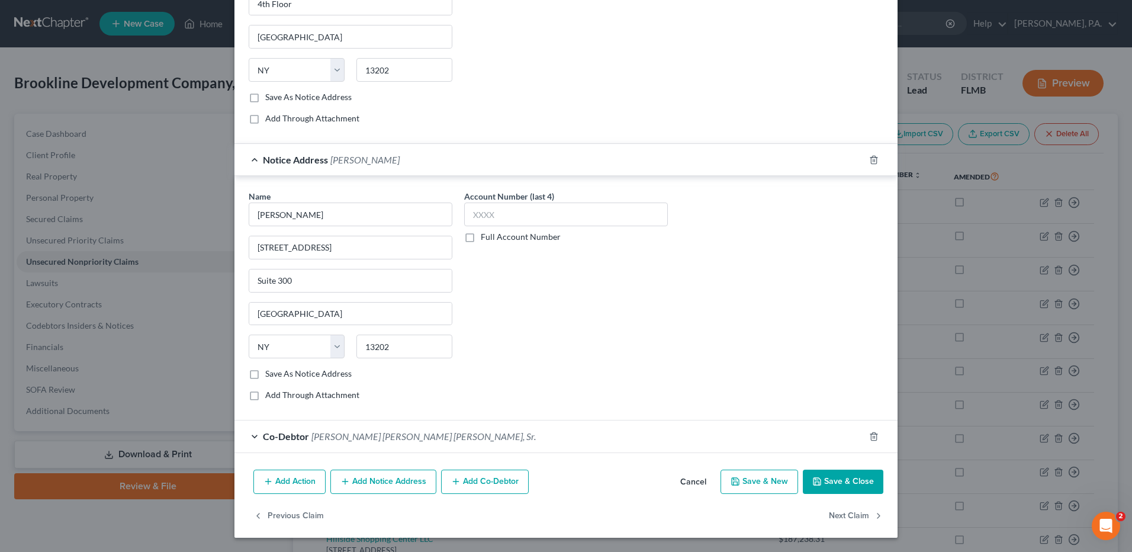
click at [827, 481] on button "Save & Close" at bounding box center [843, 482] width 81 height 25
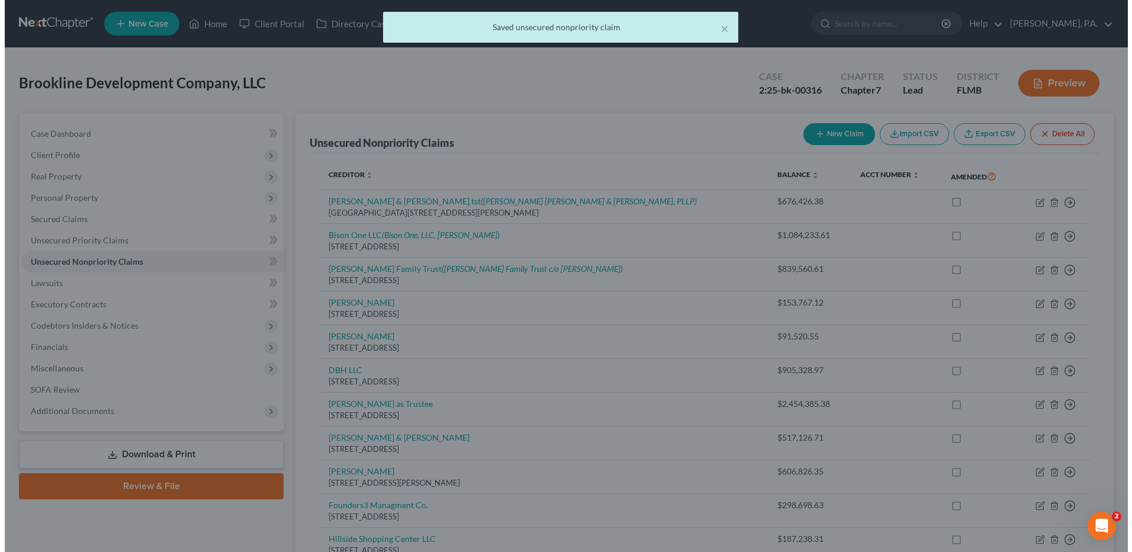
scroll to position [0, 0]
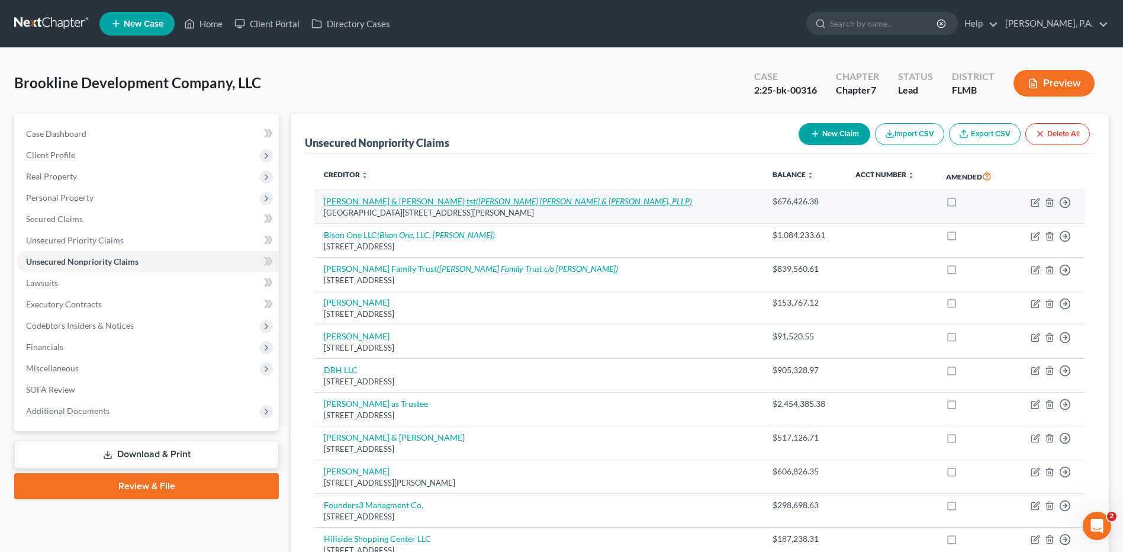
click at [516, 203] on icon "([PERSON_NAME] [PERSON_NAME] & [PERSON_NAME], PLLP)" at bounding box center [584, 201] width 216 height 10
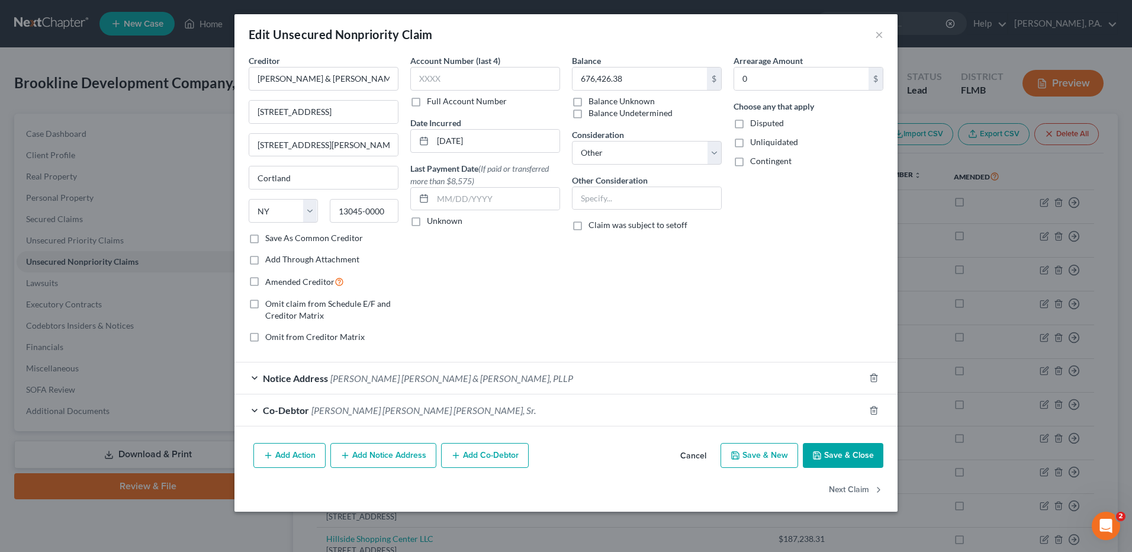
click at [461, 378] on div "Notice Address [PERSON_NAME] [PERSON_NAME] & [PERSON_NAME], PLLP" at bounding box center [550, 377] width 630 height 31
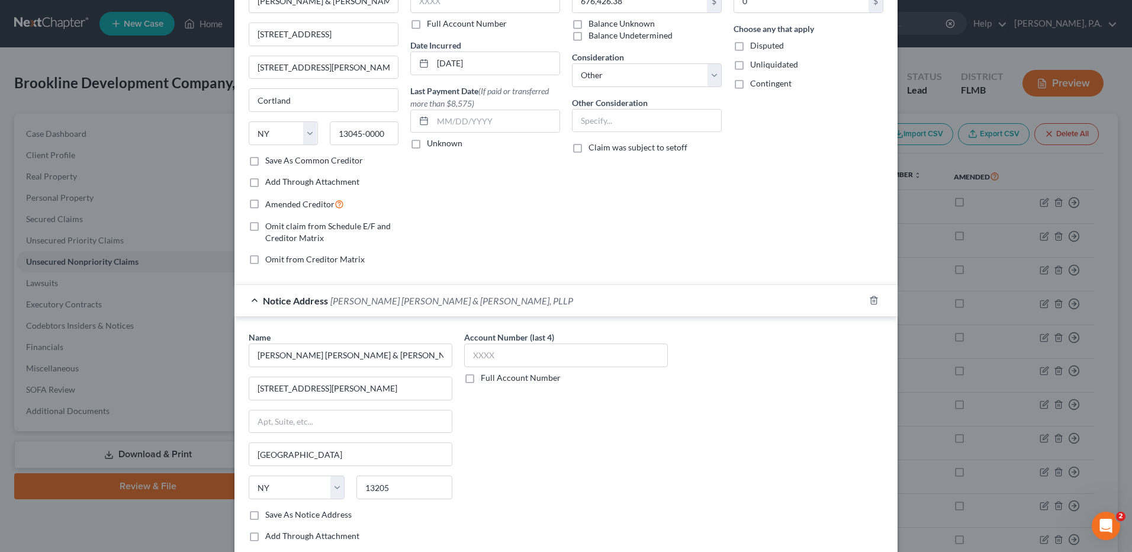
scroll to position [219, 0]
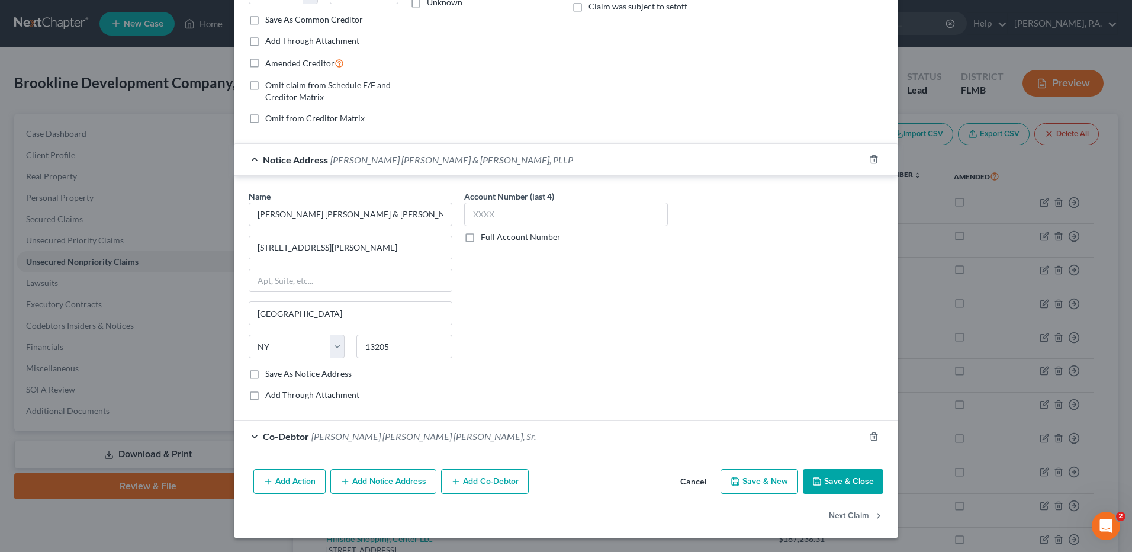
click at [381, 479] on button "Add Notice Address" at bounding box center [383, 481] width 106 height 25
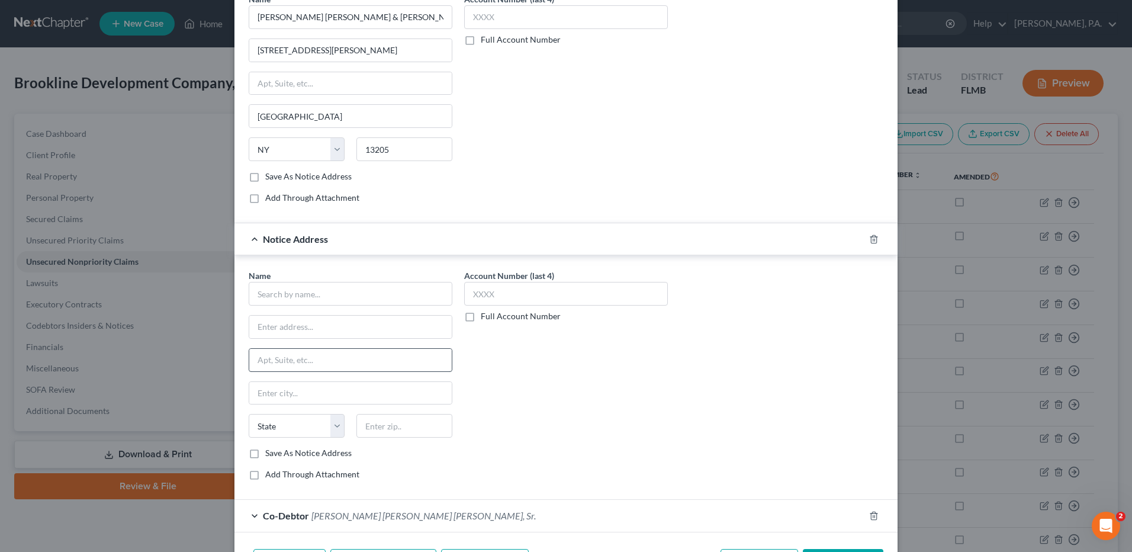
scroll to position [455, 0]
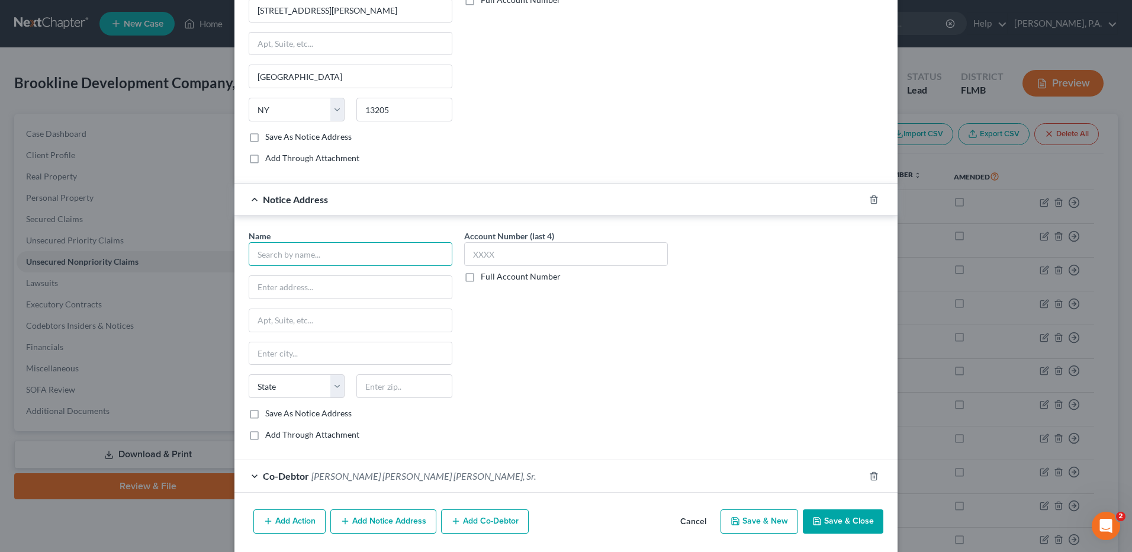
click at [333, 258] on input "text" at bounding box center [351, 254] width 204 height 24
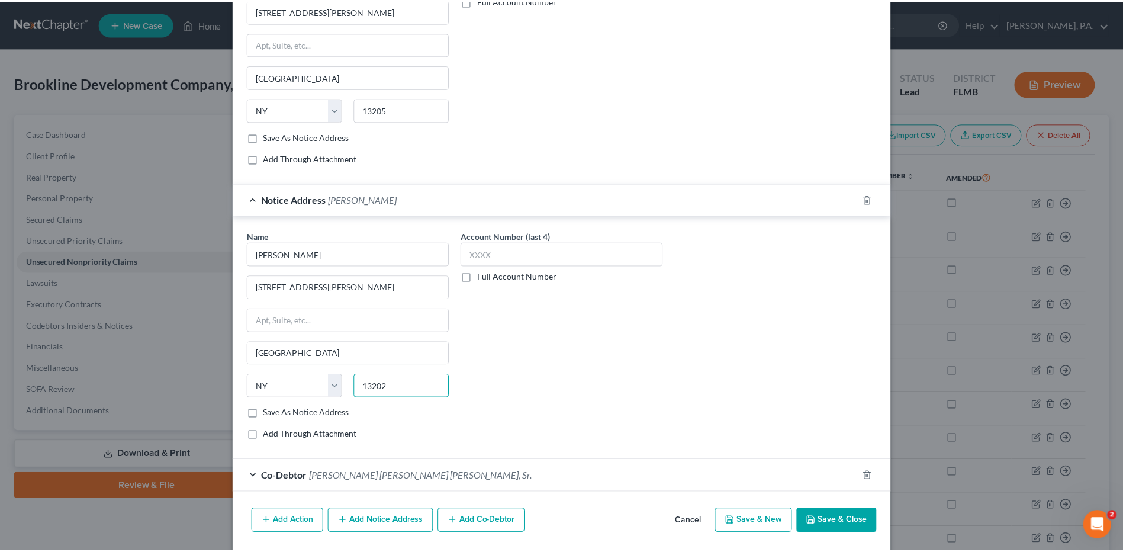
scroll to position [495, 0]
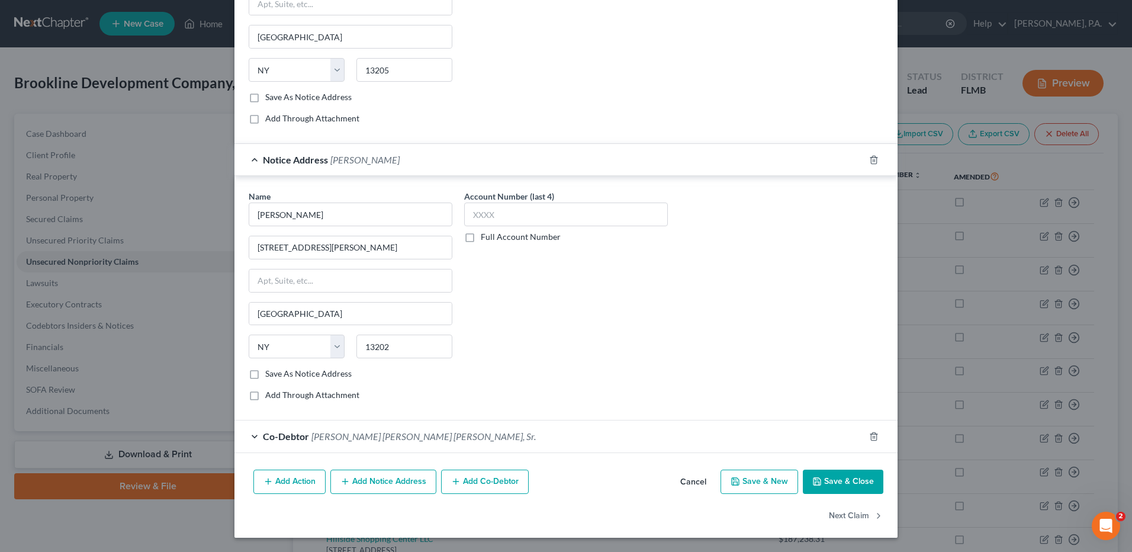
click at [625, 311] on div "Account Number (last 4) Full Account Number" at bounding box center [566, 300] width 216 height 220
click at [833, 484] on button "Save & Close" at bounding box center [843, 482] width 81 height 25
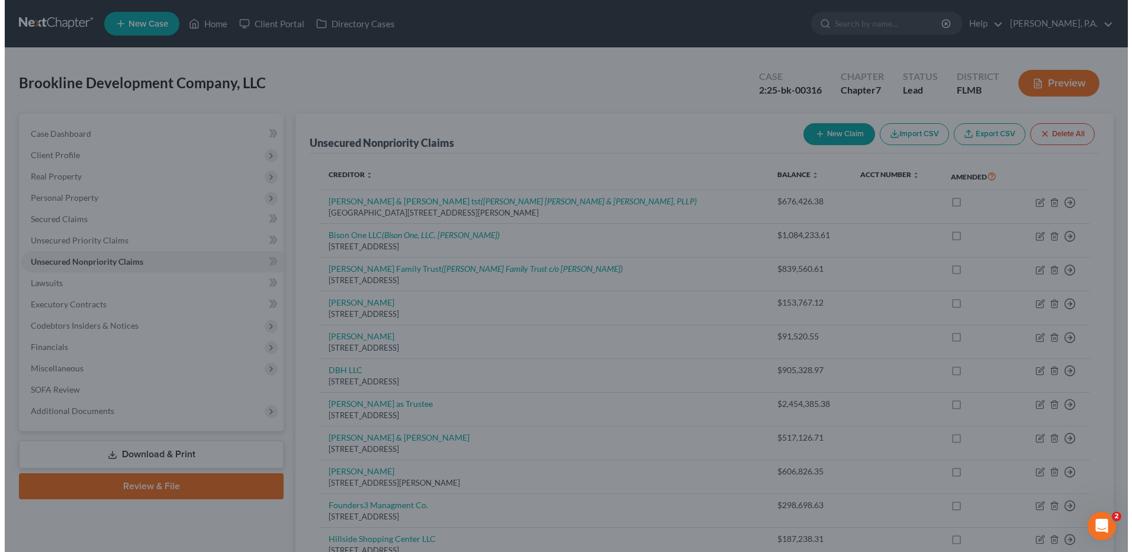
scroll to position [0, 0]
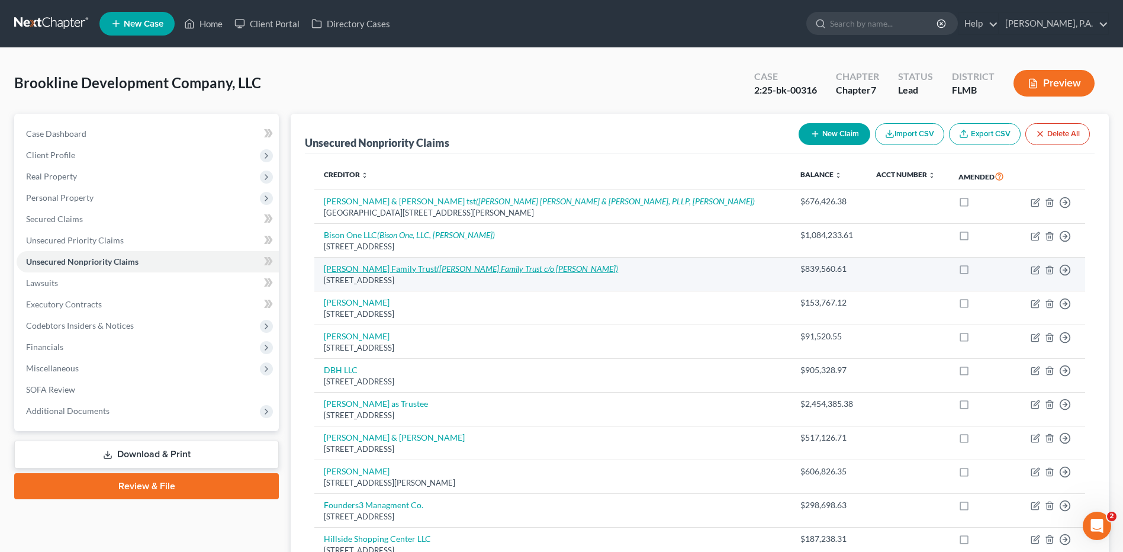
click at [377, 268] on link "[PERSON_NAME] Family Trust ([PERSON_NAME] Family Trust c/o [PERSON_NAME])" at bounding box center [471, 269] width 294 height 10
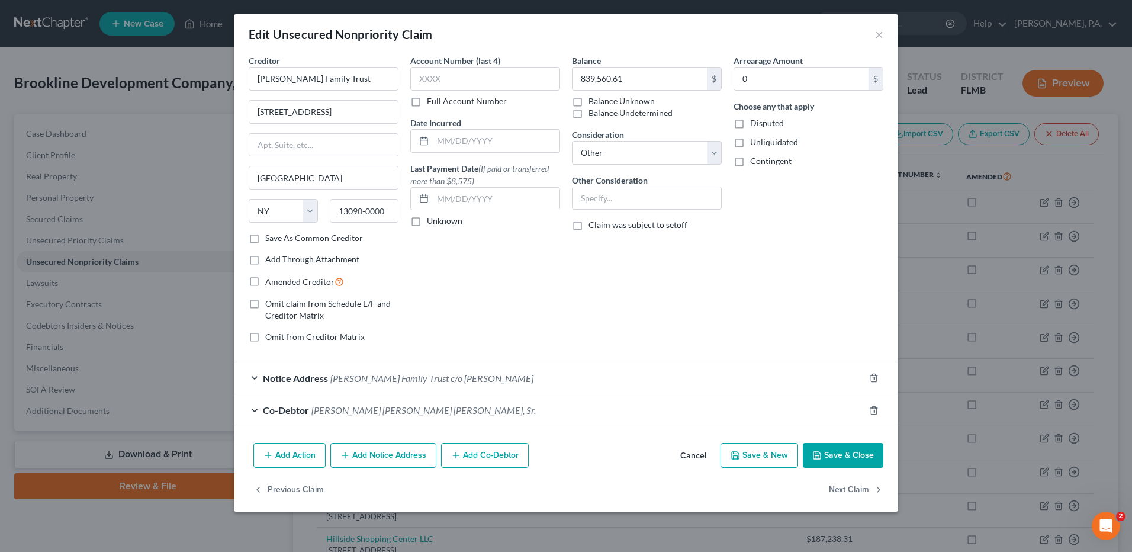
click at [853, 450] on button "Save & Close" at bounding box center [843, 455] width 81 height 25
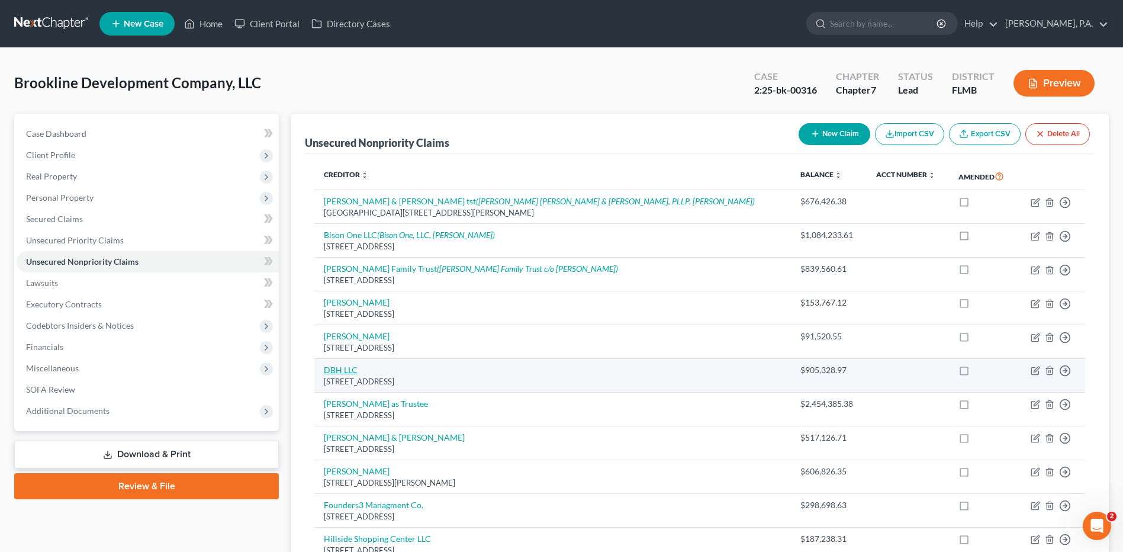
click at [336, 372] on link "DBH LLC" at bounding box center [341, 370] width 34 height 10
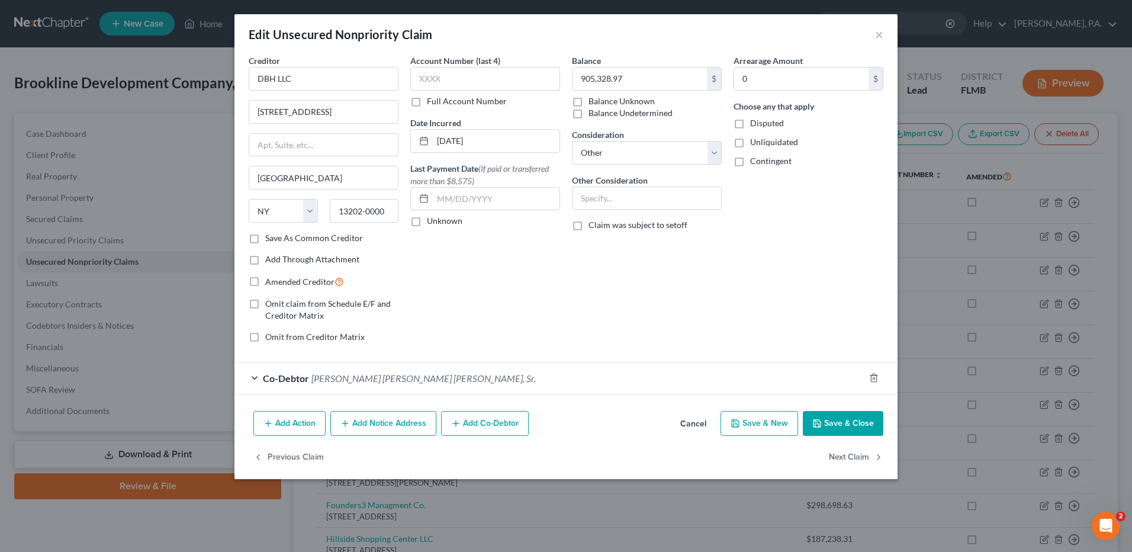
click at [382, 419] on button "Add Notice Address" at bounding box center [383, 423] width 106 height 25
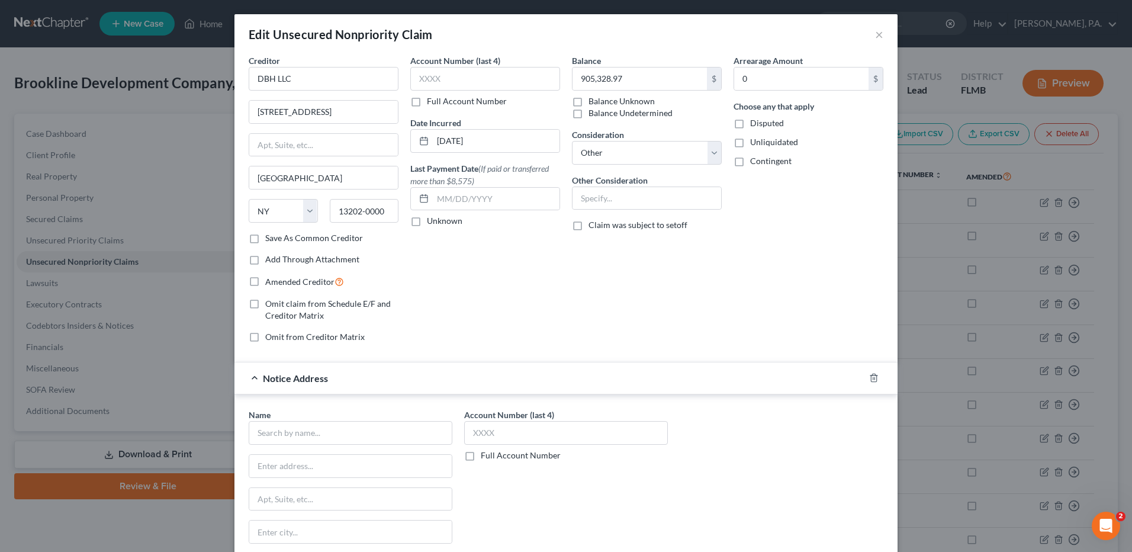
drag, startPoint x: 588, startPoint y: 319, endPoint x: 586, endPoint y: 311, distance: 8.6
click at [588, 319] on div "Balance 905,328.97 $ Balance Unknown Balance Undetermined 905,328.97 $ Balance …" at bounding box center [647, 203] width 162 height 298
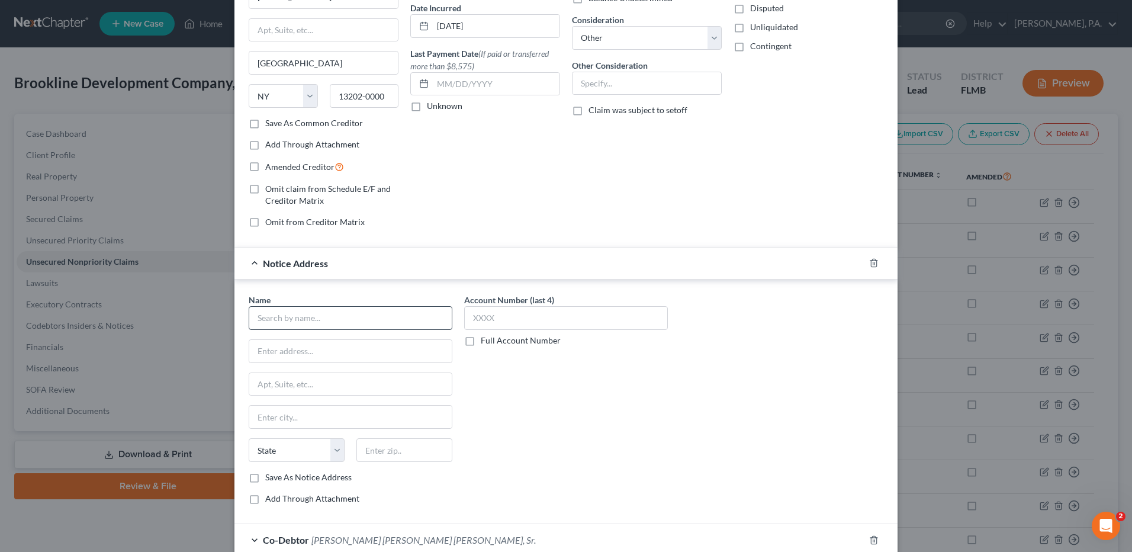
scroll to position [118, 0]
click at [275, 320] on input "text" at bounding box center [351, 315] width 204 height 24
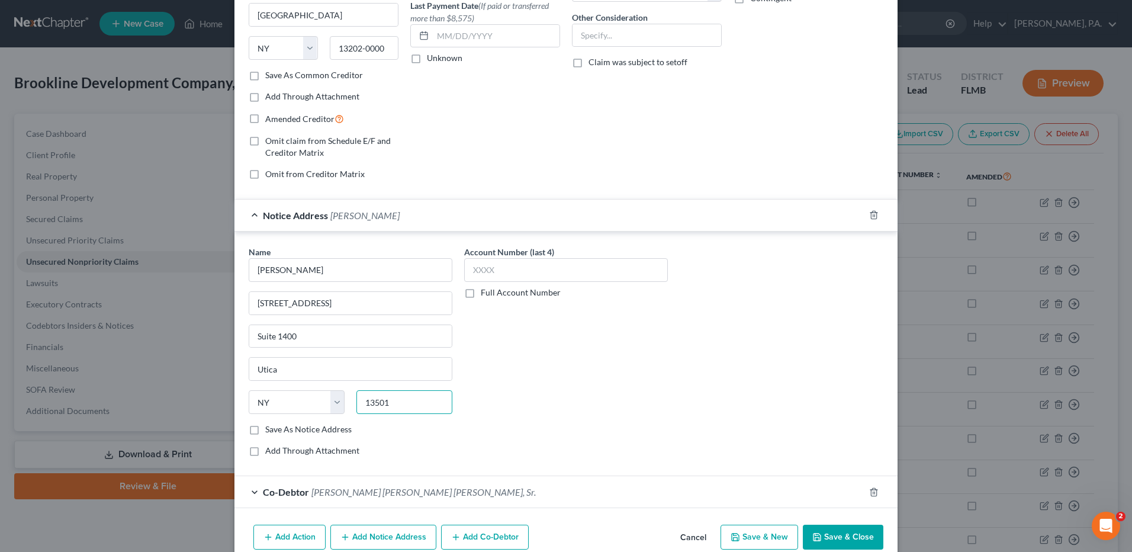
scroll to position [219, 0]
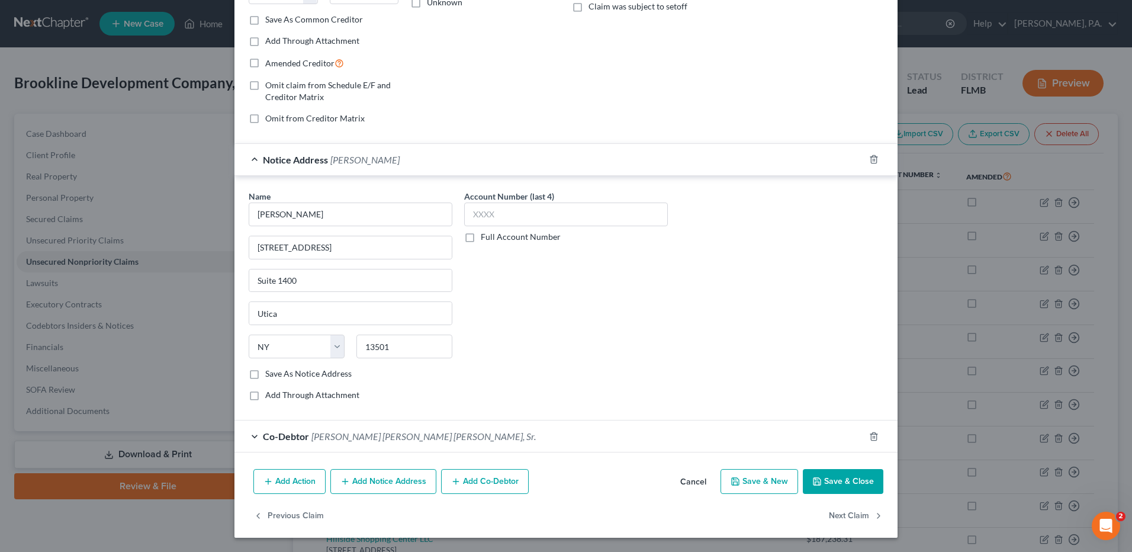
click at [830, 475] on button "Save & Close" at bounding box center [843, 481] width 81 height 25
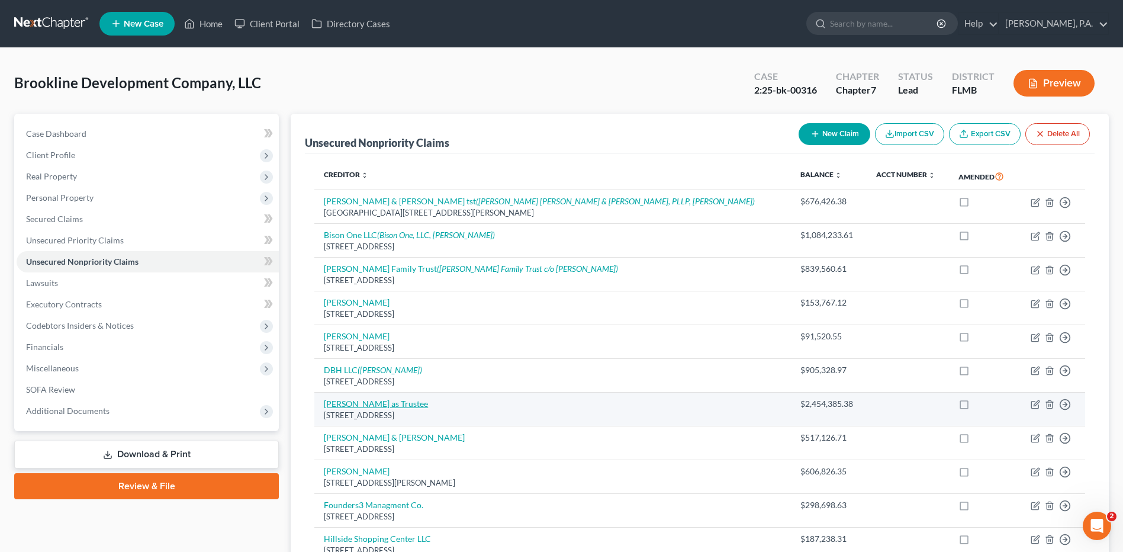
click at [356, 405] on link "[PERSON_NAME] as Trustee" at bounding box center [376, 404] width 104 height 10
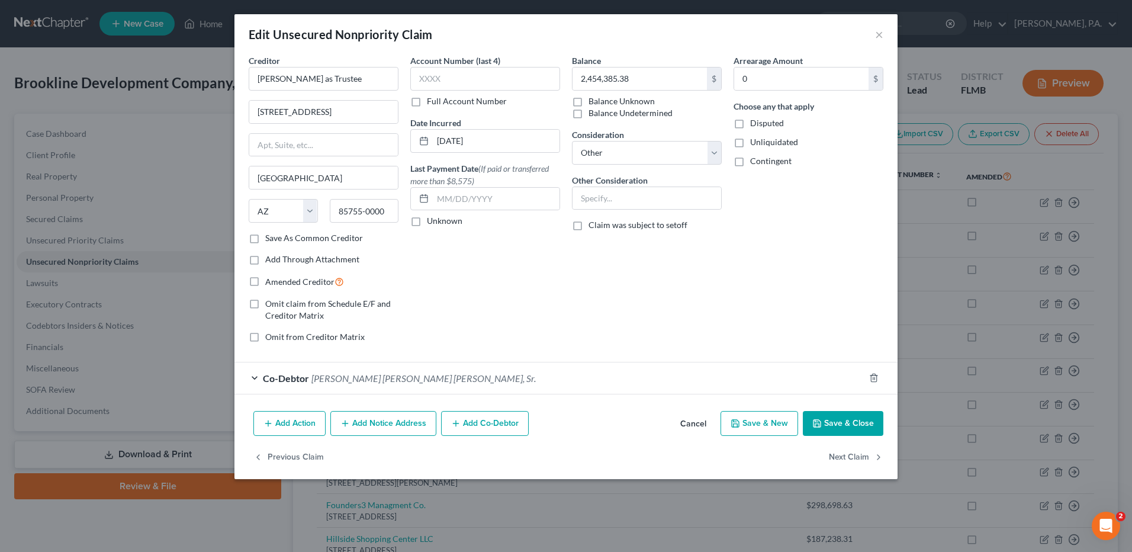
click at [386, 419] on button "Add Notice Address" at bounding box center [383, 423] width 106 height 25
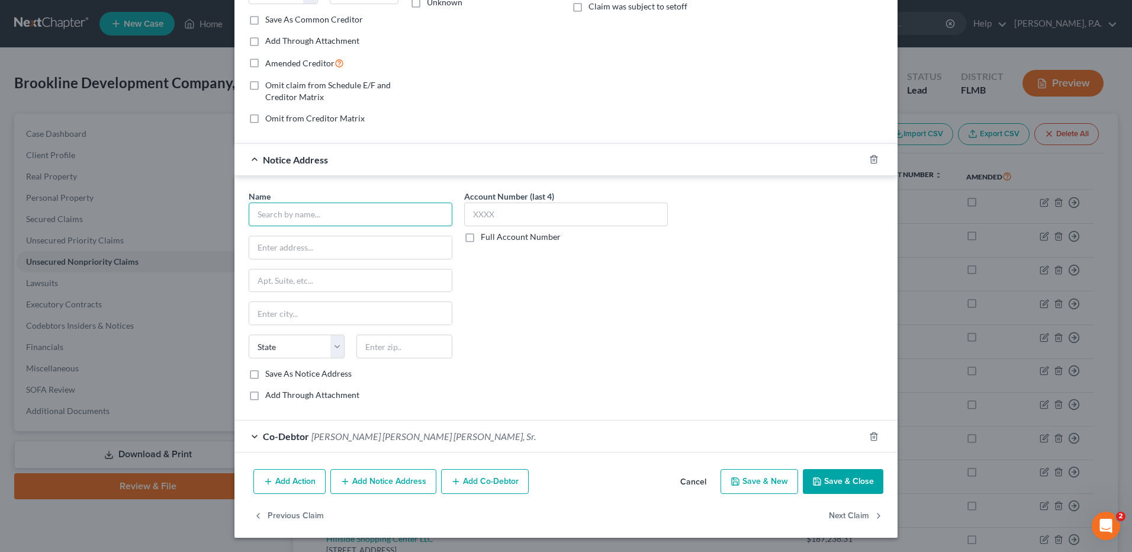
click at [328, 220] on input "text" at bounding box center [351, 215] width 204 height 24
click at [842, 478] on button "Save & Close" at bounding box center [843, 481] width 81 height 25
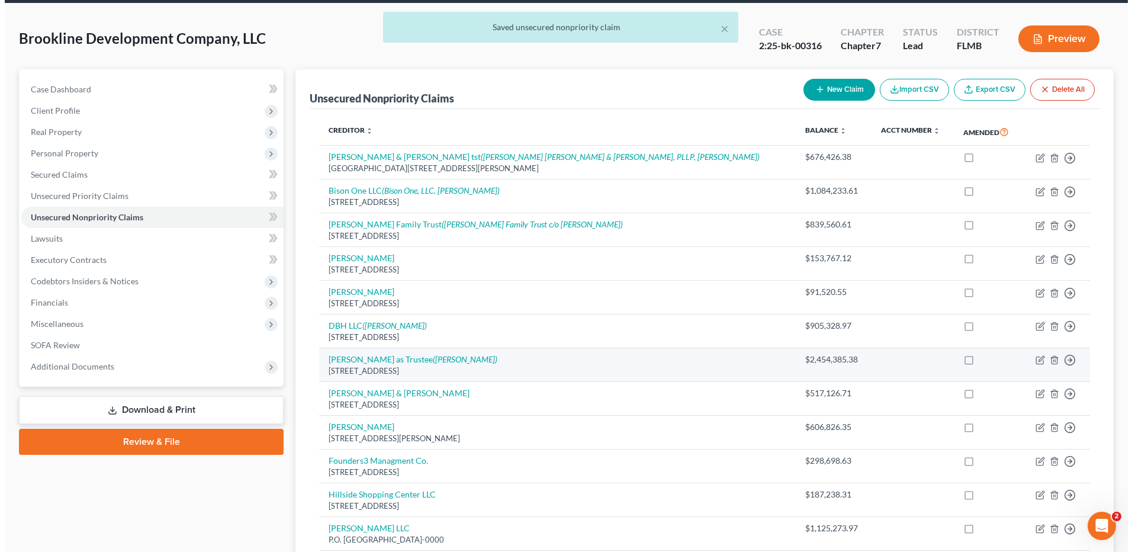
scroll to position [118, 0]
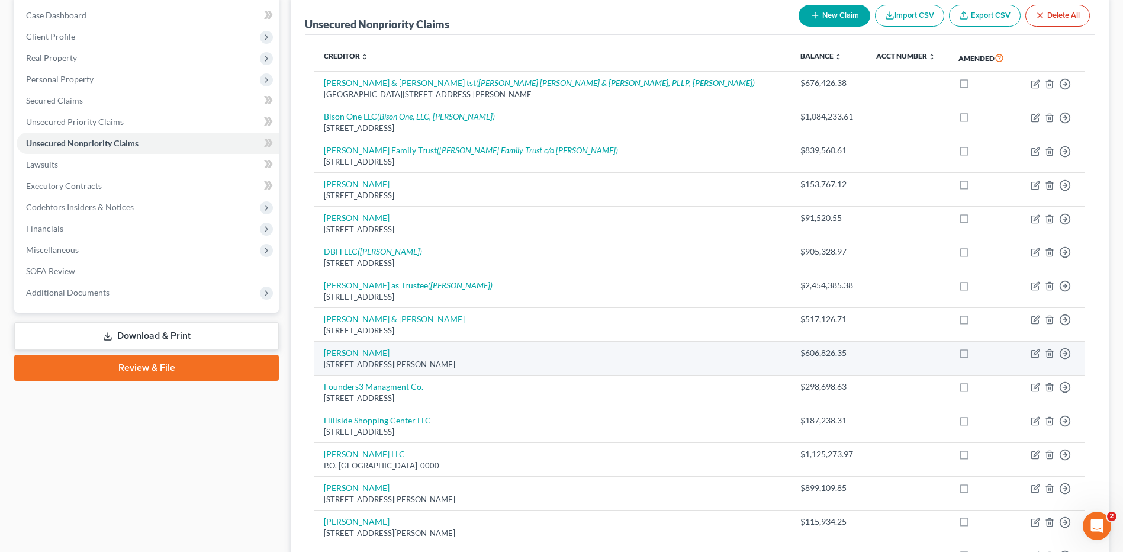
click at [370, 348] on link "[PERSON_NAME]" at bounding box center [357, 353] width 66 height 10
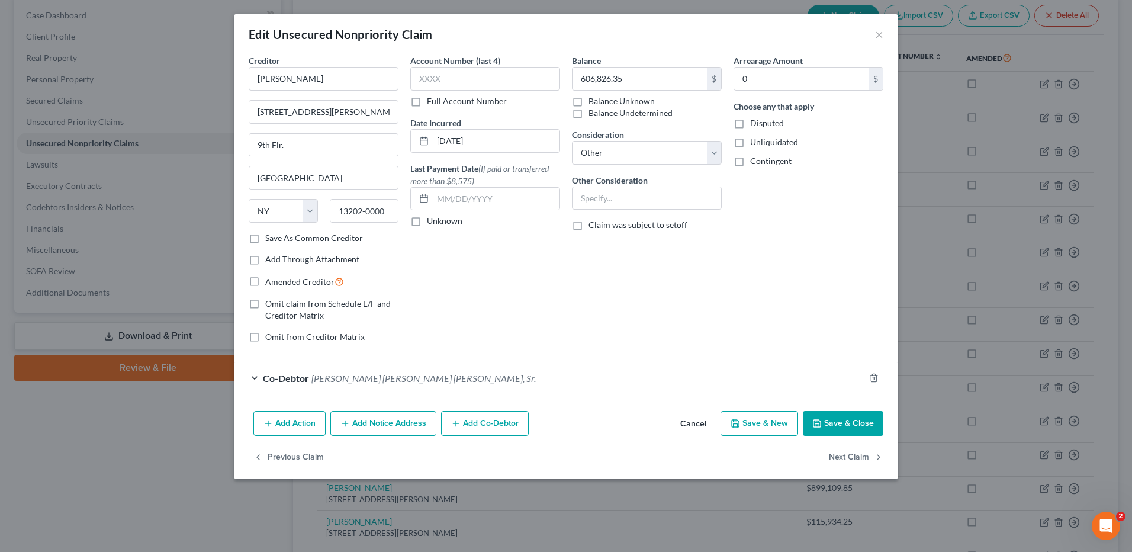
click at [410, 425] on button "Add Notice Address" at bounding box center [383, 423] width 106 height 25
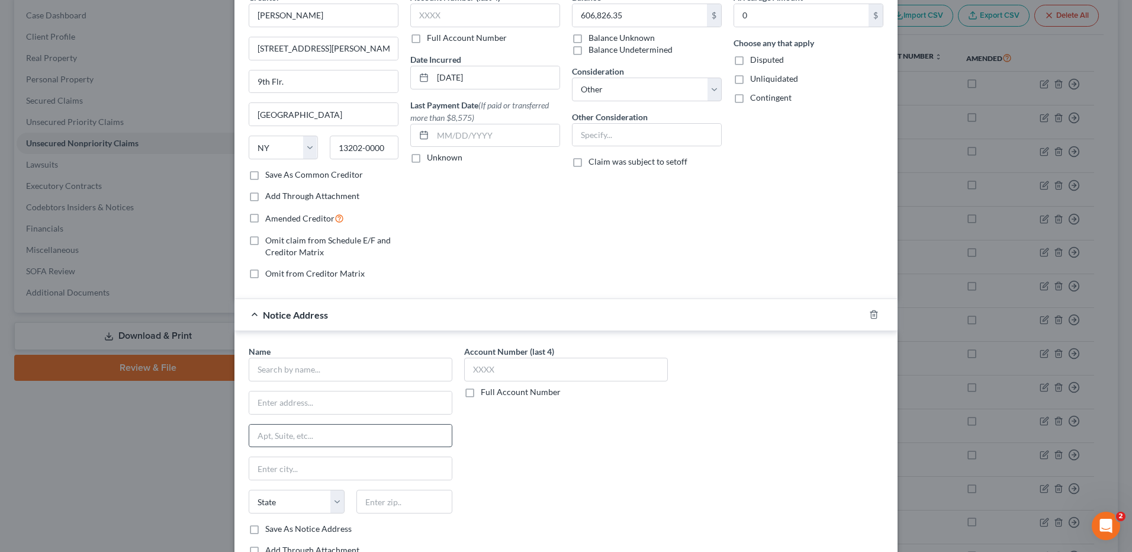
scroll to position [178, 0]
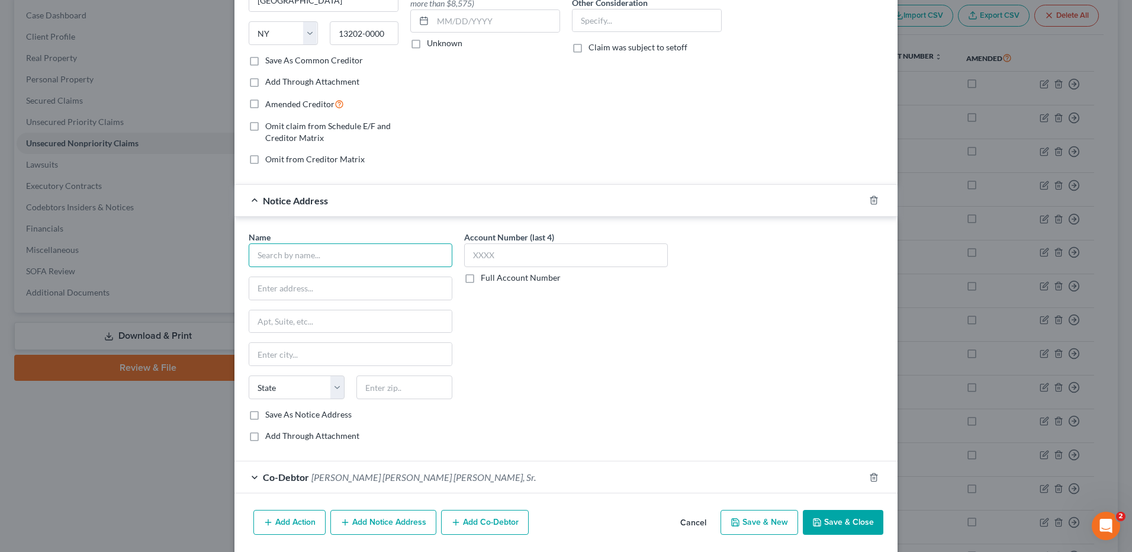
click at [333, 248] on input "text" at bounding box center [351, 255] width 204 height 24
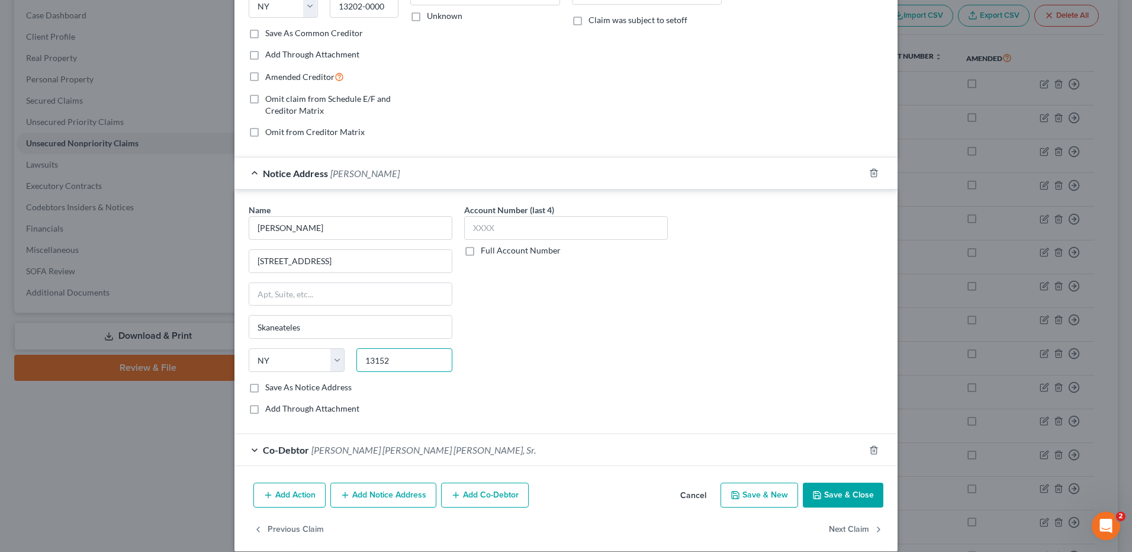
scroll to position [219, 0]
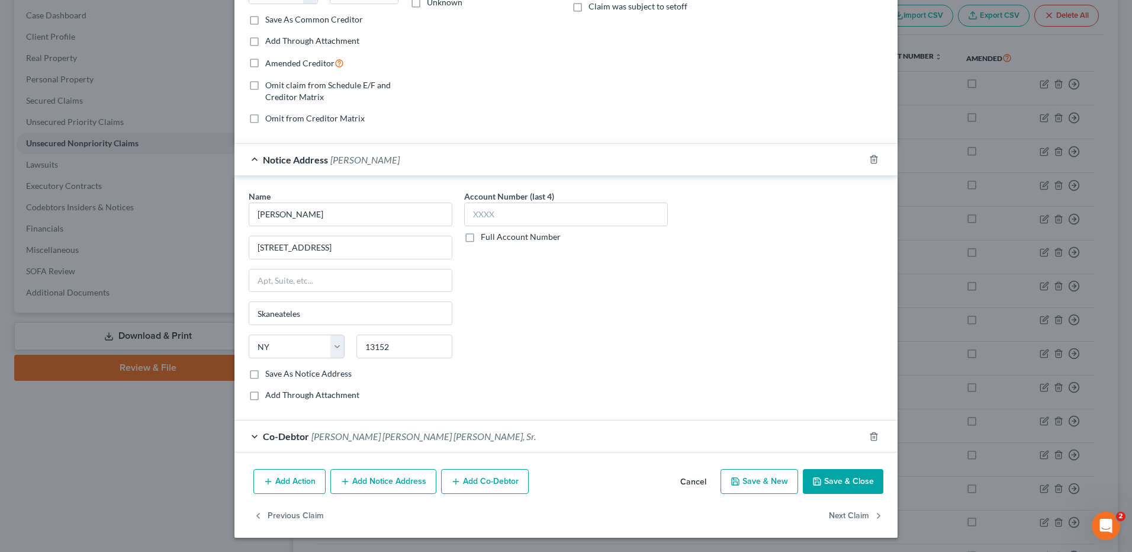
click at [843, 474] on button "Save & Close" at bounding box center [843, 481] width 81 height 25
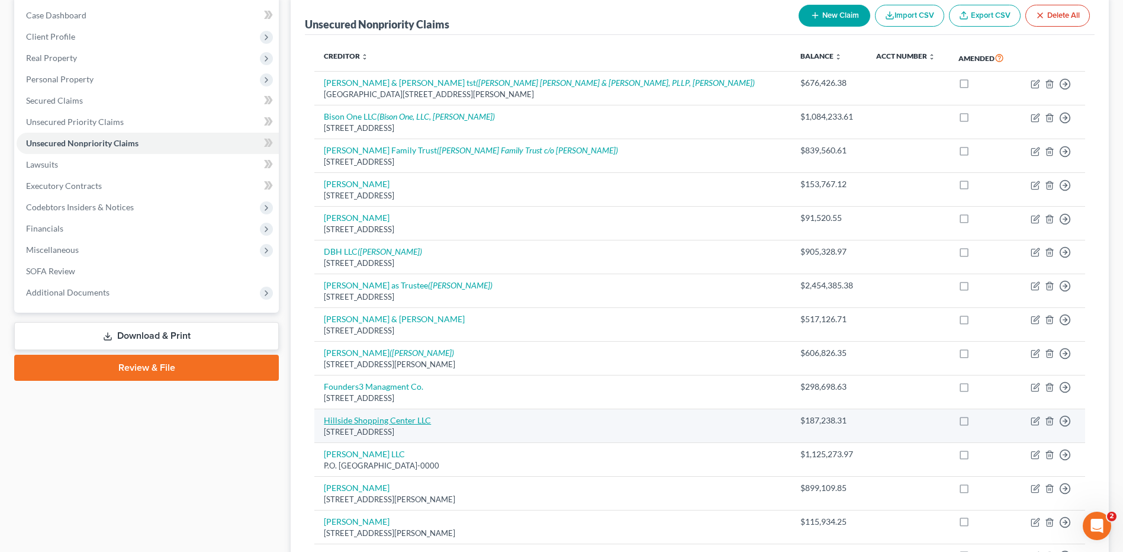
click at [418, 419] on link "Hillside Shopping Center LLC" at bounding box center [377, 420] width 107 height 10
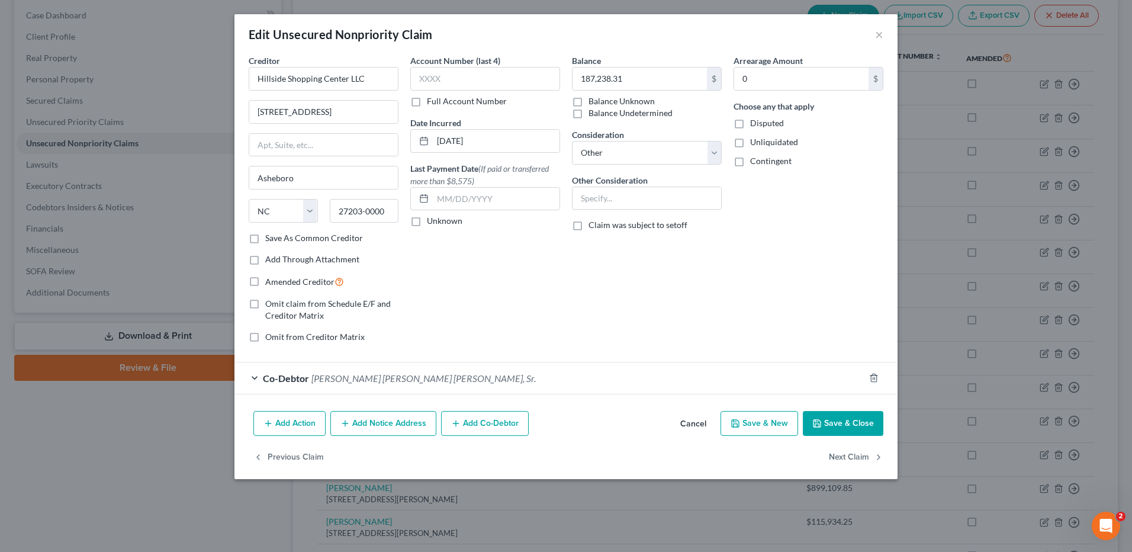
click at [405, 424] on button "Add Notice Address" at bounding box center [383, 423] width 106 height 25
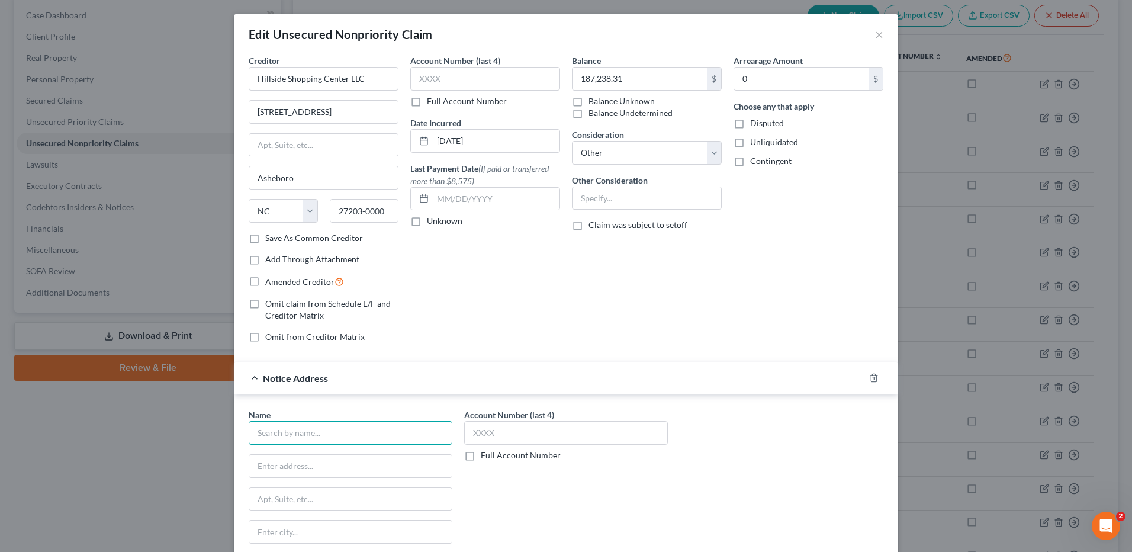
click at [401, 424] on input "text" at bounding box center [351, 433] width 204 height 24
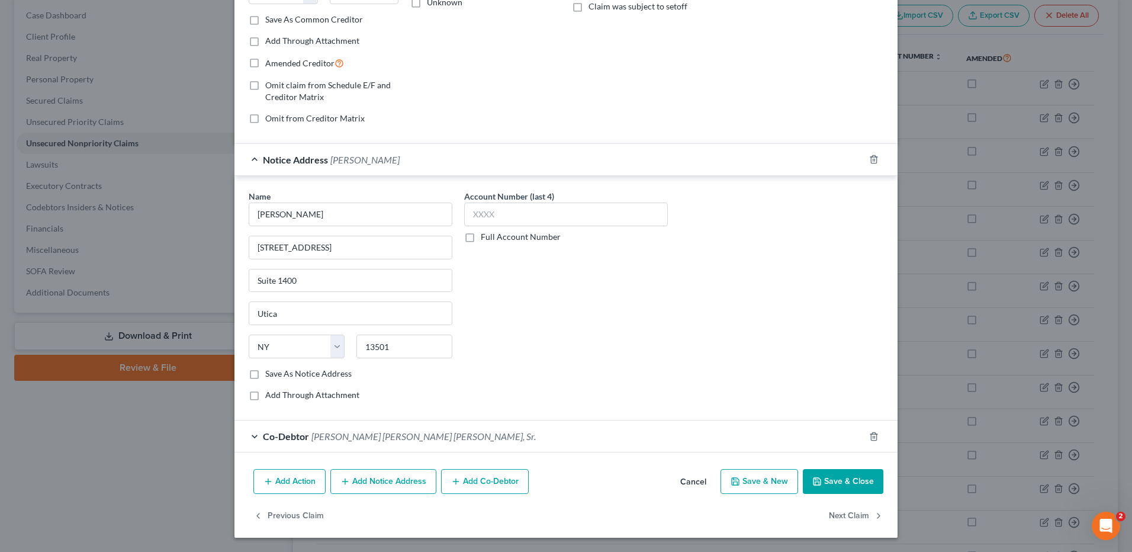
click at [838, 481] on button "Save & Close" at bounding box center [843, 481] width 81 height 25
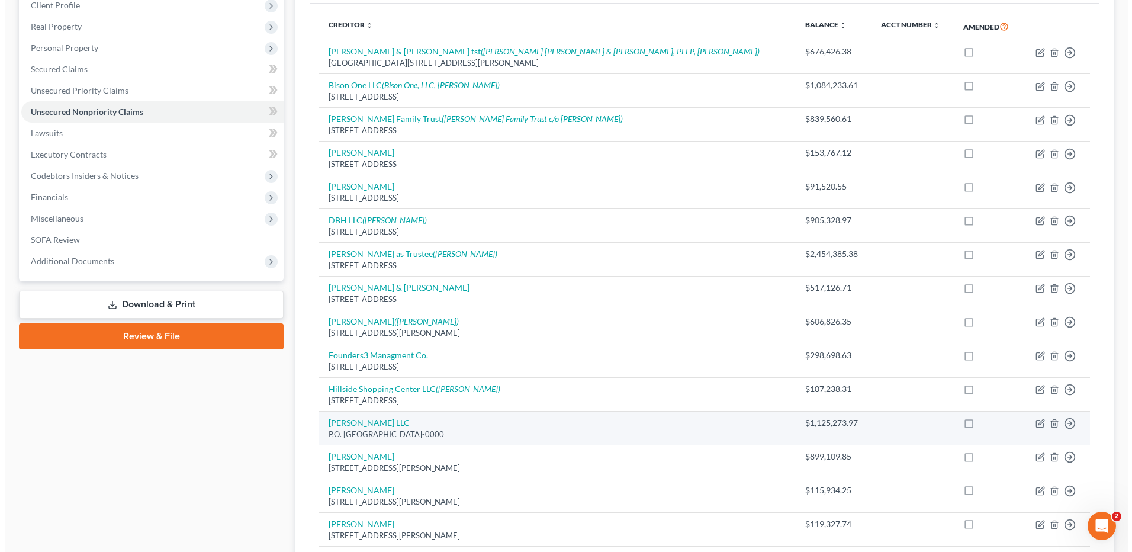
scroll to position [178, 0]
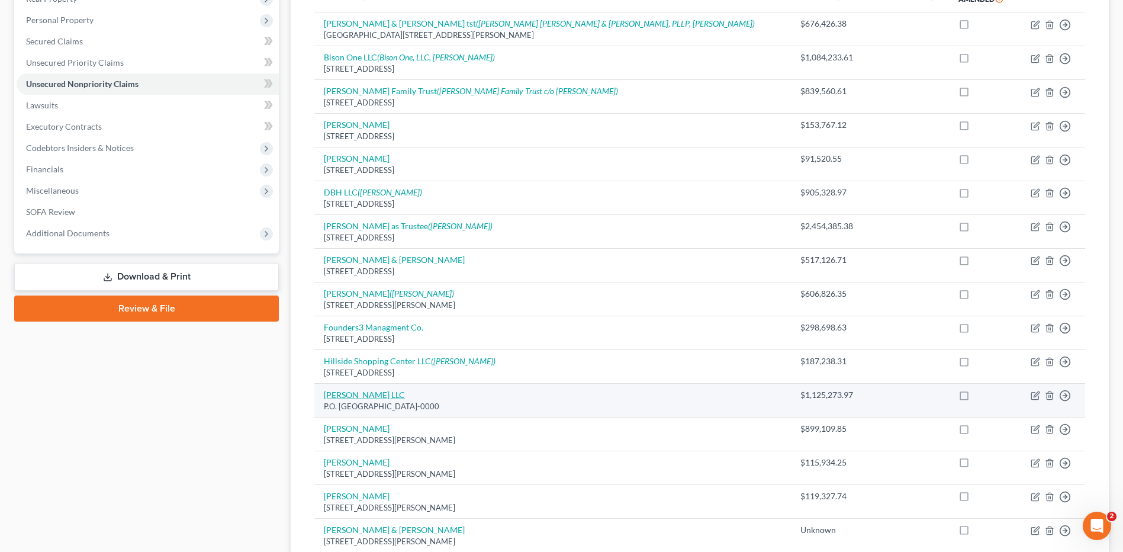
click at [358, 394] on link "[PERSON_NAME] LLC" at bounding box center [364, 395] width 81 height 10
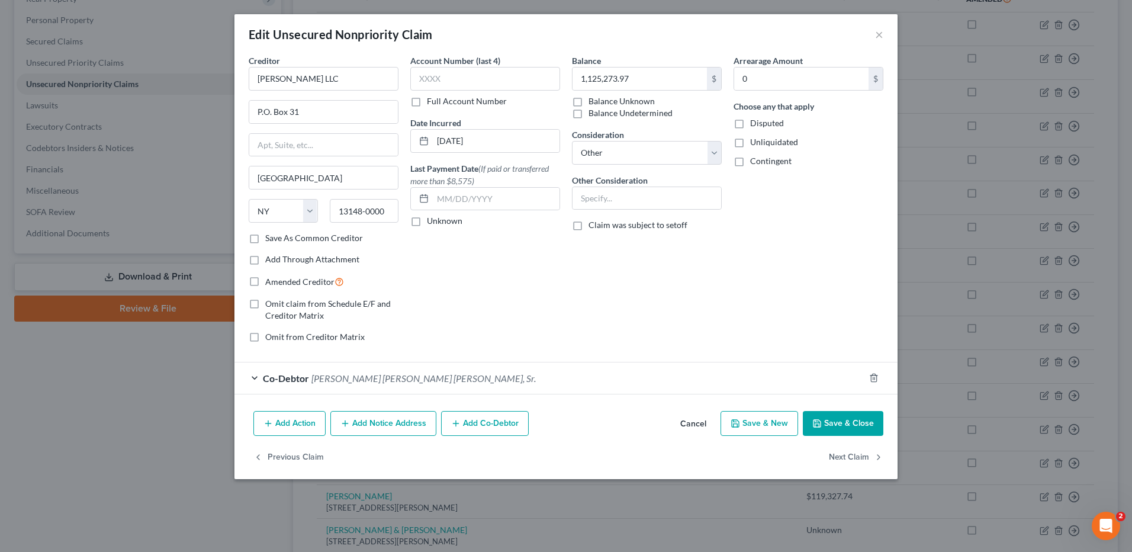
click at [386, 425] on button "Add Notice Address" at bounding box center [383, 423] width 106 height 25
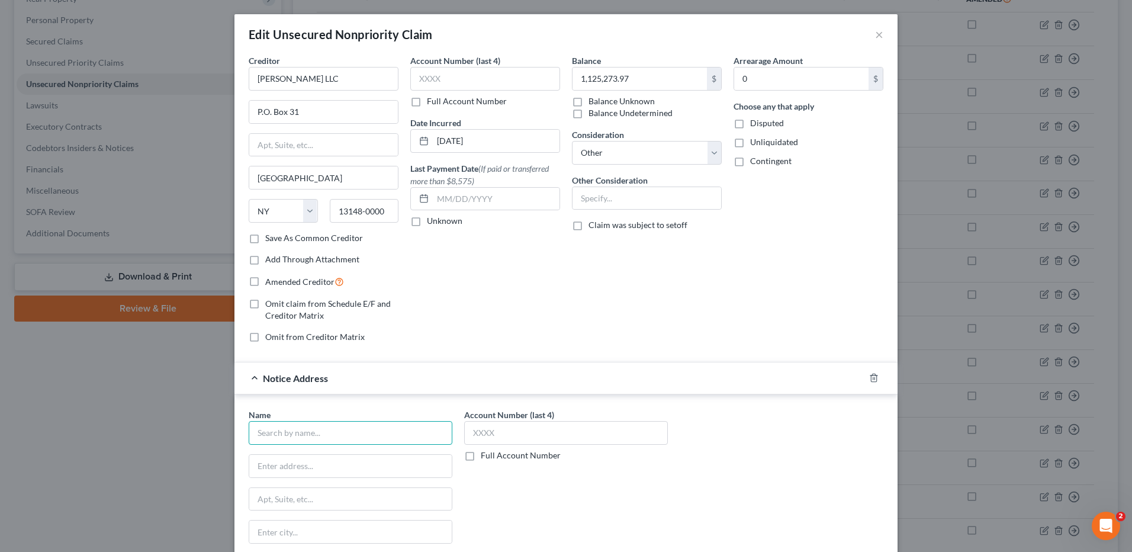
click at [370, 427] on input "text" at bounding box center [351, 433] width 204 height 24
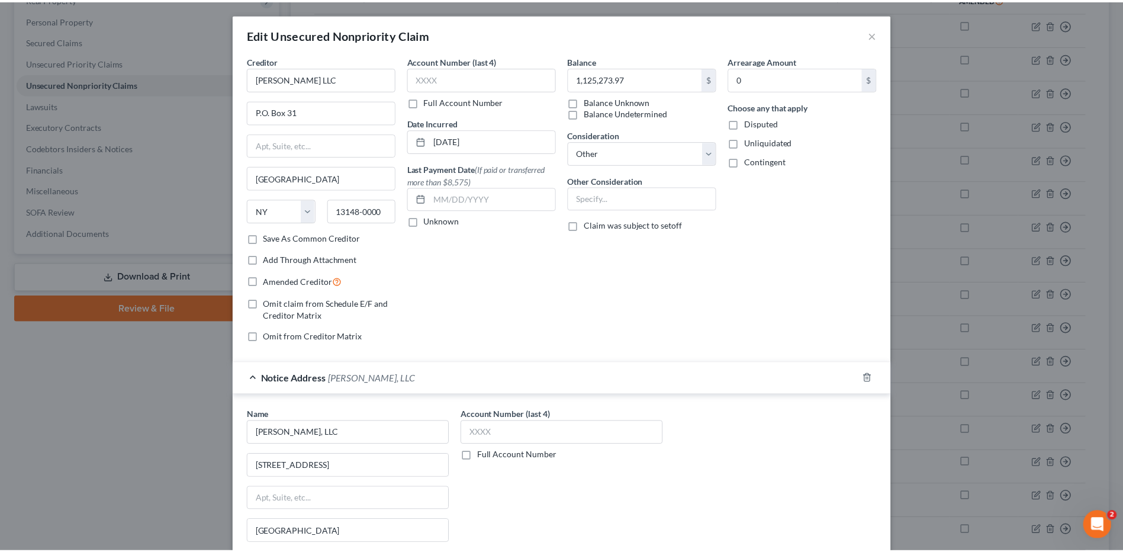
scroll to position [219, 0]
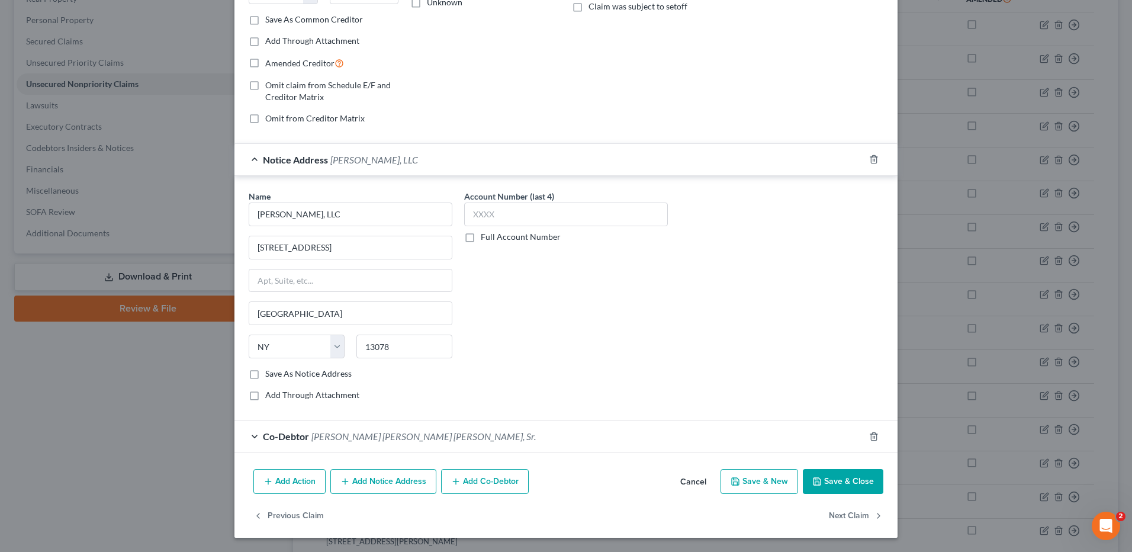
click at [824, 483] on button "Save & Close" at bounding box center [843, 481] width 81 height 25
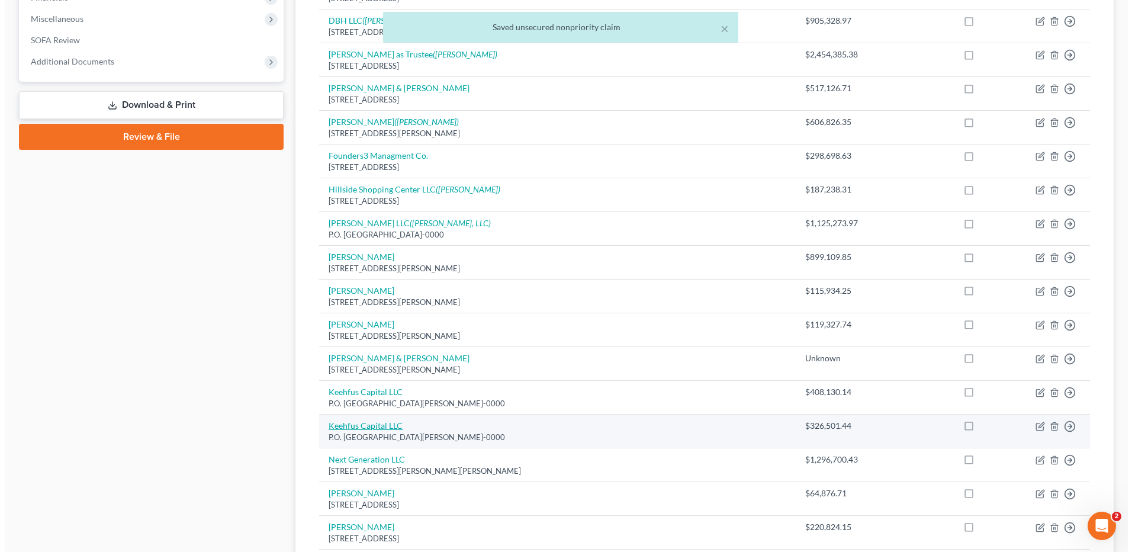
scroll to position [355, 0]
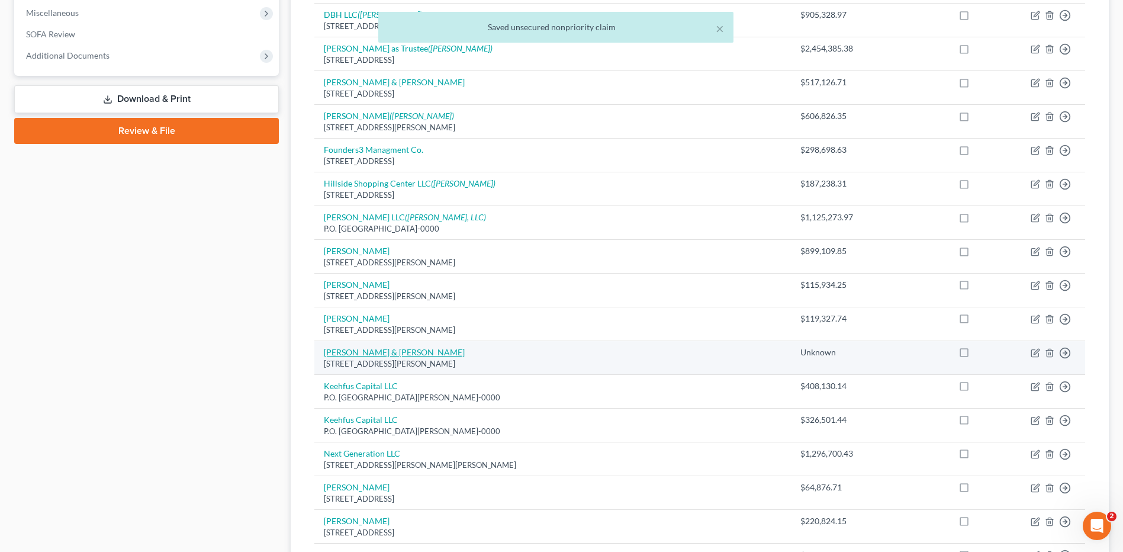
click at [344, 351] on link "[PERSON_NAME] & [PERSON_NAME]" at bounding box center [394, 352] width 141 height 10
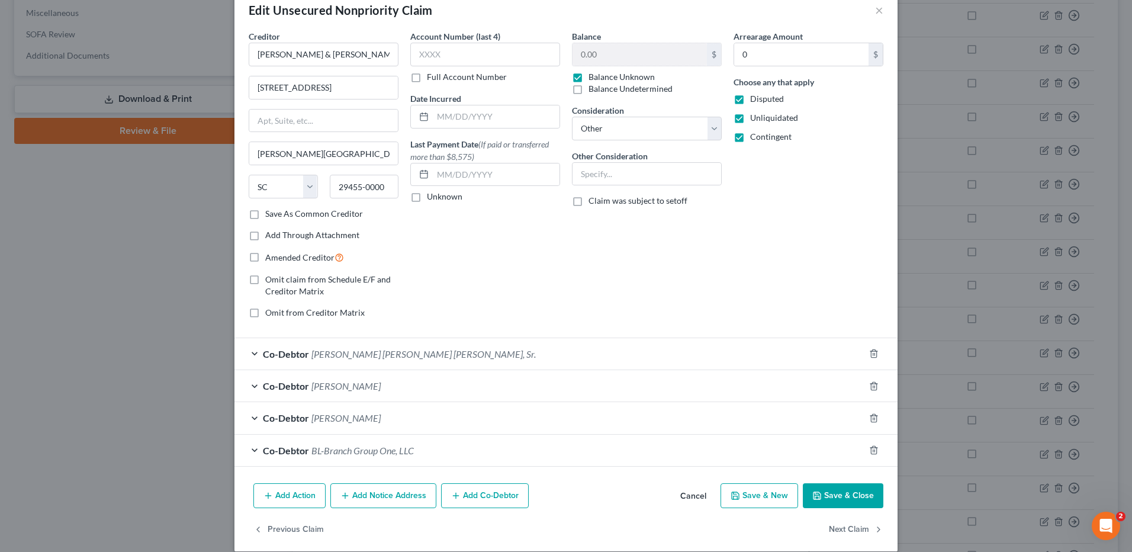
scroll to position [38, 0]
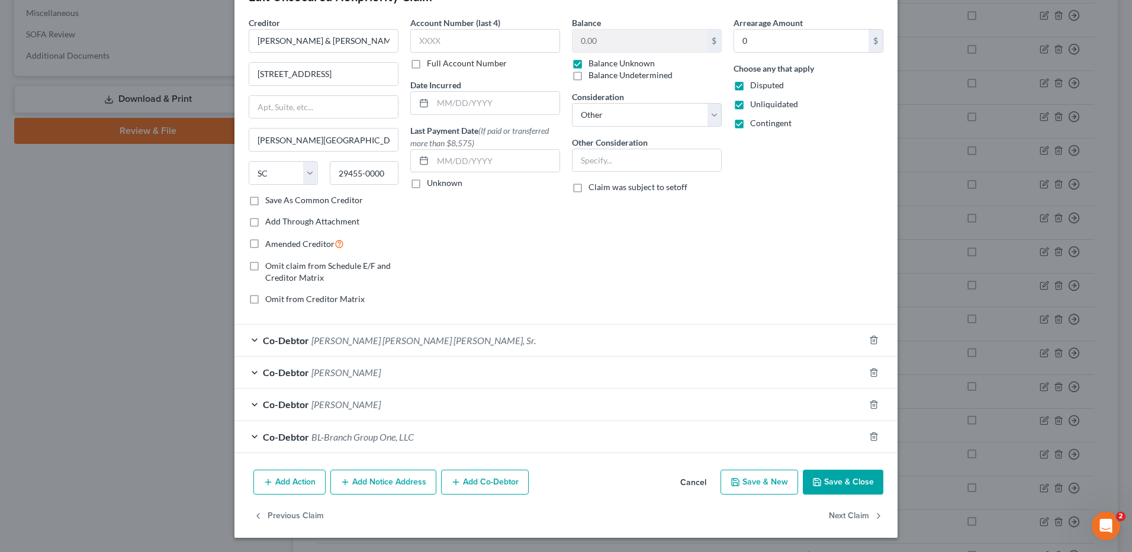
click at [406, 478] on button "Add Notice Address" at bounding box center [383, 482] width 106 height 25
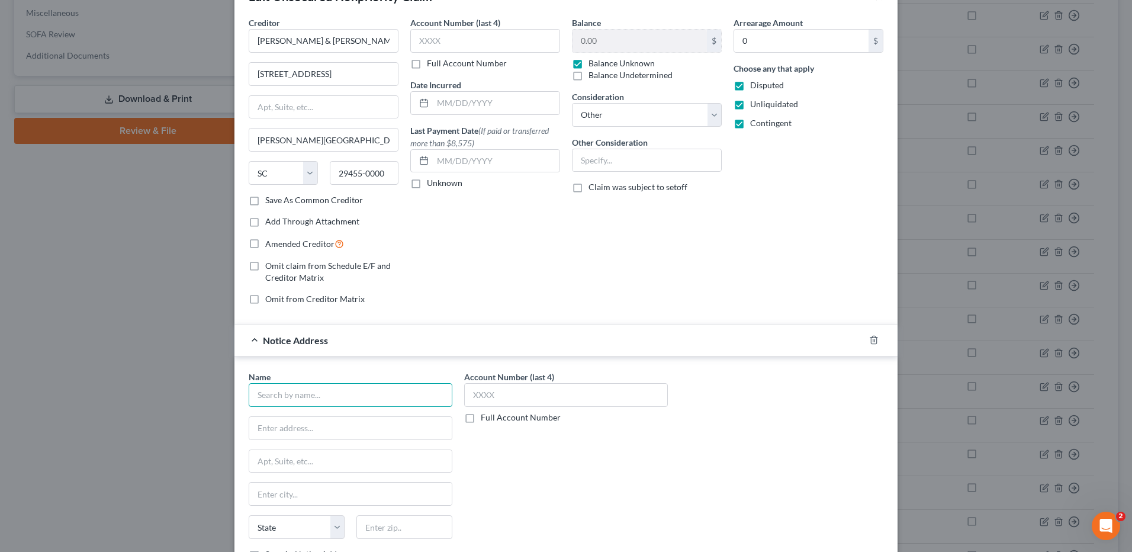
click at [390, 401] on input "text" at bounding box center [351, 395] width 204 height 24
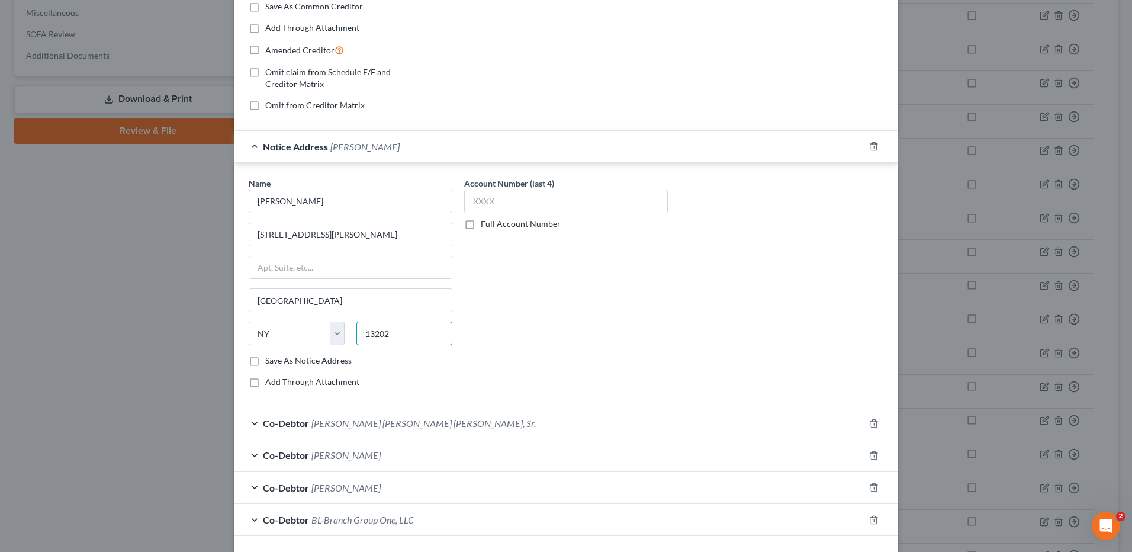
scroll to position [275, 0]
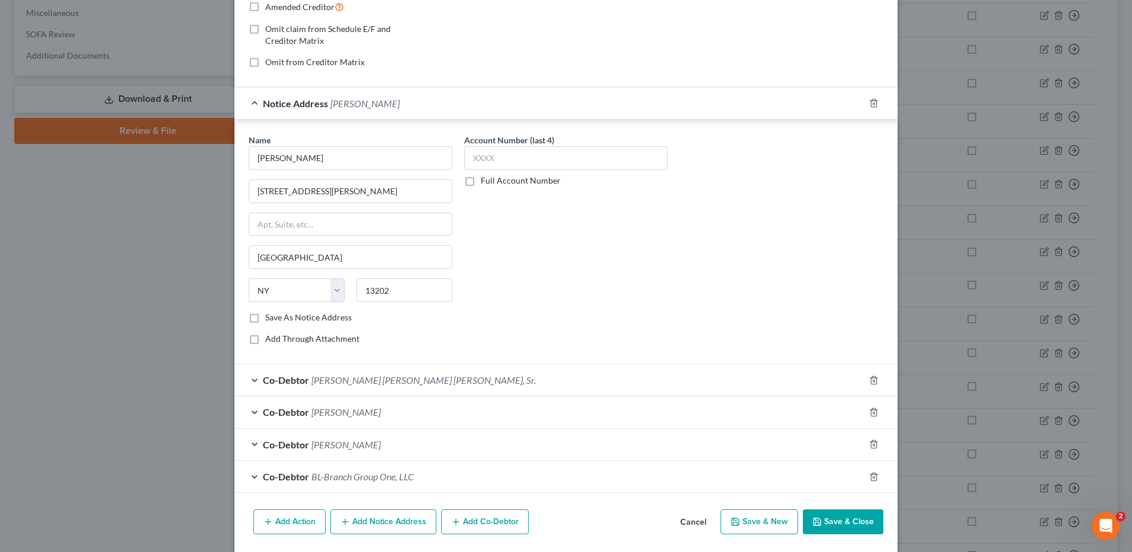
click at [378, 524] on button "Add Notice Address" at bounding box center [383, 521] width 106 height 25
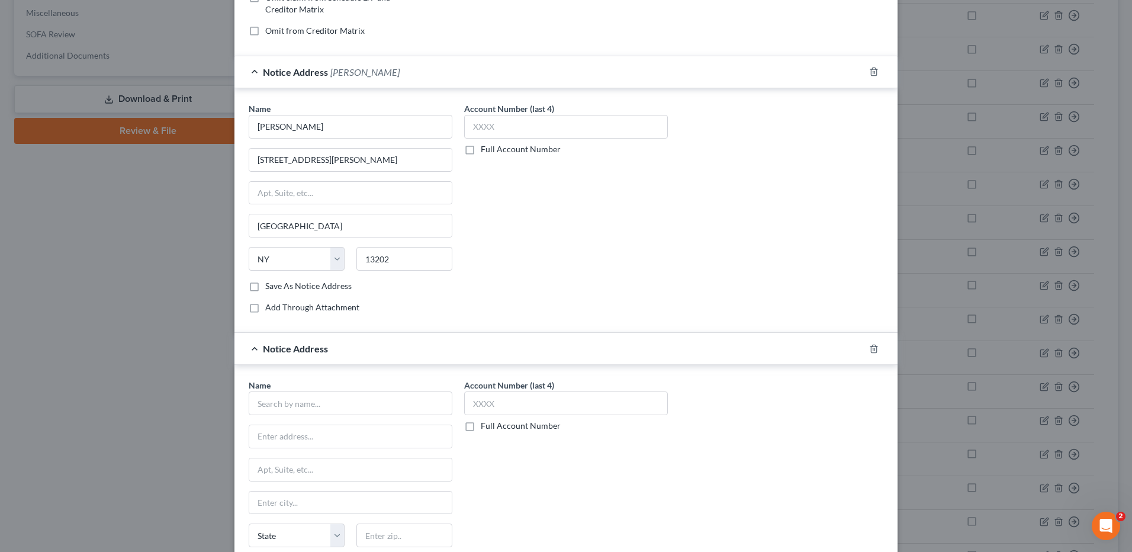
scroll to position [334, 0]
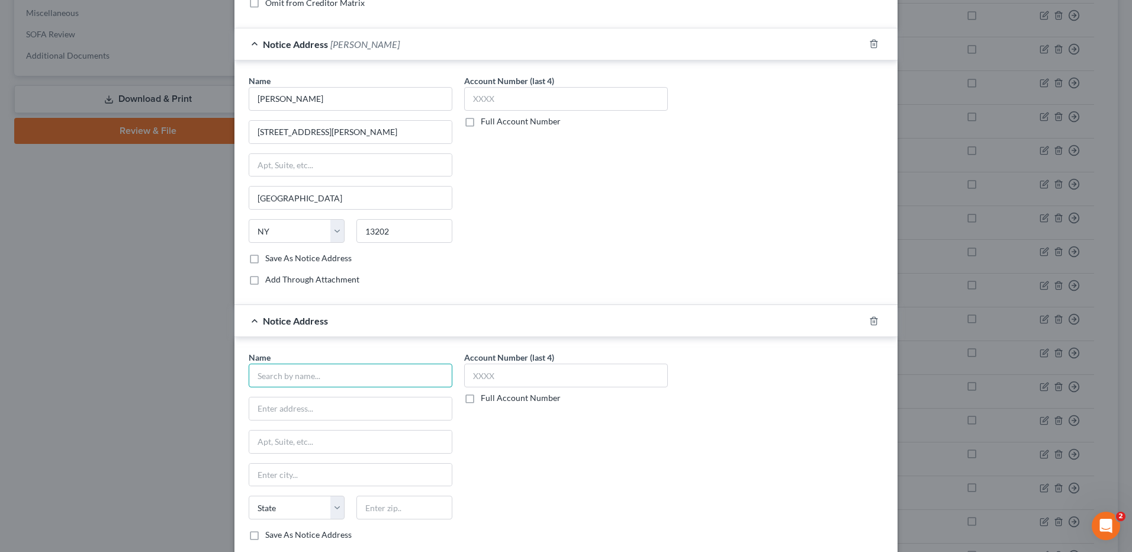
click at [296, 374] on input "text" at bounding box center [351, 376] width 204 height 24
click at [377, 111] on input "[PERSON_NAME] [PERSON_NAME] & [PERSON_NAME] PLLC" at bounding box center [351, 99] width 204 height 24
click at [327, 413] on input "text" at bounding box center [350, 408] width 203 height 23
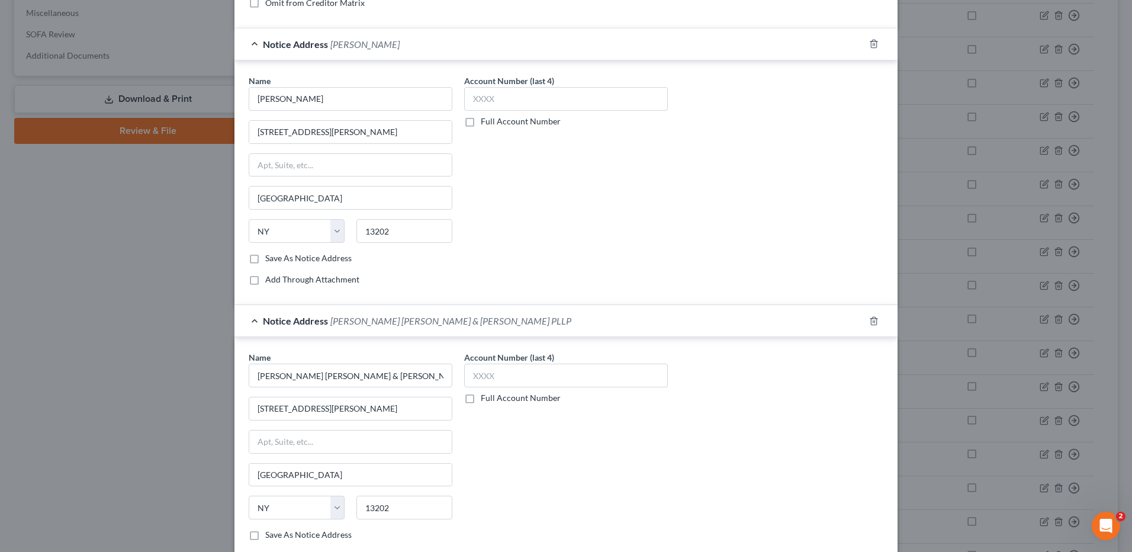
click at [840, 386] on div "Name * [PERSON_NAME] [PERSON_NAME] & [PERSON_NAME] PLLP [GEOGRAPHIC_DATA][PERSO…" at bounding box center [566, 461] width 647 height 220
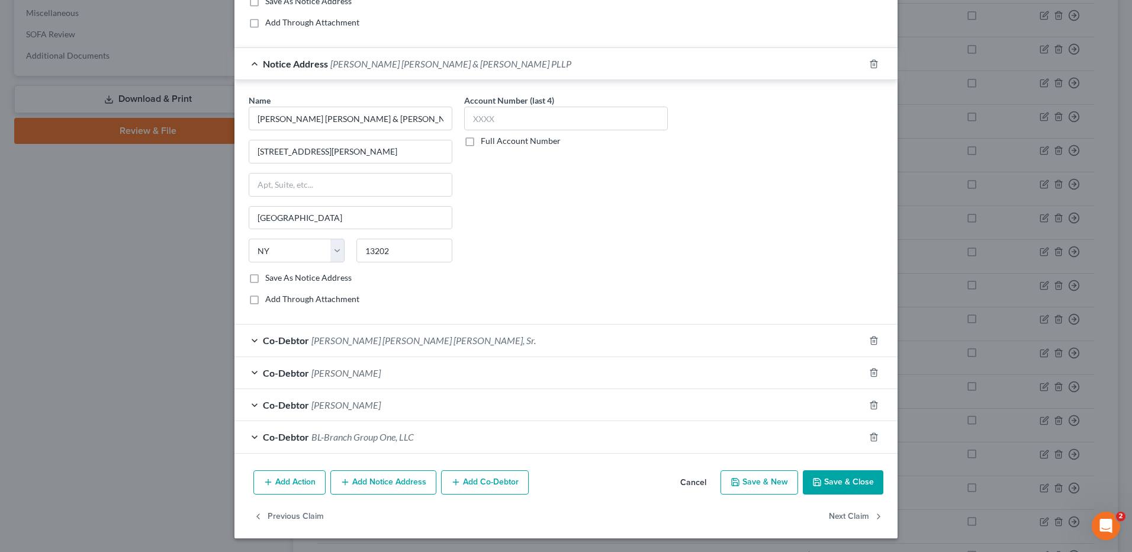
scroll to position [592, 0]
click at [416, 480] on button "Add Notice Address" at bounding box center [383, 482] width 106 height 25
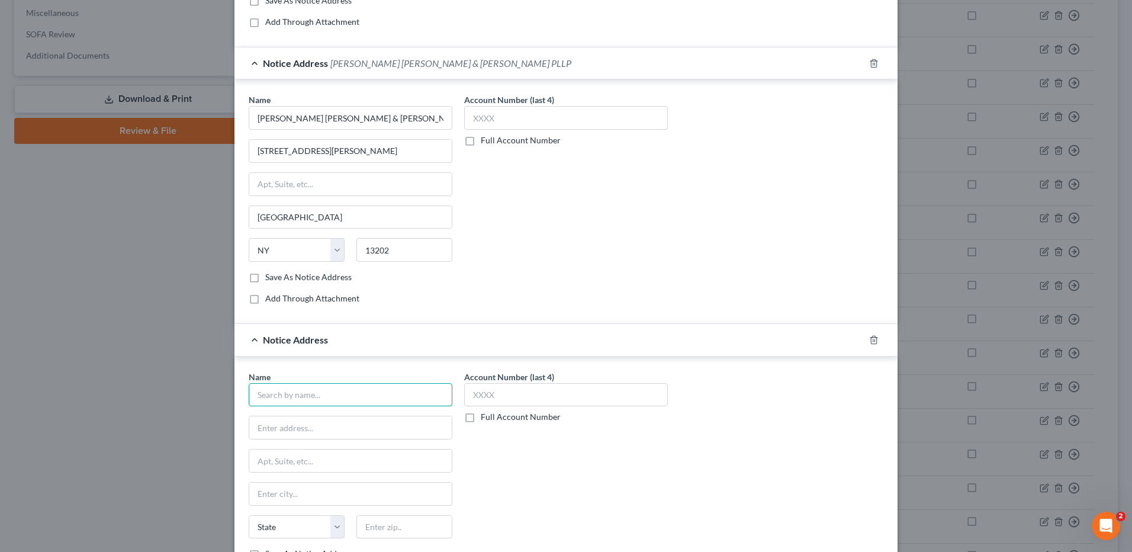
click at [350, 393] on input "text" at bounding box center [351, 395] width 204 height 24
click at [271, 488] on input "text" at bounding box center [350, 494] width 203 height 23
click at [558, 466] on div "Account Number (last 4) Full Account Number" at bounding box center [566, 481] width 216 height 220
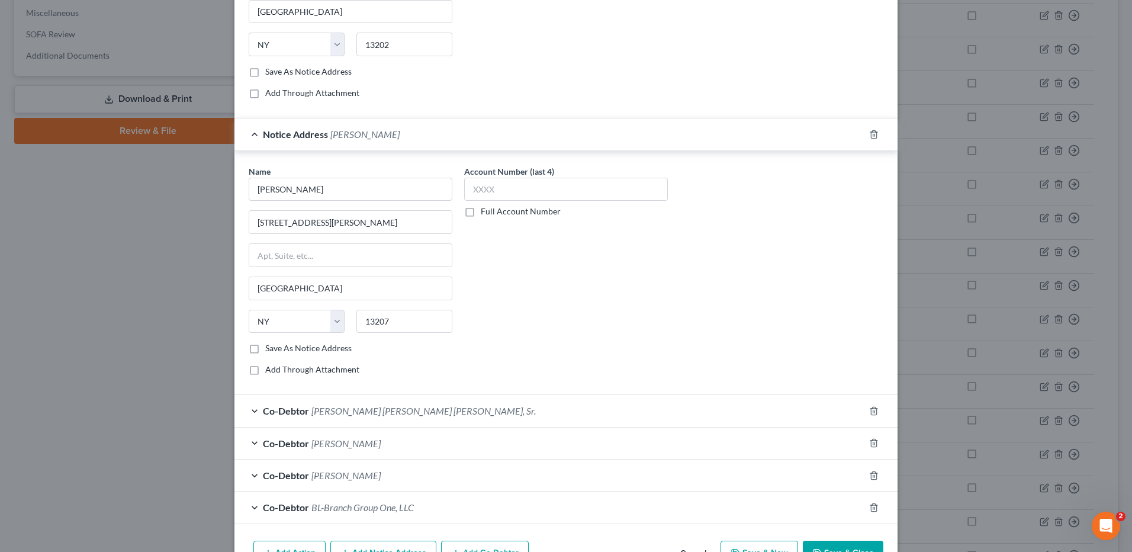
scroll to position [868, 0]
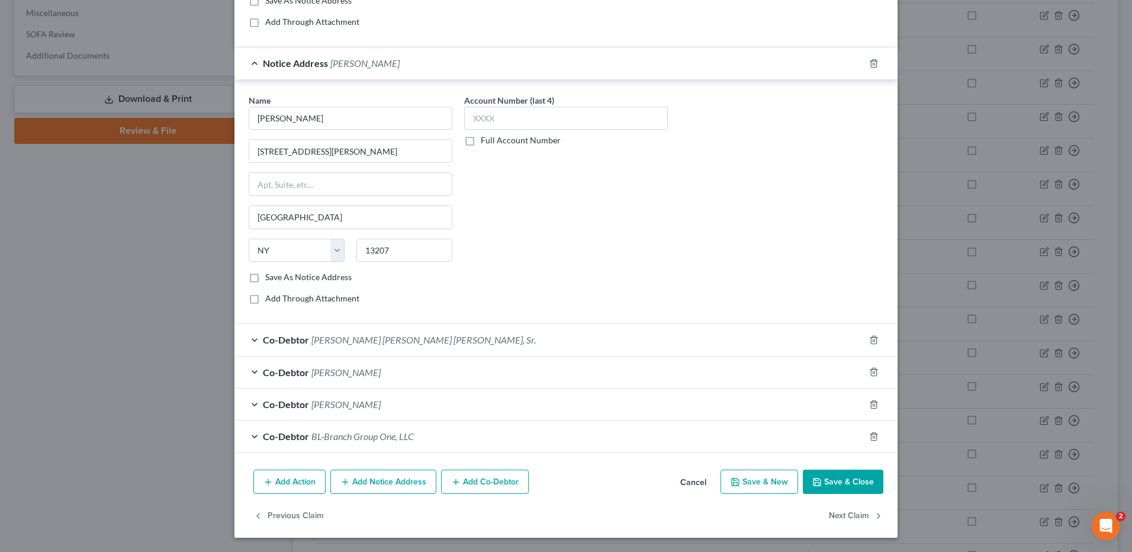
click at [841, 487] on button "Save & Close" at bounding box center [843, 482] width 81 height 25
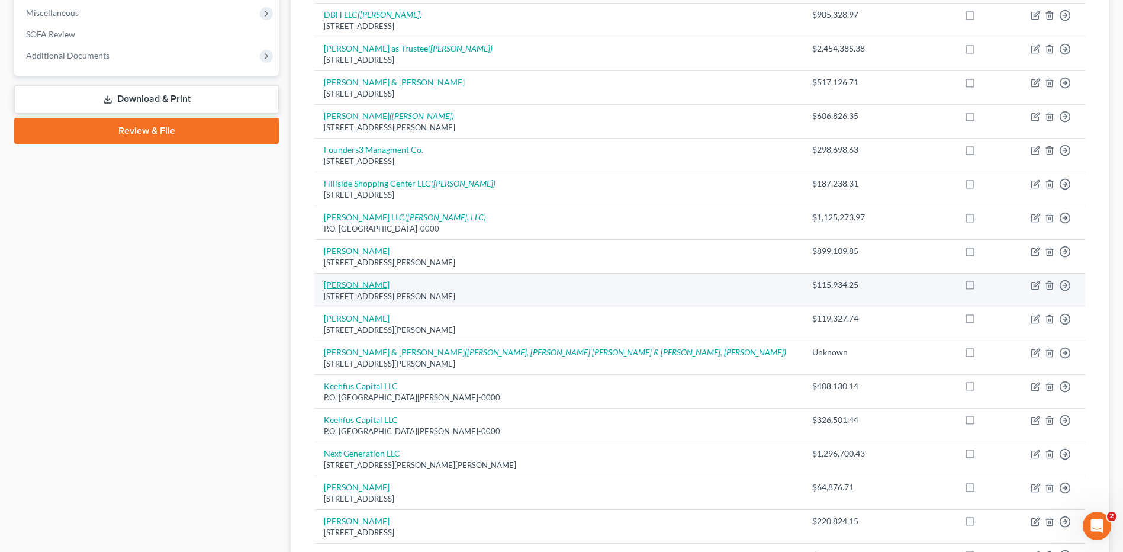
click at [356, 287] on link "[PERSON_NAME]" at bounding box center [357, 285] width 66 height 10
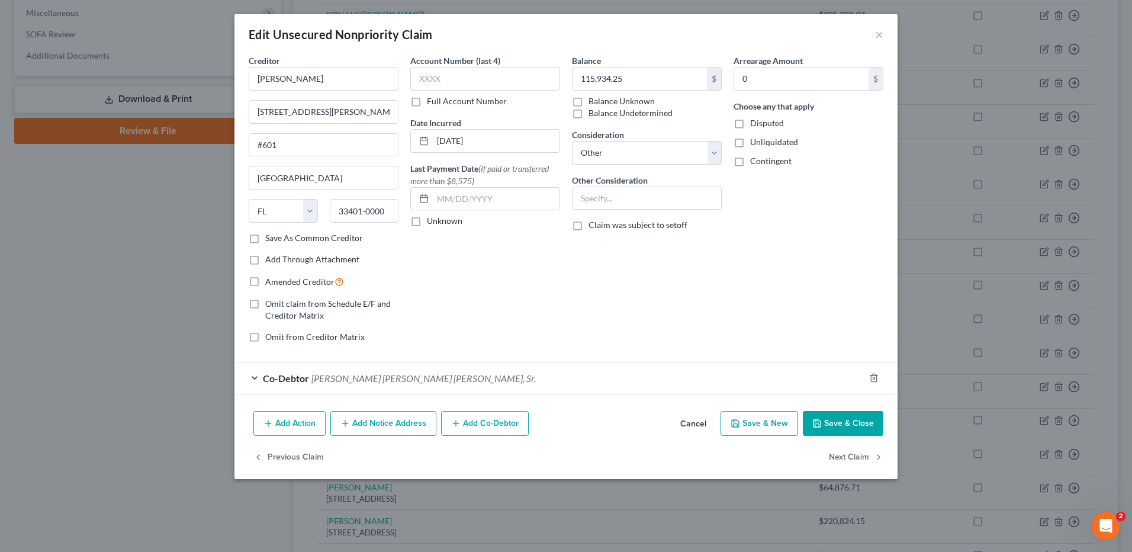
click at [349, 425] on icon "button" at bounding box center [345, 423] width 9 height 9
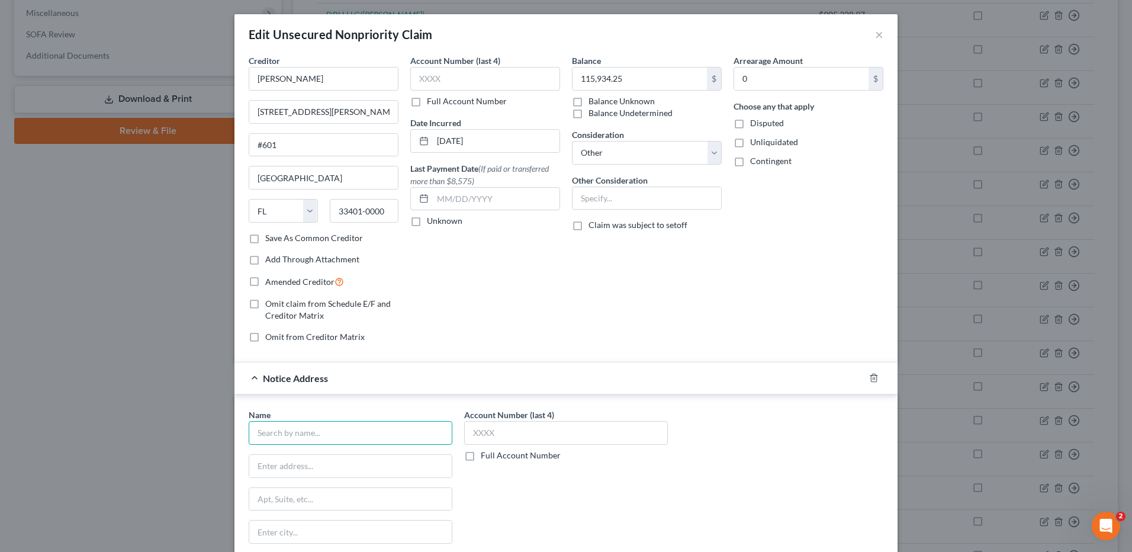
click at [342, 433] on input "text" at bounding box center [351, 433] width 204 height 24
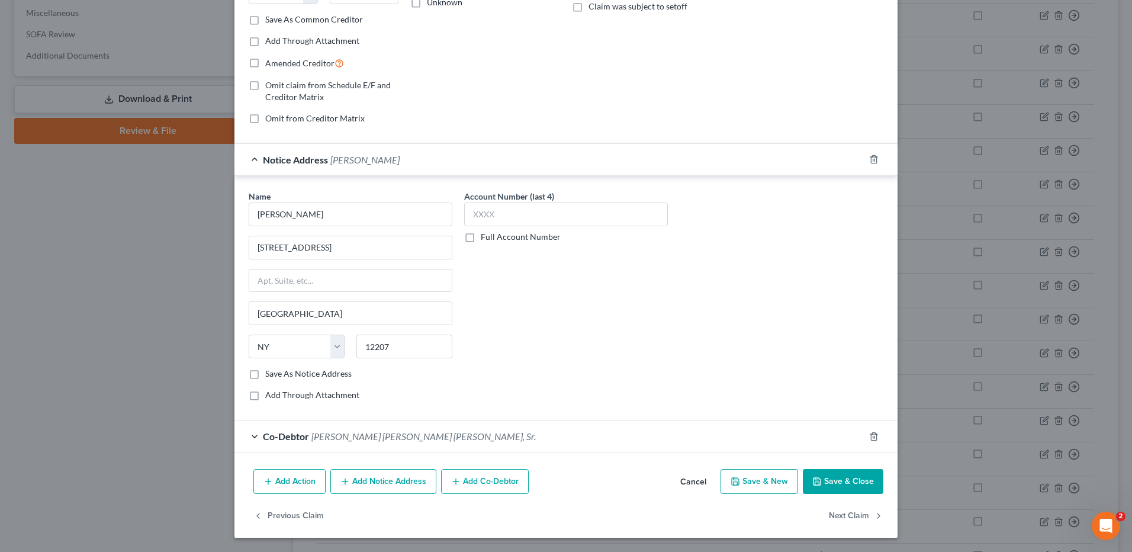
click at [844, 484] on button "Save & Close" at bounding box center [843, 481] width 81 height 25
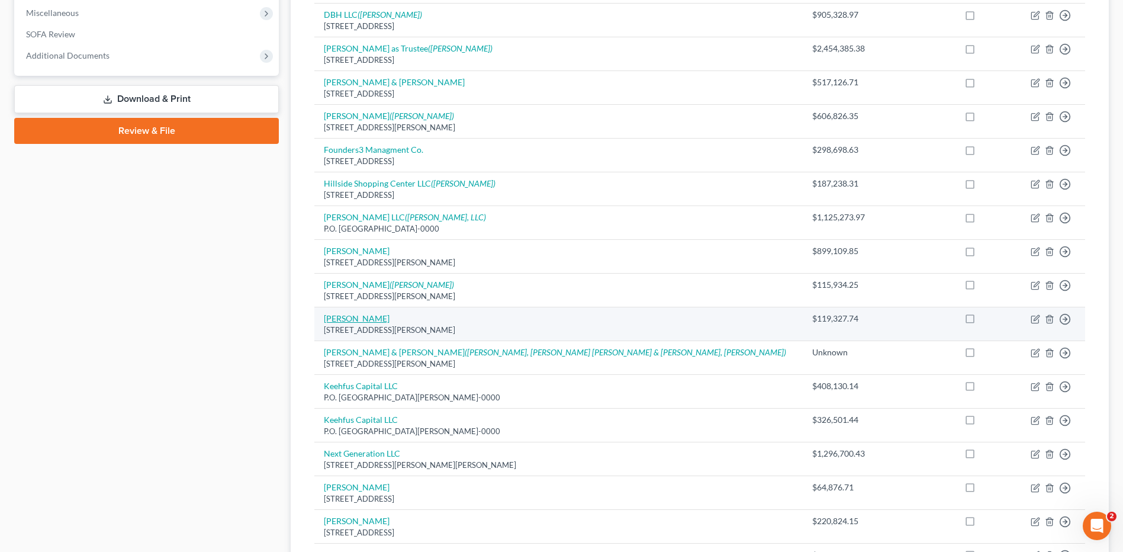
click at [358, 319] on link "[PERSON_NAME]" at bounding box center [357, 318] width 66 height 10
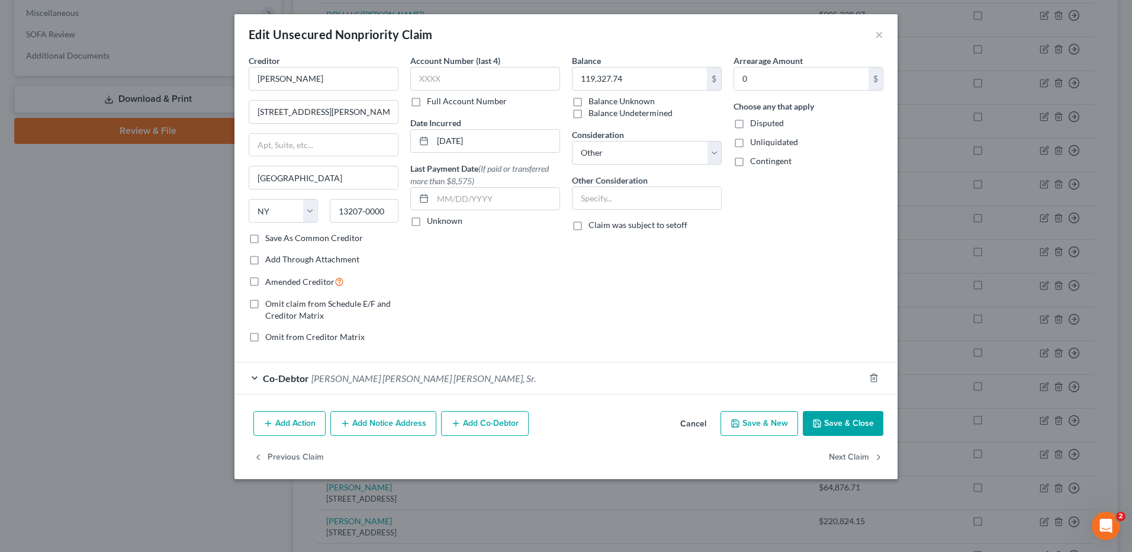
click at [399, 426] on button "Add Notice Address" at bounding box center [383, 423] width 106 height 25
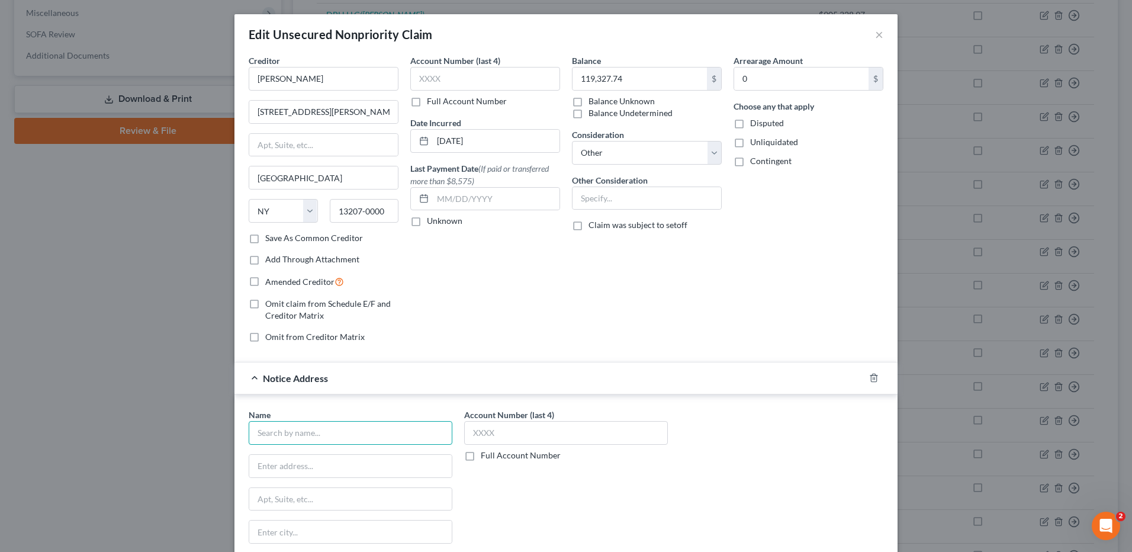
click at [392, 429] on input "text" at bounding box center [351, 433] width 204 height 24
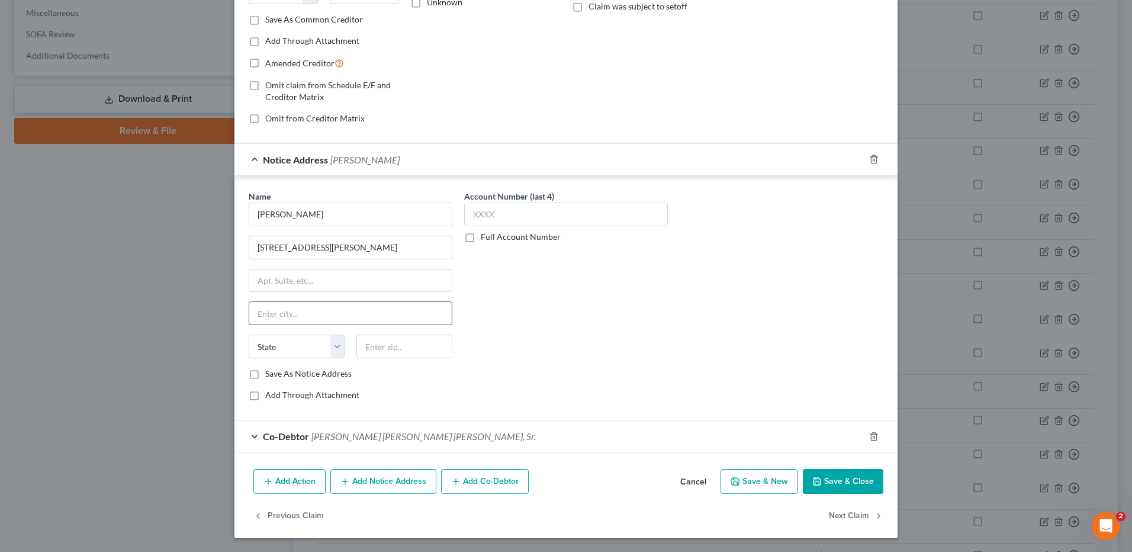
drag, startPoint x: 263, startPoint y: 311, endPoint x: 284, endPoint y: 314, distance: 20.9
click at [263, 311] on input "text" at bounding box center [350, 313] width 203 height 23
drag, startPoint x: 307, startPoint y: 278, endPoint x: 176, endPoint y: 264, distance: 131.1
click at [176, 264] on div "Edit Unsecured Nonpriority Claim × Creditor * [PERSON_NAME] [STREET_ADDRESS][GE…" at bounding box center [566, 276] width 1132 height 552
drag, startPoint x: 613, startPoint y: 271, endPoint x: 454, endPoint y: 338, distance: 173.0
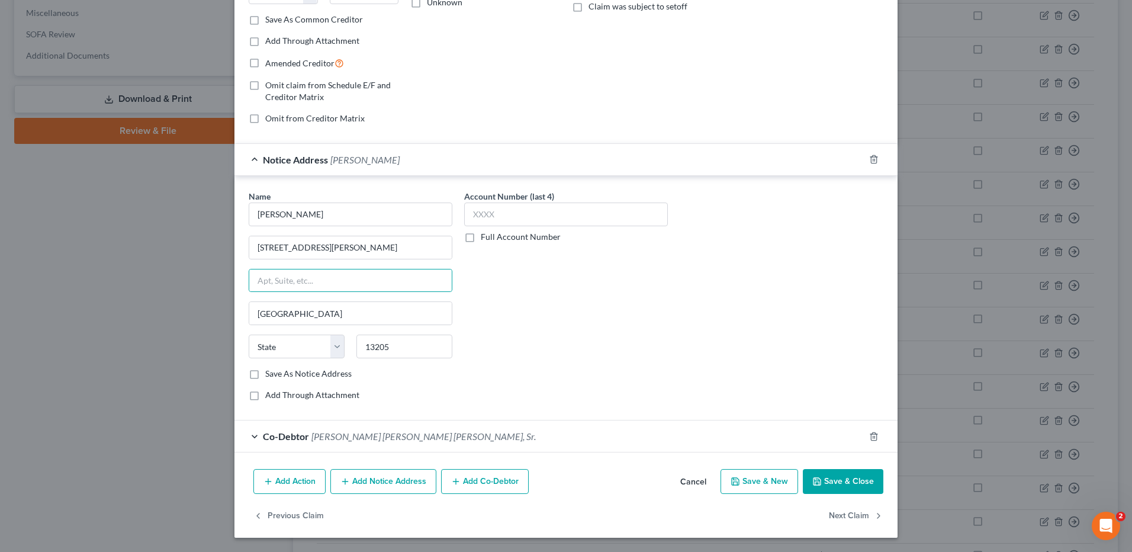
click at [612, 271] on div "Account Number (last 4) Full Account Number" at bounding box center [566, 300] width 216 height 220
click at [407, 344] on input "13205" at bounding box center [404, 347] width 96 height 24
click at [313, 314] on input "[GEOGRAPHIC_DATA]" at bounding box center [350, 313] width 203 height 23
click at [272, 346] on select "State [US_STATE] AK AR AZ CA CO CT DE DC [GEOGRAPHIC_DATA] [GEOGRAPHIC_DATA] GU…" at bounding box center [297, 347] width 96 height 24
click at [249, 335] on select "State [US_STATE] AK AR AZ CA CO CT DE DC [GEOGRAPHIC_DATA] [GEOGRAPHIC_DATA] GU…" at bounding box center [297, 347] width 96 height 24
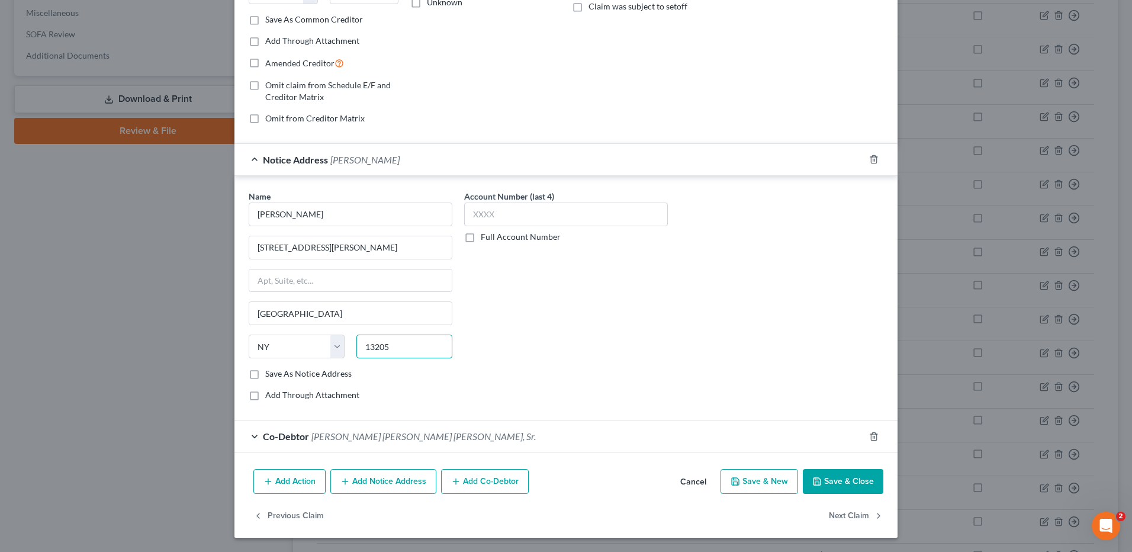
click at [389, 345] on input "13205" at bounding box center [404, 347] width 96 height 24
click at [546, 330] on div "Account Number (last 4) Full Account Number" at bounding box center [566, 300] width 216 height 220
click at [836, 486] on button "Save & Close" at bounding box center [843, 481] width 81 height 25
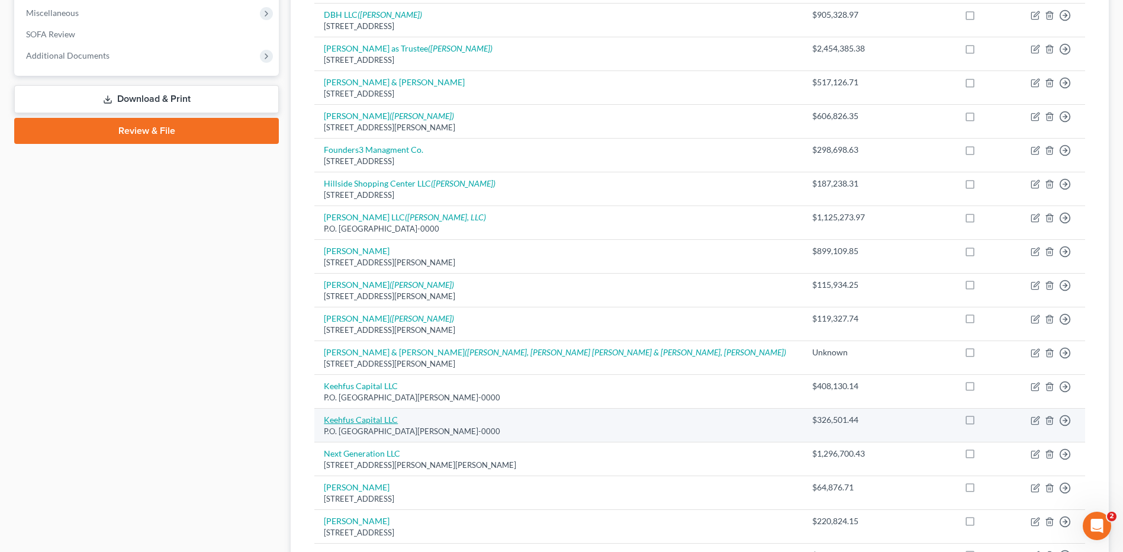
click at [350, 417] on link "Keehfus Capital LLC" at bounding box center [361, 420] width 74 height 10
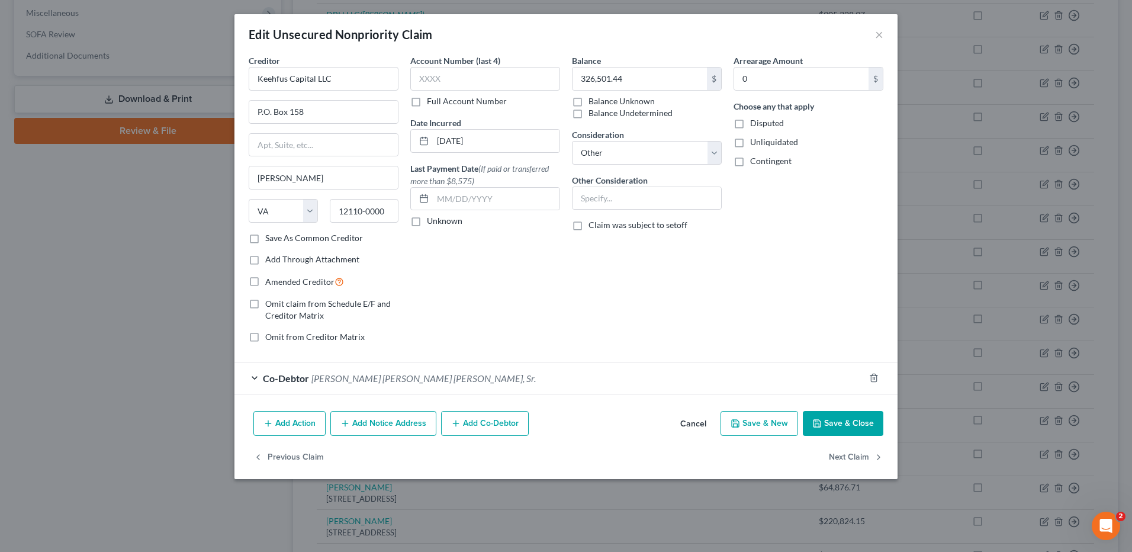
click at [480, 420] on button "Add Co-Debtor" at bounding box center [485, 423] width 88 height 25
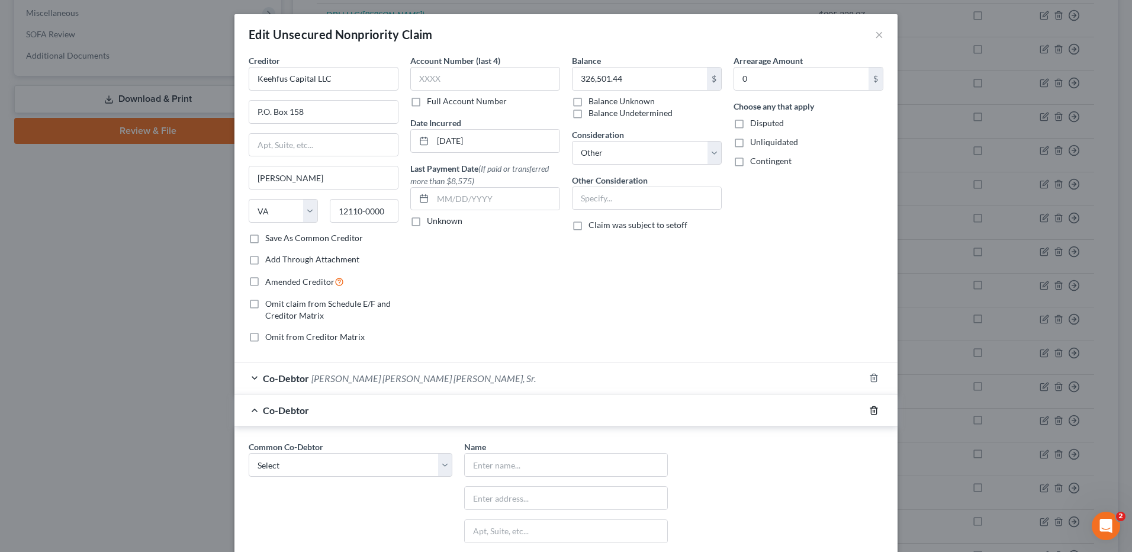
click at [869, 412] on icon "button" at bounding box center [873, 410] width 9 height 9
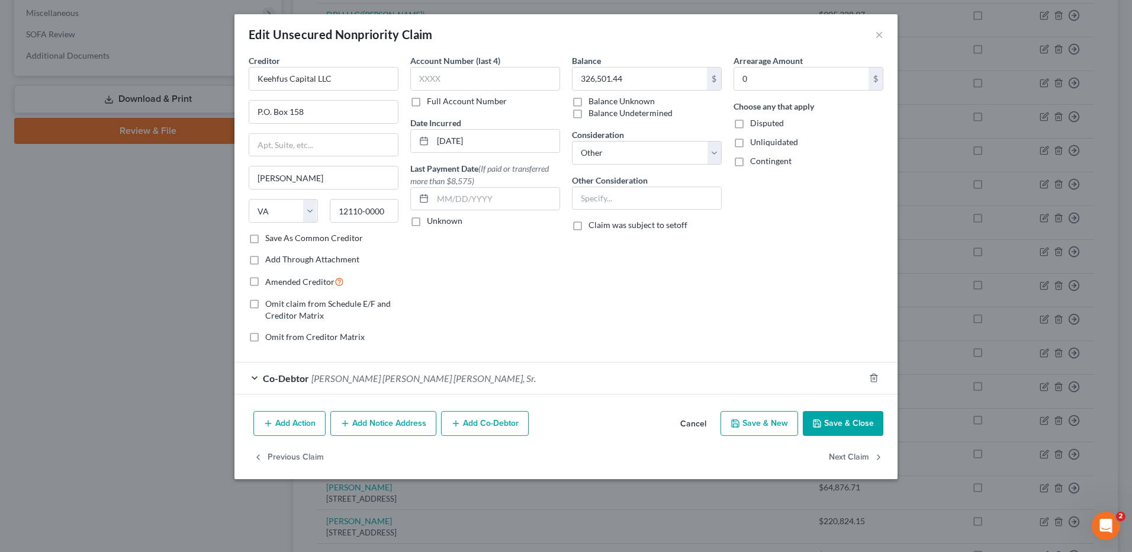
click at [379, 425] on button "Add Notice Address" at bounding box center [383, 423] width 106 height 25
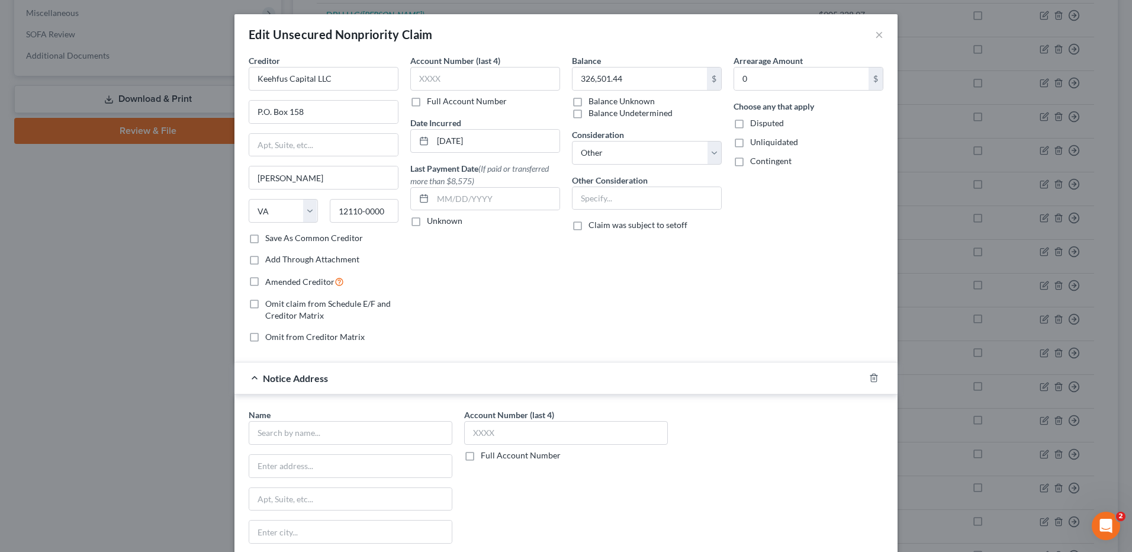
scroll to position [178, 0]
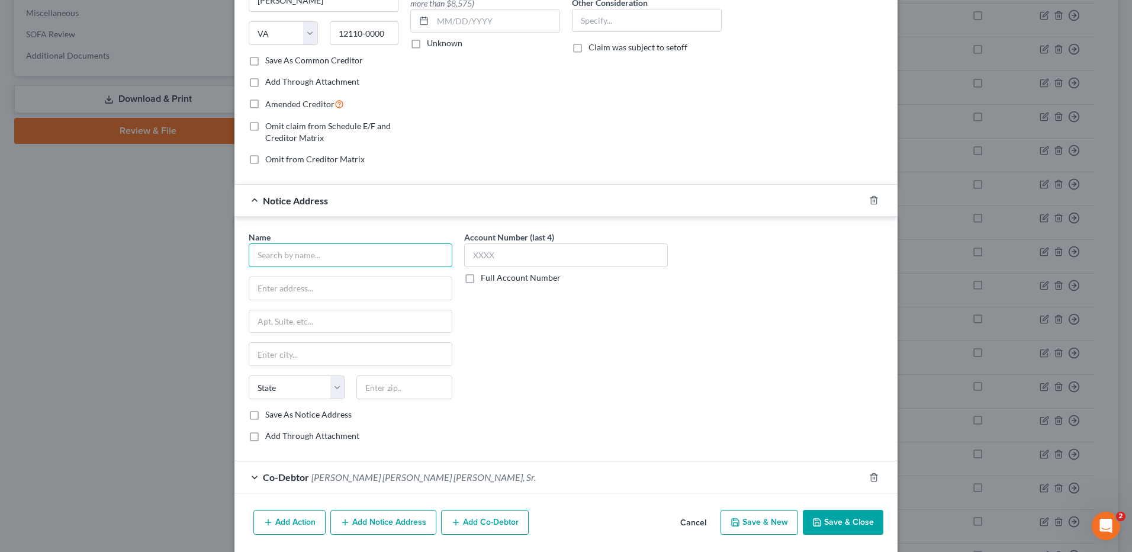
click at [285, 261] on input "text" at bounding box center [351, 255] width 204 height 24
click at [338, 256] on input "[PERSON_NAME], Esq." at bounding box center [351, 255] width 204 height 24
click at [302, 290] on input "text" at bounding box center [350, 288] width 203 height 23
drag, startPoint x: 340, startPoint y: 253, endPoint x: 330, endPoint y: 255, distance: 10.2
click at [340, 253] on input "[PERSON_NAME], Esq." at bounding box center [351, 255] width 204 height 24
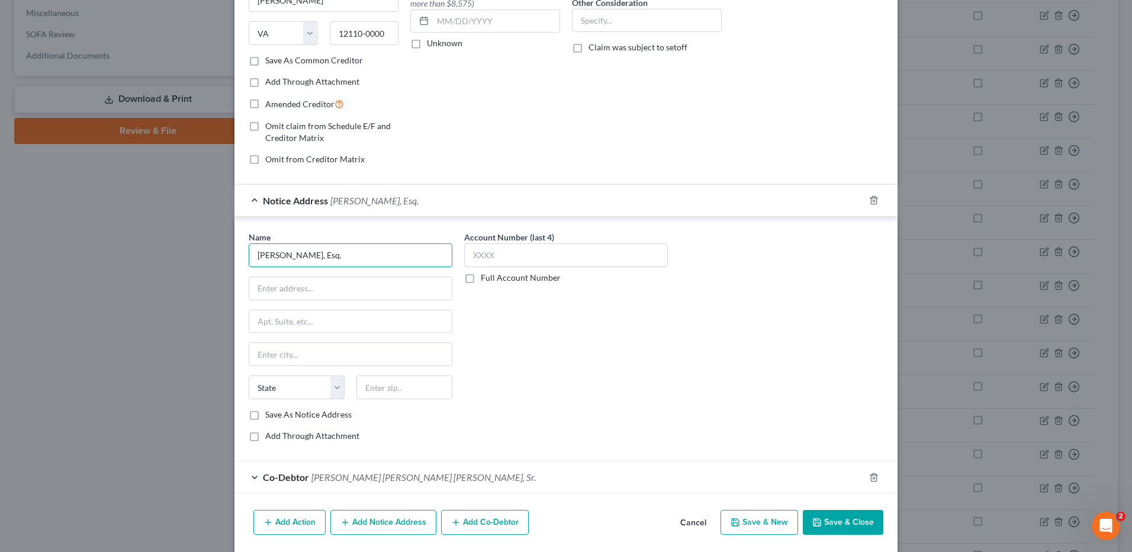
drag, startPoint x: 330, startPoint y: 255, endPoint x: 218, endPoint y: 255, distance: 111.9
click at [218, 255] on div "Edit Unsecured Nonpriority Claim × Creditor * Keehfus Capital LLC P.O. [GEOGRAP…" at bounding box center [566, 276] width 1132 height 552
click at [699, 370] on div "Name * Bond [PERSON_NAME] & [PERSON_NAME], c/o [PERSON_NAME], Esq. [STREET_ADDR…" at bounding box center [566, 341] width 647 height 220
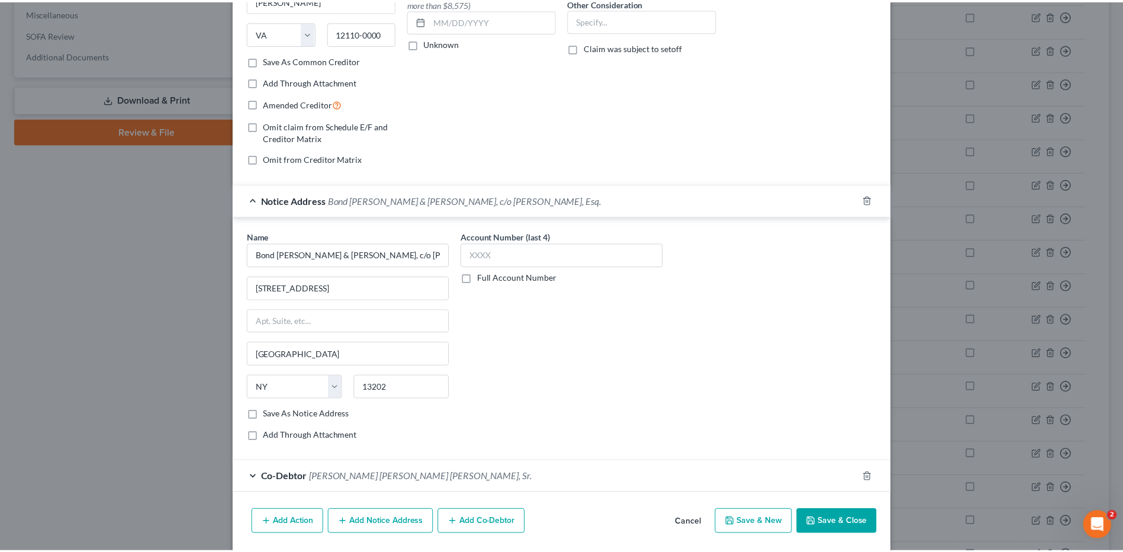
scroll to position [219, 0]
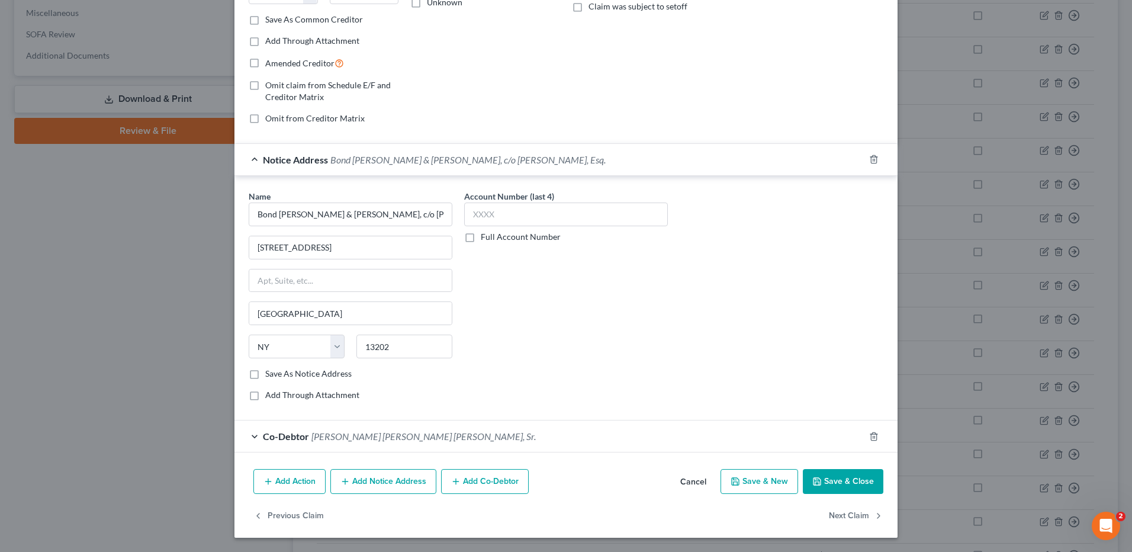
click at [840, 484] on button "Save & Close" at bounding box center [843, 481] width 81 height 25
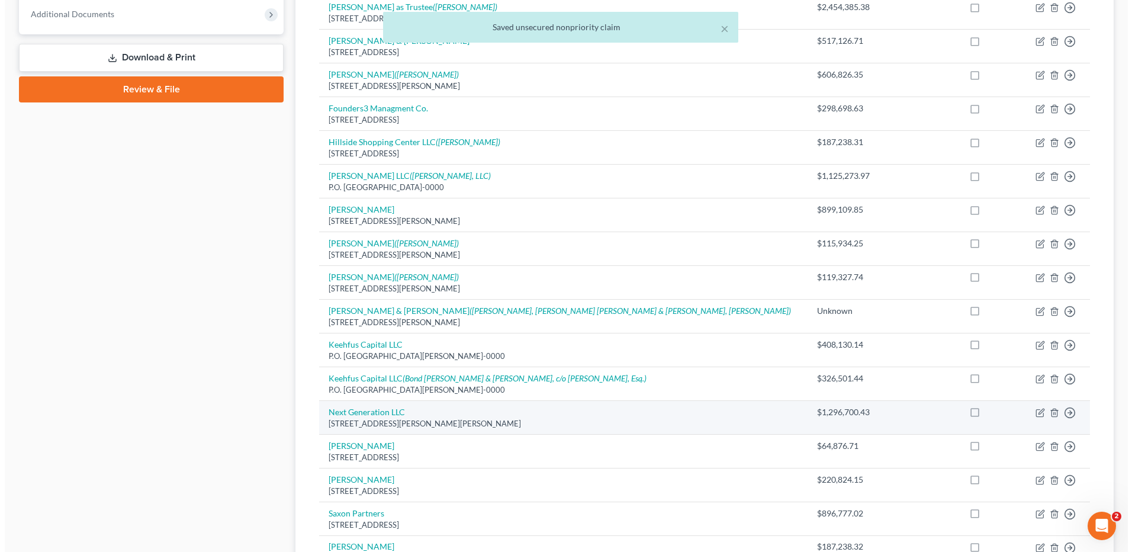
scroll to position [415, 0]
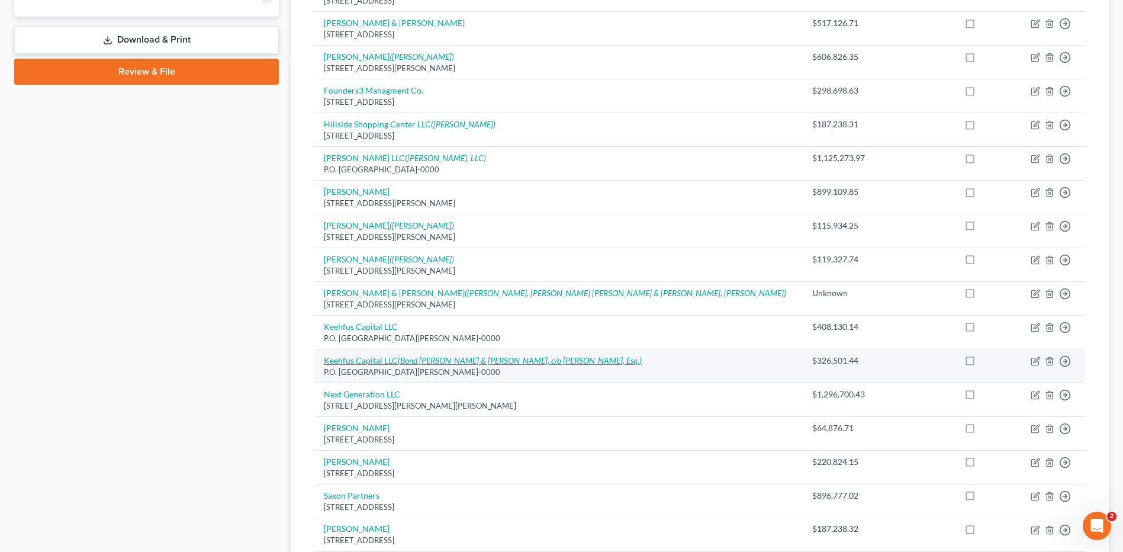
click at [417, 359] on icon "(Bond [PERSON_NAME] & [PERSON_NAME], c/o [PERSON_NAME], Esq.)" at bounding box center [520, 360] width 244 height 10
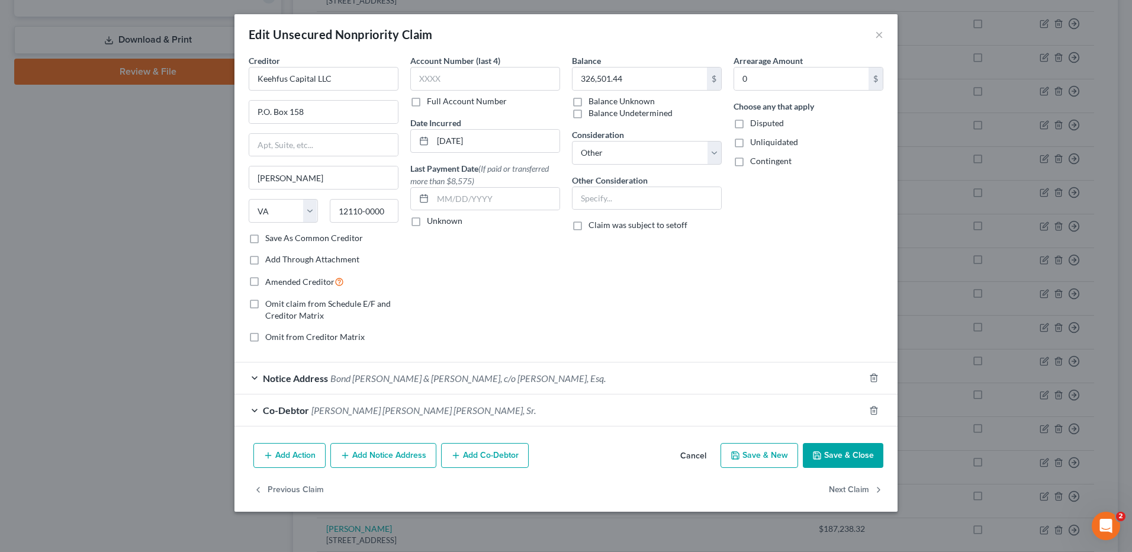
click at [405, 455] on button "Add Notice Address" at bounding box center [383, 455] width 106 height 25
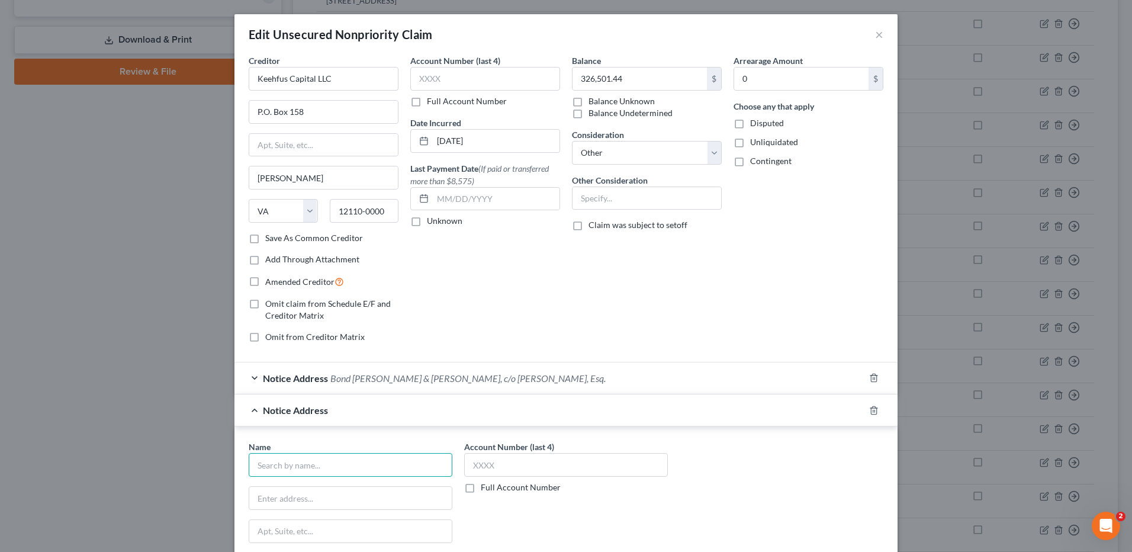
click at [400, 458] on input "text" at bounding box center [351, 465] width 204 height 24
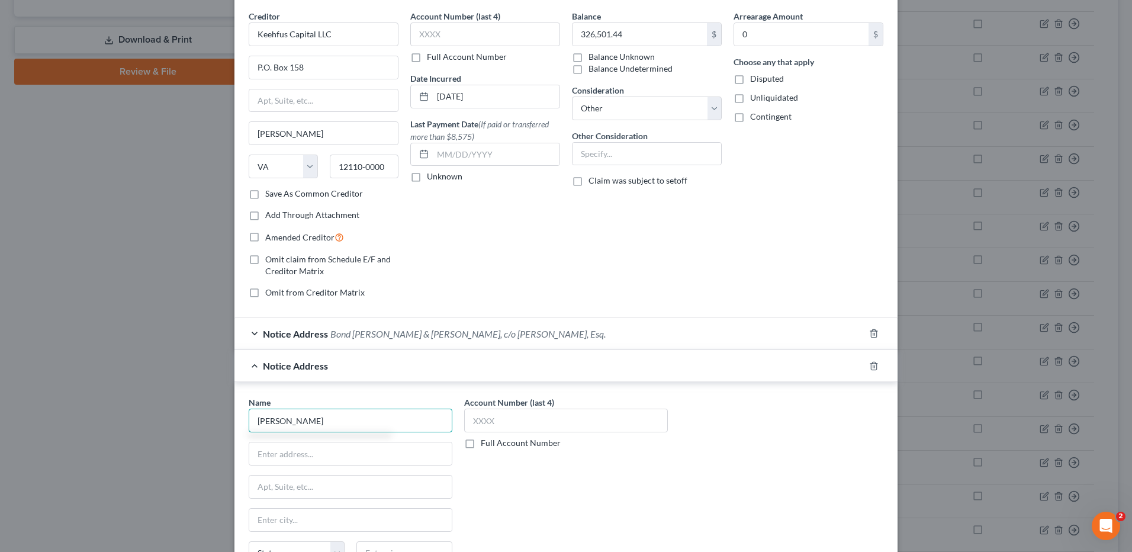
scroll to position [118, 0]
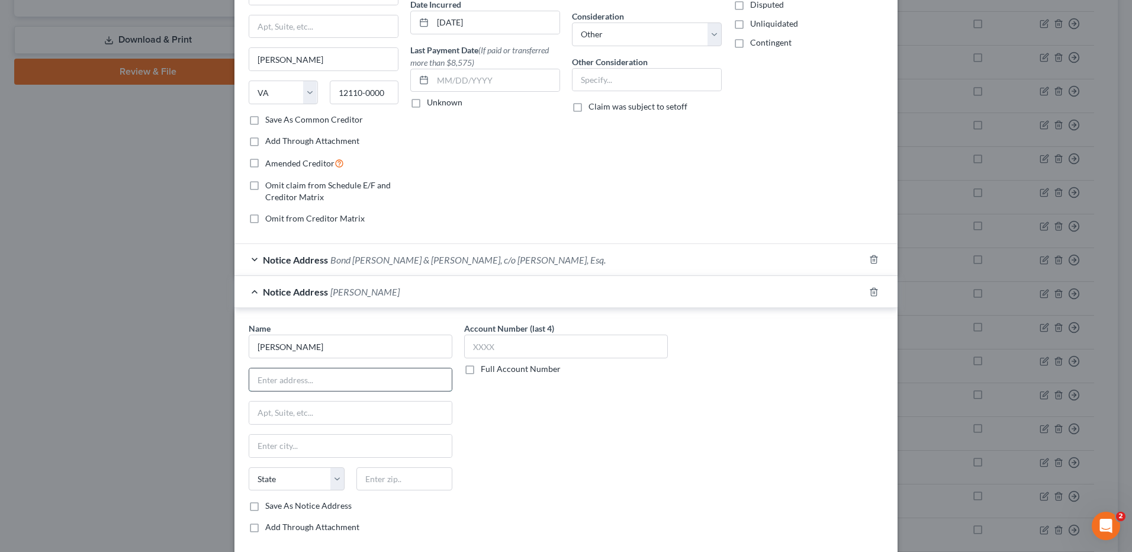
click at [307, 375] on input "text" at bounding box center [350, 379] width 203 height 23
drag, startPoint x: 266, startPoint y: 413, endPoint x: 266, endPoint y: 407, distance: 6.0
click at [266, 413] on input "text" at bounding box center [350, 412] width 203 height 23
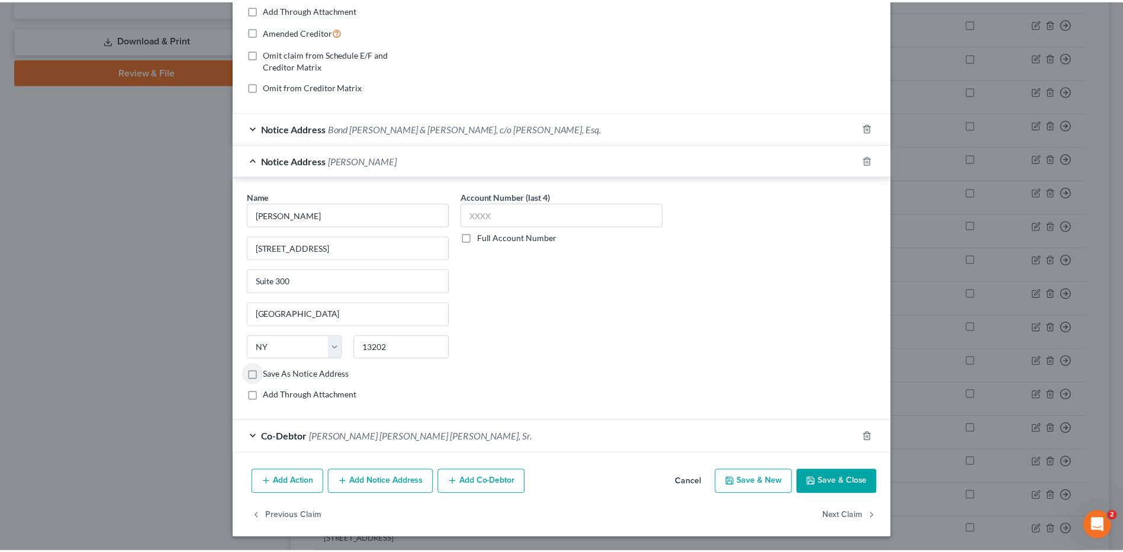
scroll to position [250, 0]
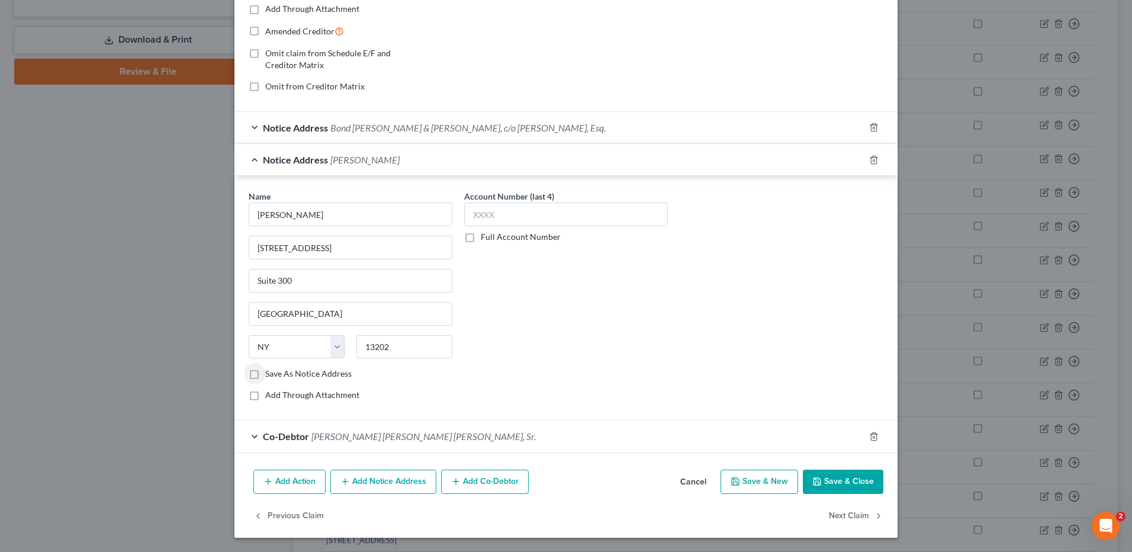
click at [846, 484] on button "Save & Close" at bounding box center [843, 482] width 81 height 25
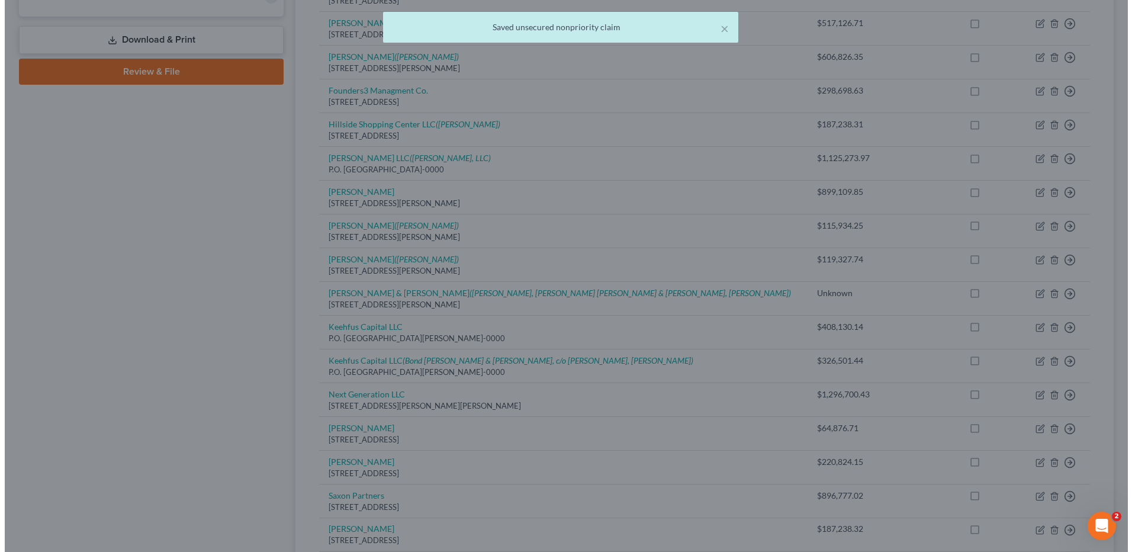
scroll to position [0, 0]
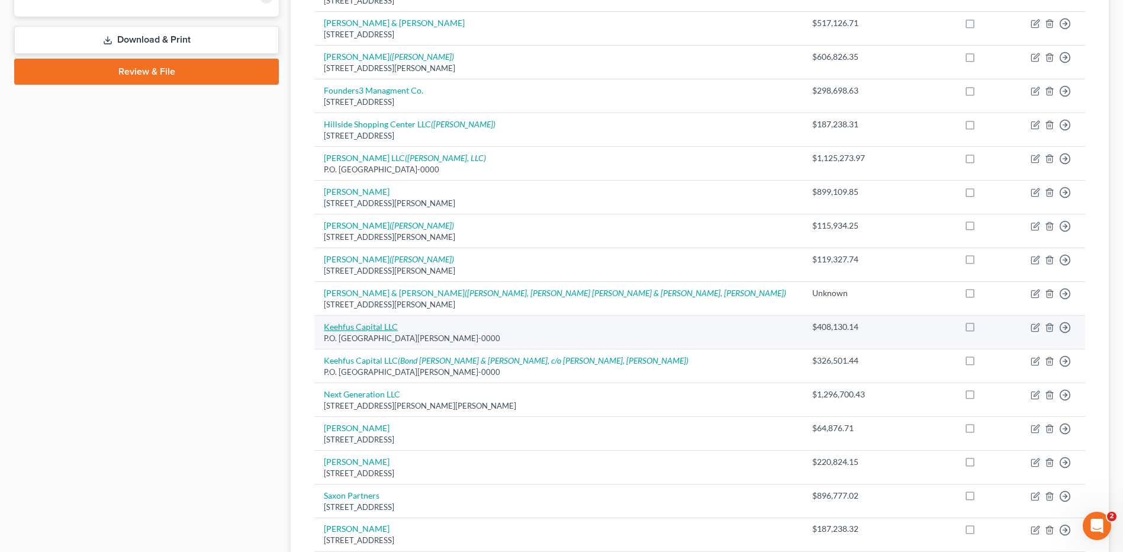
click at [377, 323] on link "Keehfus Capital LLC" at bounding box center [361, 327] width 74 height 10
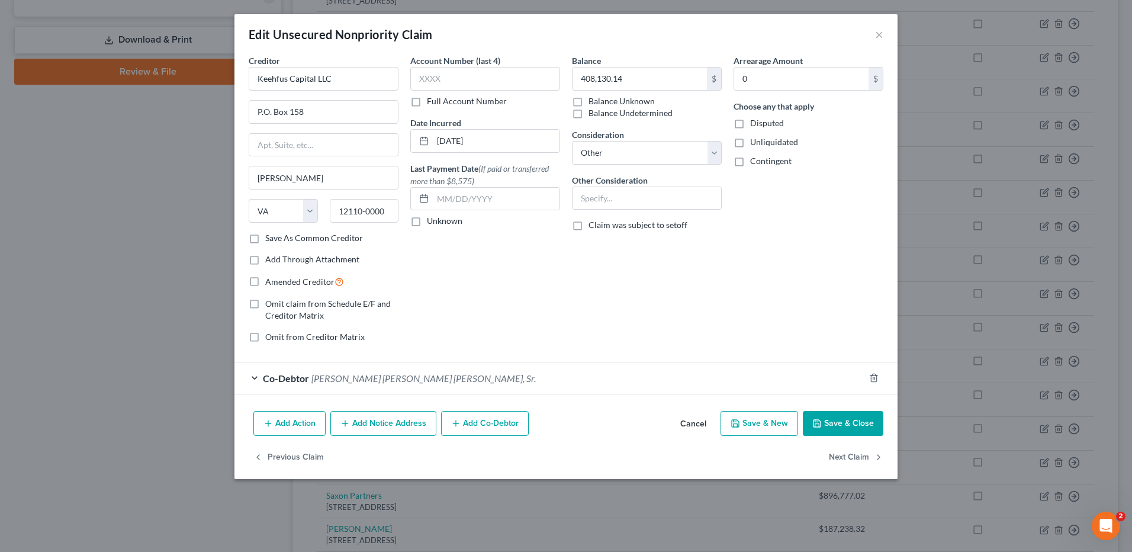
click at [390, 422] on button "Add Notice Address" at bounding box center [383, 423] width 106 height 25
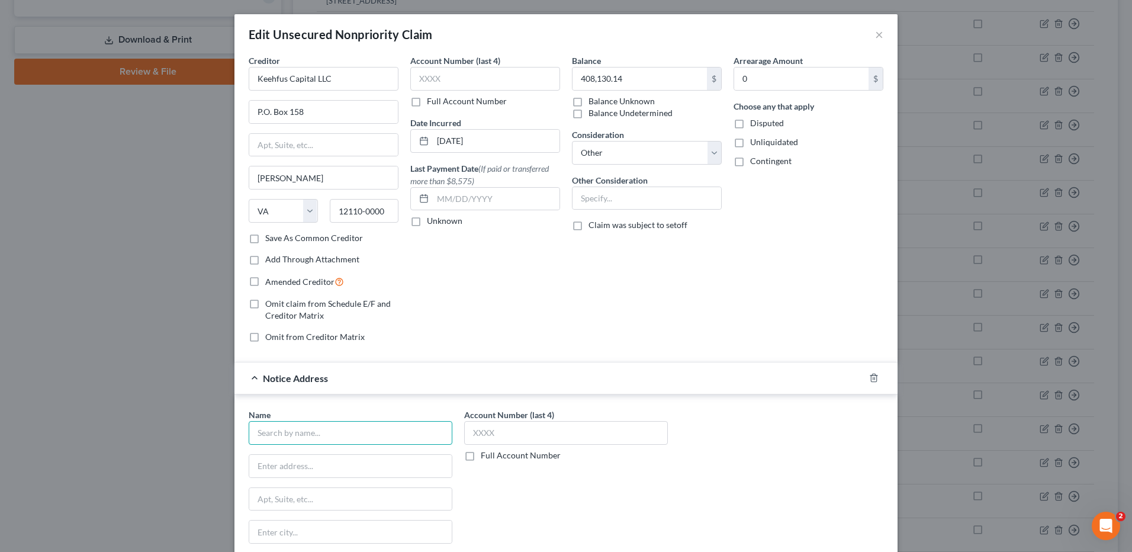
click at [348, 433] on input "text" at bounding box center [351, 433] width 204 height 24
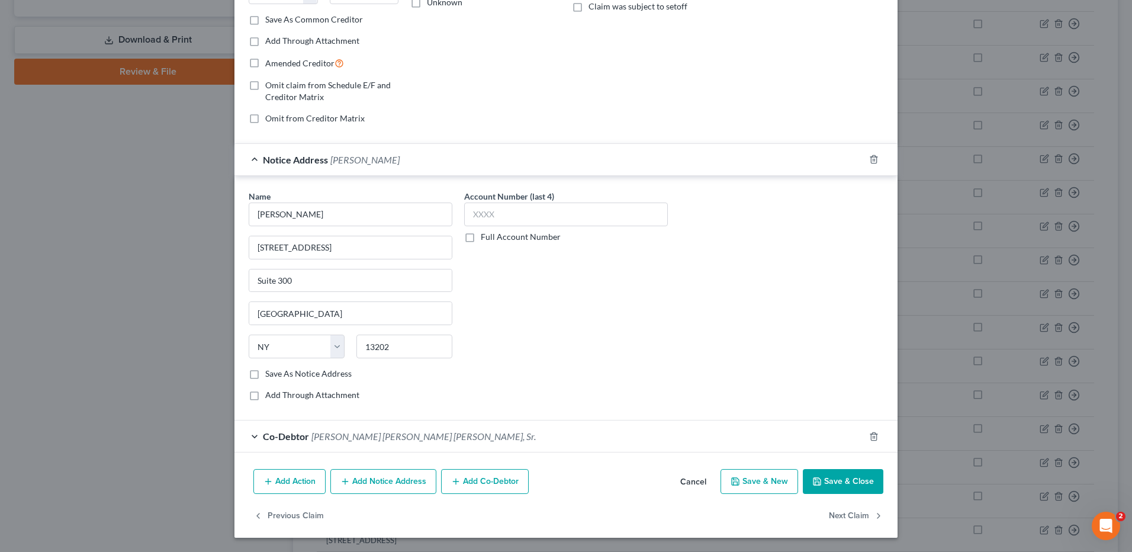
click at [820, 480] on button "Save & Close" at bounding box center [843, 481] width 81 height 25
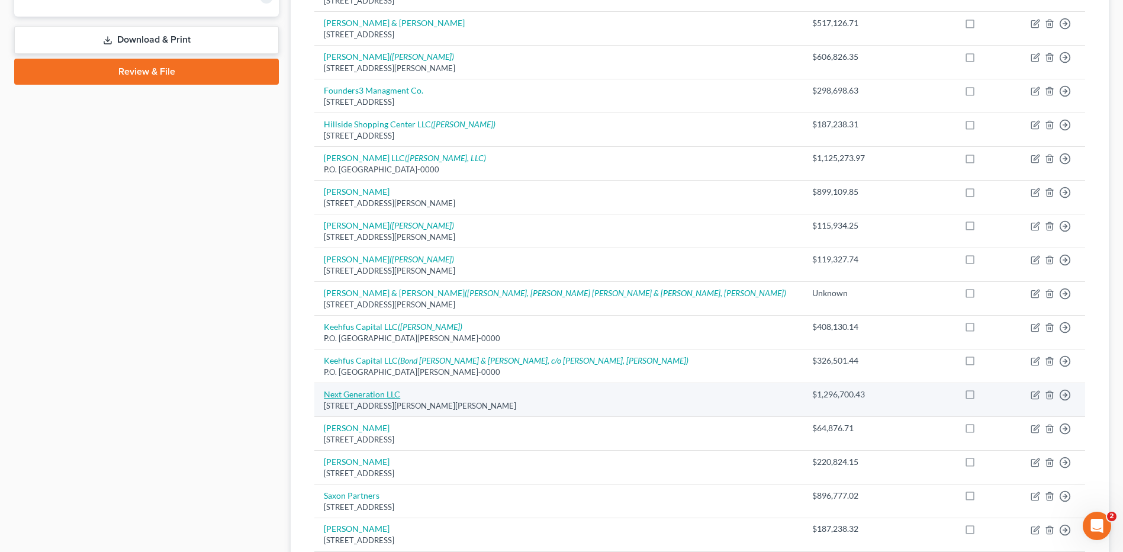
click at [389, 394] on link "Next Generation LLC" at bounding box center [362, 394] width 76 height 10
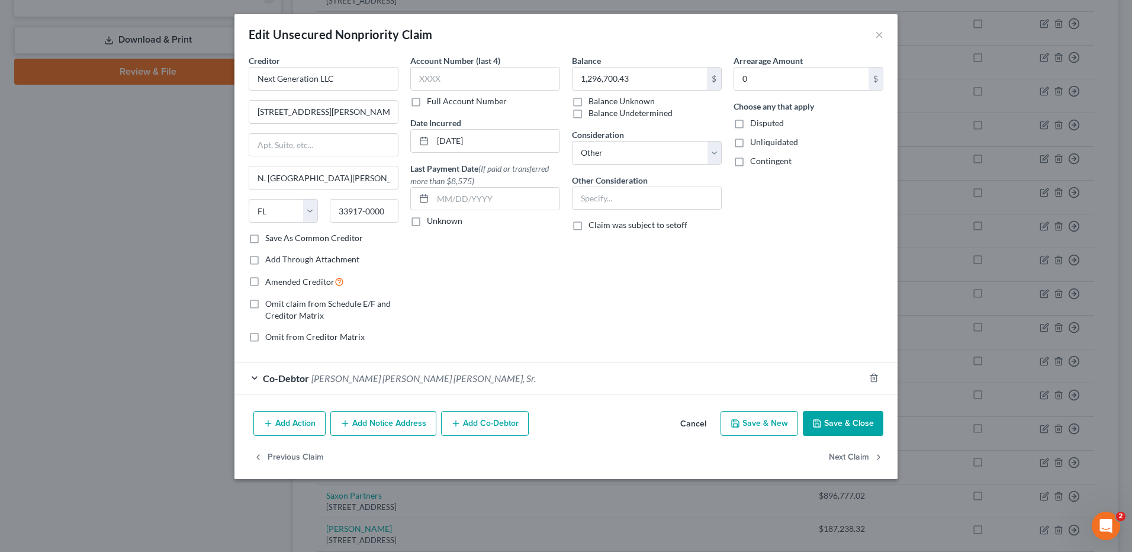
click at [409, 433] on button "Add Notice Address" at bounding box center [383, 423] width 106 height 25
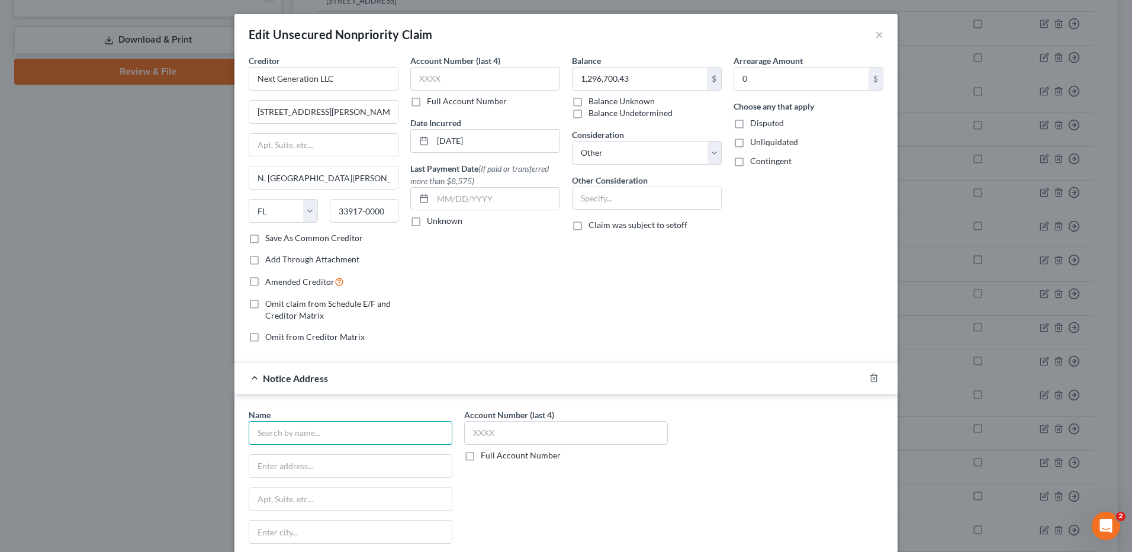
click at [409, 434] on input "text" at bounding box center [351, 433] width 204 height 24
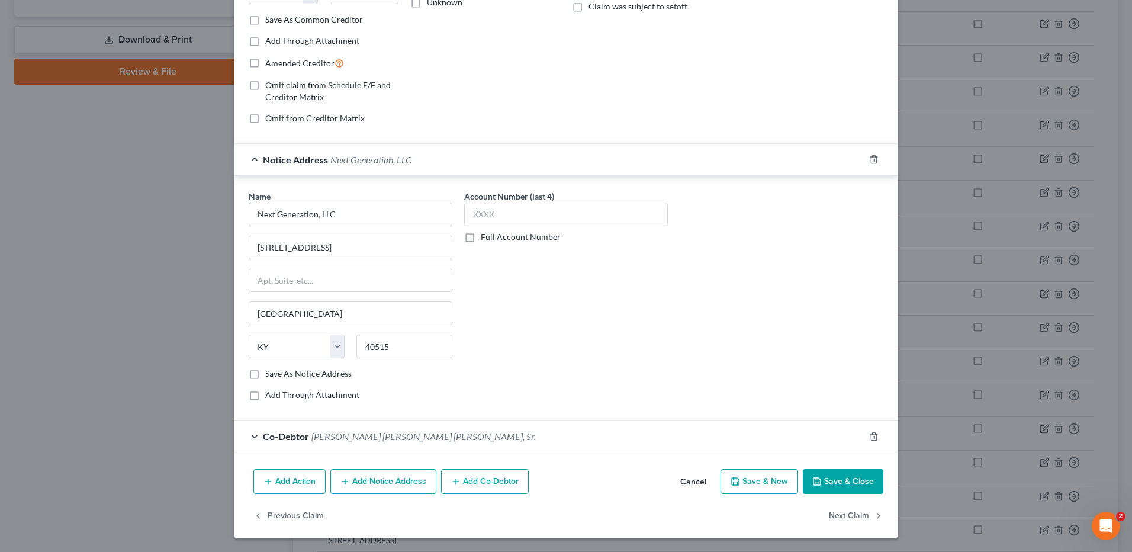
click at [393, 484] on button "Add Notice Address" at bounding box center [383, 481] width 106 height 25
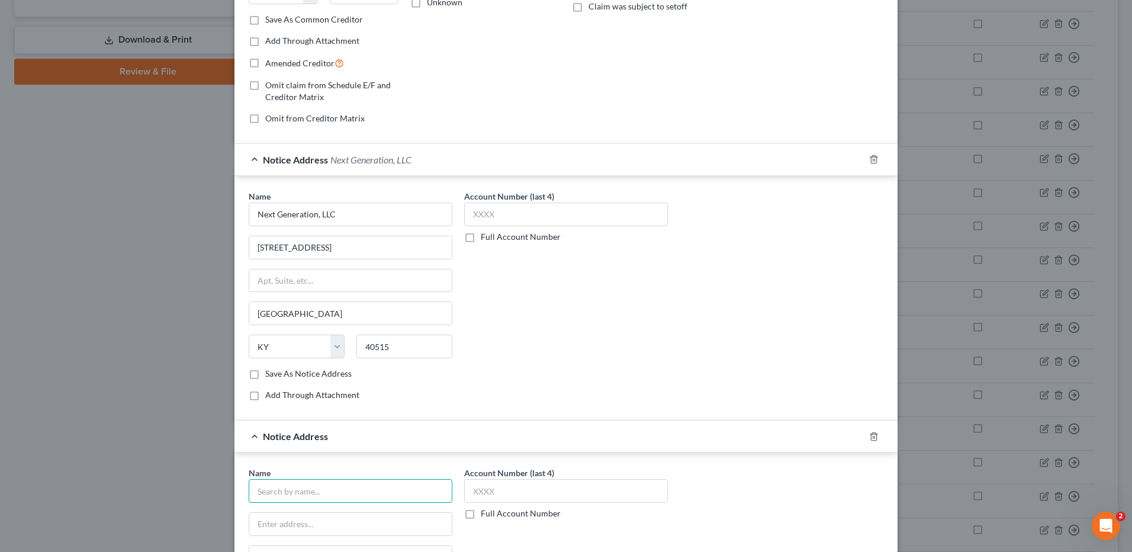
click at [317, 496] on input "text" at bounding box center [351, 491] width 204 height 24
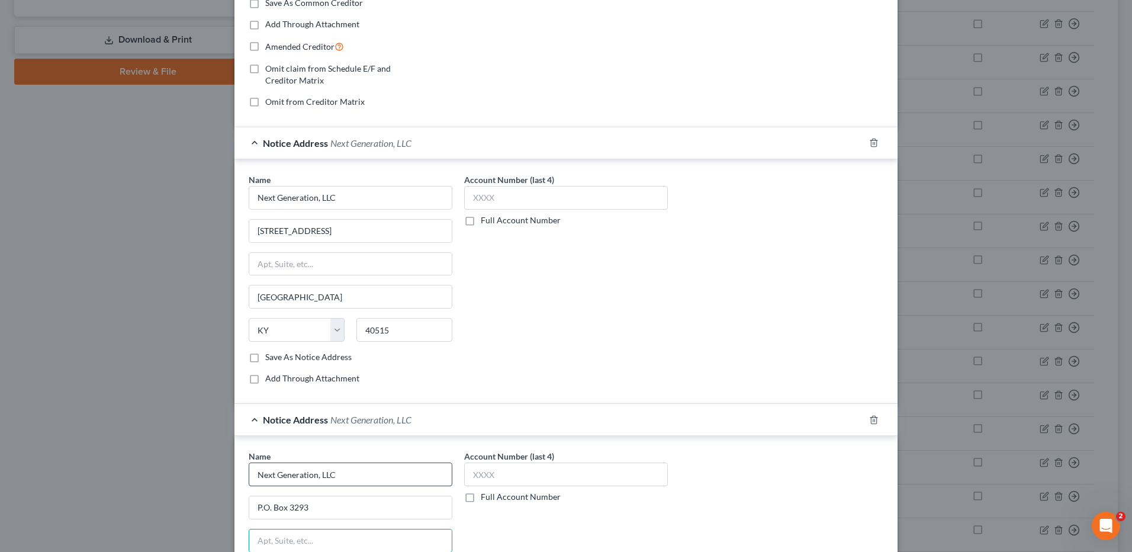
scroll to position [495, 0]
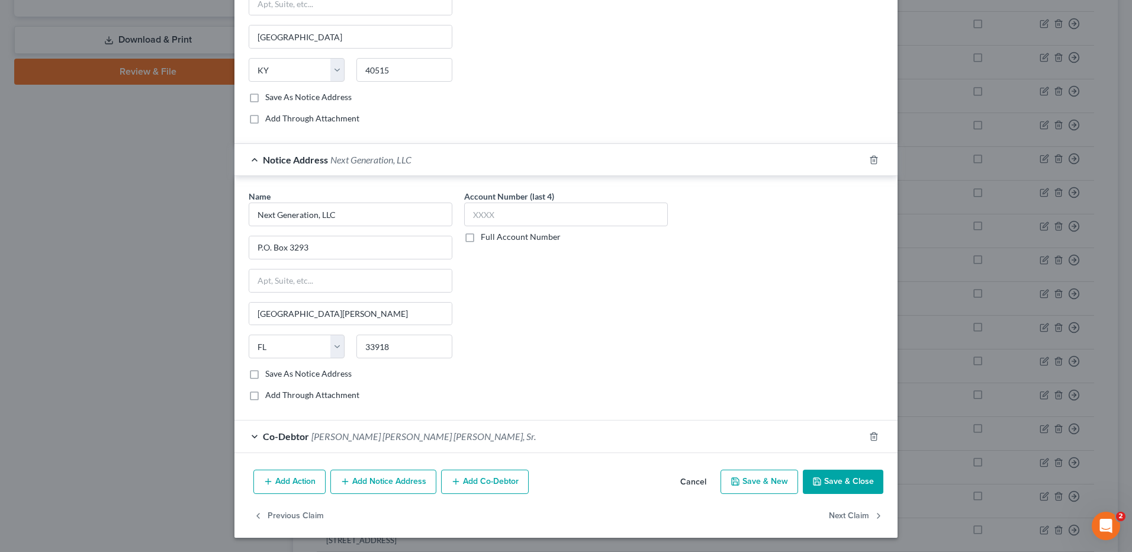
click at [397, 473] on button "Add Notice Address" at bounding box center [383, 482] width 106 height 25
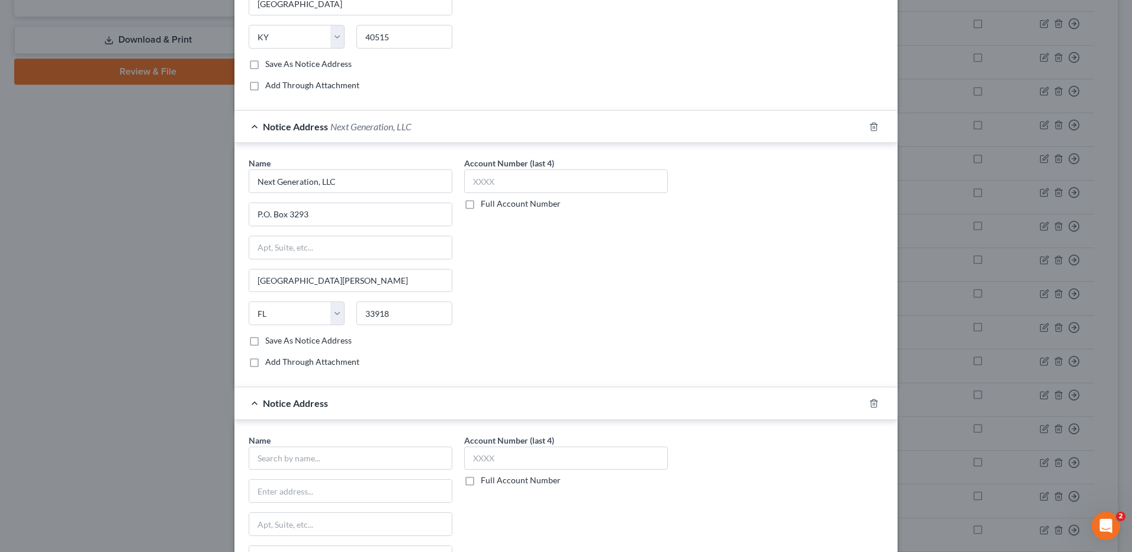
scroll to position [613, 0]
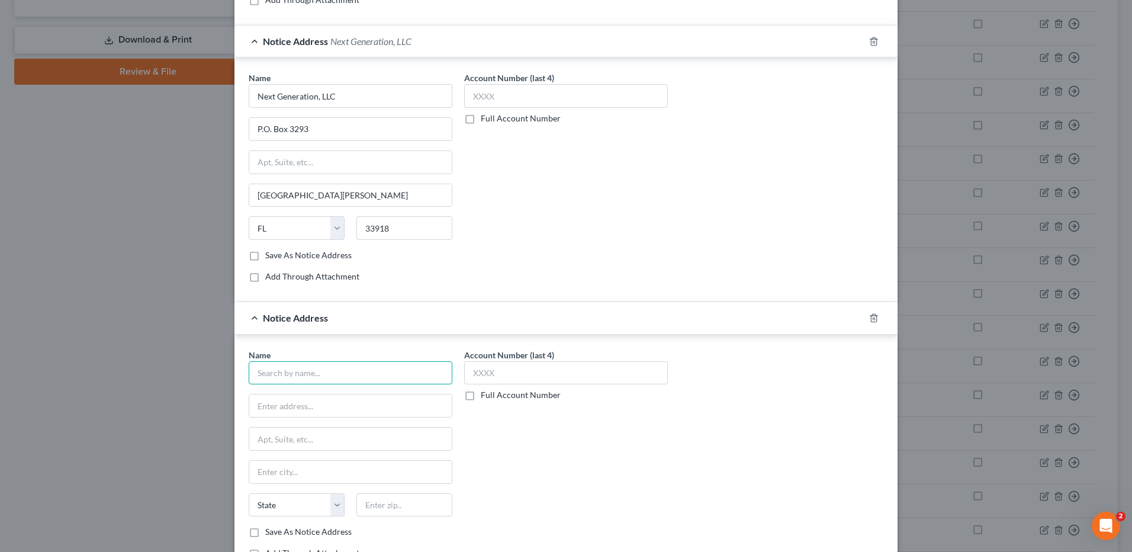
click at [256, 368] on input "text" at bounding box center [351, 373] width 204 height 24
click at [372, 503] on input "text" at bounding box center [404, 505] width 96 height 24
click at [753, 459] on div "Name * [PERSON_NAME] III [STREET_ADDRESS][GEOGRAPHIC_DATA][PERSON_NAME] [US_STA…" at bounding box center [566, 459] width 647 height 220
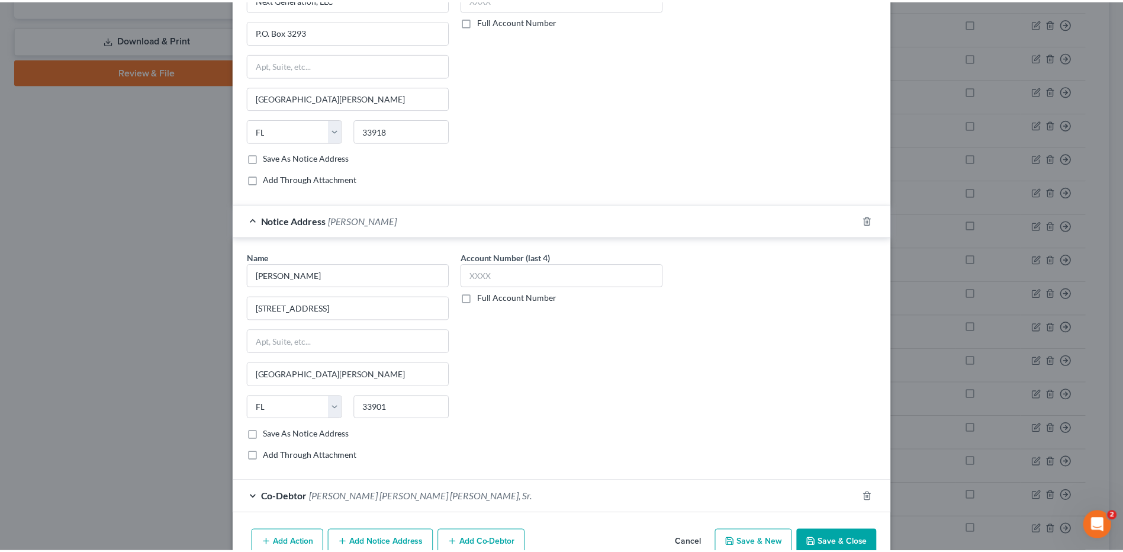
scroll to position [772, 0]
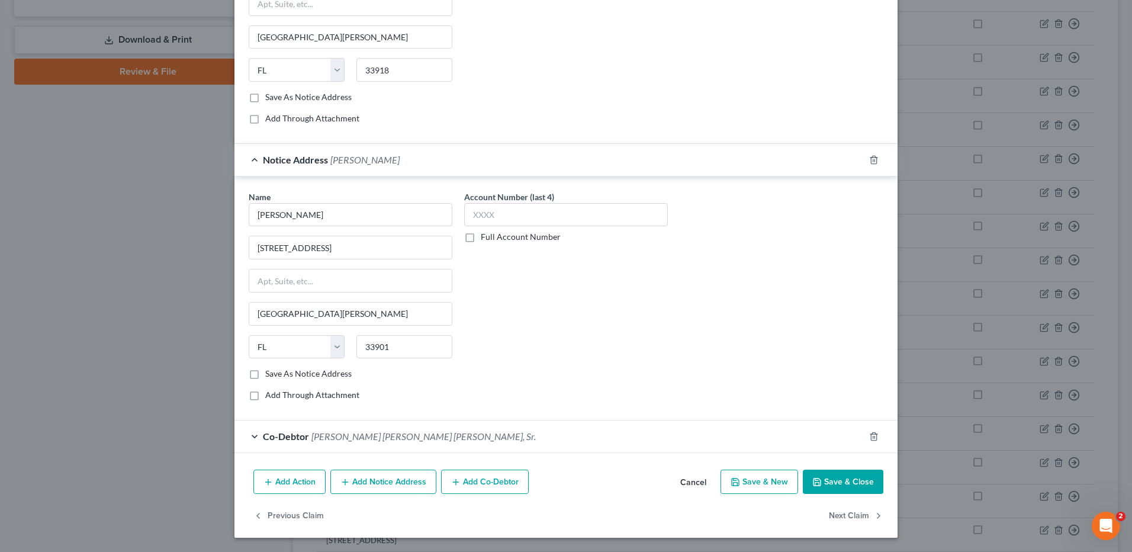
click at [817, 480] on icon "button" at bounding box center [816, 481] width 9 height 9
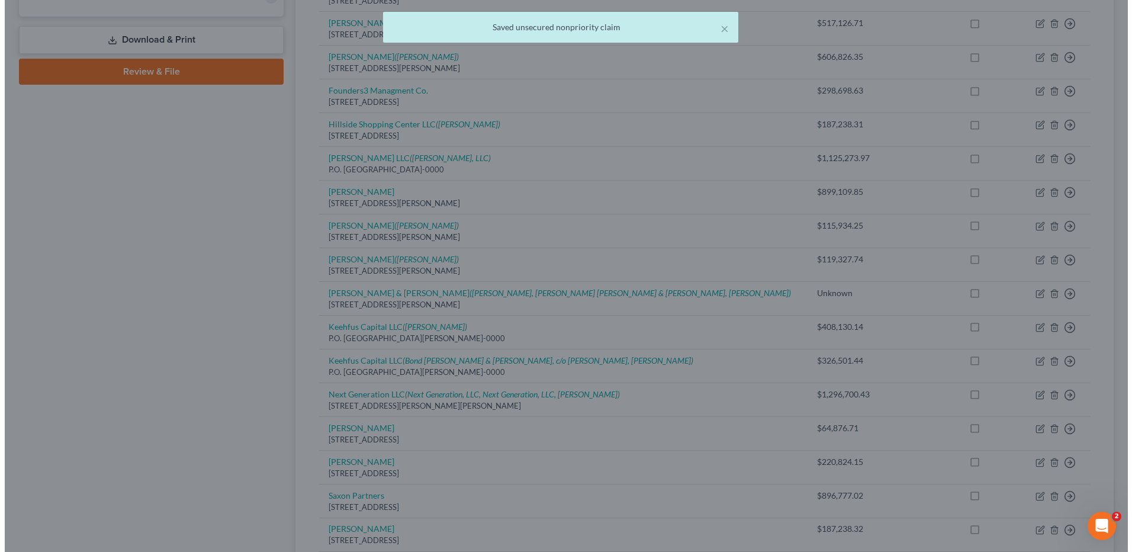
scroll to position [0, 0]
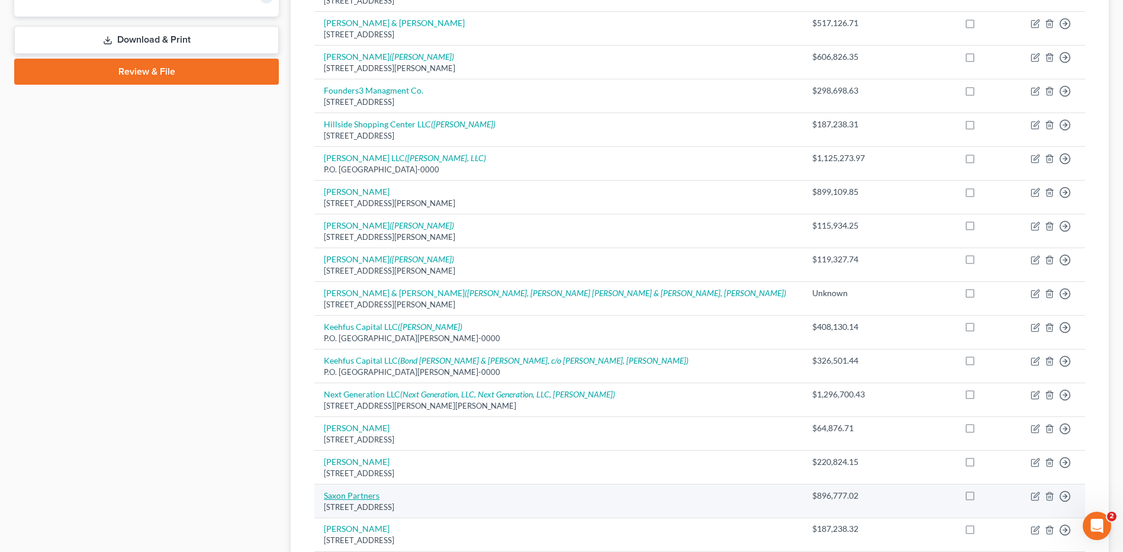
click at [349, 498] on link "Saxon Partners" at bounding box center [352, 495] width 56 height 10
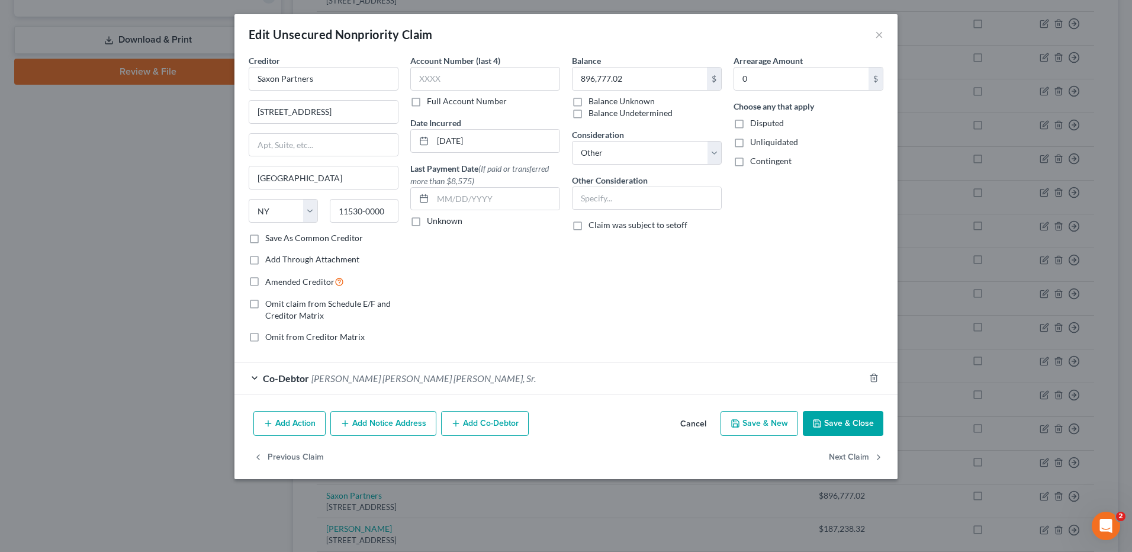
click at [371, 428] on button "Add Notice Address" at bounding box center [383, 423] width 106 height 25
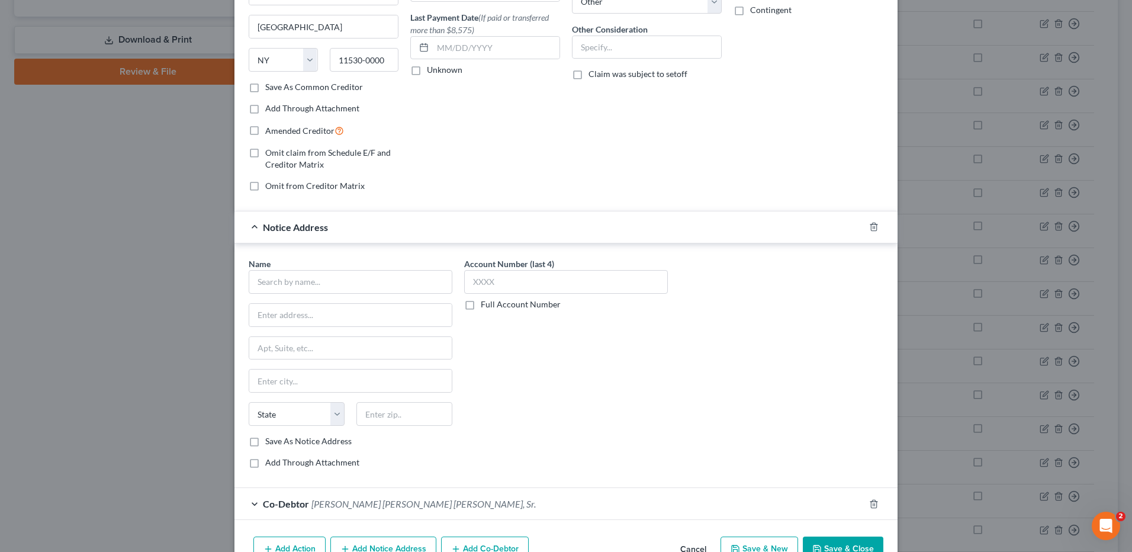
scroll to position [219, 0]
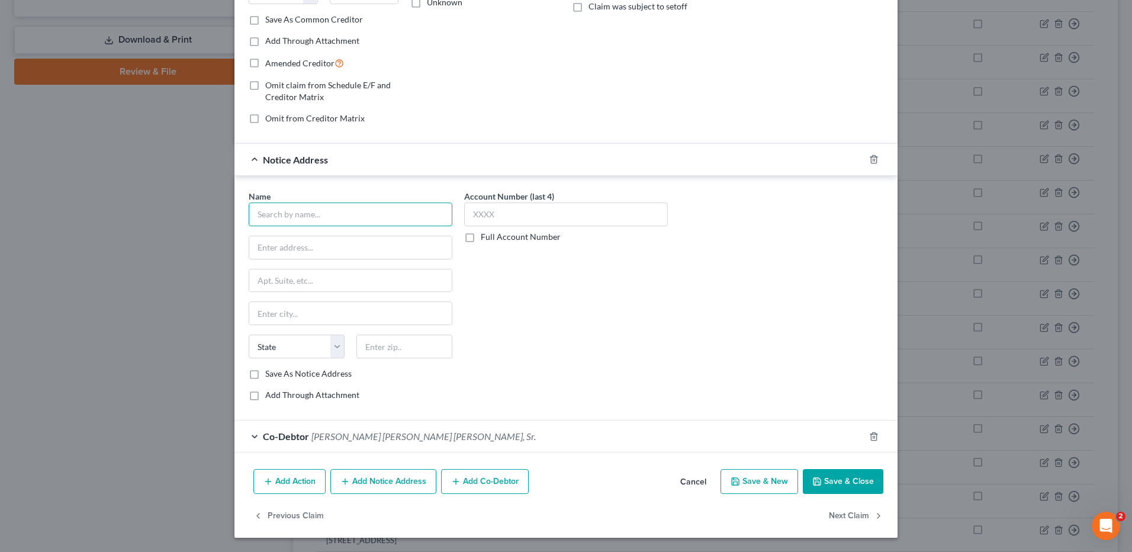
click at [368, 217] on input "text" at bounding box center [351, 215] width 204 height 24
click at [833, 486] on button "Save & Close" at bounding box center [843, 481] width 81 height 25
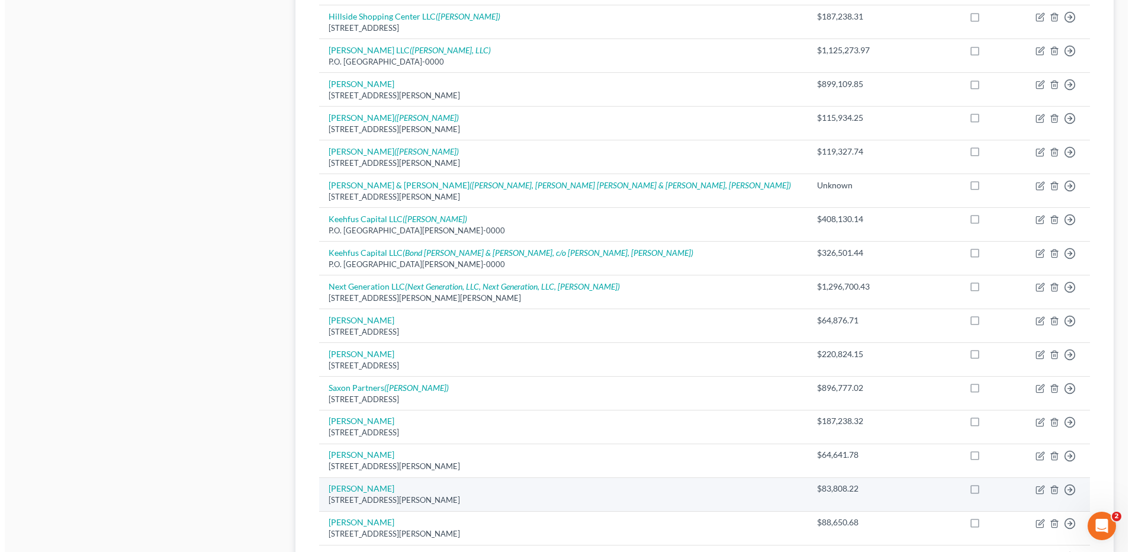
scroll to position [533, 0]
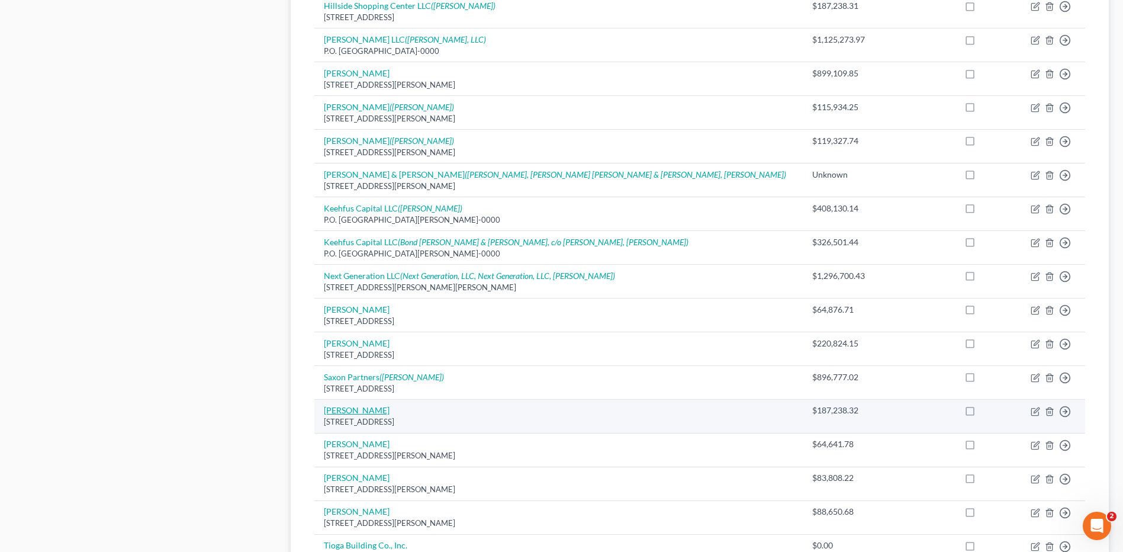
click at [352, 412] on link "[PERSON_NAME]" at bounding box center [357, 410] width 66 height 10
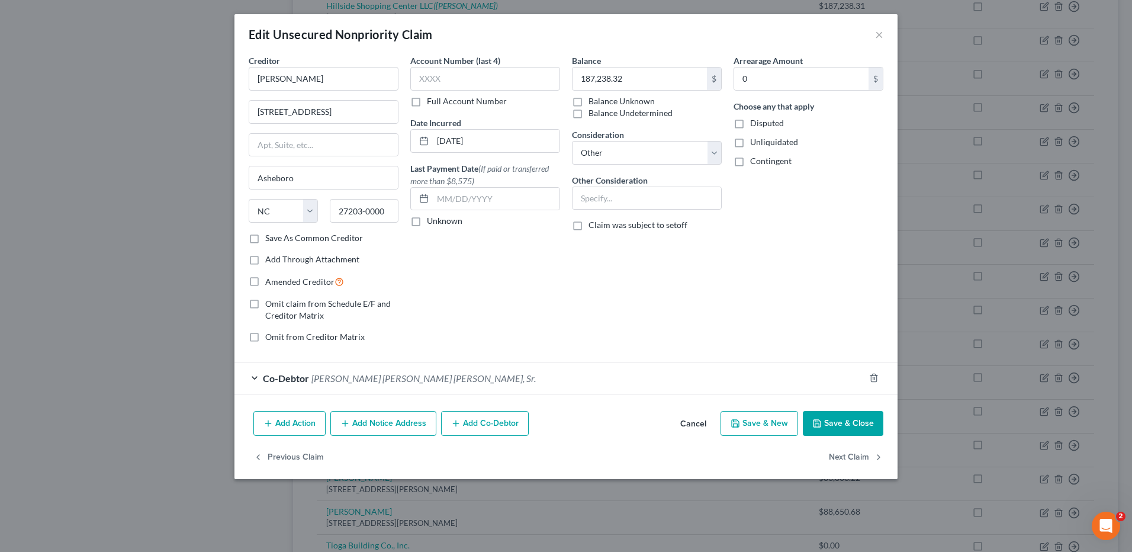
click at [355, 420] on button "Add Notice Address" at bounding box center [383, 423] width 106 height 25
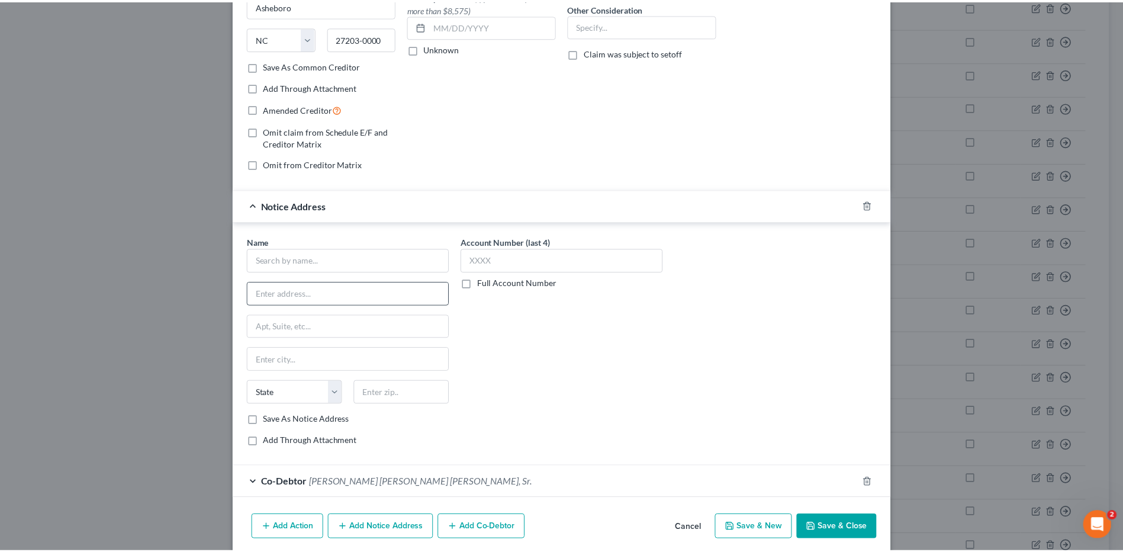
scroll to position [178, 0]
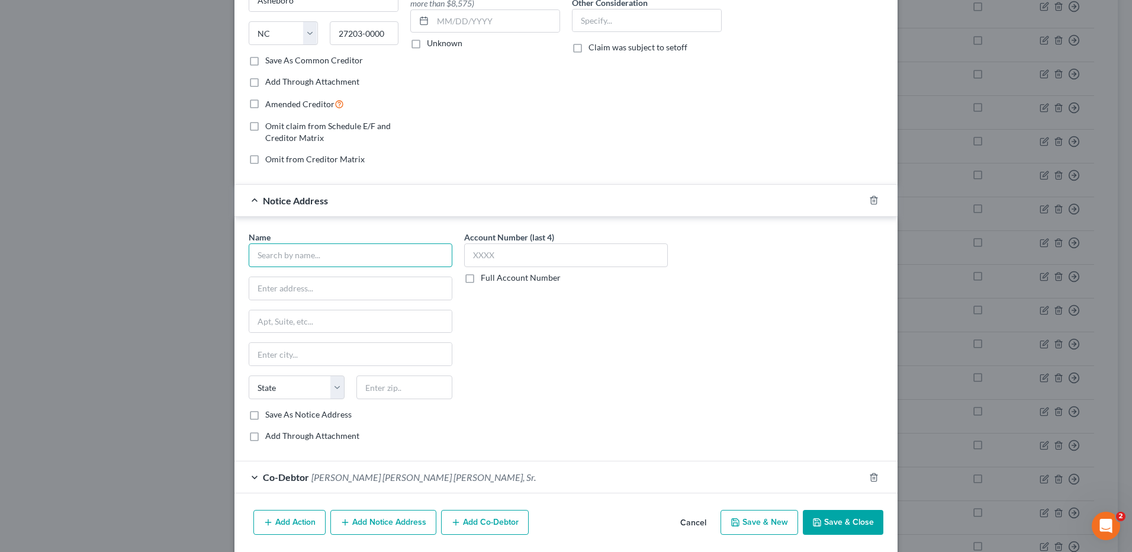
click at [353, 257] on input "text" at bounding box center [351, 255] width 204 height 24
click at [338, 323] on input "text" at bounding box center [350, 321] width 203 height 23
click at [864, 522] on button "Save & Close" at bounding box center [843, 522] width 81 height 25
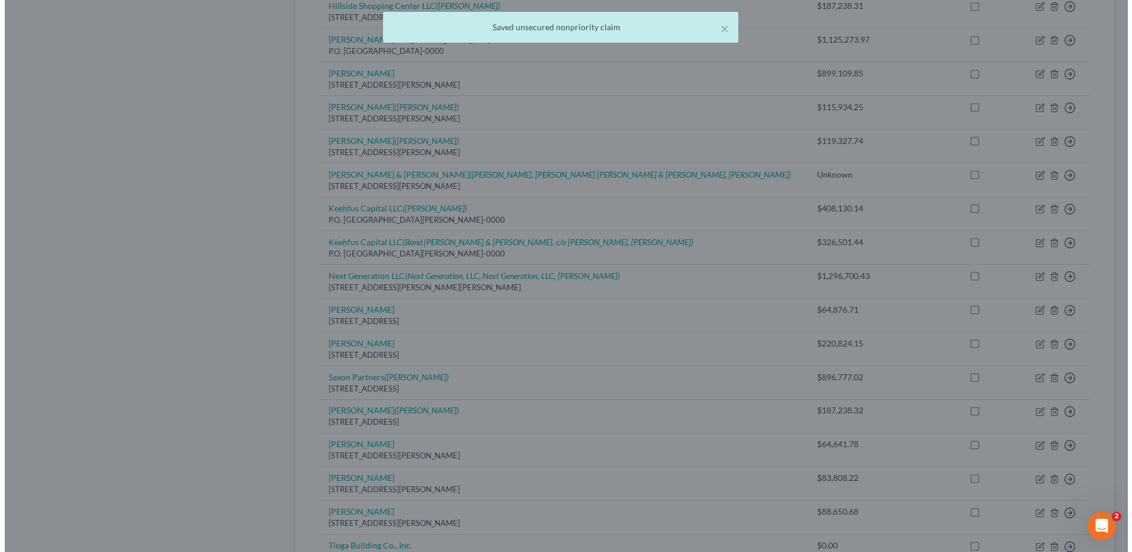
scroll to position [0, 0]
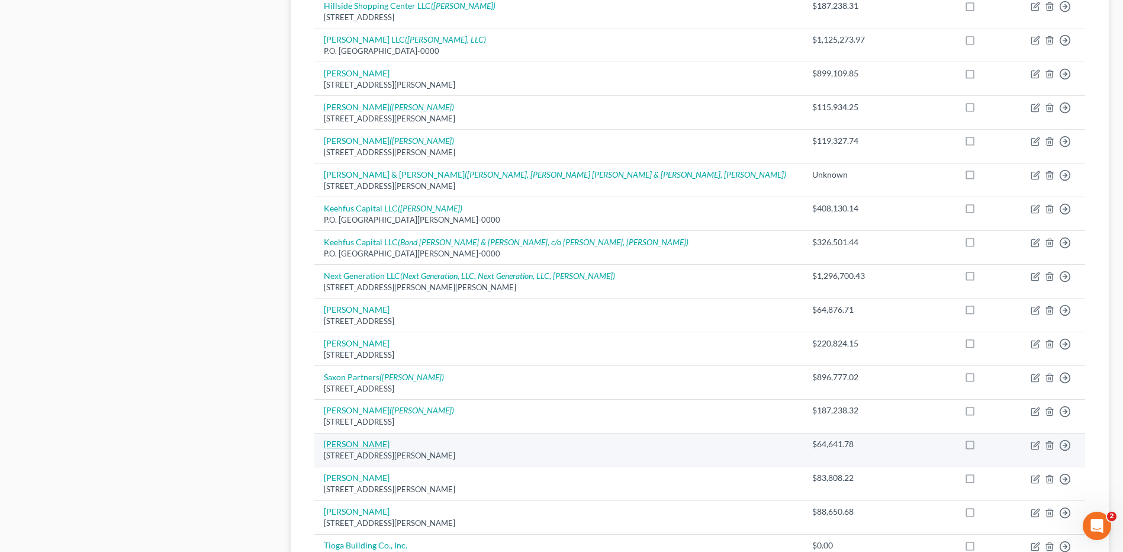
click at [351, 443] on link "[PERSON_NAME]" at bounding box center [357, 444] width 66 height 10
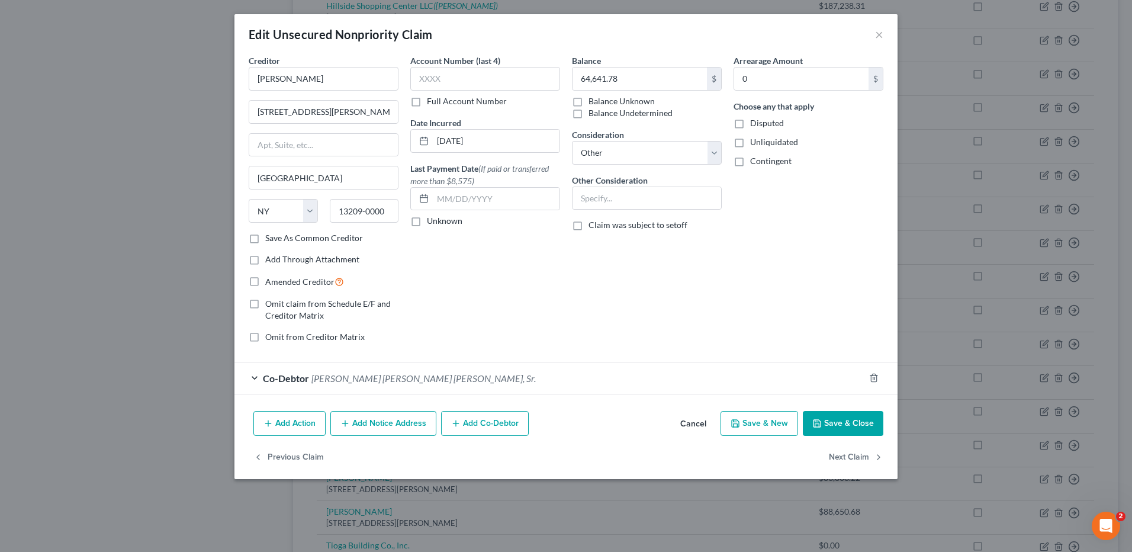
click at [381, 414] on button "Add Notice Address" at bounding box center [383, 423] width 106 height 25
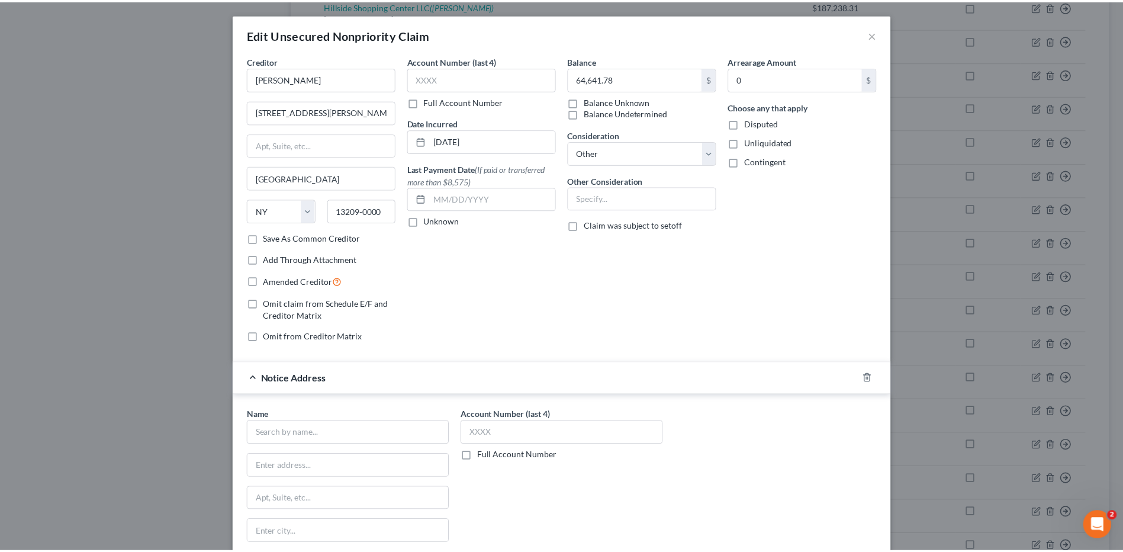
scroll to position [219, 0]
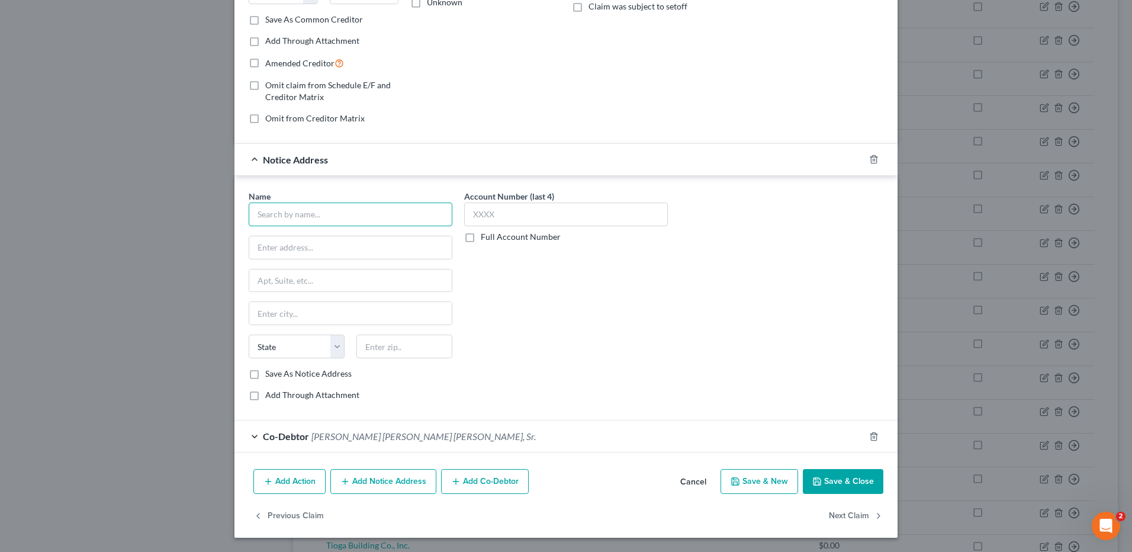
click at [306, 208] on input "text" at bounding box center [351, 215] width 204 height 24
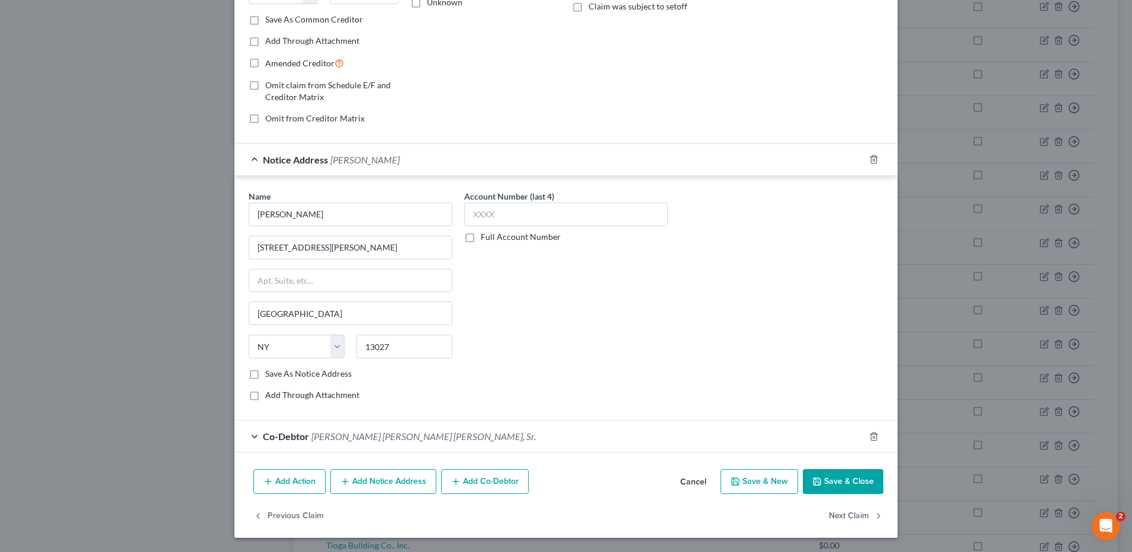
click at [832, 481] on button "Save & Close" at bounding box center [843, 481] width 81 height 25
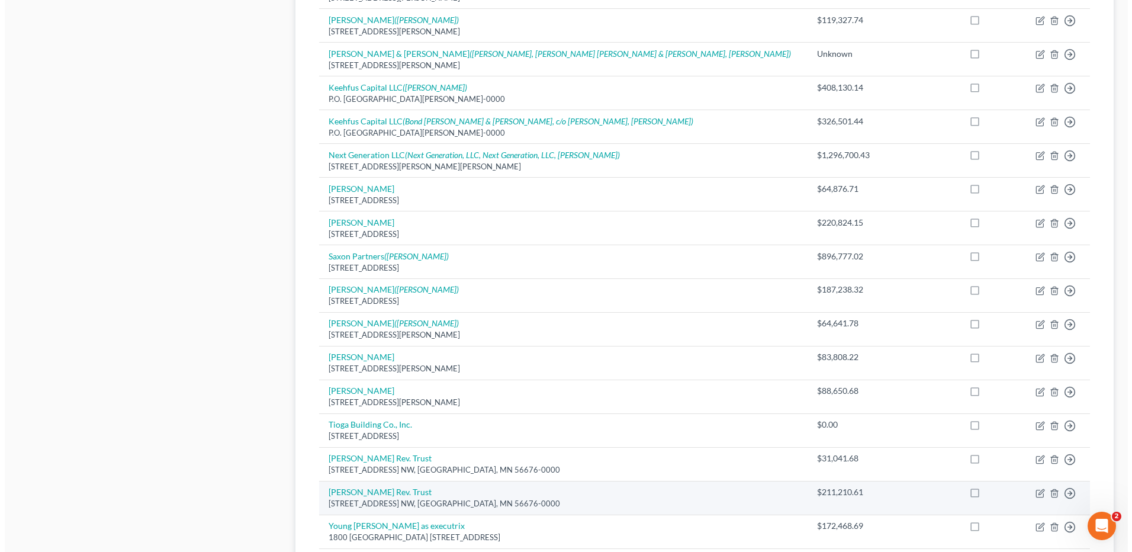
scroll to position [779, 0]
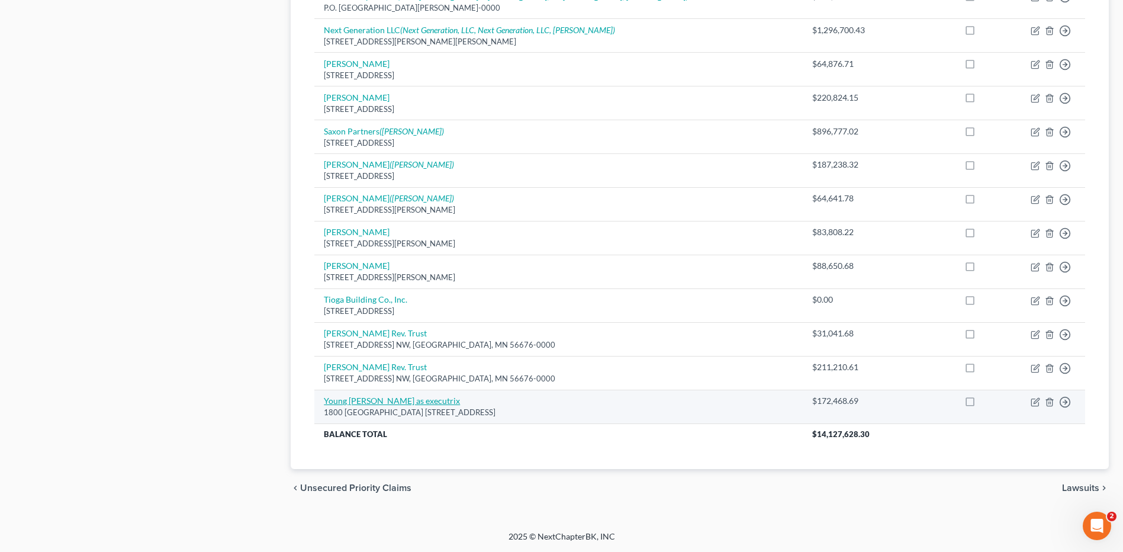
click at [407, 398] on link "Young [PERSON_NAME] as executrix" at bounding box center [392, 401] width 136 height 10
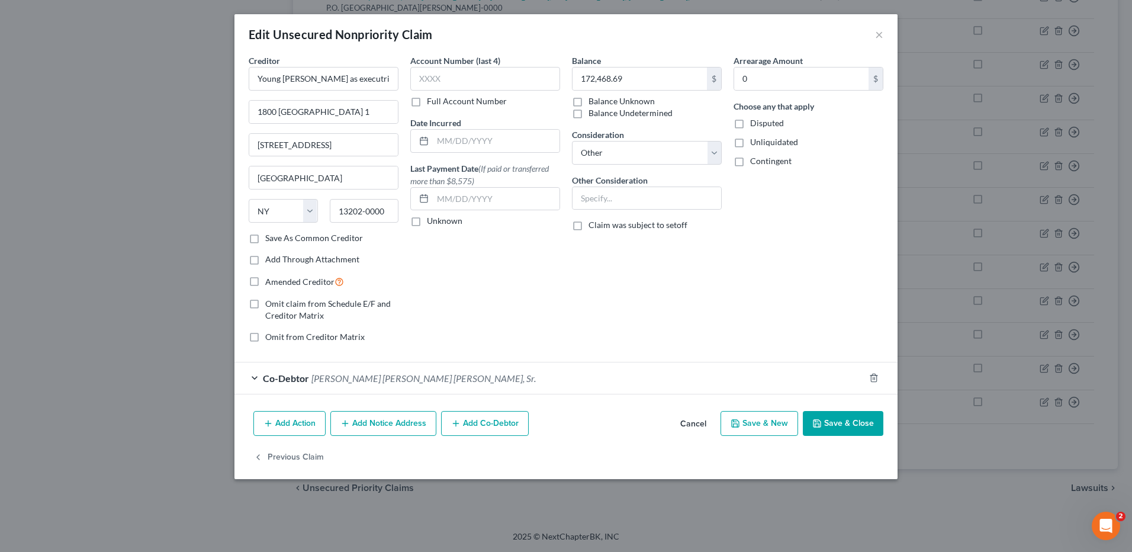
click at [368, 428] on button "Add Notice Address" at bounding box center [383, 423] width 106 height 25
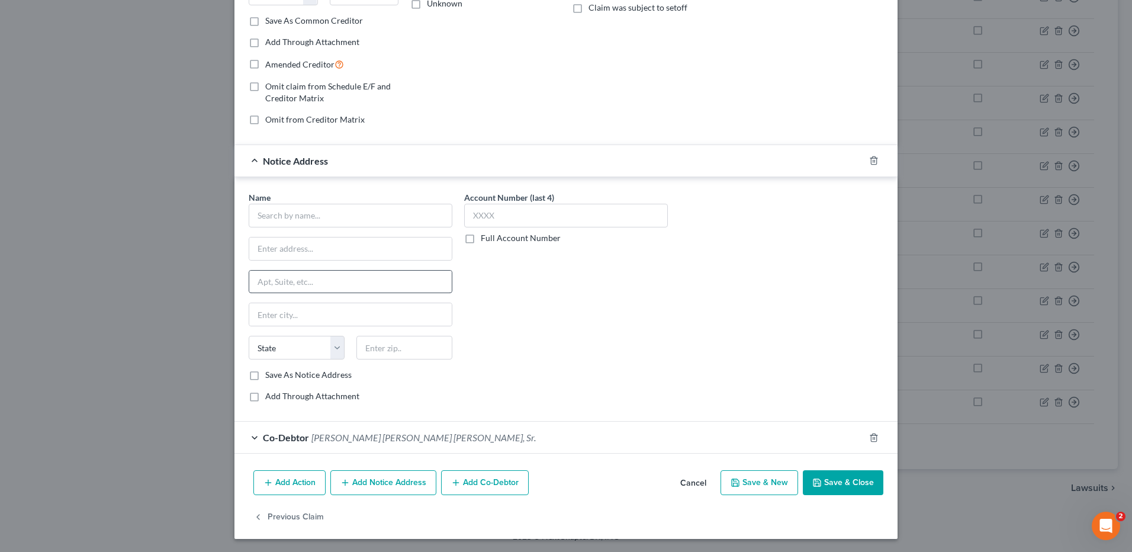
scroll to position [219, 0]
click at [367, 209] on input "text" at bounding box center [351, 215] width 204 height 24
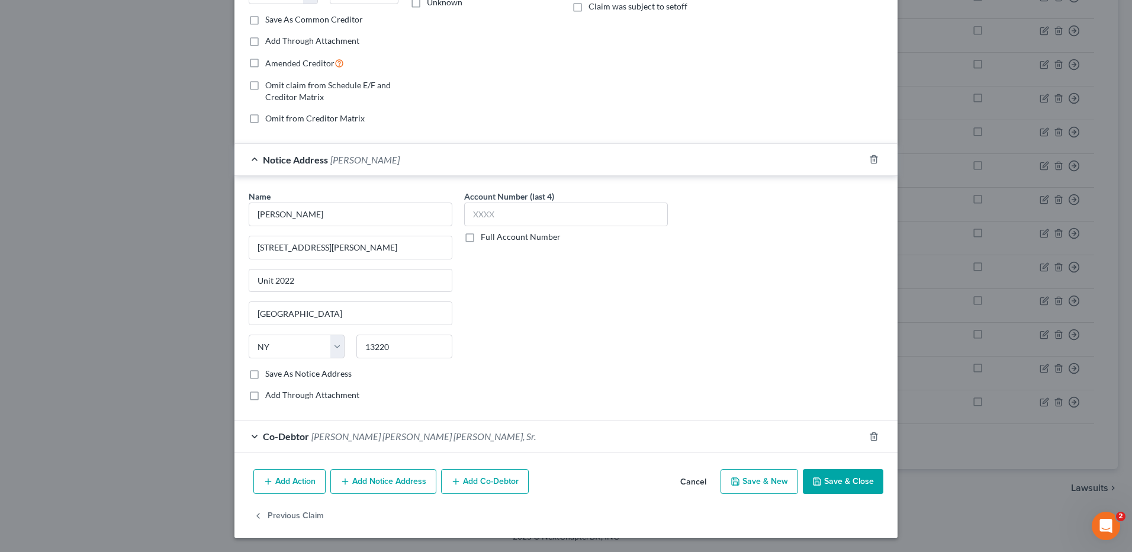
click at [374, 484] on button "Add Notice Address" at bounding box center [383, 481] width 106 height 25
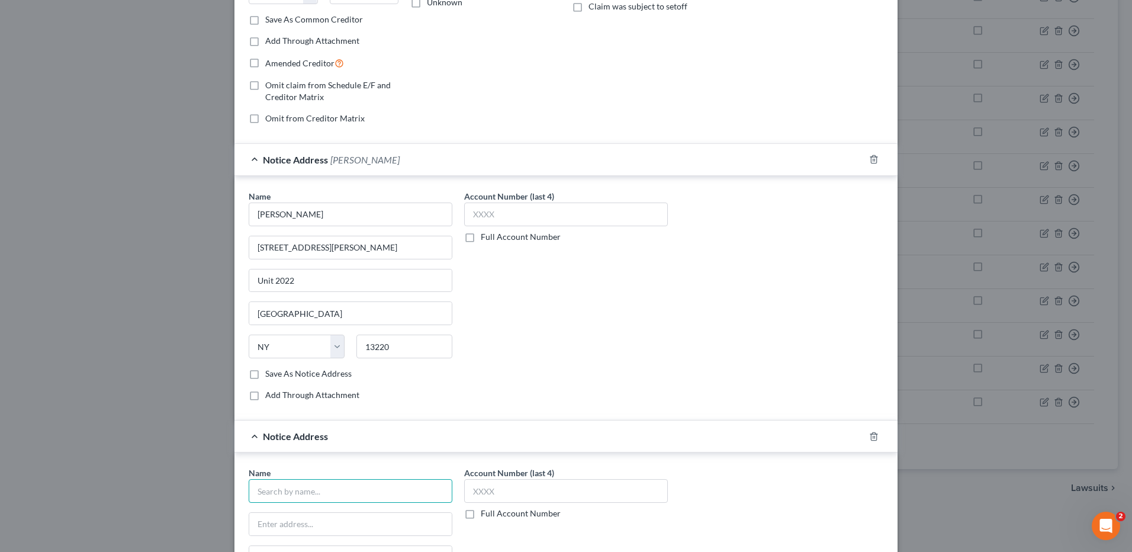
click at [345, 490] on input "text" at bounding box center [351, 491] width 204 height 24
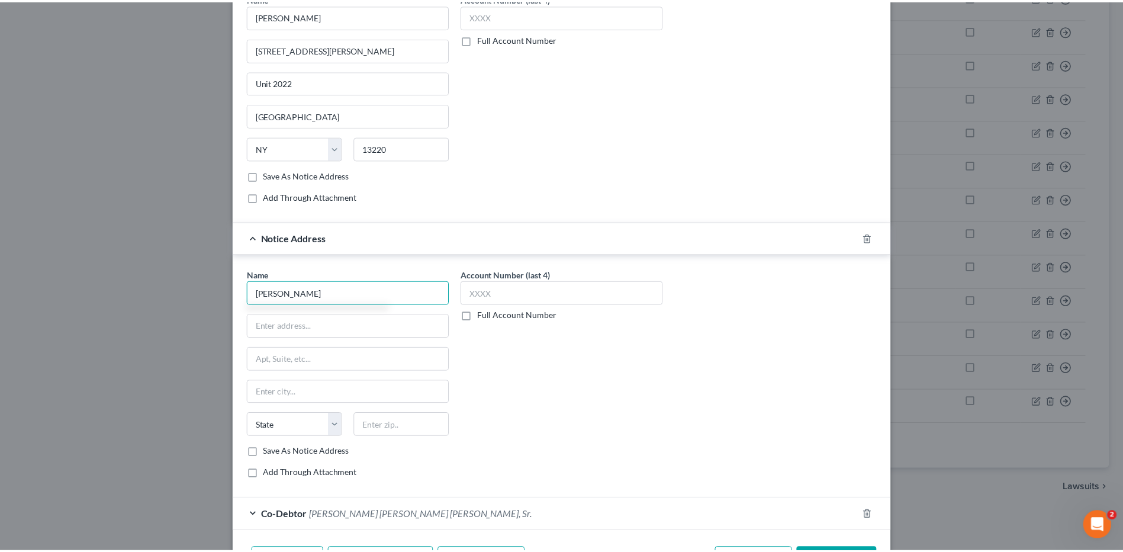
scroll to position [495, 0]
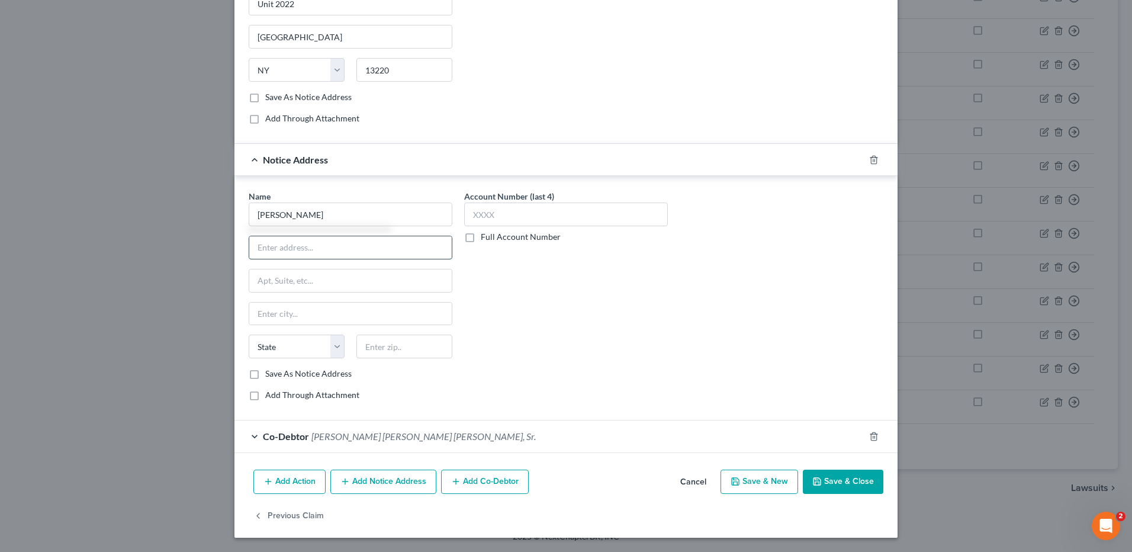
click at [314, 250] on input "text" at bounding box center [350, 247] width 203 height 23
click at [292, 277] on input "Suite 800" at bounding box center [350, 280] width 203 height 23
click at [251, 311] on input "text" at bounding box center [350, 314] width 203 height 23
click at [826, 481] on button "Save & Close" at bounding box center [843, 482] width 81 height 25
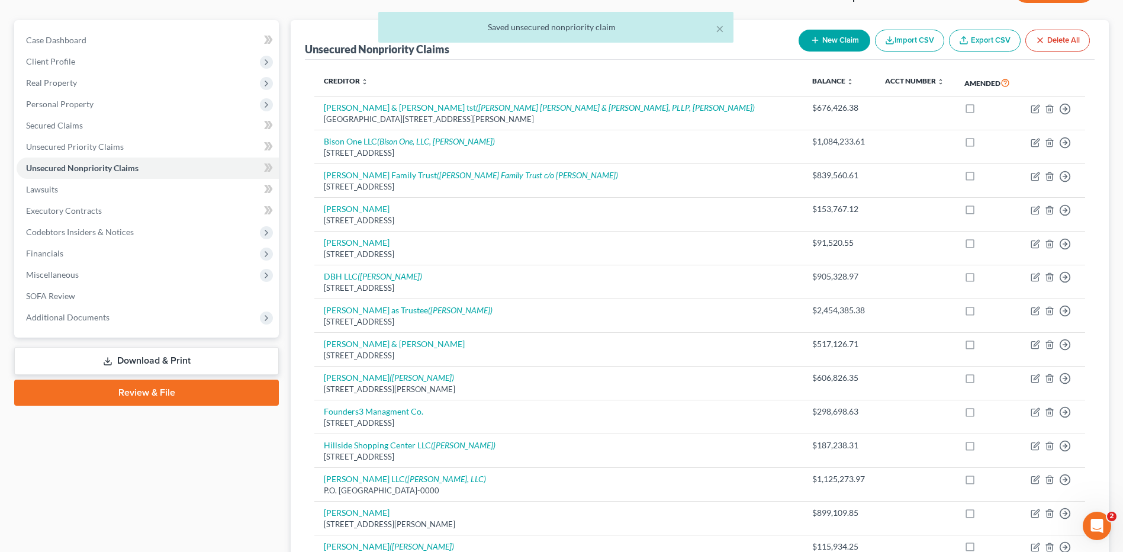
scroll to position [0, 0]
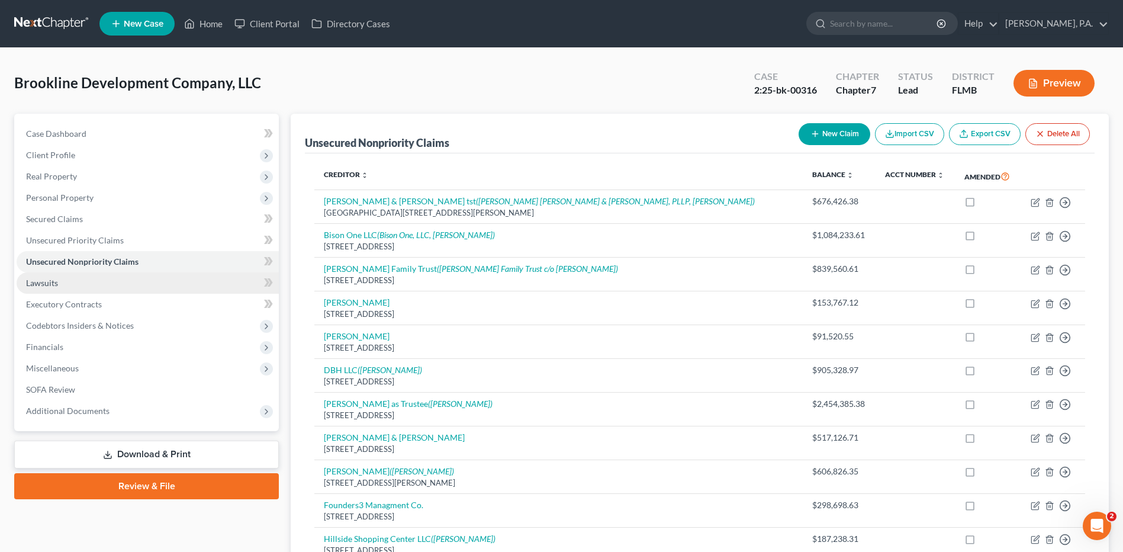
click at [102, 282] on link "Lawsuits" at bounding box center [148, 282] width 262 height 21
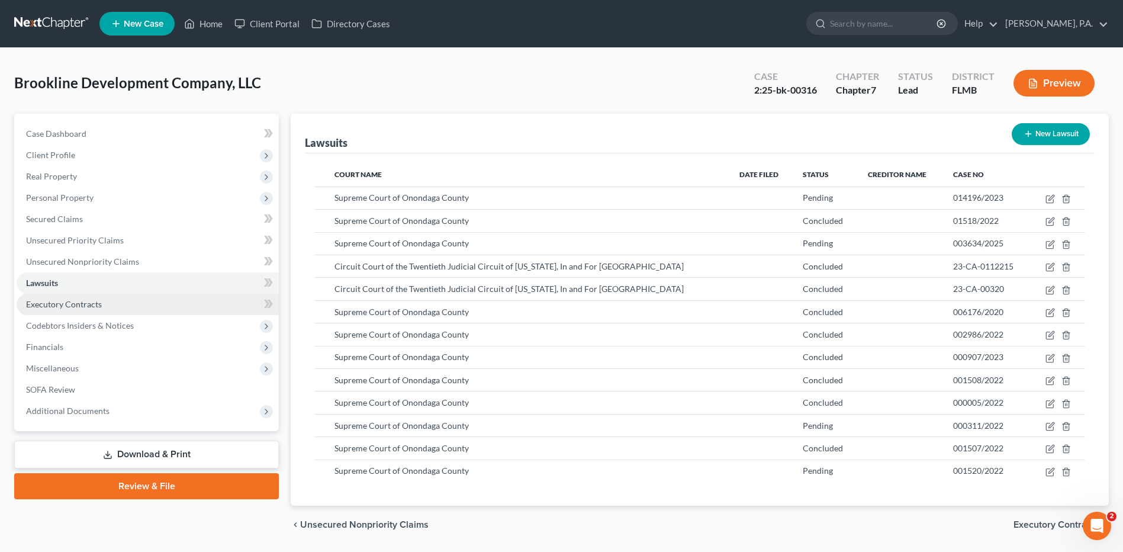
click at [88, 296] on link "Executory Contracts" at bounding box center [148, 304] width 262 height 21
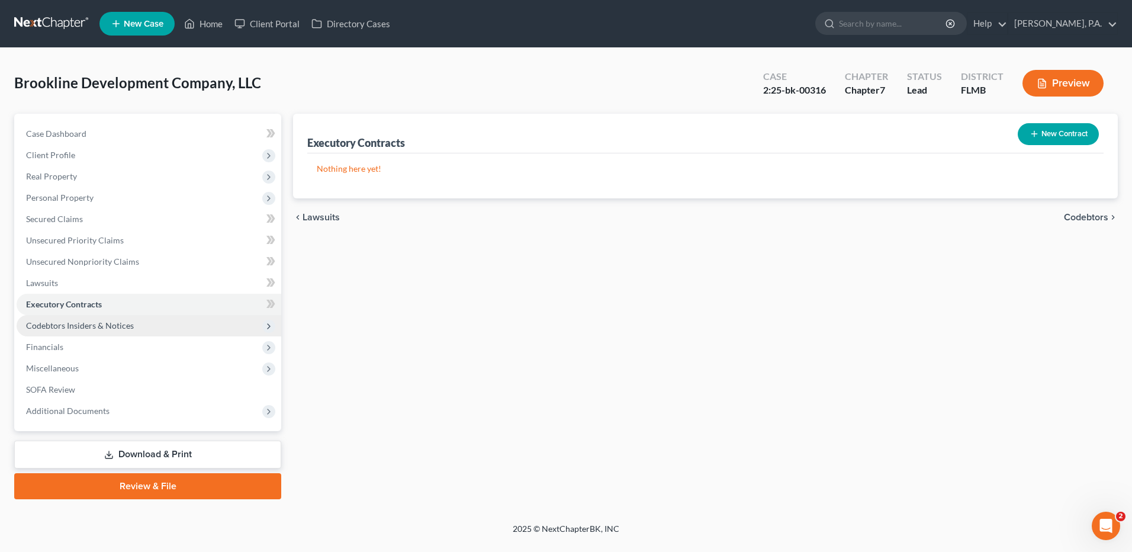
click at [90, 323] on span "Codebtors Insiders & Notices" at bounding box center [80, 325] width 108 height 10
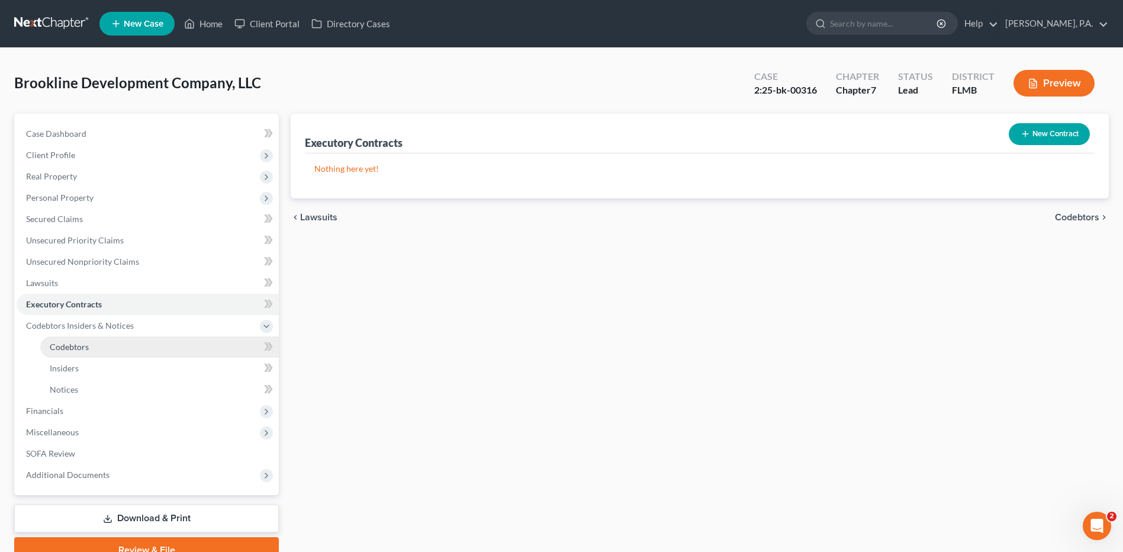
click at [95, 344] on link "Codebtors" at bounding box center [159, 346] width 239 height 21
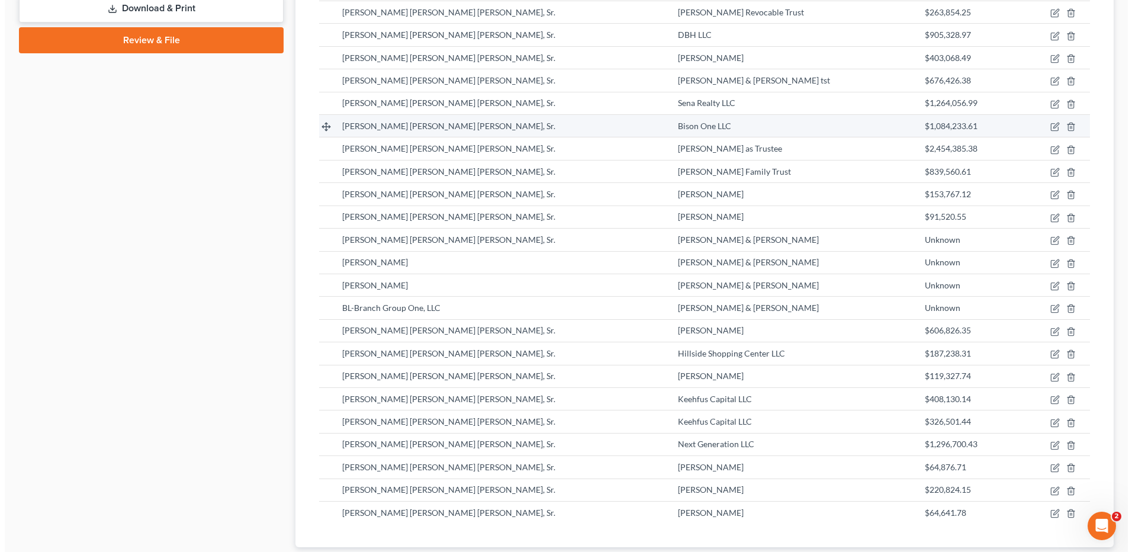
scroll to position [737, 0]
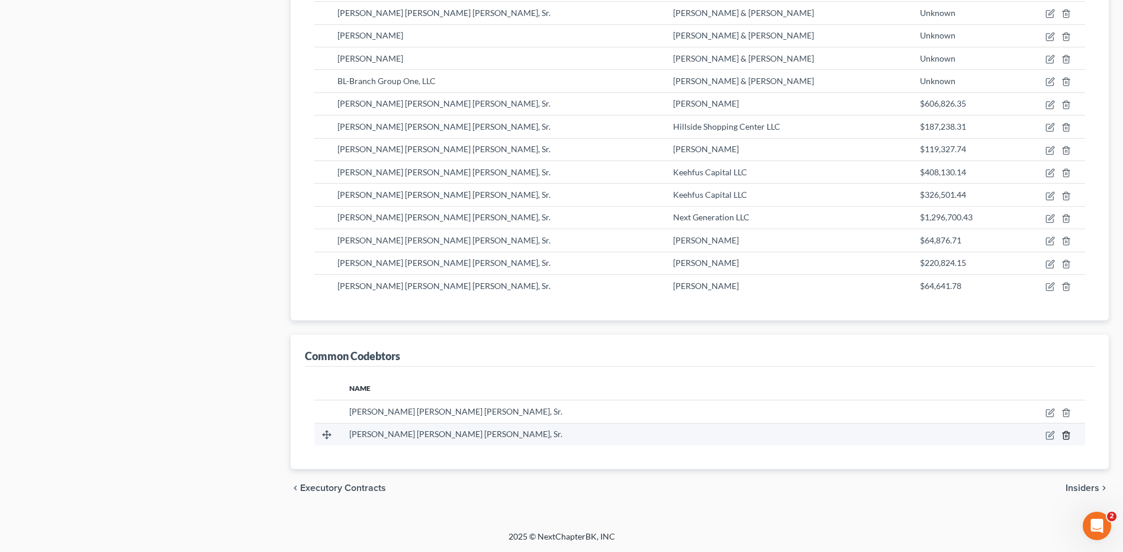
click at [1066, 434] on icon "button" at bounding box center [1066, 435] width 9 height 9
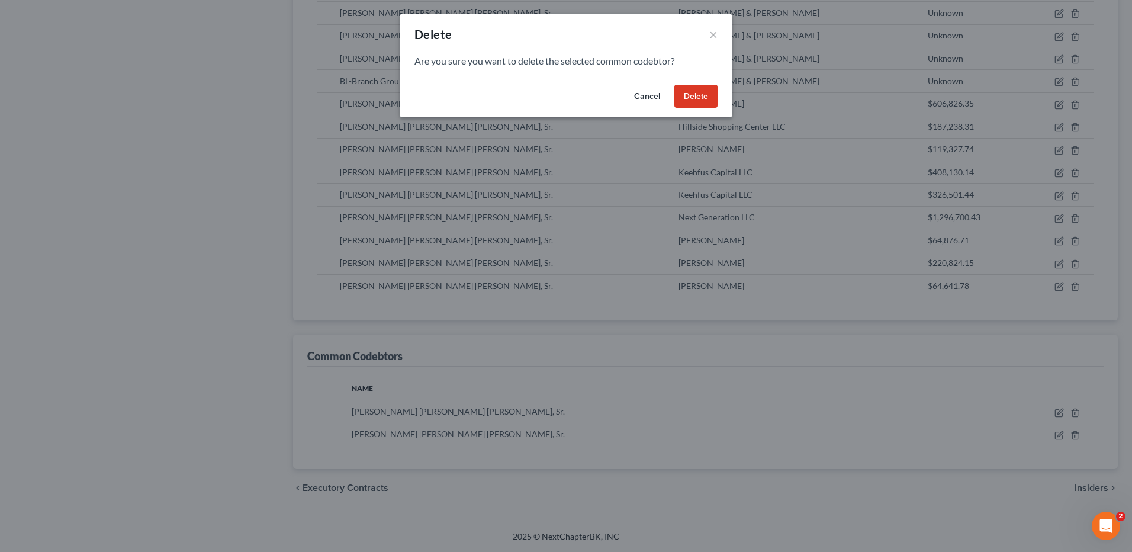
click at [690, 97] on button "Delete" at bounding box center [695, 97] width 43 height 24
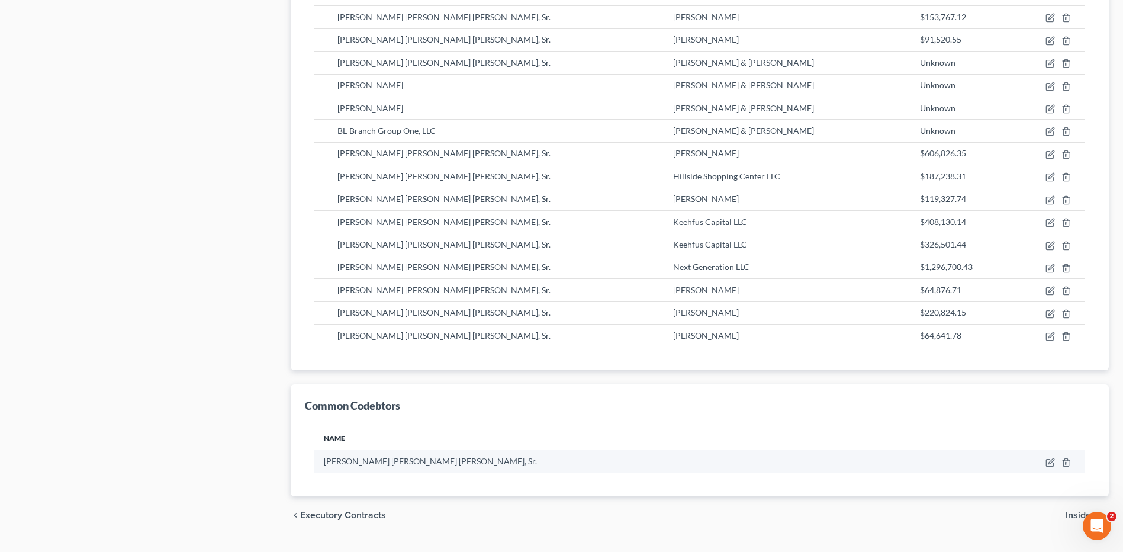
scroll to position [714, 0]
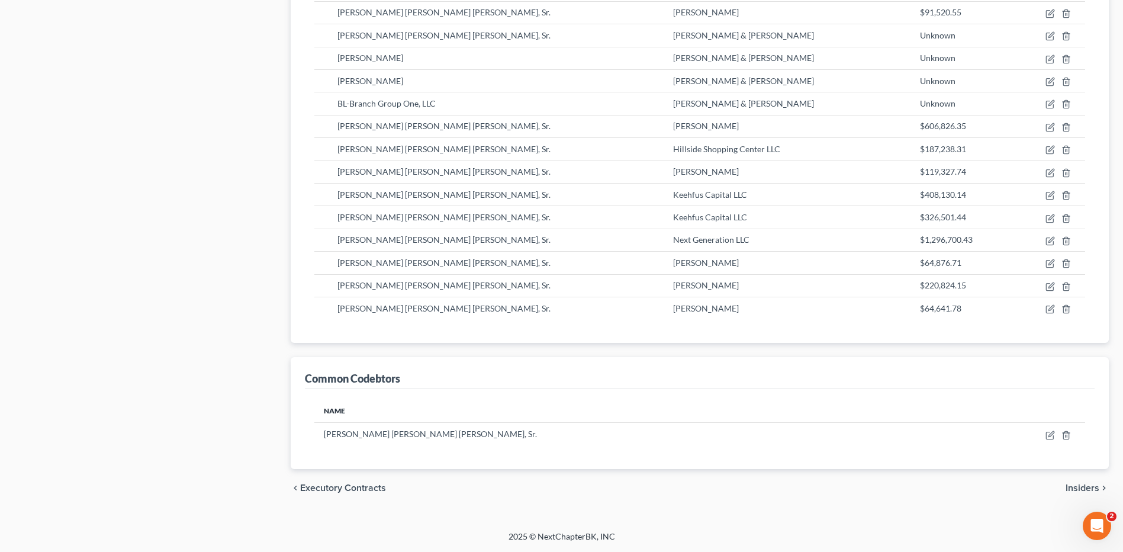
click at [1082, 487] on span "Insiders" at bounding box center [1083, 487] width 34 height 9
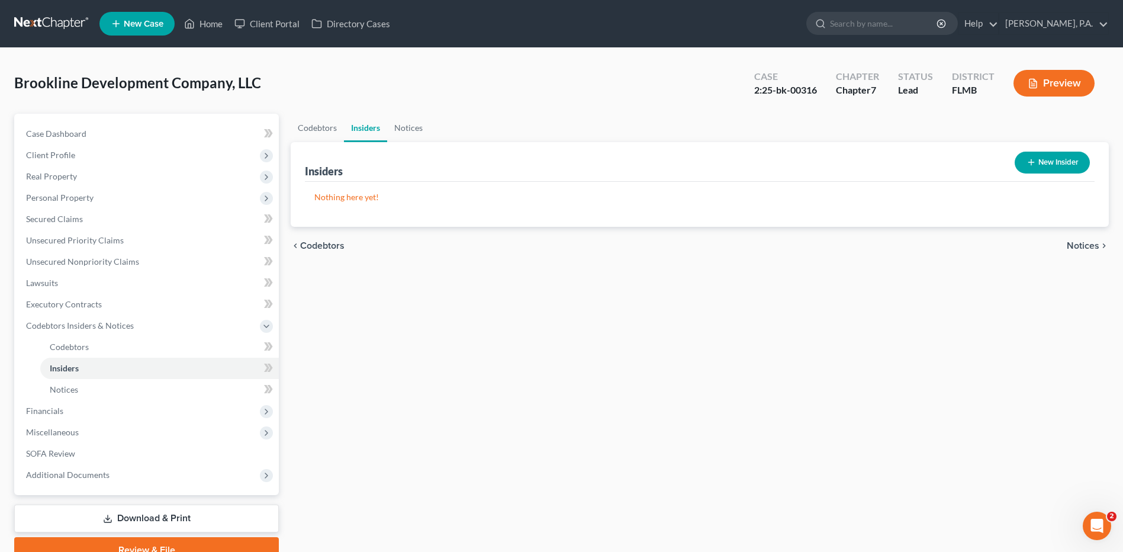
click at [1029, 156] on button "New Insider" at bounding box center [1052, 163] width 75 height 22
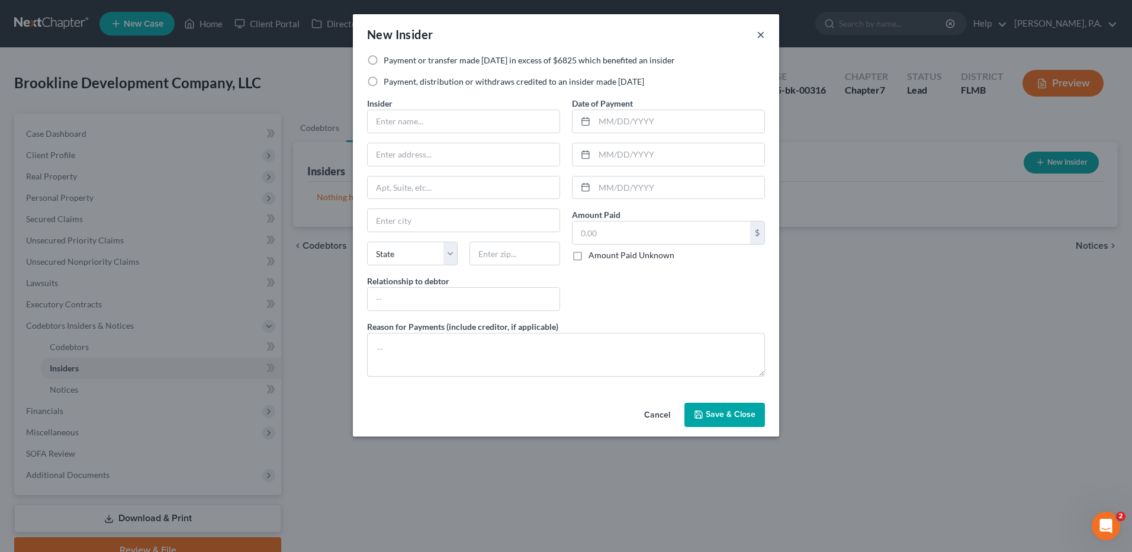
click at [764, 34] on button "×" at bounding box center [761, 34] width 8 height 14
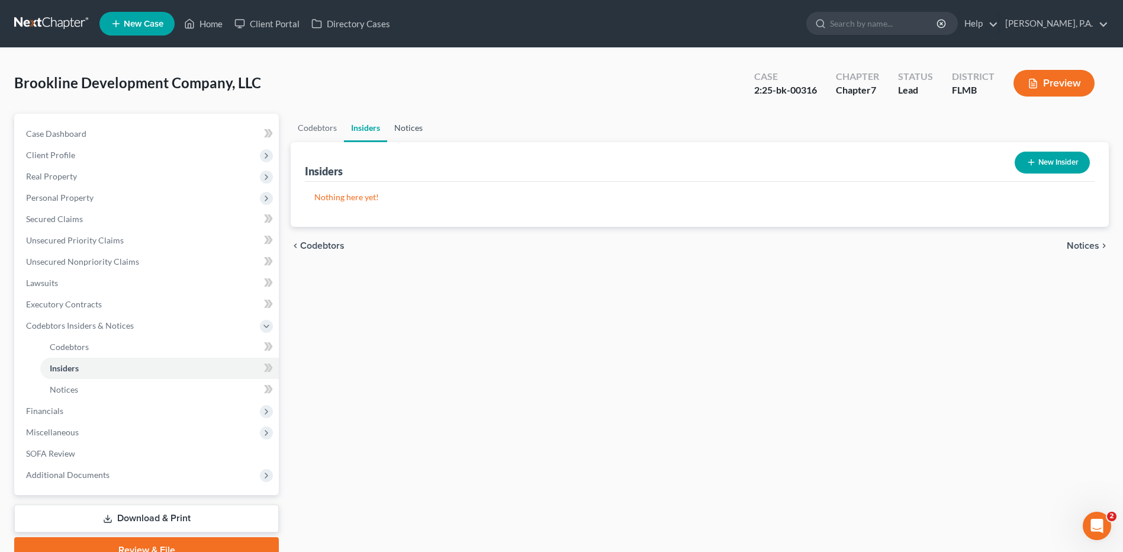
click at [416, 126] on link "Notices" at bounding box center [408, 128] width 43 height 28
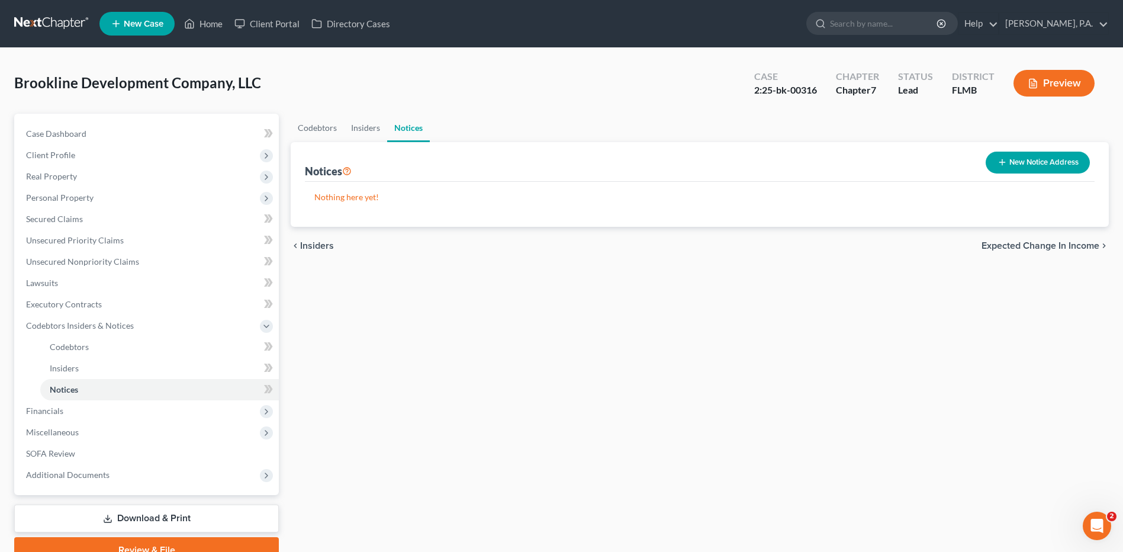
click at [1042, 162] on button "New Notice Address" at bounding box center [1038, 163] width 104 height 22
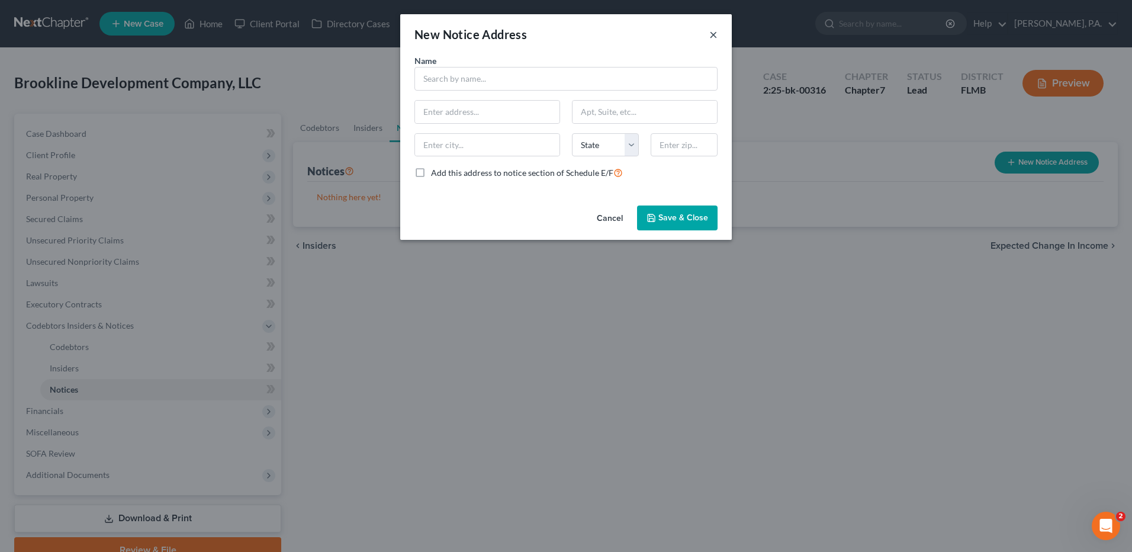
click at [714, 33] on button "×" at bounding box center [713, 34] width 8 height 14
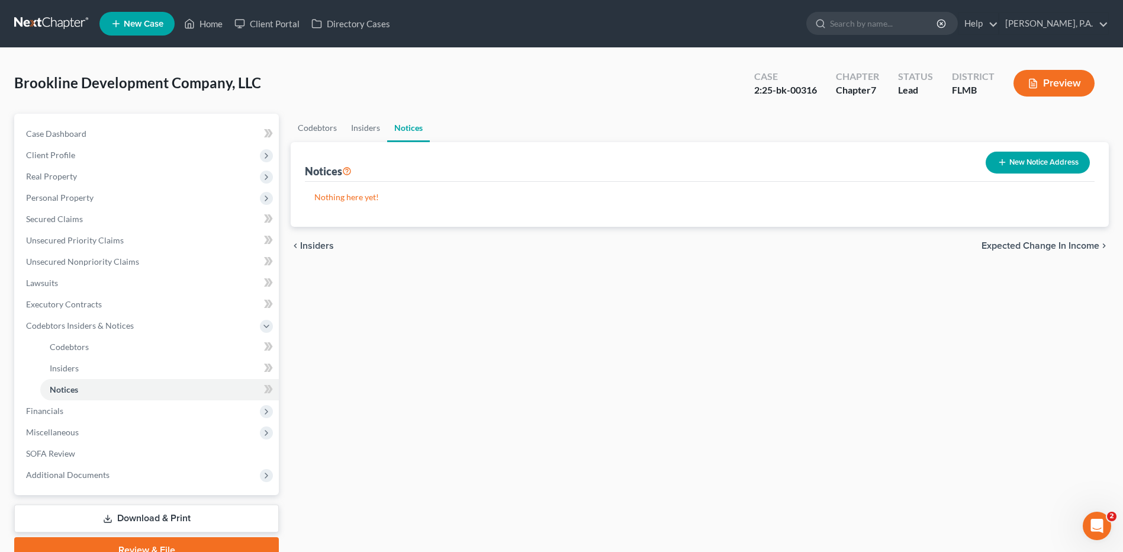
click at [1044, 246] on span "Expected Change in Income" at bounding box center [1041, 245] width 118 height 9
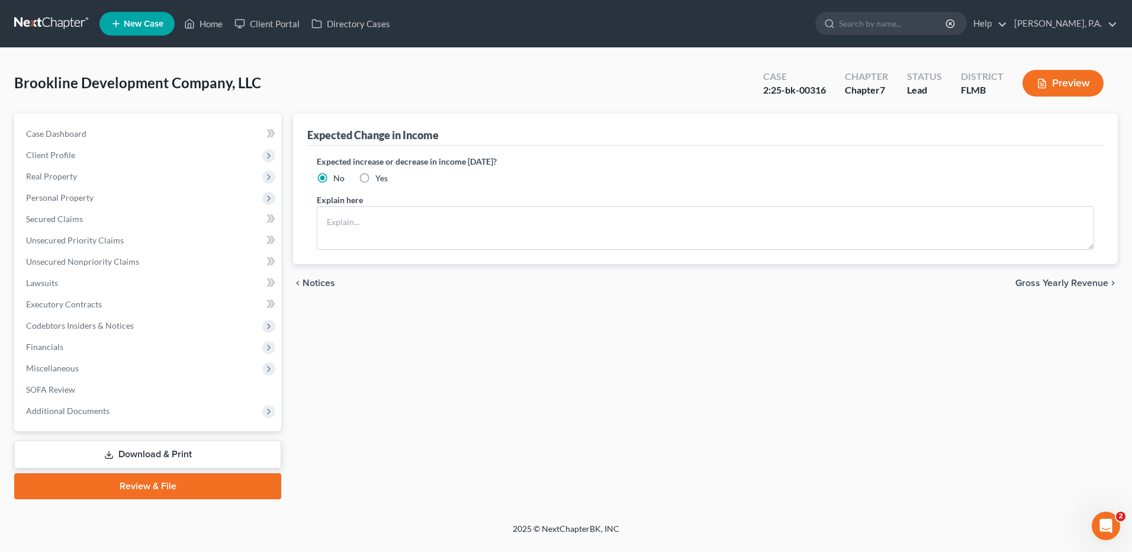
click at [1040, 283] on span "Gross Yearly Revenue" at bounding box center [1062, 282] width 93 height 9
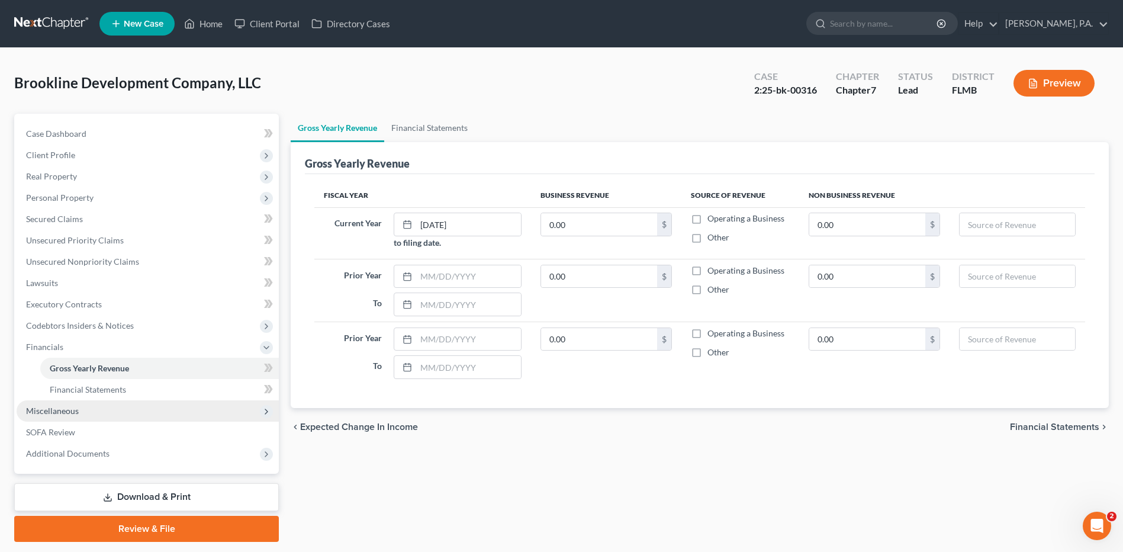
click at [66, 406] on span "Miscellaneous" at bounding box center [52, 411] width 53 height 10
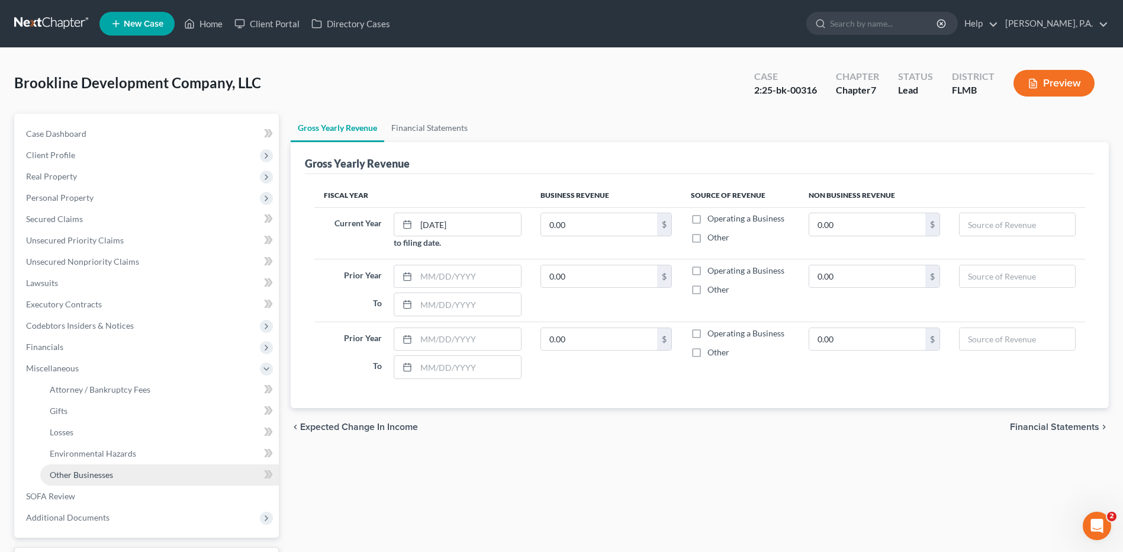
click at [102, 471] on span "Other Businesses" at bounding box center [81, 475] width 63 height 10
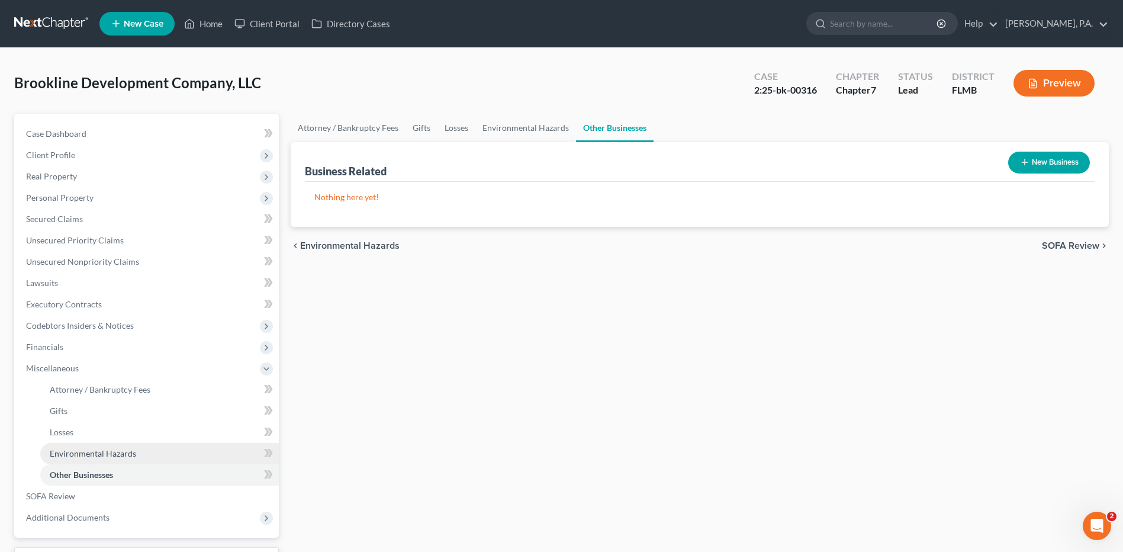
click at [98, 451] on span "Environmental Hazards" at bounding box center [93, 453] width 86 height 10
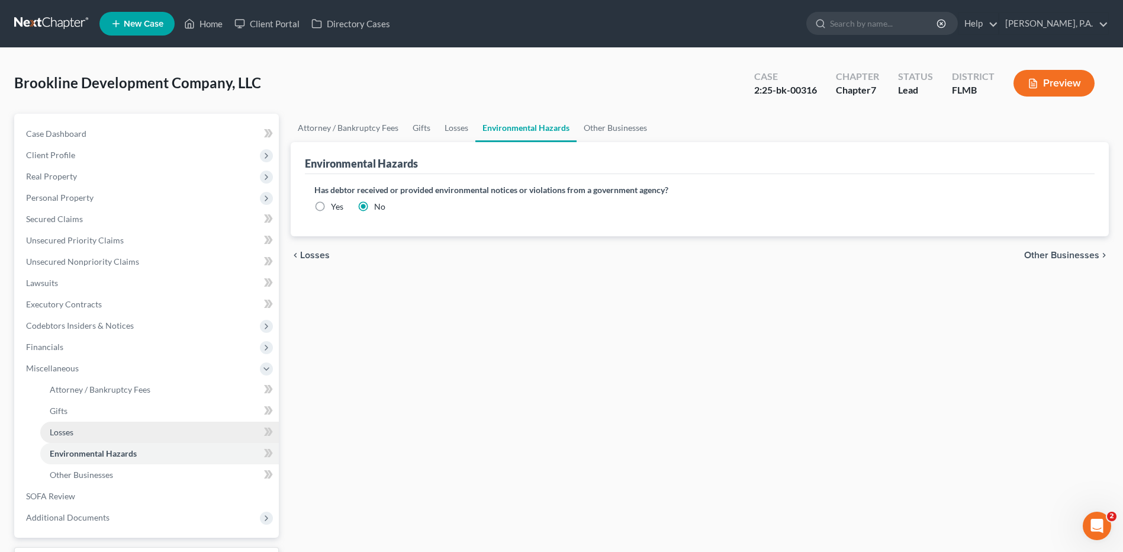
click at [89, 433] on link "Losses" at bounding box center [159, 432] width 239 height 21
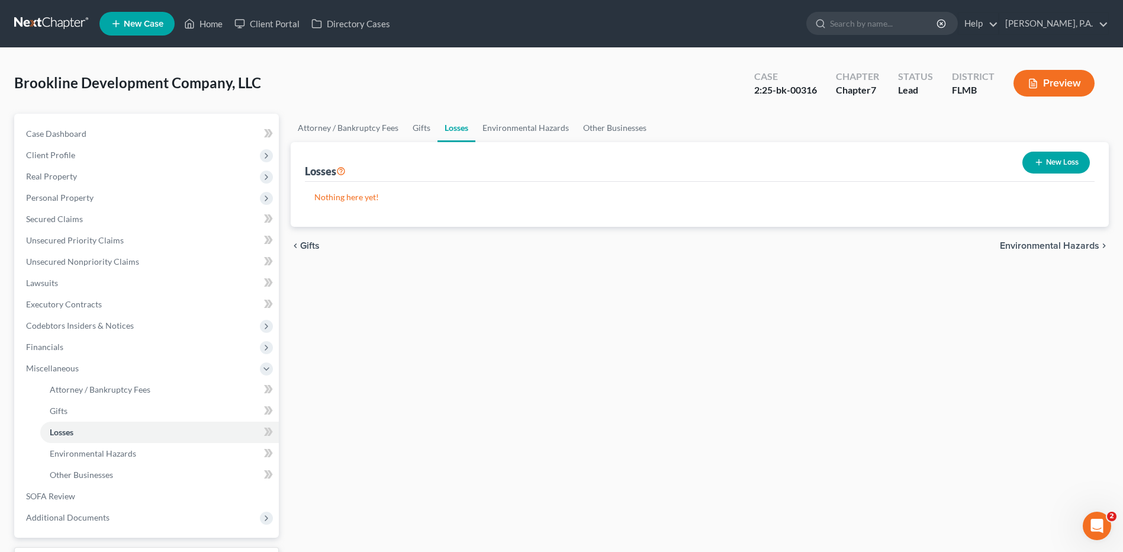
click at [1059, 168] on button "New Loss" at bounding box center [1057, 163] width 68 height 22
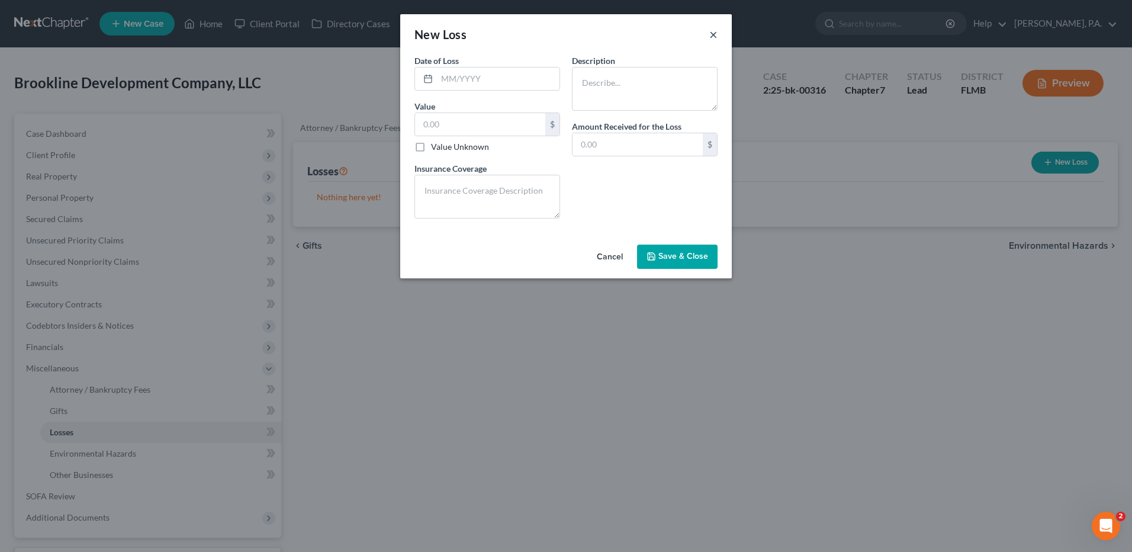
click at [714, 34] on button "×" at bounding box center [713, 34] width 8 height 14
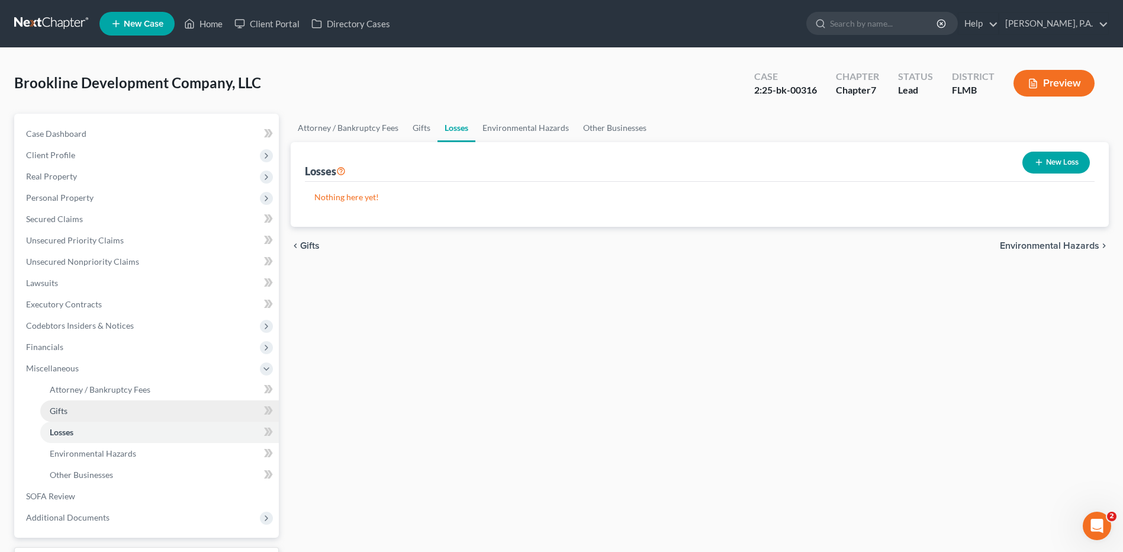
click at [75, 409] on link "Gifts" at bounding box center [159, 410] width 239 height 21
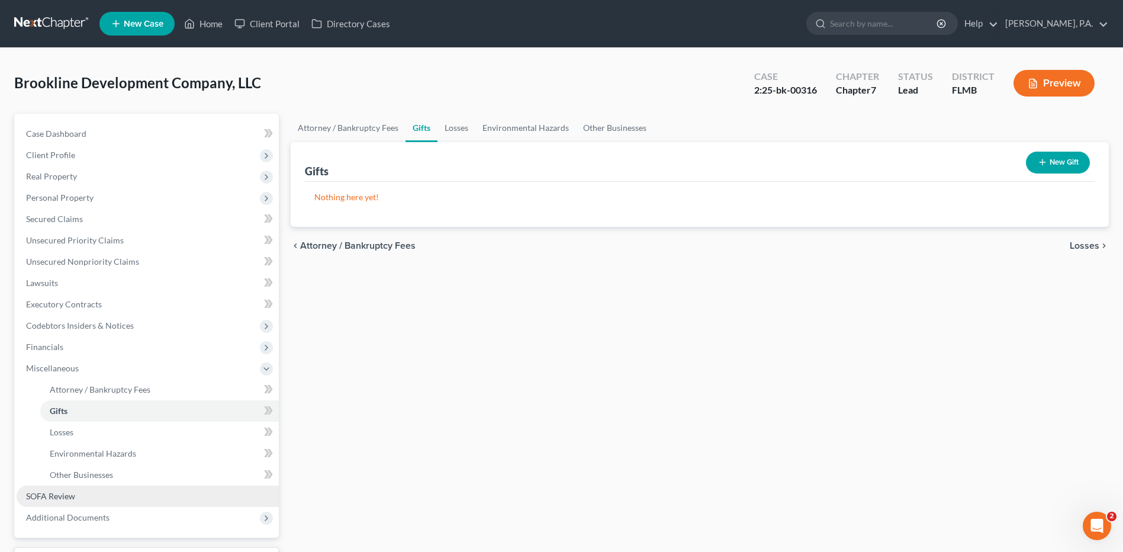
click at [69, 496] on span "SOFA Review" at bounding box center [50, 496] width 49 height 10
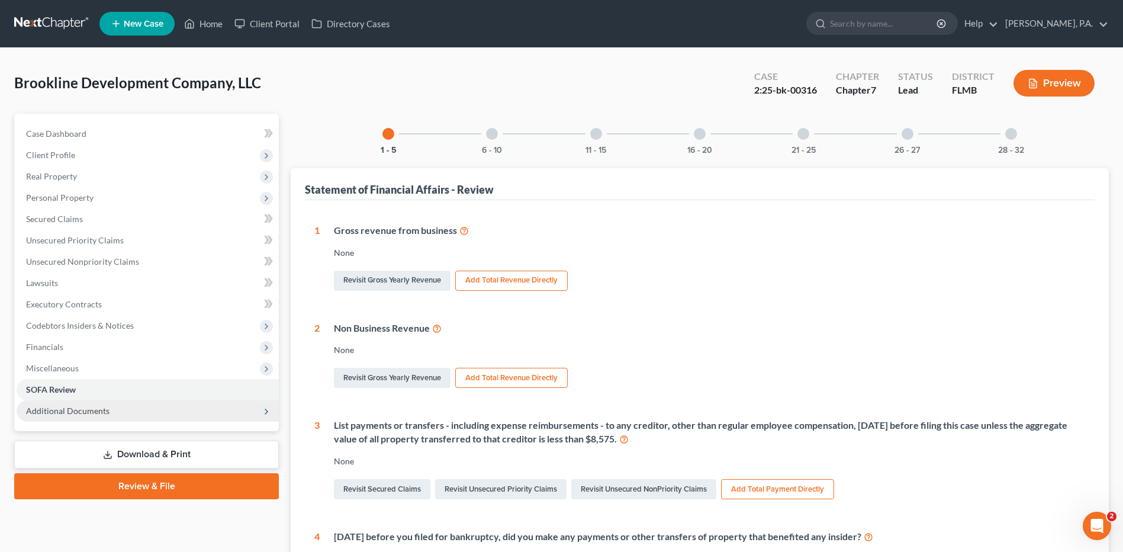
click at [124, 410] on span "Additional Documents" at bounding box center [148, 410] width 262 height 21
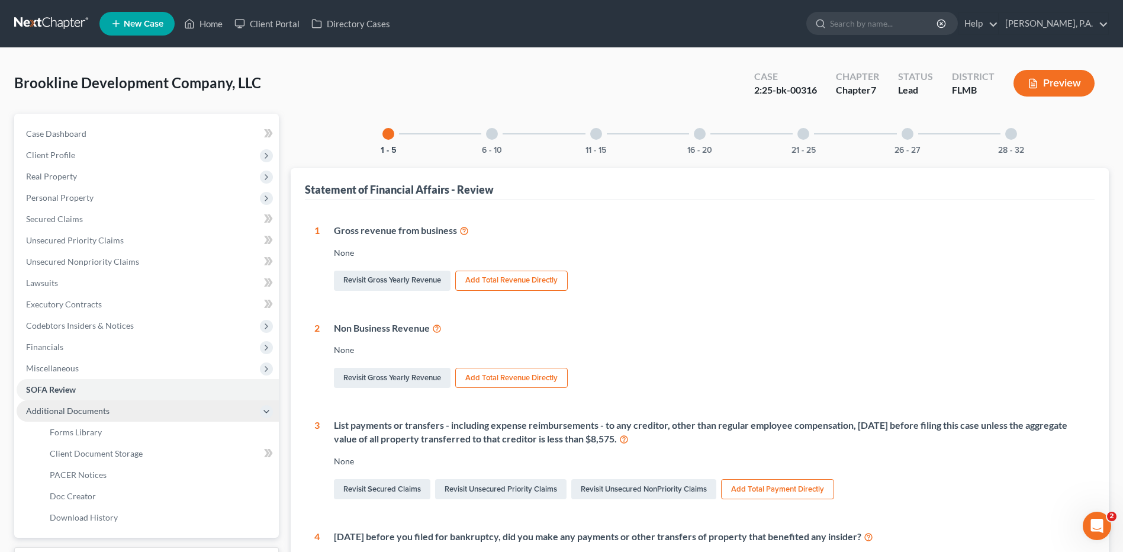
click at [124, 410] on span "Additional Documents" at bounding box center [148, 410] width 262 height 21
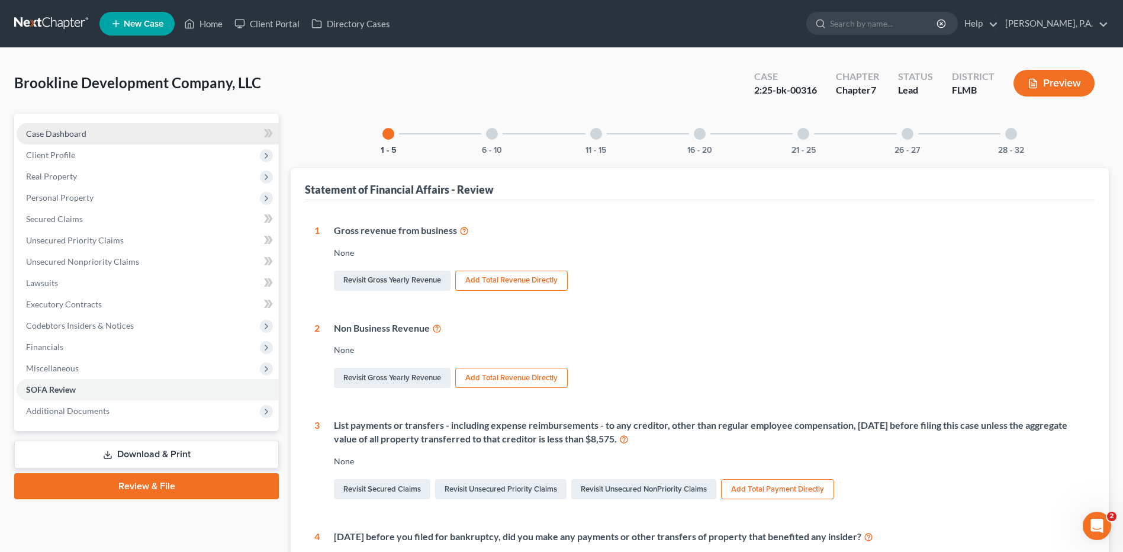
click at [83, 127] on link "Case Dashboard" at bounding box center [148, 133] width 262 height 21
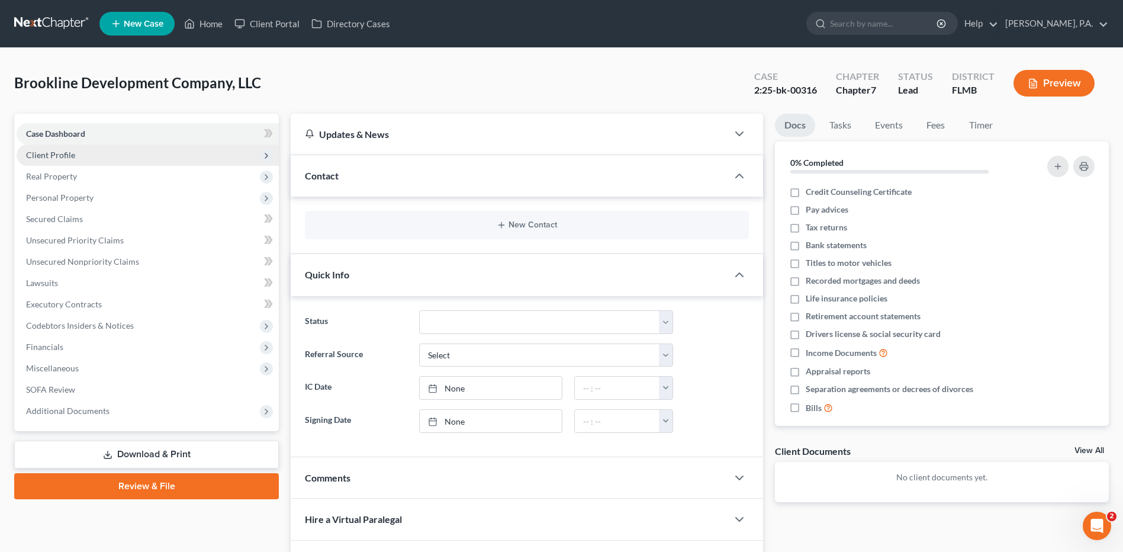
click at [83, 163] on span "Client Profile" at bounding box center [148, 154] width 262 height 21
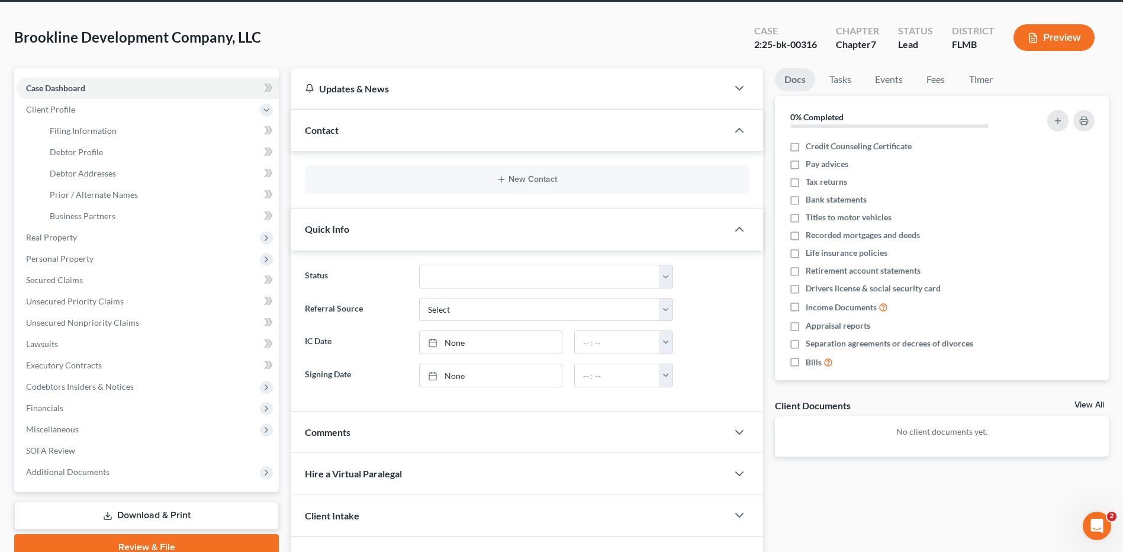
scroll to position [117, 0]
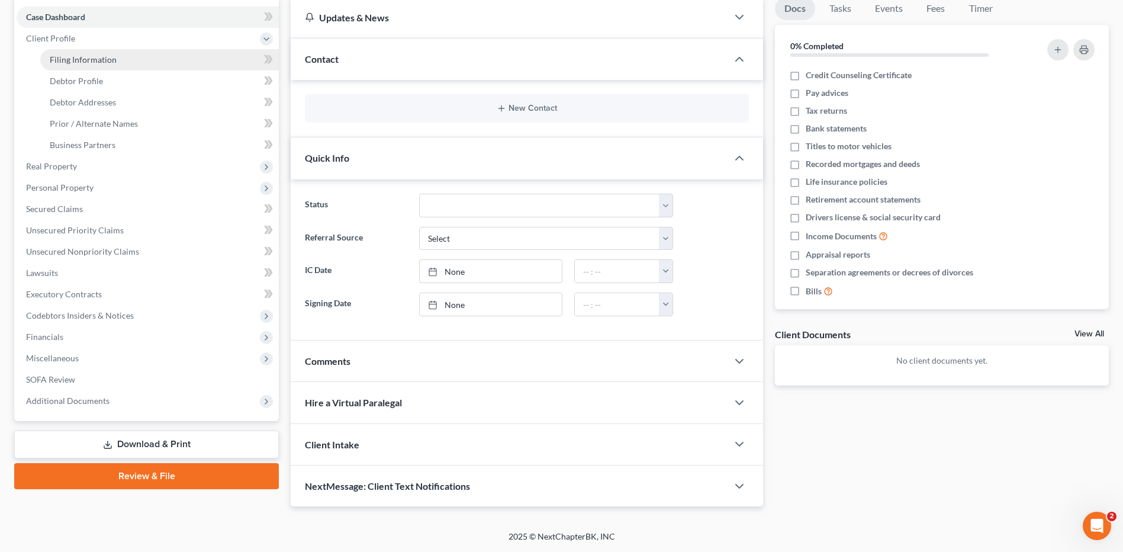
click at [127, 60] on link "Filing Information" at bounding box center [159, 59] width 239 height 21
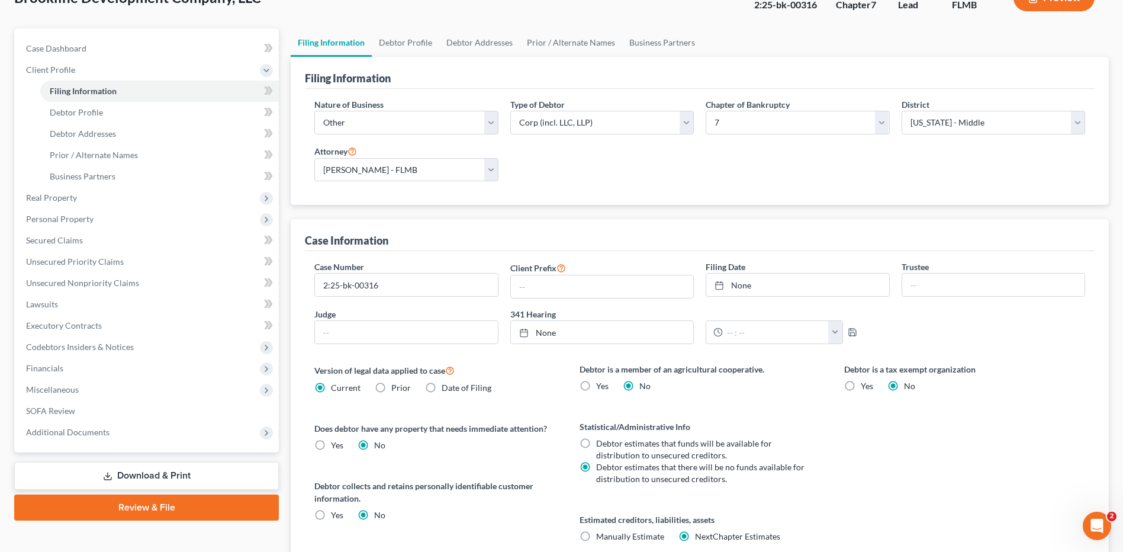
scroll to position [69, 0]
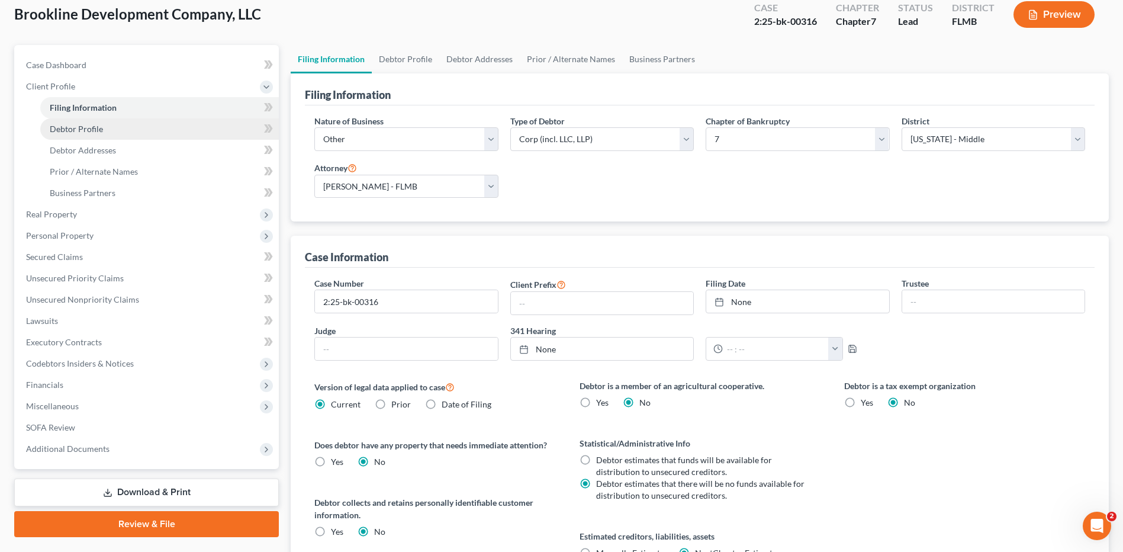
click at [140, 133] on link "Debtor Profile" at bounding box center [159, 128] width 239 height 21
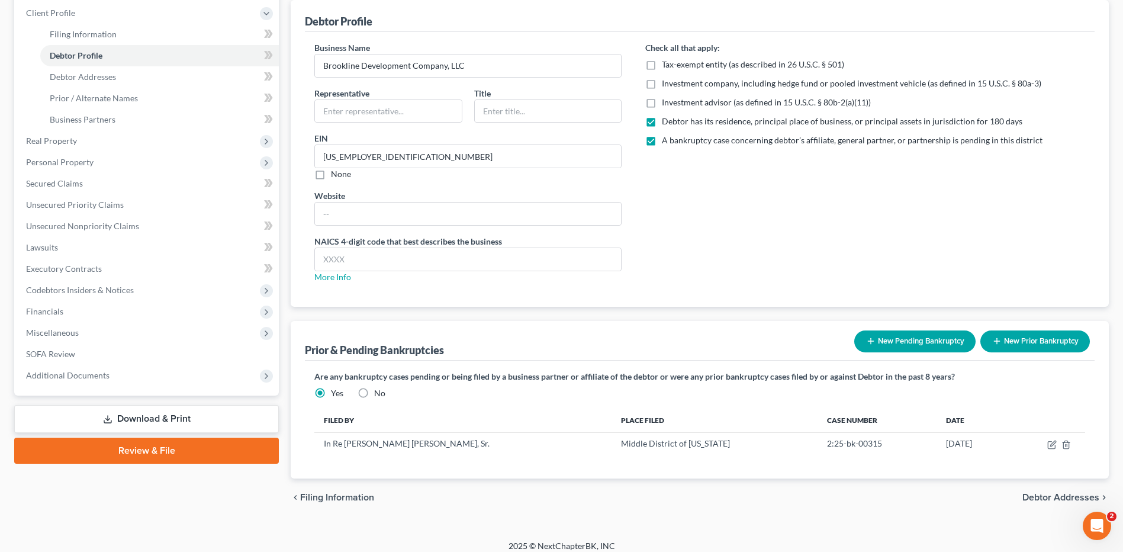
scroll to position [152, 0]
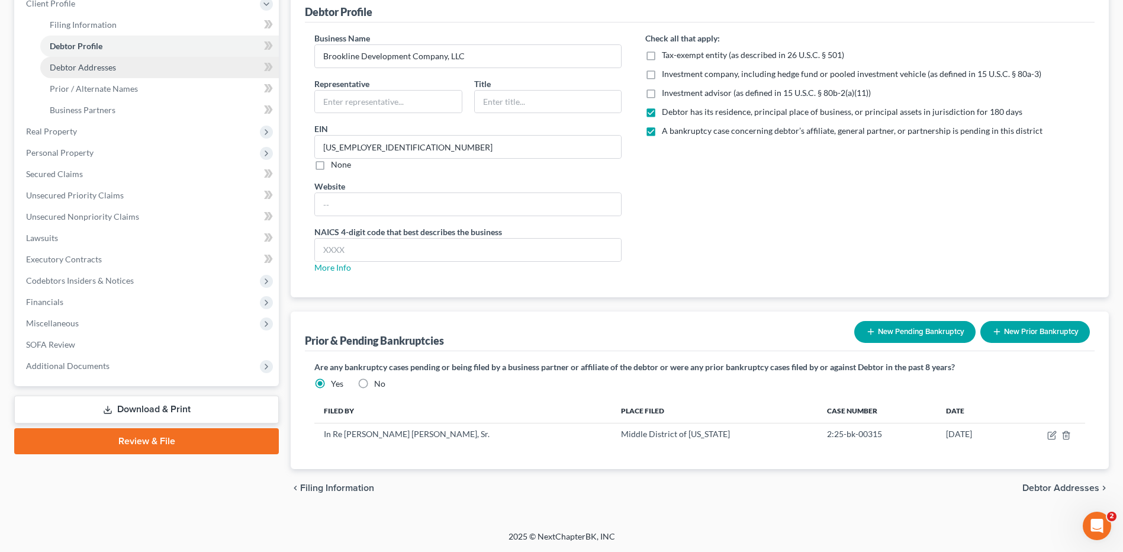
click at [121, 63] on link "Debtor Addresses" at bounding box center [159, 67] width 239 height 21
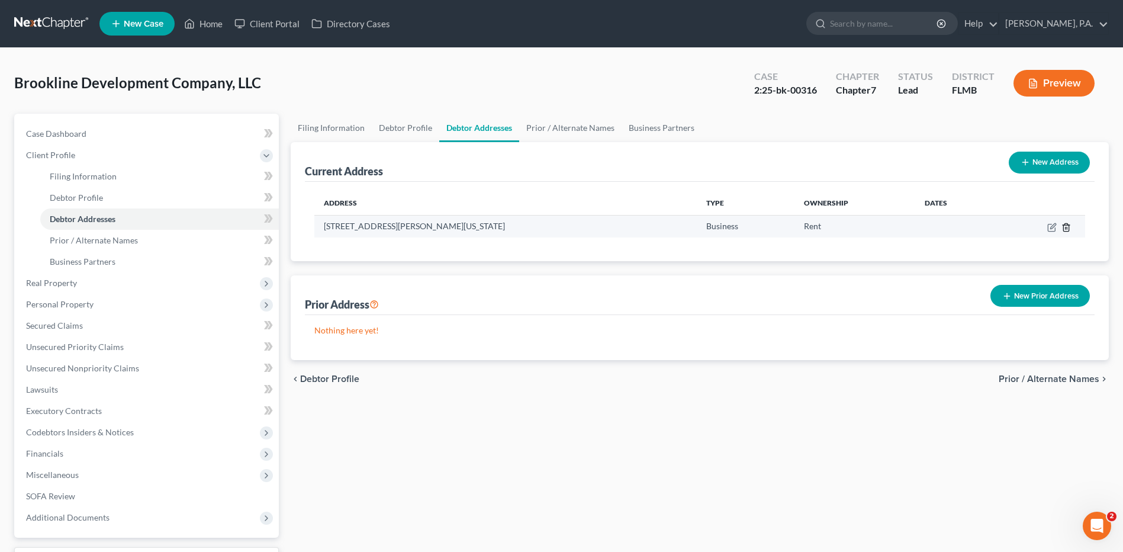
click at [1067, 226] on icon "button" at bounding box center [1066, 227] width 9 height 9
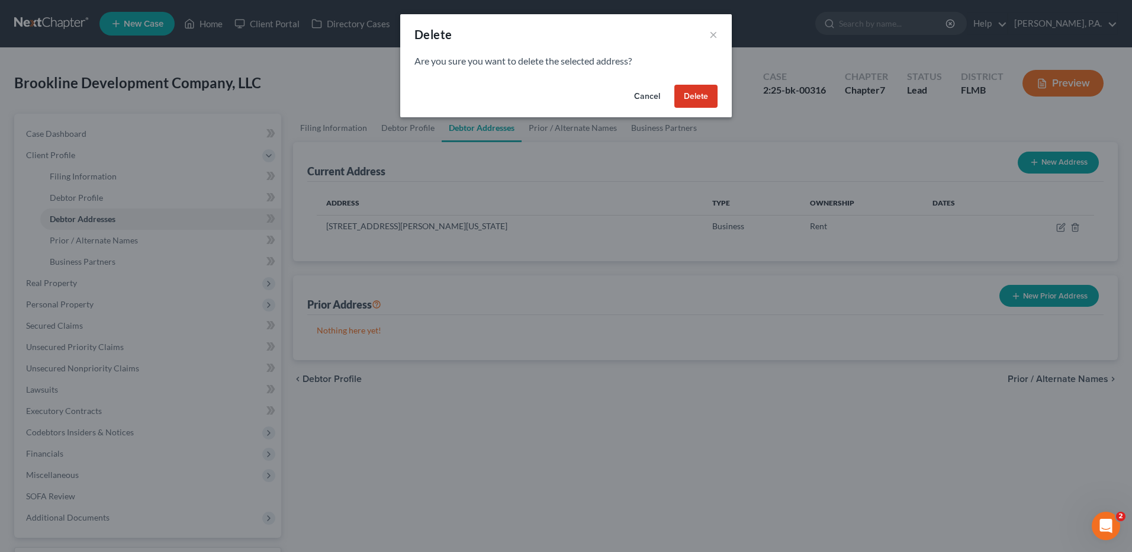
click at [637, 92] on button "Cancel" at bounding box center [647, 97] width 45 height 24
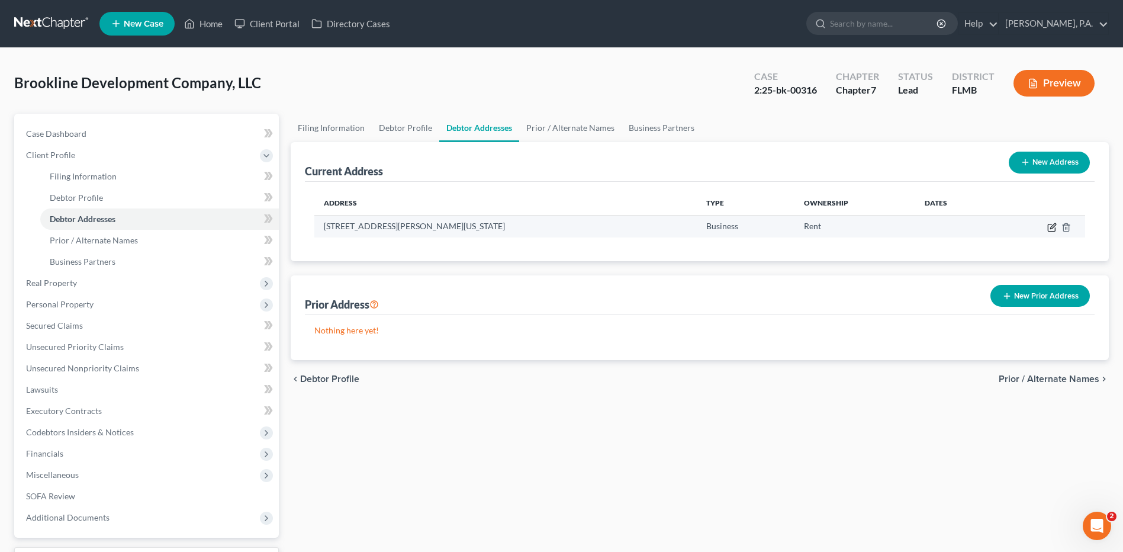
click at [1052, 224] on icon "button" at bounding box center [1052, 227] width 9 height 9
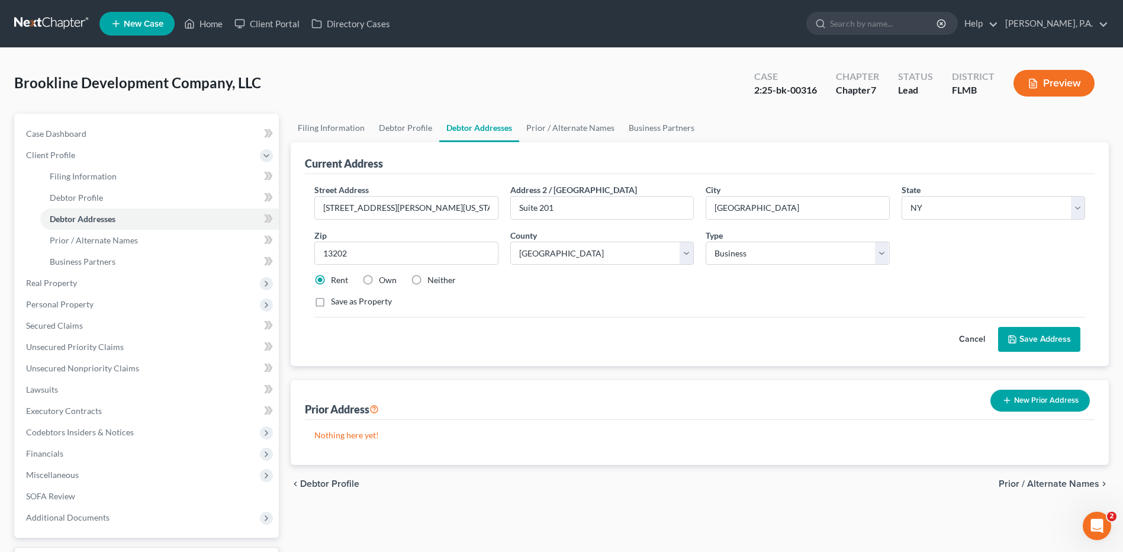
click at [428, 280] on label "Neither" at bounding box center [442, 280] width 28 height 12
click at [432, 280] on input "Neither" at bounding box center [436, 278] width 8 height 8
click at [1021, 334] on button "Save Address" at bounding box center [1039, 339] width 82 height 25
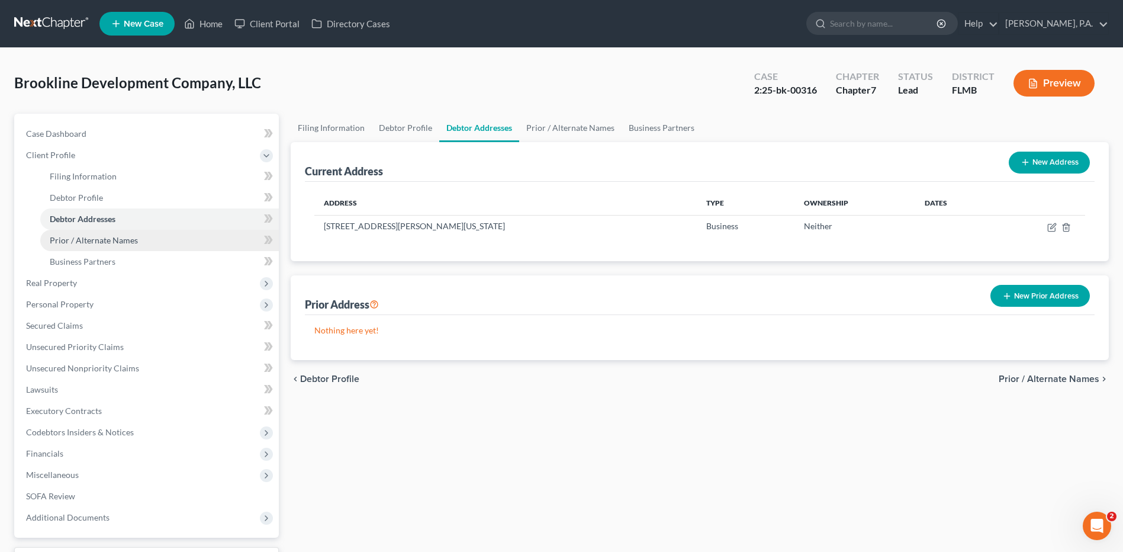
click at [72, 236] on span "Prior / Alternate Names" at bounding box center [94, 240] width 88 height 10
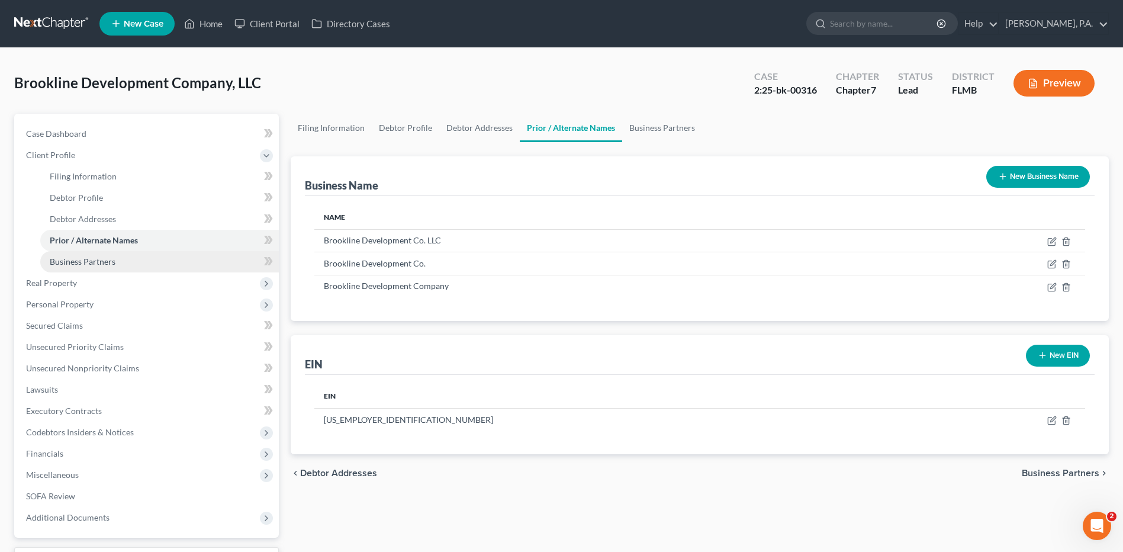
click at [185, 256] on link "Business Partners" at bounding box center [159, 261] width 239 height 21
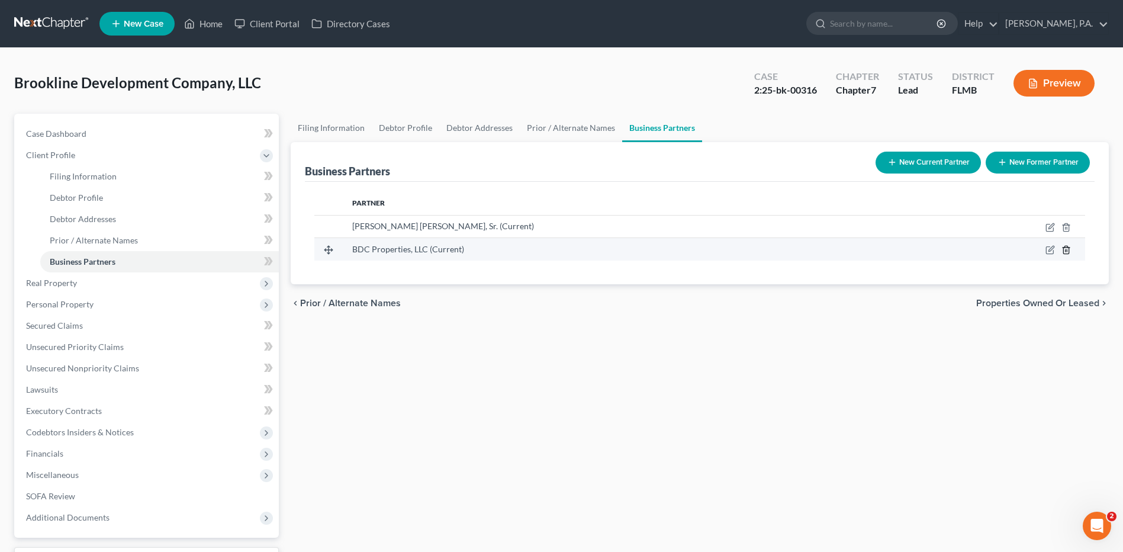
click at [1065, 248] on icon "button" at bounding box center [1066, 249] width 9 height 9
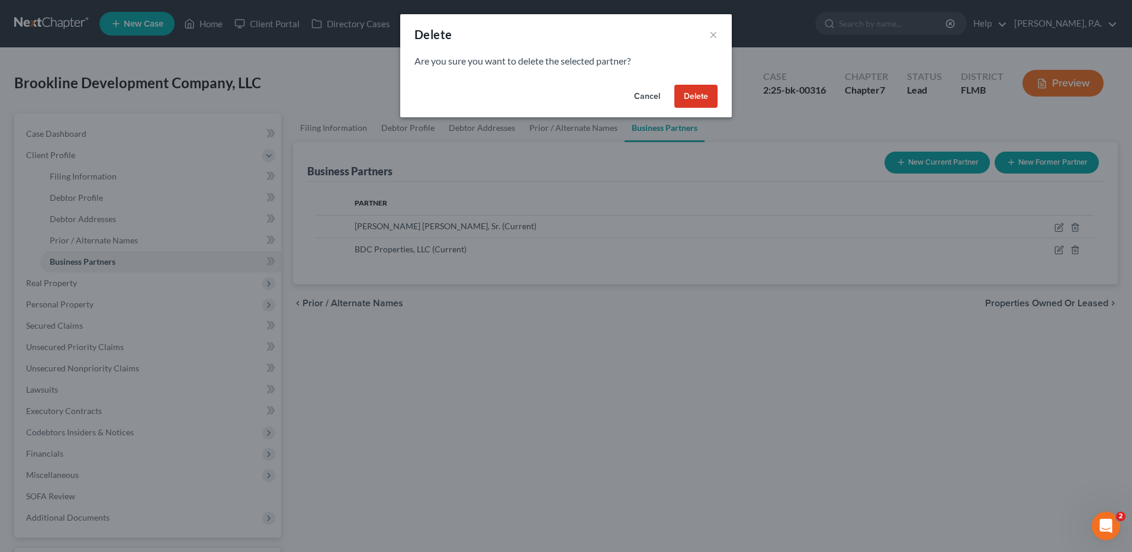
click at [647, 95] on button "Cancel" at bounding box center [647, 97] width 45 height 24
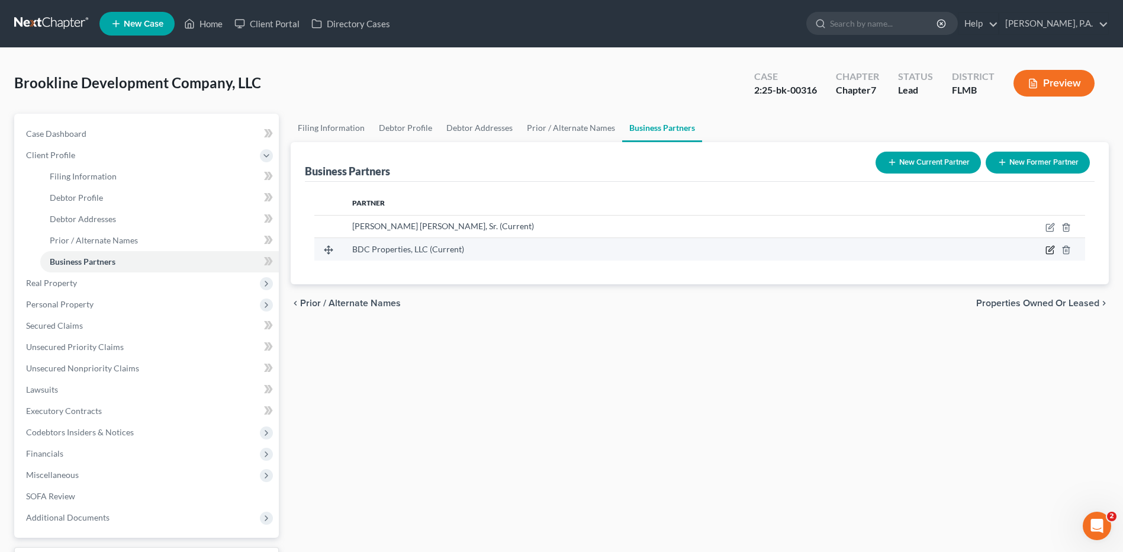
click at [1051, 247] on icon "button" at bounding box center [1049, 250] width 7 height 7
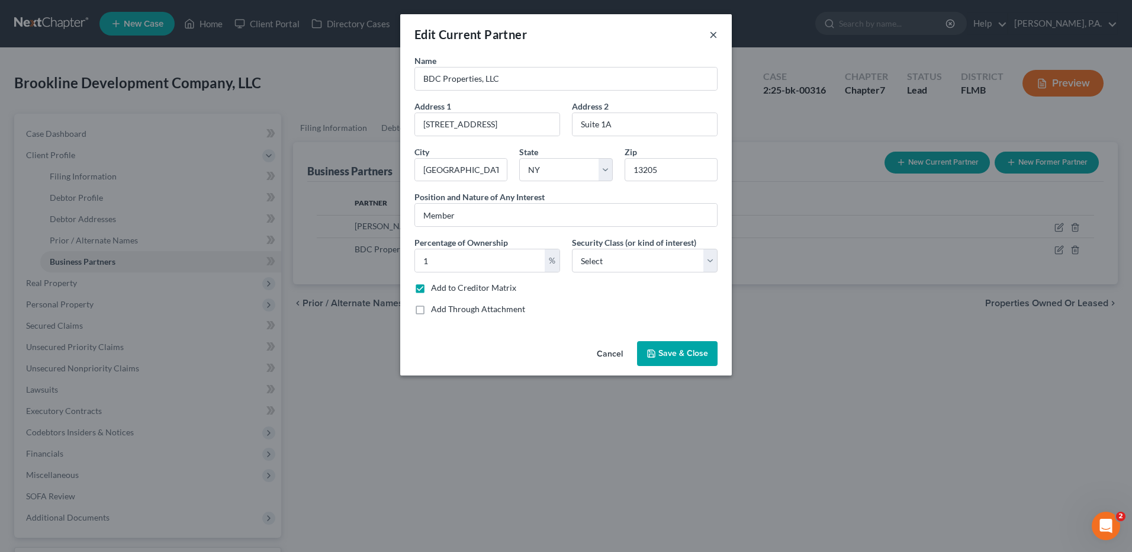
click at [714, 33] on button "×" at bounding box center [713, 34] width 8 height 14
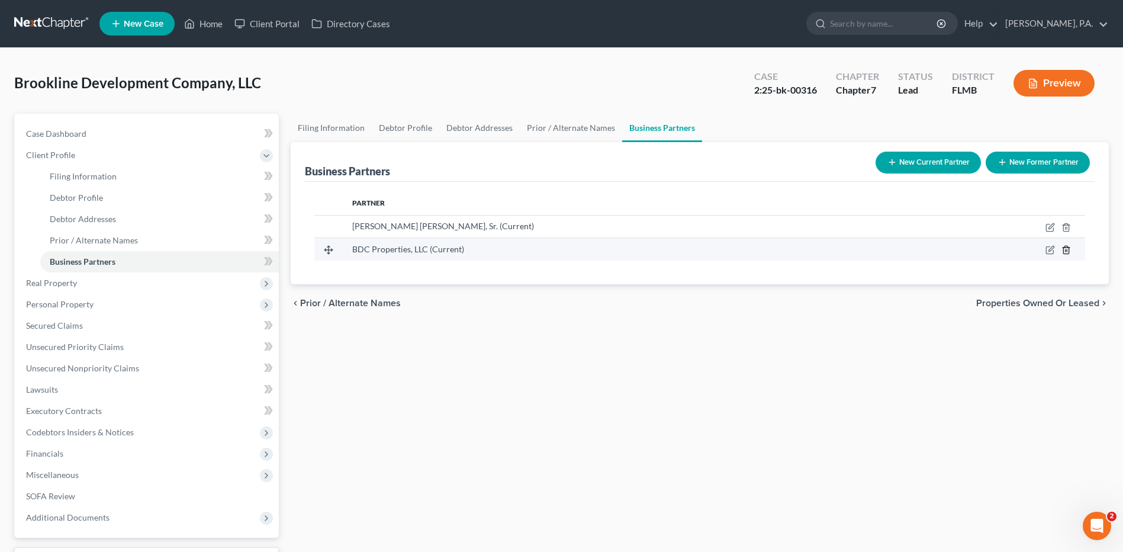
click at [1065, 248] on icon "button" at bounding box center [1066, 250] width 5 height 8
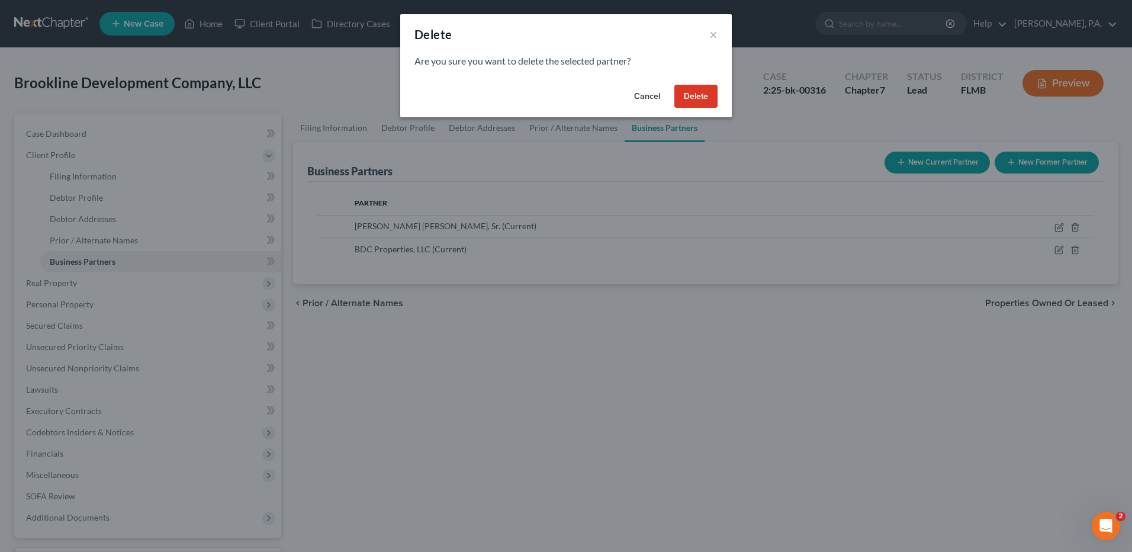
click at [695, 89] on button "Delete" at bounding box center [695, 97] width 43 height 24
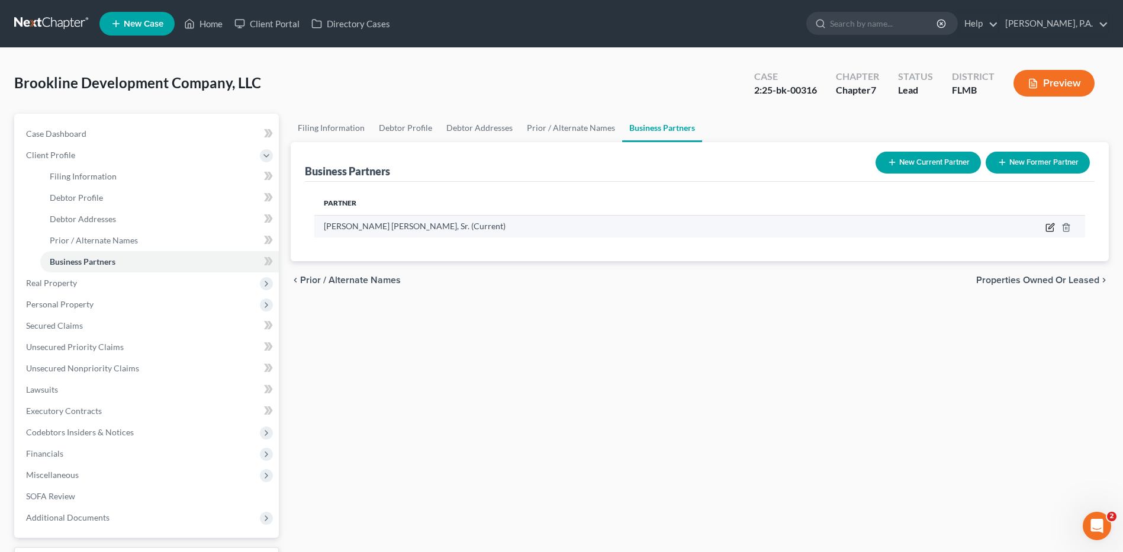
click at [1052, 229] on icon "button" at bounding box center [1050, 227] width 9 height 9
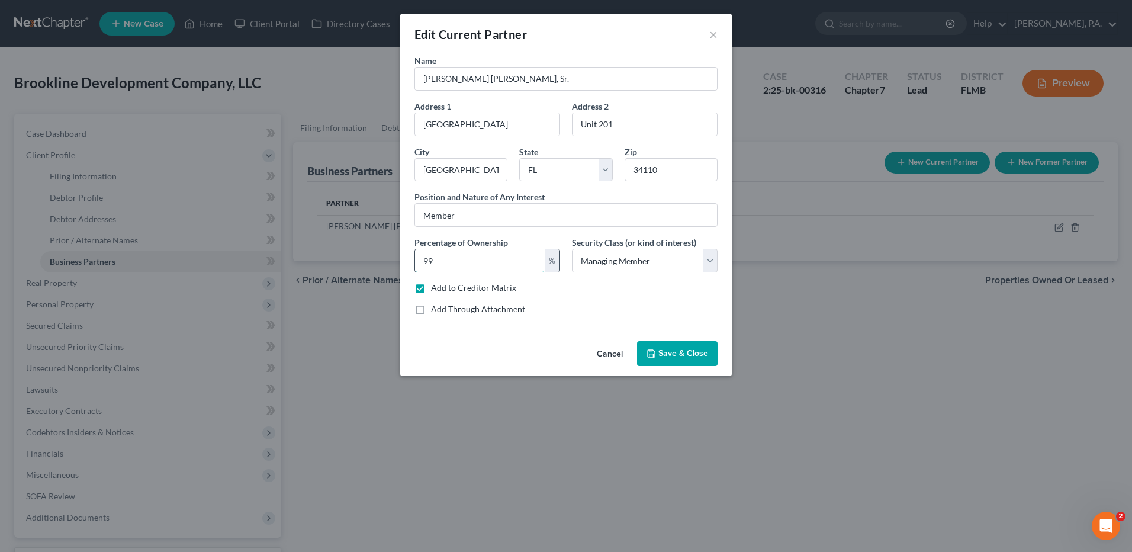
click at [460, 261] on input "99" at bounding box center [480, 260] width 130 height 23
click at [687, 356] on span "Save & Close" at bounding box center [683, 353] width 50 height 10
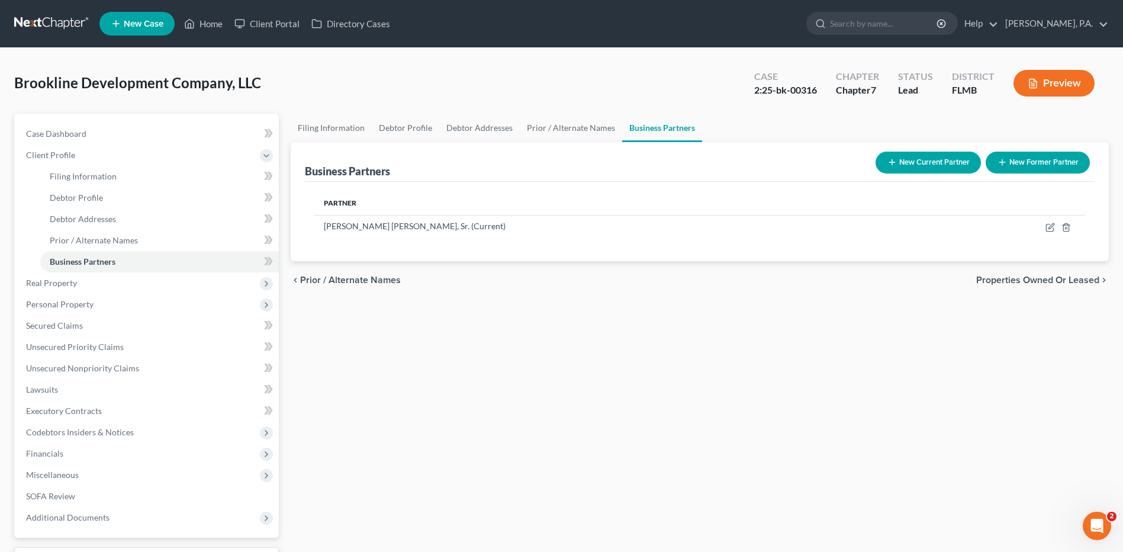
click at [1024, 285] on span "Properties Owned or Leased" at bounding box center [1037, 279] width 123 height 9
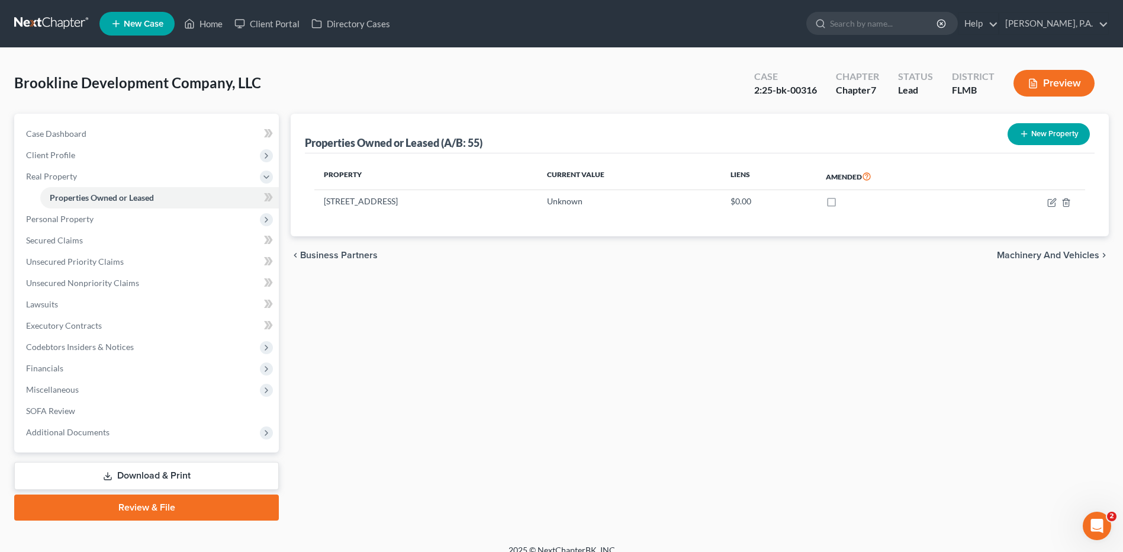
click at [1026, 256] on span "Machinery and Vehicles" at bounding box center [1048, 254] width 102 height 9
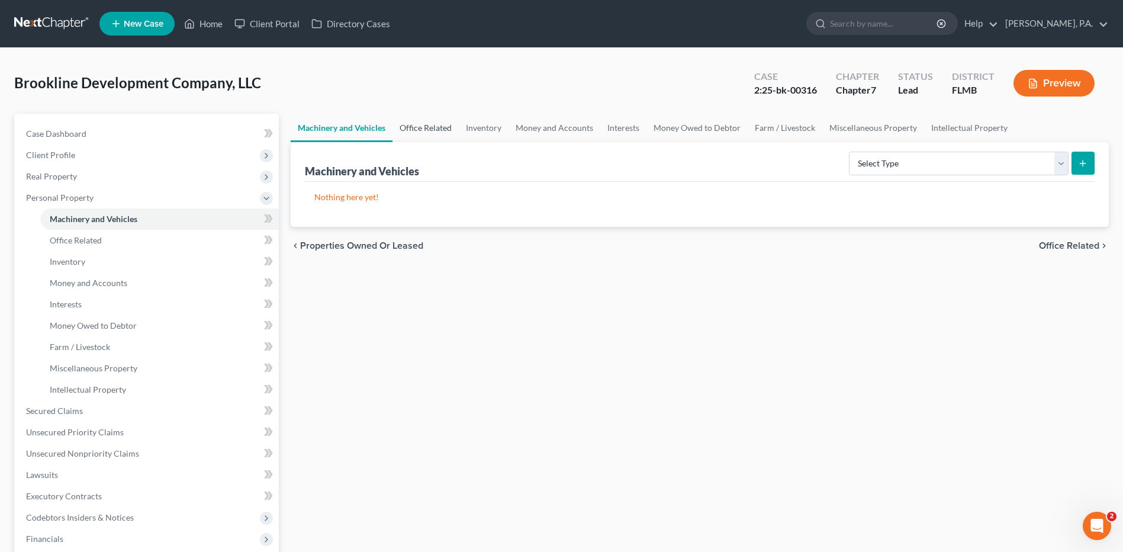
click at [423, 122] on link "Office Related" at bounding box center [426, 128] width 66 height 28
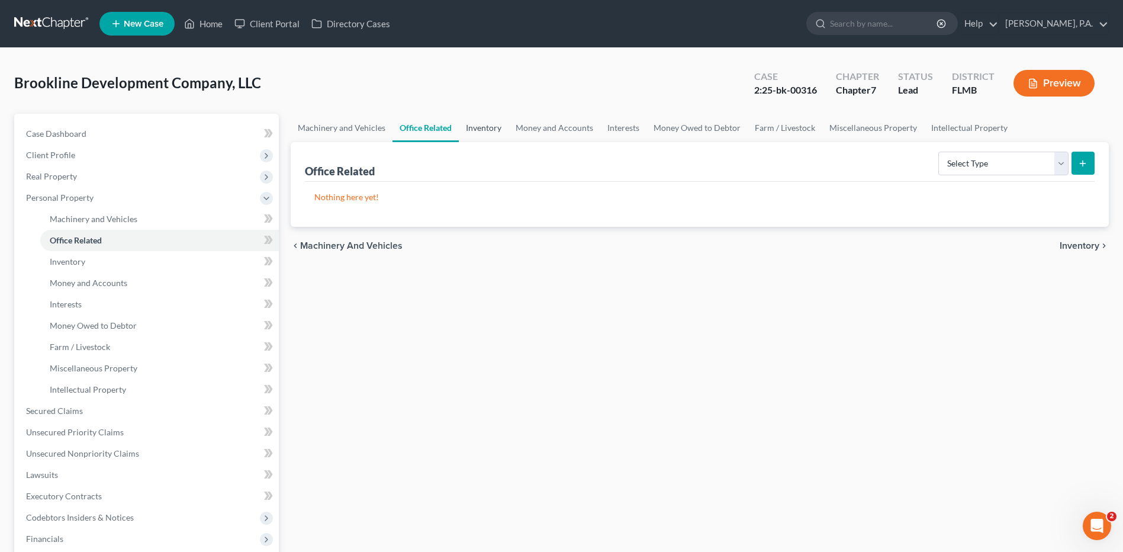
click at [473, 128] on link "Inventory" at bounding box center [484, 128] width 50 height 28
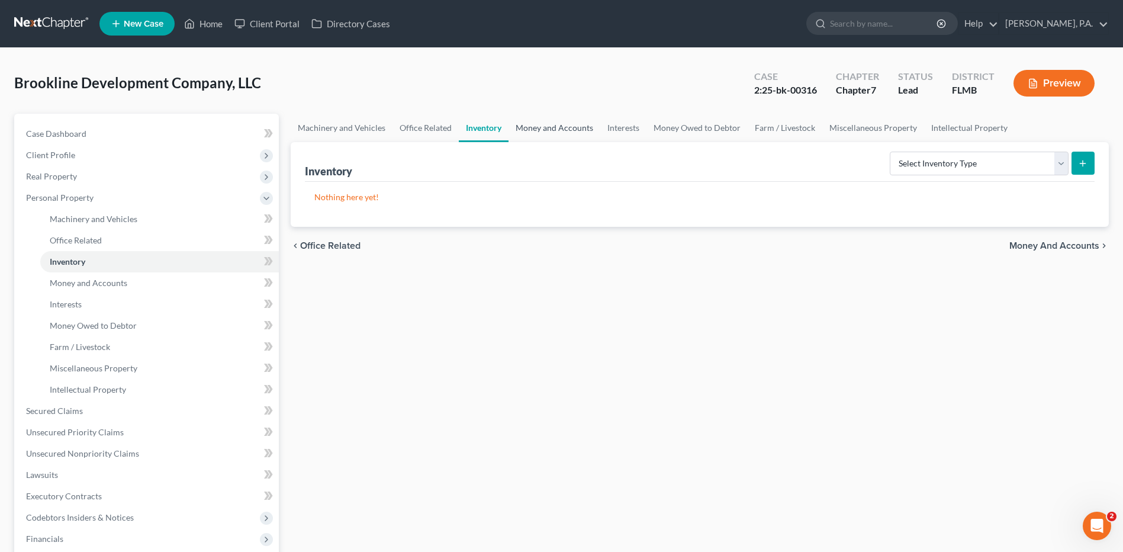
click at [537, 122] on link "Money and Accounts" at bounding box center [555, 128] width 92 height 28
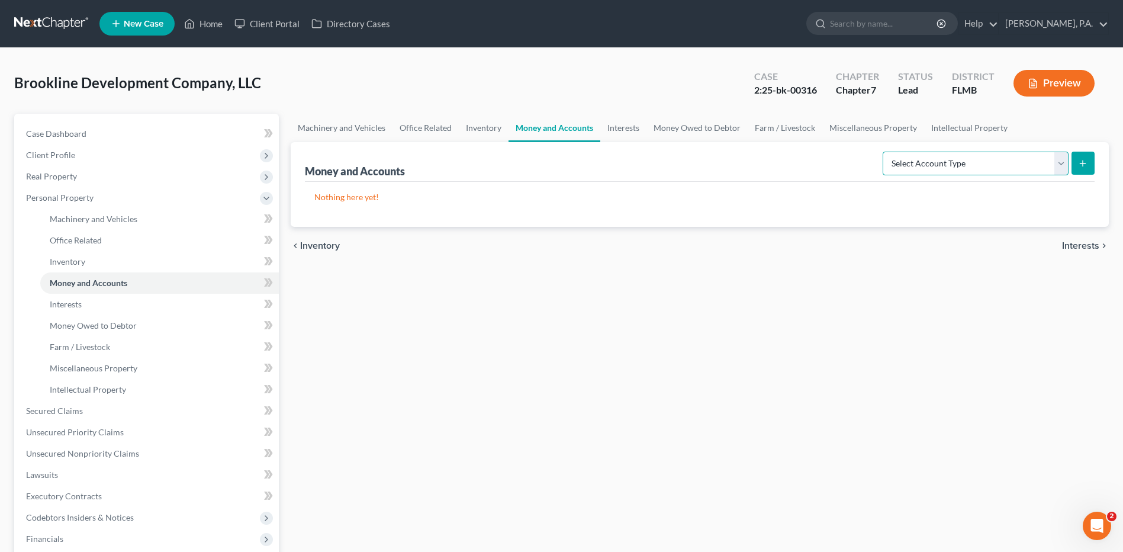
click at [975, 170] on select "Select Account Type Brokerage (A/B: 3, SOFA: 18) Cash on Hand (A/B: 2) Certific…" at bounding box center [976, 164] width 186 height 24
click at [884, 152] on select "Select Account Type Brokerage (A/B: 3, SOFA: 18) Cash on Hand (A/B: 2) Certific…" at bounding box center [976, 164] width 186 height 24
click at [1078, 160] on button "submit" at bounding box center [1083, 163] width 23 height 23
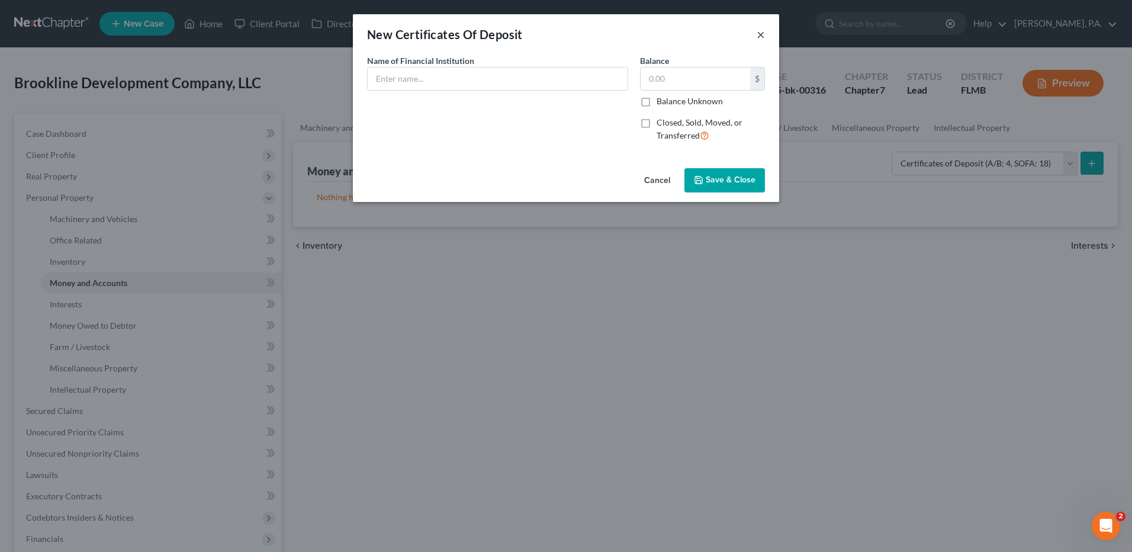
click at [763, 30] on button "×" at bounding box center [761, 34] width 8 height 14
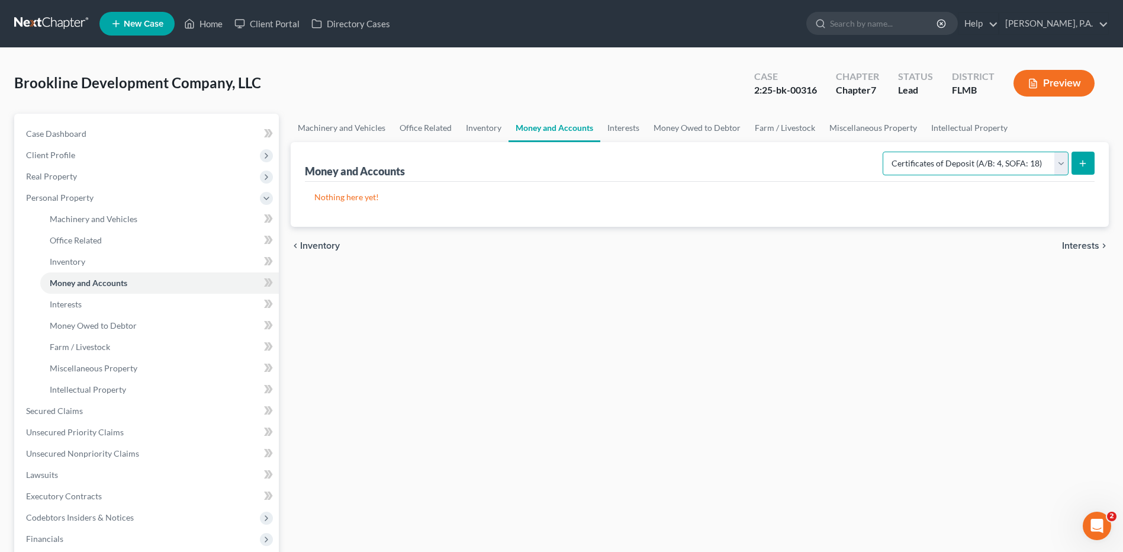
click at [1062, 162] on select "Select Account Type Brokerage (A/B: 3, SOFA: 18) Cash on Hand (A/B: 2) Certific…" at bounding box center [976, 164] width 186 height 24
click at [884, 152] on select "Select Account Type Brokerage (A/B: 3, SOFA: 18) Cash on Hand (A/B: 2) Certific…" at bounding box center [976, 164] width 186 height 24
click at [1082, 156] on button "submit" at bounding box center [1083, 163] width 23 height 23
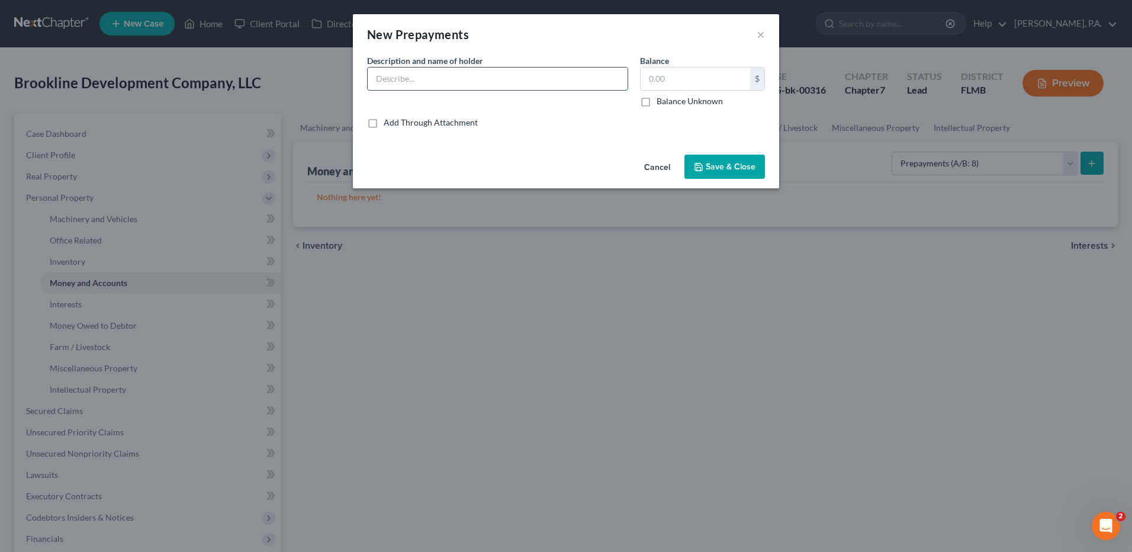
drag, startPoint x: 371, startPoint y: 73, endPoint x: 407, endPoint y: 73, distance: 36.1
click at [373, 73] on input "text" at bounding box center [498, 79] width 260 height 23
click at [709, 162] on span "Save & Close" at bounding box center [731, 167] width 50 height 10
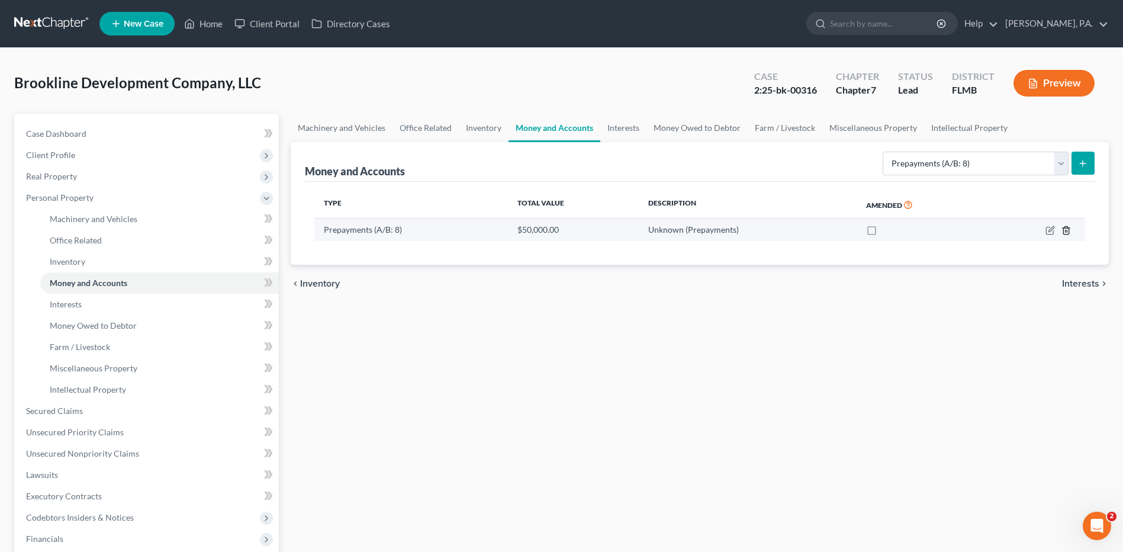
click at [1068, 226] on icon "button" at bounding box center [1066, 230] width 9 height 9
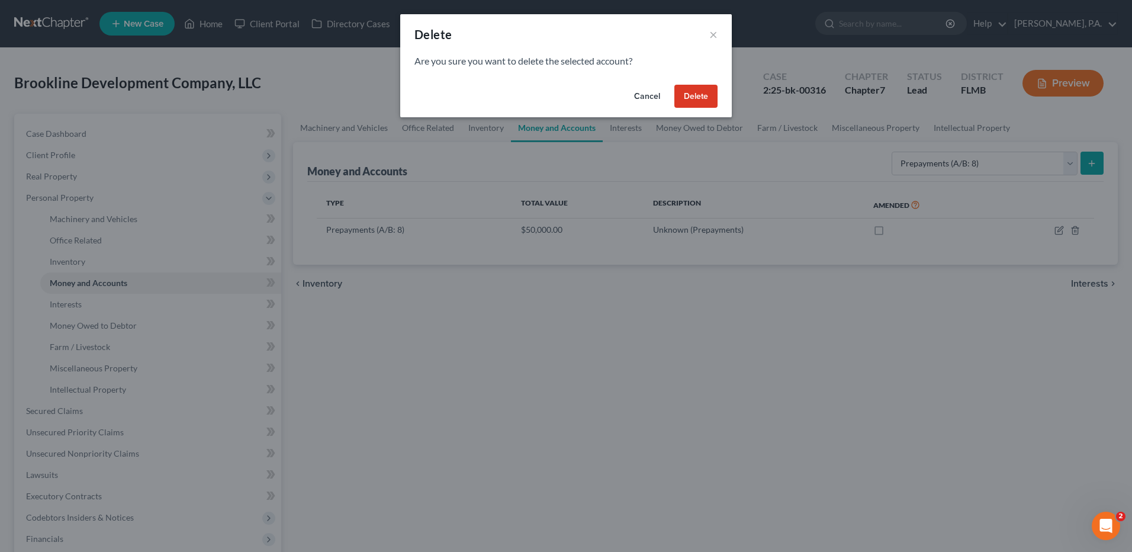
click at [703, 100] on button "Delete" at bounding box center [695, 97] width 43 height 24
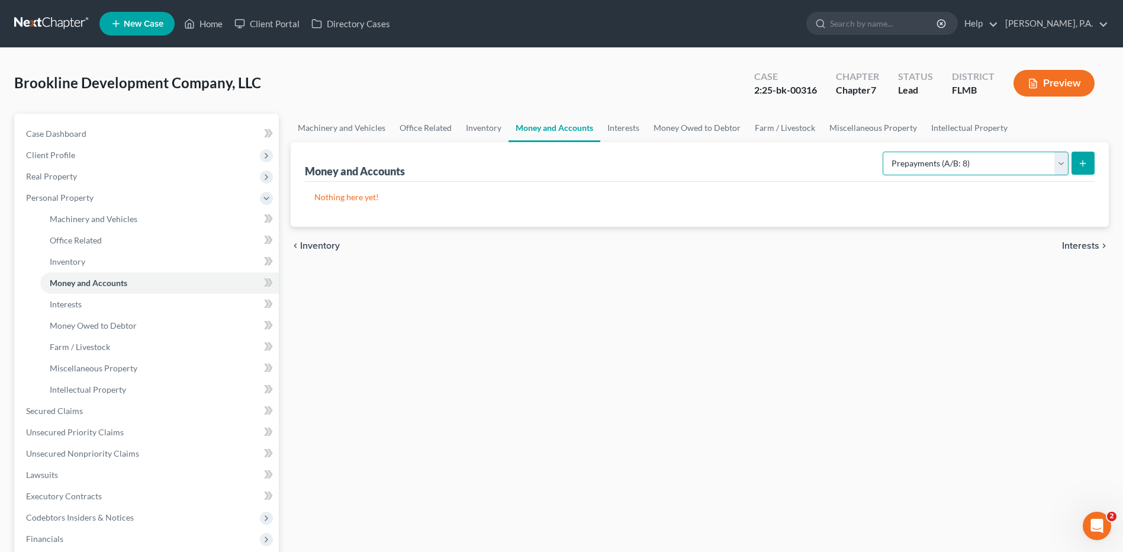
click at [1063, 162] on select "Select Account Type Brokerage (A/B: 3, SOFA: 18) Cash on Hand (A/B: 2) Certific…" at bounding box center [976, 164] width 186 height 24
click at [884, 152] on select "Select Account Type Brokerage (A/B: 3, SOFA: 18) Cash on Hand (A/B: 2) Certific…" at bounding box center [976, 164] width 186 height 24
click at [955, 165] on select "Select Account Type Brokerage (A/B: 3, SOFA: 18) Cash on Hand (A/B: 2) Certific…" at bounding box center [976, 164] width 186 height 24
click at [884, 152] on select "Select Account Type Brokerage (A/B: 3, SOFA: 18) Cash on Hand (A/B: 2) Certific…" at bounding box center [976, 164] width 186 height 24
click at [1078, 171] on button "submit" at bounding box center [1083, 163] width 23 height 23
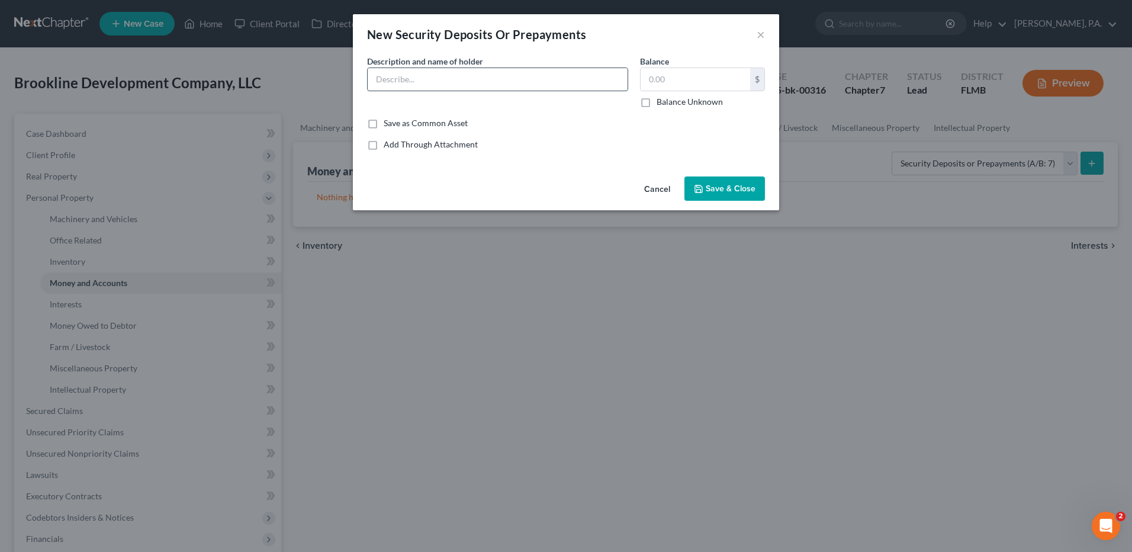
click at [429, 83] on input "text" at bounding box center [498, 79] width 260 height 23
click at [710, 188] on span "Save & Close" at bounding box center [731, 189] width 50 height 10
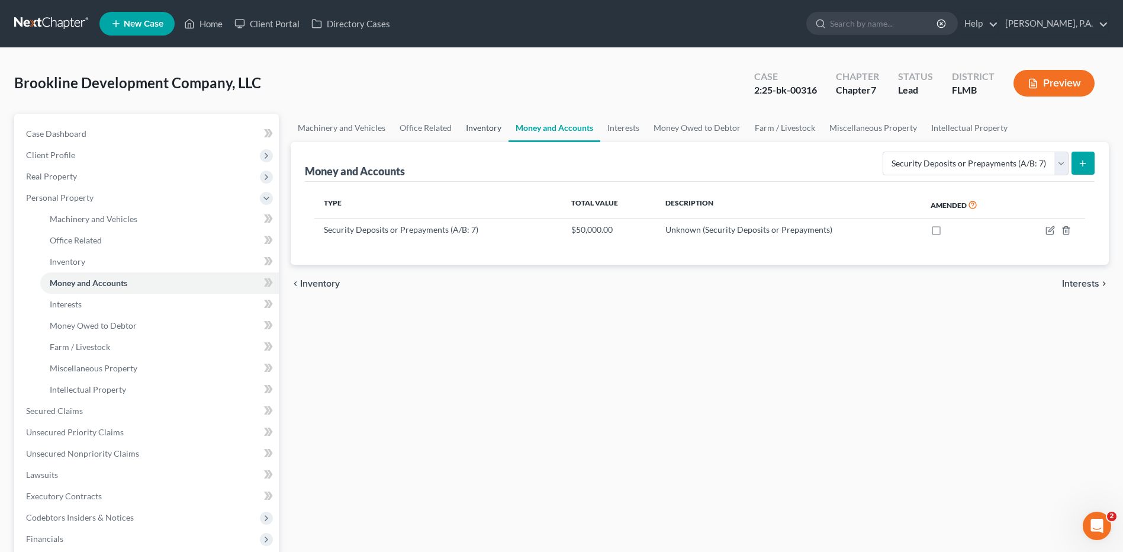
click at [481, 126] on link "Inventory" at bounding box center [484, 128] width 50 height 28
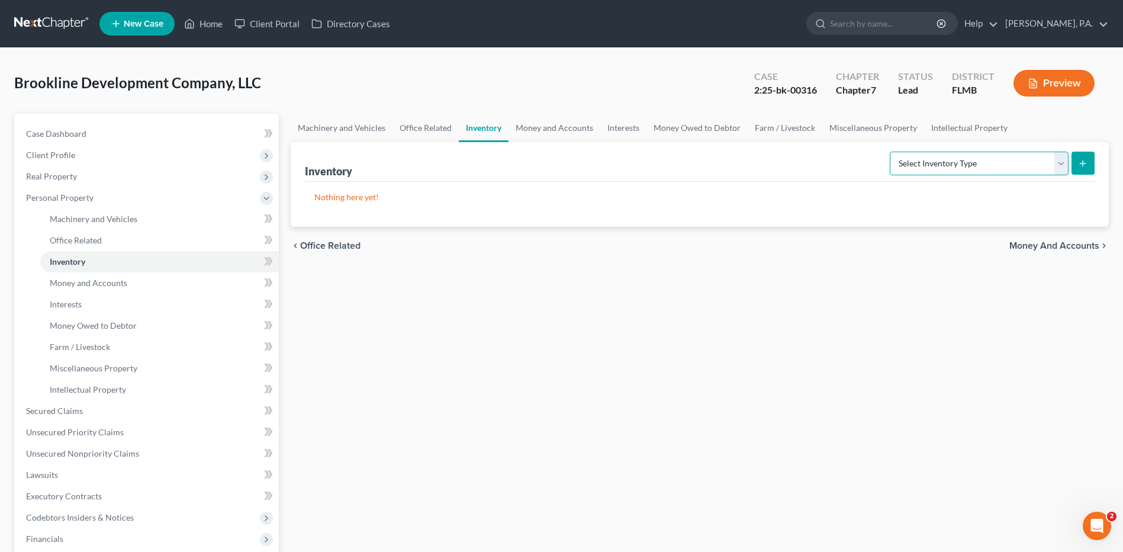
click at [927, 155] on select "Select Inventory Type Finished Goods (A/B: 21) Other Inventory or Supplies (A/B…" at bounding box center [979, 164] width 179 height 24
drag, startPoint x: 579, startPoint y: 179, endPoint x: 554, endPoint y: 143, distance: 43.9
click at [578, 179] on div "Inventory Select Inventory Type Finished Goods (A/B: 21) Other Inventory or Sup…" at bounding box center [700, 162] width 790 height 40
click at [554, 129] on link "Money and Accounts" at bounding box center [555, 128] width 92 height 28
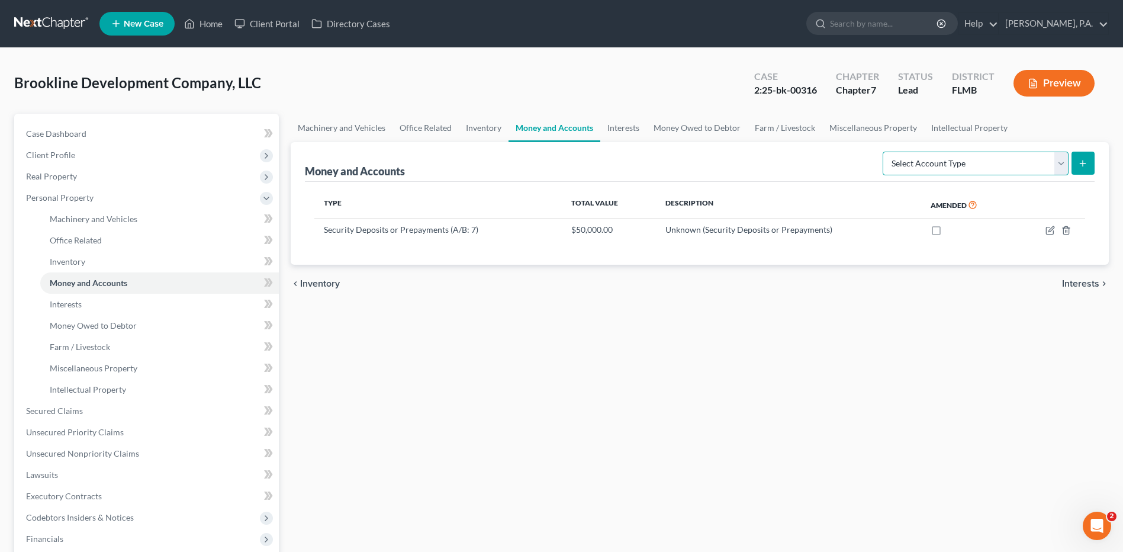
click at [948, 160] on select "Select Account Type Brokerage (A/B: 3, SOFA: 18) Cash on Hand (A/B: 2) Certific…" at bounding box center [976, 164] width 186 height 24
click at [884, 152] on select "Select Account Type Brokerage (A/B: 3, SOFA: 18) Cash on Hand (A/B: 2) Certific…" at bounding box center [976, 164] width 186 height 24
click at [1081, 162] on icon "submit" at bounding box center [1082, 163] width 9 height 9
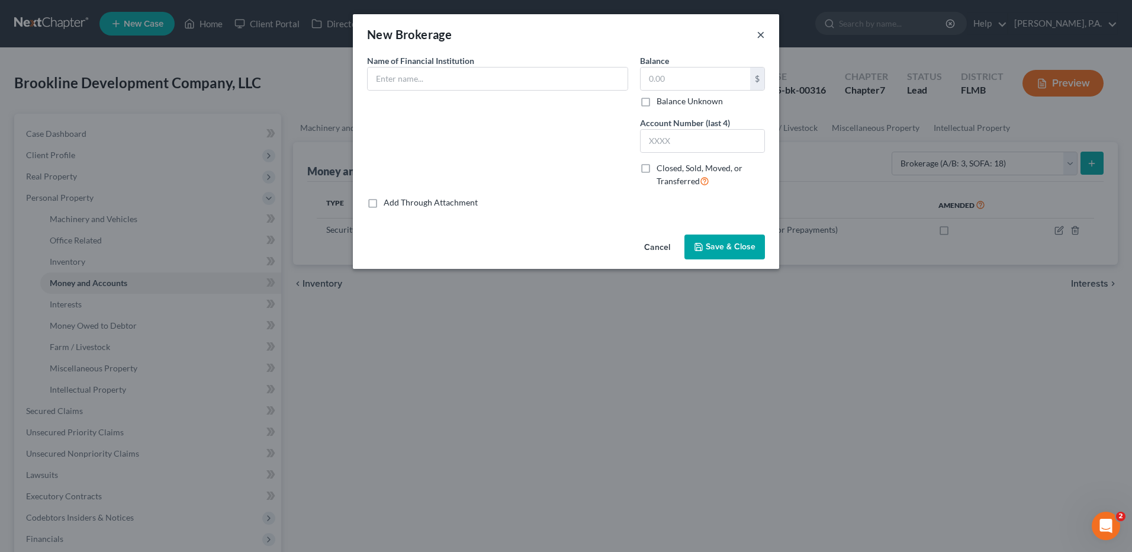
click at [759, 34] on button "×" at bounding box center [761, 34] width 8 height 14
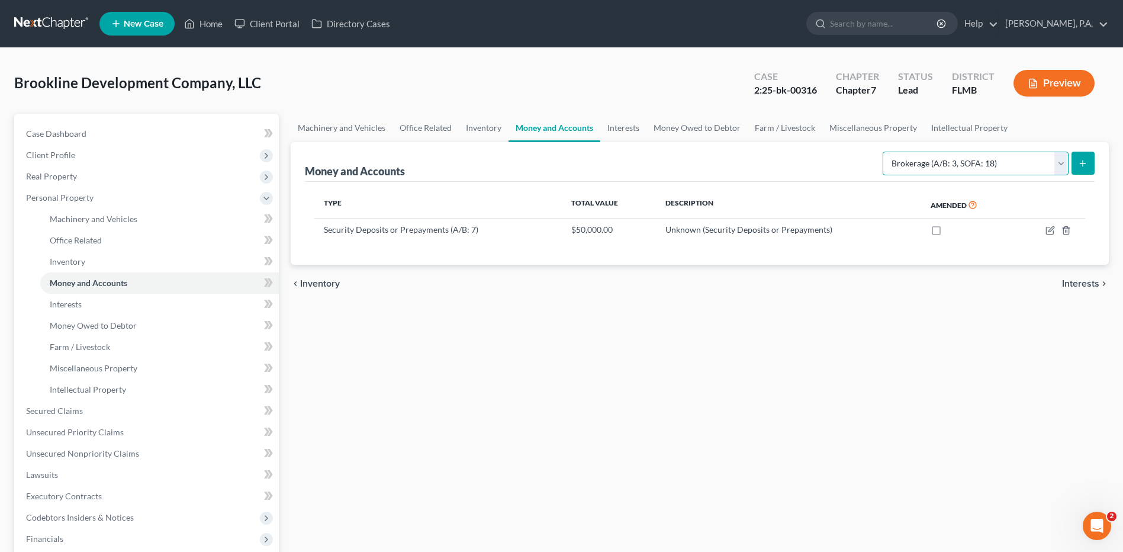
click at [997, 163] on select "Select Account Type Brokerage (A/B: 3, SOFA: 18) Cash on Hand (A/B: 2) Certific…" at bounding box center [976, 164] width 186 height 24
click at [946, 377] on div "Machinery and Vehicles Office Related Inventory Money and Accounts Interests Mo…" at bounding box center [700, 402] width 830 height 577
click at [615, 129] on link "Interests" at bounding box center [623, 128] width 46 height 28
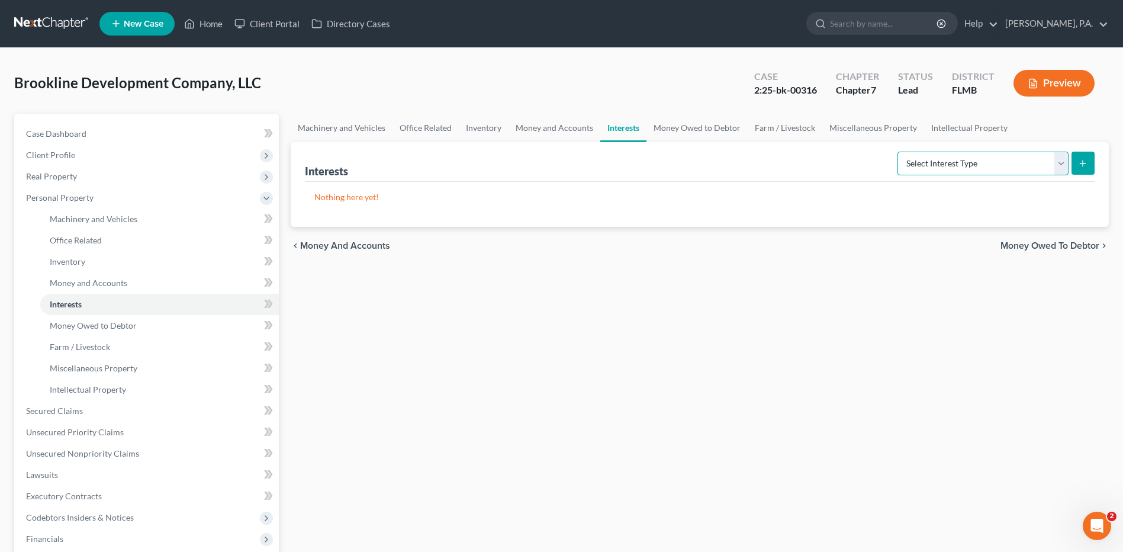
click at [1066, 167] on select "Select Interest Type Bond (A/B: 16) Incorporated Business (A/B: 15) Insurance P…" at bounding box center [983, 164] width 171 height 24
click at [704, 124] on link "Money Owed to Debtor" at bounding box center [697, 128] width 101 height 28
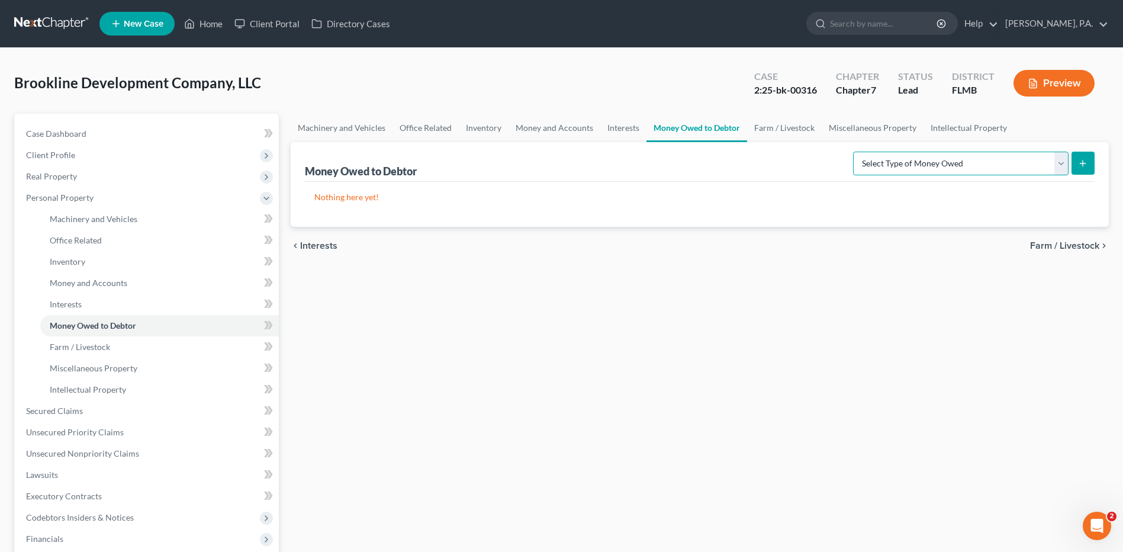
click at [1064, 159] on select "Select Type of Money Owed Accounts Receivable (A/B: 11) Causes of Action Agains…" at bounding box center [961, 164] width 216 height 24
click at [632, 130] on link "Interests" at bounding box center [623, 128] width 46 height 28
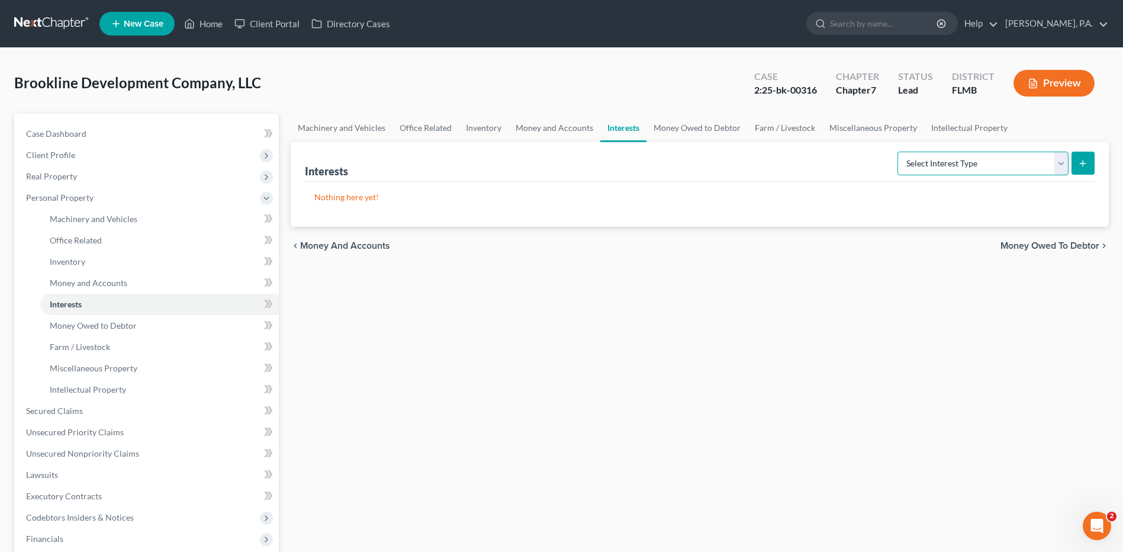
click at [1017, 168] on select "Select Interest Type Bond (A/B: 16) Incorporated Business (A/B: 15) Insurance P…" at bounding box center [983, 164] width 171 height 24
click at [900, 152] on select "Select Interest Type Bond (A/B: 16) Incorporated Business (A/B: 15) Insurance P…" at bounding box center [983, 164] width 171 height 24
click at [1081, 164] on icon "submit" at bounding box center [1082, 163] width 9 height 9
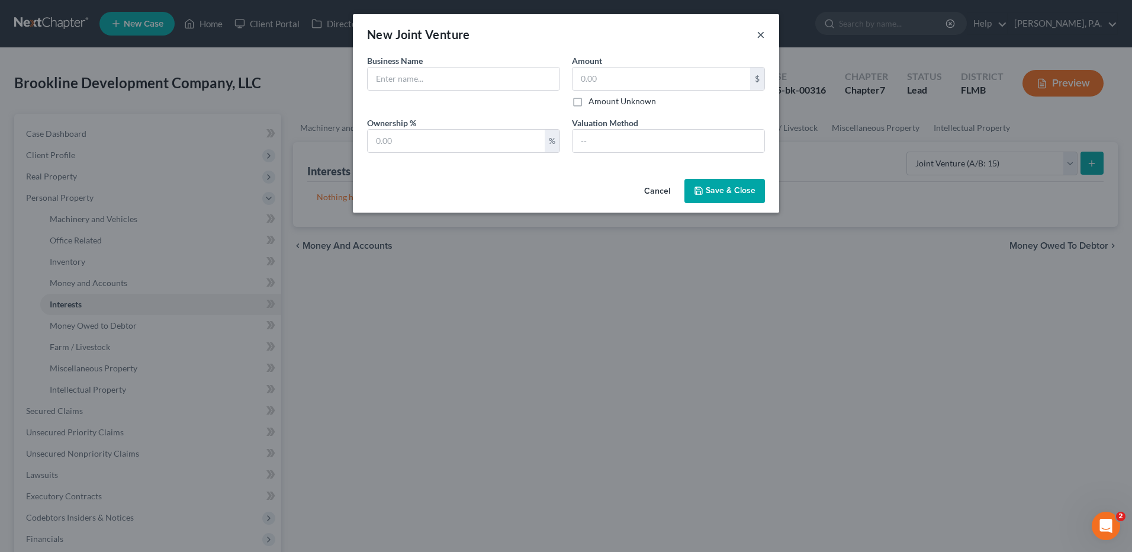
click at [758, 35] on button "×" at bounding box center [761, 34] width 8 height 14
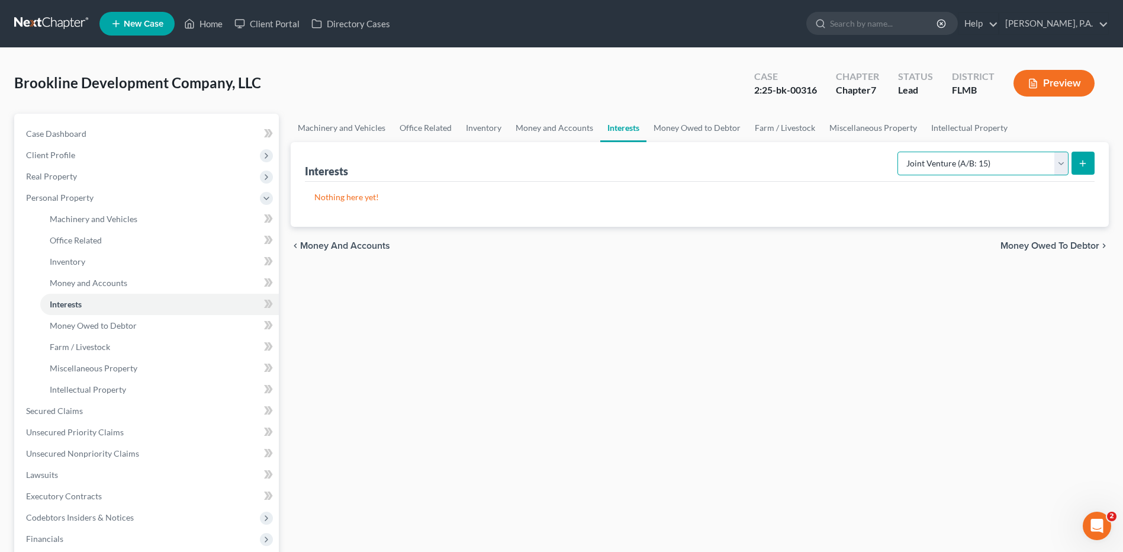
click at [1017, 165] on select "Select Interest Type Bond (A/B: 16) Incorporated Business (A/B: 15) Insurance P…" at bounding box center [983, 164] width 171 height 24
click at [900, 152] on select "Select Interest Type Bond (A/B: 16) Incorporated Business (A/B: 15) Insurance P…" at bounding box center [983, 164] width 171 height 24
click at [1073, 160] on button "submit" at bounding box center [1083, 163] width 23 height 23
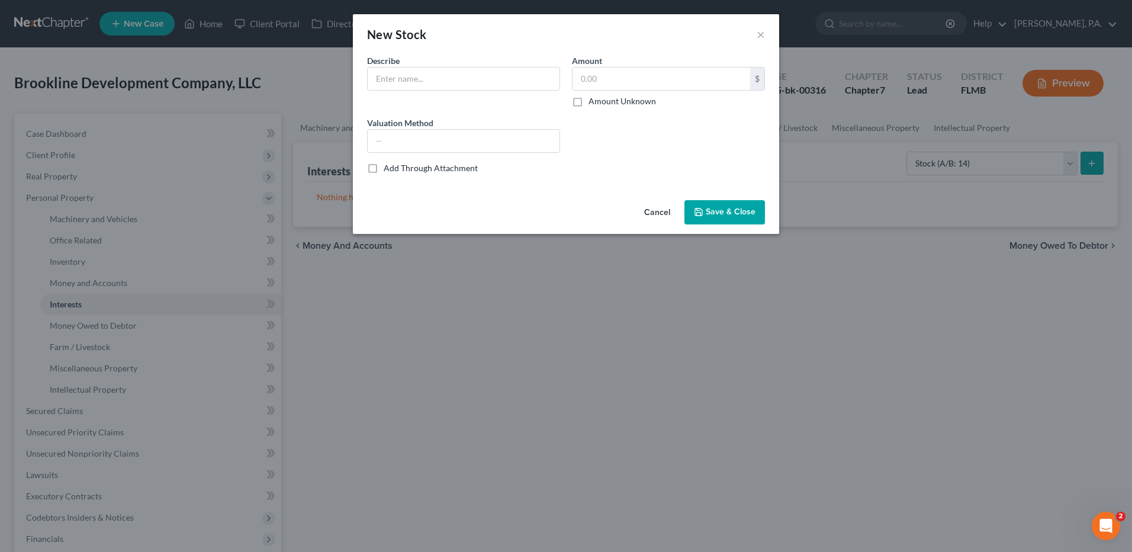
click at [766, 35] on div "New Stock ×" at bounding box center [566, 34] width 426 height 40
click at [762, 35] on button "×" at bounding box center [761, 34] width 8 height 14
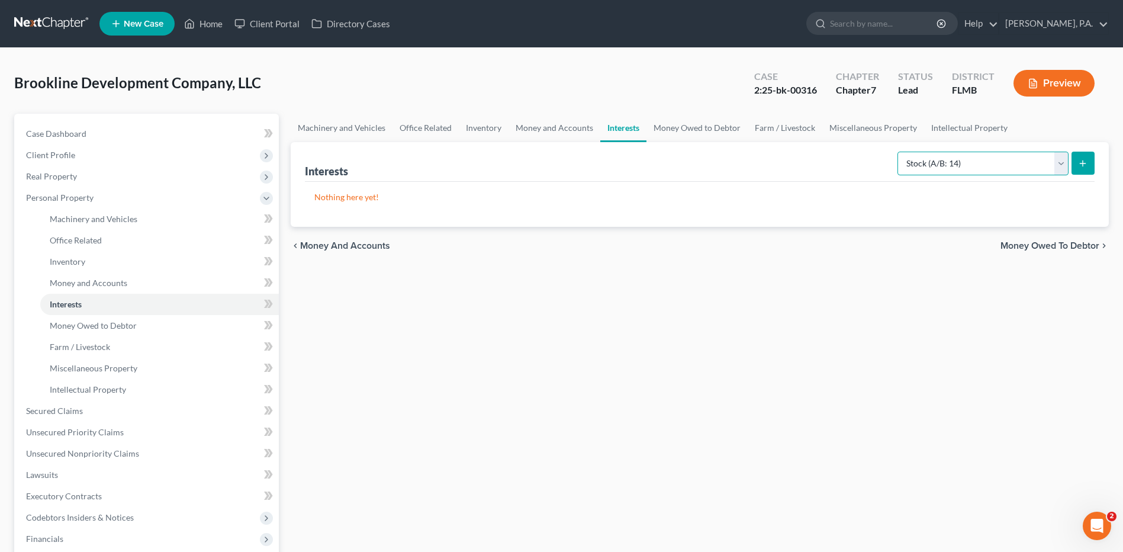
click at [952, 160] on select "Select Interest Type Bond (A/B: 16) Incorporated Business (A/B: 15) Insurance P…" at bounding box center [983, 164] width 171 height 24
click at [1059, 165] on select "Select Interest Type Bond (A/B: 16) Incorporated Business (A/B: 15) Insurance P…" at bounding box center [983, 164] width 171 height 24
click at [900, 152] on select "Select Interest Type Bond (A/B: 16) Incorporated Business (A/B: 15) Insurance P…" at bounding box center [983, 164] width 171 height 24
click at [1088, 163] on button "submit" at bounding box center [1083, 163] width 23 height 23
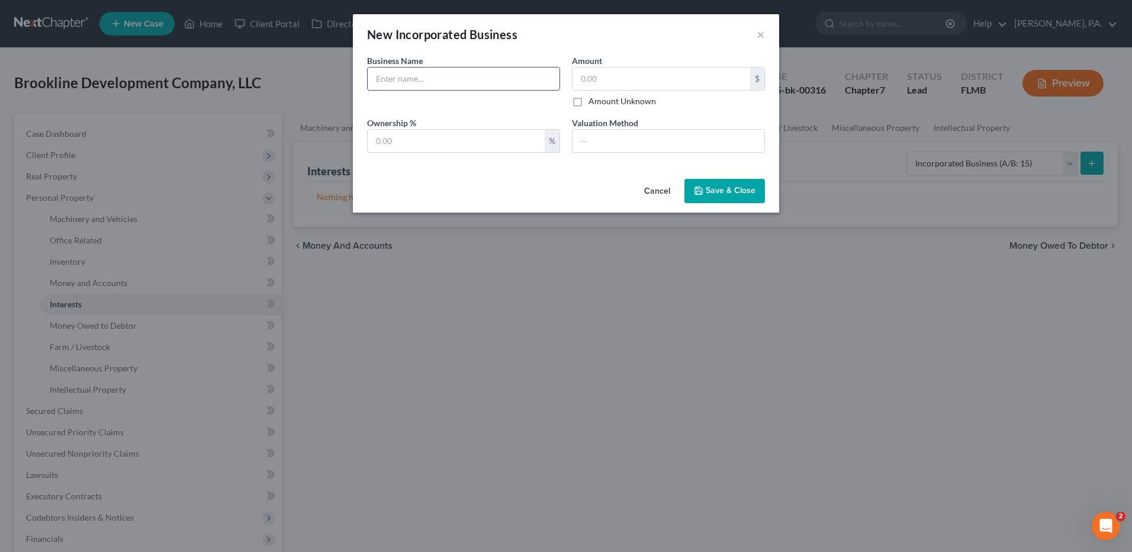
click at [403, 73] on input "text" at bounding box center [464, 79] width 192 height 23
click at [589, 99] on label "Amount Unknown" at bounding box center [623, 101] width 68 height 12
click at [593, 99] on input "Amount Unknown" at bounding box center [597, 99] width 8 height 8
click at [449, 140] on input "text" at bounding box center [456, 141] width 177 height 23
click at [737, 189] on span "Save & Close" at bounding box center [731, 191] width 50 height 10
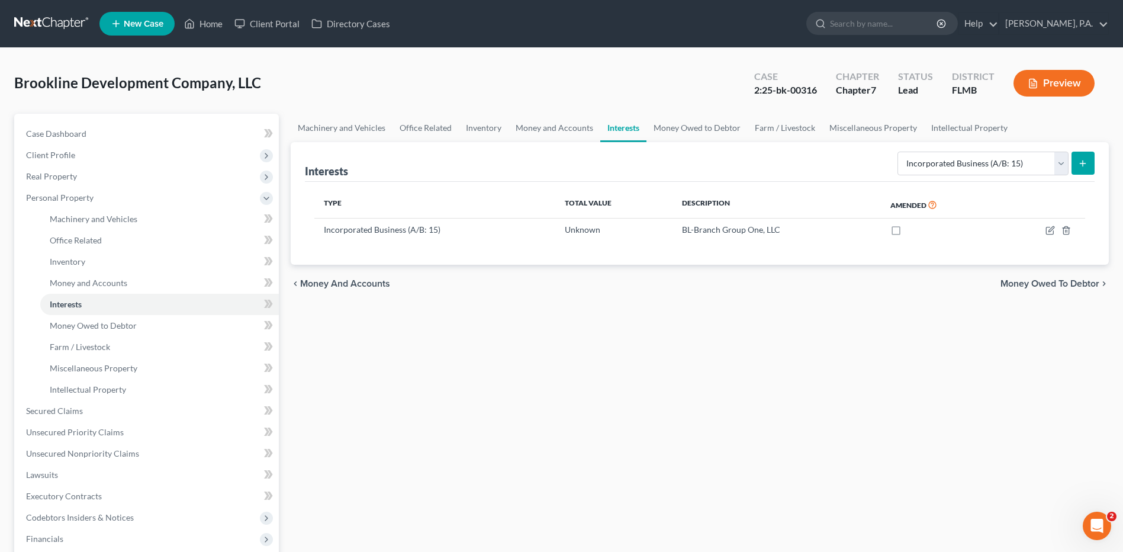
click at [1082, 164] on icon "submit" at bounding box center [1082, 163] width 9 height 9
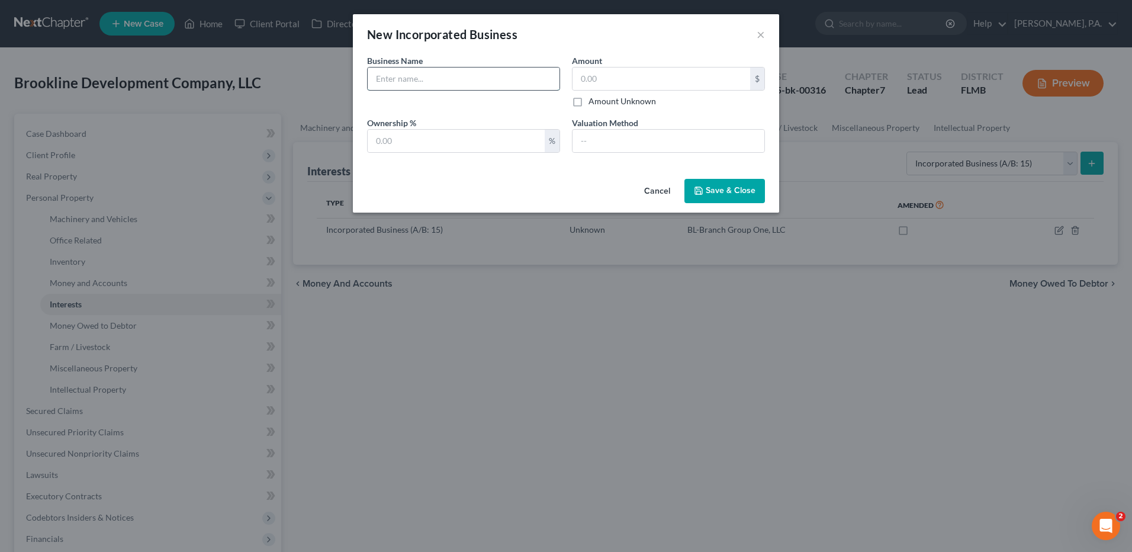
click at [473, 75] on input "text" at bounding box center [464, 79] width 192 height 23
click at [589, 103] on label "Amount Unknown" at bounding box center [623, 101] width 68 height 12
click at [593, 103] on input "Amount Unknown" at bounding box center [597, 99] width 8 height 8
click at [464, 146] on input "text" at bounding box center [456, 141] width 177 height 23
click at [723, 191] on span "Save & Close" at bounding box center [731, 191] width 50 height 10
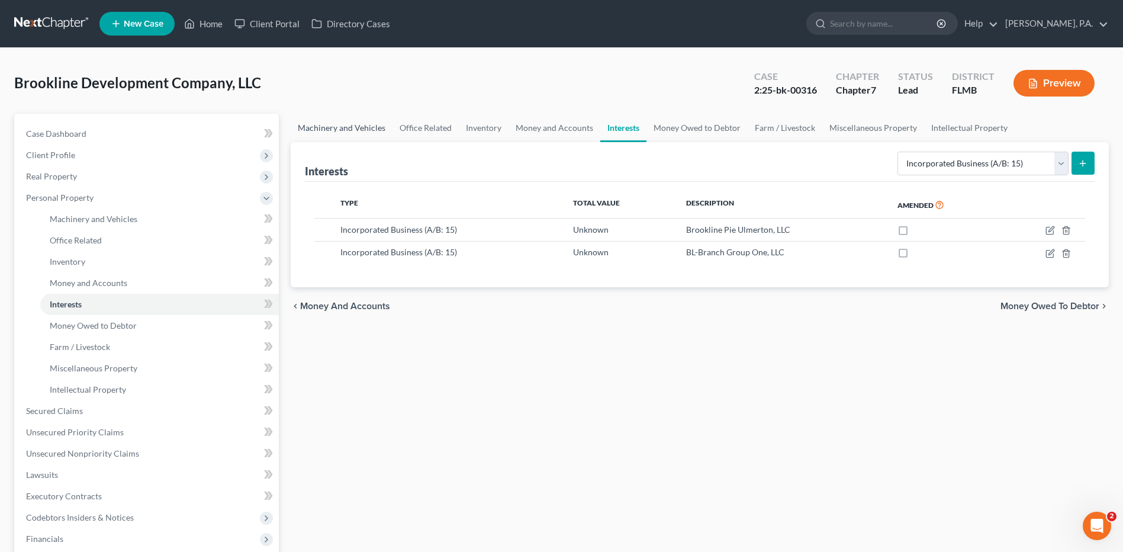
click at [332, 127] on link "Machinery and Vehicles" at bounding box center [342, 128] width 102 height 28
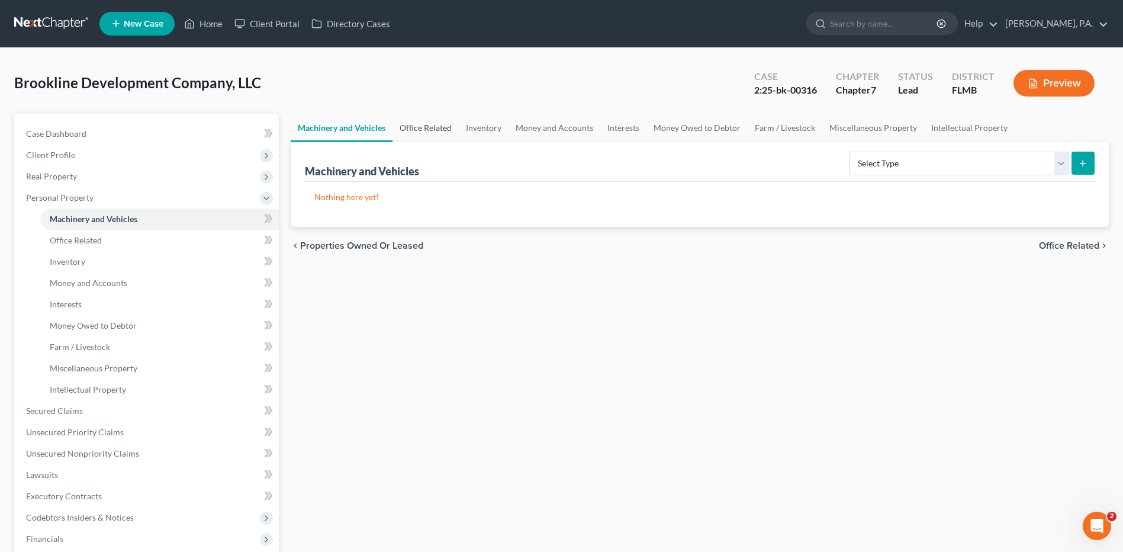
click at [417, 126] on link "Office Related" at bounding box center [426, 128] width 66 height 28
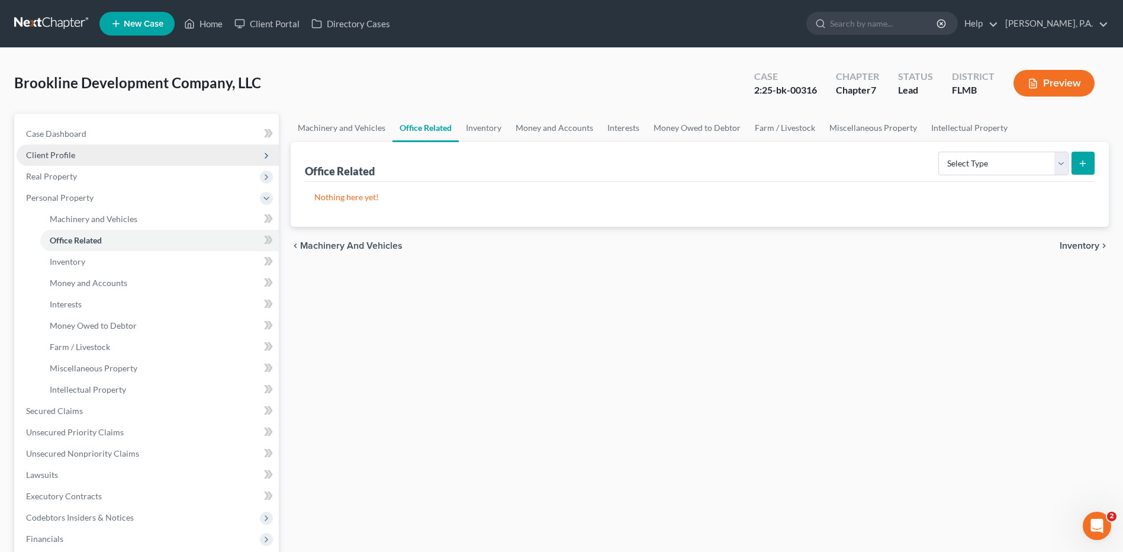
click at [79, 158] on span "Client Profile" at bounding box center [148, 154] width 262 height 21
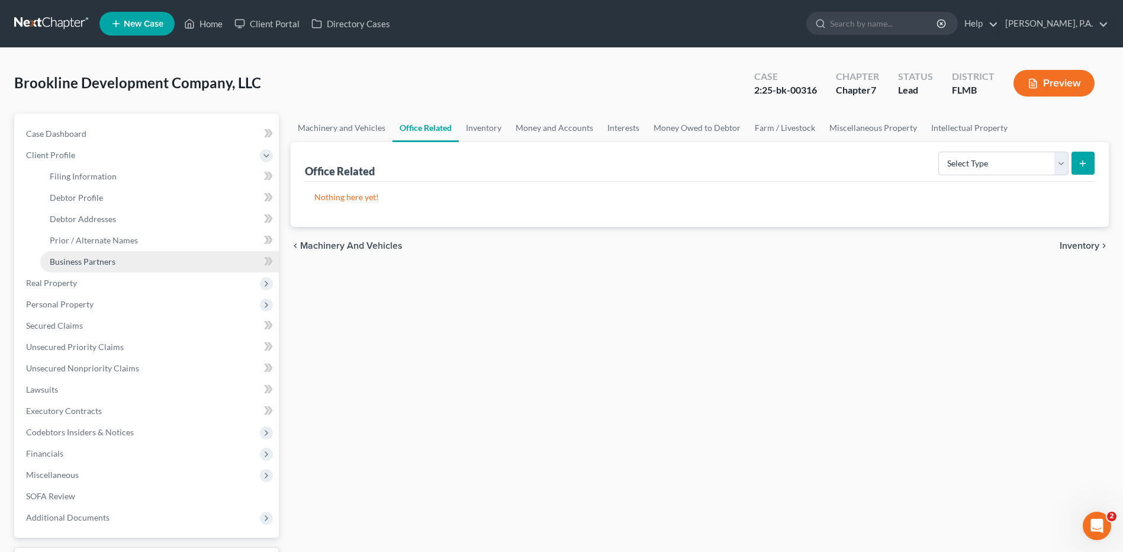
click at [91, 254] on link "Business Partners" at bounding box center [159, 261] width 239 height 21
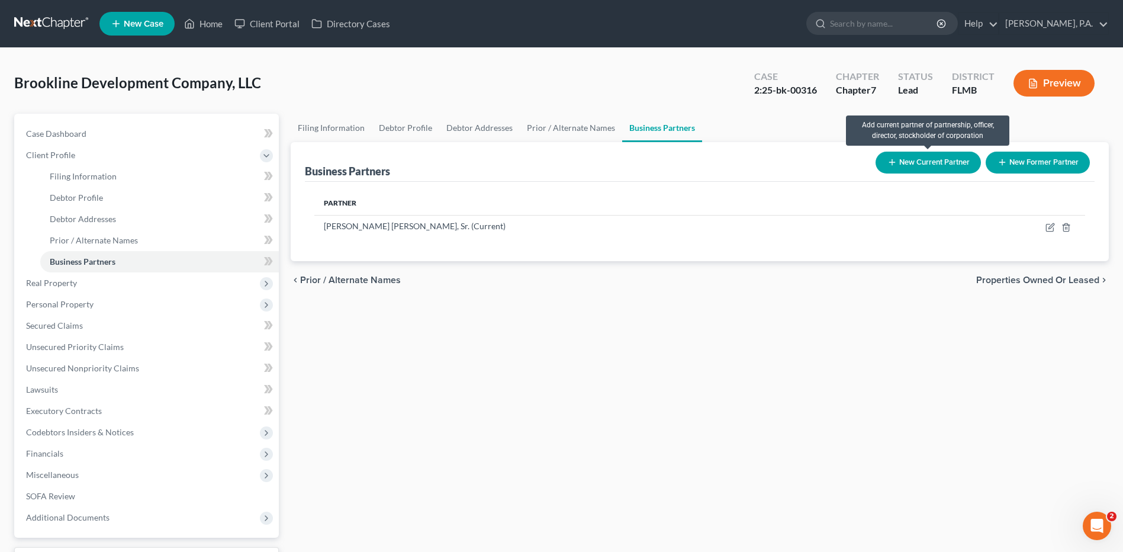
click at [930, 164] on button "New Current Partner" at bounding box center [928, 163] width 105 height 22
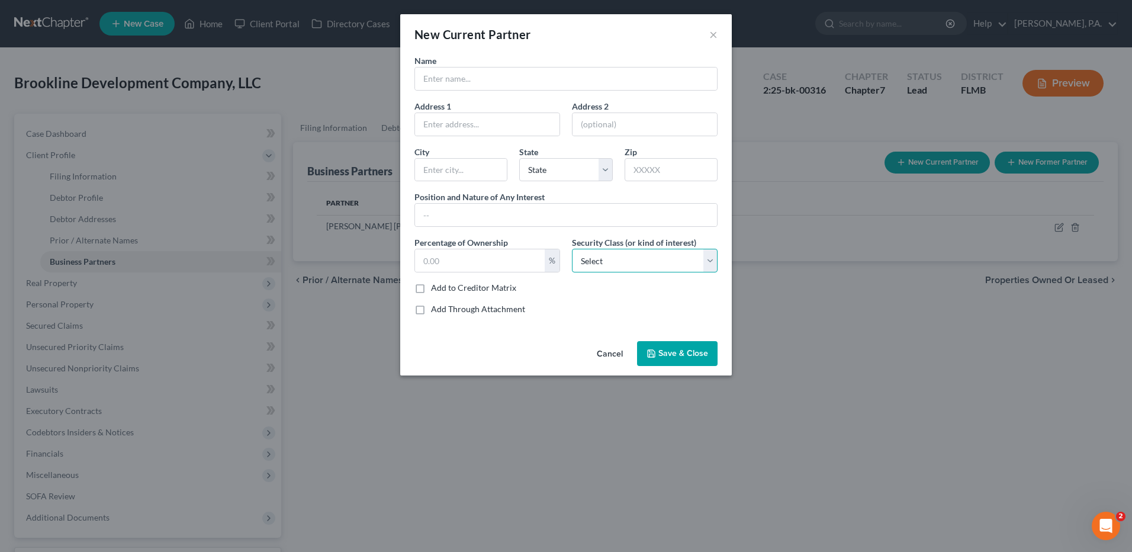
click at [716, 264] on select "Select Select Common Stockholder General Partner Limited Partner Managing Membe…" at bounding box center [645, 261] width 146 height 24
click at [714, 256] on select "Select Select Common Stockholder General Partner Limited Partner Managing Membe…" at bounding box center [645, 261] width 146 height 24
click at [475, 81] on input "text" at bounding box center [566, 79] width 302 height 23
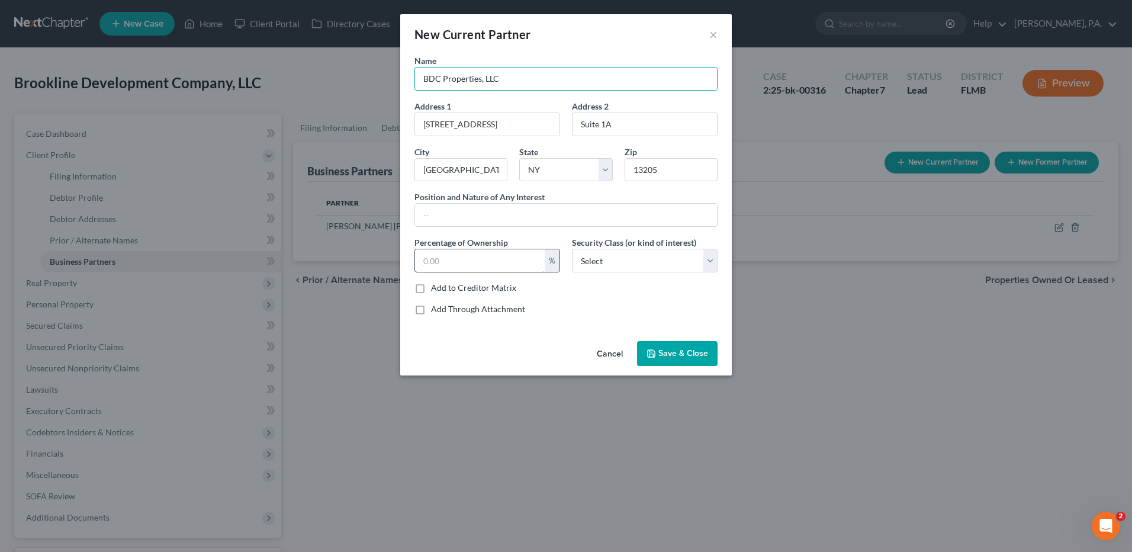
click at [474, 256] on input "text" at bounding box center [480, 260] width 130 height 23
click at [486, 228] on div "Name BDC Properties, LLC Address 1 100 Intrepid Lane Address [GEOGRAPHIC_DATA][…" at bounding box center [566, 189] width 315 height 270
click at [500, 209] on input "text" at bounding box center [566, 215] width 302 height 23
click at [431, 286] on label "Add to Creditor Matrix" at bounding box center [473, 288] width 85 height 12
click at [436, 286] on input "Add to Creditor Matrix" at bounding box center [440, 286] width 8 height 8
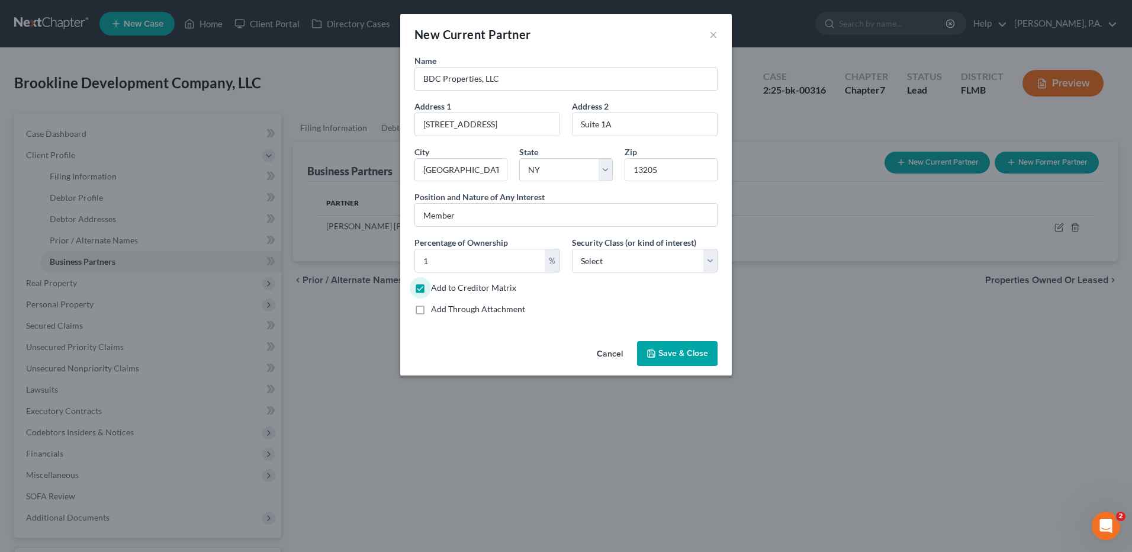
click at [682, 356] on span "Save & Close" at bounding box center [683, 353] width 50 height 10
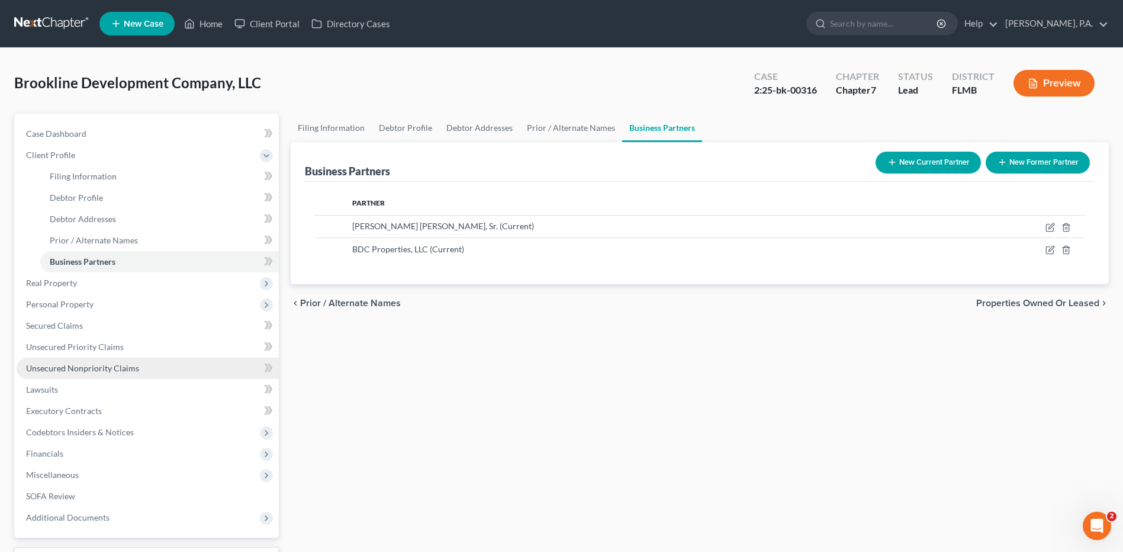
click at [87, 365] on span "Unsecured Nonpriority Claims" at bounding box center [82, 368] width 113 height 10
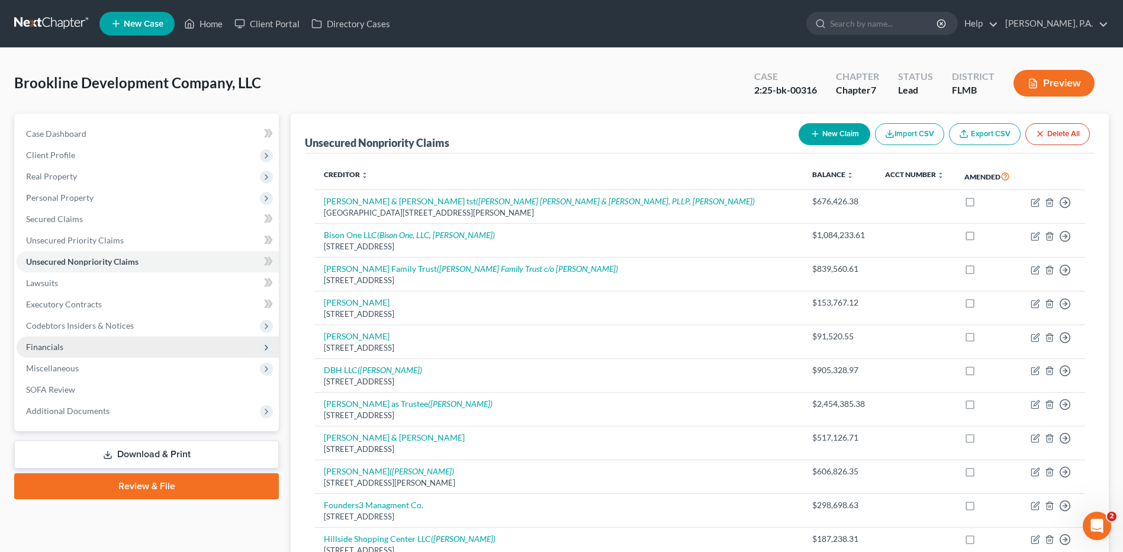
click at [78, 349] on span "Financials" at bounding box center [148, 346] width 262 height 21
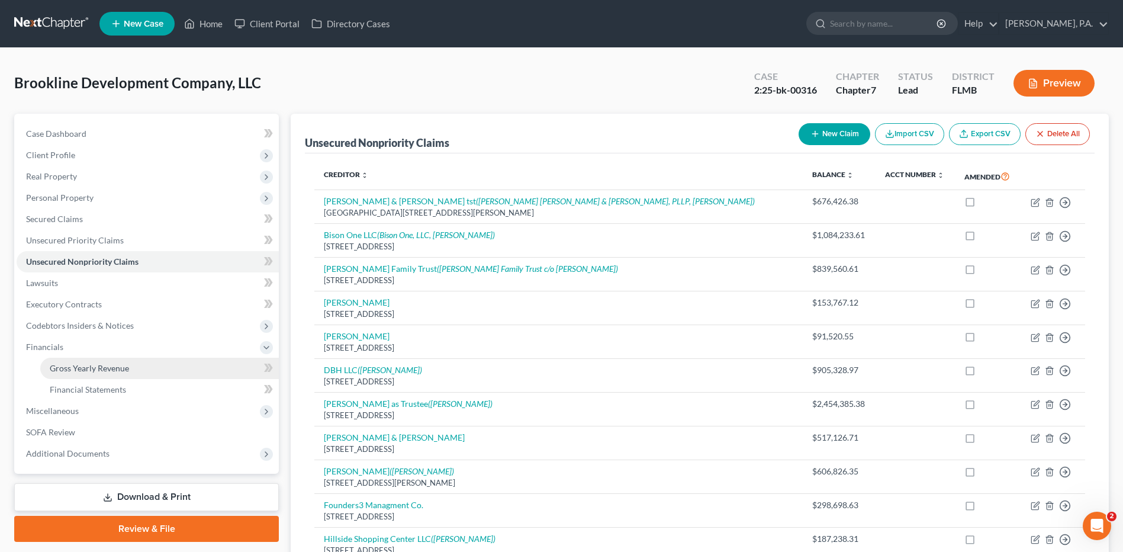
click at [91, 373] on link "Gross Yearly Revenue" at bounding box center [159, 368] width 239 height 21
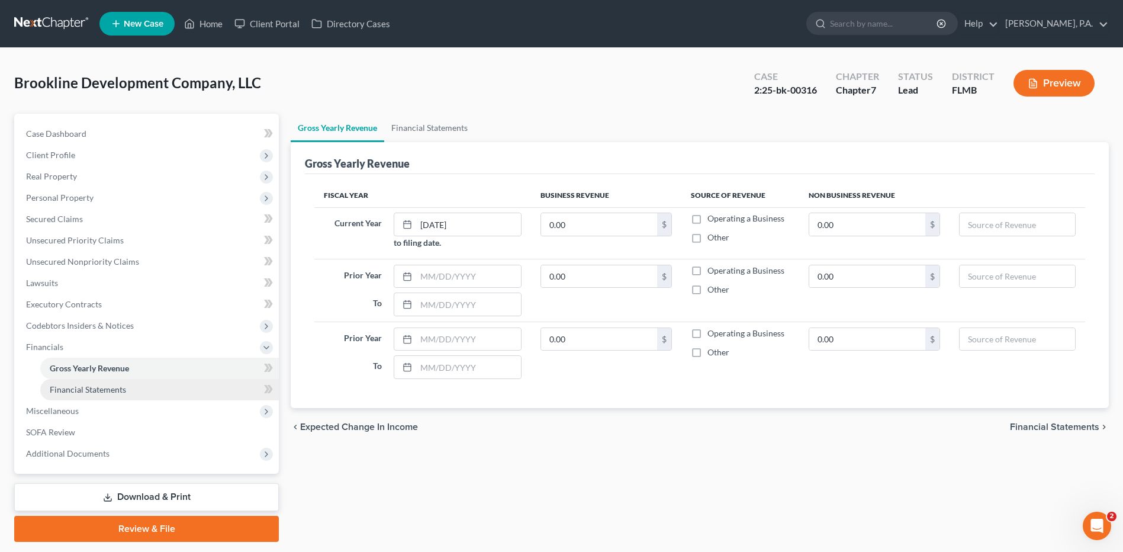
click at [91, 384] on span "Financial Statements" at bounding box center [88, 389] width 76 height 10
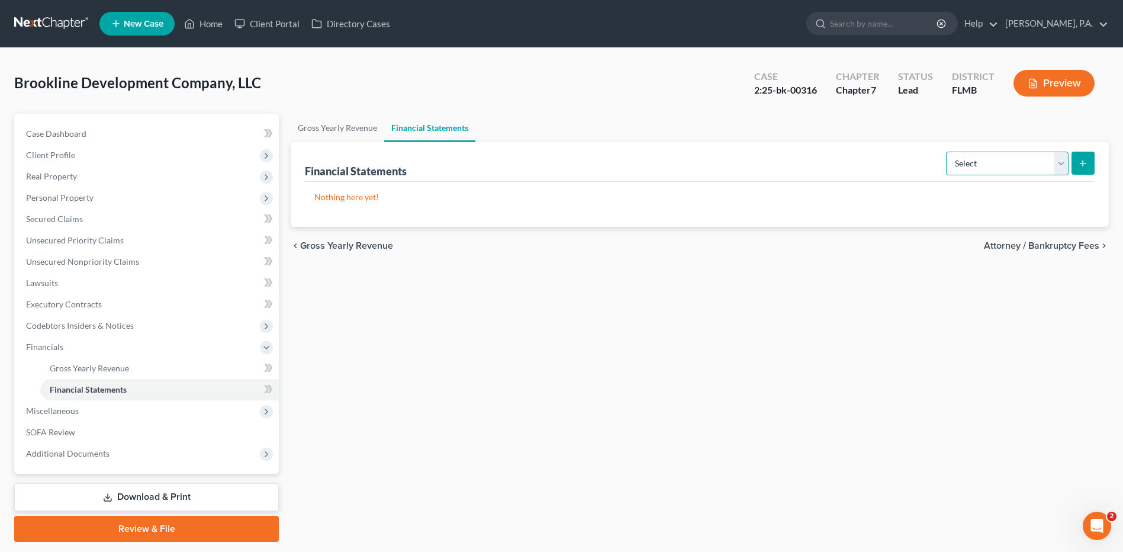
click at [979, 168] on select "Select Auditor Bookkeeper Creditor Pension Contribution Records Keeper Tax Cons…" at bounding box center [1007, 164] width 123 height 24
drag, startPoint x: 979, startPoint y: 168, endPoint x: 692, endPoint y: 179, distance: 287.4
click at [979, 168] on select "Select Auditor Bookkeeper Creditor Pension Contribution Records Keeper Tax Cons…" at bounding box center [1007, 164] width 123 height 24
click at [63, 197] on span "Personal Property" at bounding box center [60, 197] width 68 height 10
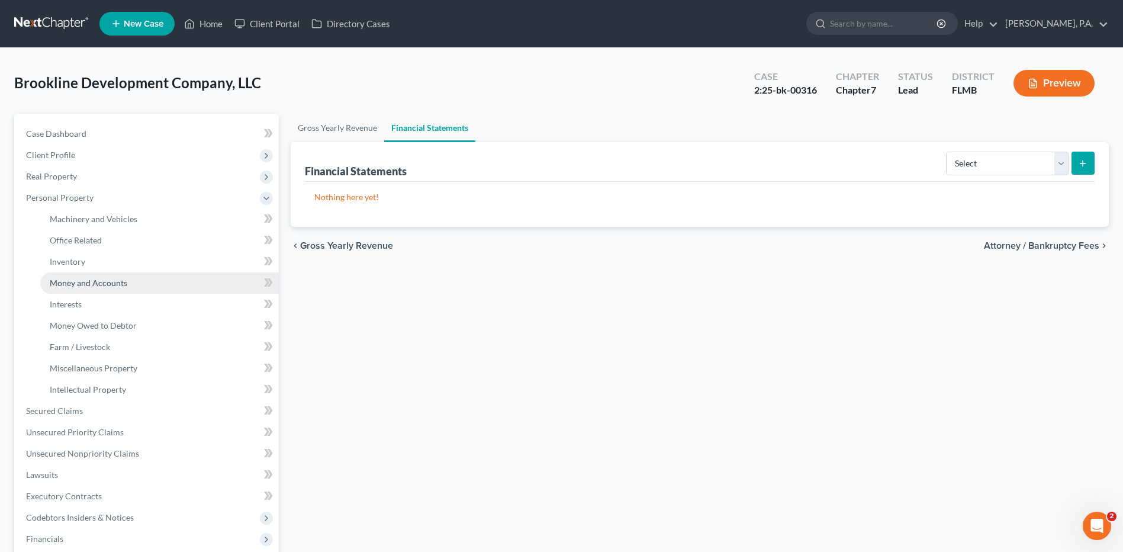
click at [76, 275] on link "Money and Accounts" at bounding box center [159, 282] width 239 height 21
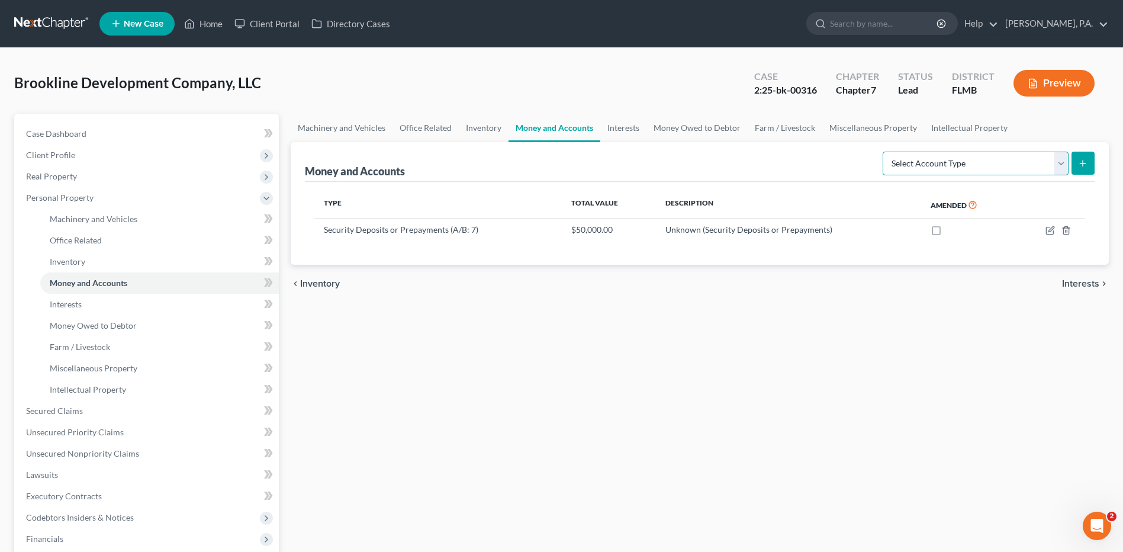
click at [999, 169] on select "Select Account Type Brokerage (A/B: 3, SOFA: 18) Cash on Hand (A/B: 2) Certific…" at bounding box center [976, 164] width 186 height 24
click at [753, 169] on div "Money and Accounts Select Account Type Brokerage (A/B: 3, SOFA: 18) Cash on Han…" at bounding box center [700, 162] width 790 height 40
click at [625, 128] on link "Interests" at bounding box center [623, 128] width 46 height 28
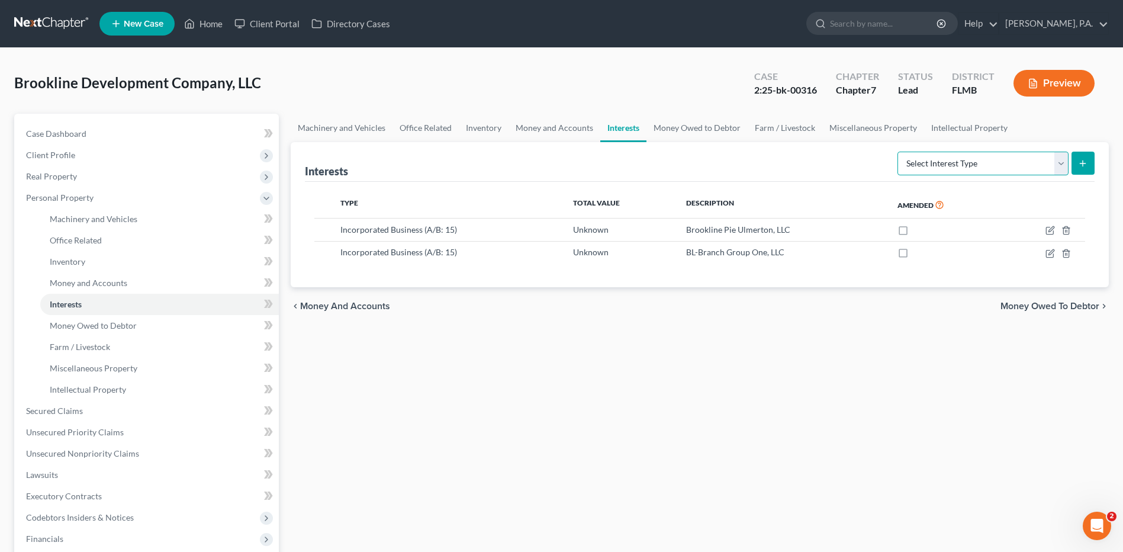
click at [976, 162] on select "Select Interest Type Bond (A/B: 16) Incorporated Business (A/B: 15) Insurance P…" at bounding box center [983, 164] width 171 height 24
click at [841, 374] on div "Machinery and Vehicles Office Related Inventory Money and Accounts Interests Mo…" at bounding box center [700, 402] width 830 height 577
click at [711, 127] on link "Money Owed to Debtor" at bounding box center [697, 128] width 101 height 28
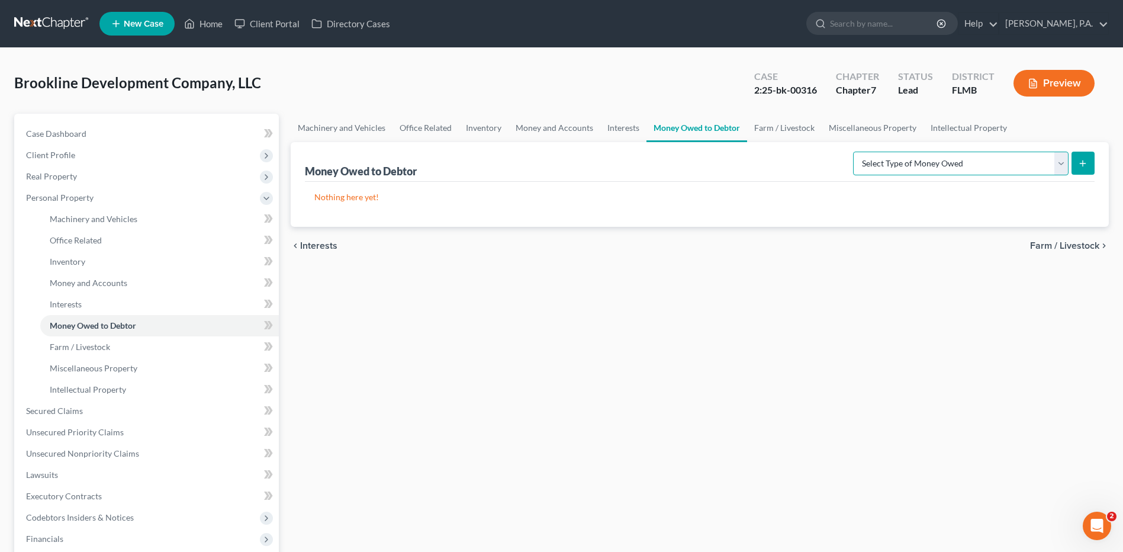
click at [873, 160] on select "Select Type of Money Owed Accounts Receivable (A/B: 11) Causes of Action Agains…" at bounding box center [961, 164] width 216 height 24
drag, startPoint x: 609, startPoint y: 216, endPoint x: 616, endPoint y: 213, distance: 8.1
click at [609, 216] on div "Nothing here yet! Type Total Value Description Amended" at bounding box center [700, 204] width 790 height 45
click at [945, 153] on select "Select Type of Money Owed Accounts Receivable (A/B: 11) Causes of Action Agains…" at bounding box center [961, 164] width 216 height 24
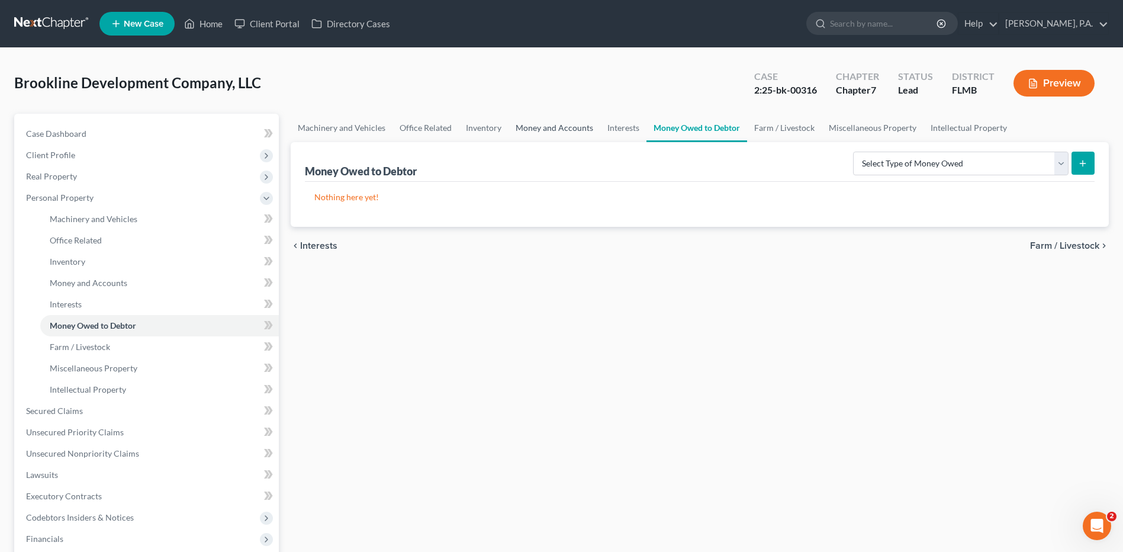
click at [536, 124] on link "Money and Accounts" at bounding box center [555, 128] width 92 height 28
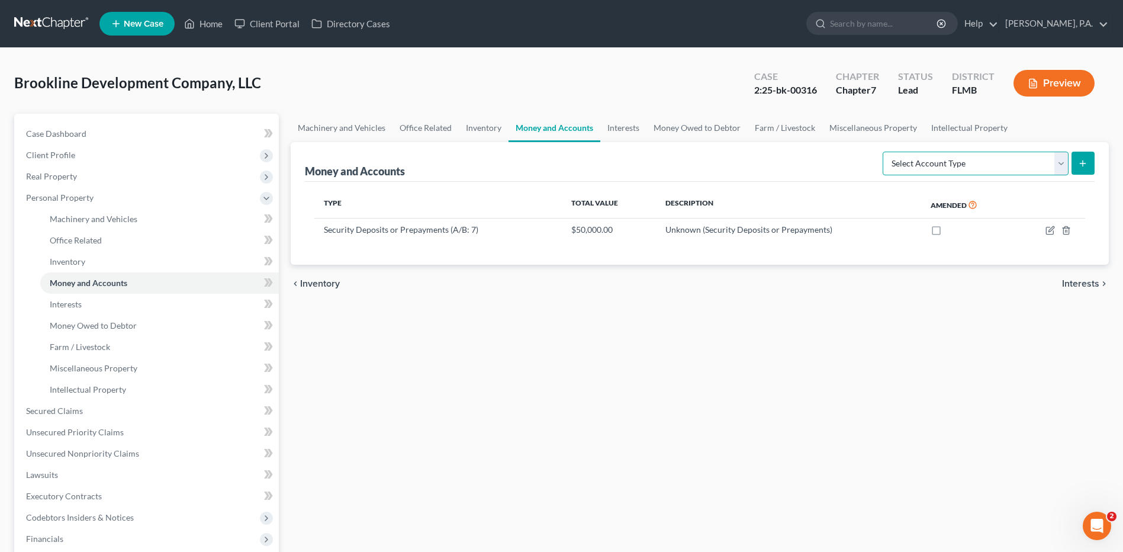
click at [998, 166] on select "Select Account Type Brokerage (A/B: 3, SOFA: 18) Cash on Hand (A/B: 2) Certific…" at bounding box center [976, 164] width 186 height 24
drag, startPoint x: 707, startPoint y: 395, endPoint x: 356, endPoint y: 117, distance: 448.1
click at [705, 395] on div "Machinery and Vehicles Office Related Inventory Money and Accounts Interests Mo…" at bounding box center [700, 402] width 830 height 577
click at [478, 130] on link "Inventory" at bounding box center [484, 128] width 50 height 28
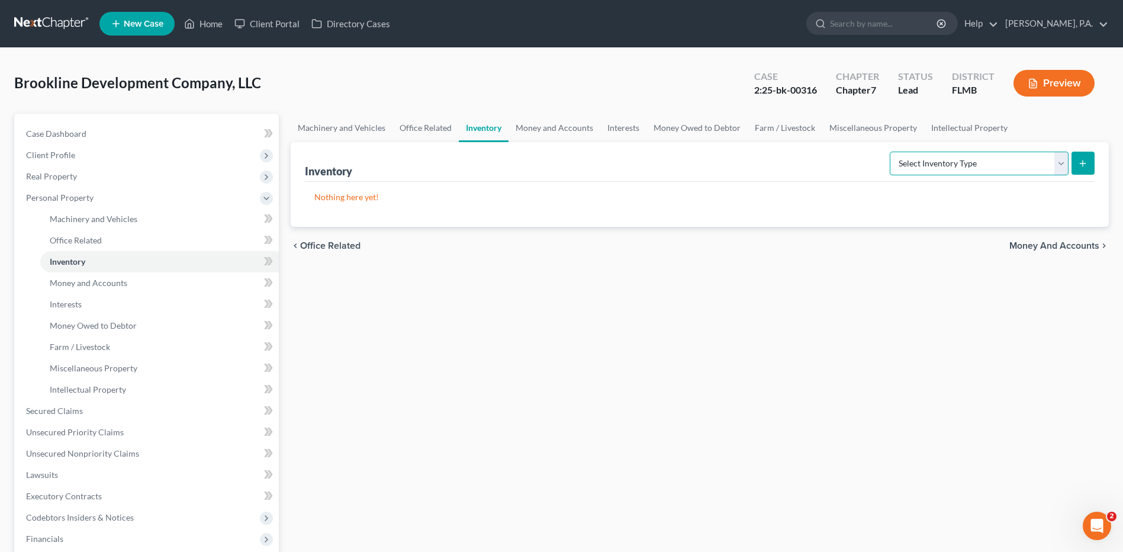
click at [1021, 165] on select "Select Inventory Type Finished Goods (A/B: 21) Other Inventory or Supplies (A/B…" at bounding box center [979, 164] width 179 height 24
click at [557, 126] on link "Money and Accounts" at bounding box center [555, 128] width 92 height 28
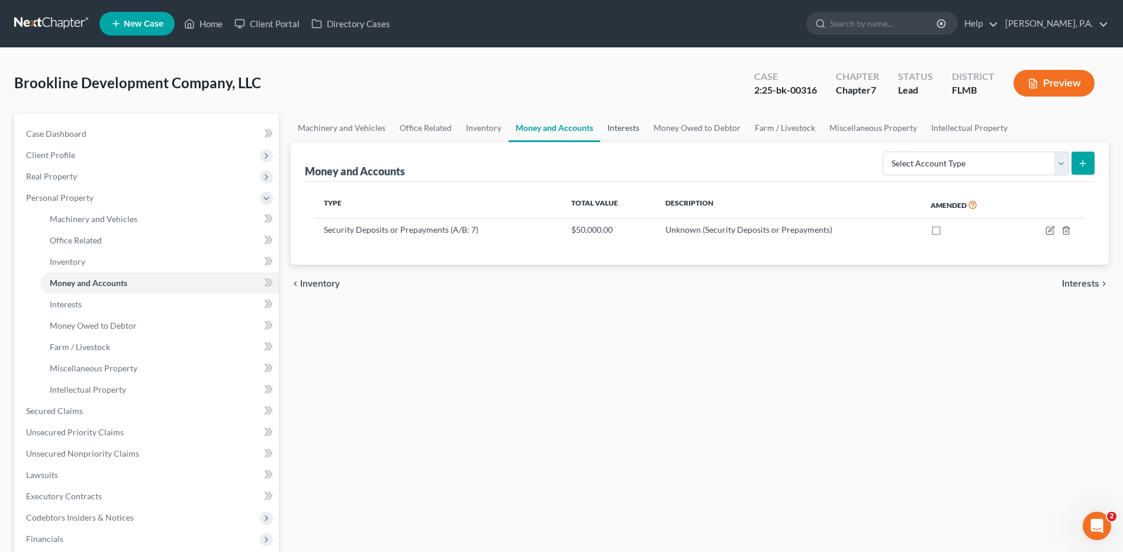
click at [618, 129] on link "Interests" at bounding box center [623, 128] width 46 height 28
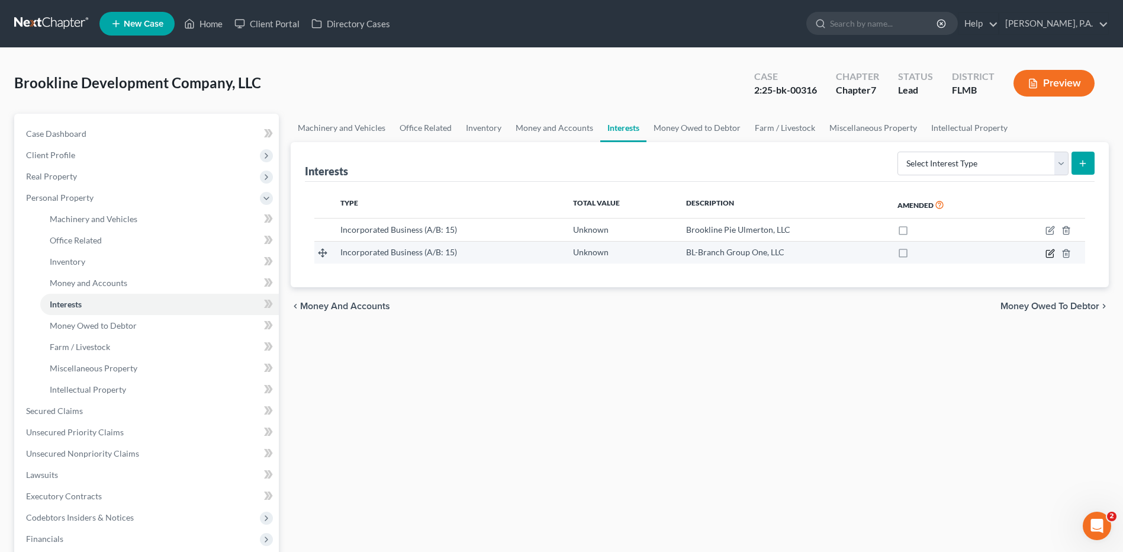
click at [1048, 250] on icon "button" at bounding box center [1049, 253] width 7 height 7
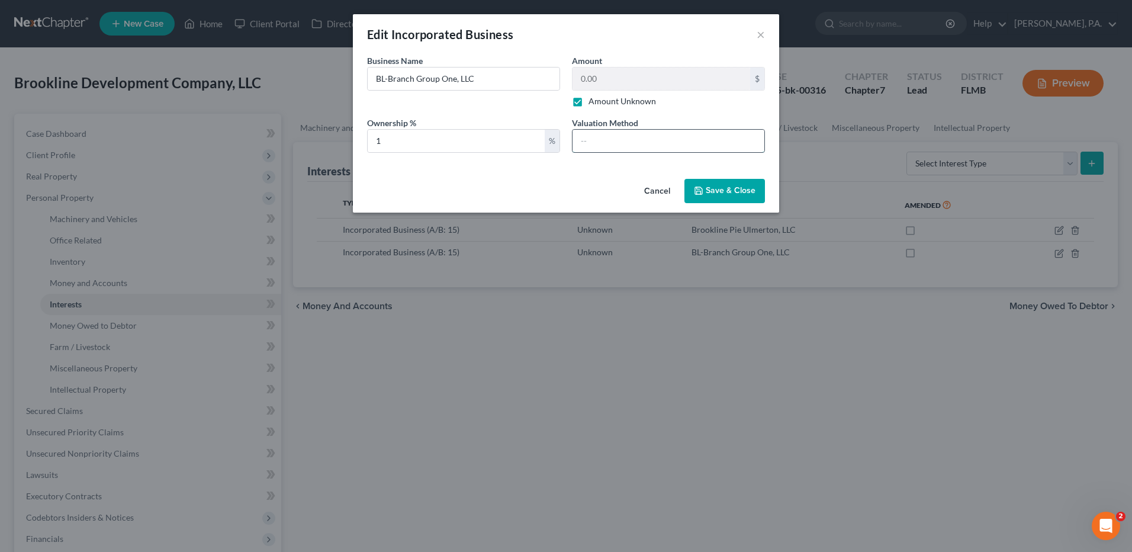
click at [605, 137] on input "text" at bounding box center [669, 141] width 192 height 23
click at [719, 197] on button "Save & Close" at bounding box center [725, 191] width 81 height 25
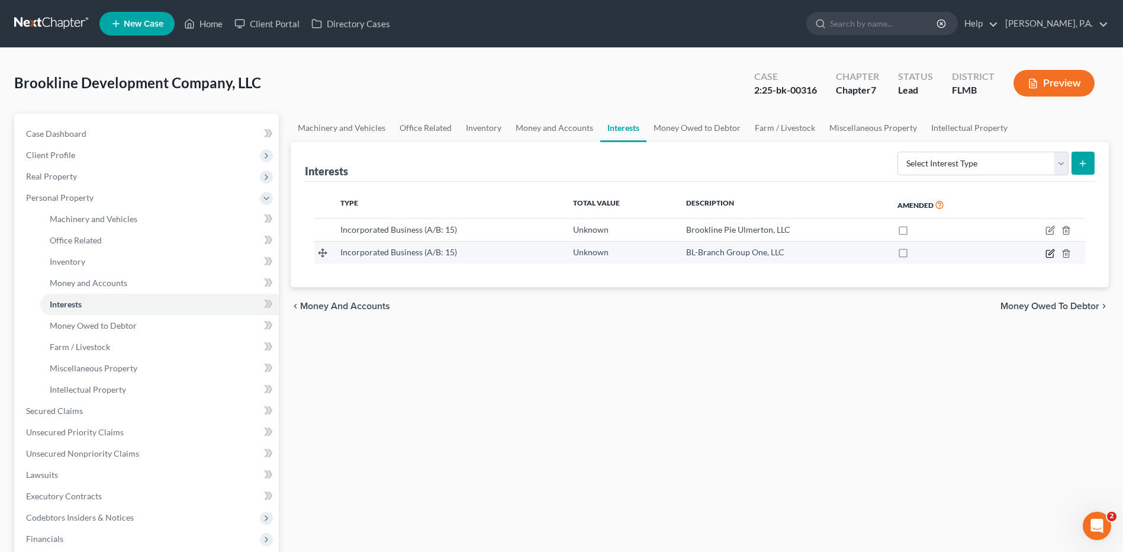
click at [1053, 254] on icon "button" at bounding box center [1049, 253] width 7 height 7
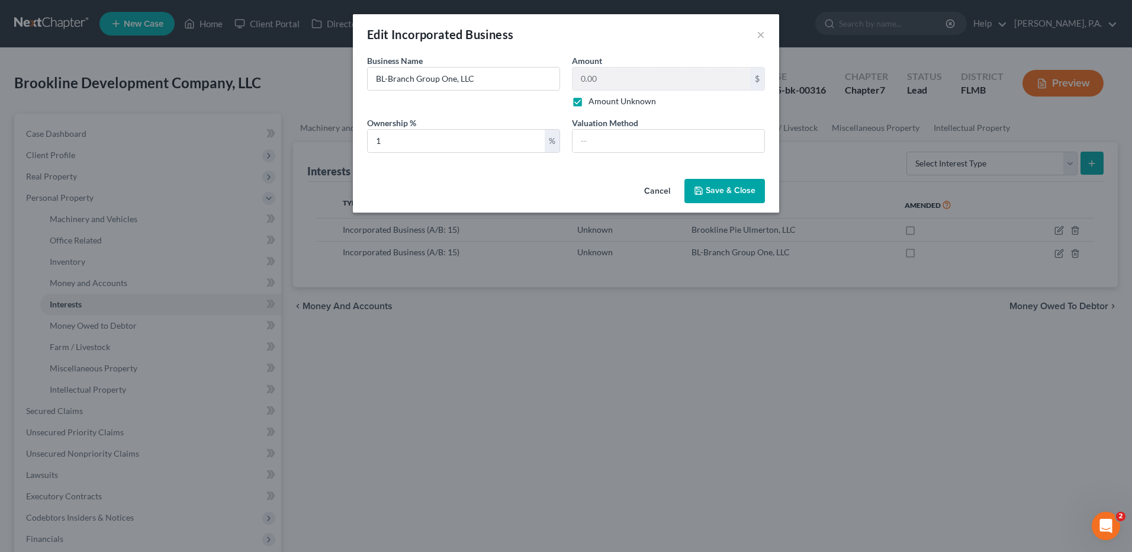
click at [589, 101] on label "Amount Unknown" at bounding box center [623, 101] width 68 height 12
click at [593, 101] on input "Amount Unknown" at bounding box center [597, 99] width 8 height 8
click at [608, 81] on input "0.00" at bounding box center [662, 79] width 178 height 23
click at [727, 196] on button "Save & Close" at bounding box center [725, 191] width 81 height 25
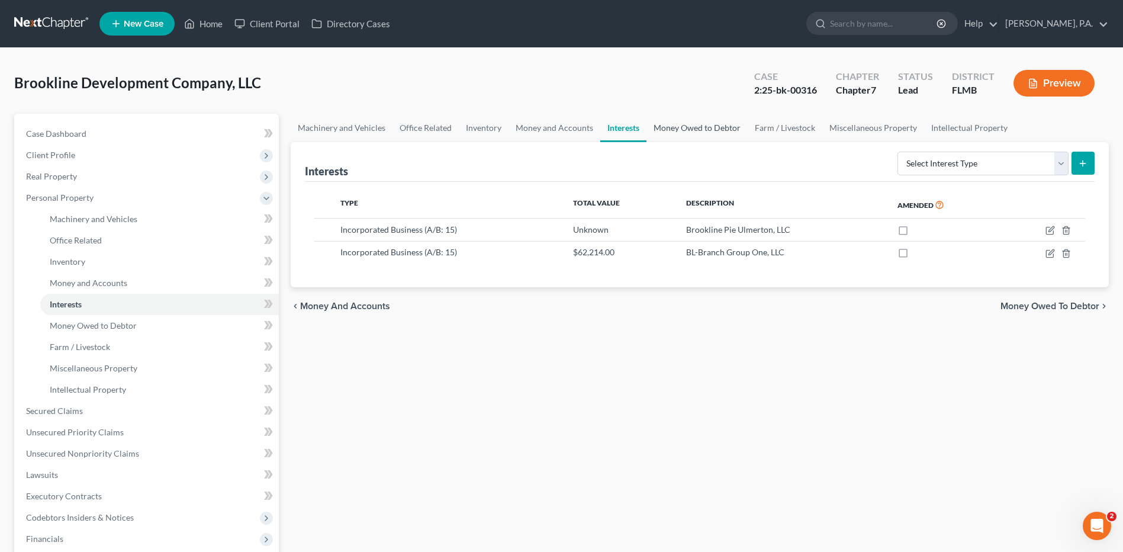
click at [697, 134] on link "Money Owed to Debtor" at bounding box center [697, 128] width 101 height 28
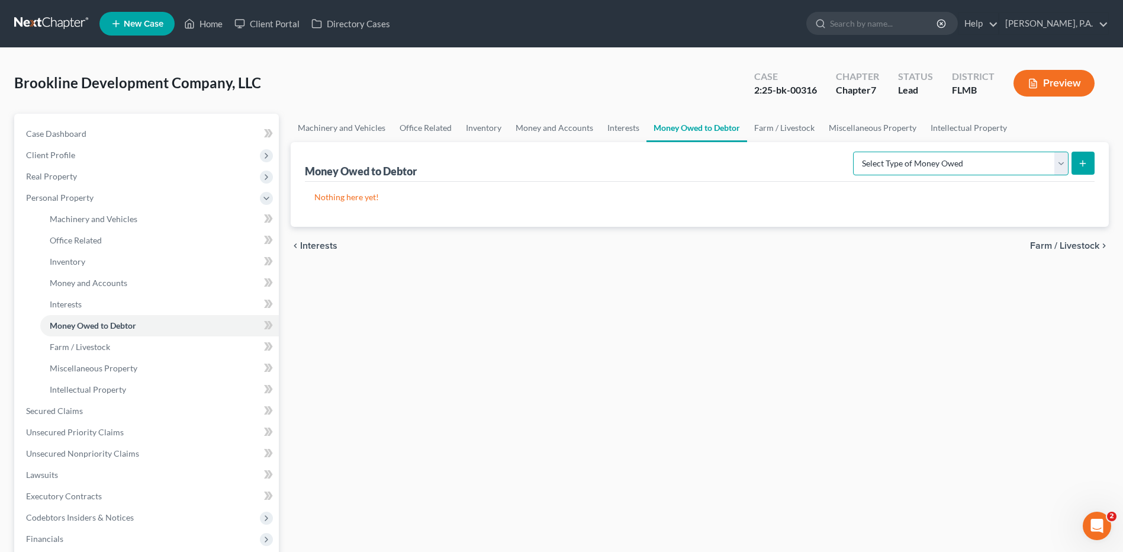
click at [944, 169] on select "Select Type of Money Owed Accounts Receivable (A/B: 11) Causes of Action Agains…" at bounding box center [961, 164] width 216 height 24
click at [773, 338] on div "Machinery and Vehicles Office Related Inventory Money and Accounts Interests Mo…" at bounding box center [700, 402] width 830 height 577
click at [882, 162] on select "Select Type of Money Owed Accounts Receivable (A/B: 11) Causes of Action Agains…" at bounding box center [961, 164] width 216 height 24
click at [856, 152] on select "Select Type of Money Owed Accounts Receivable (A/B: 11) Causes of Action Agains…" at bounding box center [961, 164] width 216 height 24
click at [895, 155] on select "Select Type of Money Owed Accounts Receivable (A/B: 11) Causes of Action Agains…" at bounding box center [961, 164] width 216 height 24
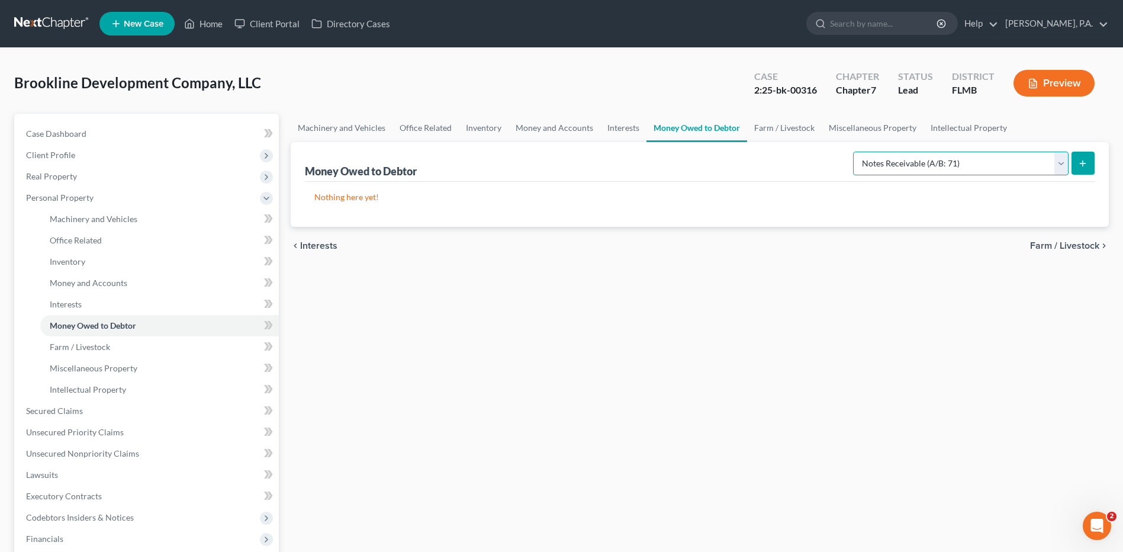
click at [895, 155] on select "Select Type of Money Owed Accounts Receivable (A/B: 11) Causes of Action Agains…" at bounding box center [961, 164] width 216 height 24
click at [1087, 166] on icon "submit" at bounding box center [1082, 163] width 9 height 9
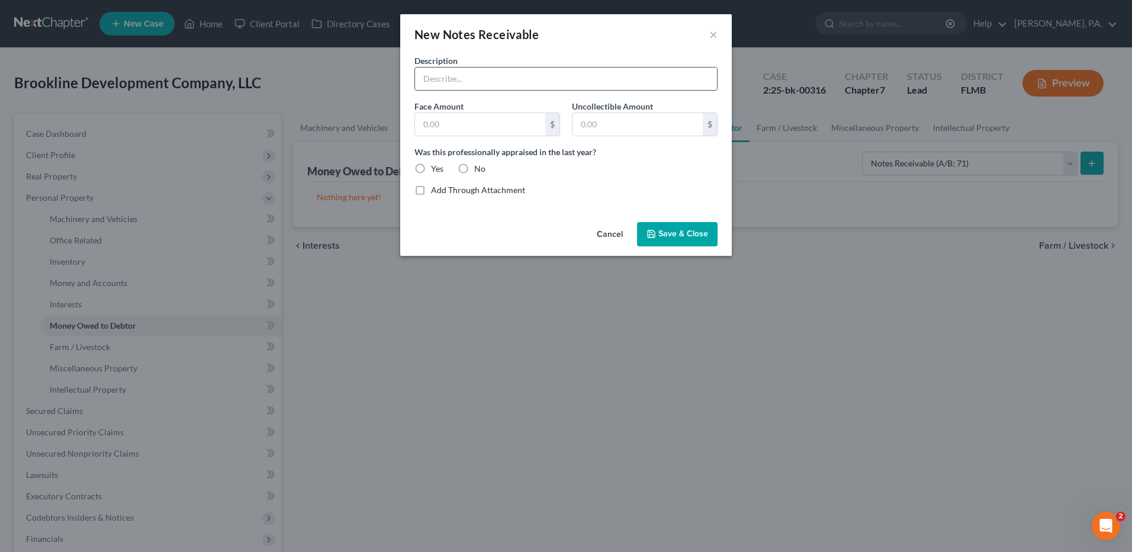
click at [423, 77] on input "text" at bounding box center [566, 79] width 302 height 23
click at [693, 187] on div "Add Through Attachment" at bounding box center [566, 190] width 303 height 12
click at [454, 79] on input "text" at bounding box center [566, 79] width 302 height 23
click at [477, 121] on input "text" at bounding box center [480, 124] width 130 height 23
click at [445, 126] on input "text" at bounding box center [480, 124] width 130 height 23
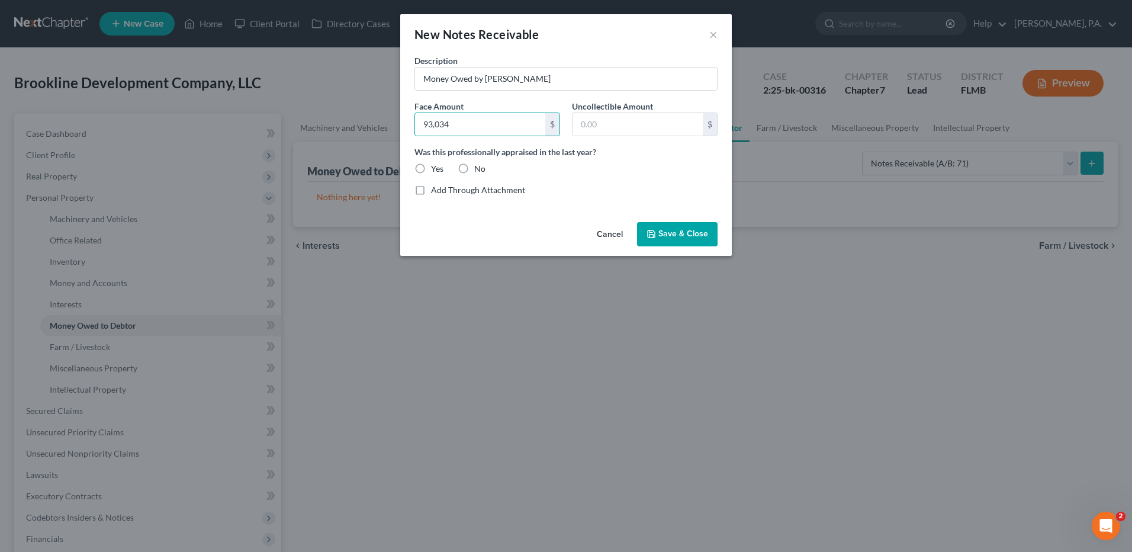
click at [474, 171] on label "No" at bounding box center [479, 169] width 11 height 12
click at [479, 171] on input "No" at bounding box center [483, 167] width 8 height 8
click at [431, 168] on label "Yes" at bounding box center [437, 169] width 12 height 12
click at [436, 168] on input "Yes" at bounding box center [440, 167] width 8 height 8
click at [649, 237] on icon "button" at bounding box center [651, 233] width 7 height 7
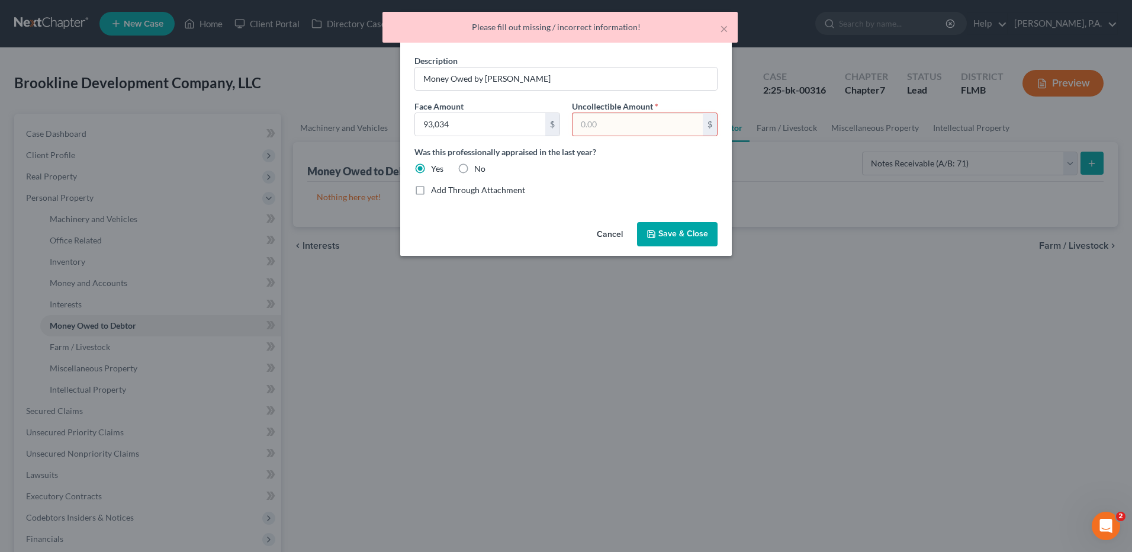
click at [621, 121] on input "text" at bounding box center [638, 124] width 130 height 23
click at [657, 103] on span "*" at bounding box center [657, 106] width 4 height 12
click at [580, 130] on input "text" at bounding box center [638, 124] width 130 height 23
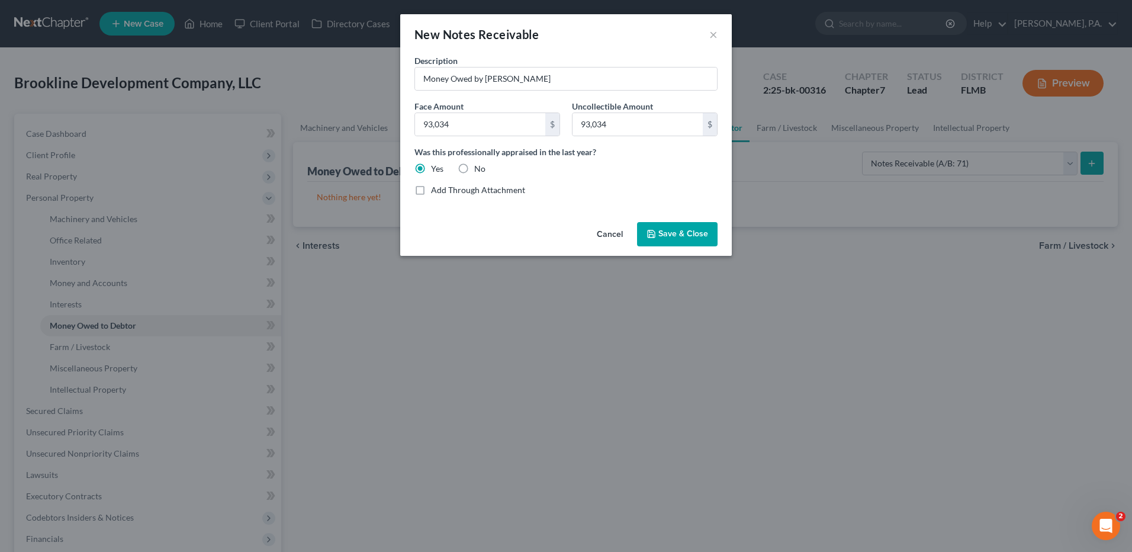
click at [687, 236] on span "Save & Close" at bounding box center [683, 234] width 50 height 10
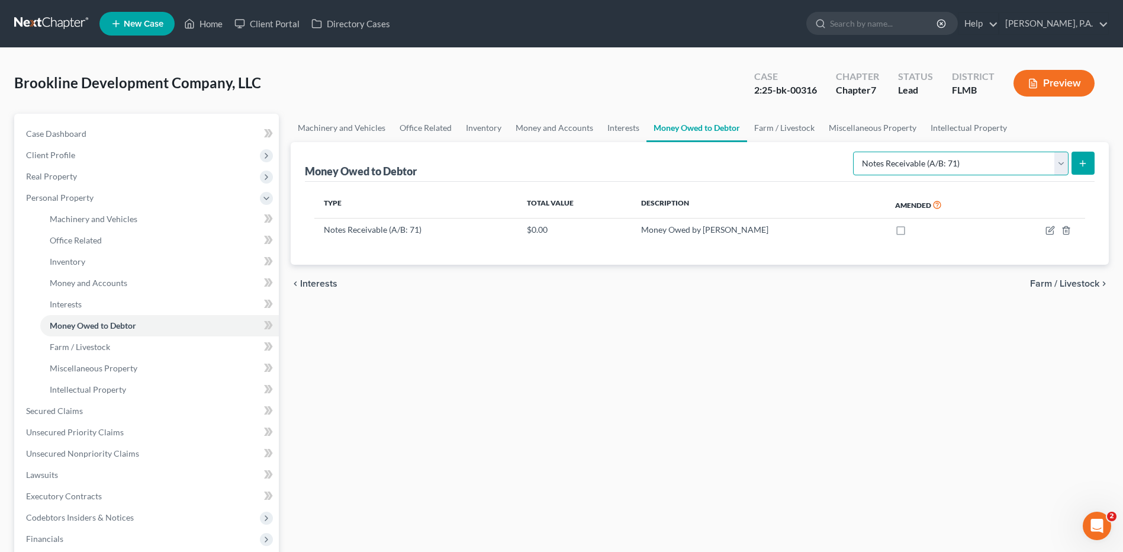
click at [1060, 163] on select "Select Type of Money Owed Accounts Receivable (A/B: 11) Causes of Action Agains…" at bounding box center [961, 164] width 216 height 24
click at [856, 152] on select "Select Type of Money Owed Accounts Receivable (A/B: 11) Causes of Action Agains…" at bounding box center [961, 164] width 216 height 24
click at [1081, 160] on icon "submit" at bounding box center [1082, 163] width 9 height 9
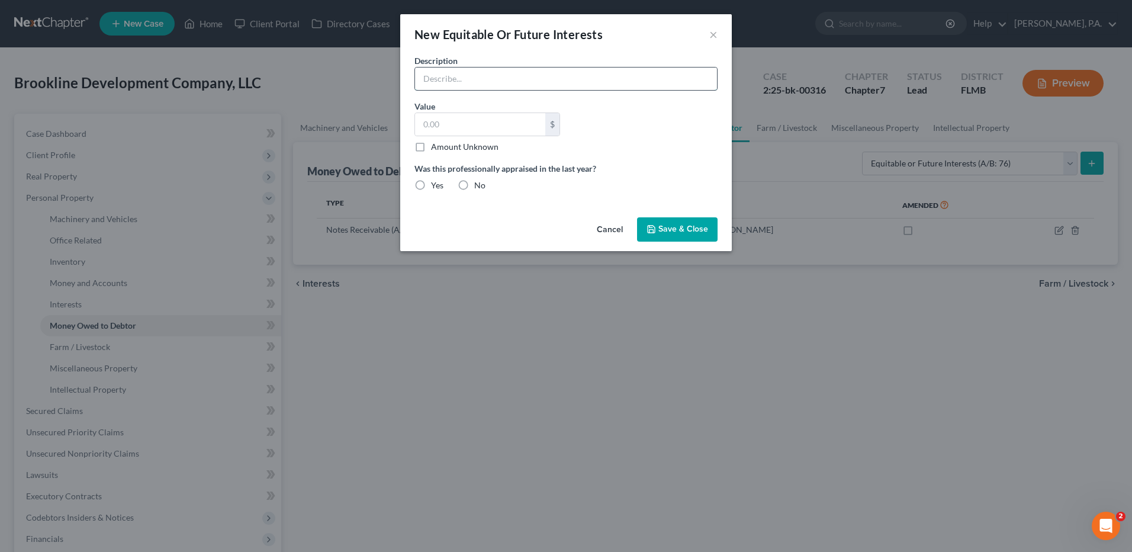
click at [482, 77] on input "text" at bounding box center [566, 79] width 302 height 23
click at [461, 83] on input "text" at bounding box center [566, 79] width 302 height 23
click at [714, 36] on button "×" at bounding box center [713, 34] width 8 height 14
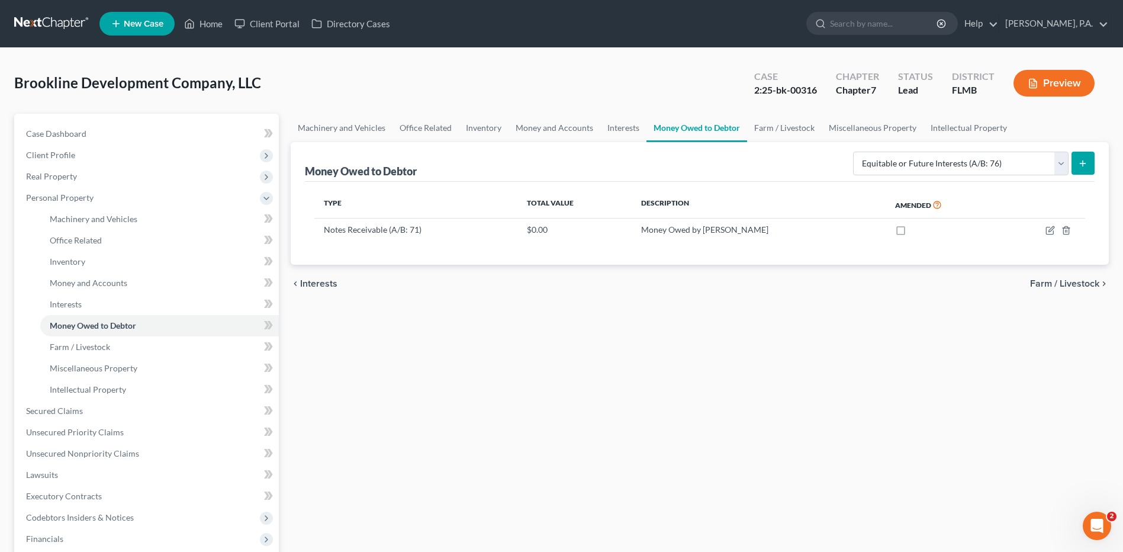
drag, startPoint x: 517, startPoint y: 310, endPoint x: 583, endPoint y: 308, distance: 65.8
click at [517, 310] on div "Machinery and Vehicles Office Related Inventory Money and Accounts Interests Mo…" at bounding box center [700, 402] width 830 height 577
drag, startPoint x: 658, startPoint y: 345, endPoint x: 657, endPoint y: 324, distance: 21.3
click at [658, 345] on div "Machinery and Vehicles Office Related Inventory Money and Accounts Interests Mo…" at bounding box center [700, 402] width 830 height 577
click at [1082, 162] on icon "submit" at bounding box center [1082, 163] width 9 height 9
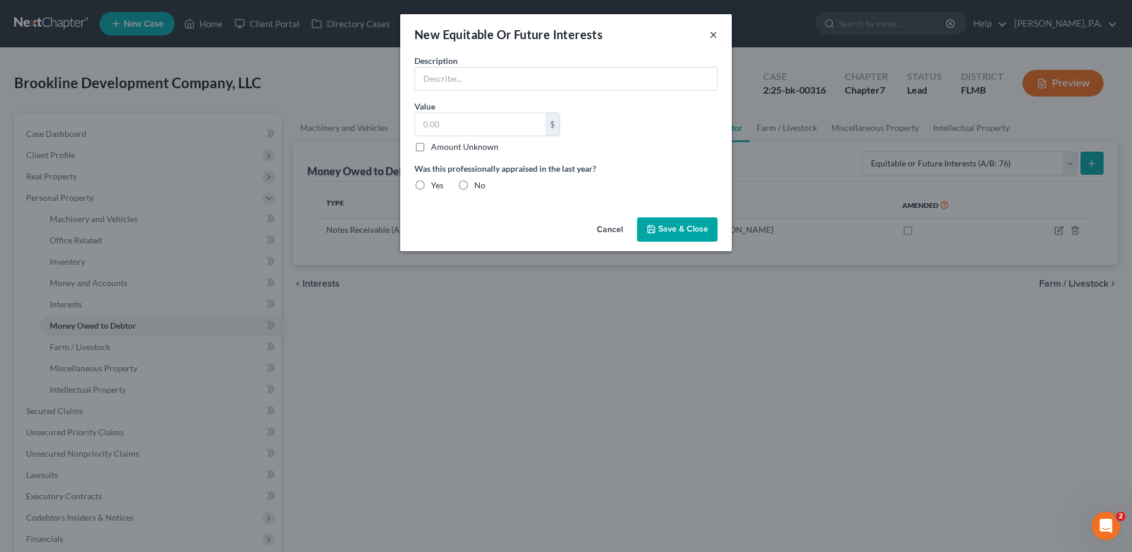
click at [717, 34] on button "×" at bounding box center [713, 34] width 8 height 14
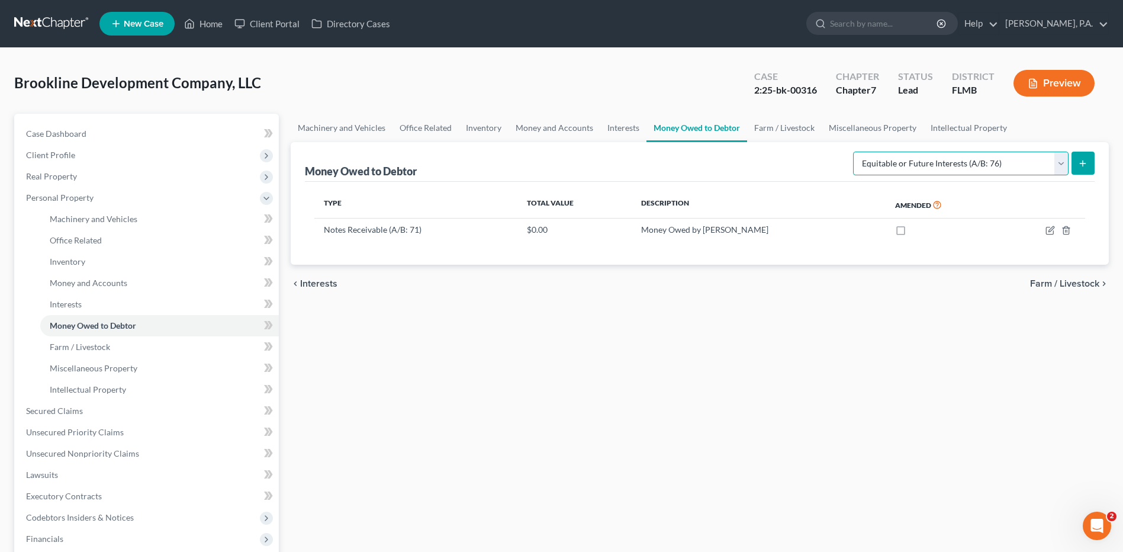
click at [967, 160] on select "Select Type of Money Owed Accounts Receivable (A/B: 11) Causes of Action Agains…" at bounding box center [961, 164] width 216 height 24
click at [856, 152] on select "Select Type of Money Owed Accounts Receivable (A/B: 11) Causes of Action Agains…" at bounding box center [961, 164] width 216 height 24
click at [973, 178] on div "Select Type of Money Owed Accounts Receivable (A/B: 11) Causes of Action Agains…" at bounding box center [972, 162] width 246 height 31
click at [972, 167] on select "Select Type of Money Owed Accounts Receivable (A/B: 11) Causes of Action Agains…" at bounding box center [961, 164] width 216 height 24
click at [856, 152] on select "Select Type of Money Owed Accounts Receivable (A/B: 11) Causes of Action Agains…" at bounding box center [961, 164] width 216 height 24
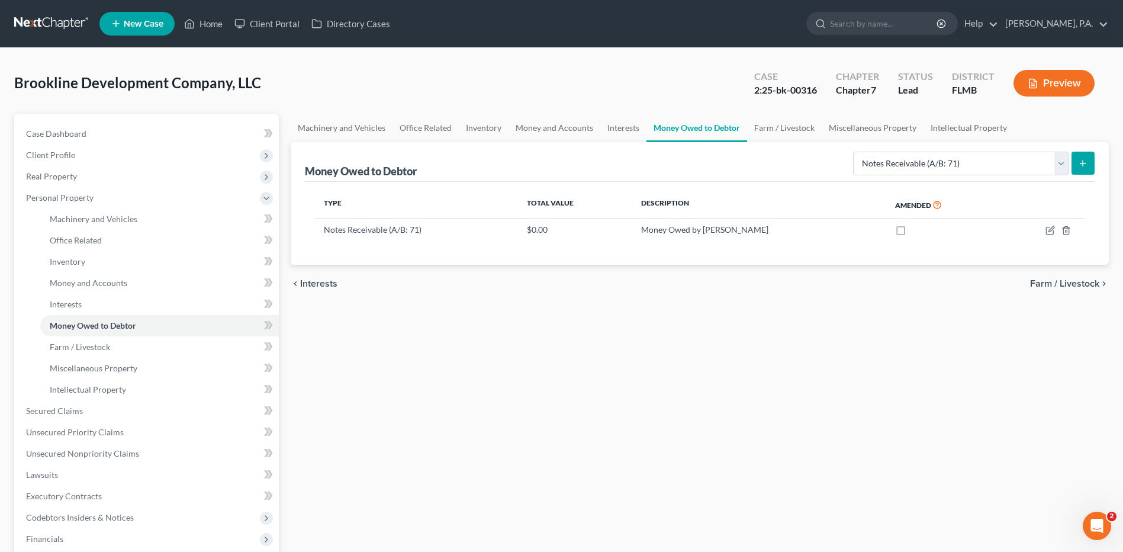
click at [1087, 154] on button "submit" at bounding box center [1083, 163] width 23 height 23
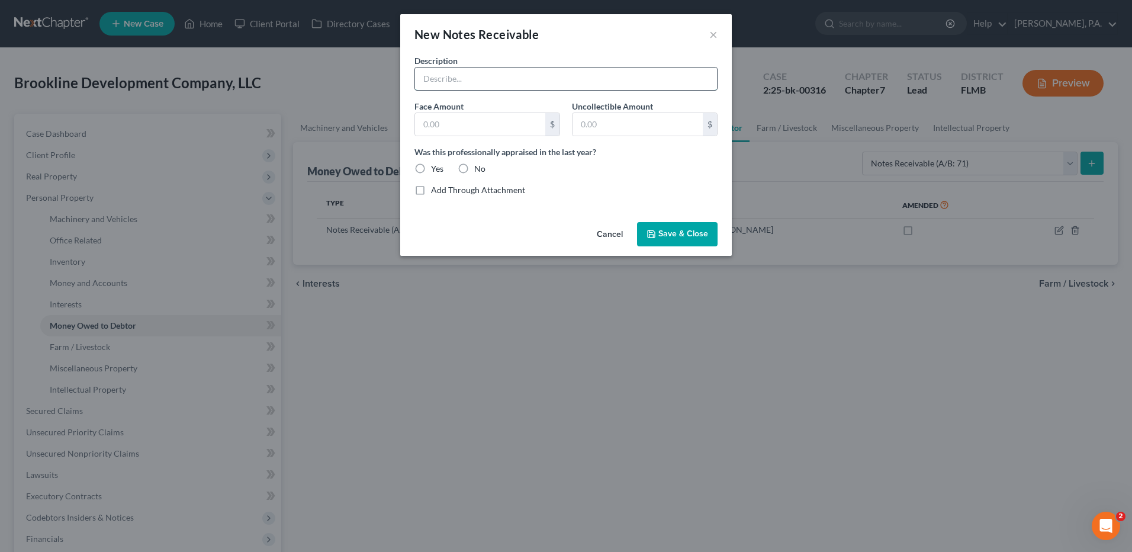
click at [467, 76] on input "text" at bounding box center [566, 79] width 302 height 23
click at [470, 122] on input "text" at bounding box center [480, 124] width 130 height 23
click at [431, 165] on label "Yes" at bounding box center [437, 169] width 12 height 12
click at [436, 165] on input "Yes" at bounding box center [440, 167] width 8 height 8
click at [474, 167] on label "No" at bounding box center [479, 169] width 11 height 12
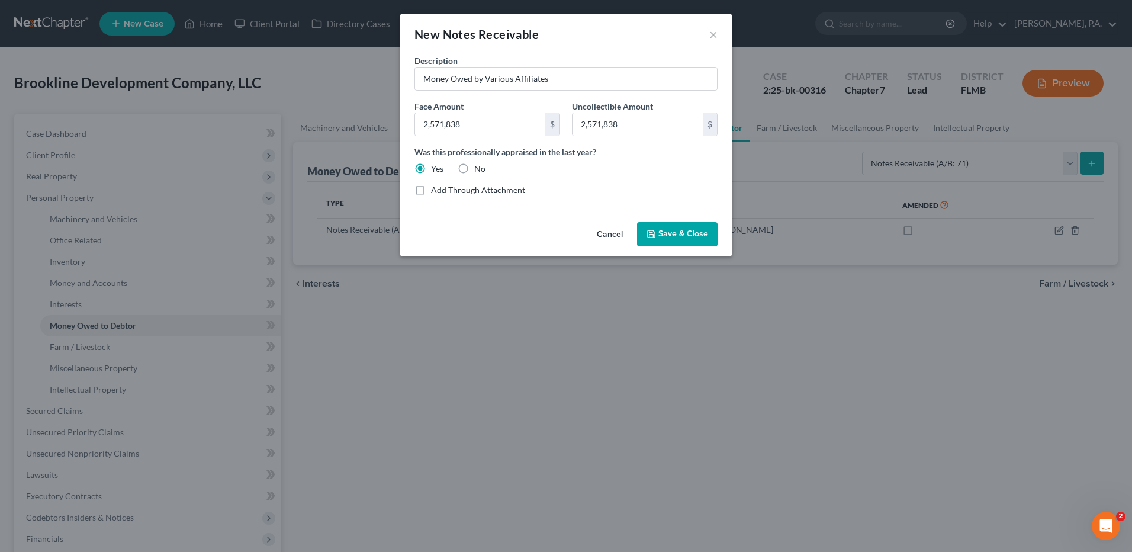
click at [479, 167] on input "No" at bounding box center [483, 167] width 8 height 8
click at [679, 233] on span "Save & Close" at bounding box center [683, 234] width 50 height 10
